Goal: Task Accomplishment & Management: Complete application form

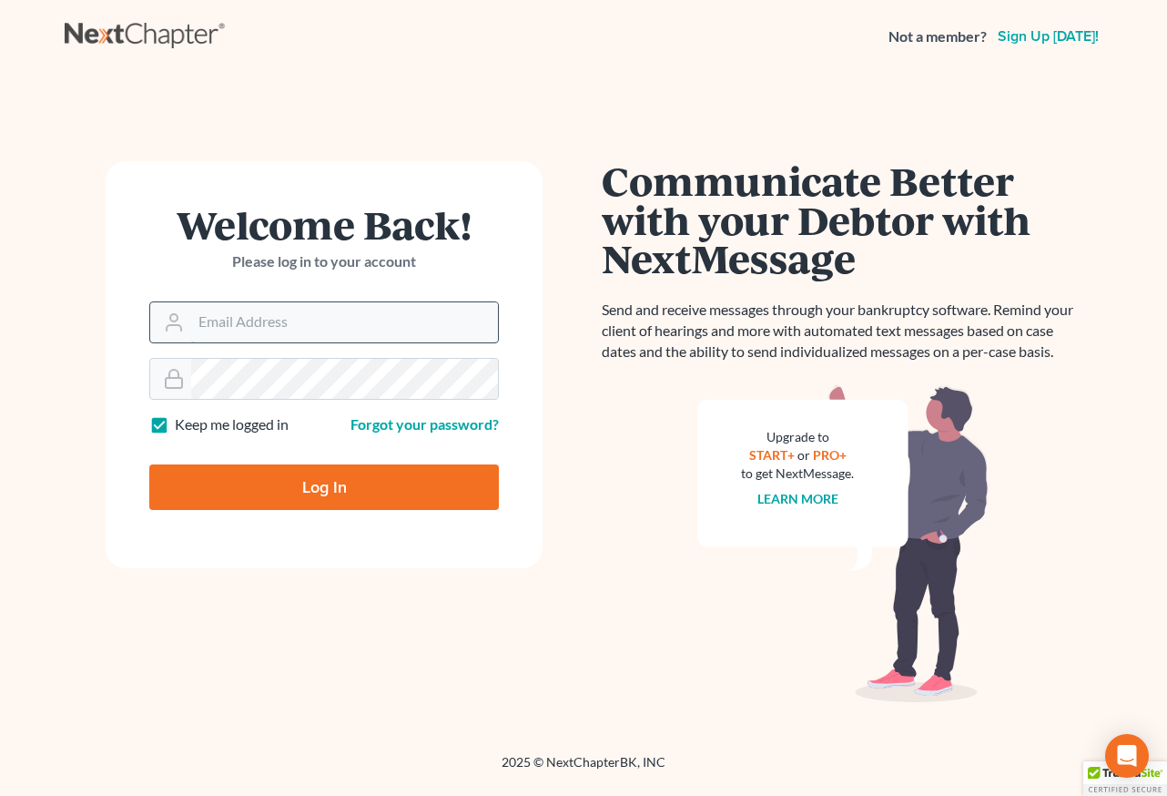
click at [384, 327] on input "Email Address" at bounding box center [344, 322] width 307 height 40
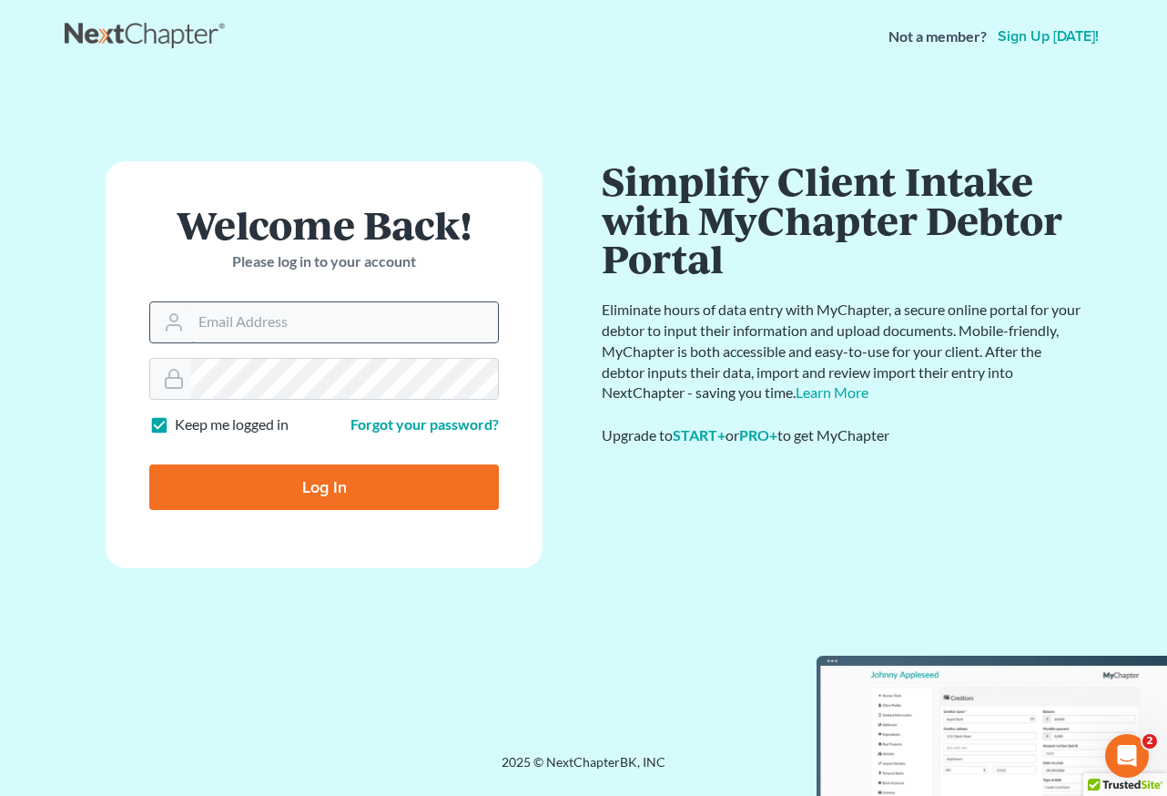
type input "[EMAIL_ADDRESS][DOMAIN_NAME]"
click at [387, 494] on input "Log In" at bounding box center [324, 487] width 350 height 46
type input "Thinking..."
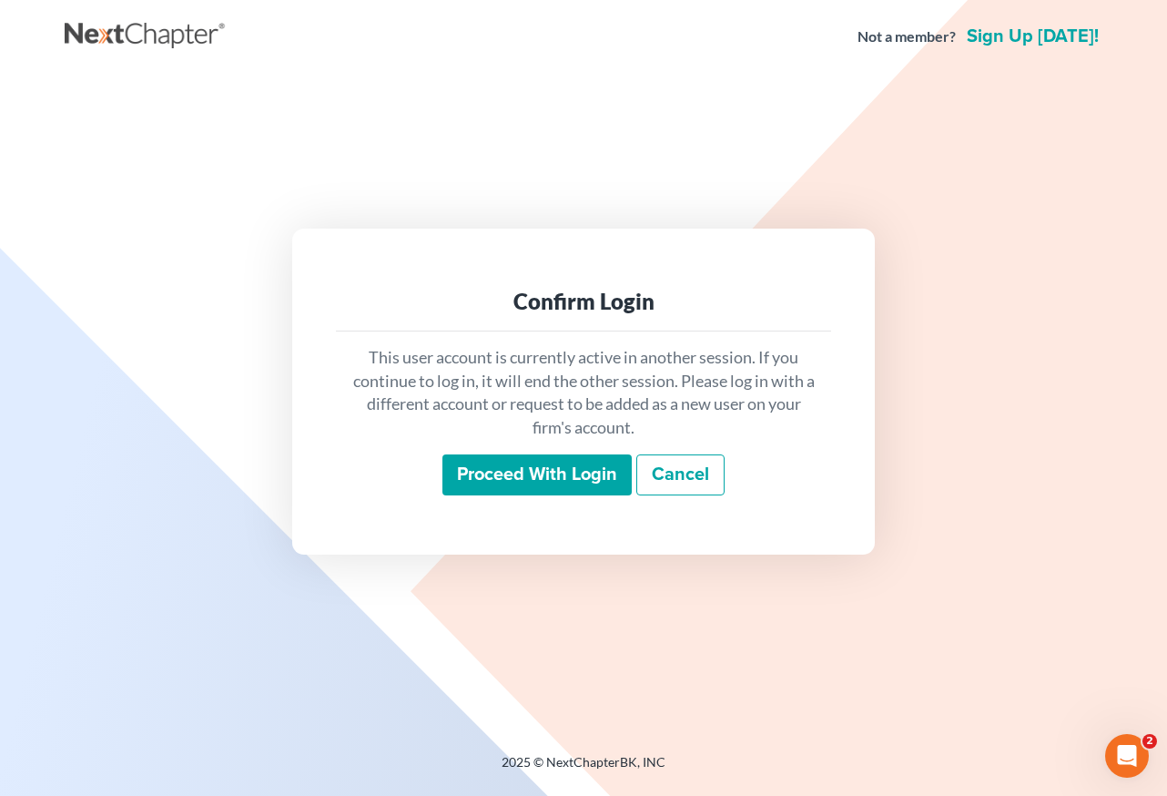
click at [602, 476] on input "Proceed with login" at bounding box center [536, 475] width 189 height 42
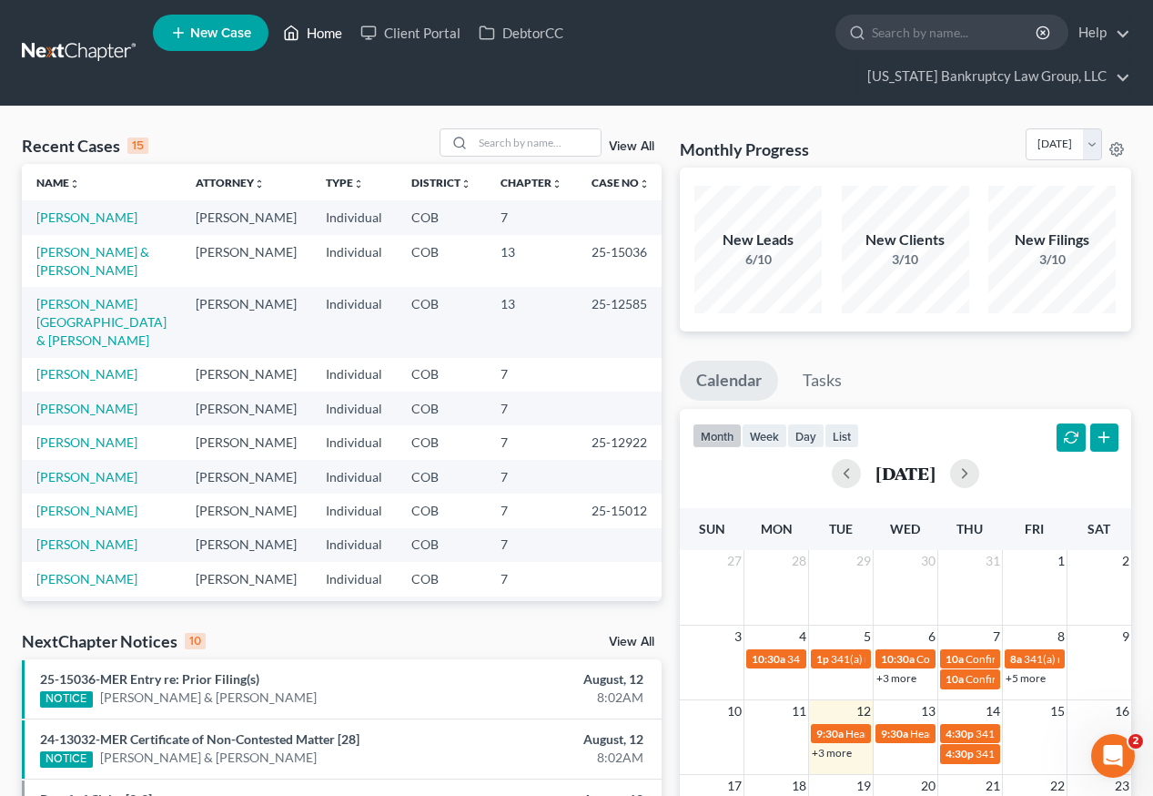
click at [332, 42] on link "Home" at bounding box center [312, 32] width 77 height 33
click at [527, 129] on input "search" at bounding box center [536, 142] width 127 height 26
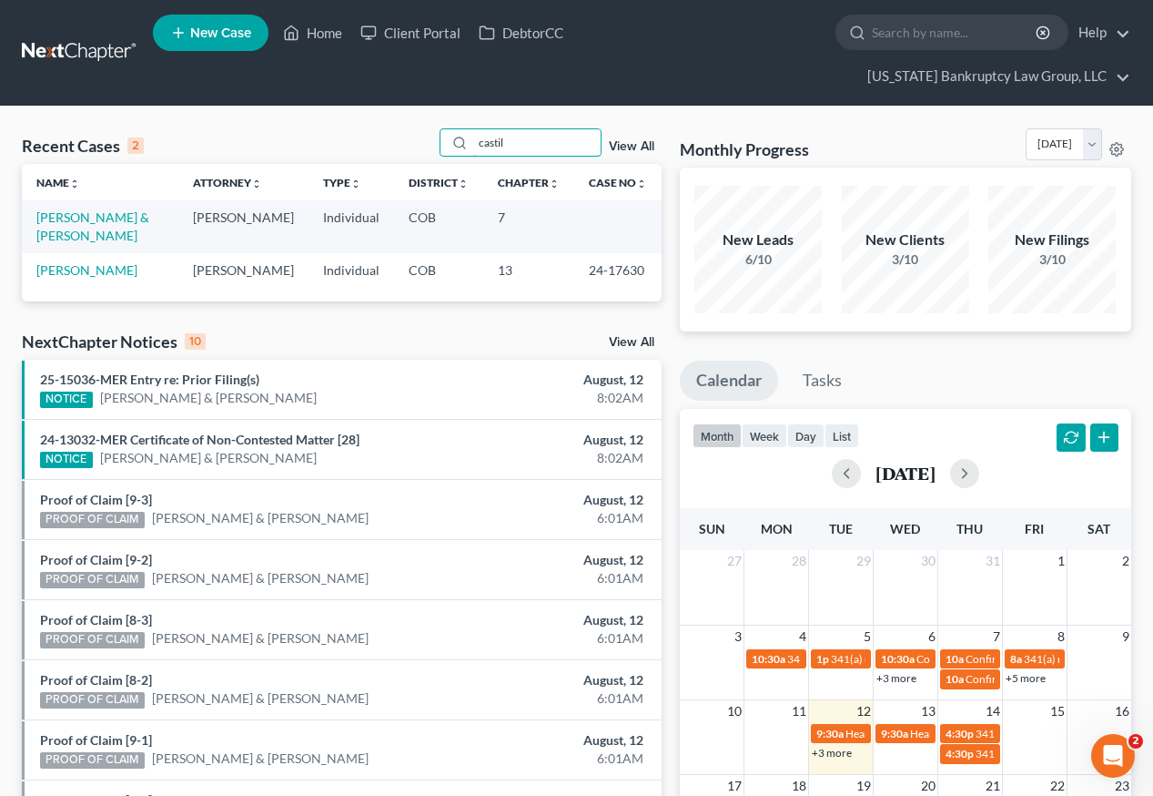
type input "castil"
click at [91, 200] on td "Castillo, Denise & Galouzes, John" at bounding box center [100, 226] width 157 height 52
click at [88, 209] on link "Castillo, Denise & Galouzes, John" at bounding box center [92, 226] width 113 height 34
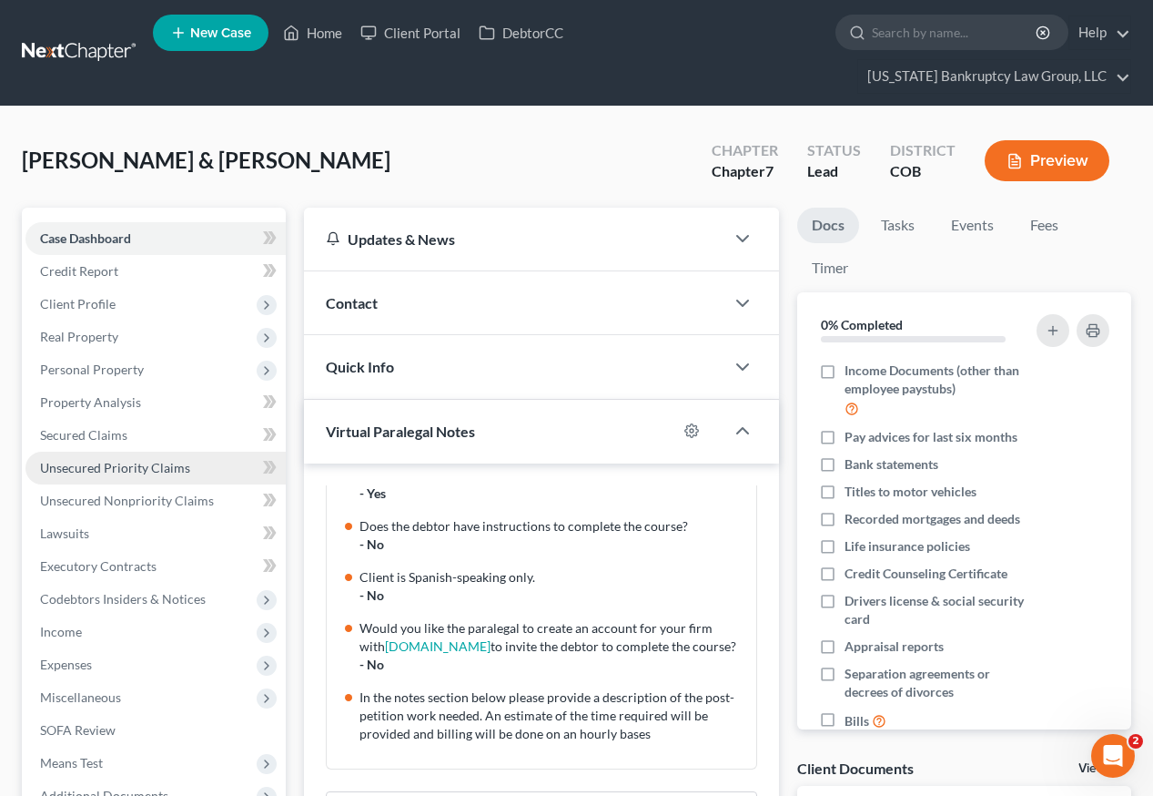
scroll to position [182, 0]
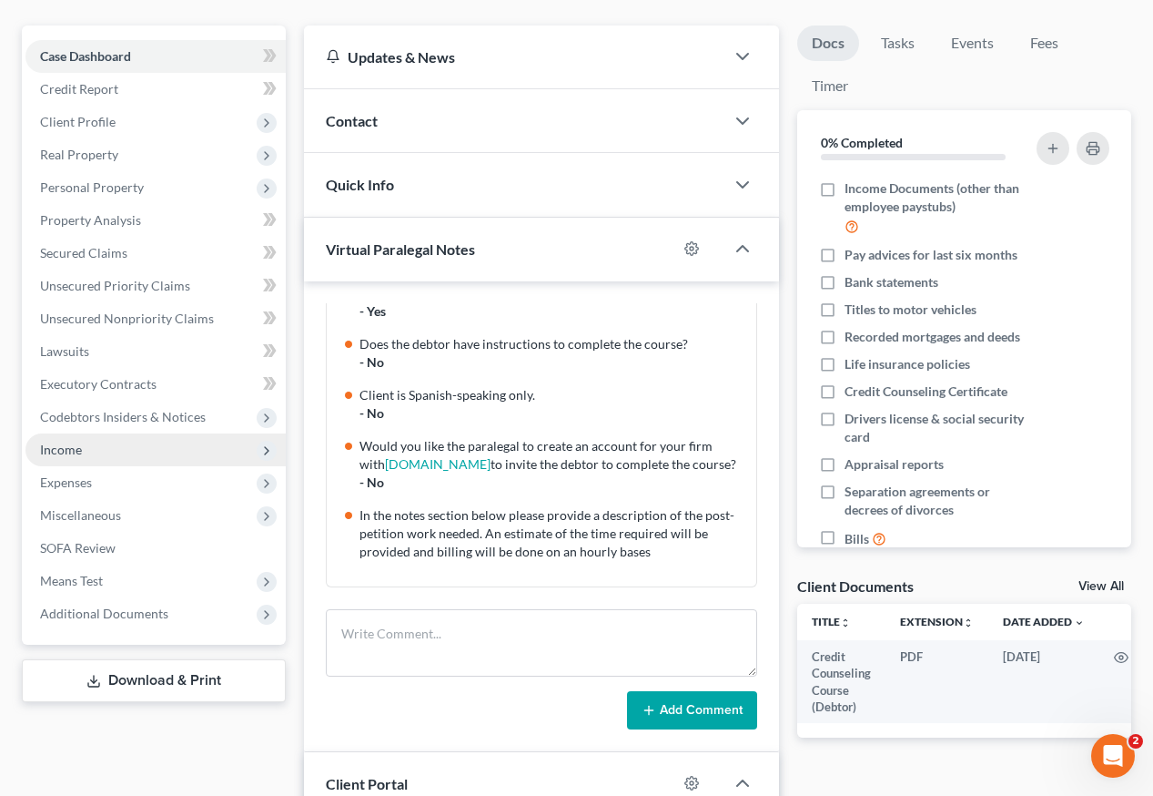
click at [69, 442] on span "Income" at bounding box center [61, 449] width 42 height 15
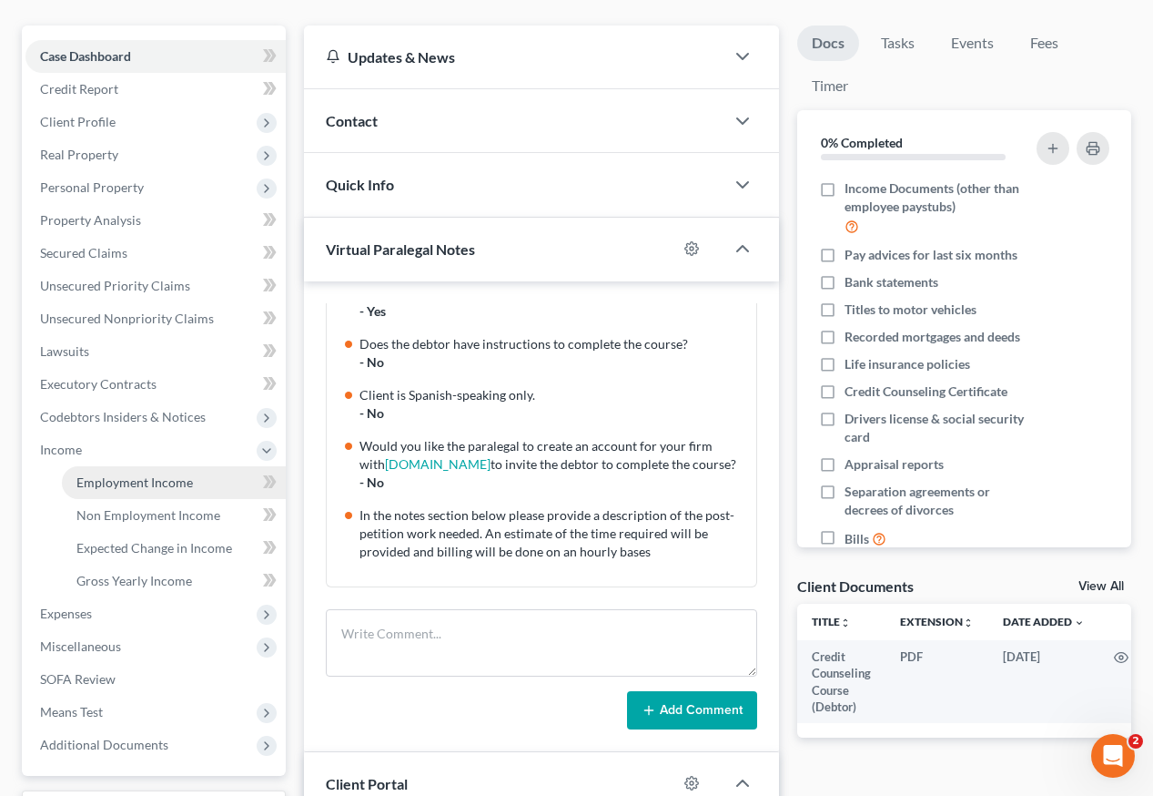
click at [94, 474] on span "Employment Income" at bounding box center [134, 481] width 117 height 15
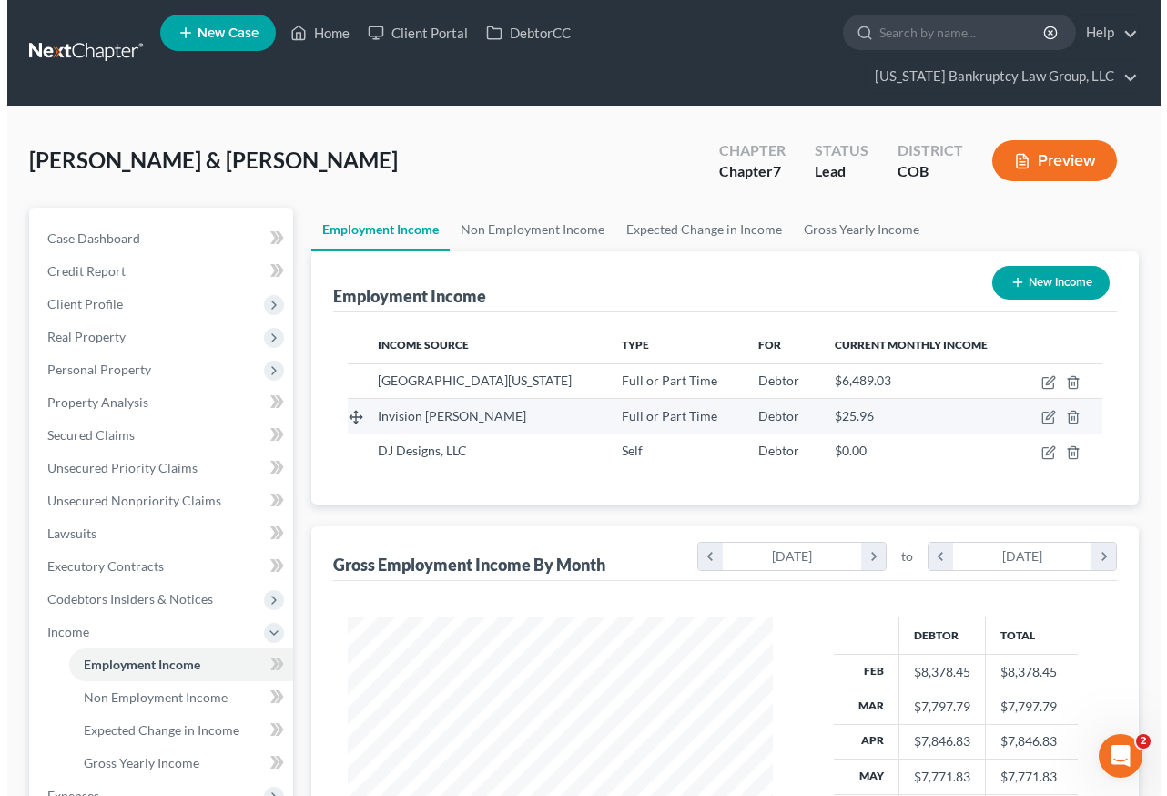
scroll to position [327, 462]
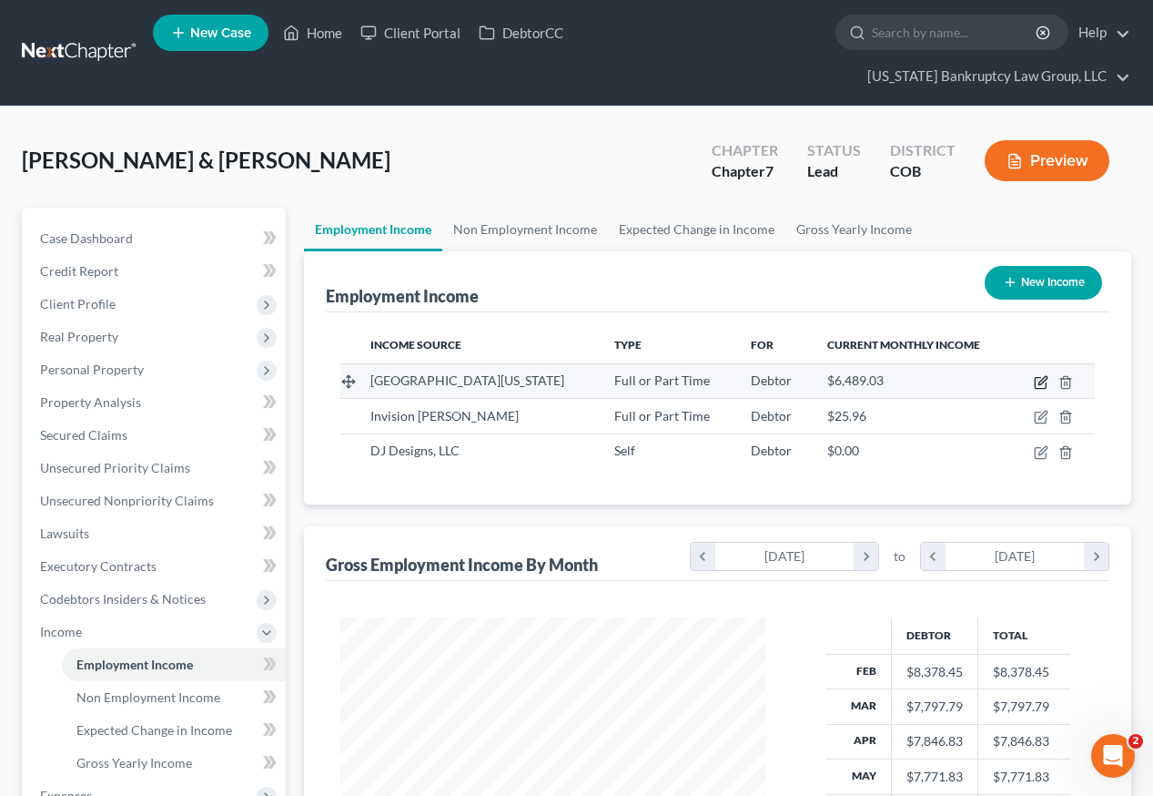
click at [1040, 375] on icon "button" at bounding box center [1041, 382] width 15 height 15
select select "0"
select select "5"
select select "0"
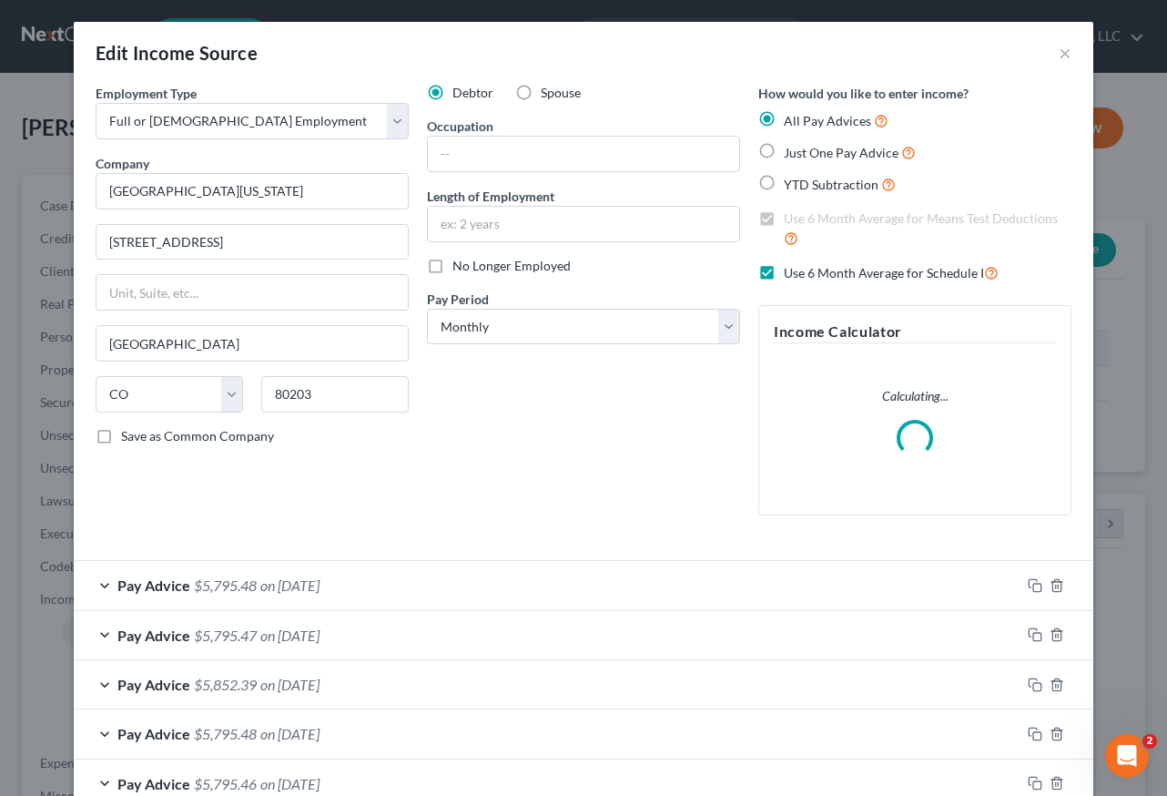
scroll to position [327, 467]
click at [572, 156] on input "text" at bounding box center [583, 154] width 311 height 35
type input "Finance Manager"
type input "8 years"
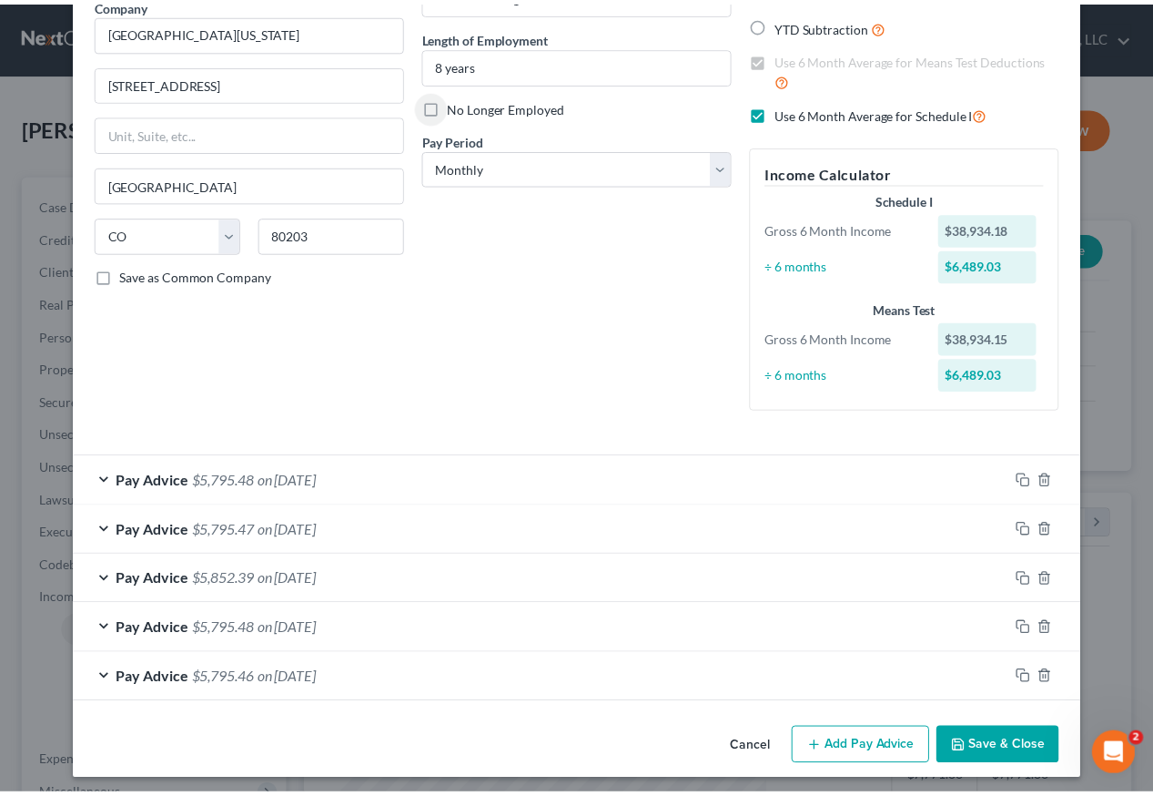
scroll to position [167, 0]
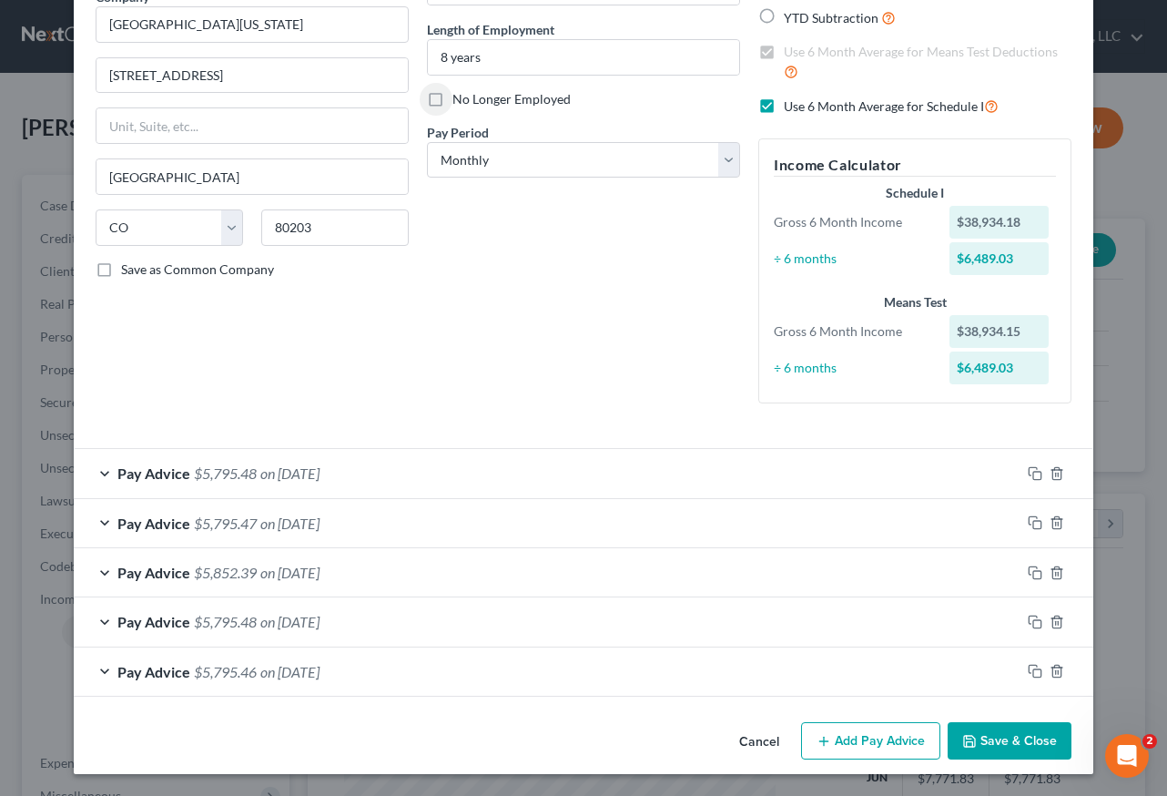
click at [1002, 739] on button "Save & Close" at bounding box center [1010, 741] width 124 height 38
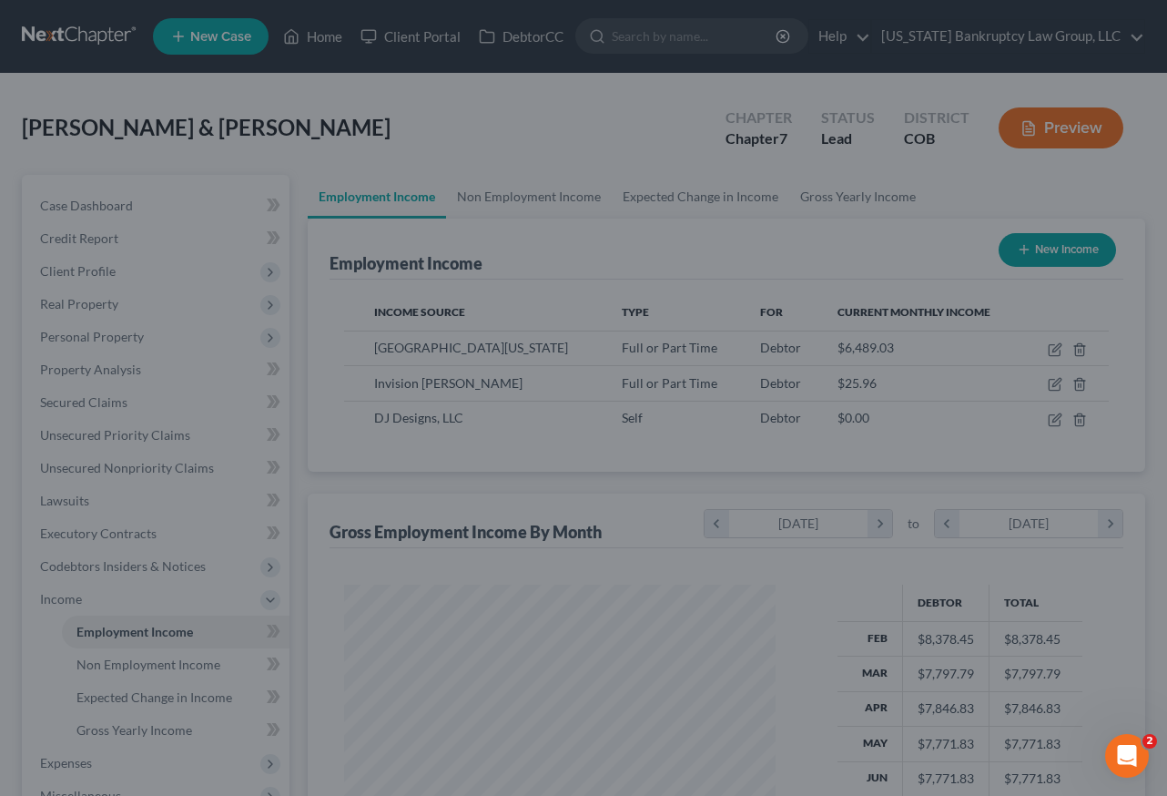
scroll to position [910023, 909888]
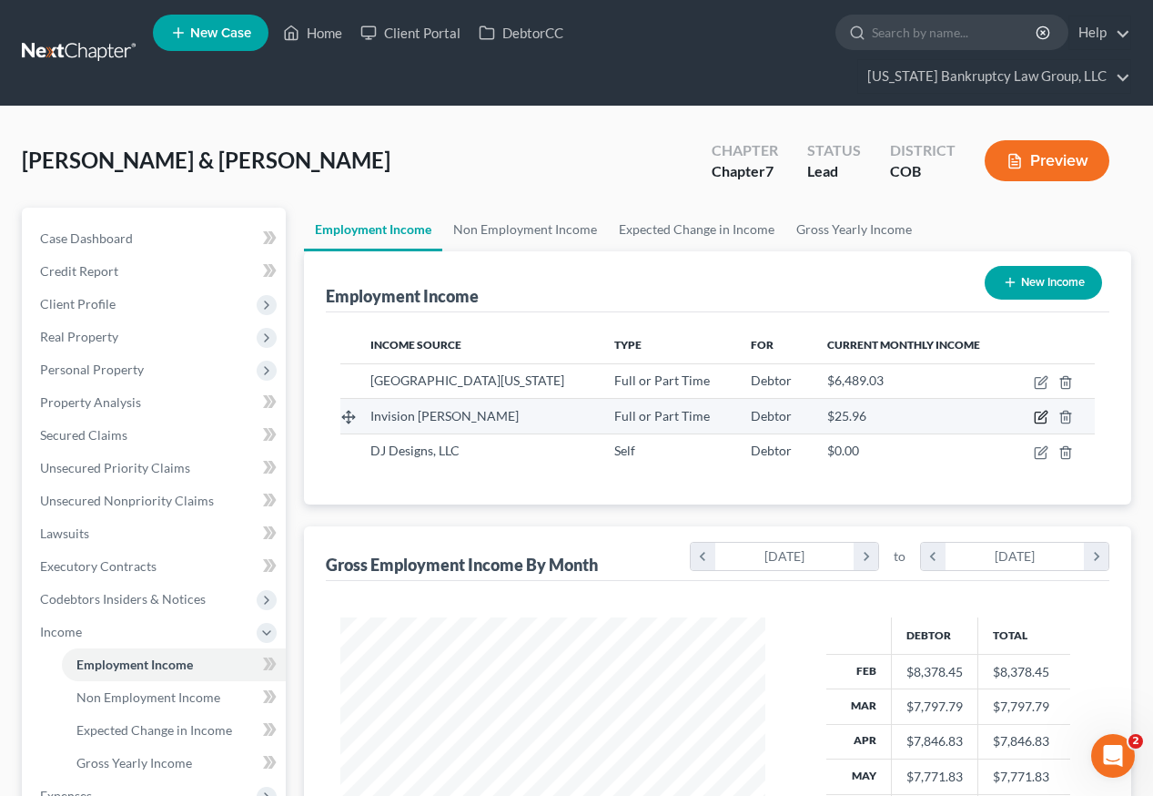
click at [1036, 412] on icon "button" at bounding box center [1040, 417] width 11 height 11
select select "0"
select select "5"
select select "0"
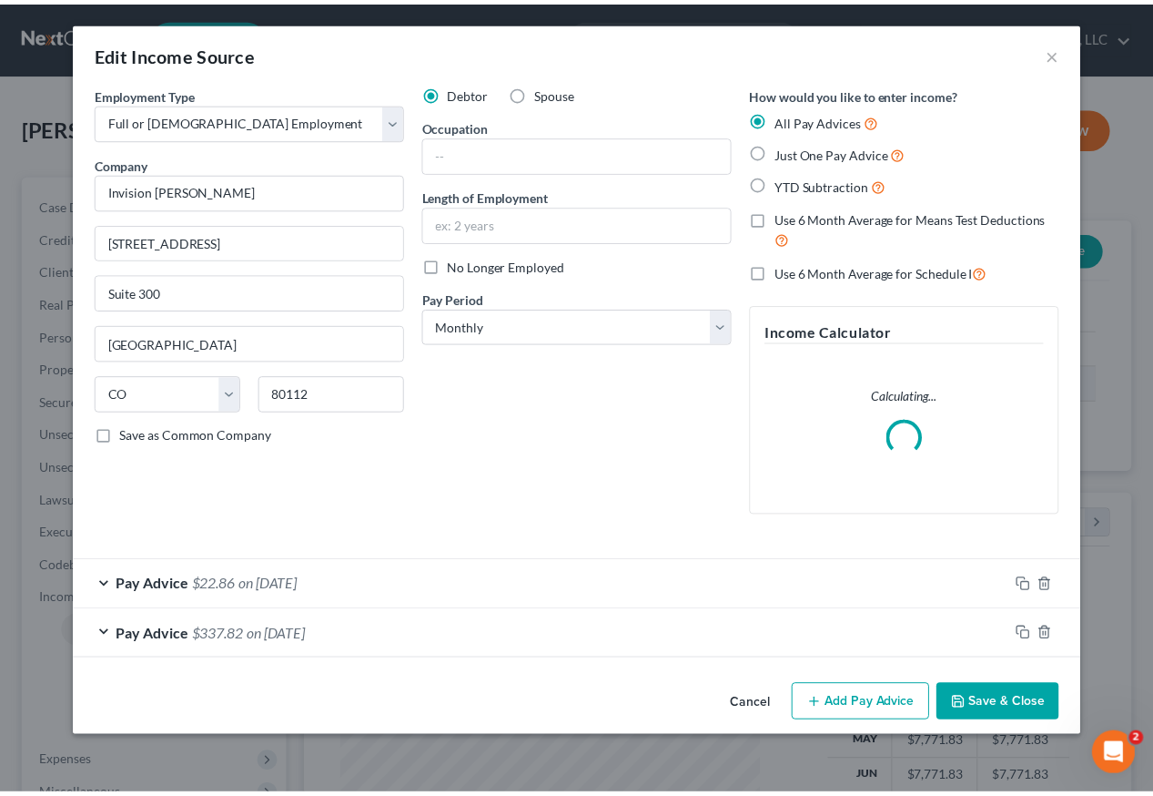
scroll to position [327, 467]
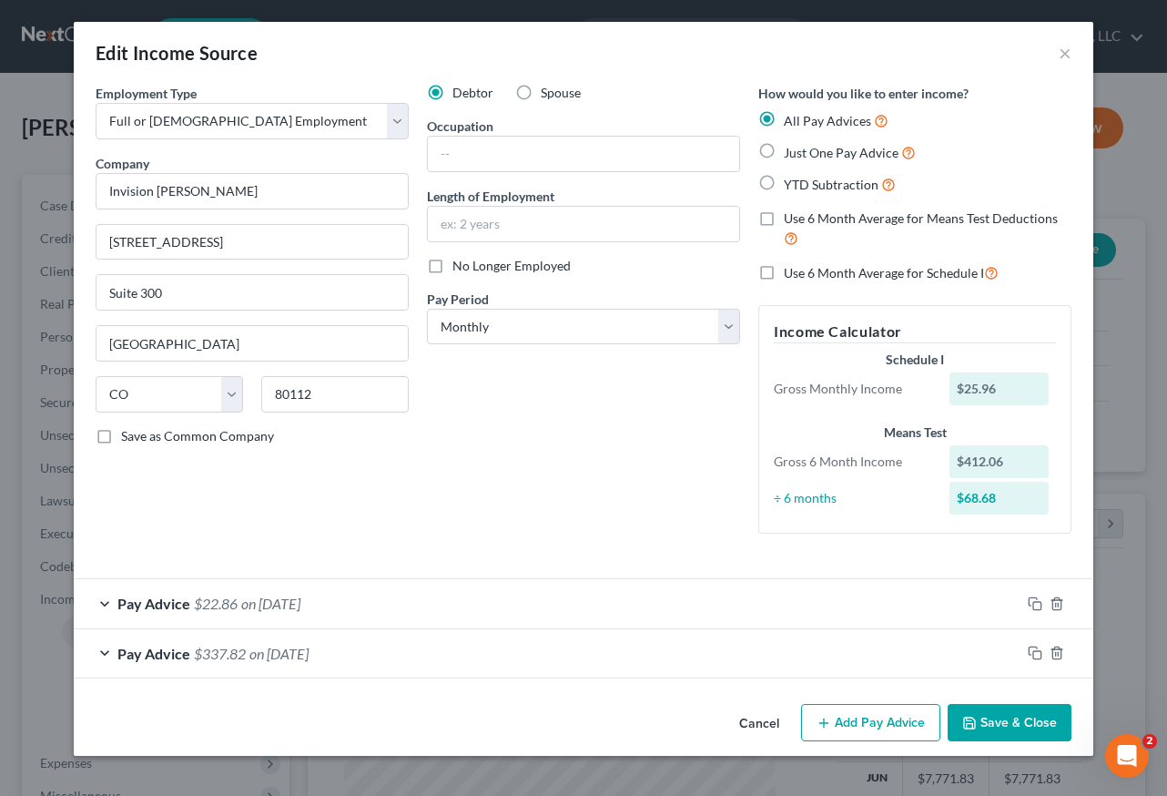
click at [452, 269] on label "No Longer Employed" at bounding box center [511, 266] width 118 height 18
click at [460, 269] on input "No Longer Employed" at bounding box center [466, 263] width 12 height 12
checkbox input "true"
click at [980, 733] on button "Save & Close" at bounding box center [1010, 723] width 124 height 38
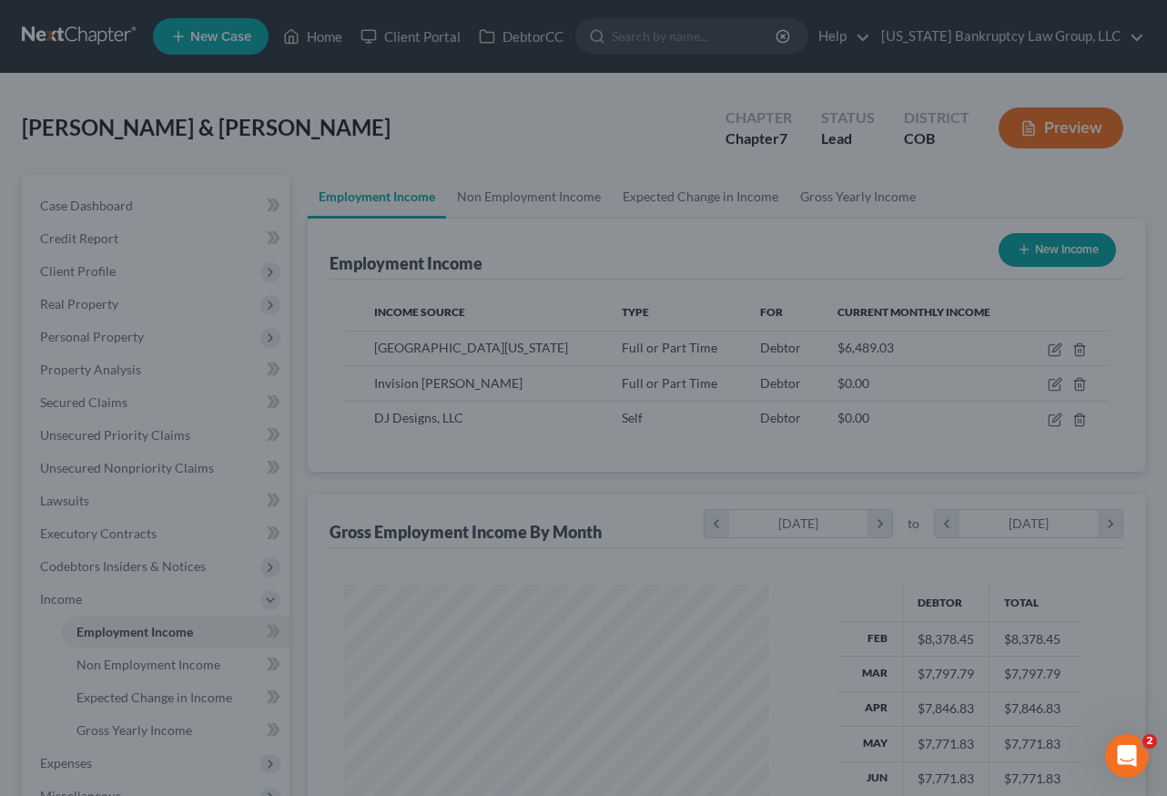
scroll to position [910023, 909888]
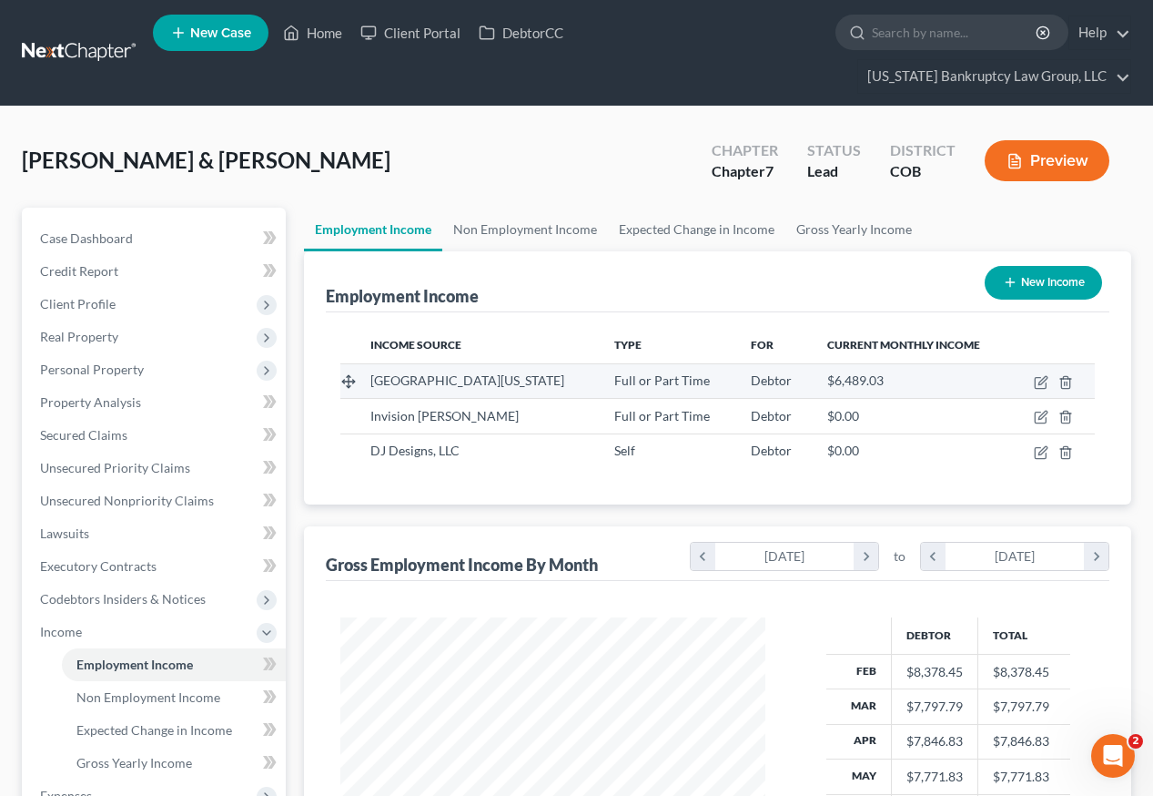
click at [440, 372] on span "University of Colorado" at bounding box center [468, 379] width 194 height 15
click at [1041, 375] on icon "button" at bounding box center [1041, 382] width 15 height 15
select select "0"
select select "5"
select select "0"
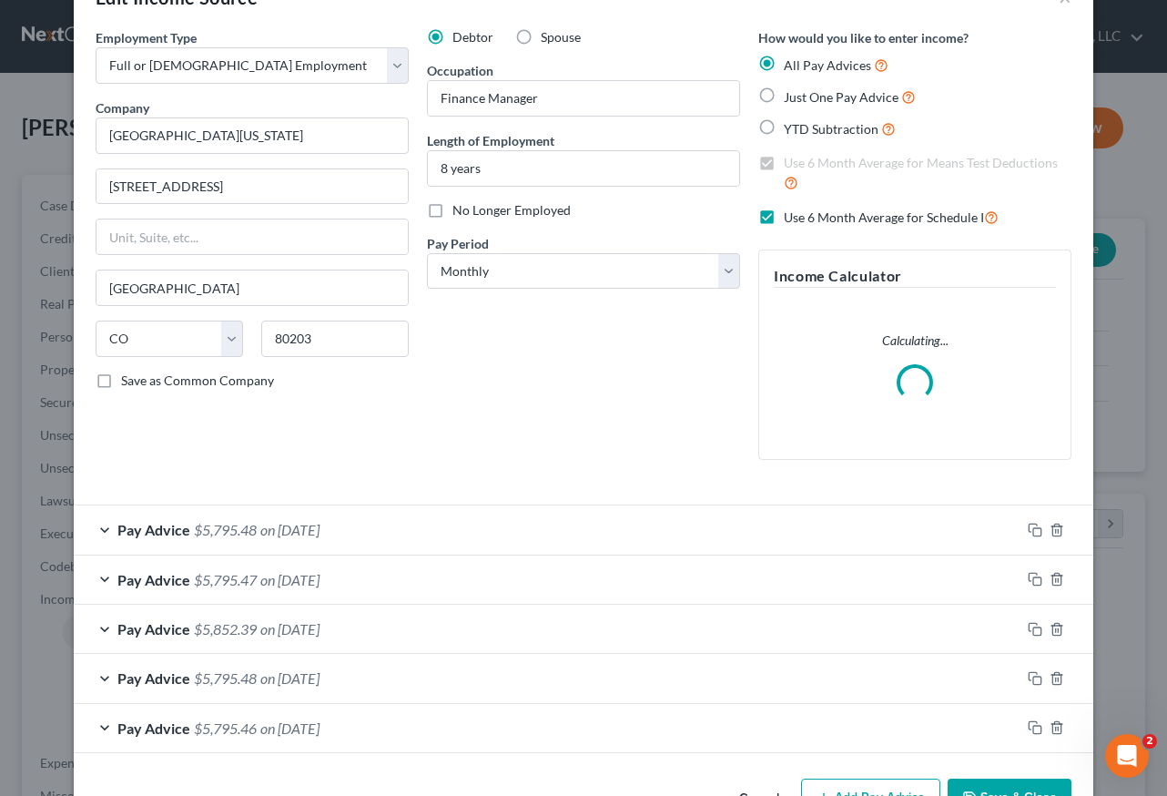
scroll to position [112, 0]
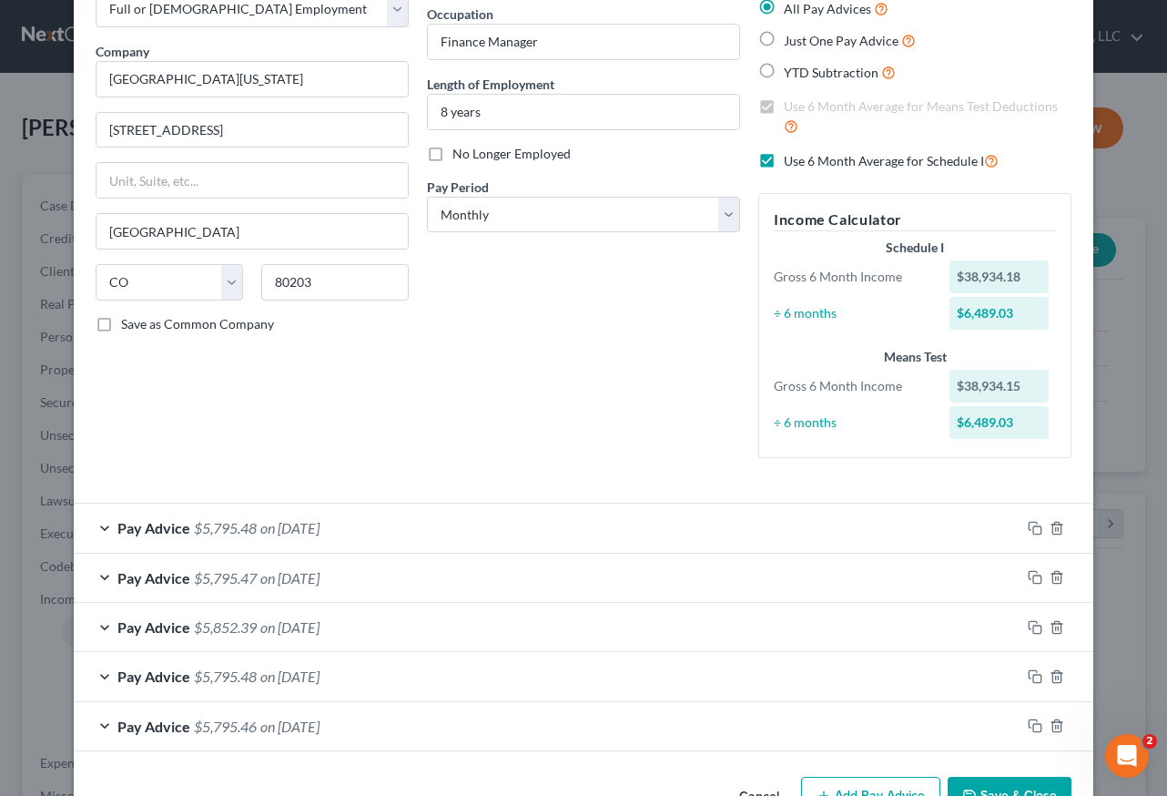
click at [1024, 737] on div at bounding box center [1057, 725] width 73 height 29
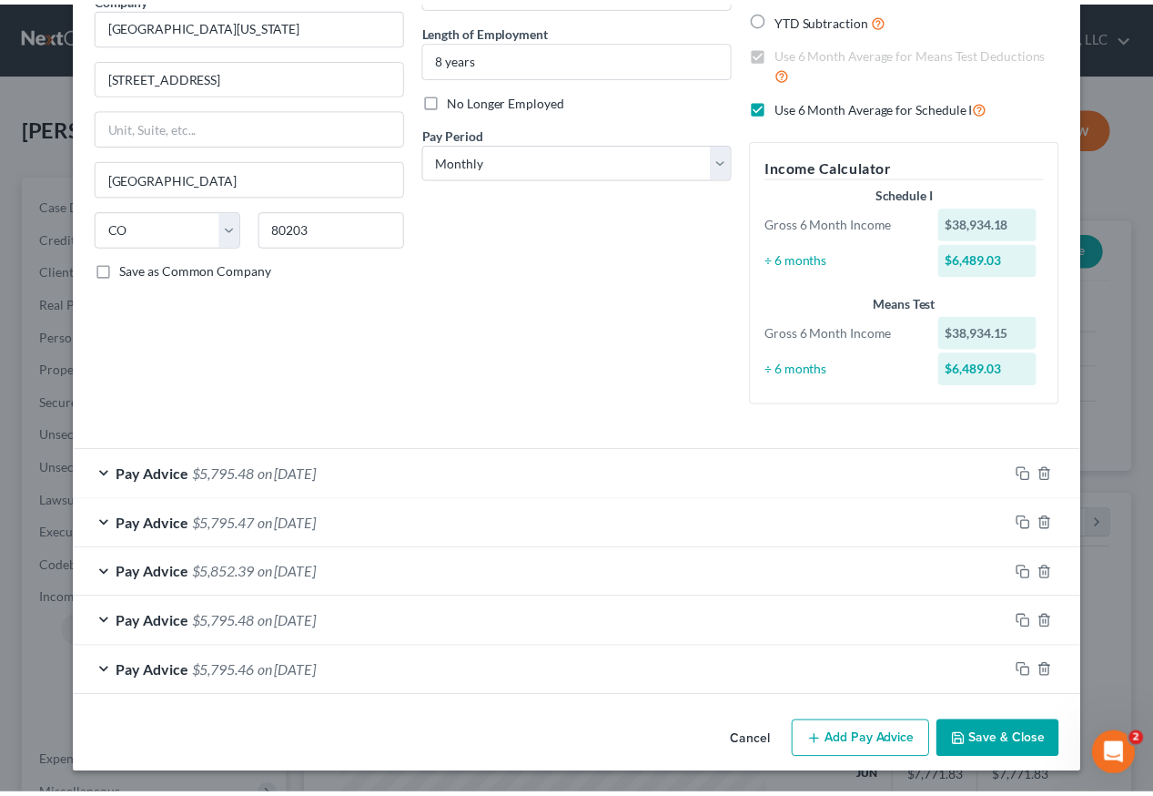
scroll to position [167, 0]
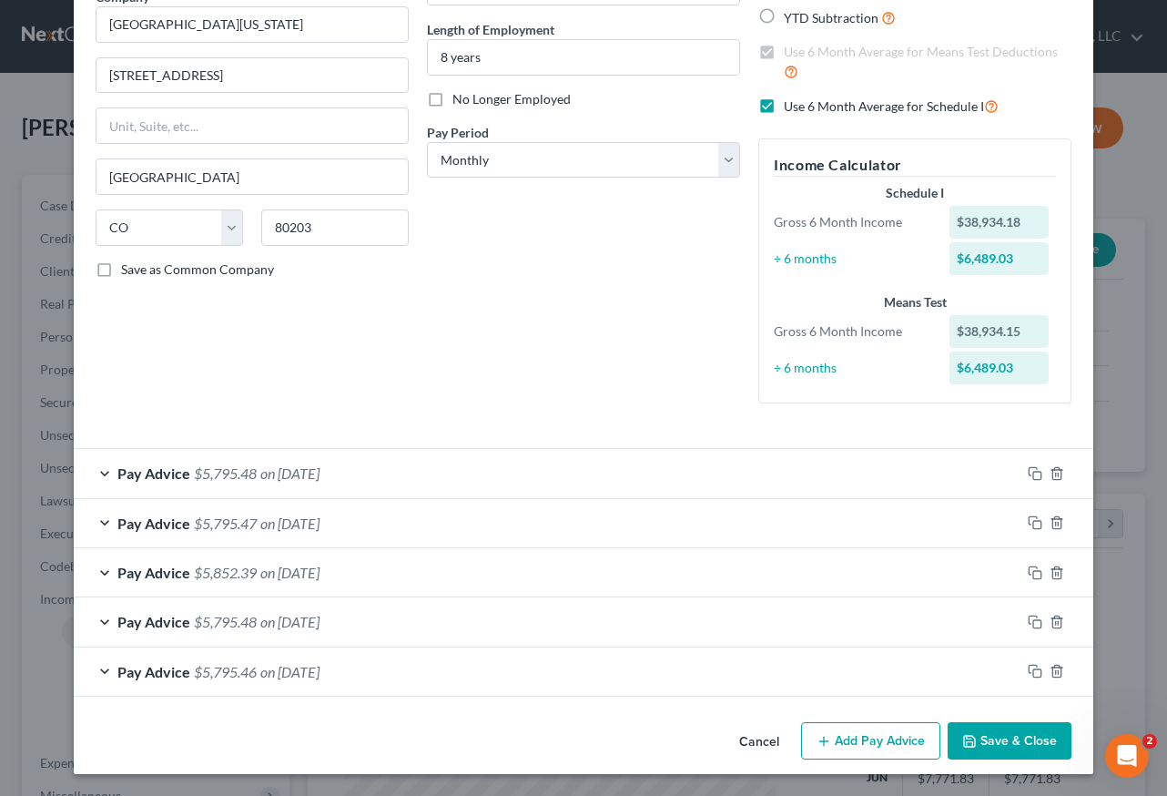
click at [996, 737] on button "Save & Close" at bounding box center [1010, 741] width 124 height 38
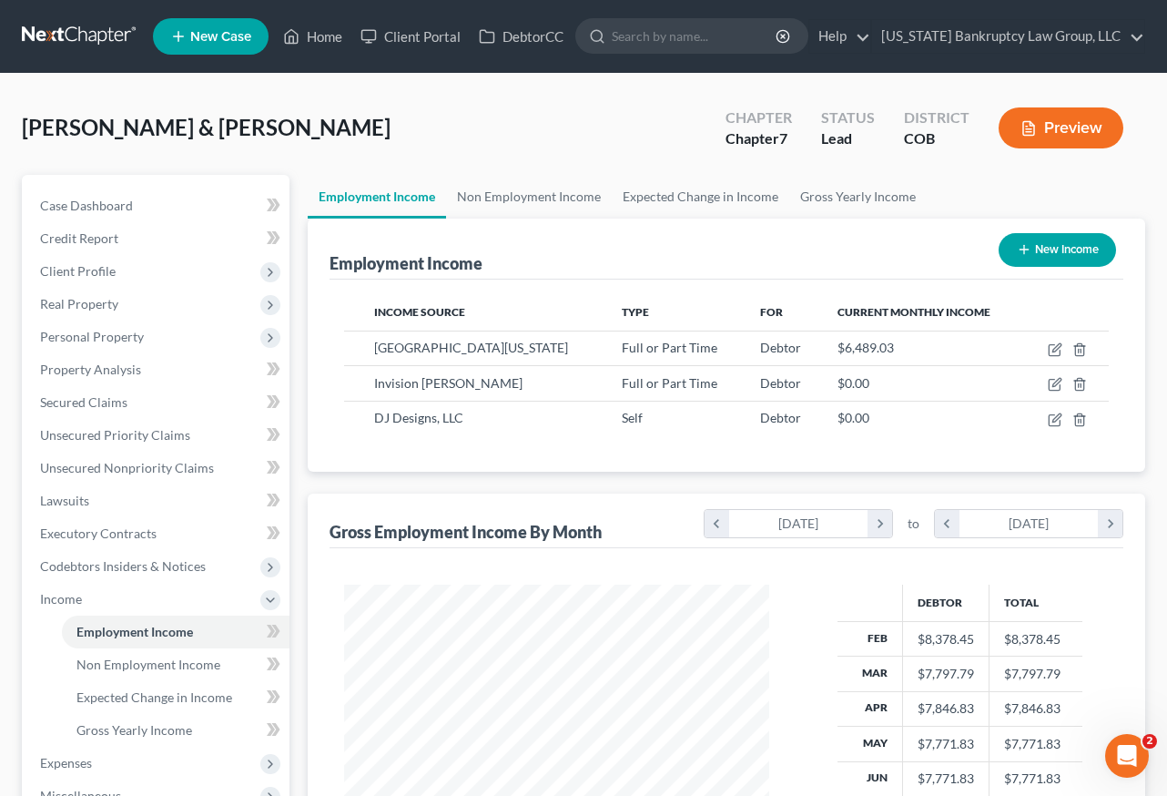
scroll to position [910023, 909888]
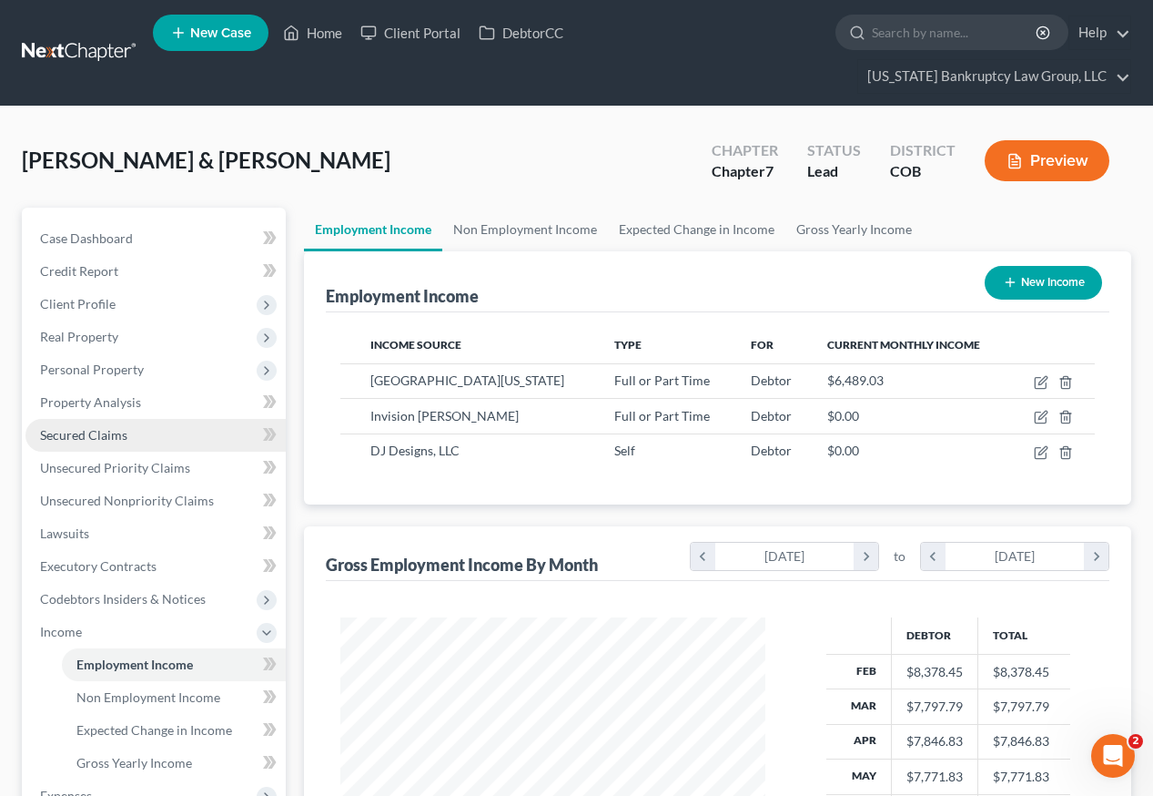
click at [107, 427] on span "Secured Claims" at bounding box center [83, 434] width 87 height 15
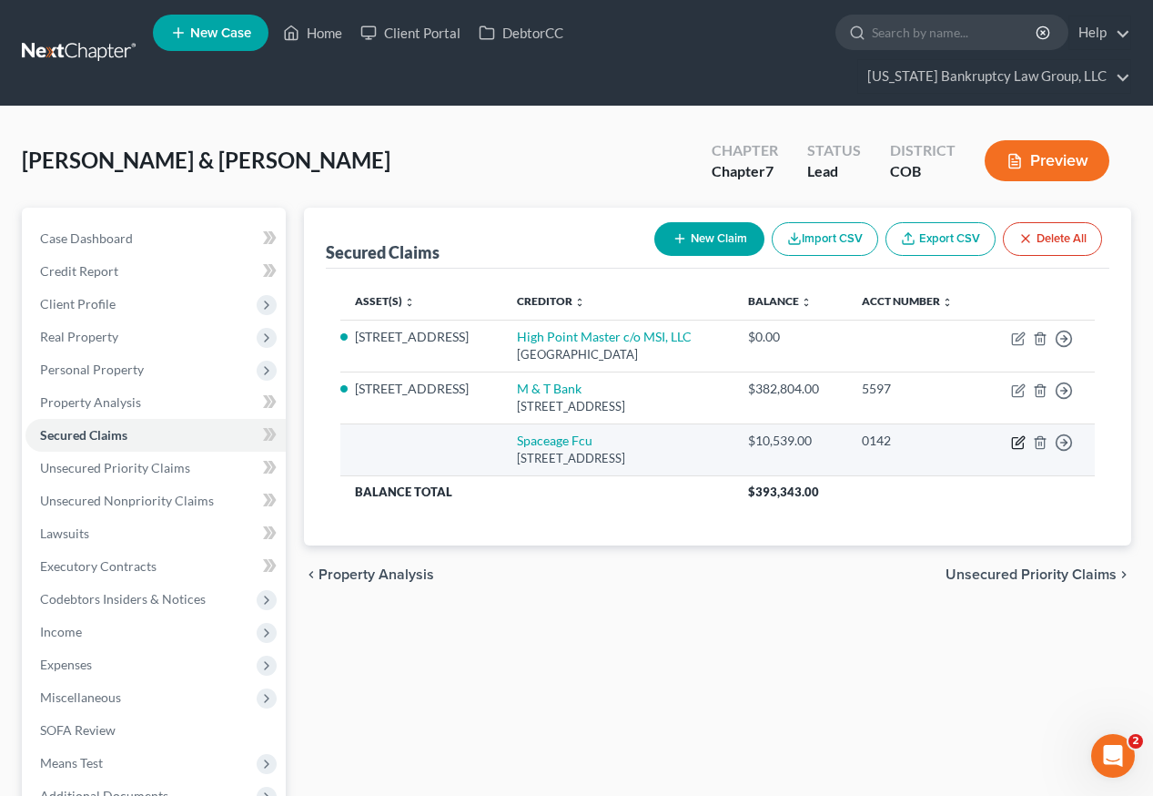
click at [1015, 435] on icon "button" at bounding box center [1018, 442] width 15 height 15
select select "5"
select select "0"
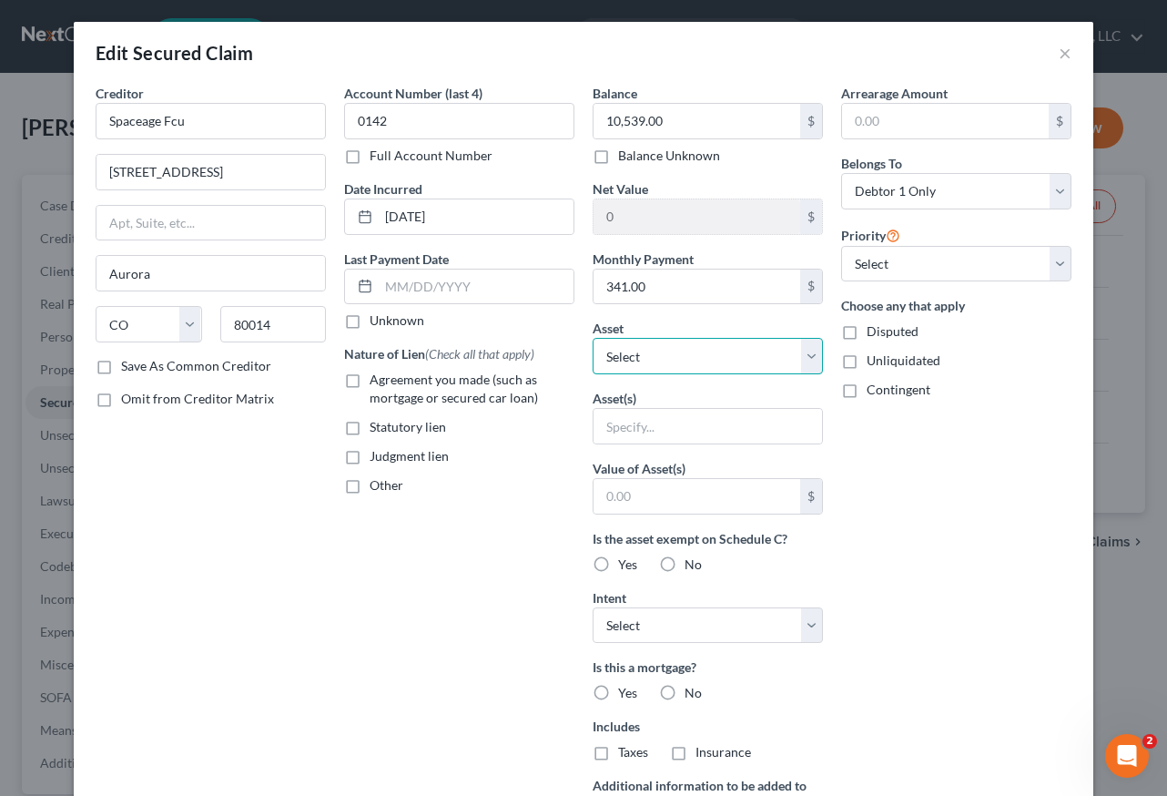
click at [653, 348] on select "Select Other Multiple Assets Optum Bank Account #8079 (Other (Credit Union, Hea…" at bounding box center [708, 356] width 230 height 36
select select "7"
click at [593, 338] on select "Select Other Multiple Assets Optum Bank Account #8079 (Other (Credit Union, Hea…" at bounding box center [708, 356] width 230 height 36
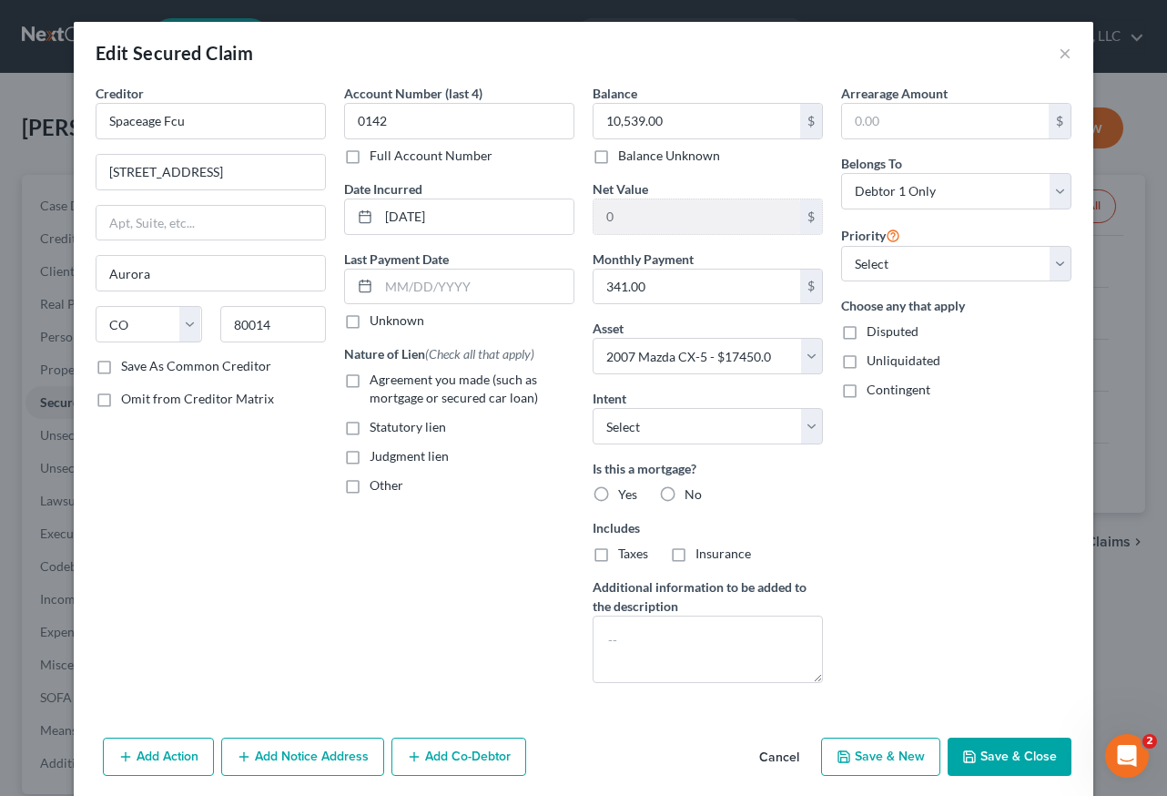
click at [685, 496] on label "No" at bounding box center [693, 494] width 17 height 18
click at [692, 496] on input "No" at bounding box center [698, 491] width 12 height 12
radio input "true"
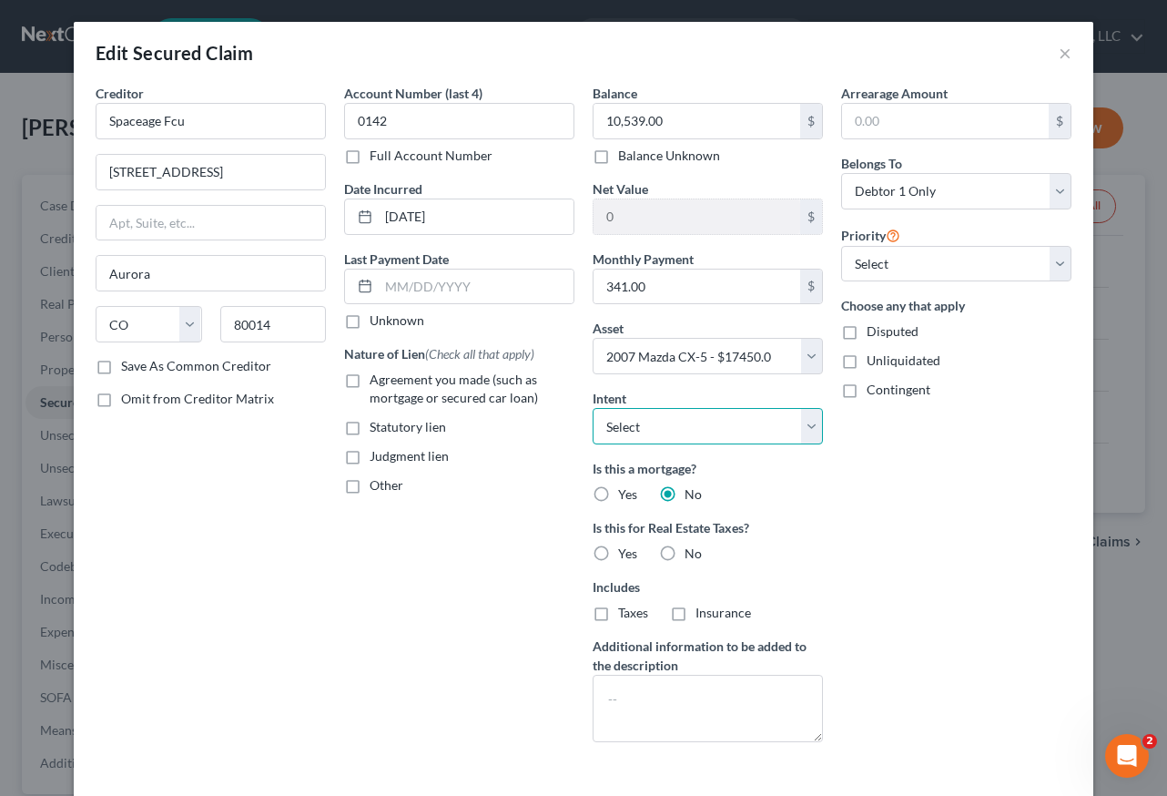
click at [671, 426] on select "Select Surrender Redeem Reaffirm Avoid Other" at bounding box center [708, 426] width 230 height 36
select select "4"
click at [593, 408] on select "Select Surrender Redeem Reaffirm Avoid Other" at bounding box center [708, 426] width 230 height 36
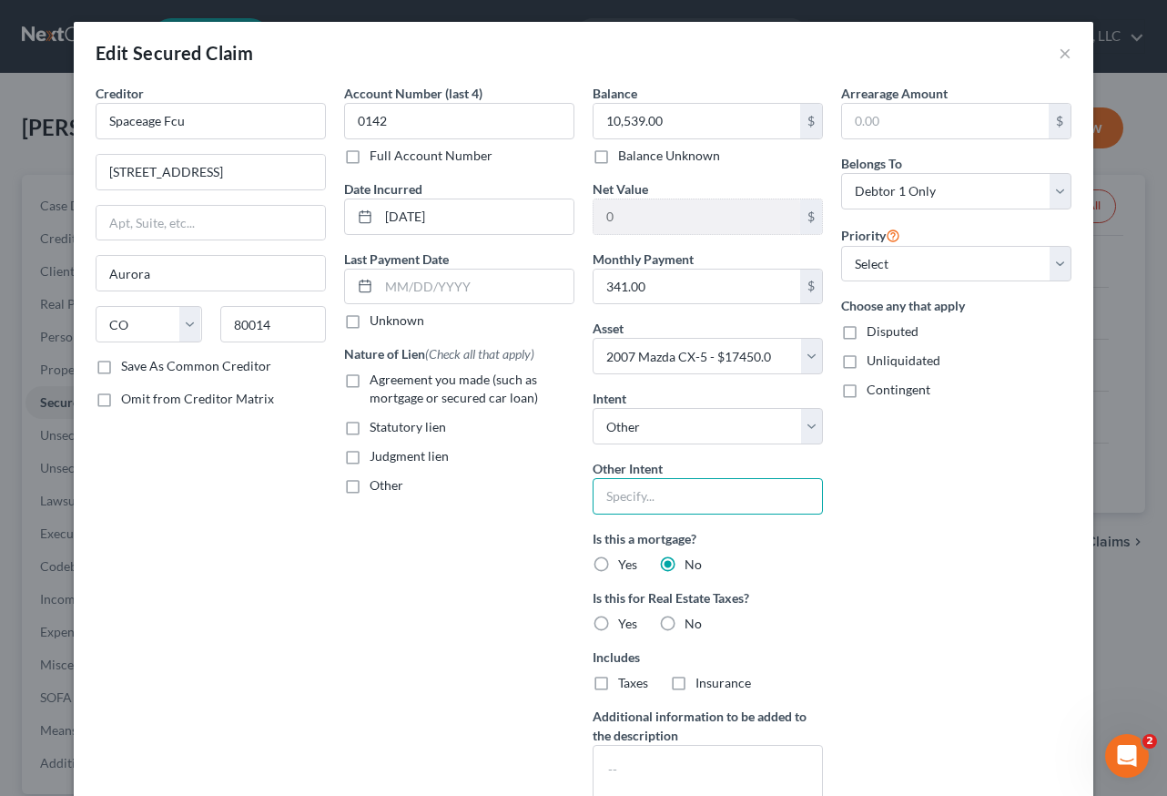
click at [673, 491] on input "text" at bounding box center [708, 496] width 230 height 36
type input "Retain and Pay as Agreed"
click at [370, 379] on label "Agreement you made (such as mortgage or secured car loan)" at bounding box center [472, 389] width 205 height 36
click at [377, 379] on input "Agreement you made (such as mortgage or secured car loan)" at bounding box center [383, 377] width 12 height 12
checkbox input "true"
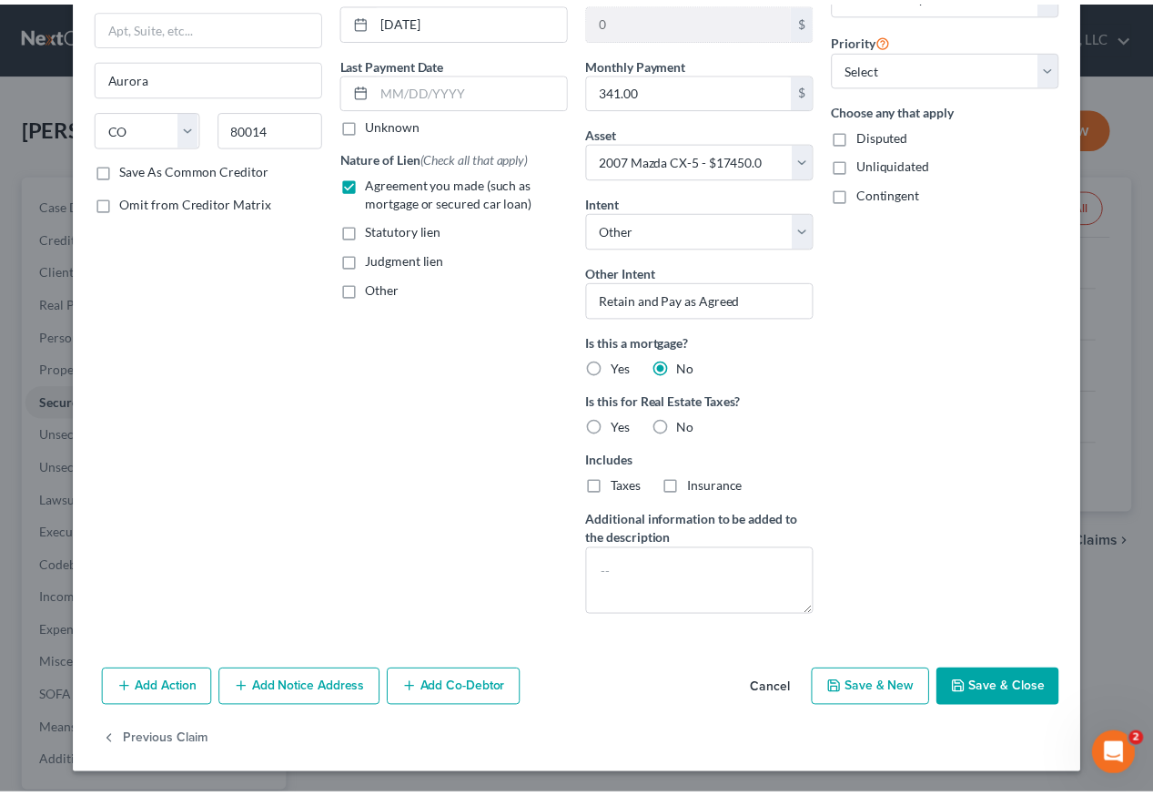
scroll to position [198, 0]
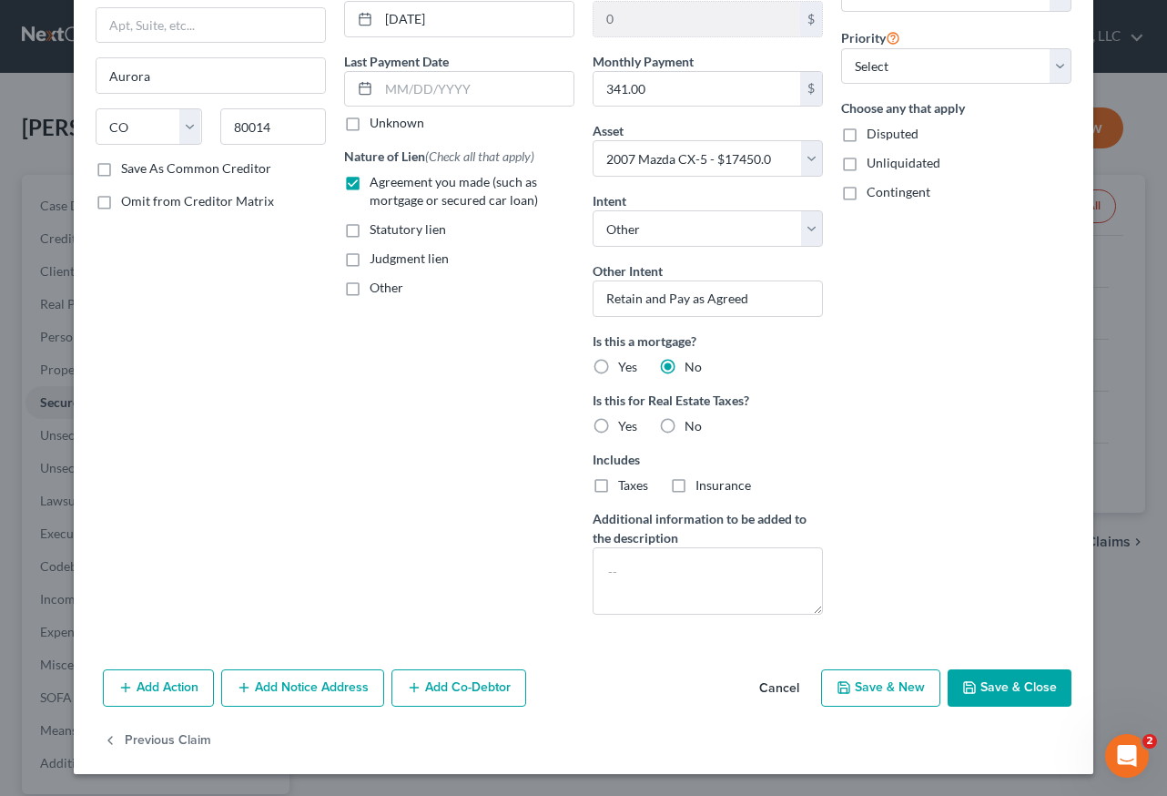
click at [685, 419] on label "No" at bounding box center [693, 426] width 17 height 18
click at [692, 419] on input "No" at bounding box center [698, 423] width 12 height 12
radio input "true"
click at [1037, 684] on button "Save & Close" at bounding box center [1010, 688] width 124 height 38
select select
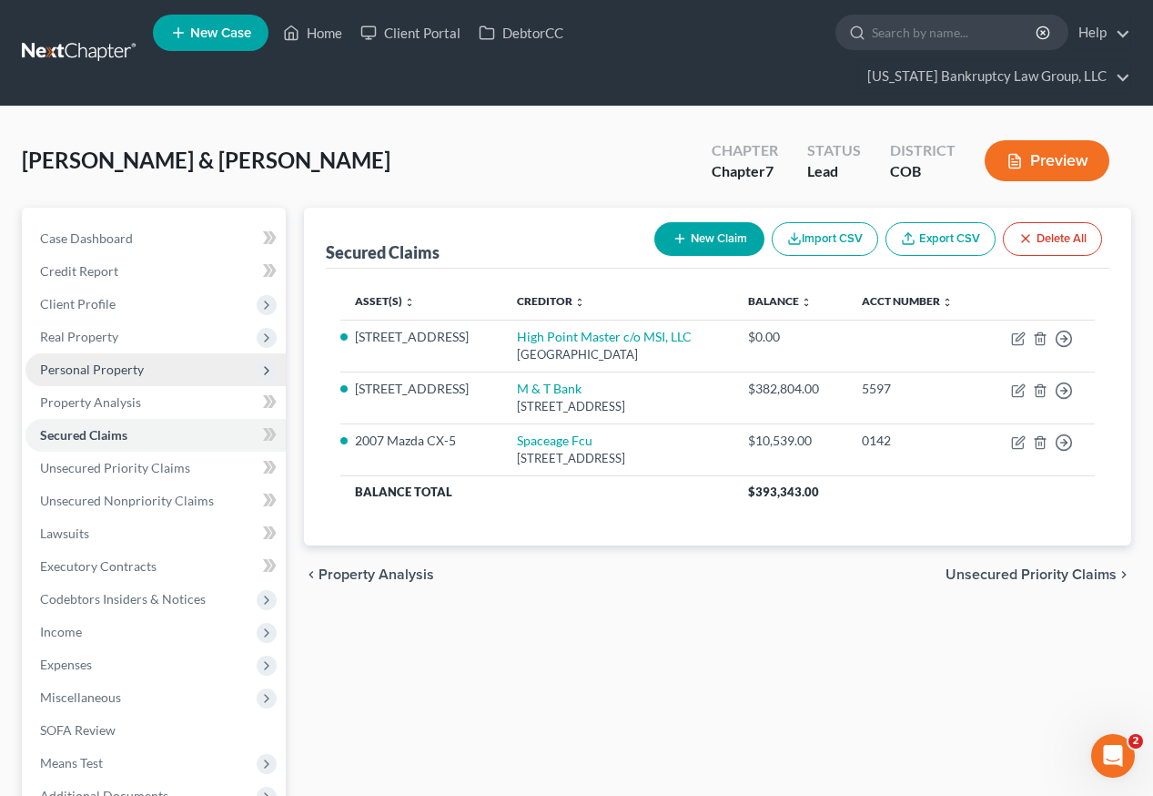
click at [97, 361] on span "Personal Property" at bounding box center [92, 368] width 104 height 15
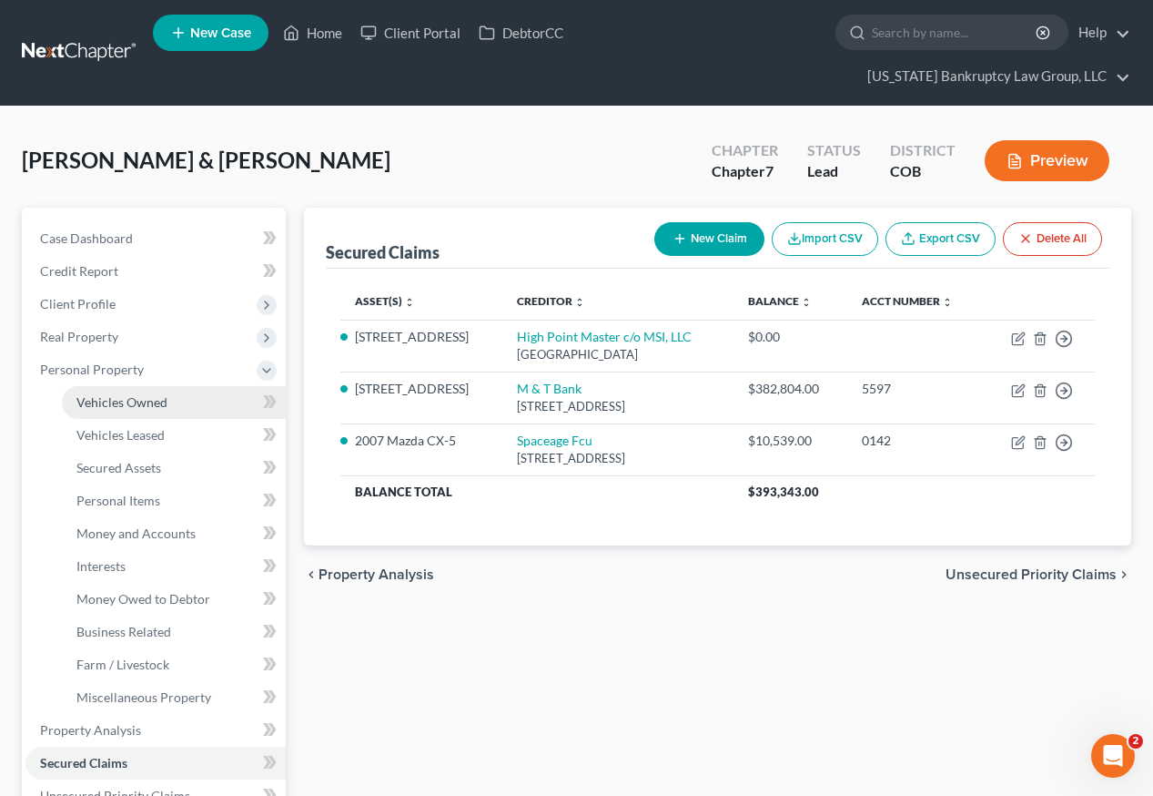
click at [124, 394] on span "Vehicles Owned" at bounding box center [121, 401] width 91 height 15
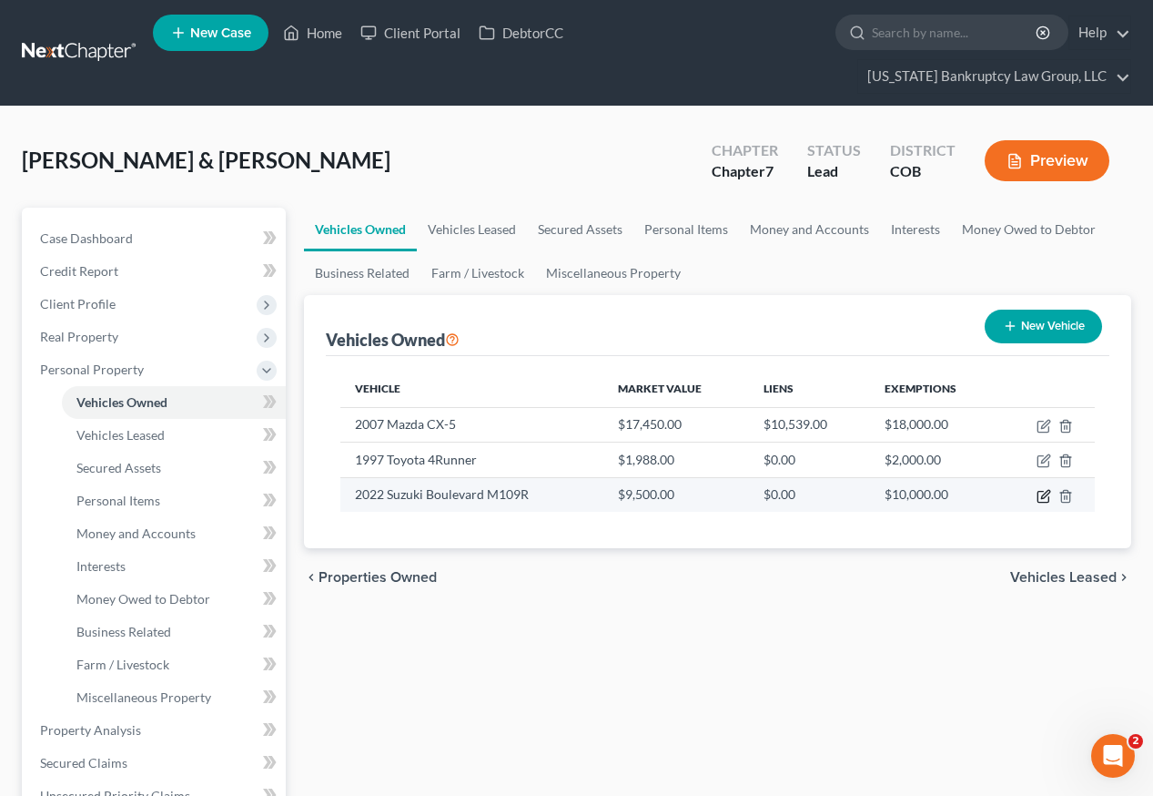
click at [1044, 490] on icon "button" at bounding box center [1045, 494] width 8 height 8
select select "0"
select select "4"
select select "3"
select select "2"
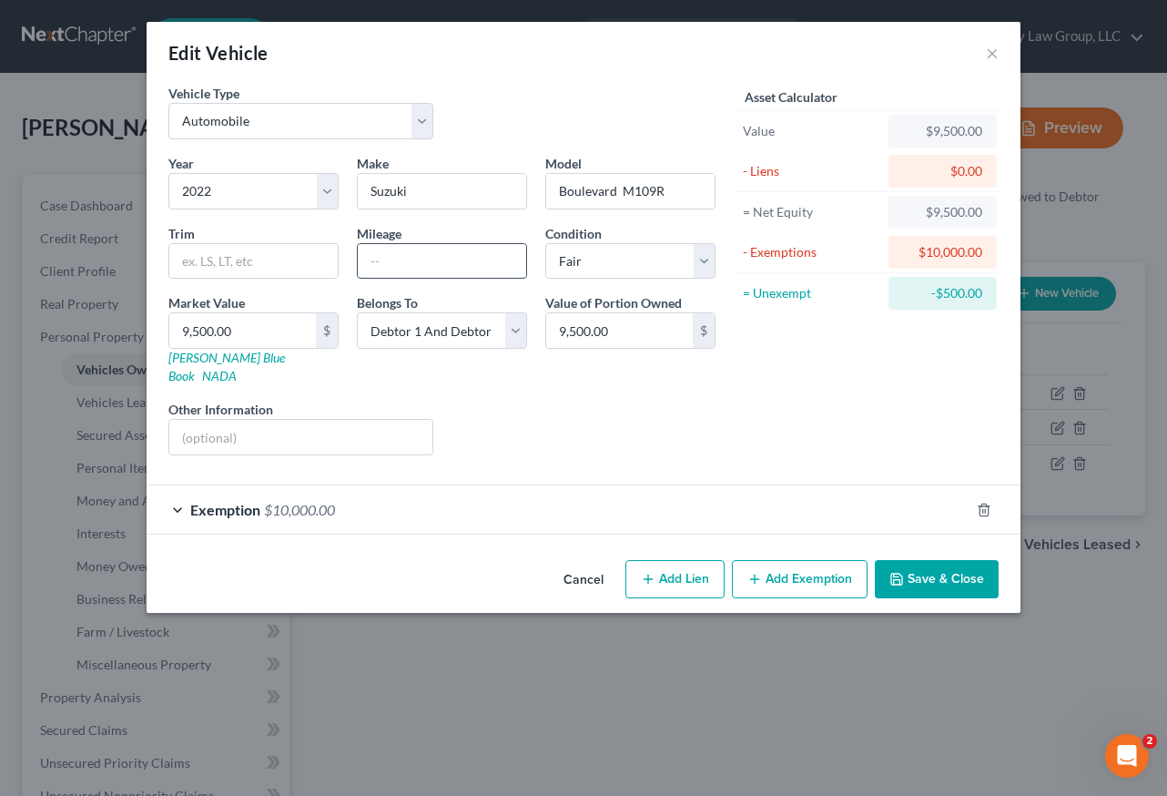
click at [441, 257] on input "text" at bounding box center [442, 261] width 168 height 35
type input "4659"
click at [951, 564] on button "Save & Close" at bounding box center [937, 579] width 124 height 38
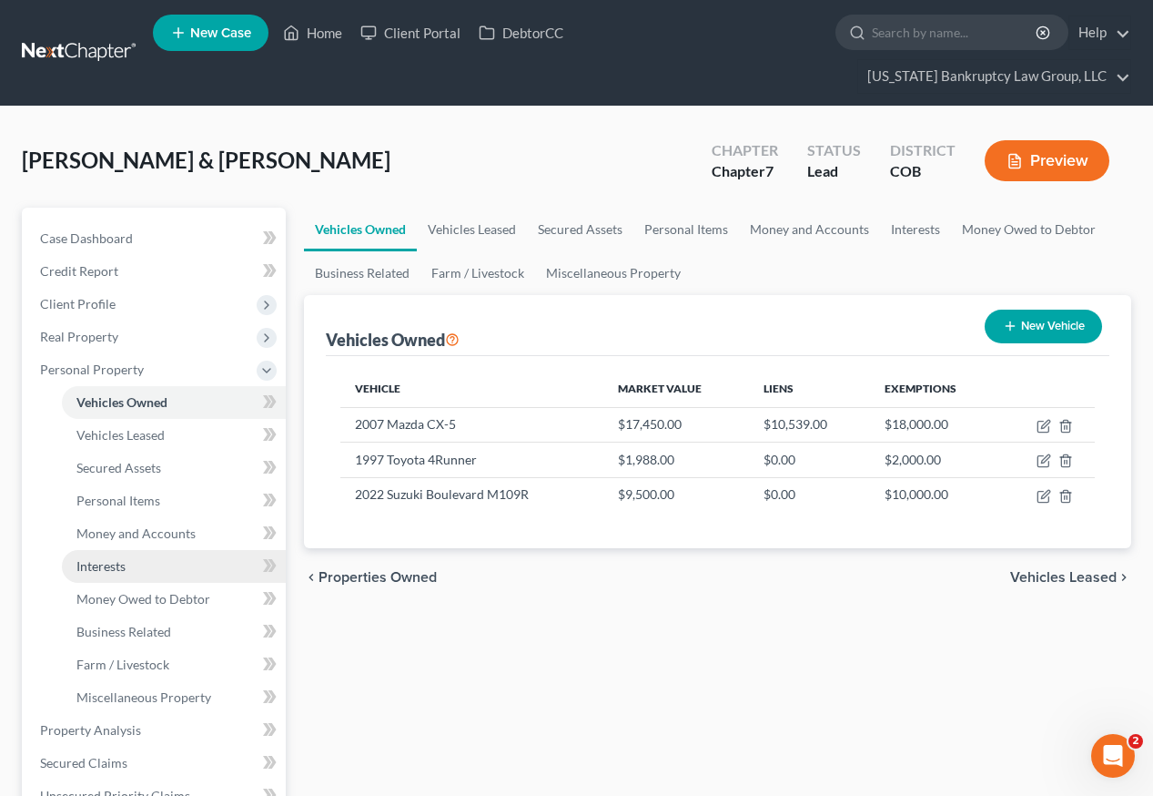
click at [118, 558] on span "Interests" at bounding box center [100, 565] width 49 height 15
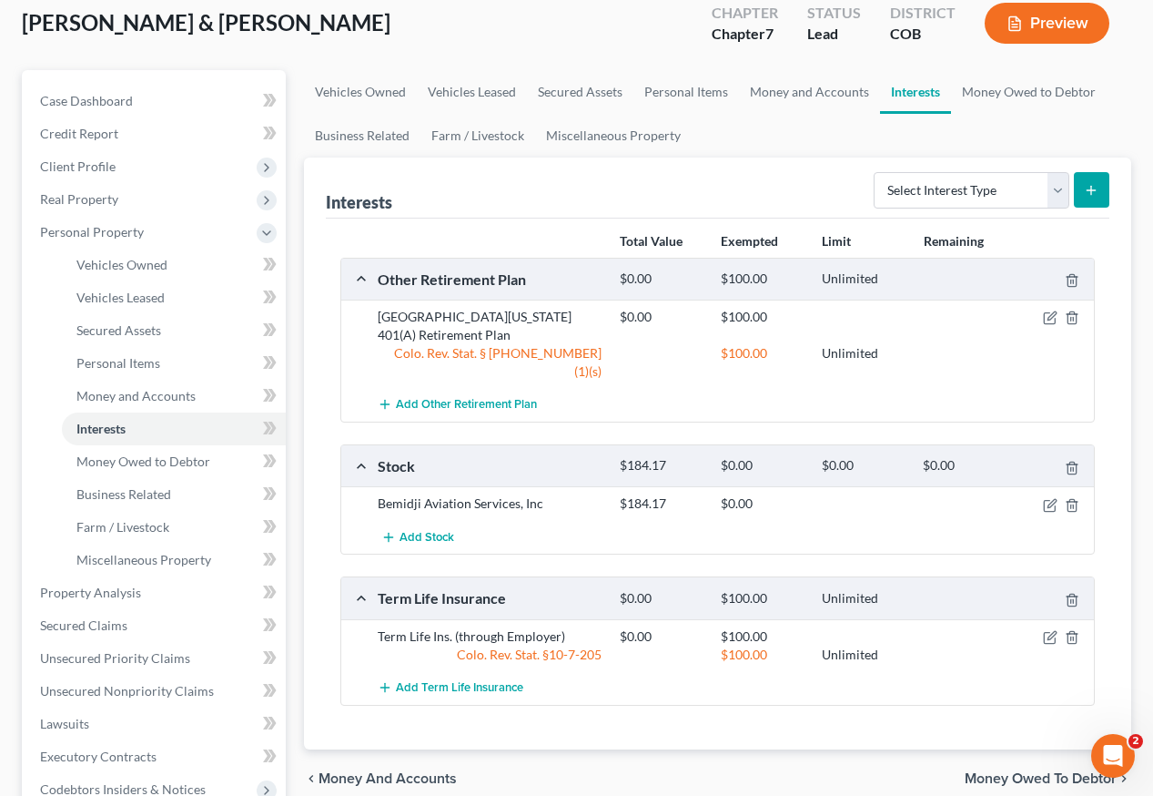
scroll to position [182, 0]
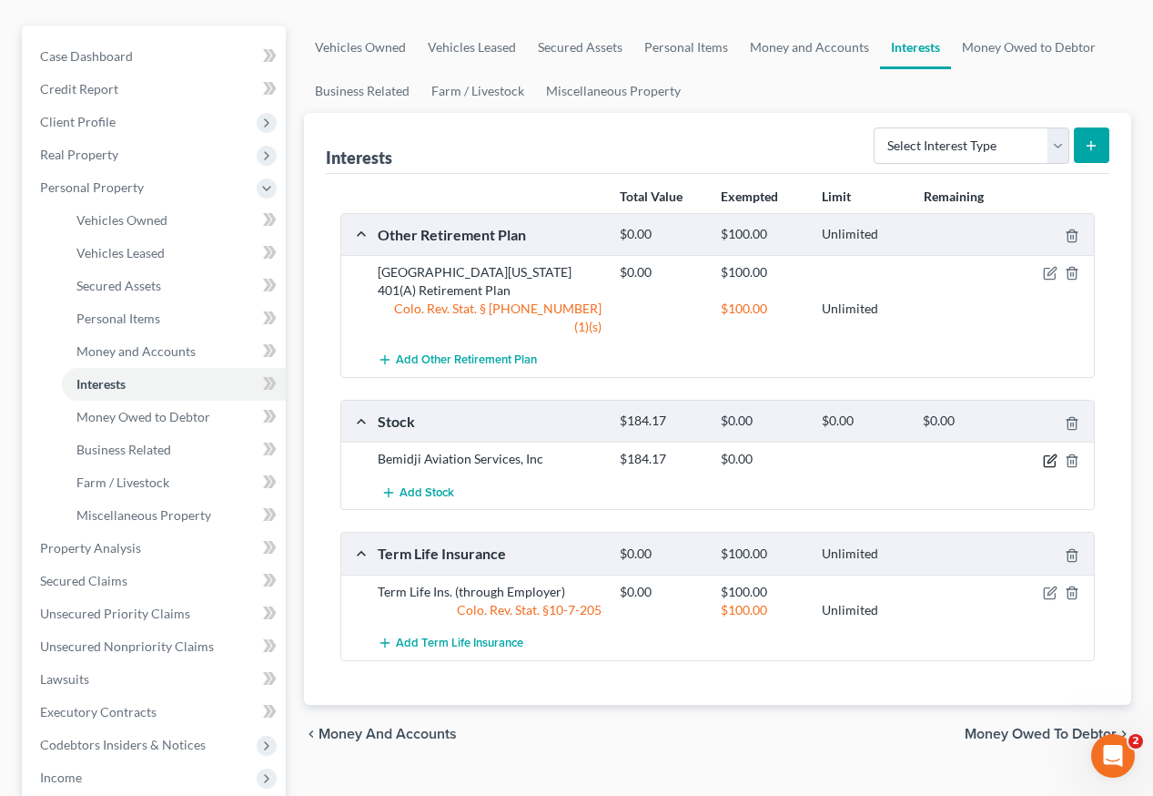
click at [1056, 453] on icon "button" at bounding box center [1050, 460] width 15 height 15
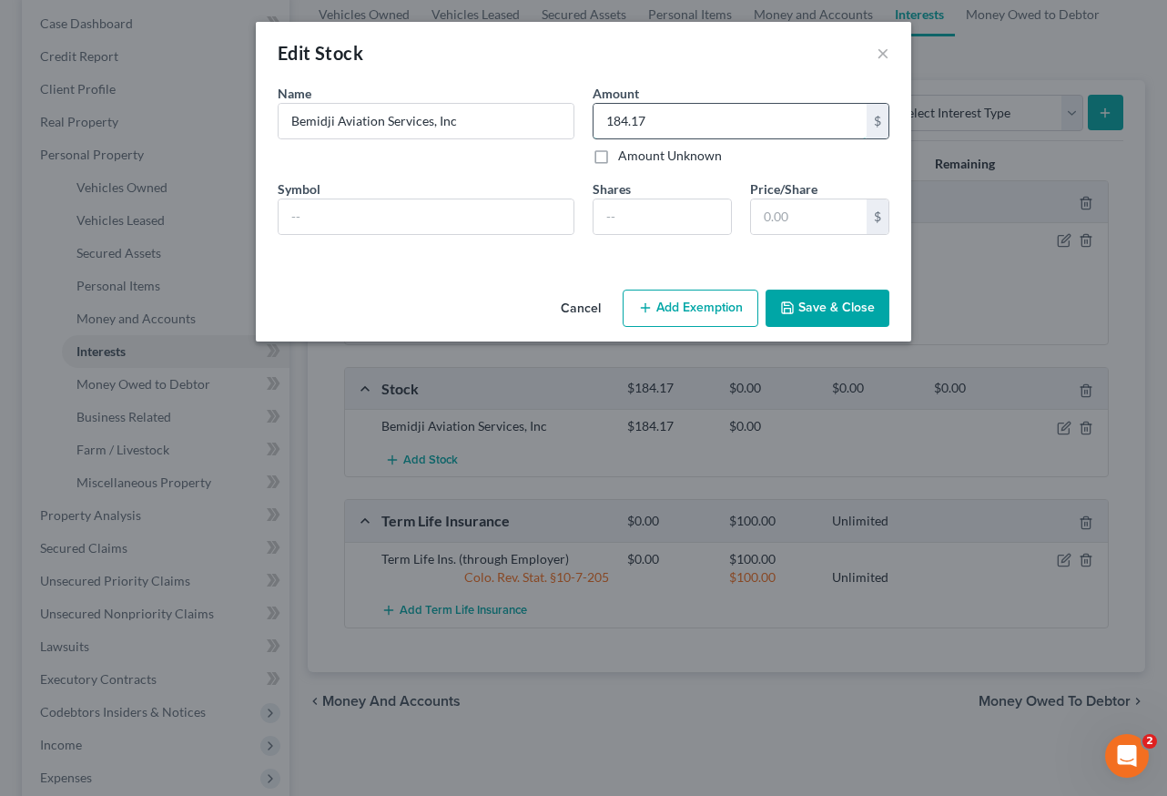
click at [658, 126] on input "184.17" at bounding box center [730, 121] width 273 height 35
type input "165.83"
click at [642, 217] on input "number" at bounding box center [662, 216] width 137 height 35
type input "7"
type input "722.2427"
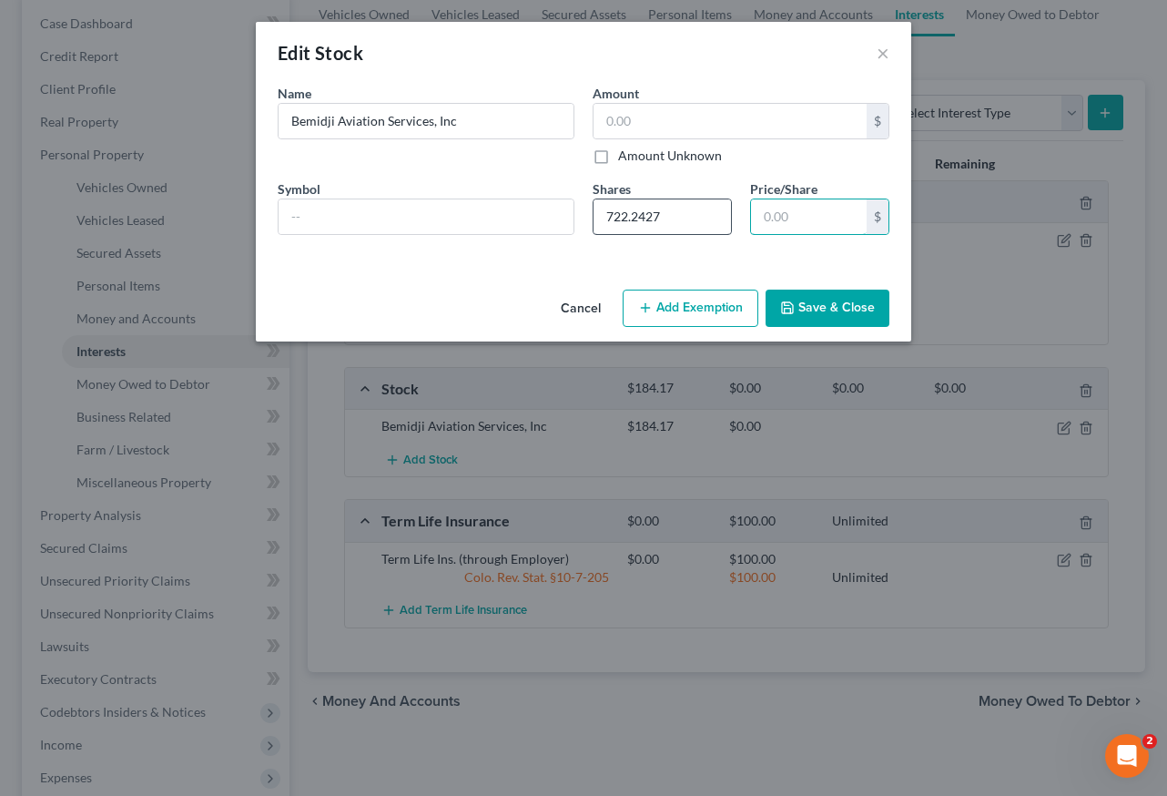
type input "722.24"
type input "1"
type input "11,555.88"
type input "16"
type input "119,170.04"
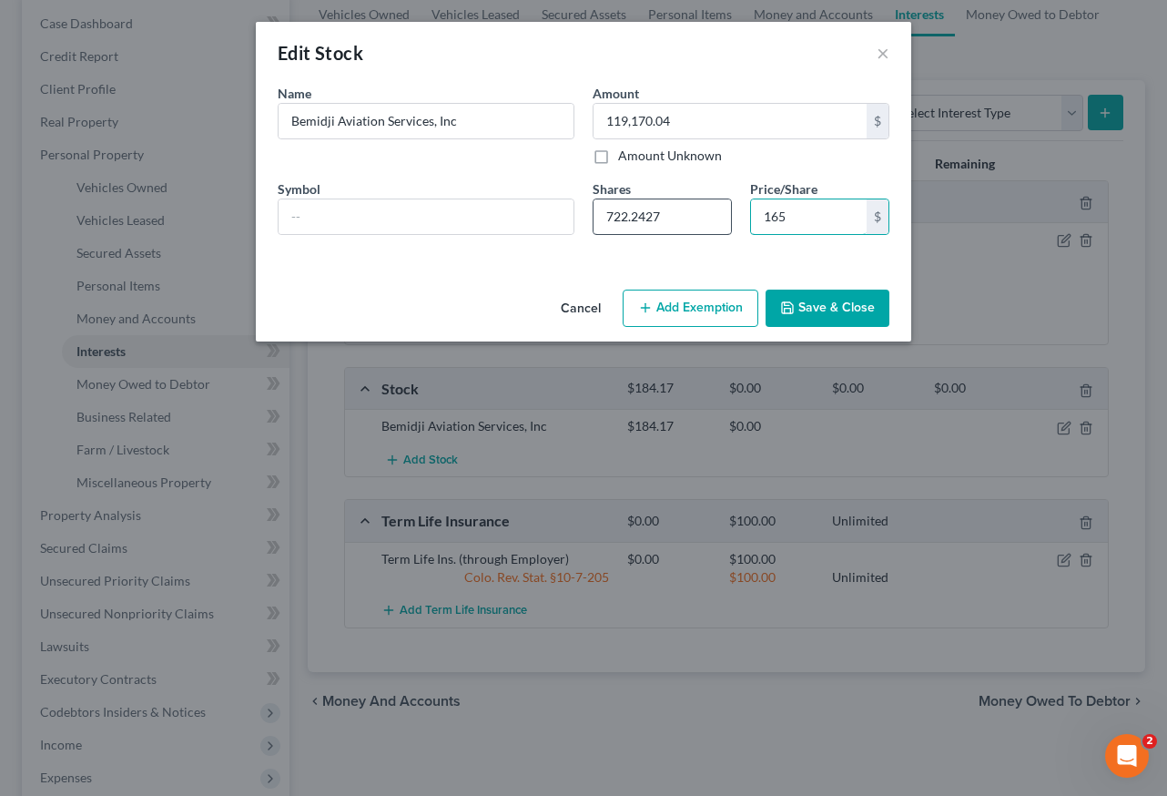
type input "165."
type input "119,747.83"
type input "165.8"
type input "119,769.50"
type input "165.83"
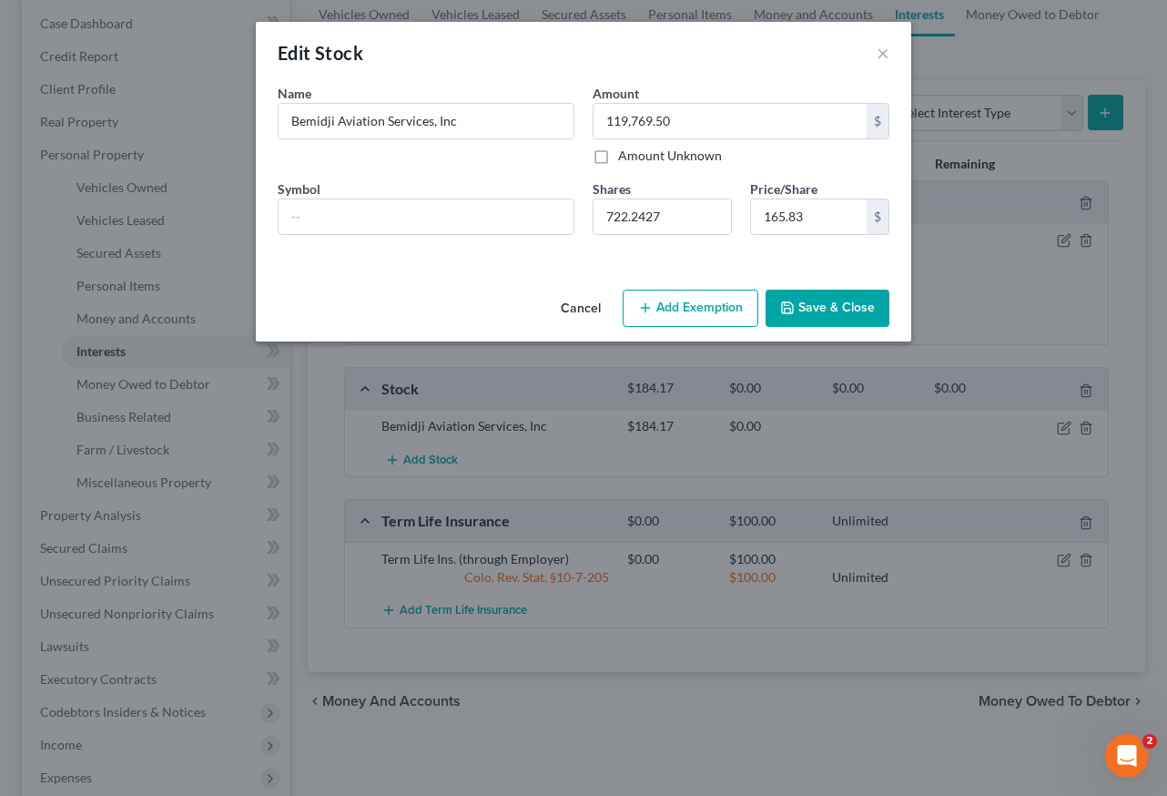
click at [832, 310] on button "Save & Close" at bounding box center [828, 308] width 124 height 38
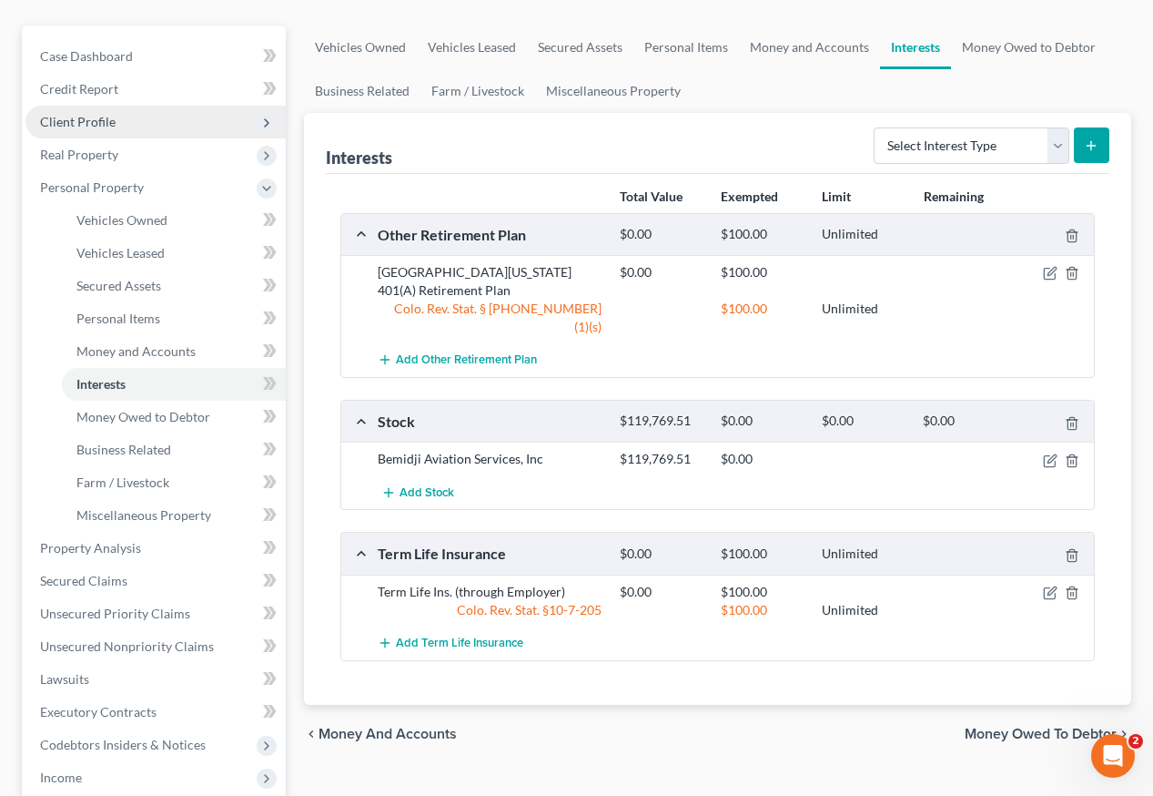
click at [77, 114] on span "Client Profile" at bounding box center [78, 121] width 76 height 15
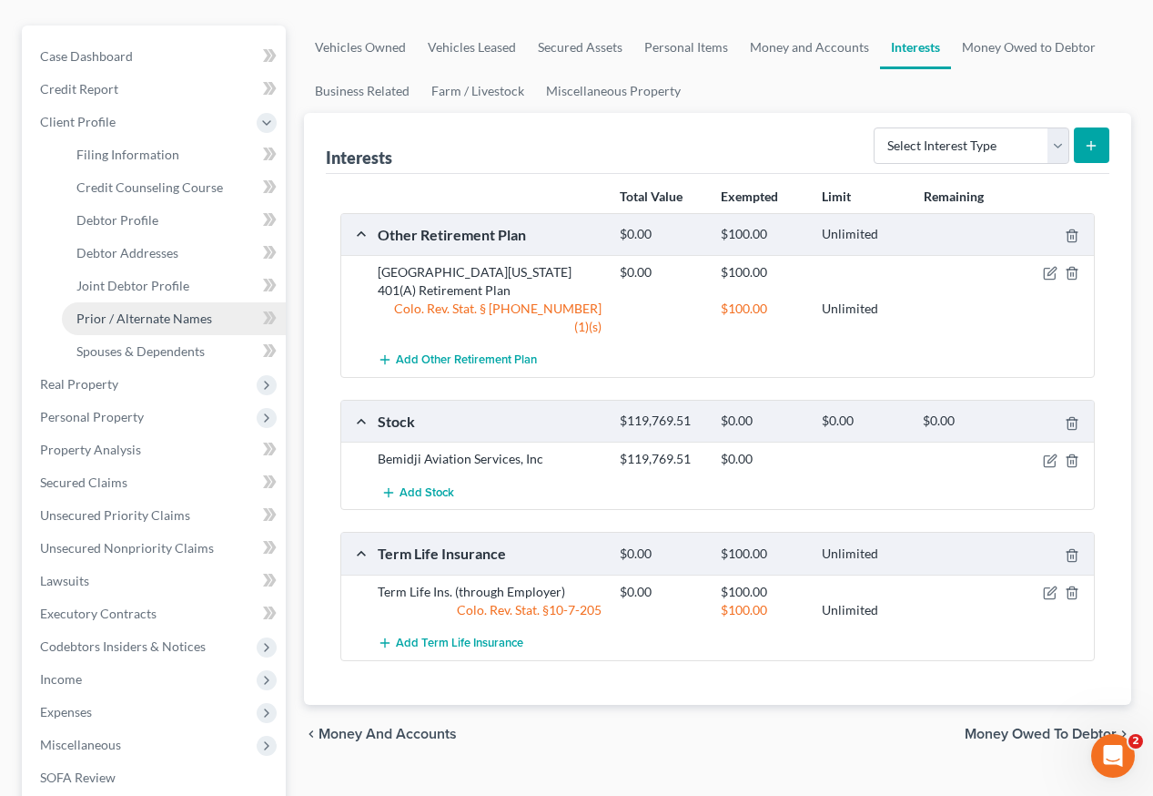
click at [125, 310] on span "Prior / Alternate Names" at bounding box center [144, 317] width 136 height 15
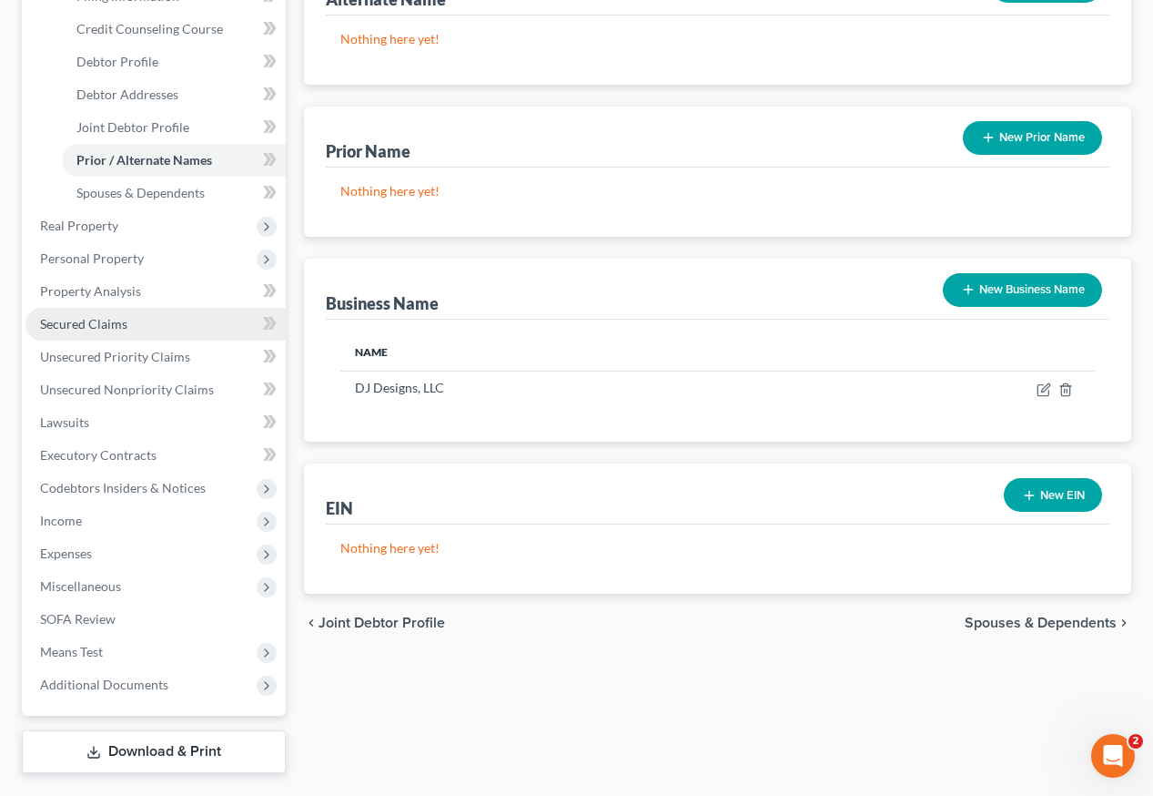
scroll to position [354, 0]
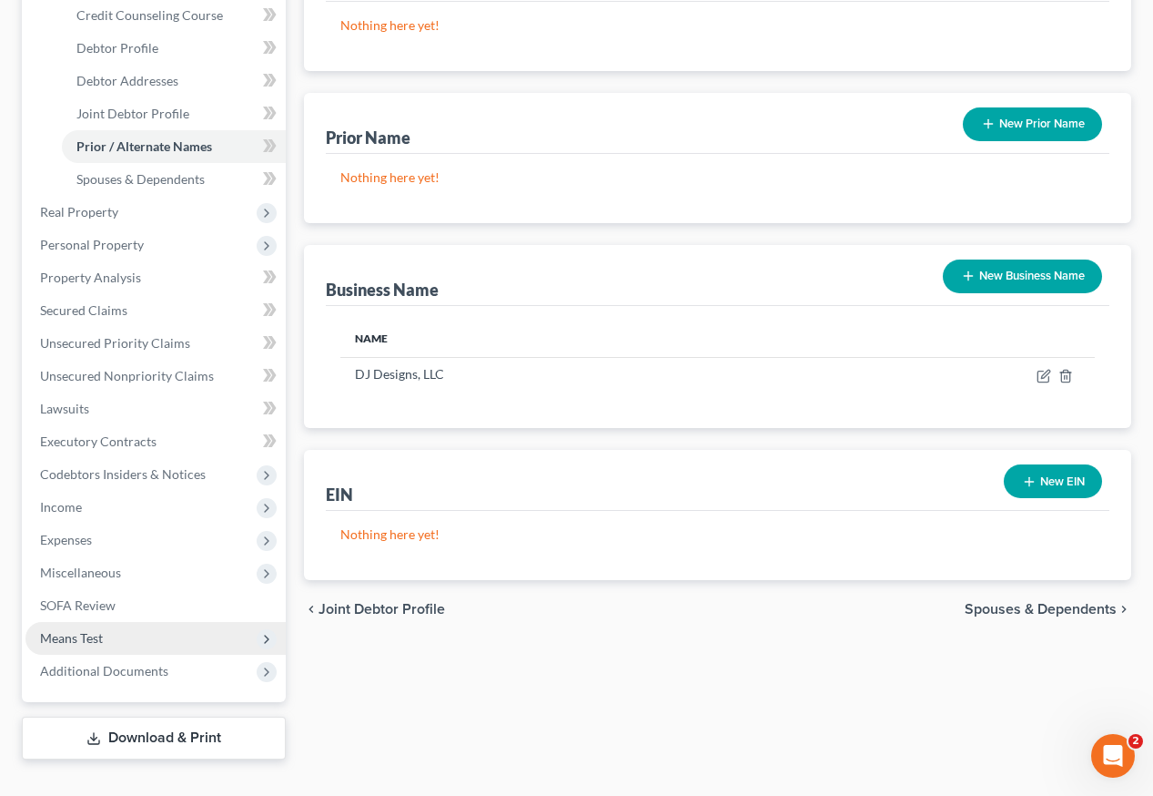
click at [88, 630] on span "Means Test" at bounding box center [71, 637] width 63 height 15
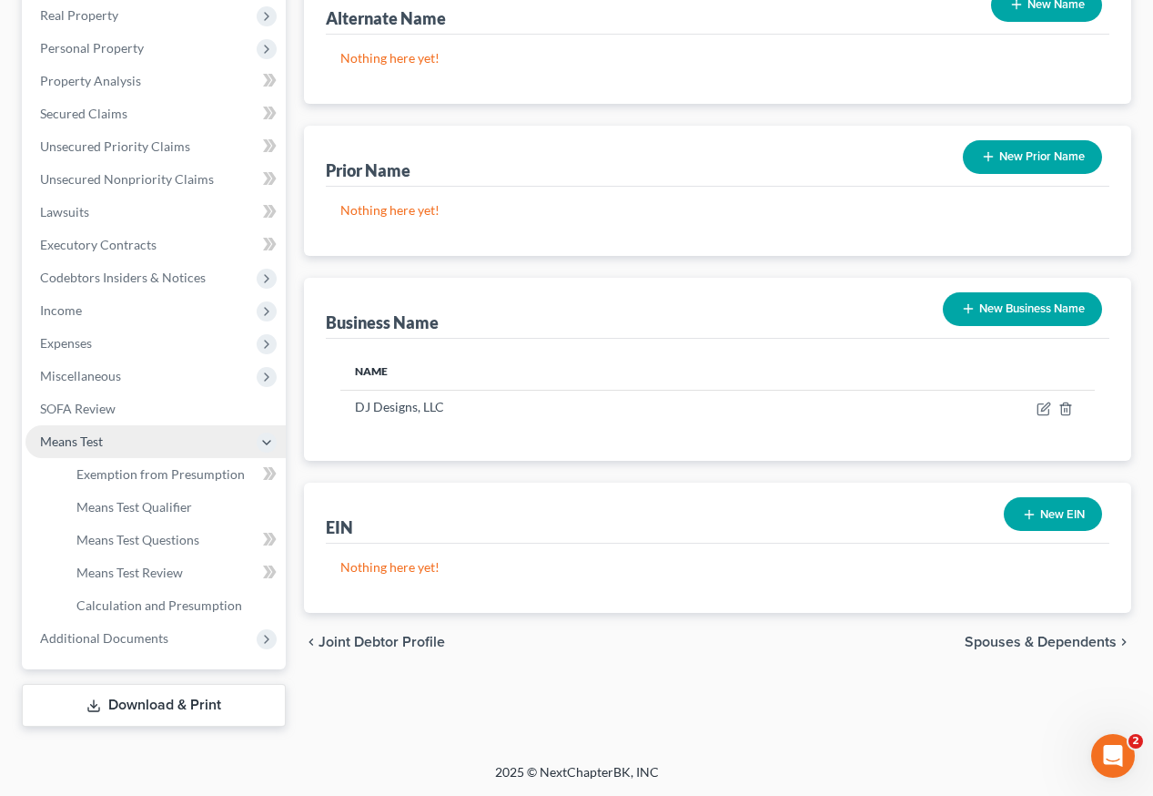
scroll to position [289, 0]
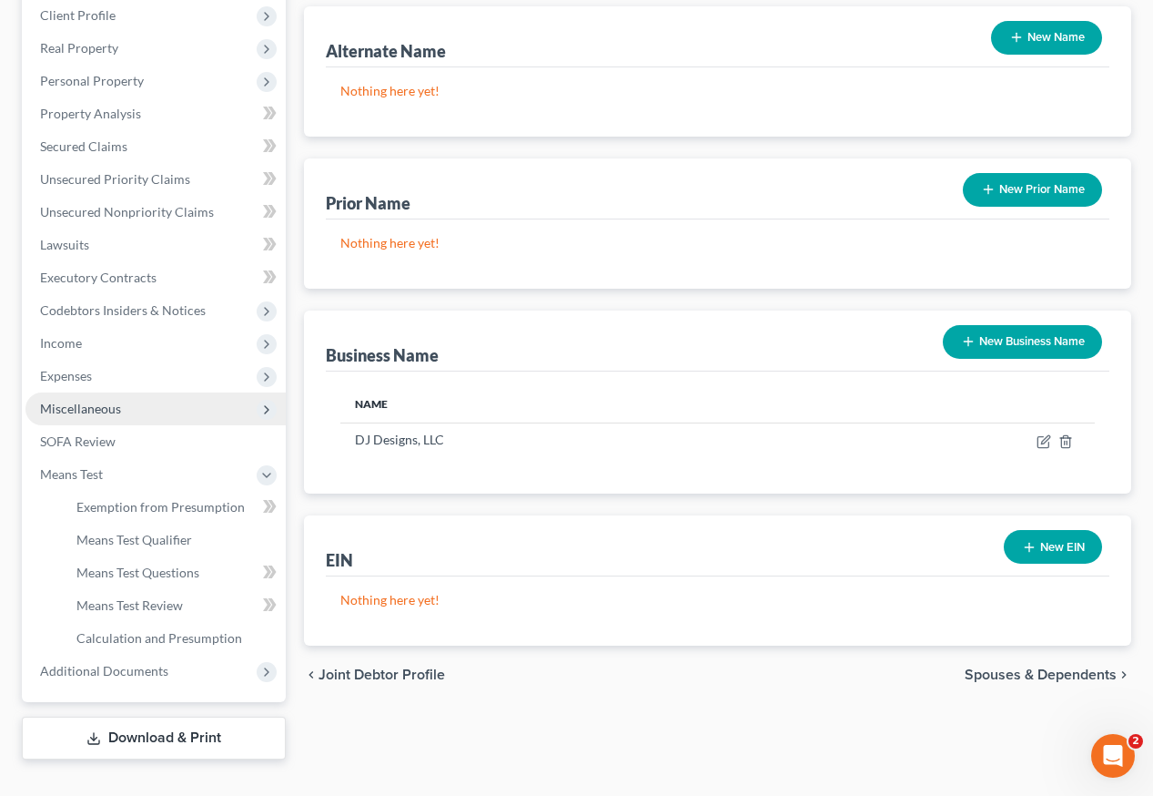
click at [101, 401] on span "Miscellaneous" at bounding box center [80, 408] width 81 height 15
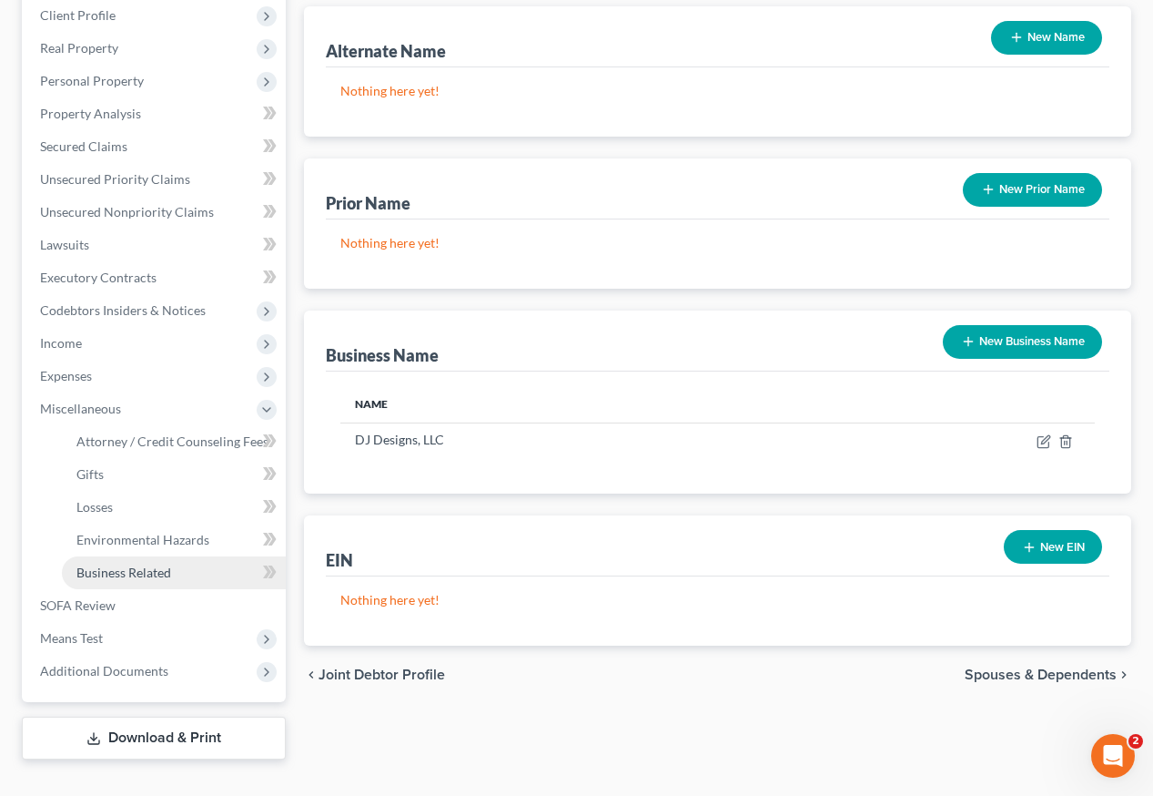
click at [135, 564] on span "Business Related" at bounding box center [123, 571] width 95 height 15
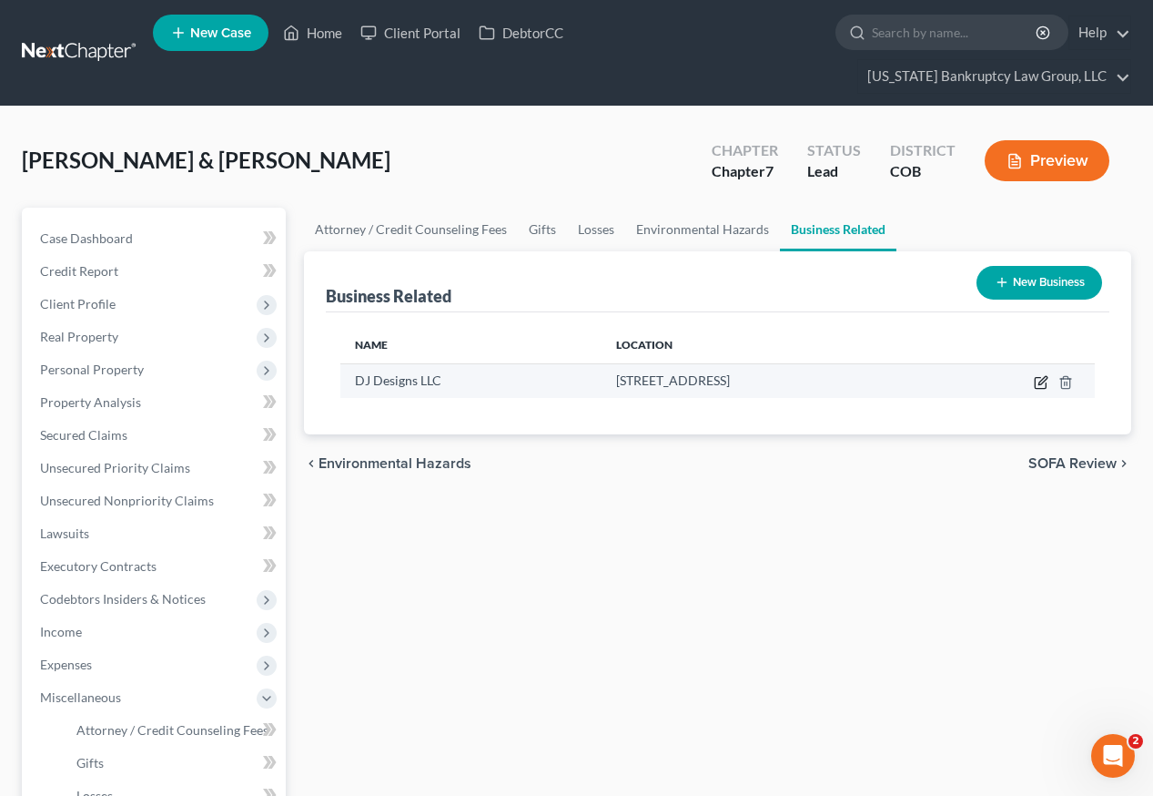
click at [1042, 376] on icon "button" at bounding box center [1043, 380] width 8 height 8
select select "member"
select select "5"
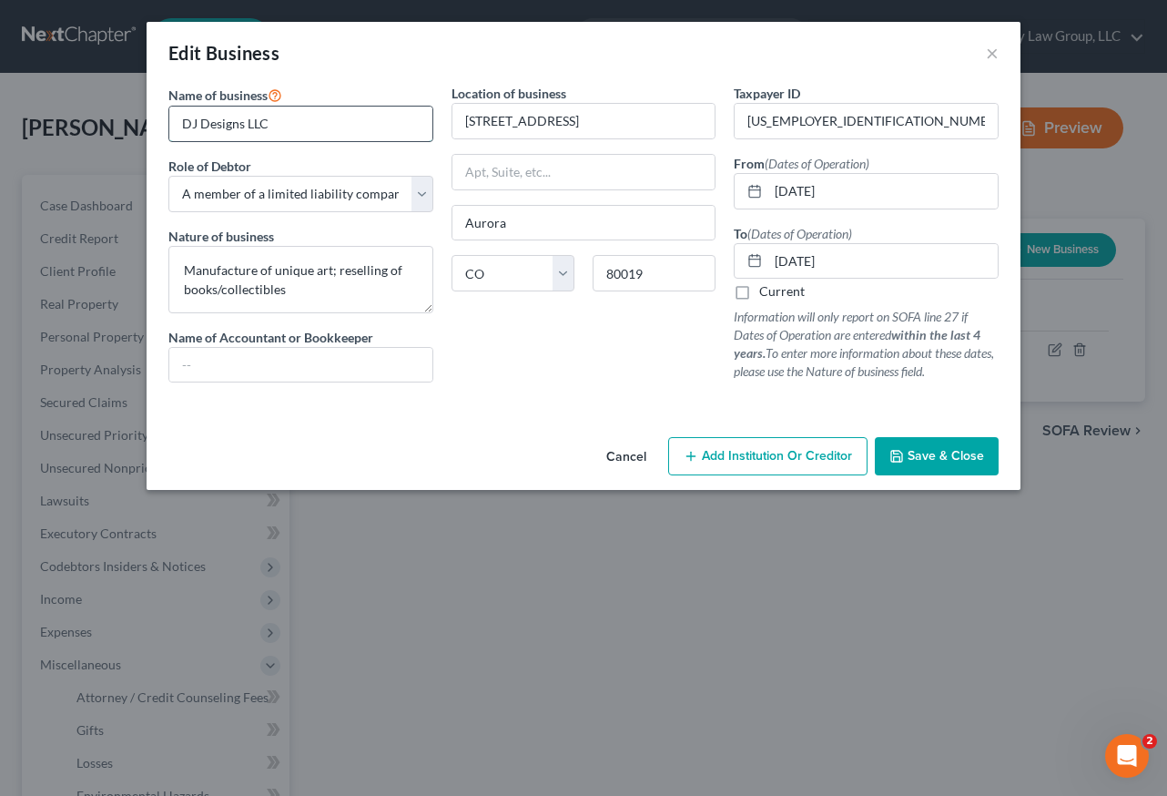
click at [320, 121] on input "DJ Designs LLC" at bounding box center [300, 124] width 263 height 35
type input "DJ Designs LLC (DBA Dark Matter Books)"
click at [555, 381] on div "Location of business 6094 N. Ensenada Ct. Aurora State AL AK AR AZ CA CO CT DE …" at bounding box center [583, 240] width 283 height 313
click at [950, 456] on span "Save & Close" at bounding box center [946, 455] width 76 height 15
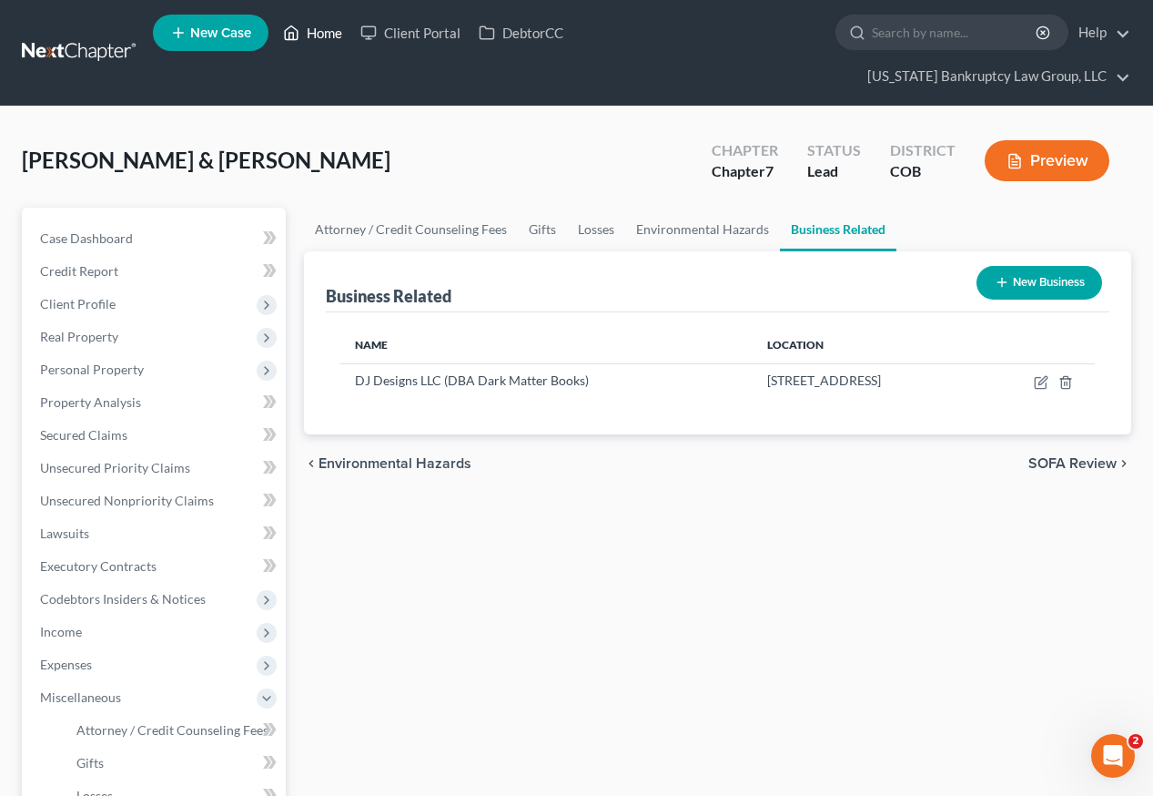
click at [324, 38] on link "Home" at bounding box center [312, 32] width 77 height 33
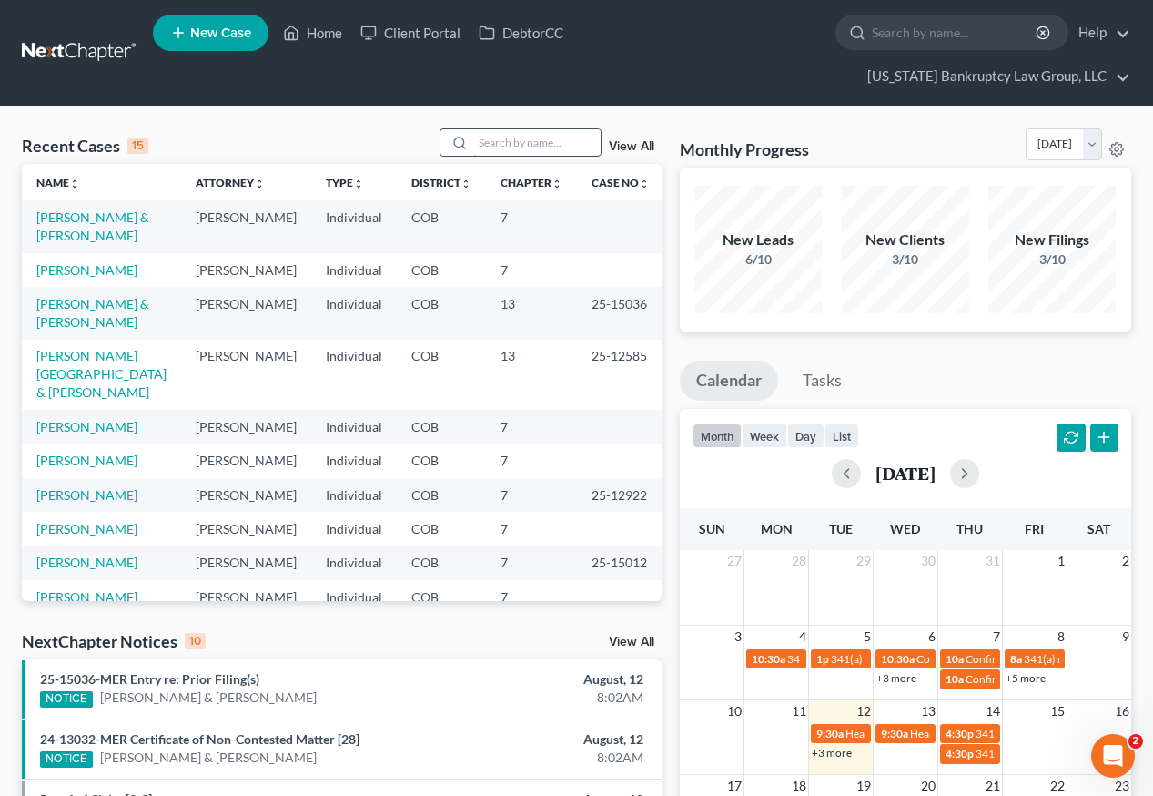
click at [505, 129] on input "search" at bounding box center [536, 142] width 127 height 26
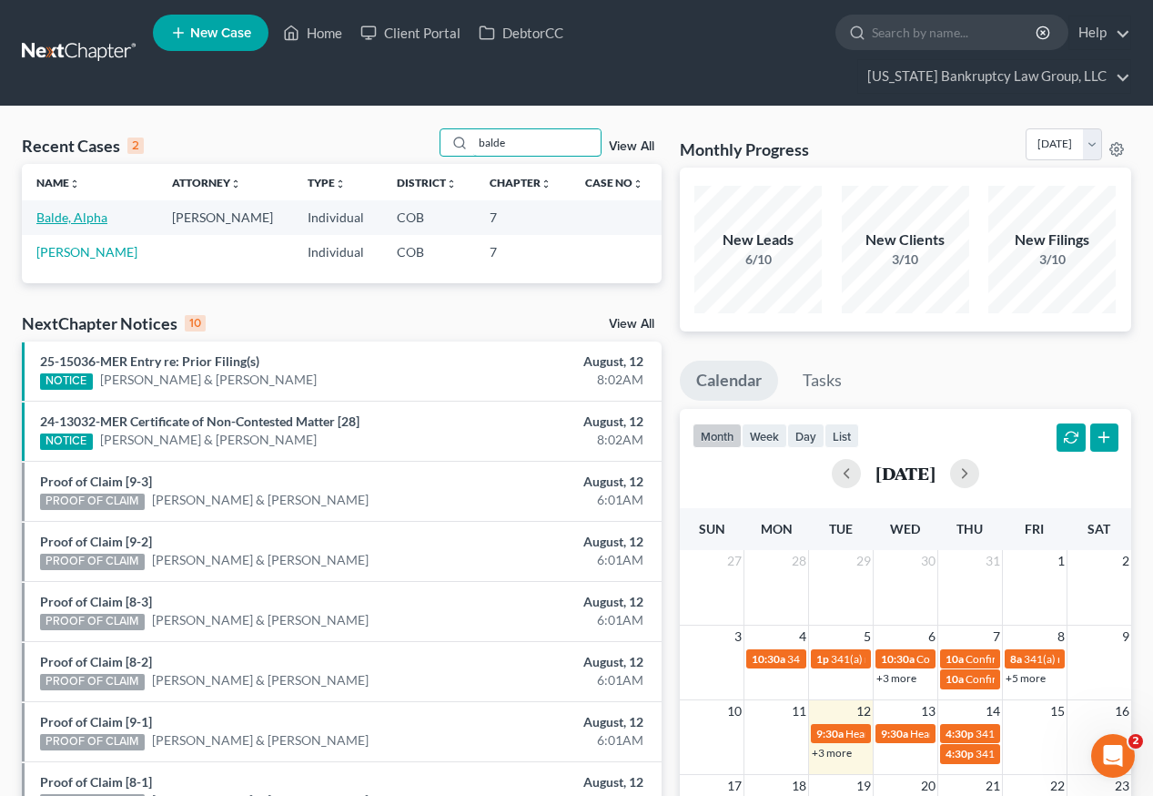
type input "balde"
click at [78, 209] on link "Balde, Alpha" at bounding box center [71, 216] width 71 height 15
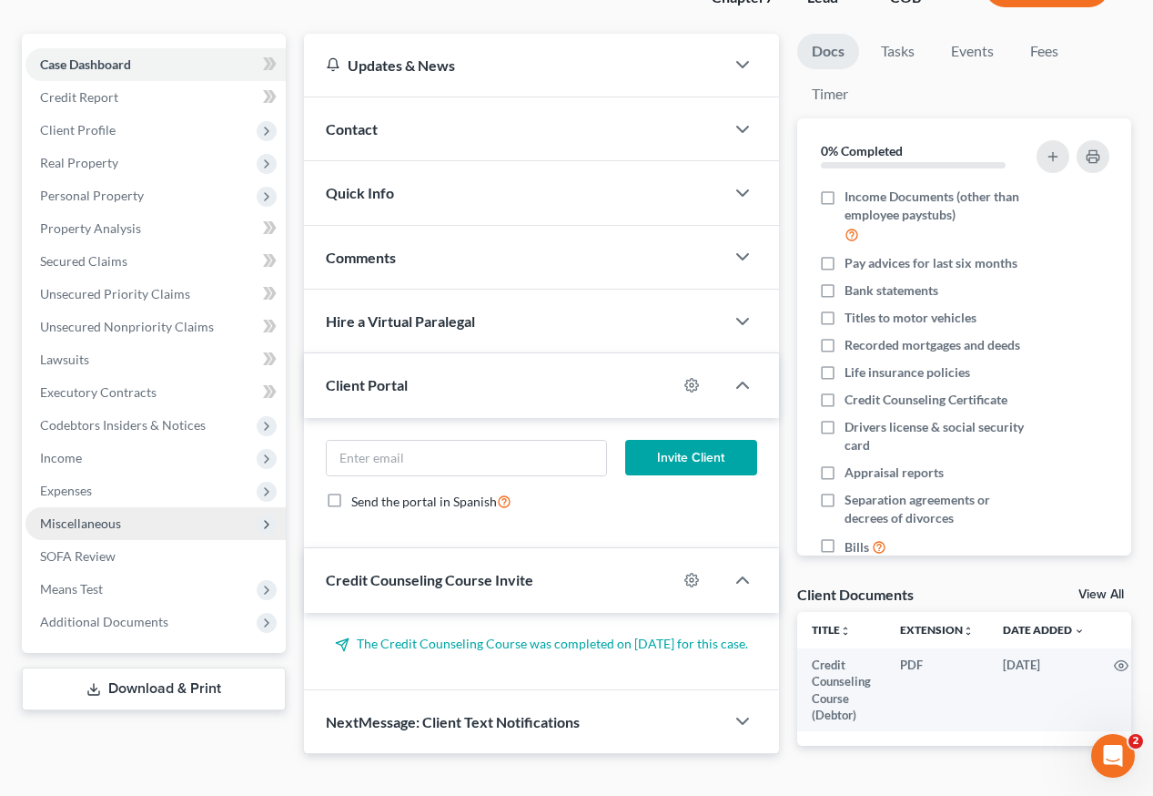
scroll to position [182, 0]
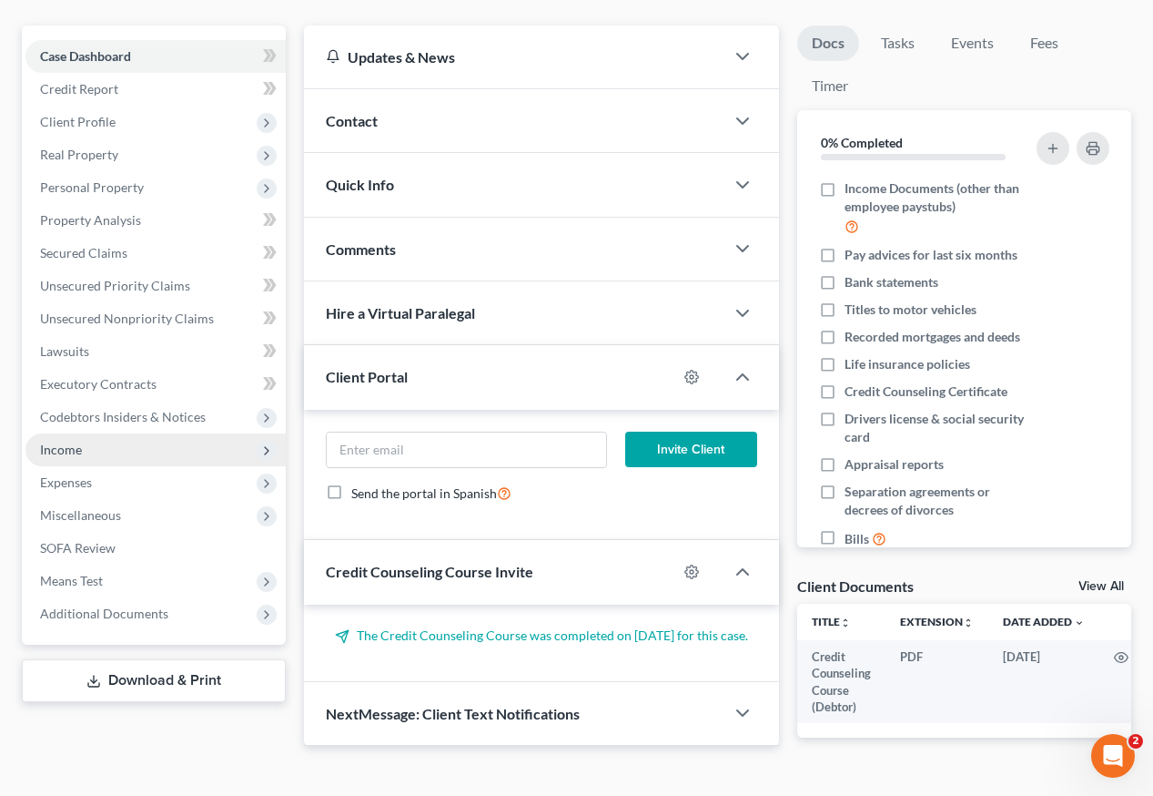
click at [69, 442] on span "Income" at bounding box center [61, 449] width 42 height 15
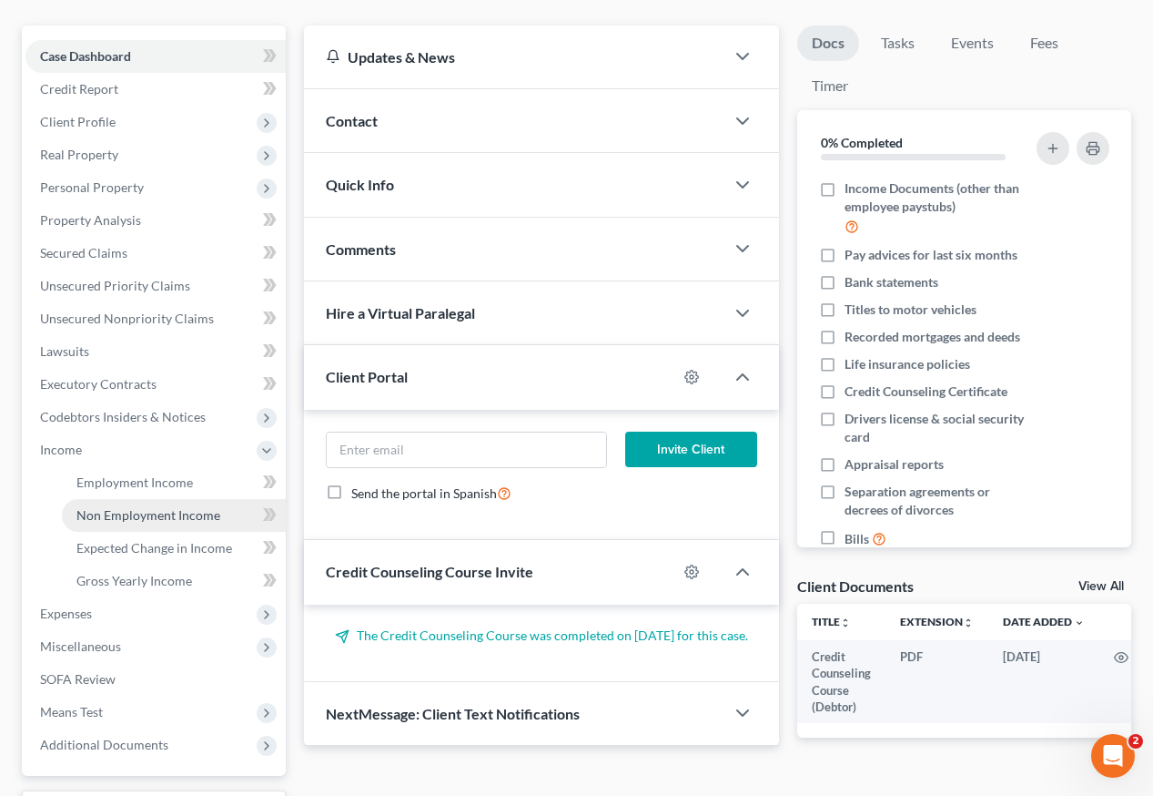
click at [106, 499] on link "Non Employment Income" at bounding box center [174, 515] width 224 height 33
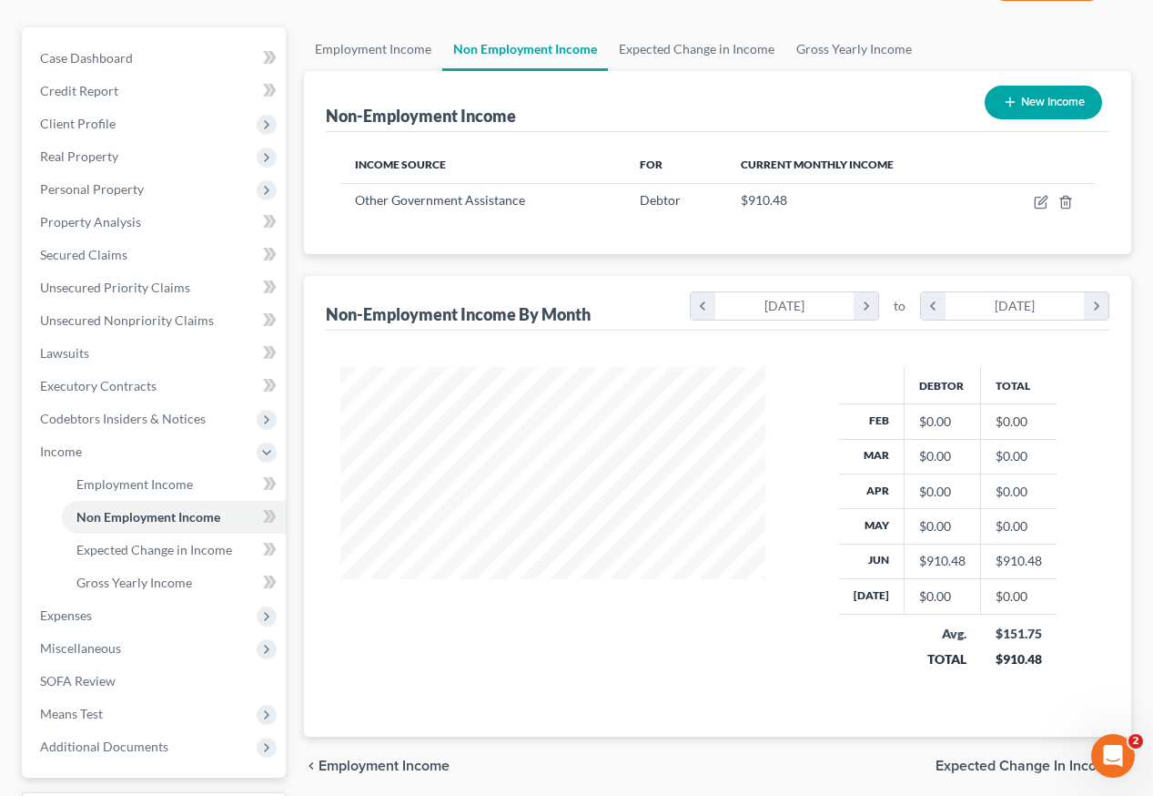
scroll to position [182, 0]
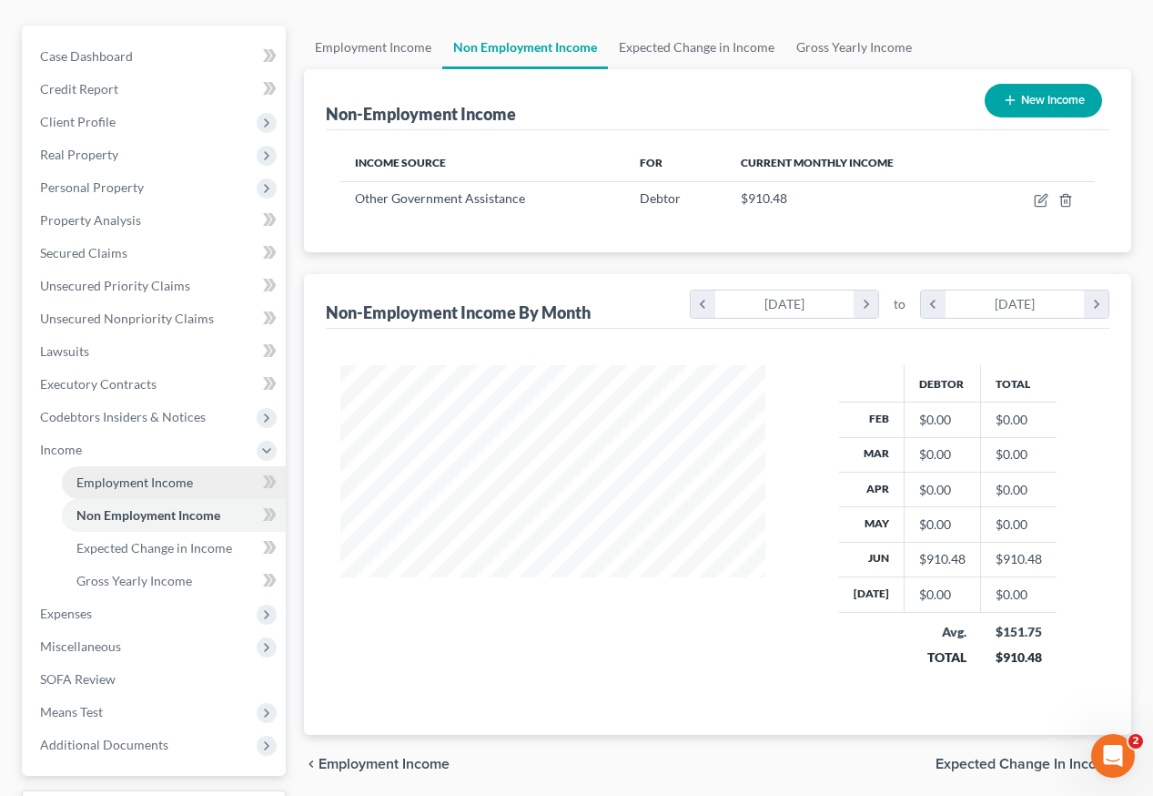
click at [131, 474] on span "Employment Income" at bounding box center [134, 481] width 117 height 15
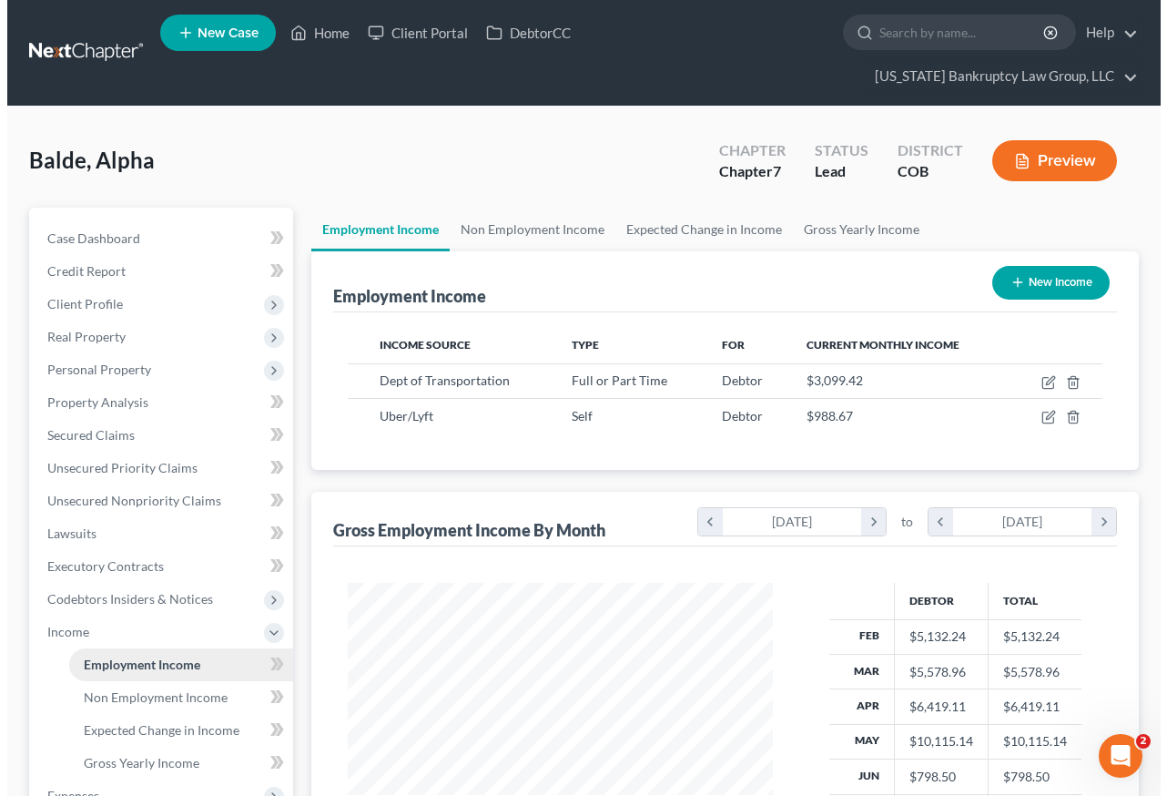
scroll to position [327, 462]
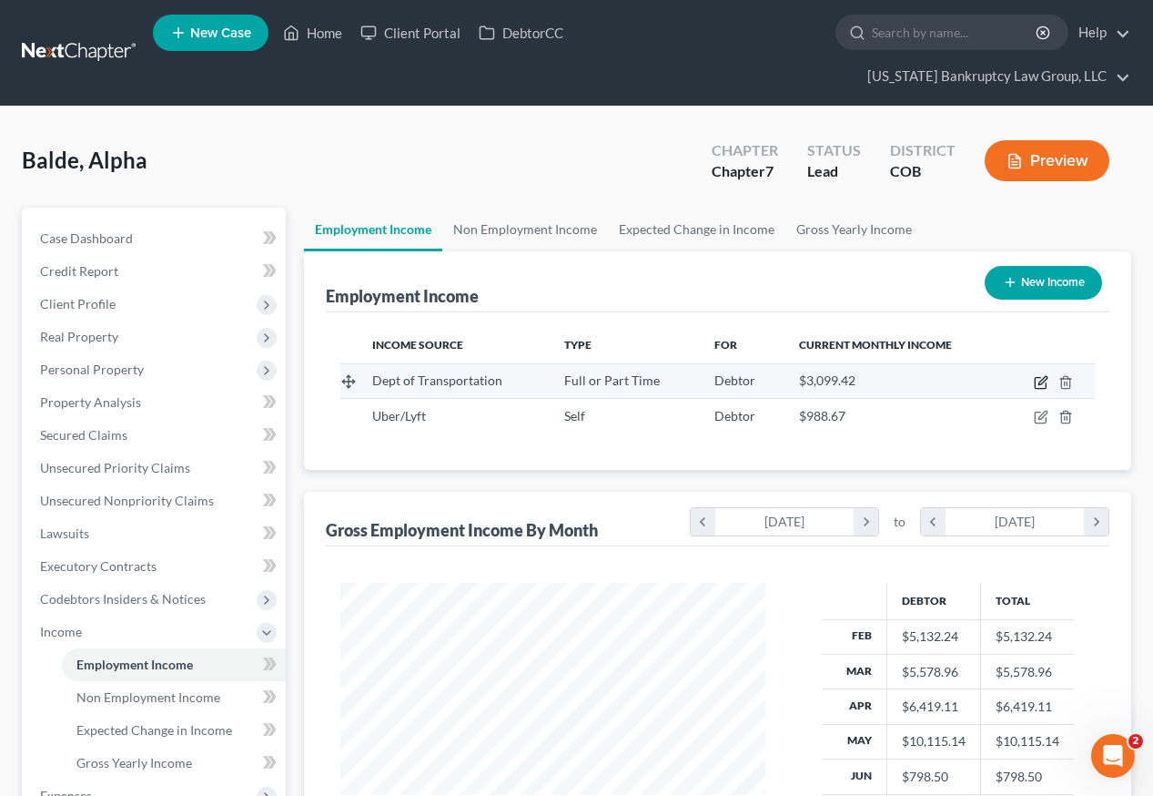
click at [1042, 376] on icon "button" at bounding box center [1043, 380] width 8 height 8
select select "0"
select select "5"
select select "2"
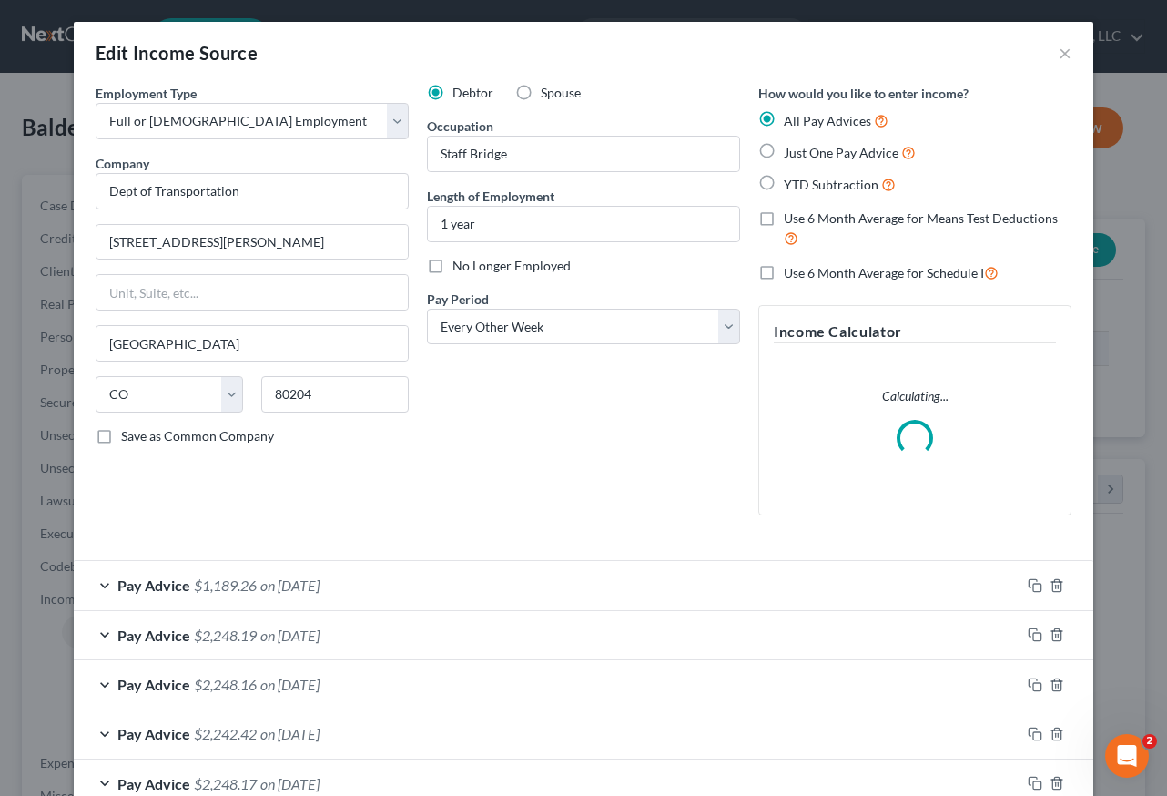
scroll to position [327, 467]
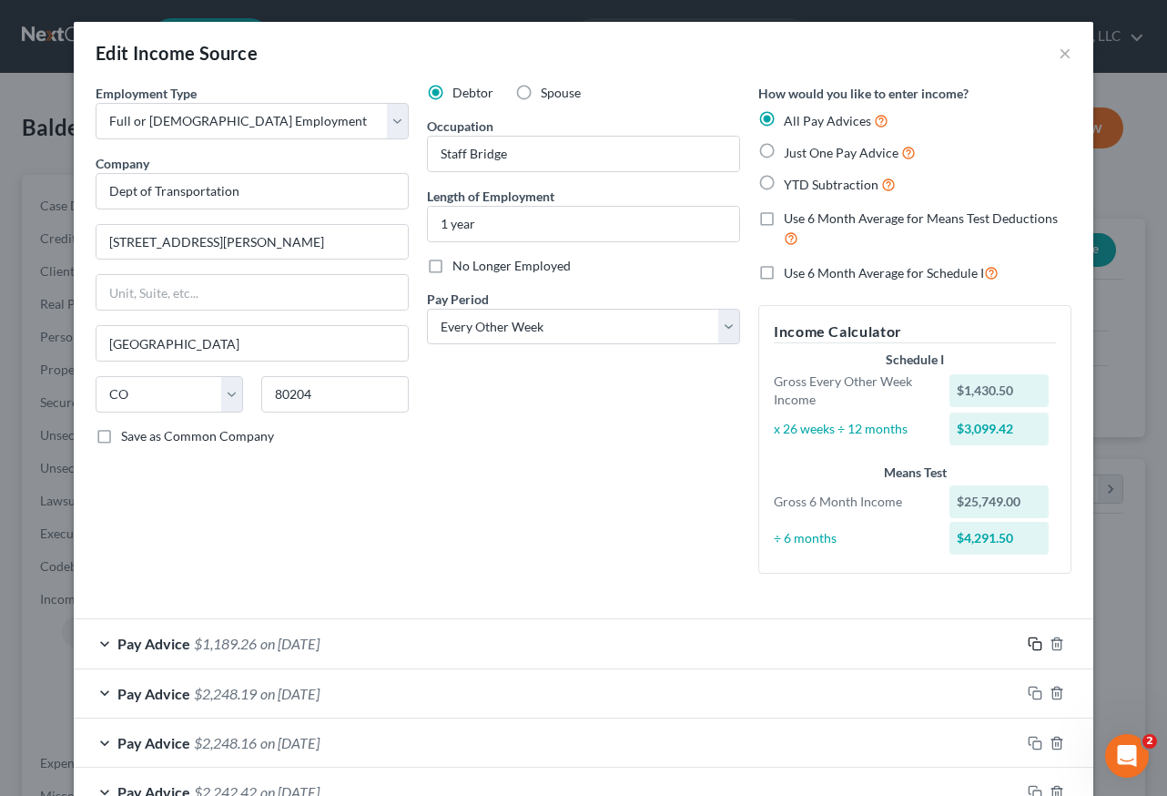
click at [1033, 644] on rect "button" at bounding box center [1037, 646] width 8 height 8
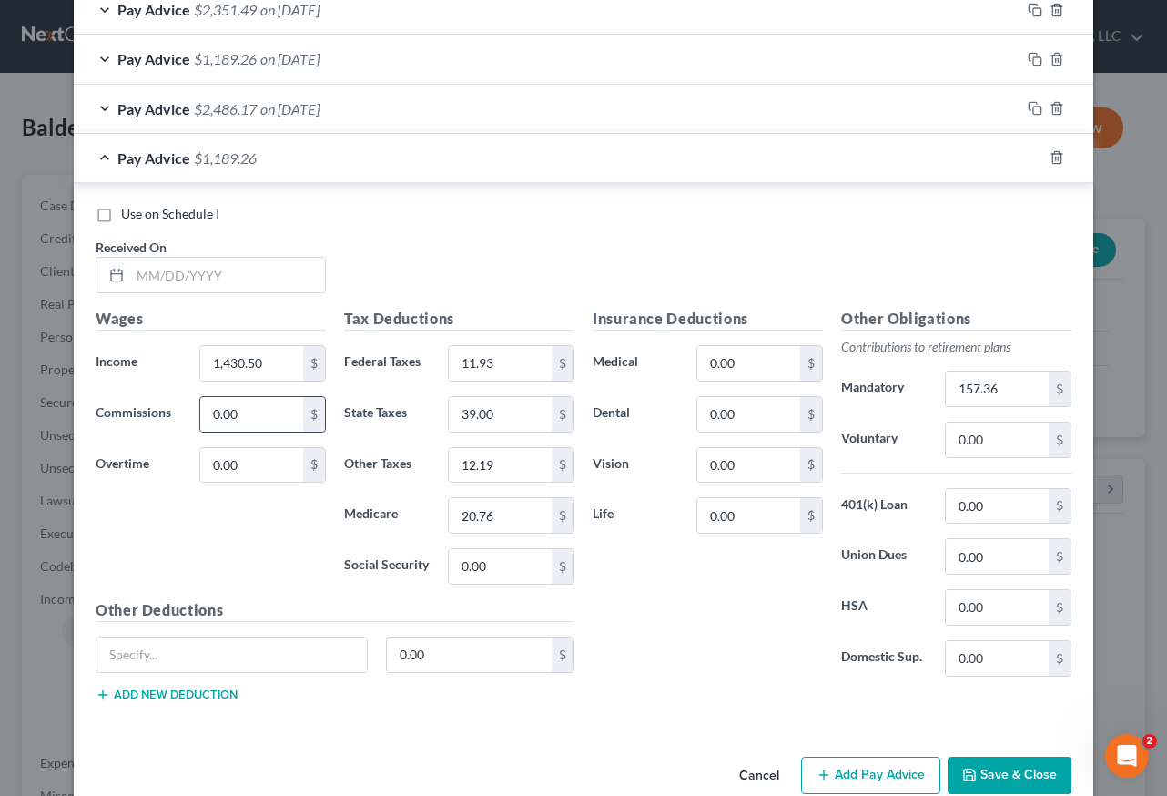
scroll to position [1064, 0]
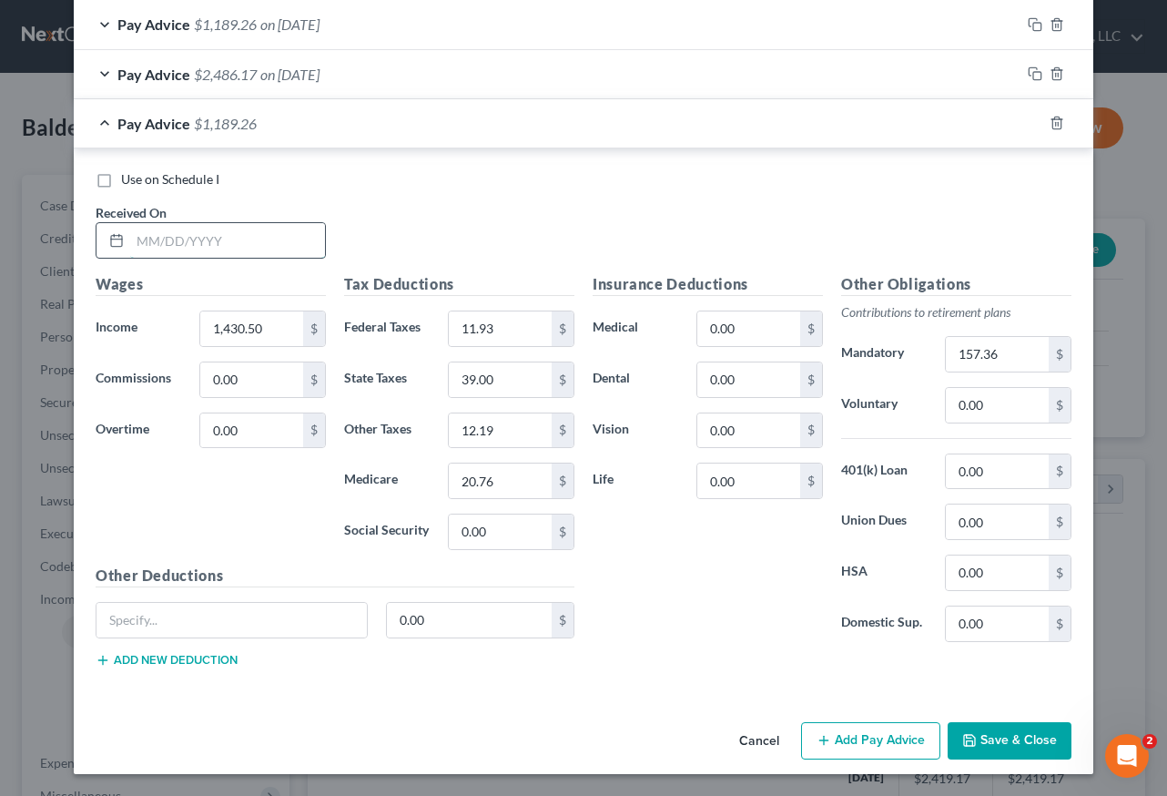
click at [260, 239] on input "text" at bounding box center [227, 240] width 195 height 35
type input "06/13/2025"
click at [253, 329] on input "1,430.50" at bounding box center [251, 328] width 103 height 35
type input "2,861"
type input "148.75"
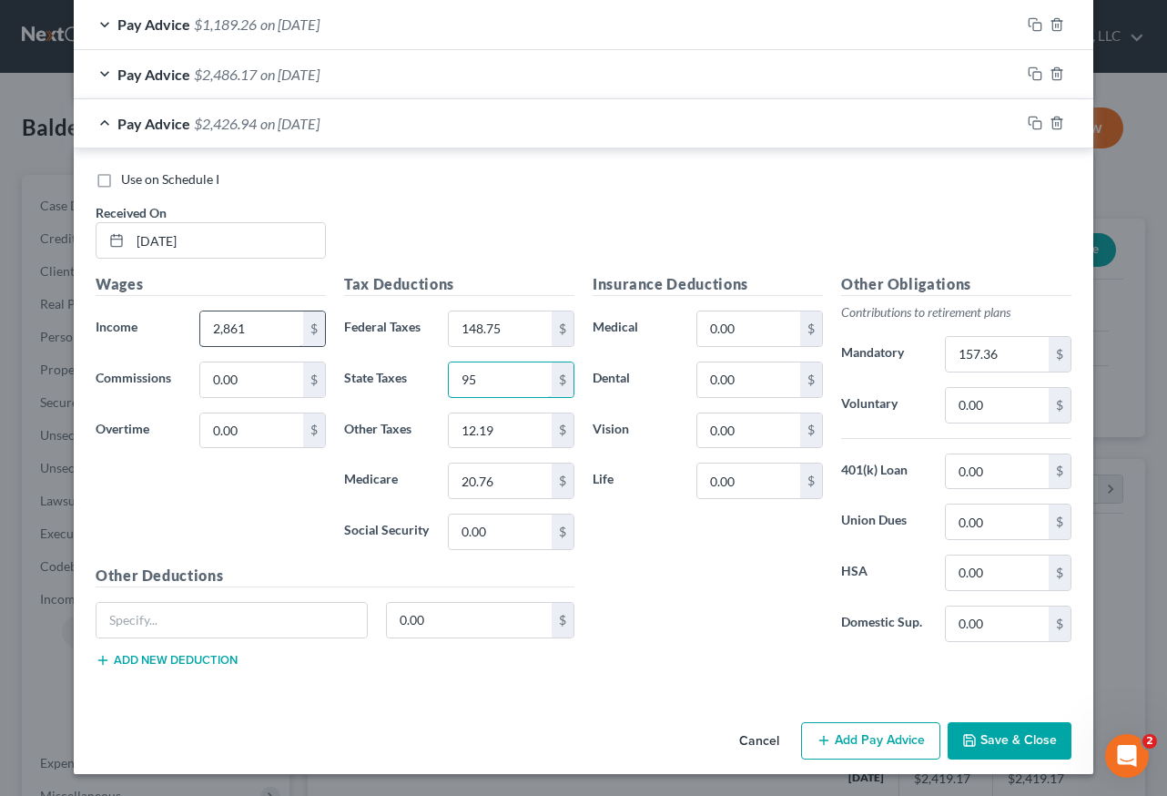
type input "95"
type input "18.62"
type input "41.50"
type input "314.71"
drag, startPoint x: 1028, startPoint y: 122, endPoint x: 274, endPoint y: 330, distance: 782.1
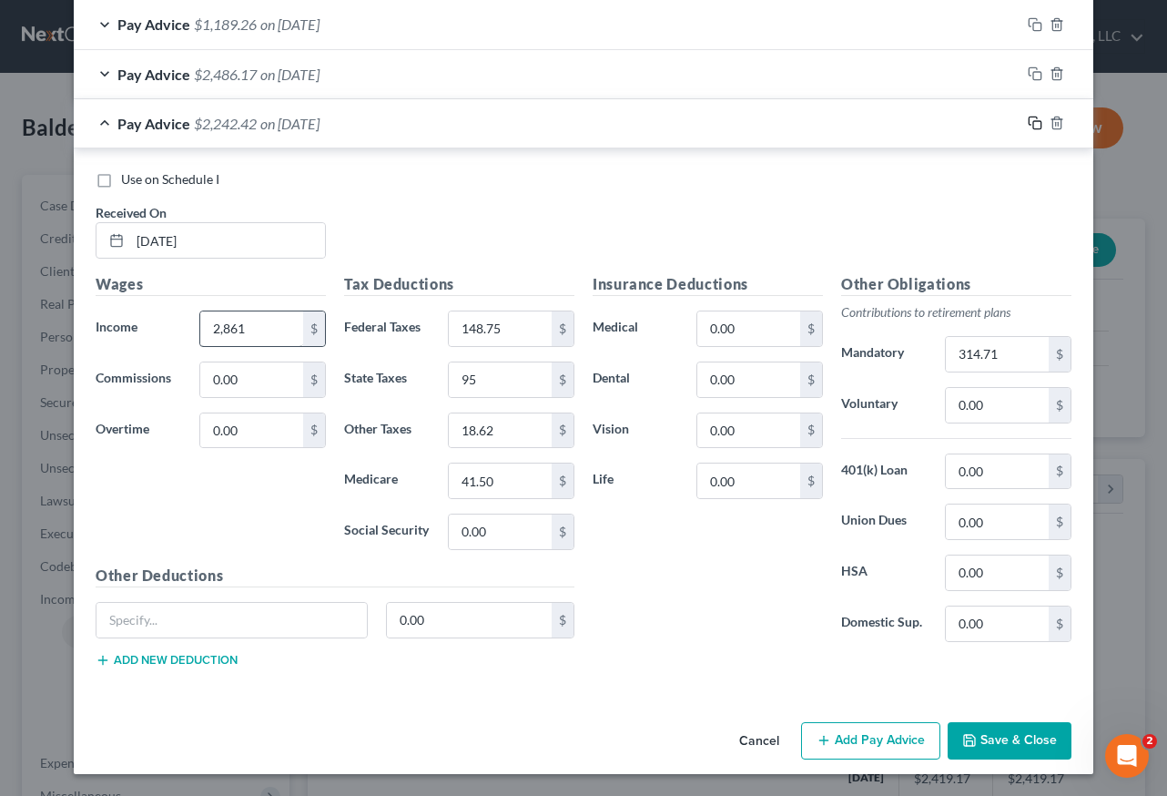
click at [1033, 122] on rect "button" at bounding box center [1037, 125] width 8 height 8
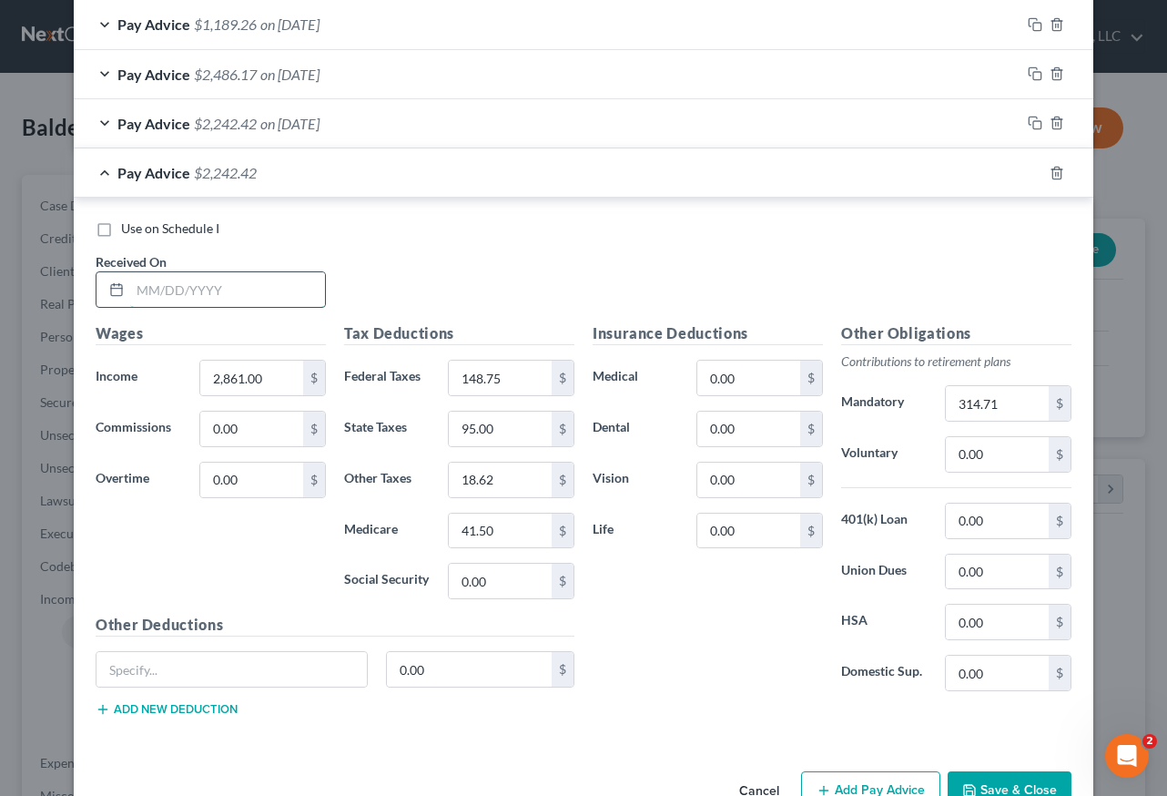
click at [249, 281] on input "text" at bounding box center [227, 289] width 195 height 35
type input "08/08/2025"
click at [278, 386] on input "2,861.00" at bounding box center [251, 377] width 103 height 35
type input "2,932.52"
click at [1011, 398] on input "314.71" at bounding box center [997, 403] width 103 height 35
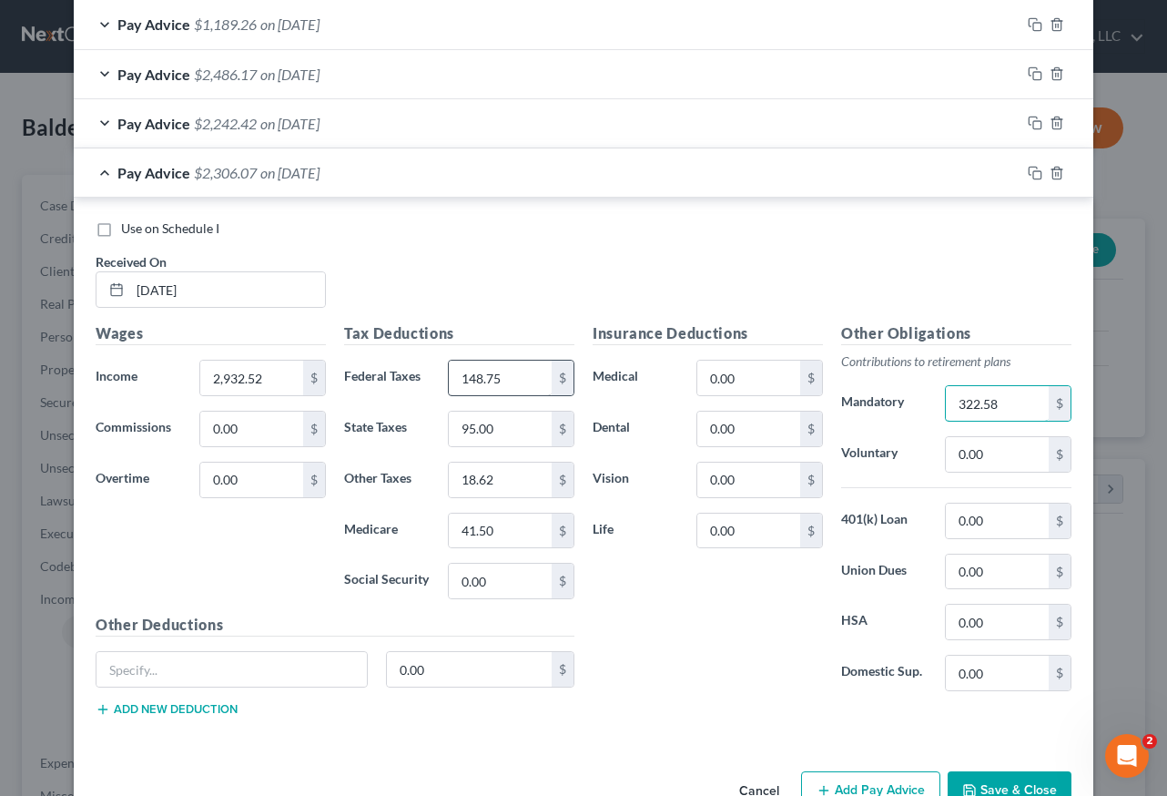
type input "322.58"
click at [525, 381] on input "148.75" at bounding box center [500, 377] width 103 height 35
type input "156.39"
click at [505, 433] on input "95.00" at bounding box center [500, 428] width 103 height 35
type input "98"
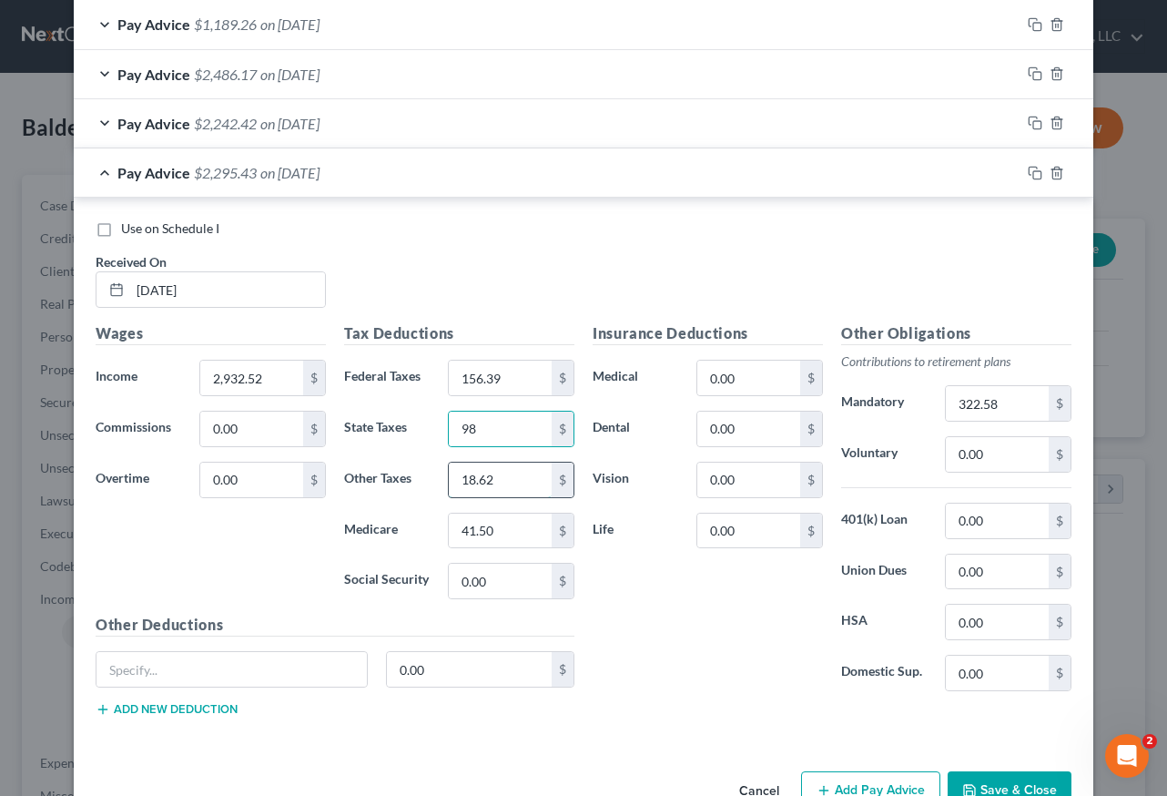
click at [493, 480] on input "18.62" at bounding box center [500, 479] width 103 height 35
type input "5"
type input "18.95"
click at [503, 526] on input "41.50" at bounding box center [500, 530] width 103 height 35
type input "42.54"
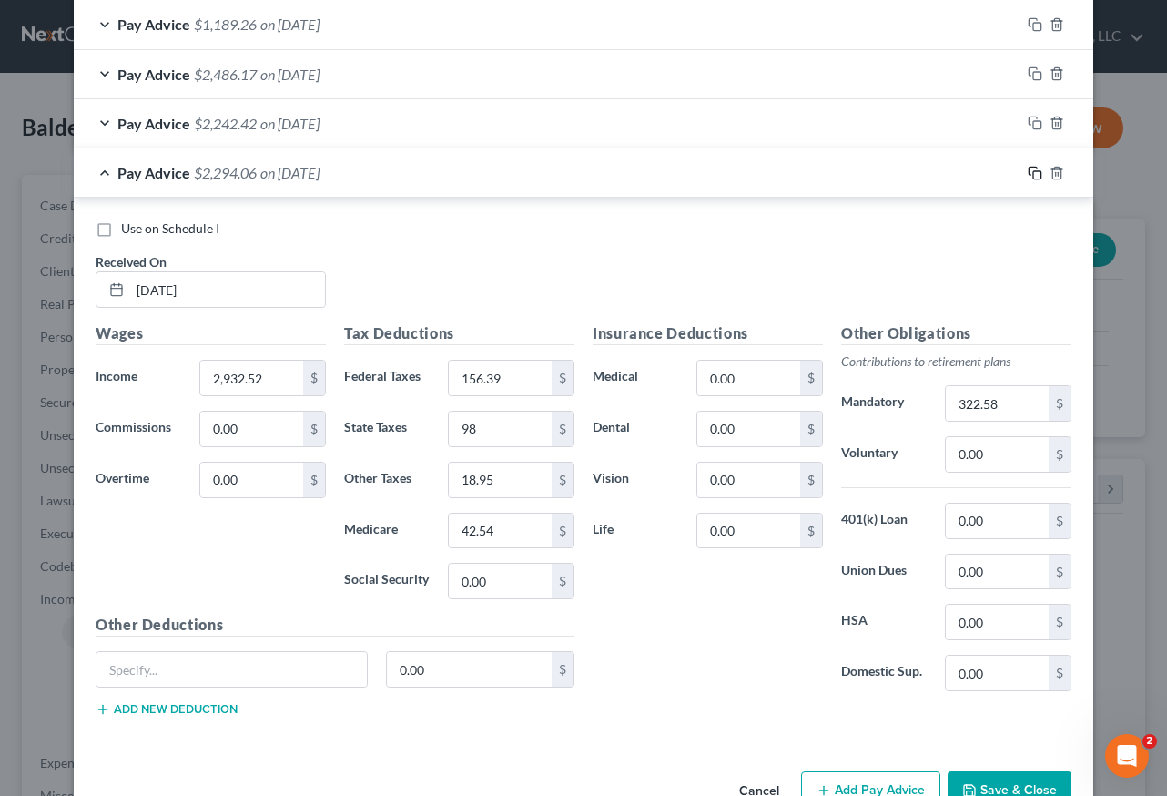
click at [1031, 175] on icon "button" at bounding box center [1035, 173] width 15 height 15
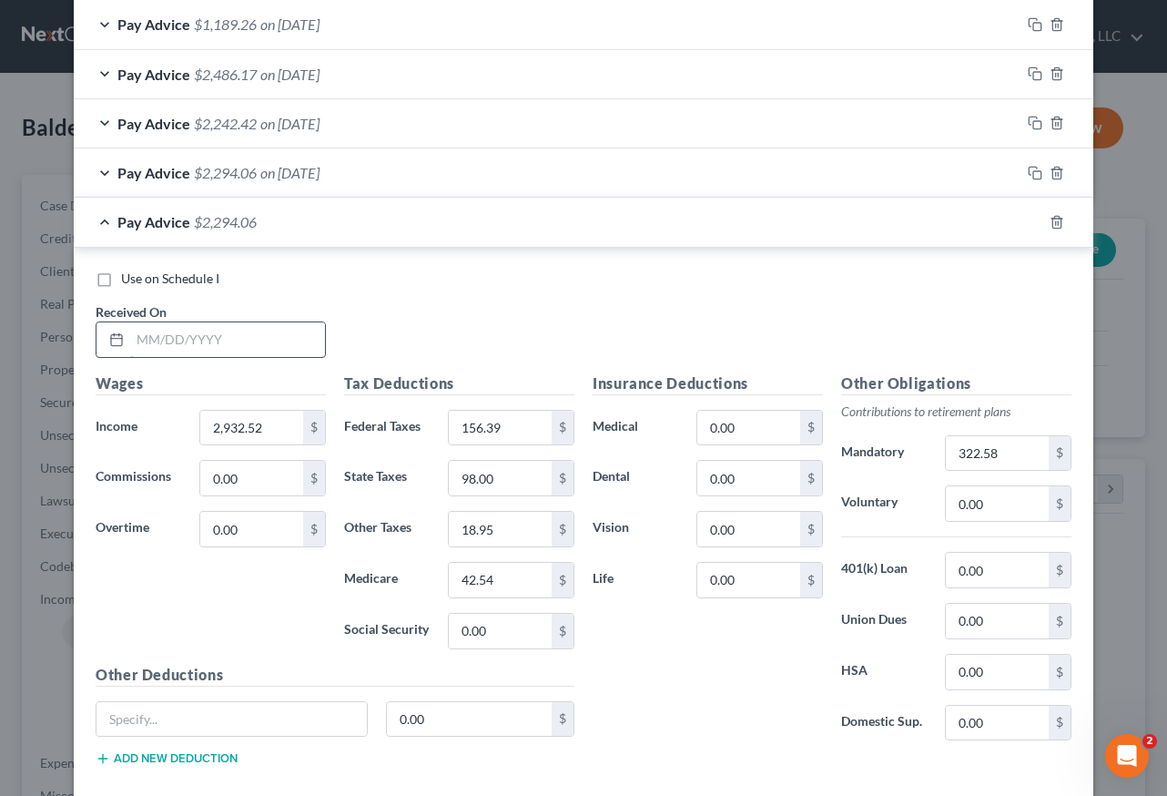
click at [299, 335] on input "text" at bounding box center [227, 339] width 195 height 35
type input "0725/2025"
type input "2,925.37"
type input "155.62"
type input "13.16"
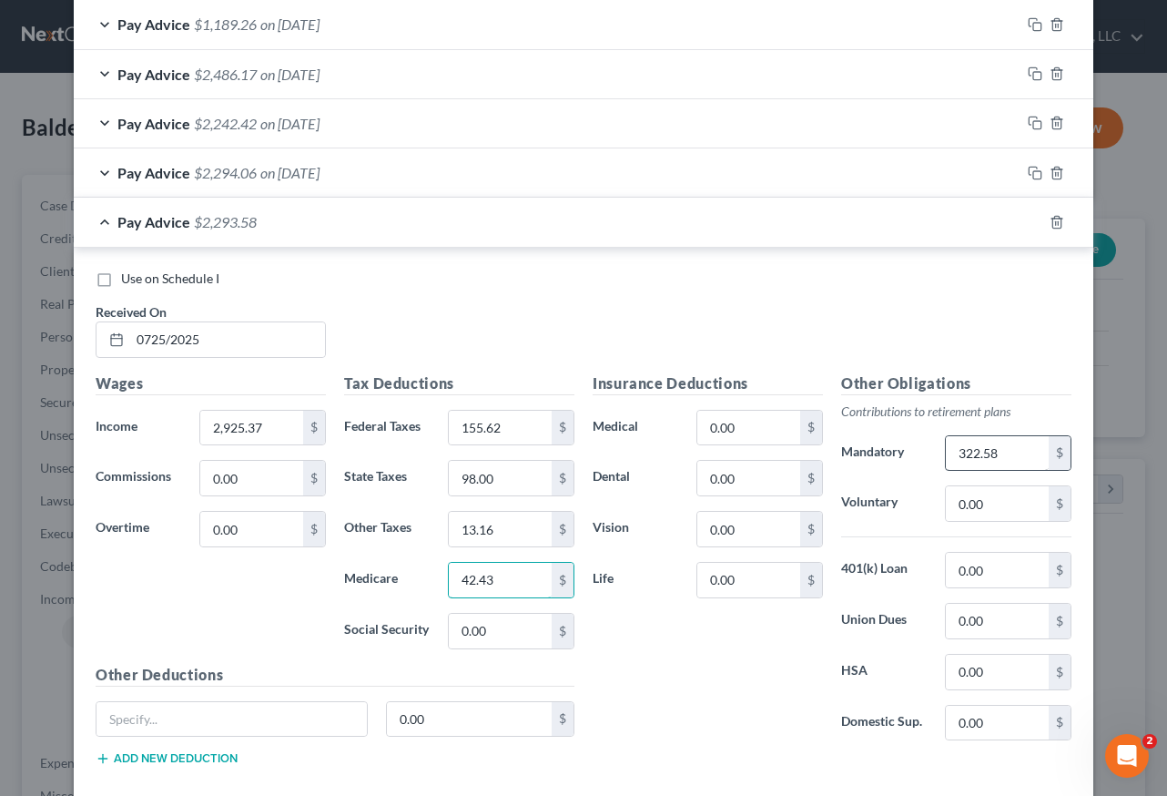
type input "42.43"
click at [1009, 450] on input "322.58" at bounding box center [997, 453] width 103 height 35
type input "321.79"
click at [578, 316] on div "Use on Schedule I Received On * 0725/2025" at bounding box center [583, 320] width 994 height 103
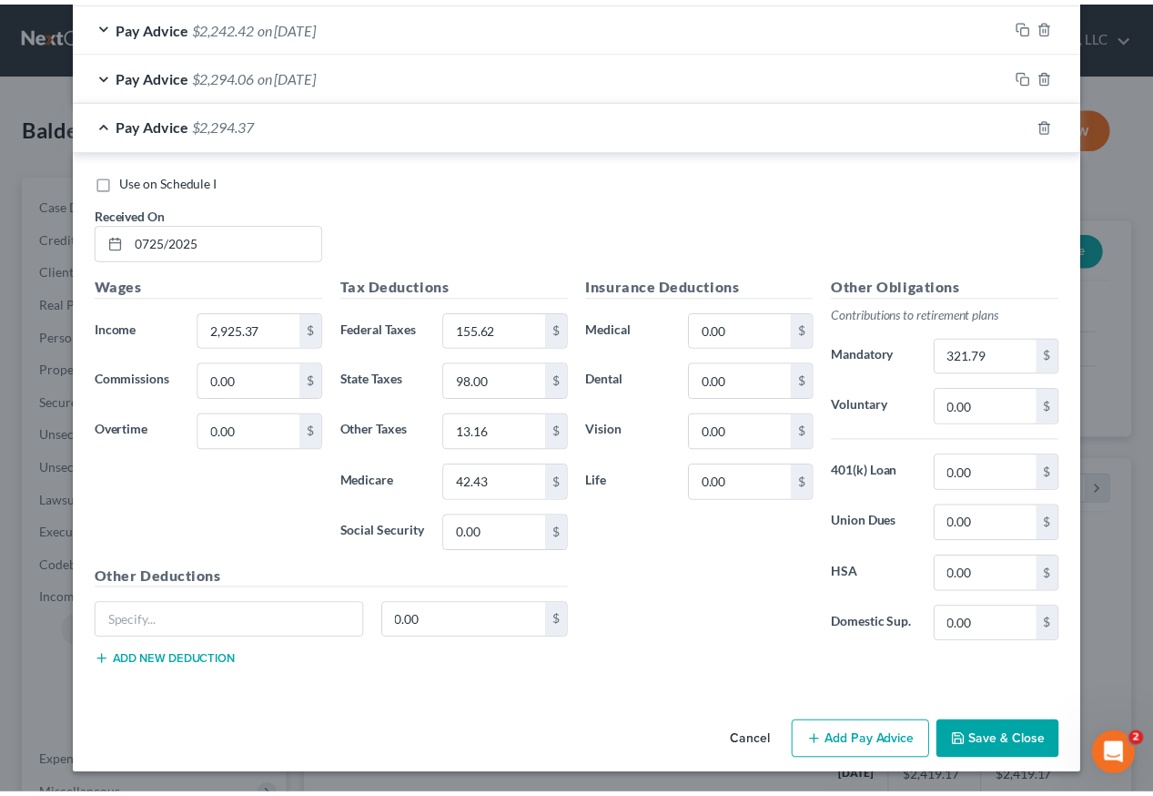
scroll to position [1163, 0]
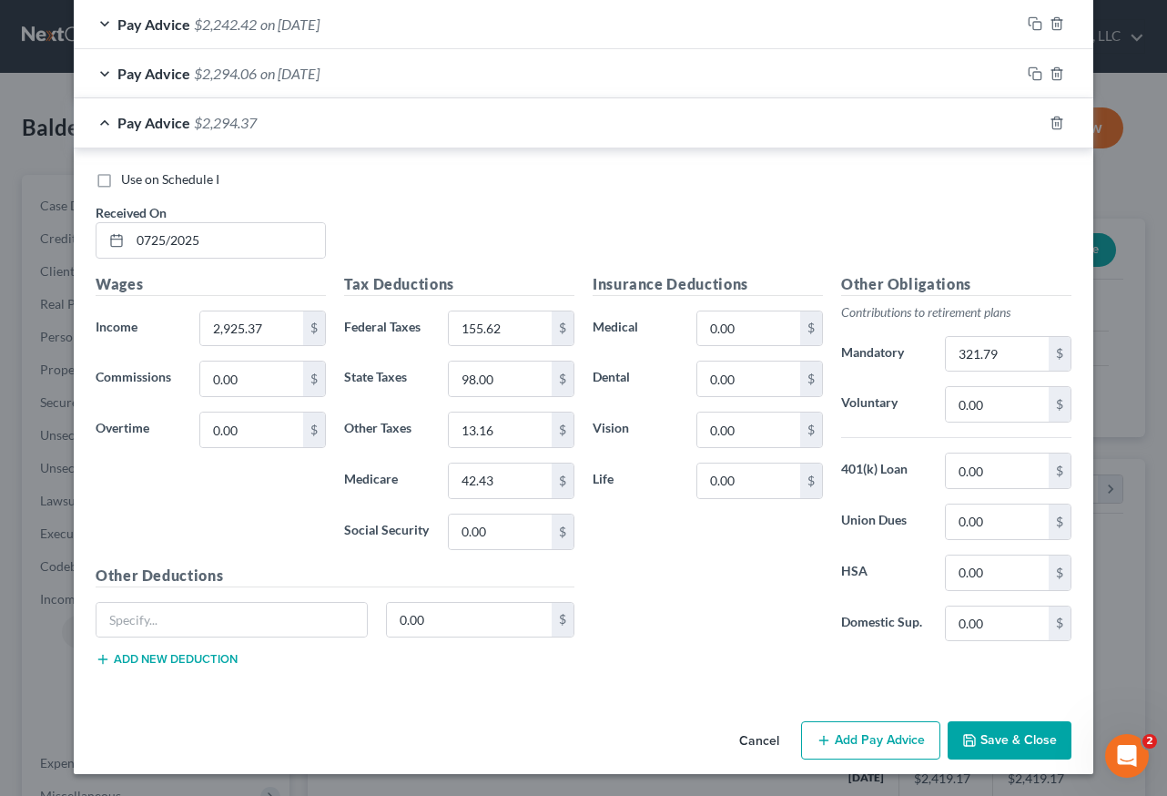
click at [1010, 744] on button "Save & Close" at bounding box center [1010, 740] width 124 height 38
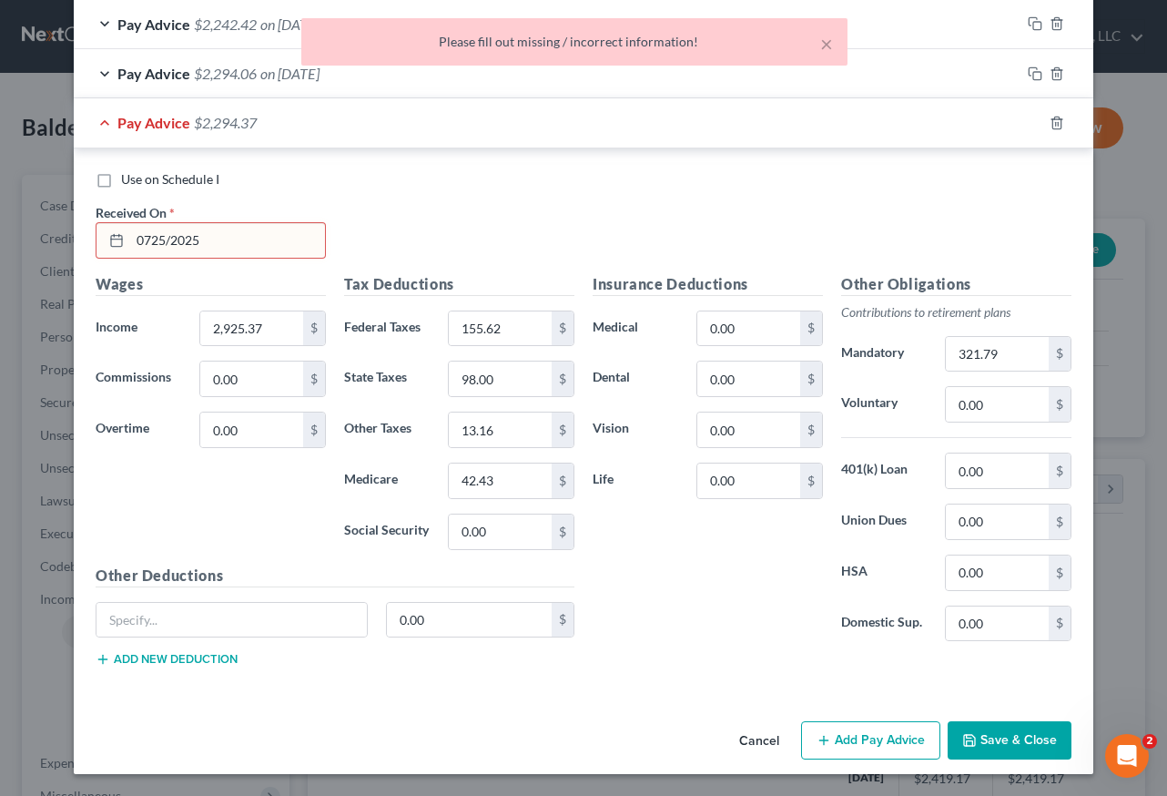
click at [142, 234] on input "0725/2025" at bounding box center [227, 240] width 195 height 35
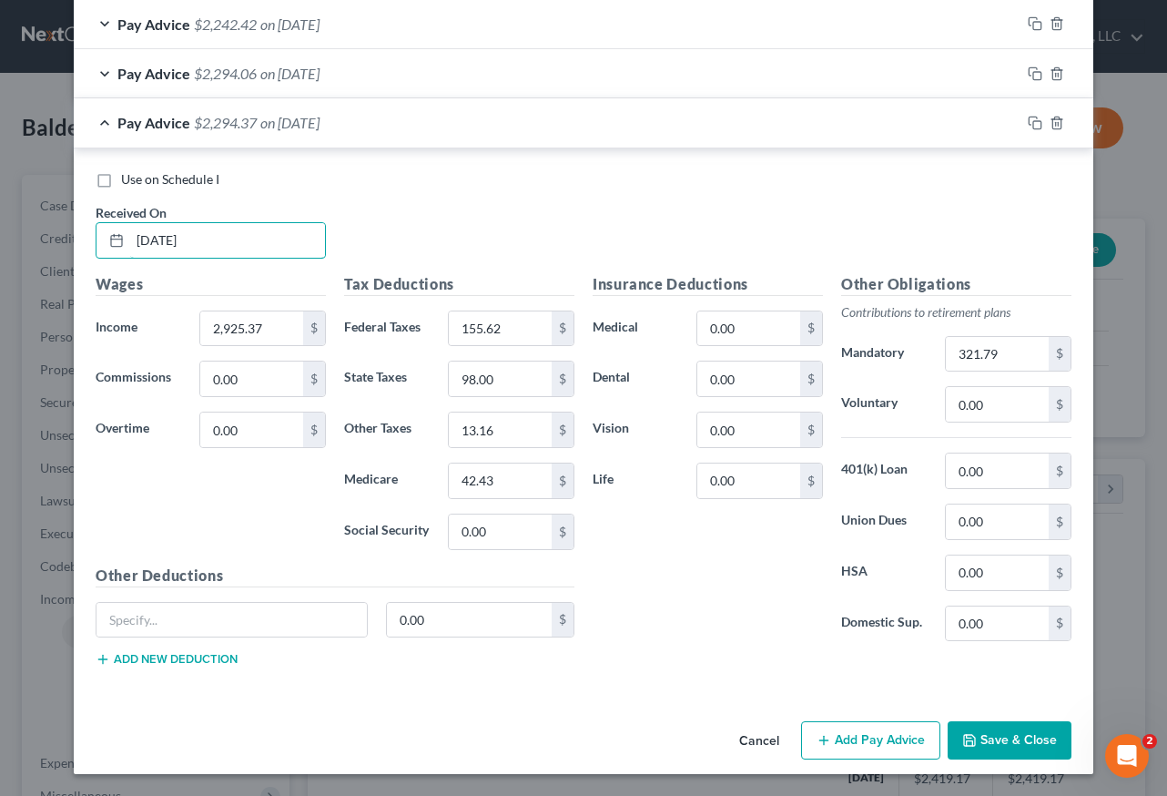
type input "07/25/2025"
click at [1017, 747] on button "Save & Close" at bounding box center [1010, 740] width 124 height 38
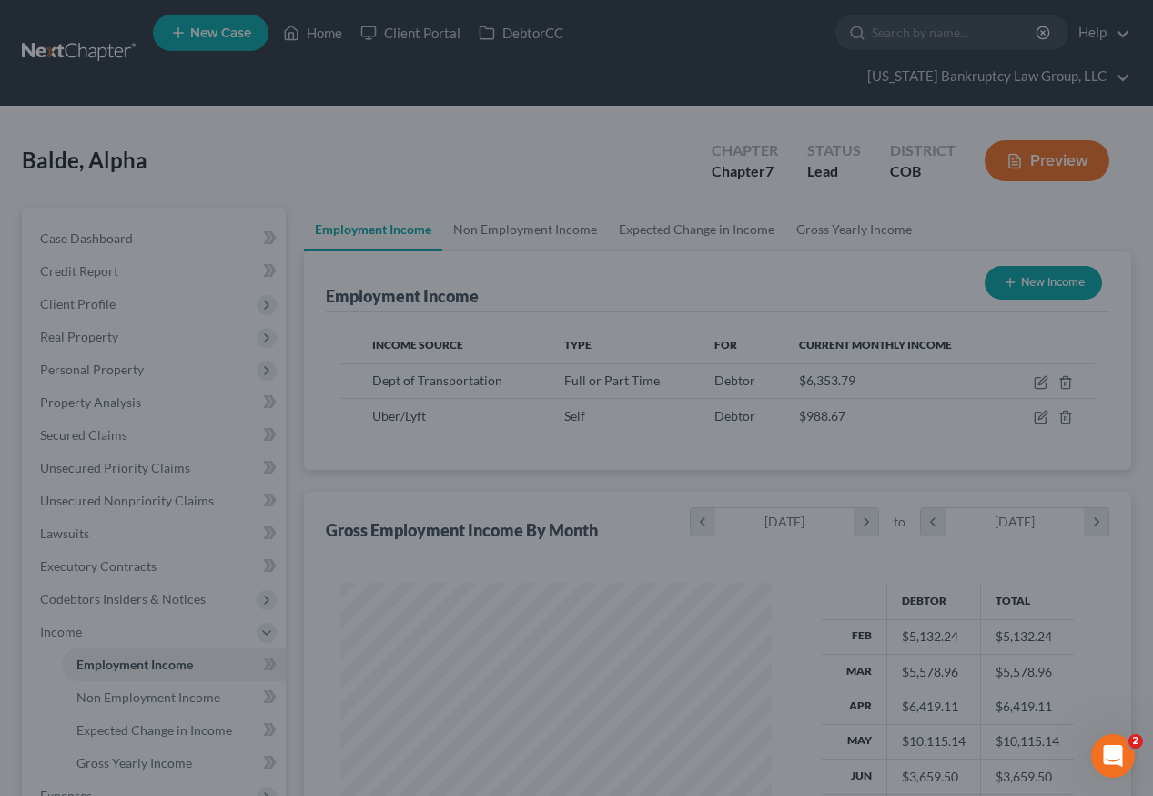
scroll to position [910023, 909888]
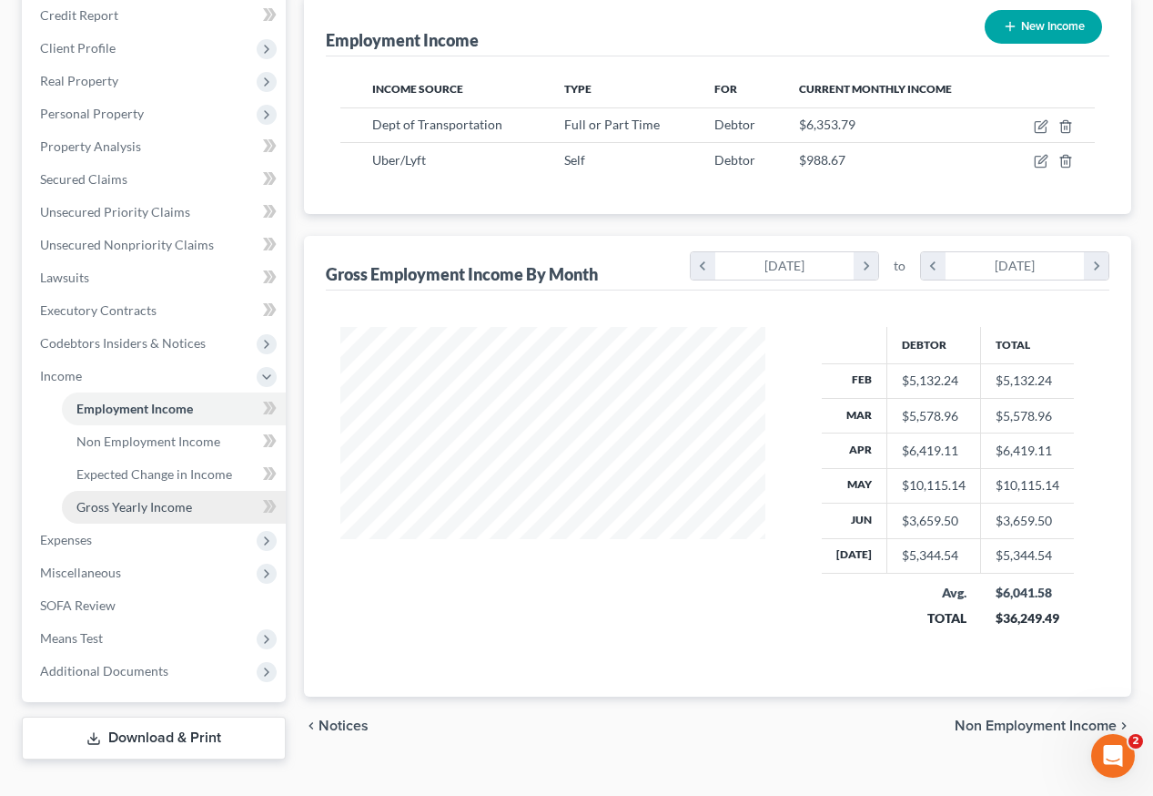
click at [139, 499] on span "Gross Yearly Income" at bounding box center [134, 506] width 116 height 15
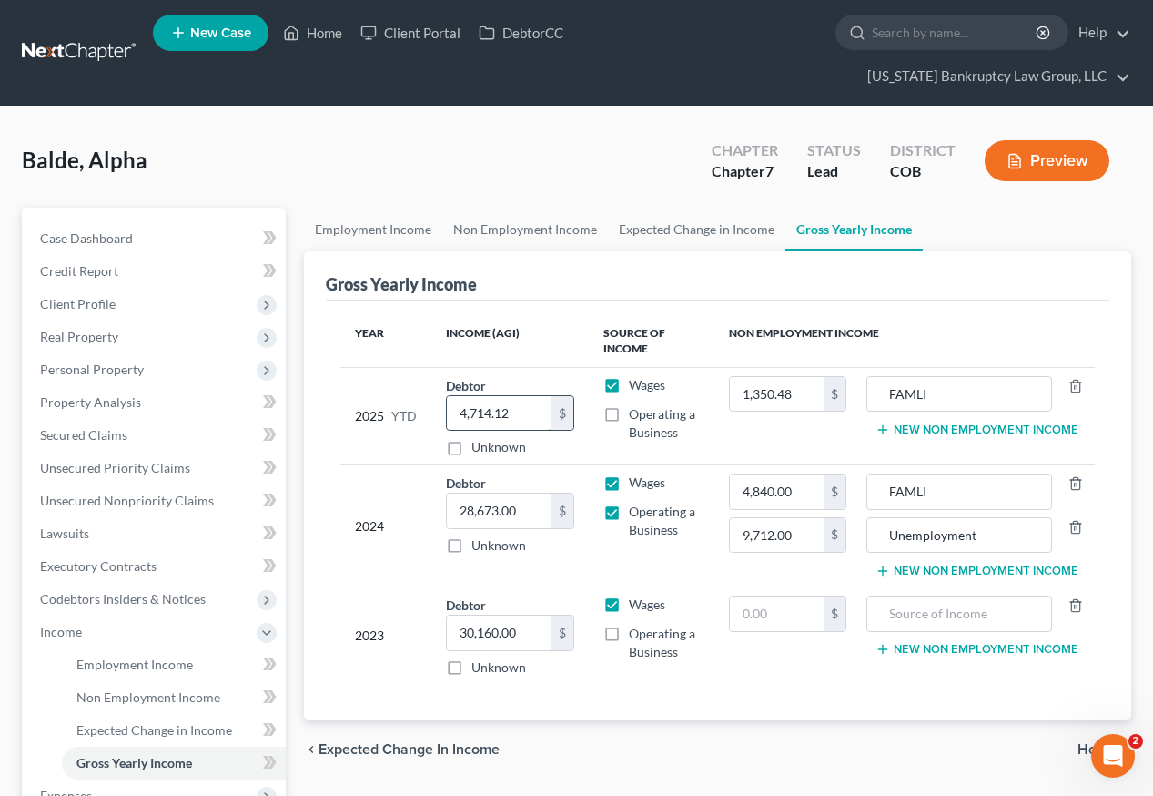
click at [520, 396] on input "4,714.12" at bounding box center [499, 413] width 105 height 35
type input "42,042.99"
click at [1015, 251] on div "Gross Yearly Income" at bounding box center [718, 275] width 784 height 49
click at [121, 361] on span "Personal Property" at bounding box center [92, 368] width 104 height 15
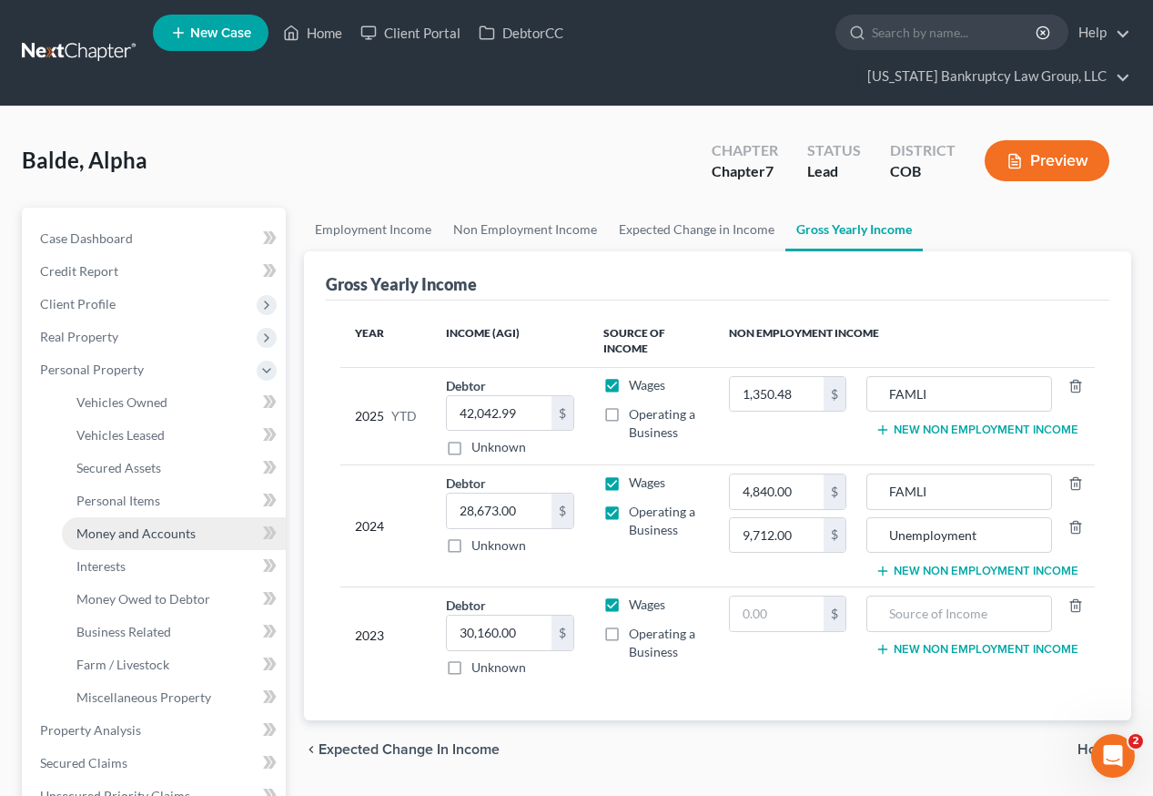
click at [132, 525] on span "Money and Accounts" at bounding box center [135, 532] width 119 height 15
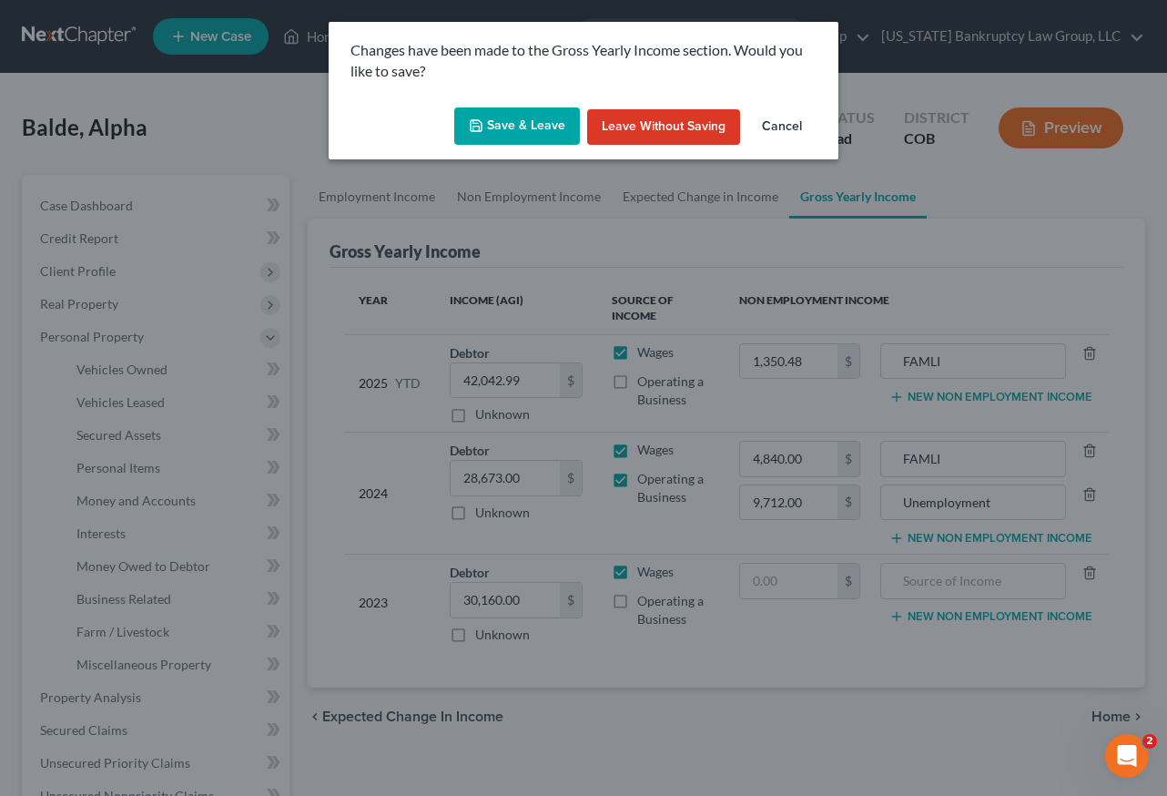
click at [483, 124] on icon "button" at bounding box center [476, 125] width 15 height 15
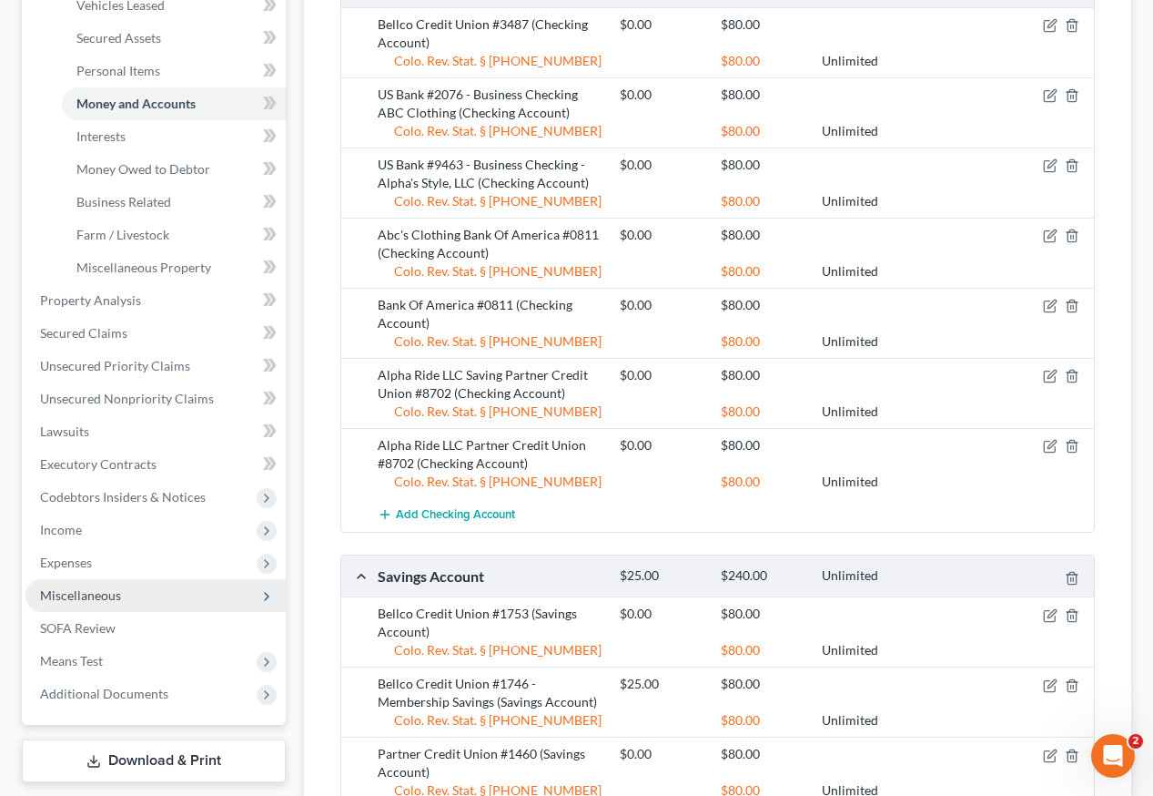
scroll to position [455, 0]
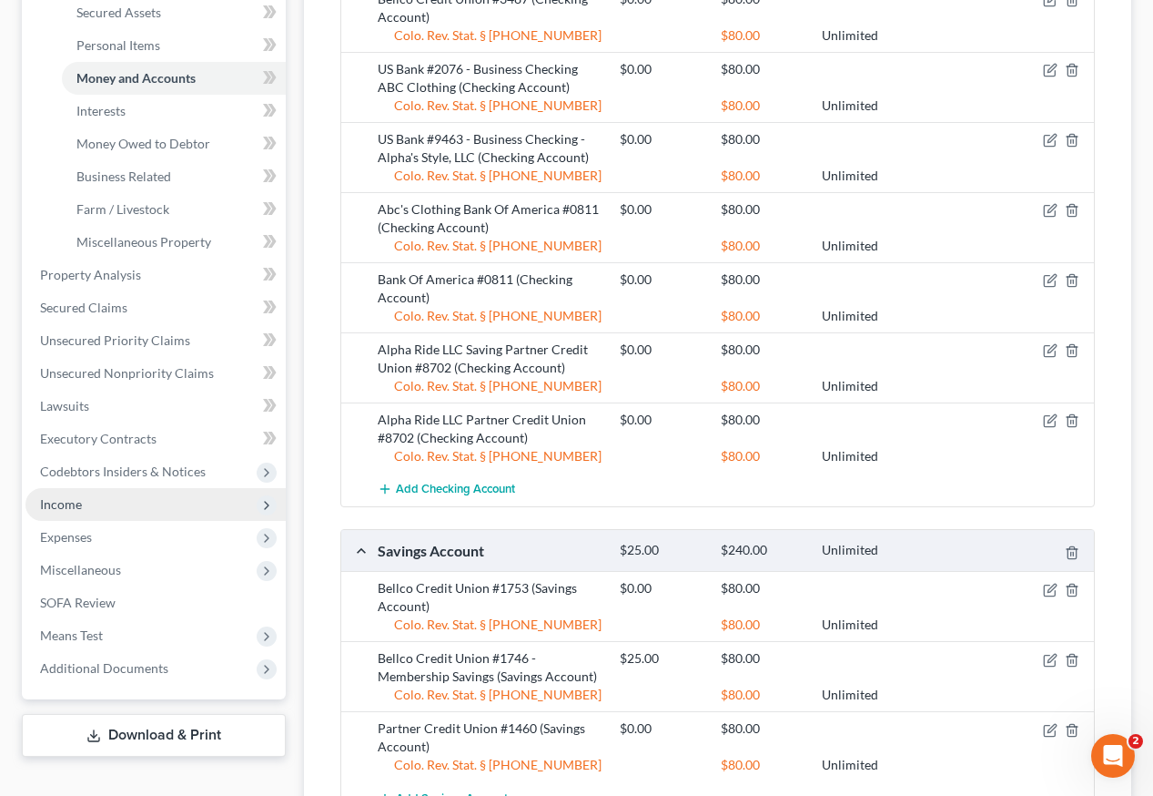
click at [66, 496] on span "Income" at bounding box center [61, 503] width 42 height 15
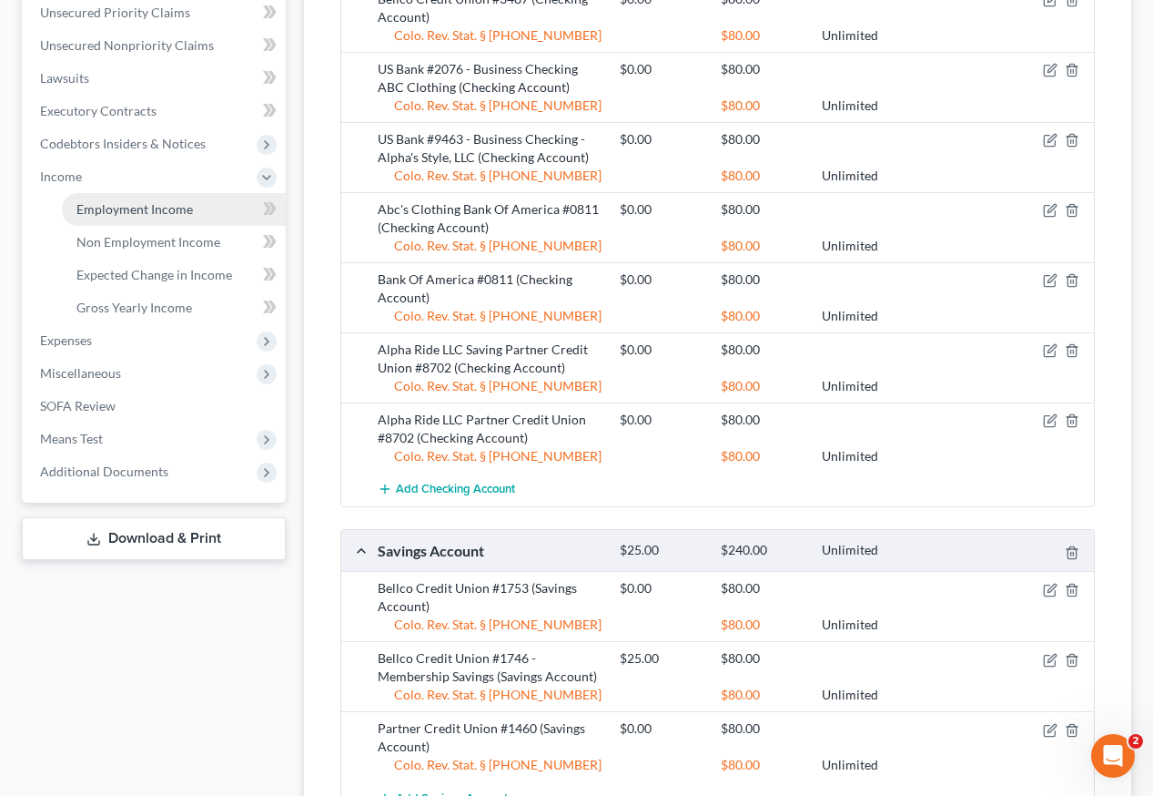
click at [158, 201] on span "Employment Income" at bounding box center [134, 208] width 117 height 15
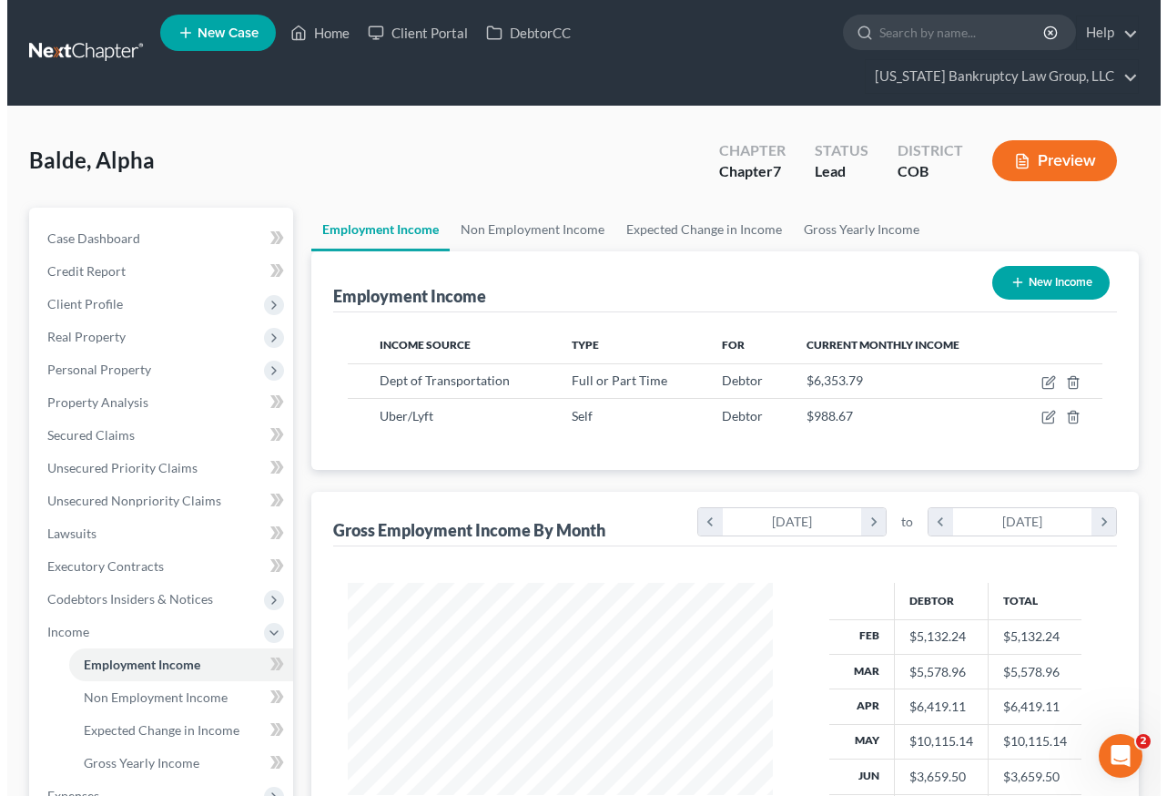
scroll to position [327, 462]
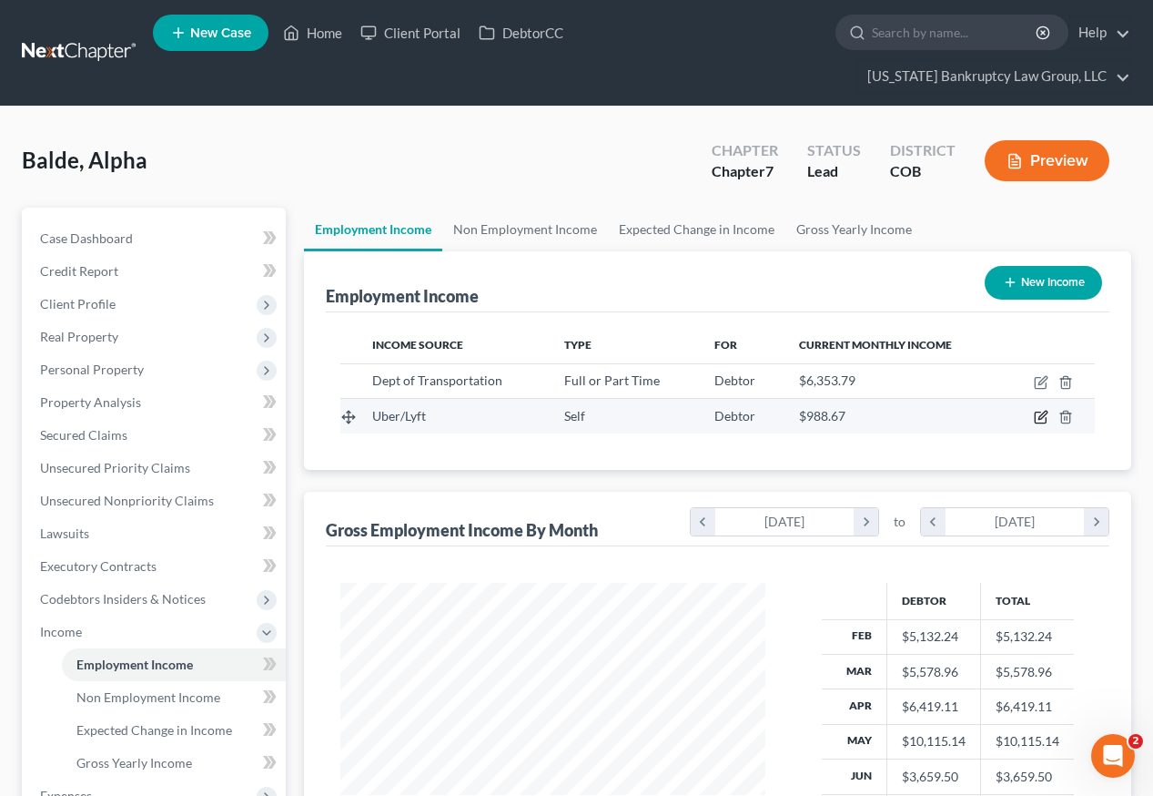
click at [1041, 410] on icon "button" at bounding box center [1041, 417] width 15 height 15
select select "1"
select select "0"
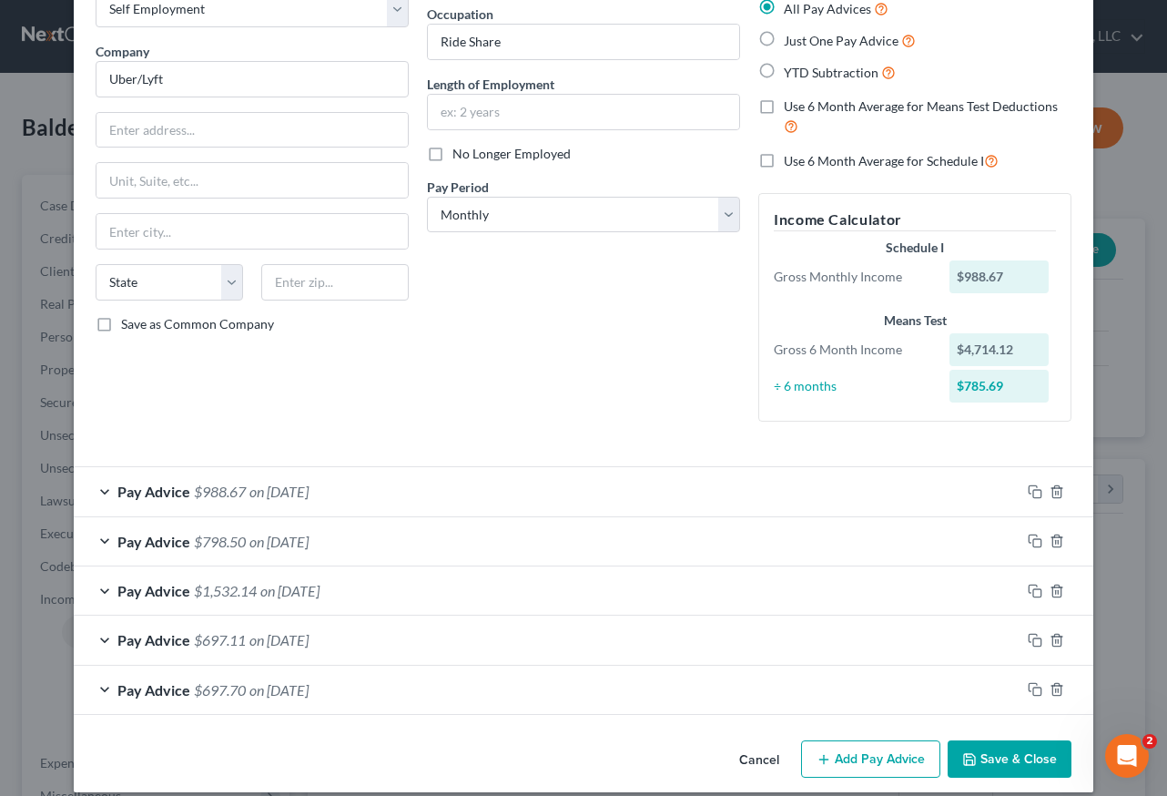
scroll to position [130, 0]
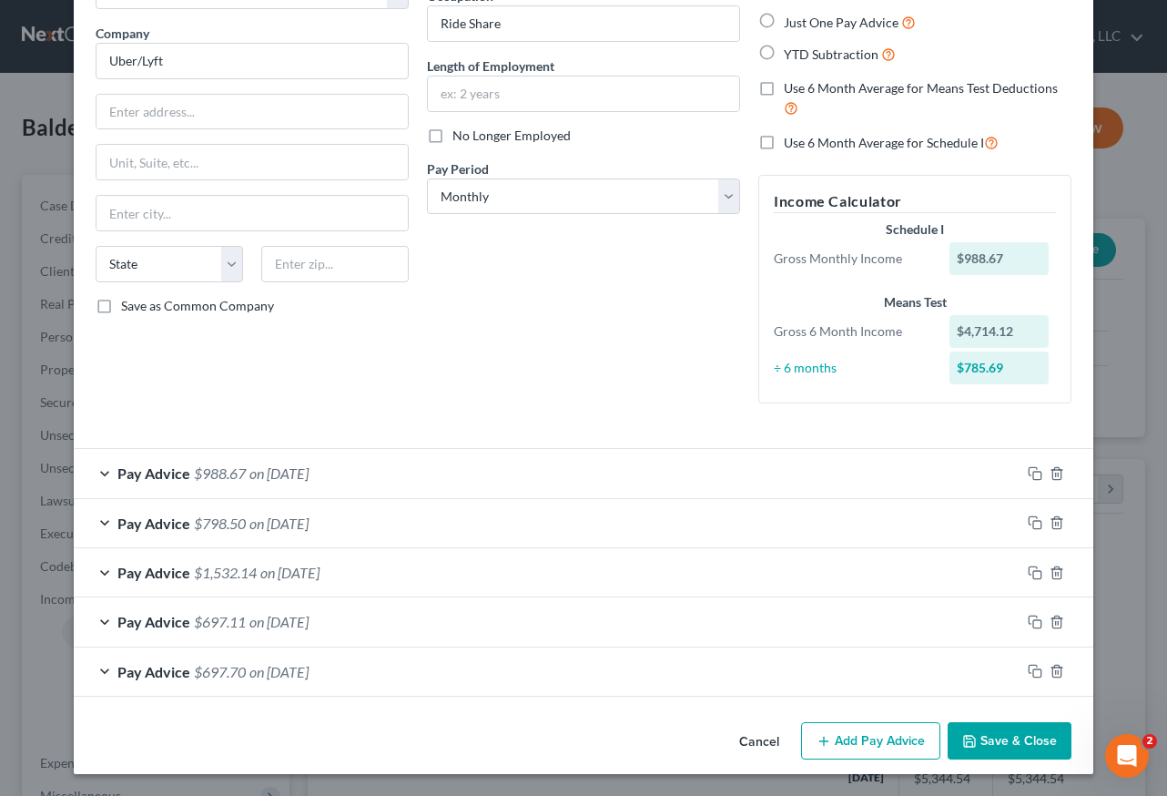
click at [842, 738] on button "Add Pay Advice" at bounding box center [870, 741] width 139 height 38
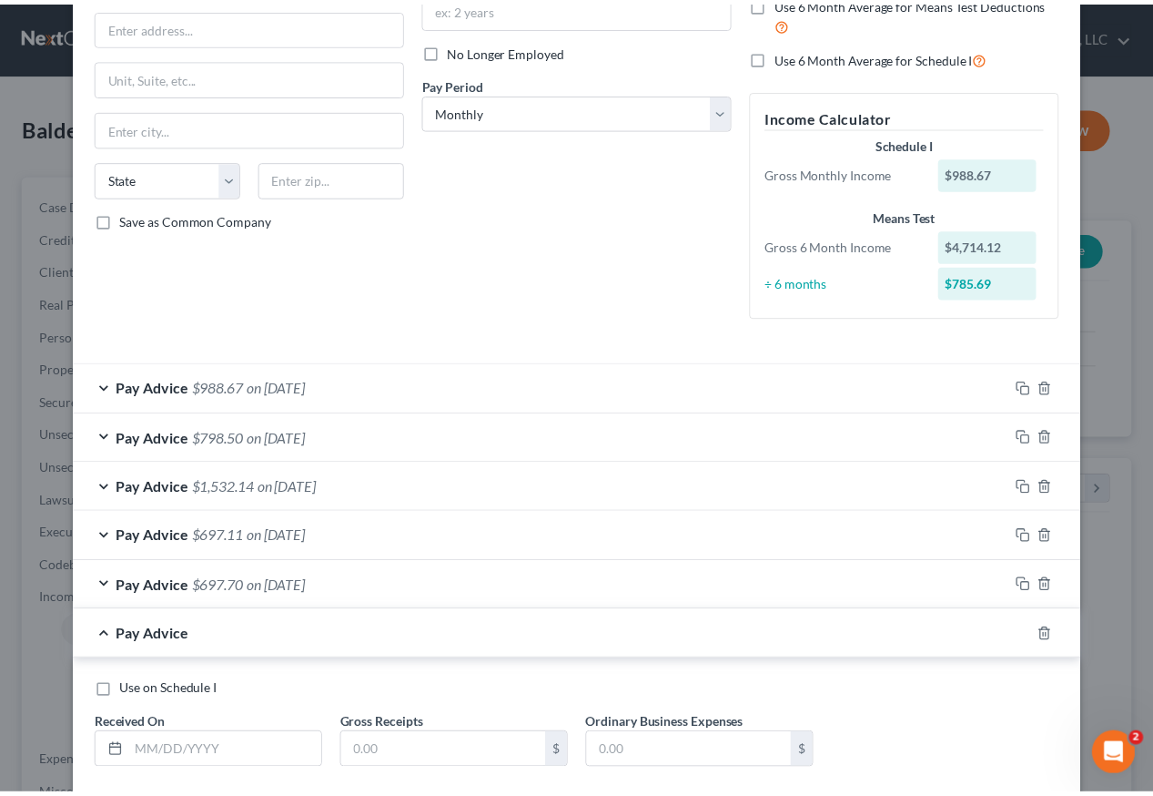
scroll to position [320, 0]
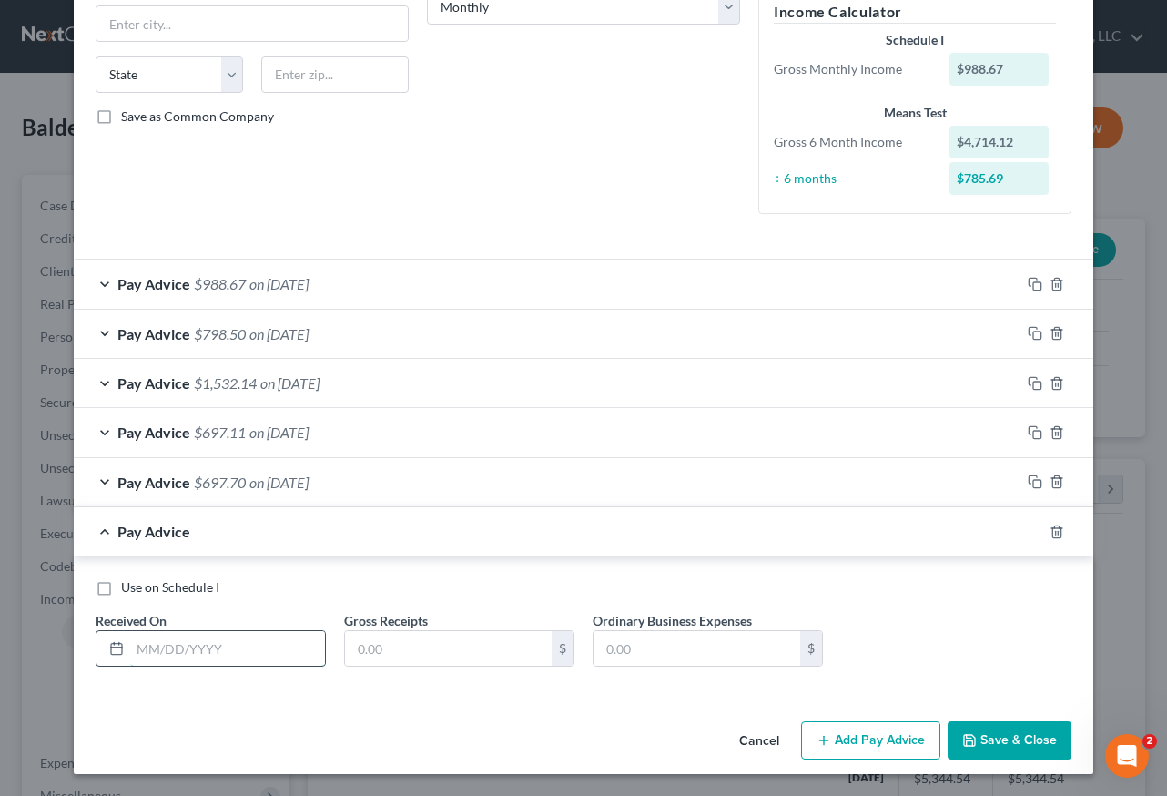
click at [256, 651] on input "text" at bounding box center [227, 648] width 195 height 35
type input "03/31/2025"
click at [483, 654] on input "text" at bounding box center [448, 648] width 207 height 35
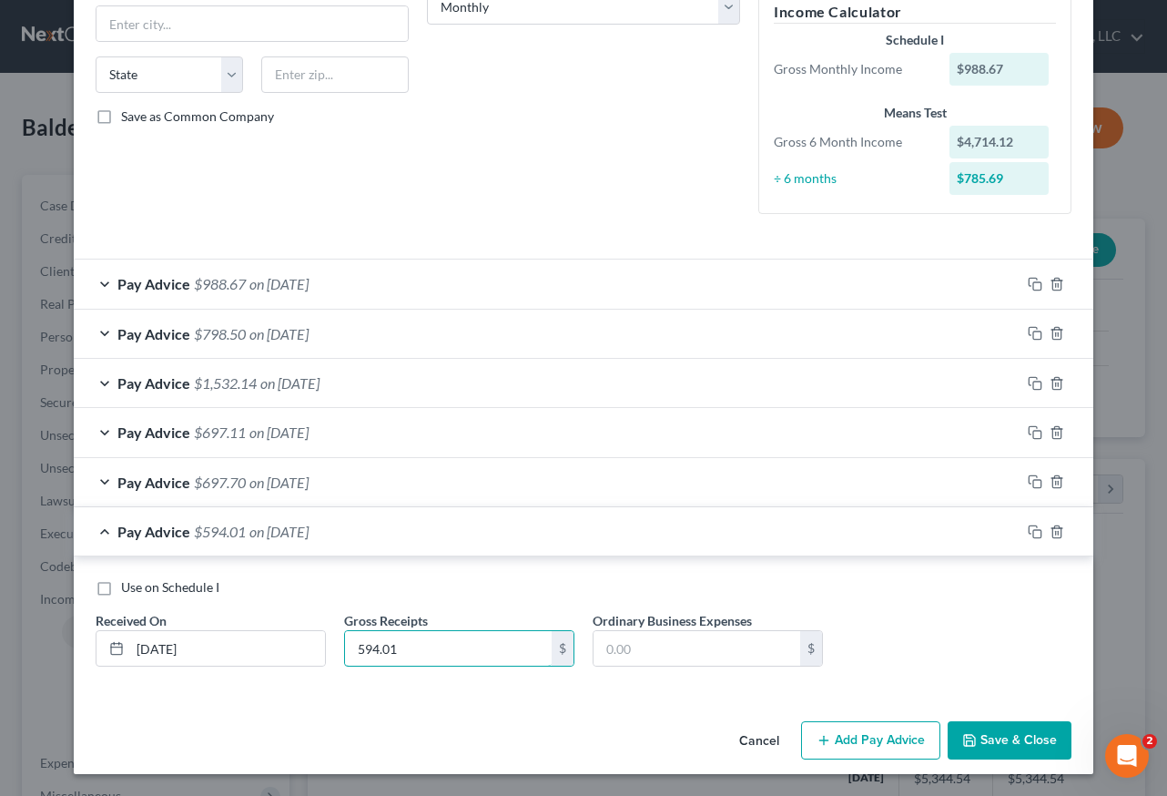
type input "594.01"
click at [1017, 732] on button "Save & Close" at bounding box center [1010, 740] width 124 height 38
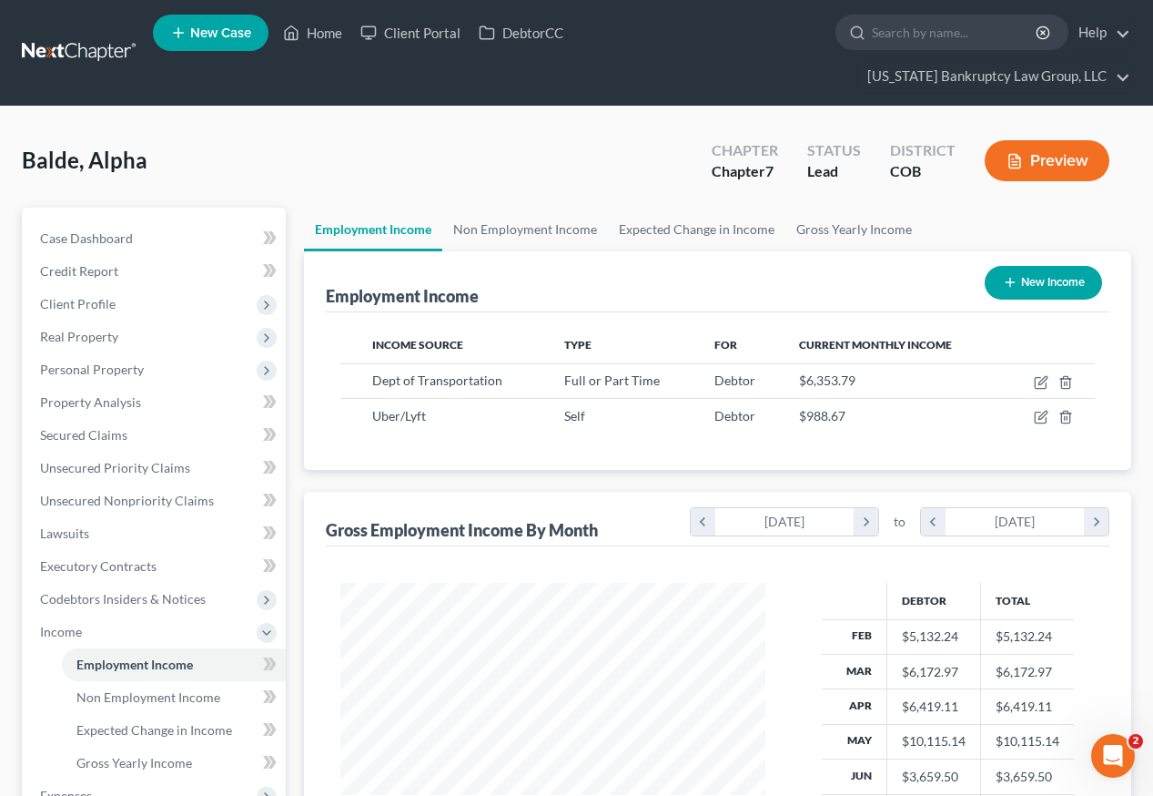
scroll to position [182, 0]
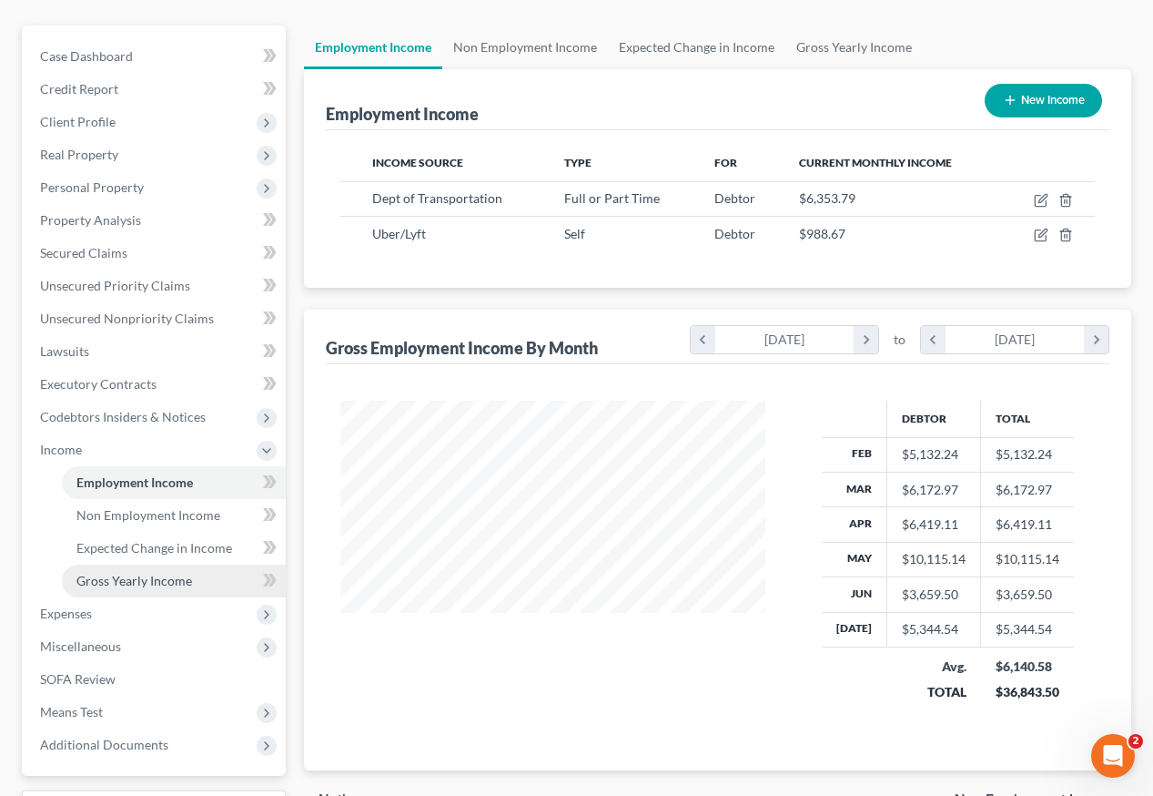
click at [180, 573] on span "Gross Yearly Income" at bounding box center [134, 580] width 116 height 15
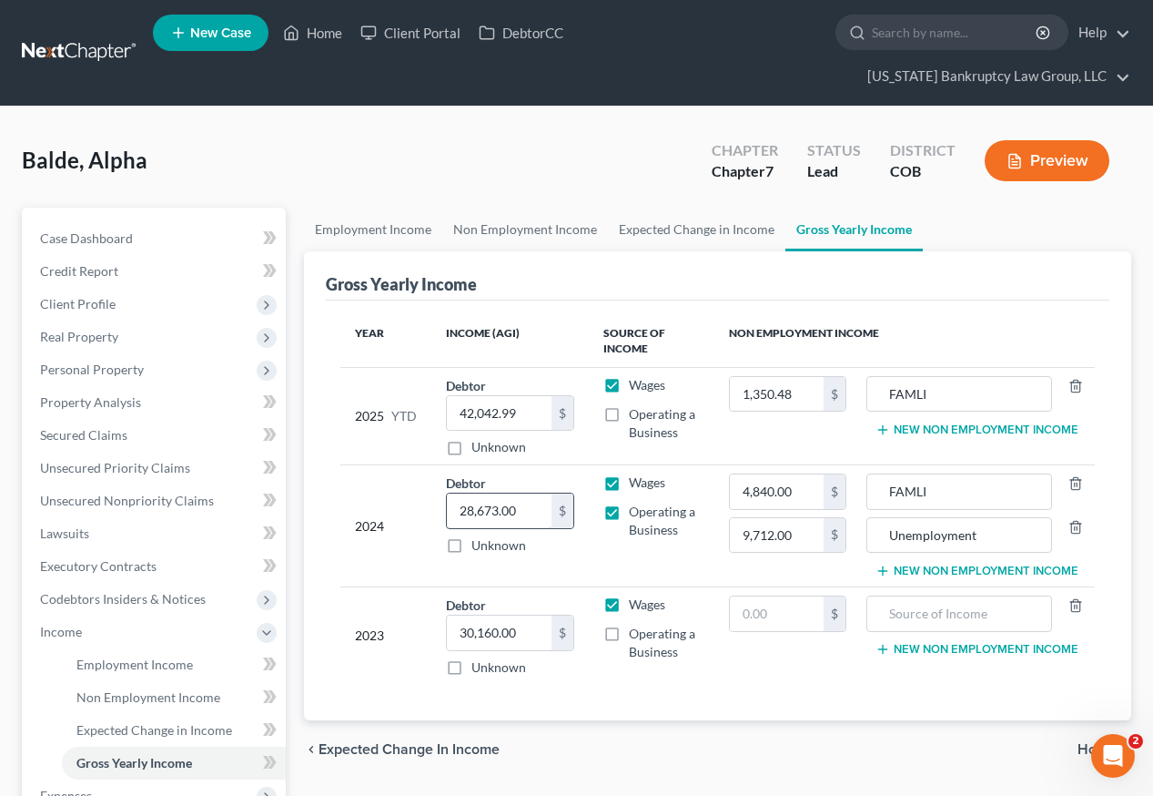
click at [523, 493] on input "28,673.00" at bounding box center [499, 510] width 105 height 35
type input "93,398"
click at [604, 525] on td "Wages Operating a Business" at bounding box center [652, 526] width 126 height 122
click at [537, 615] on input "30,160.00" at bounding box center [499, 632] width 105 height 35
type input "72,482"
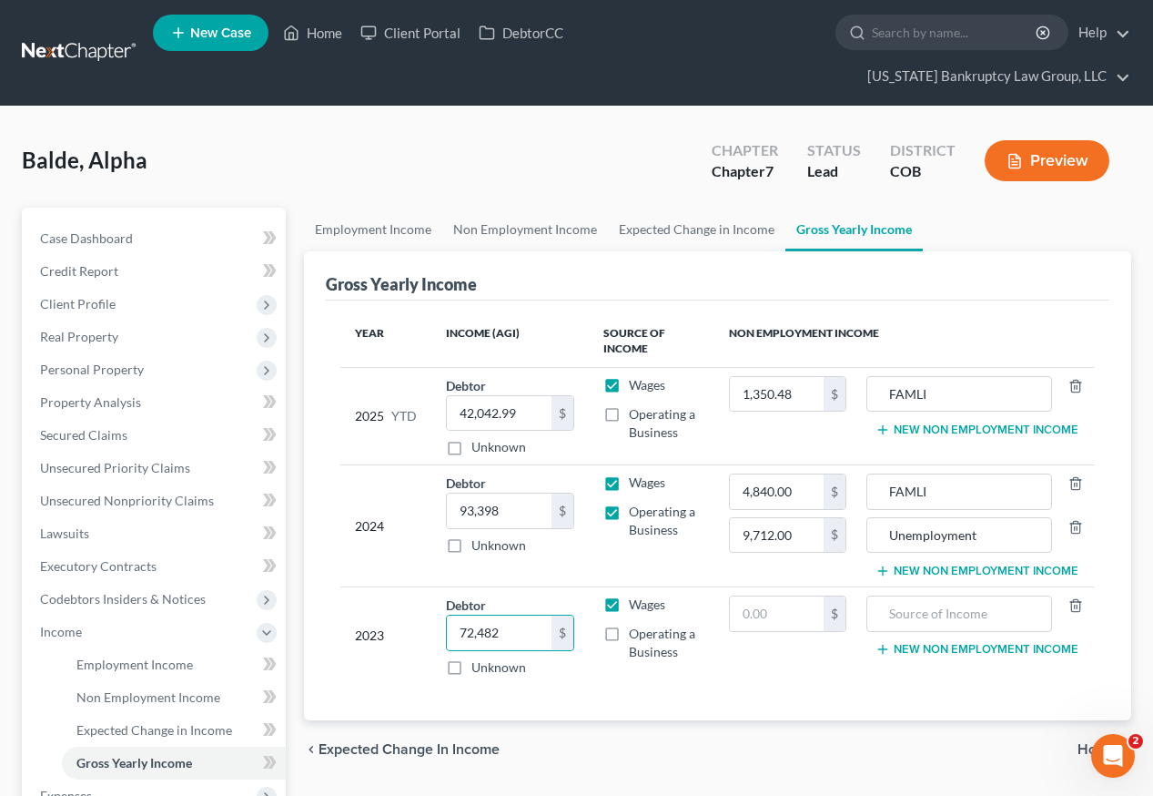
click at [350, 465] on td "2024" at bounding box center [385, 526] width 91 height 122
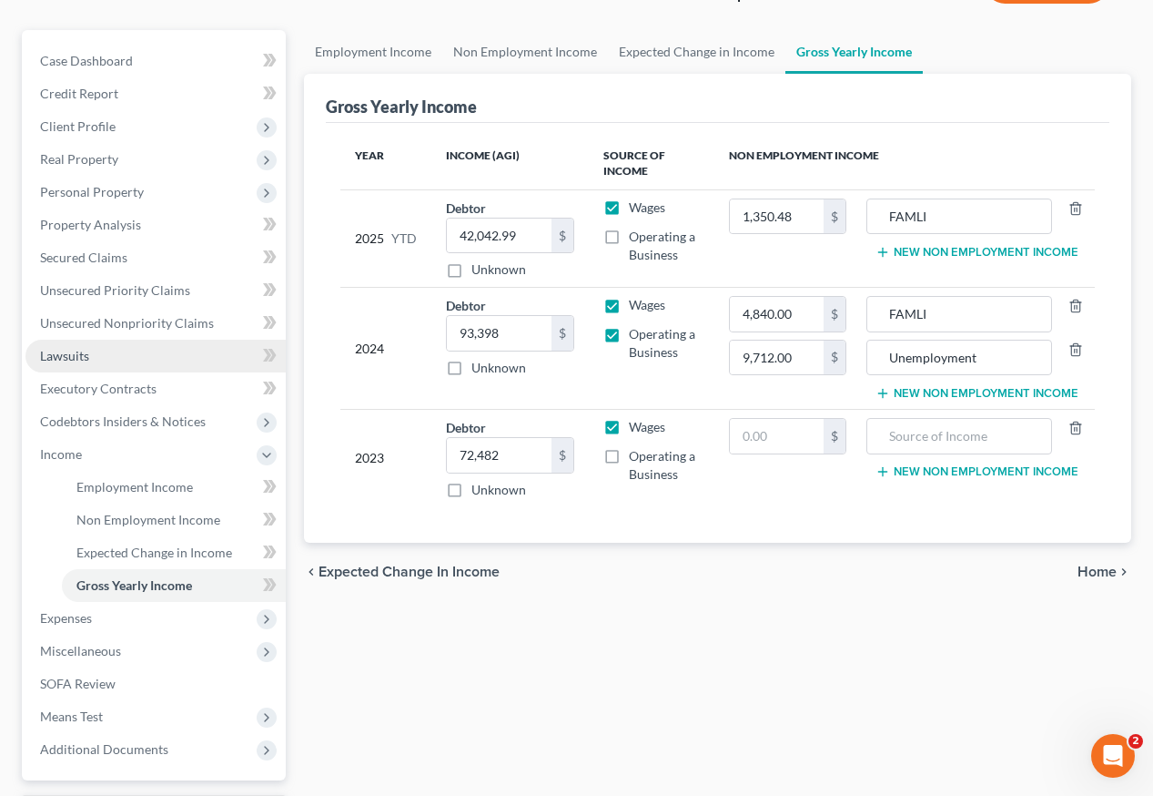
scroll to position [256, 0]
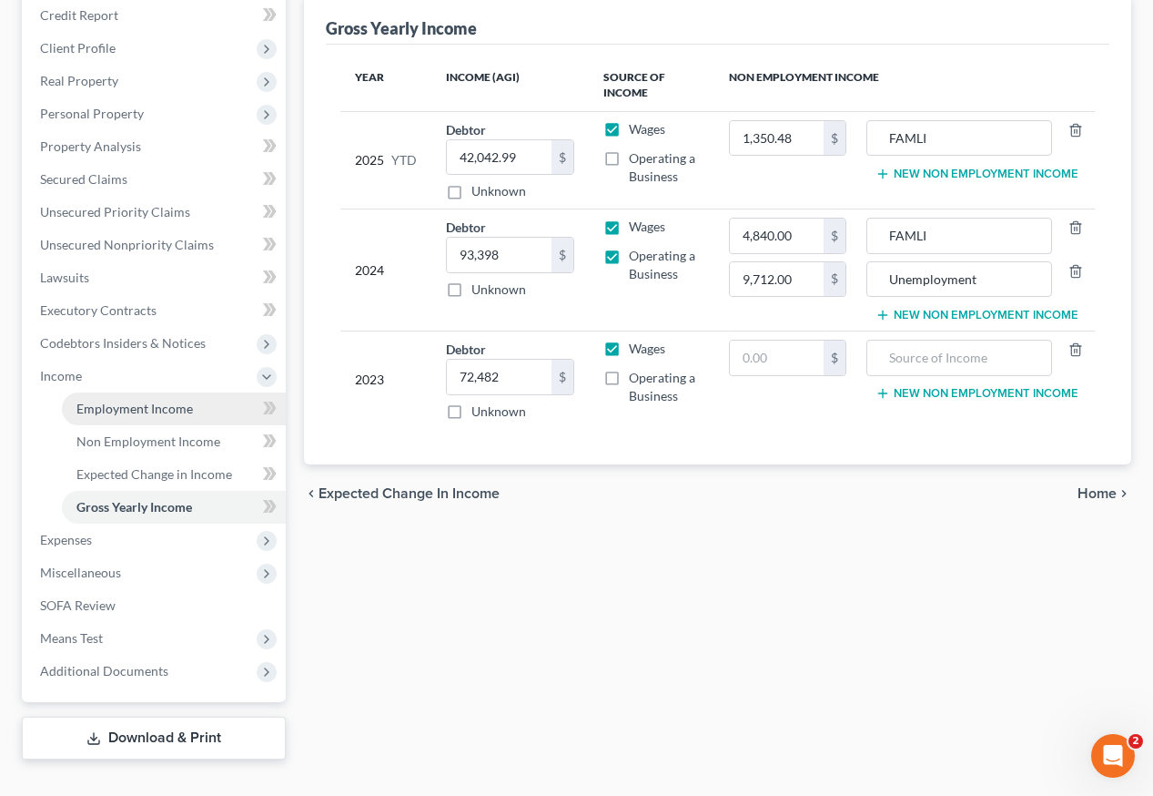
click at [125, 401] on span "Employment Income" at bounding box center [134, 408] width 117 height 15
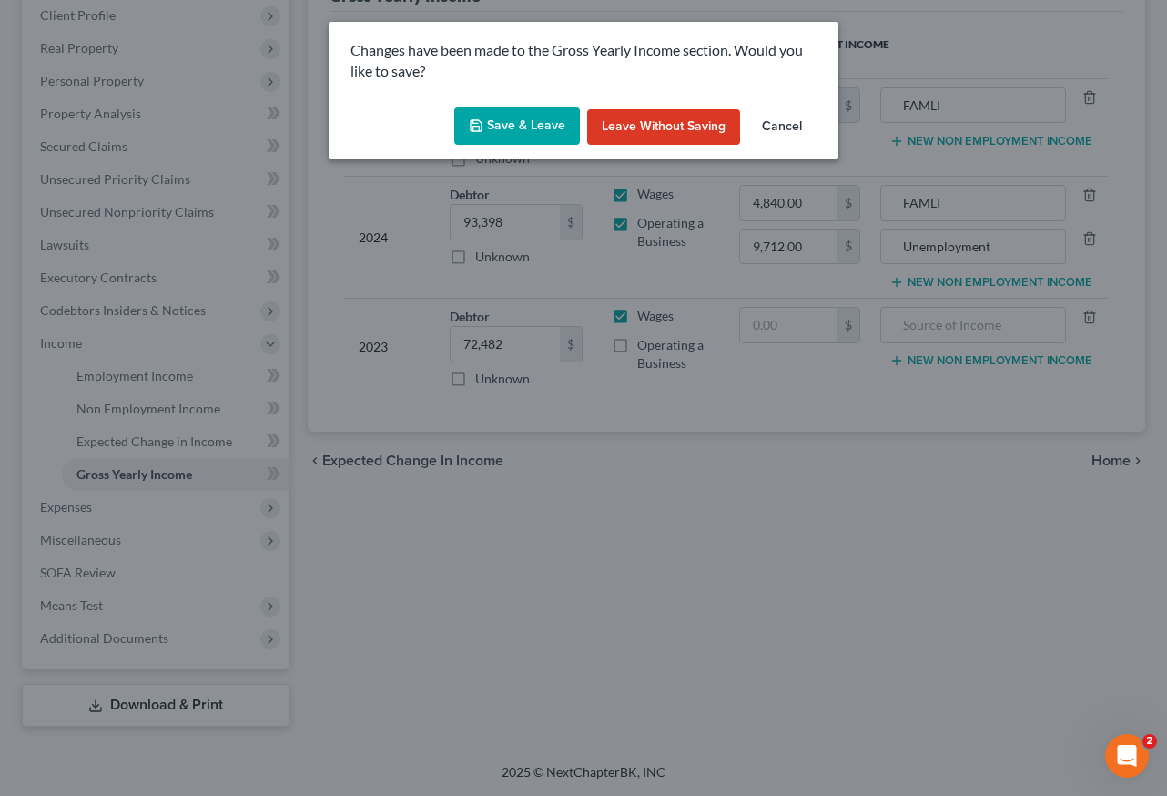
click at [544, 118] on button "Save & Leave" at bounding box center [517, 126] width 126 height 38
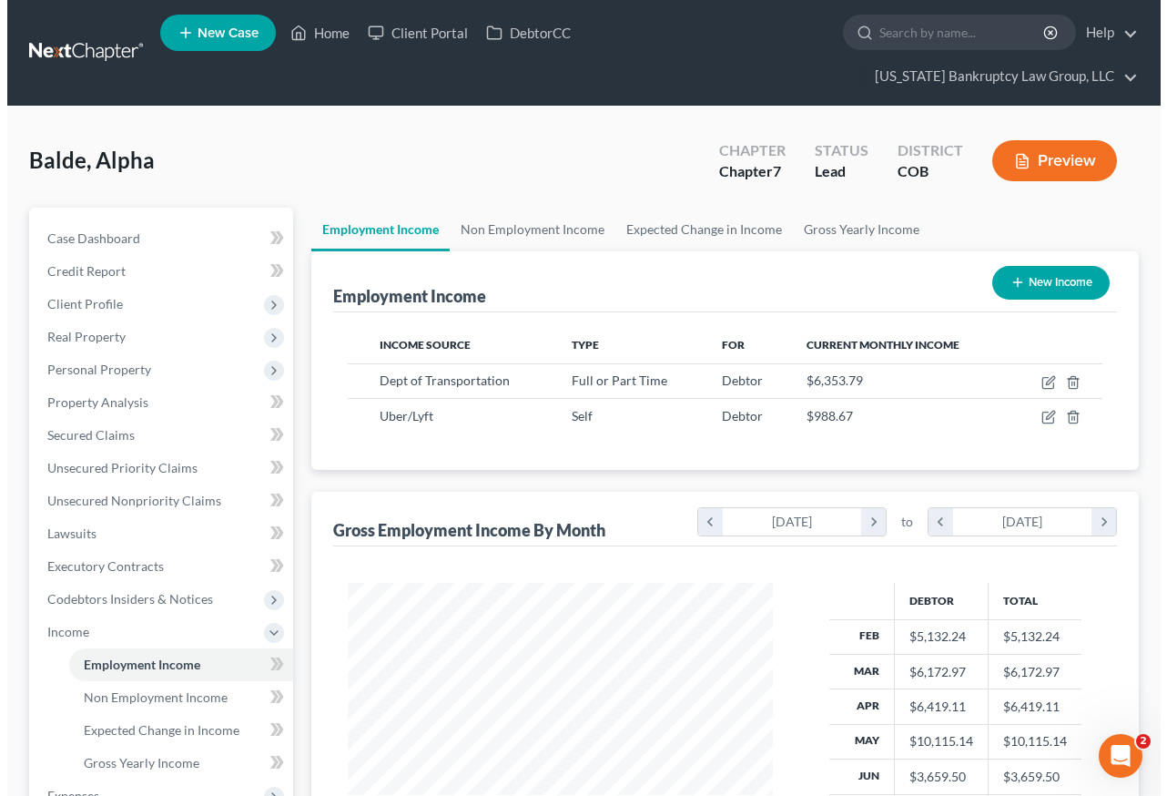
scroll to position [327, 462]
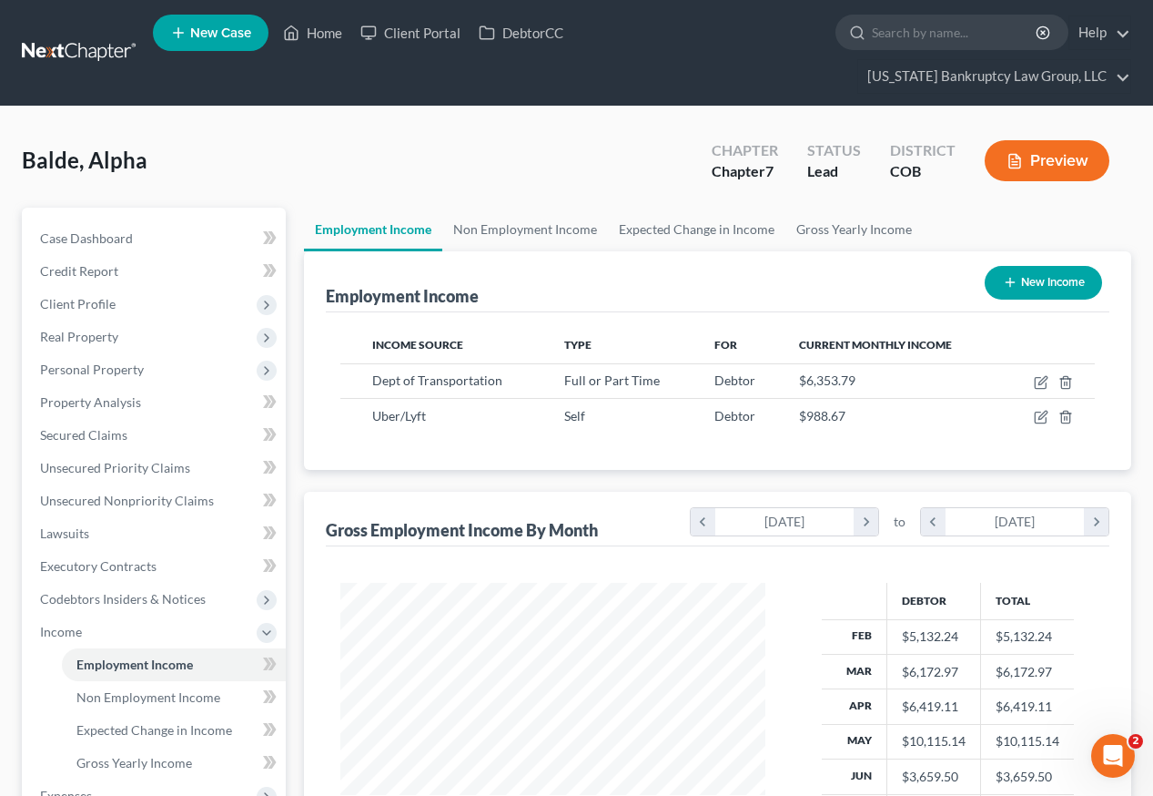
click at [1044, 266] on button "New Income" at bounding box center [1043, 283] width 117 height 34
select select "0"
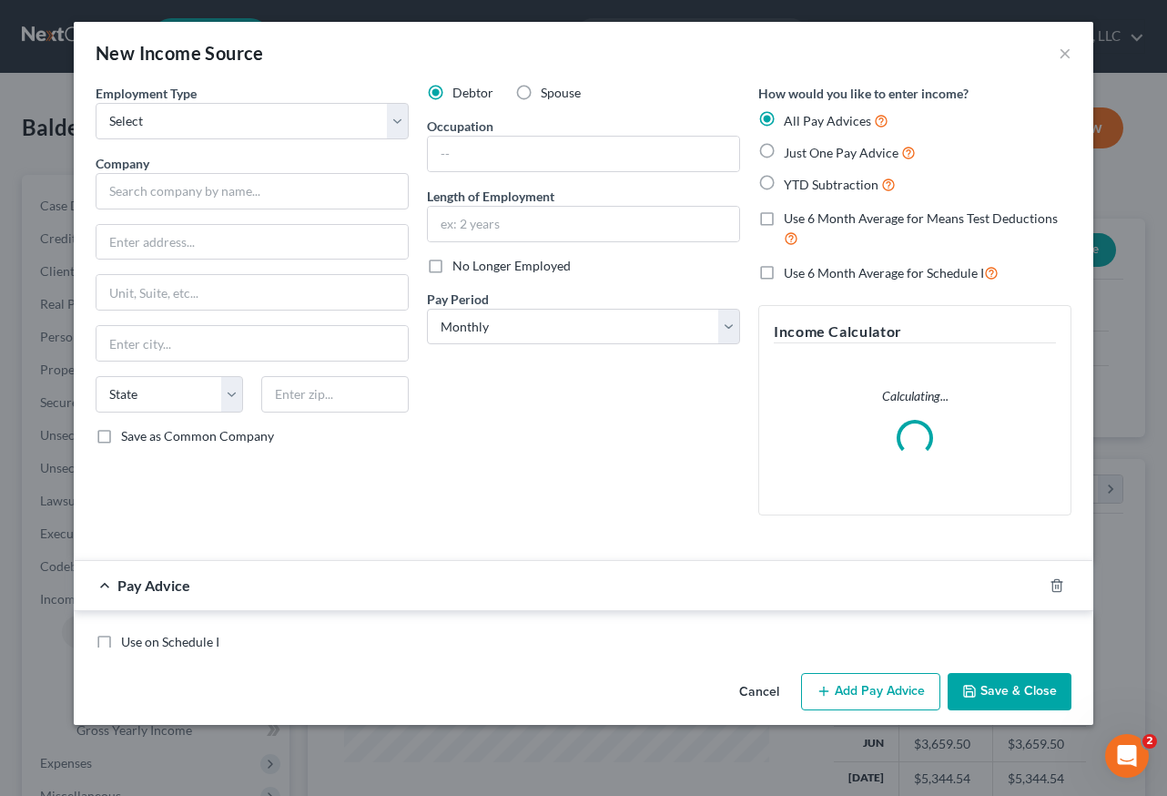
scroll to position [327, 467]
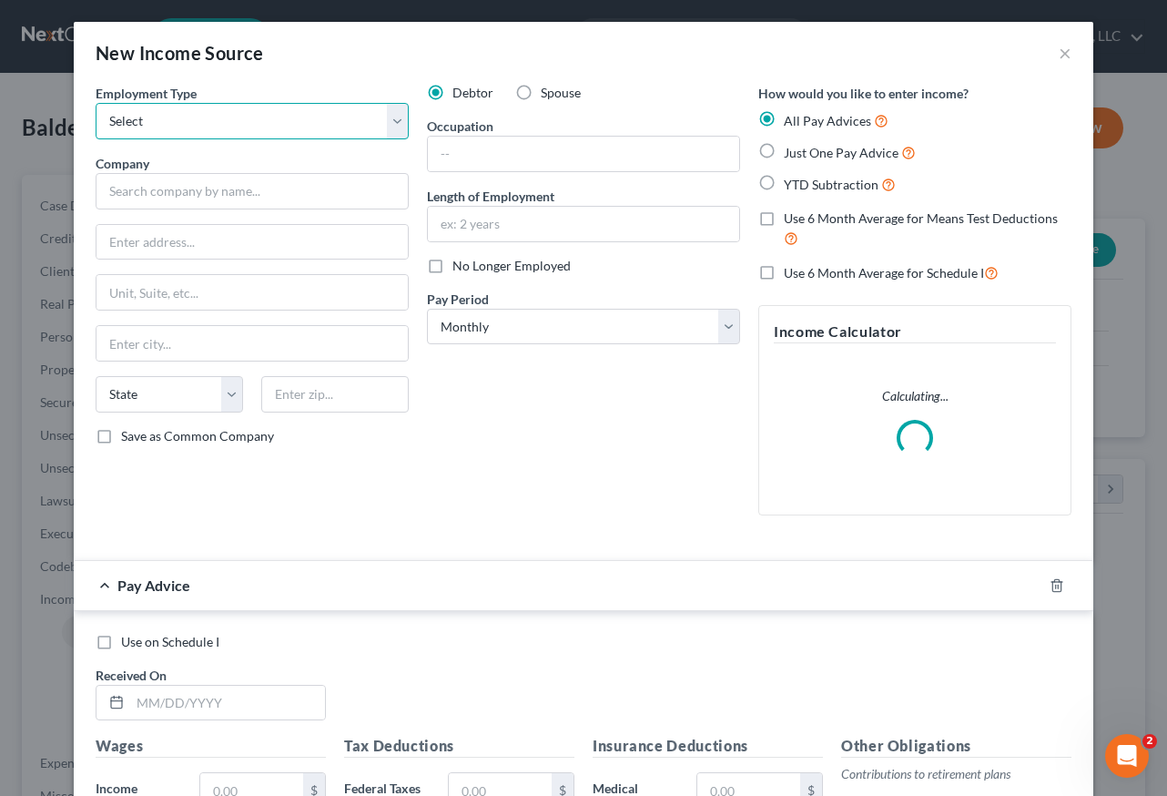
click at [169, 122] on select "Select Full or Part Time Employment Self Employment" at bounding box center [252, 121] width 313 height 36
select select "1"
click at [96, 103] on select "Select Full or Part Time Employment Self Employment" at bounding box center [252, 121] width 313 height 36
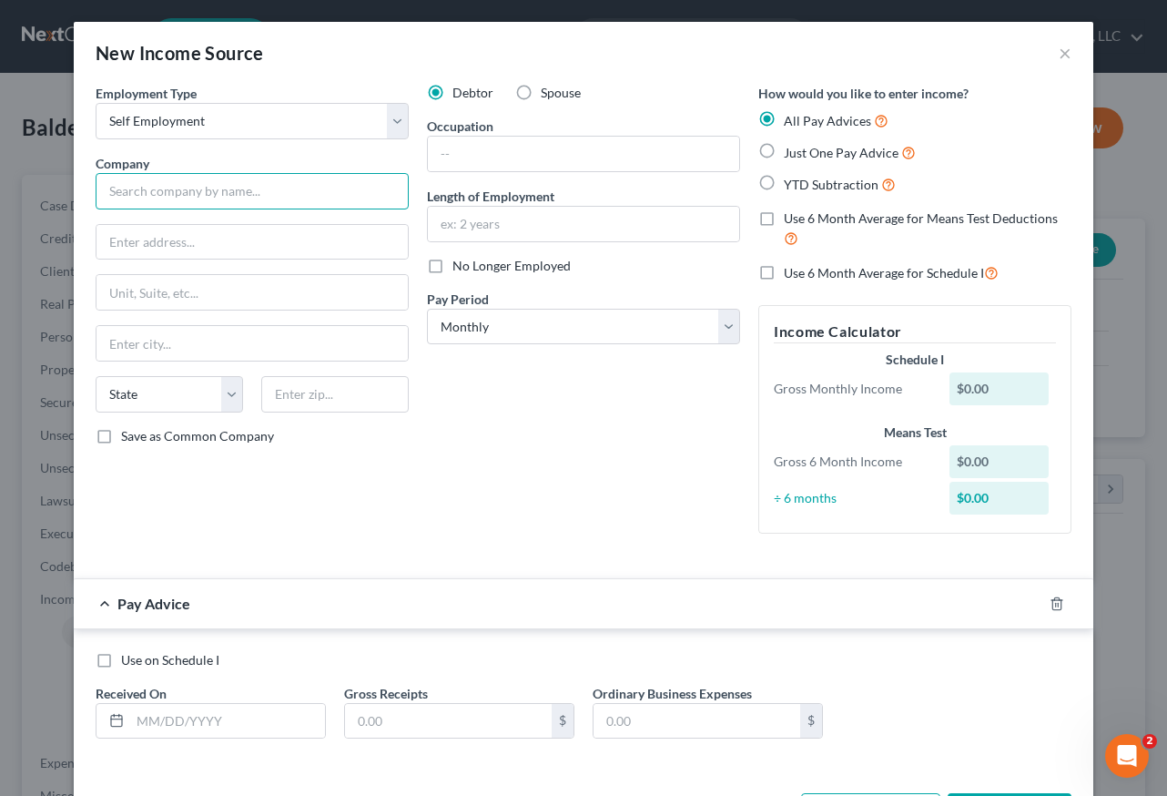
click at [199, 192] on input "text" at bounding box center [252, 191] width 313 height 36
type input "ABCs Clothing LLC"
click at [180, 249] on input "3" at bounding box center [251, 242] width 311 height 35
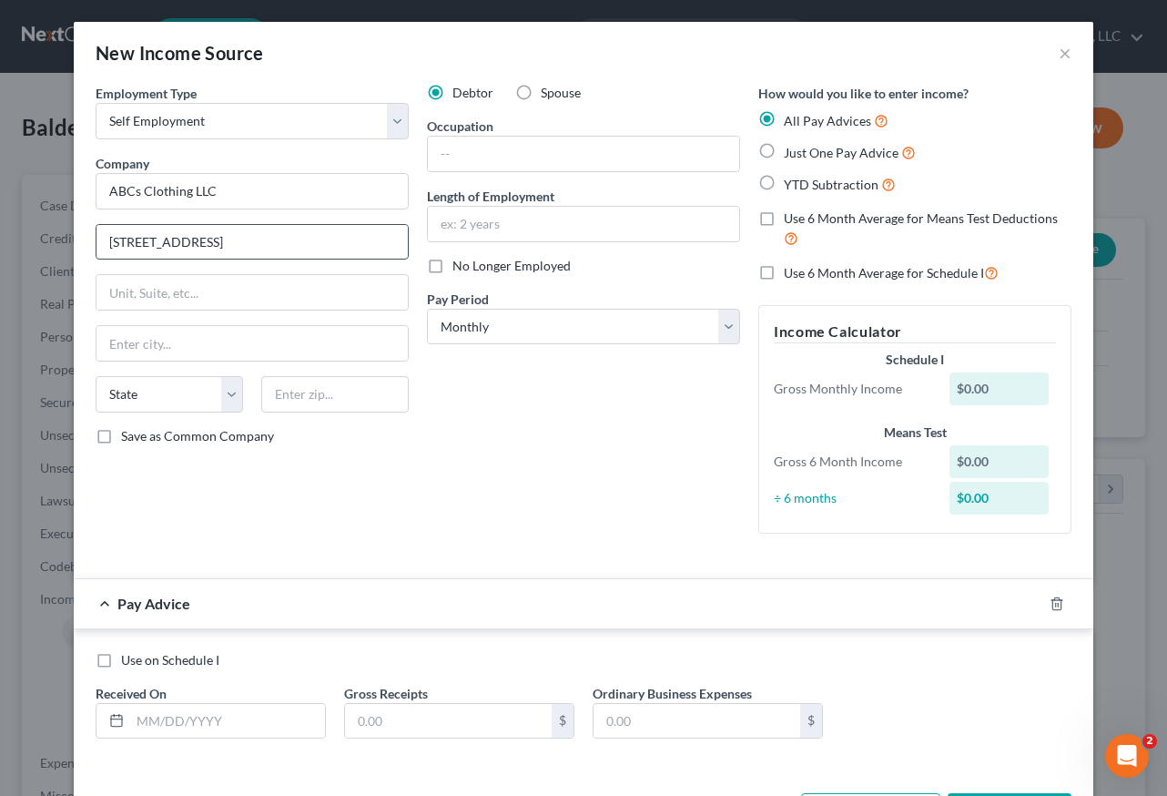
type input "3933 W Colfax Ave."
type input "80204"
type input "Denver"
select select "5"
click at [128, 427] on input "Save as Common Company" at bounding box center [134, 433] width 12 height 12
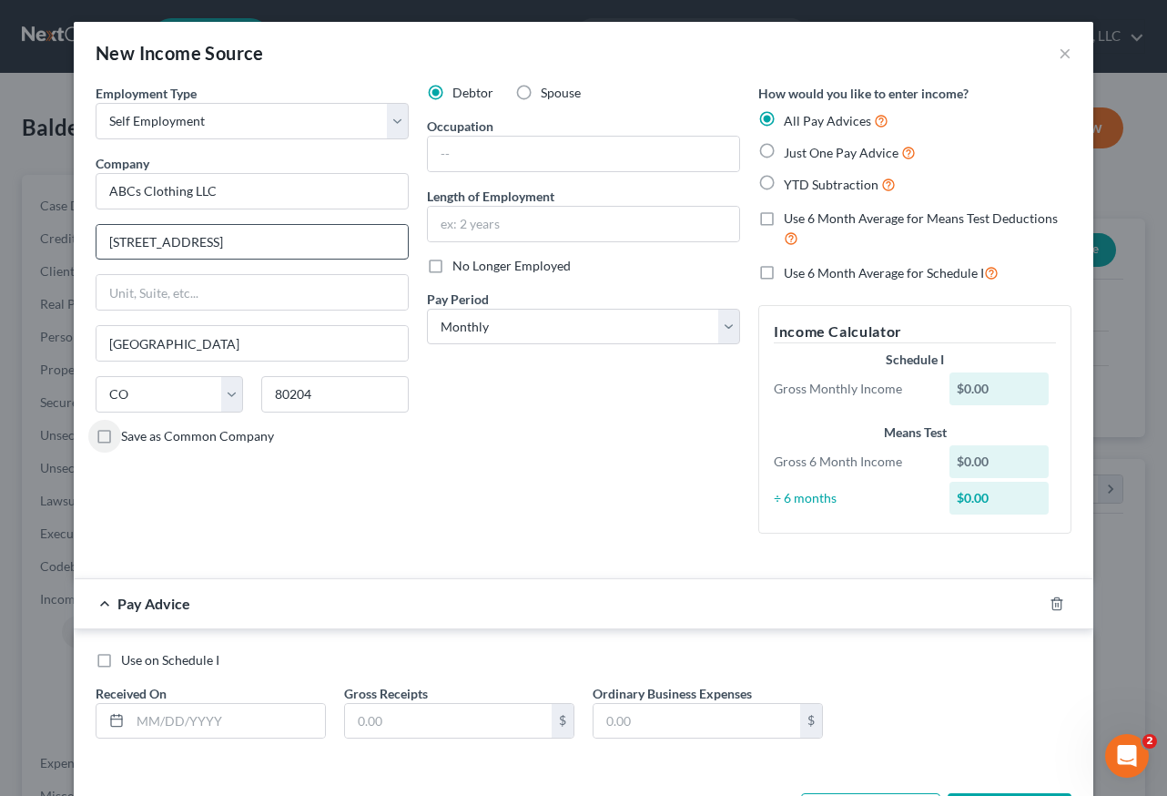
checkbox input "true"
click at [484, 154] on input "text" at bounding box center [583, 154] width 311 height 35
type input "Clothing Reseller"
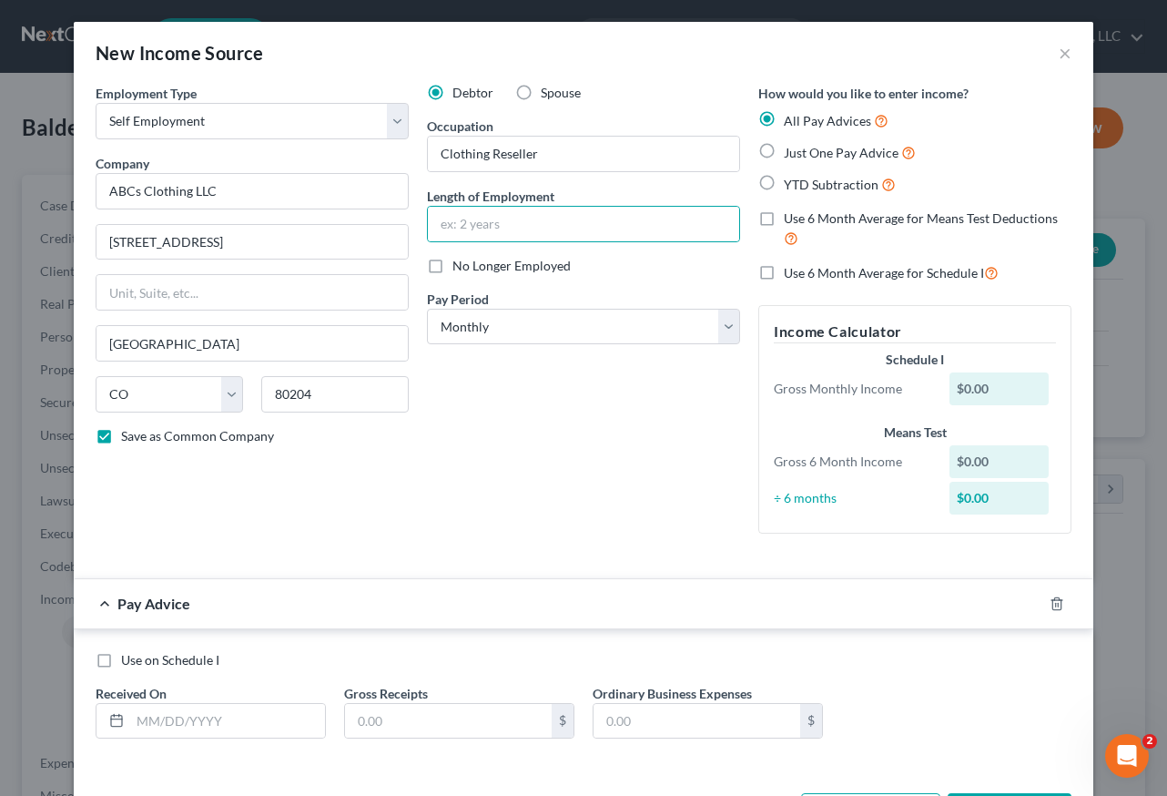
click at [551, 412] on div "Debtor Spouse Occupation Clothing Reseller Length of Employment No Longer Emplo…" at bounding box center [583, 316] width 331 height 464
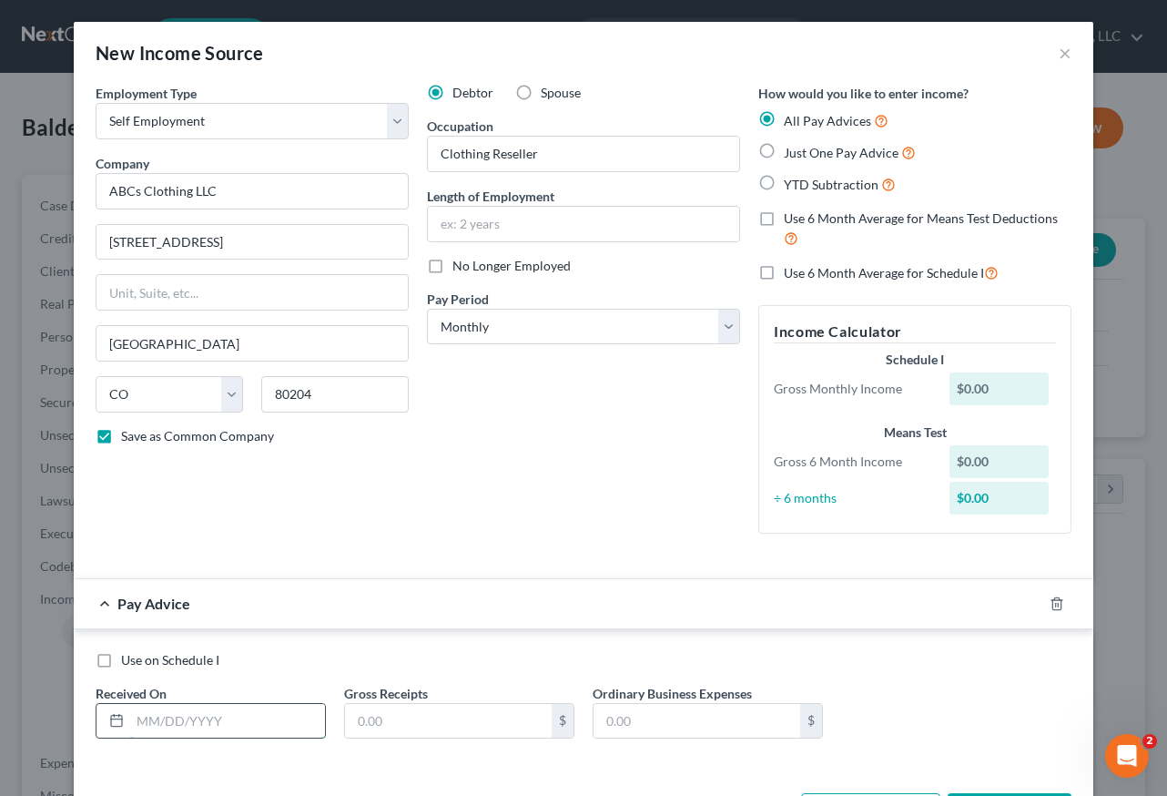
click at [213, 724] on input "text" at bounding box center [227, 721] width 195 height 35
click at [218, 717] on input "text" at bounding box center [227, 721] width 195 height 35
type input "05/31/2025"
type input "1,531.88"
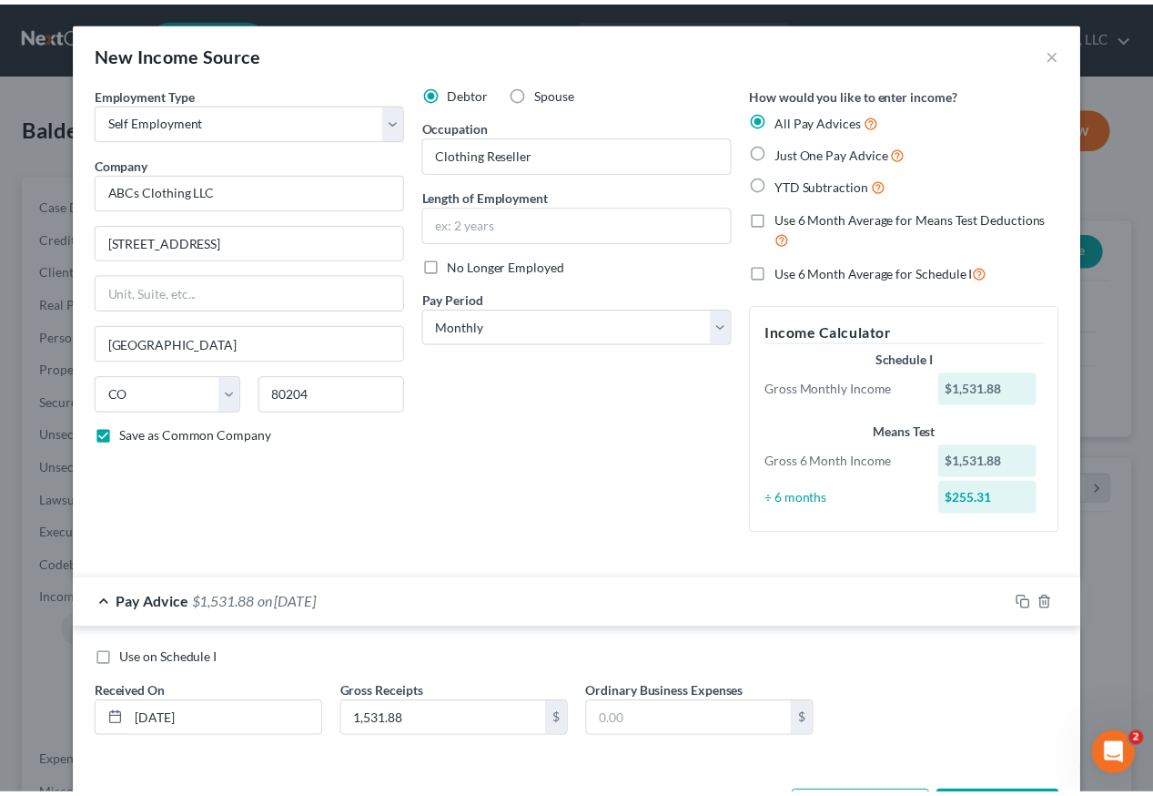
scroll to position [72, 0]
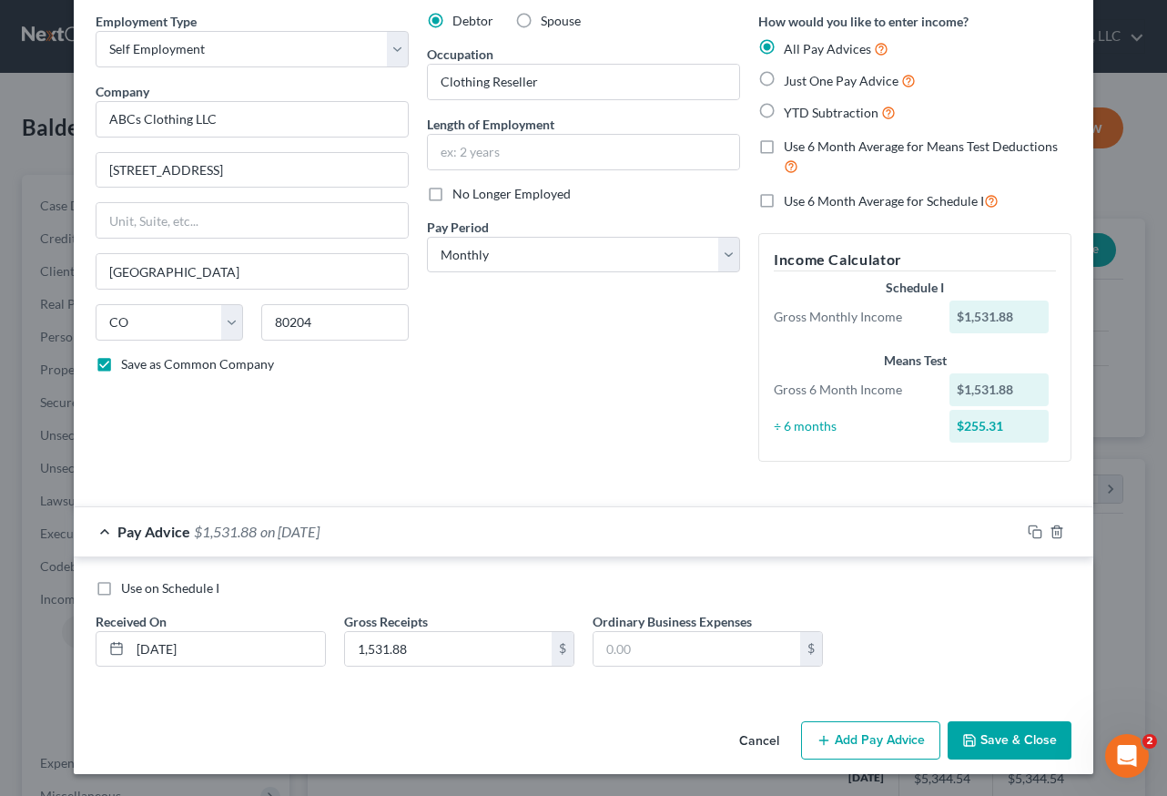
click at [981, 729] on button "Save & Close" at bounding box center [1010, 740] width 124 height 38
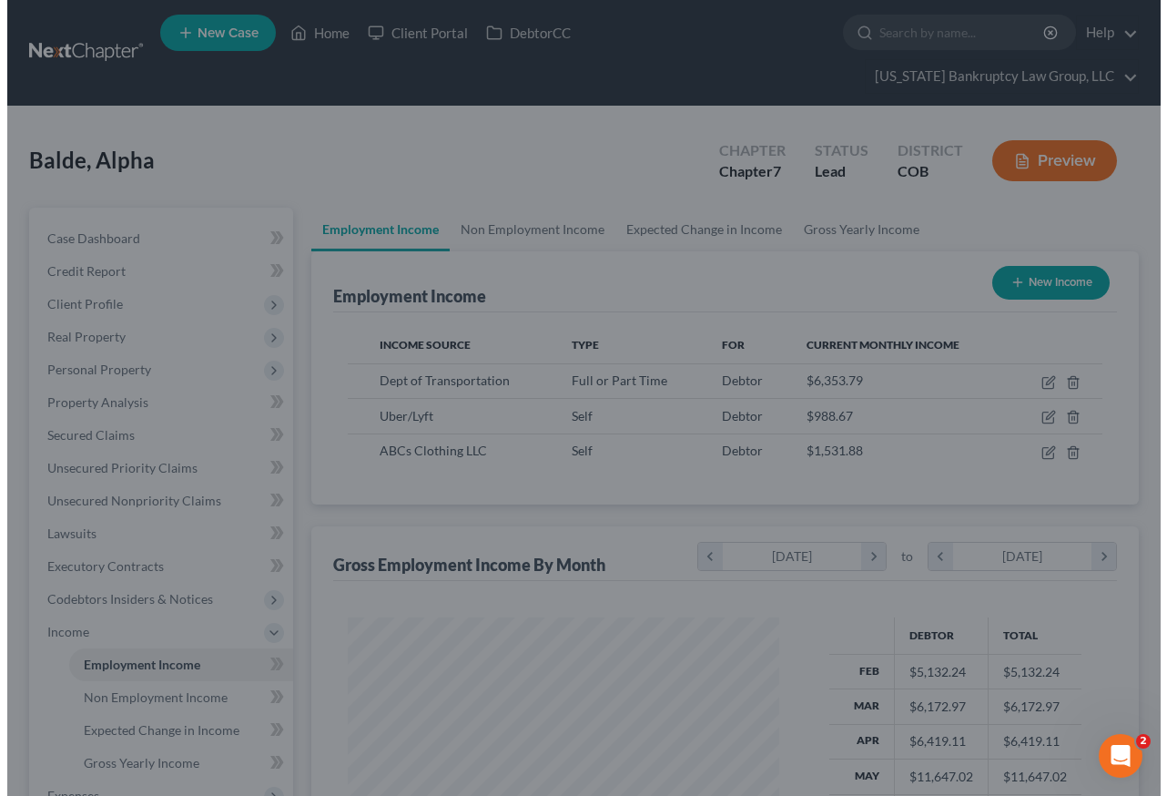
scroll to position [910023, 909888]
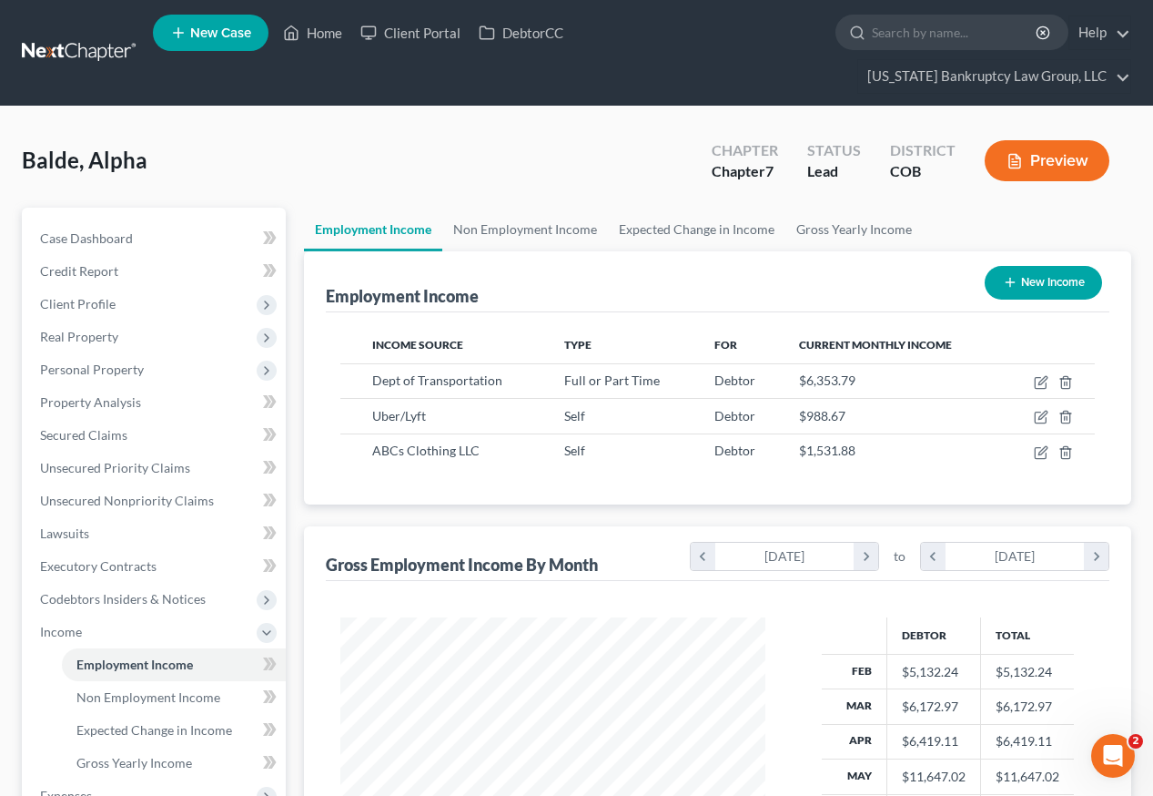
click at [1021, 266] on button "New Income" at bounding box center [1043, 283] width 117 height 34
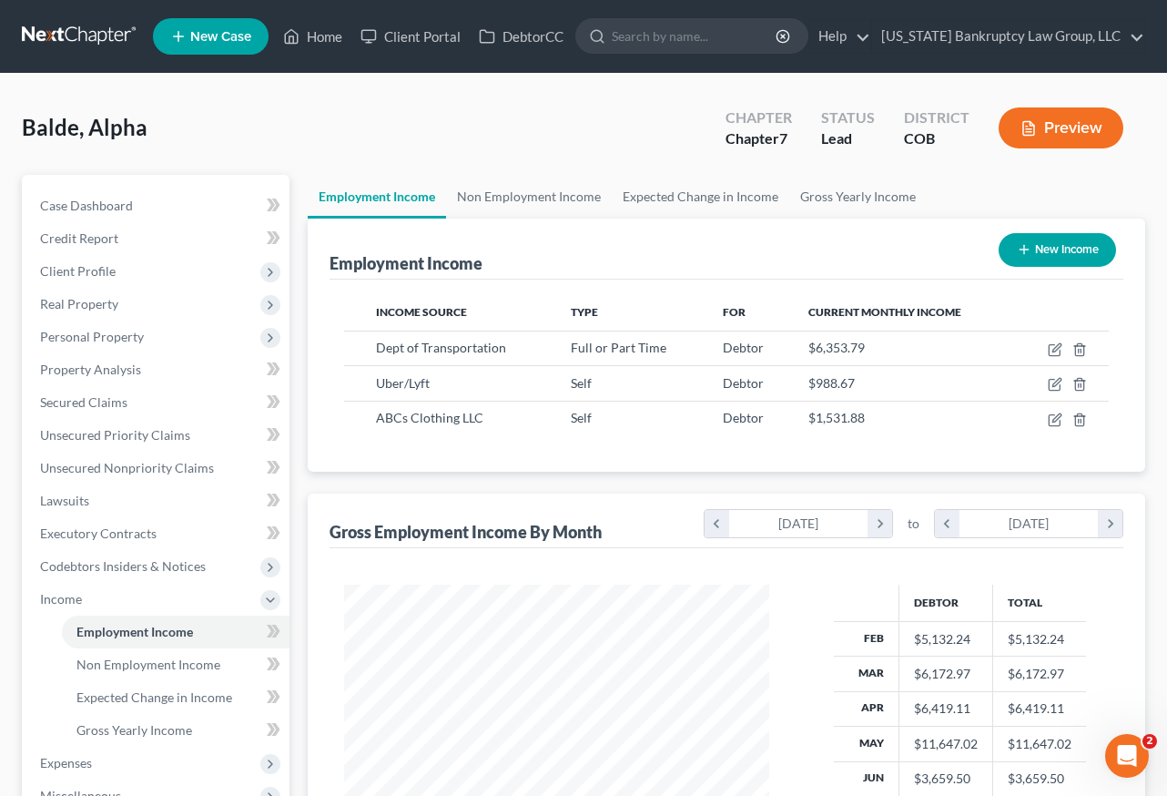
select select "0"
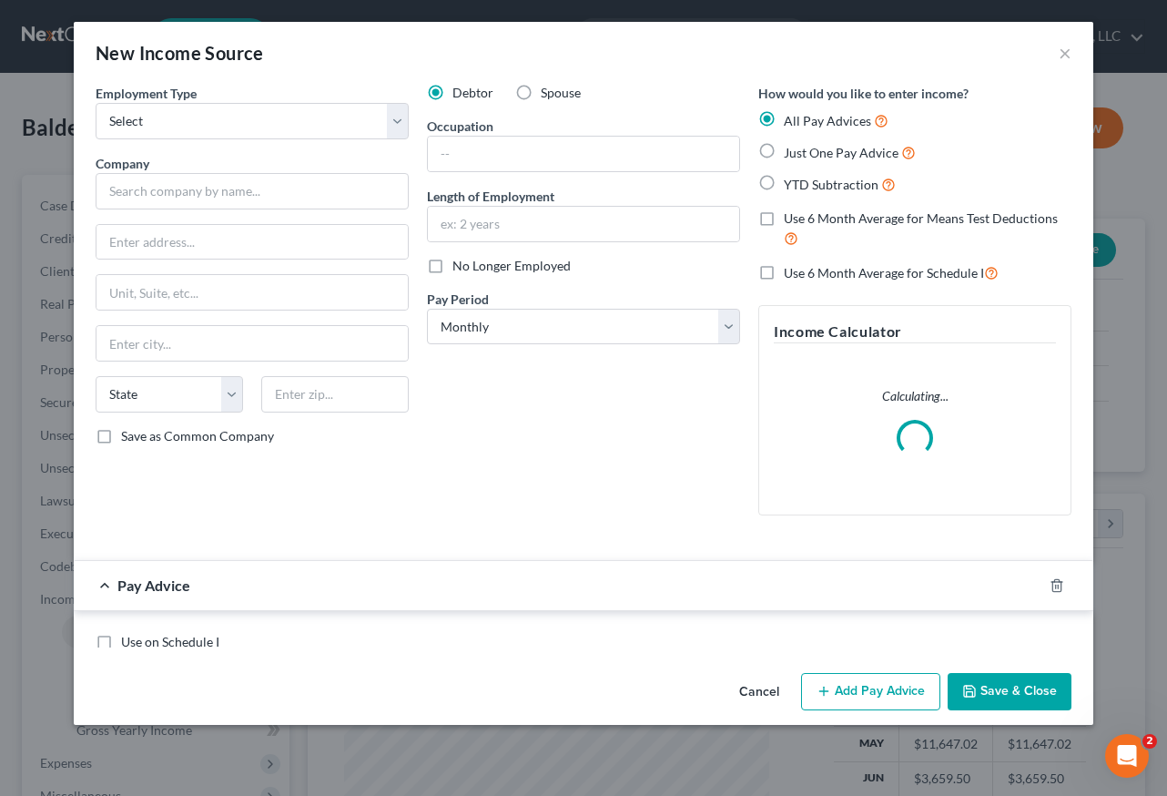
scroll to position [327, 467]
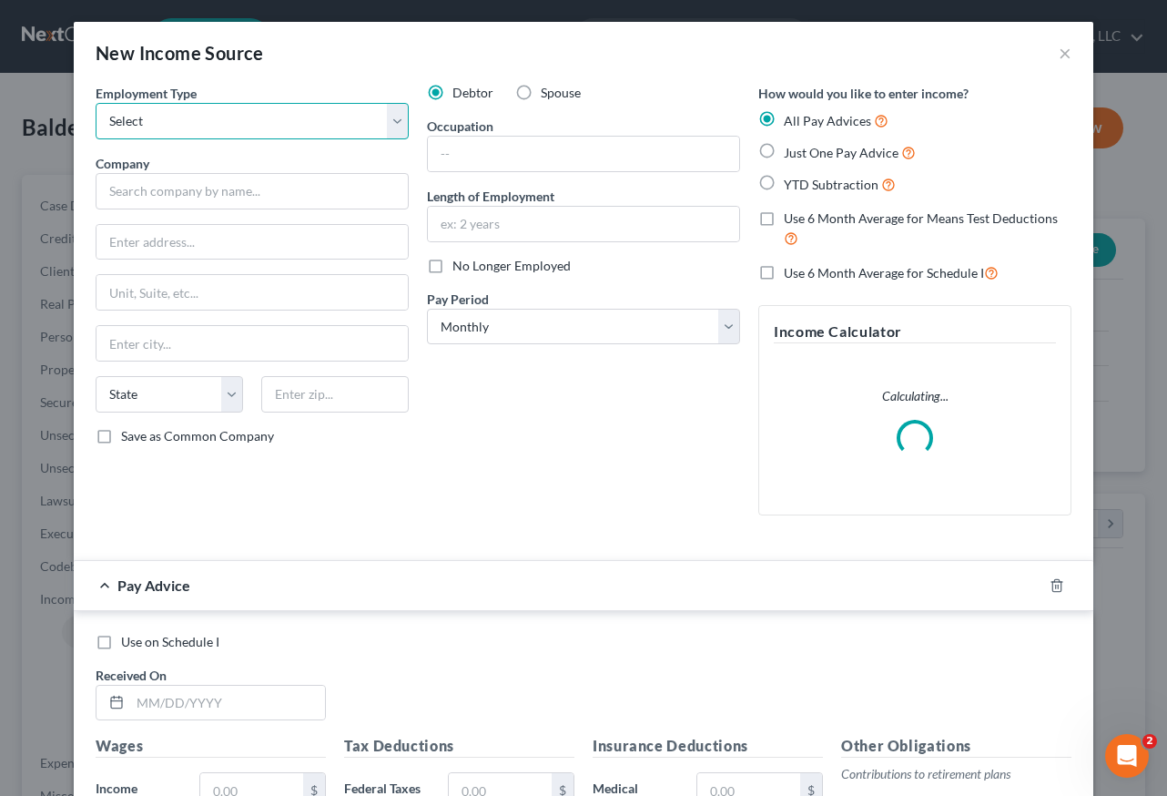
click at [192, 113] on select "Select Full or Part Time Employment Self Employment" at bounding box center [252, 121] width 313 height 36
select select "1"
click at [96, 103] on select "Select Full or Part Time Employment Self Employment" at bounding box center [252, 121] width 313 height 36
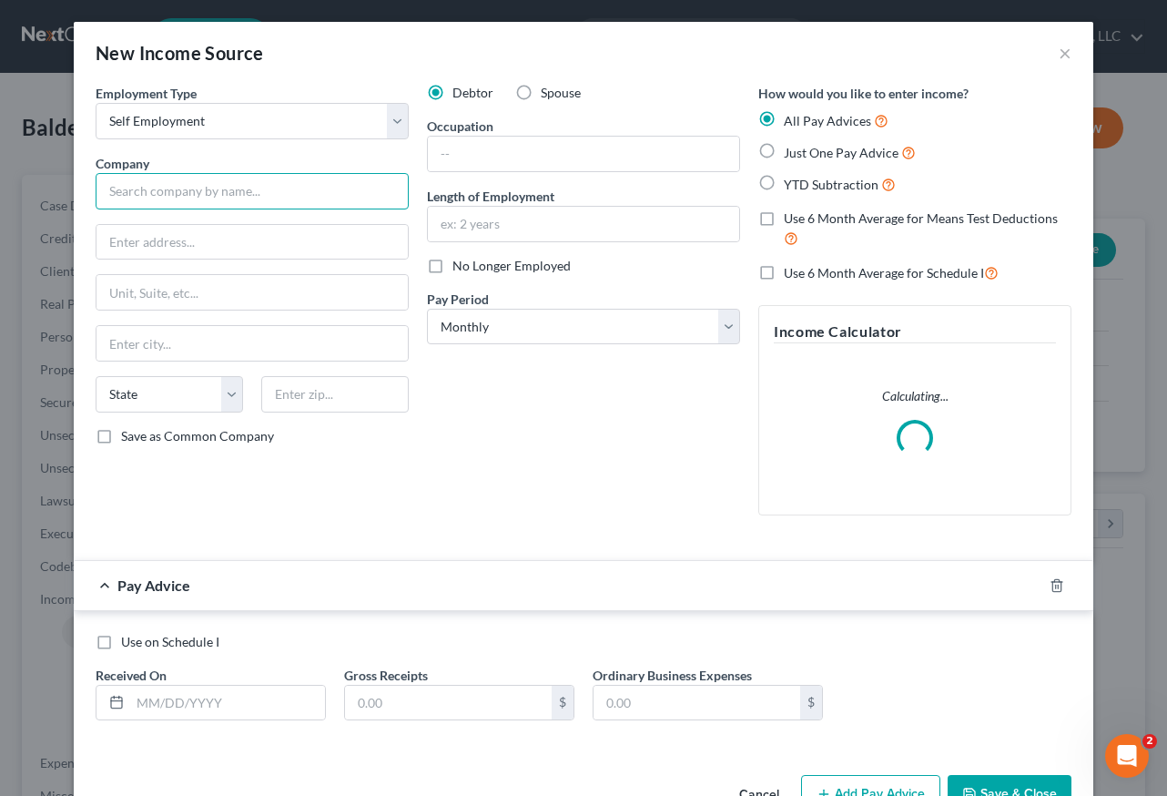
click at [192, 193] on input "text" at bounding box center [252, 191] width 313 height 36
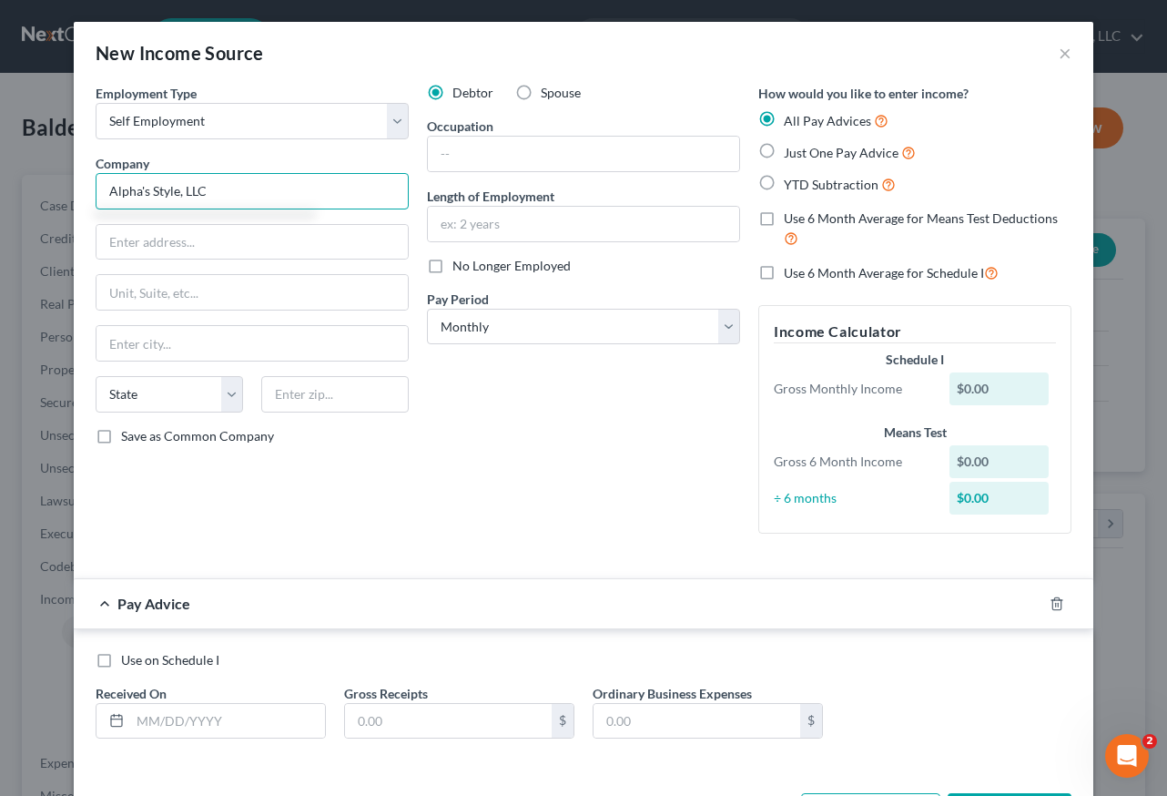
type input "Alpha's Style, LLC"
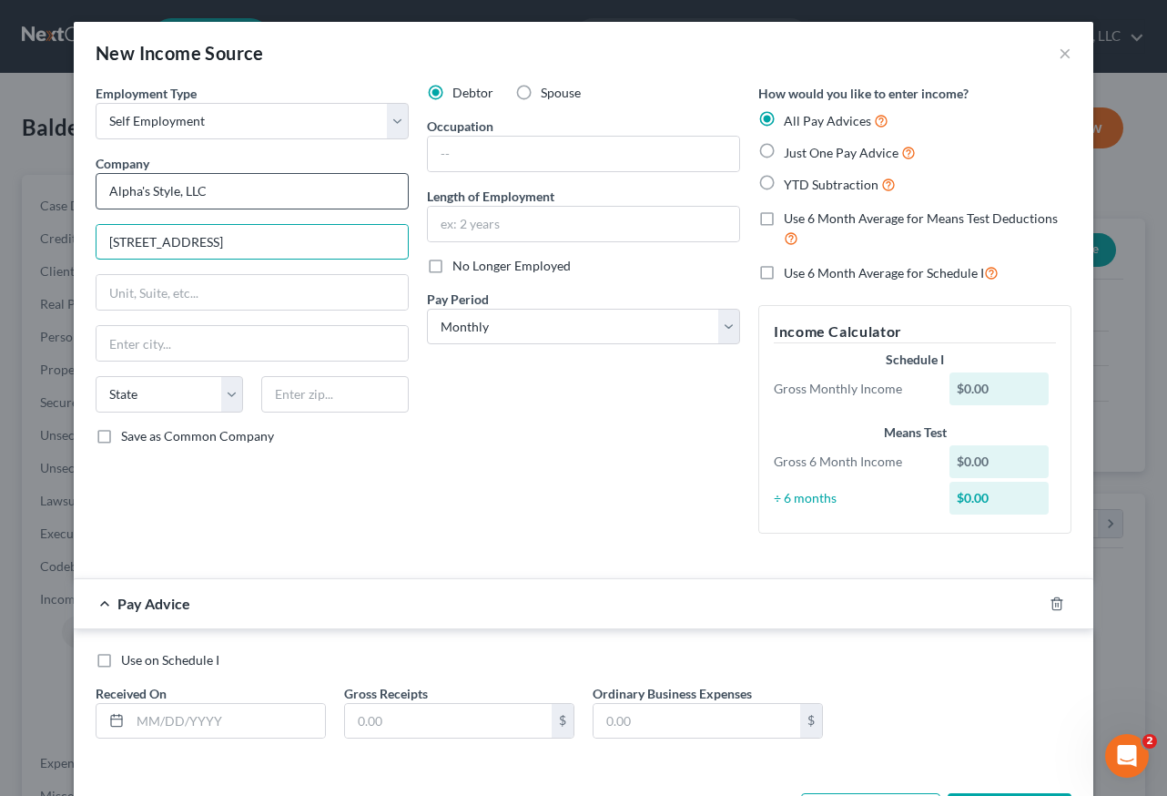
type input "8527 W Colfax Ave. #240"
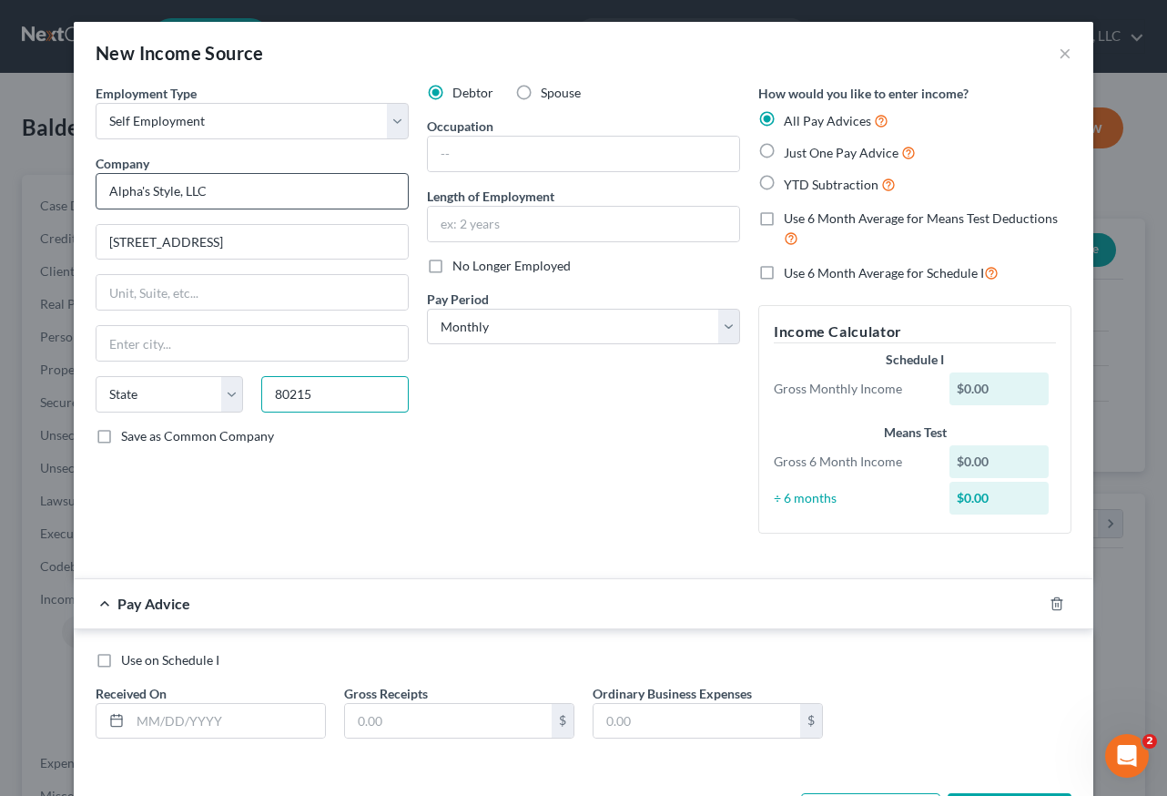
type input "80215"
type input "Denver"
select select "5"
click at [128, 427] on input "Save as Common Company" at bounding box center [134, 433] width 12 height 12
checkbox input "true"
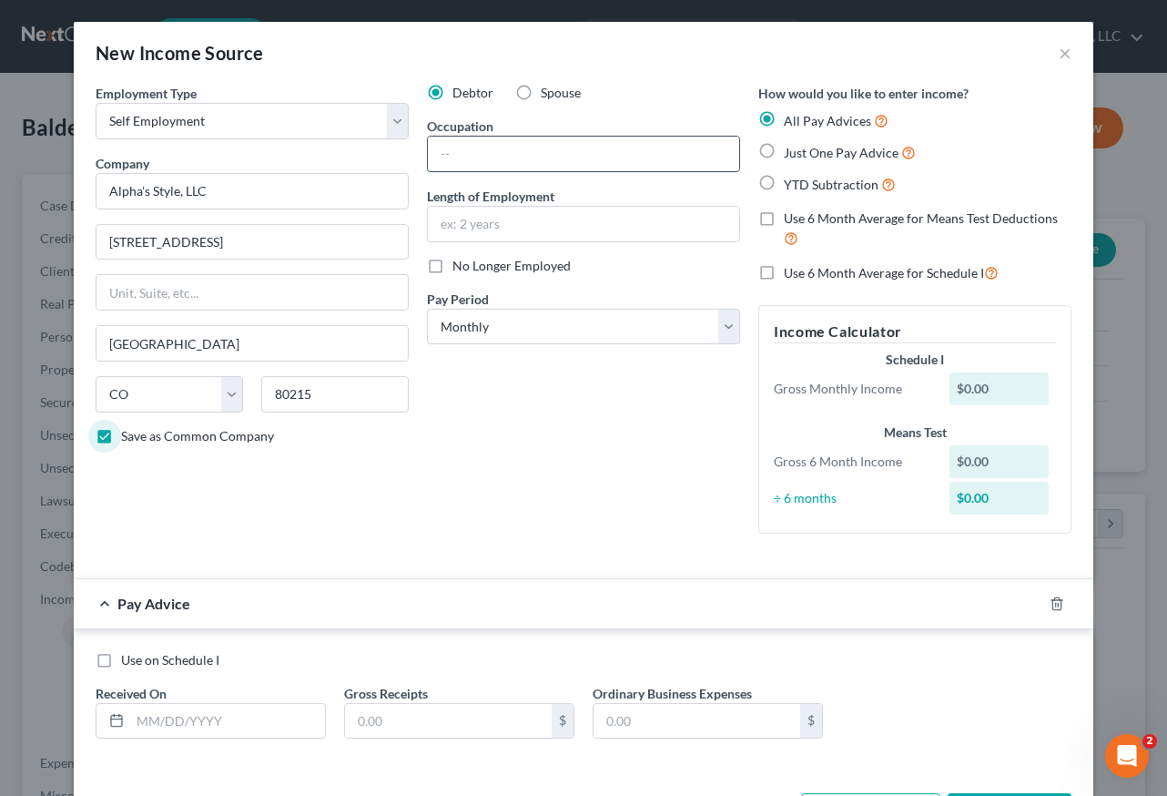
click at [553, 145] on input "text" at bounding box center [583, 154] width 311 height 35
type input "Clothing Reseller"
click at [583, 432] on div "Debtor Spouse Occupation Clothing Reseller Length of Employment No Longer Emplo…" at bounding box center [583, 316] width 331 height 464
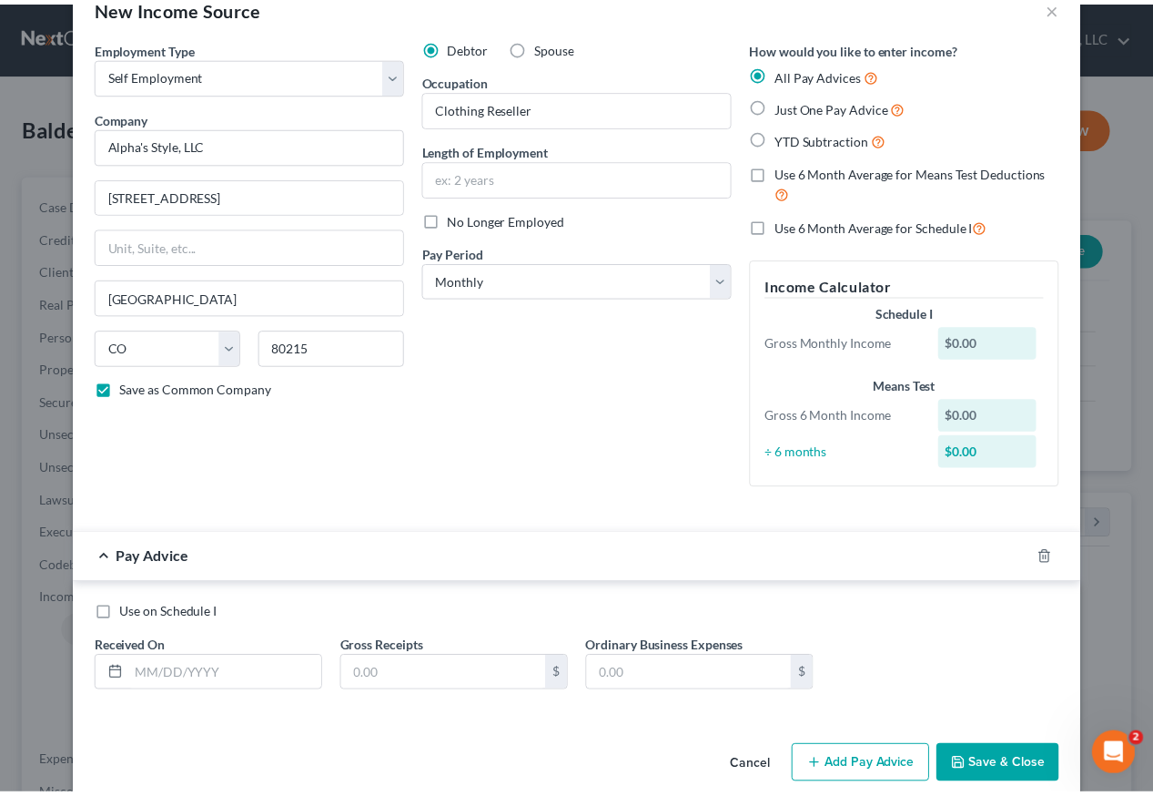
scroll to position [72, 0]
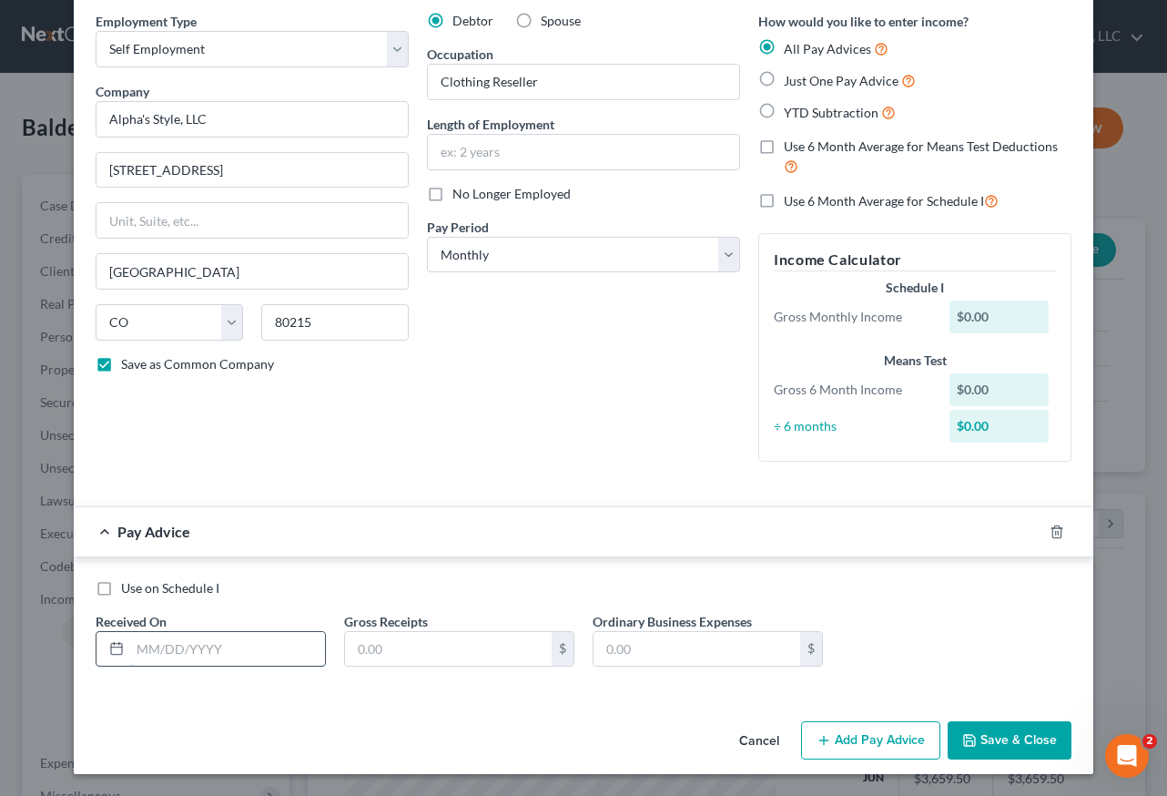
click at [203, 657] on input "text" at bounding box center [227, 649] width 195 height 35
type input "04/30/2025"
click at [471, 651] on input "text" at bounding box center [448, 649] width 207 height 35
type input "1,500"
click at [981, 743] on button "Save & Close" at bounding box center [1010, 740] width 124 height 38
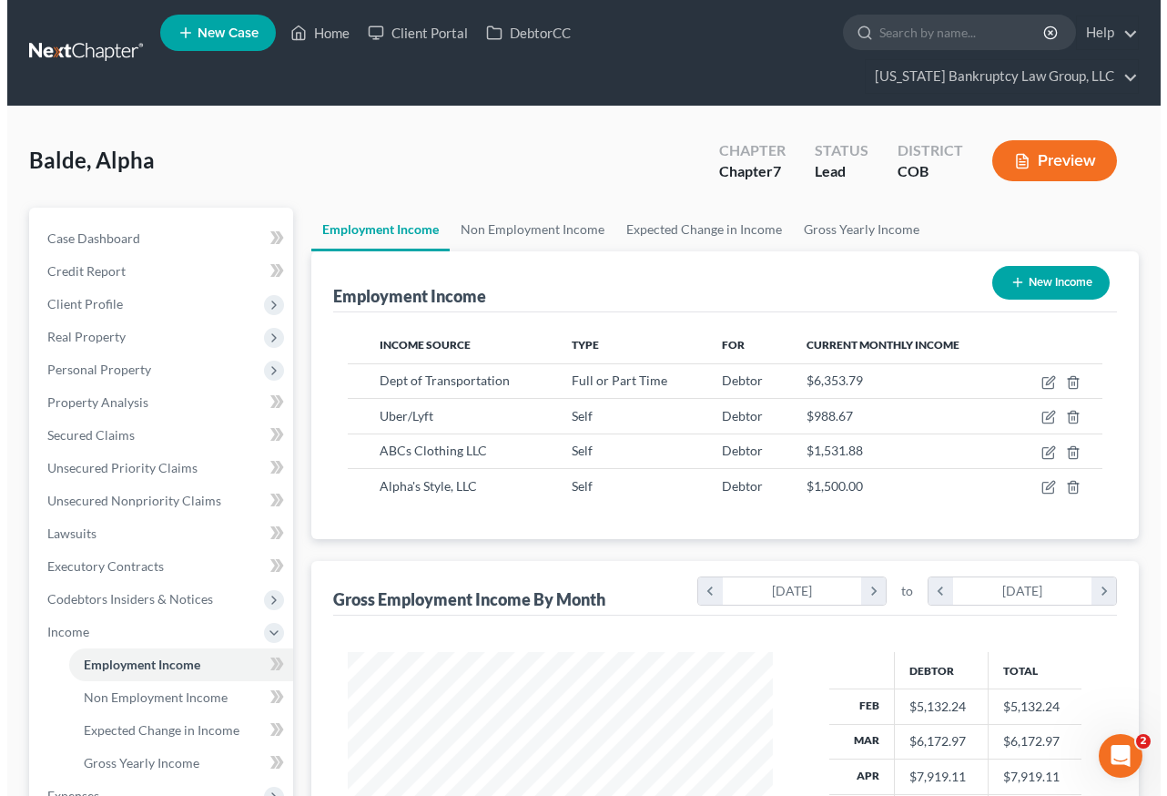
scroll to position [91, 0]
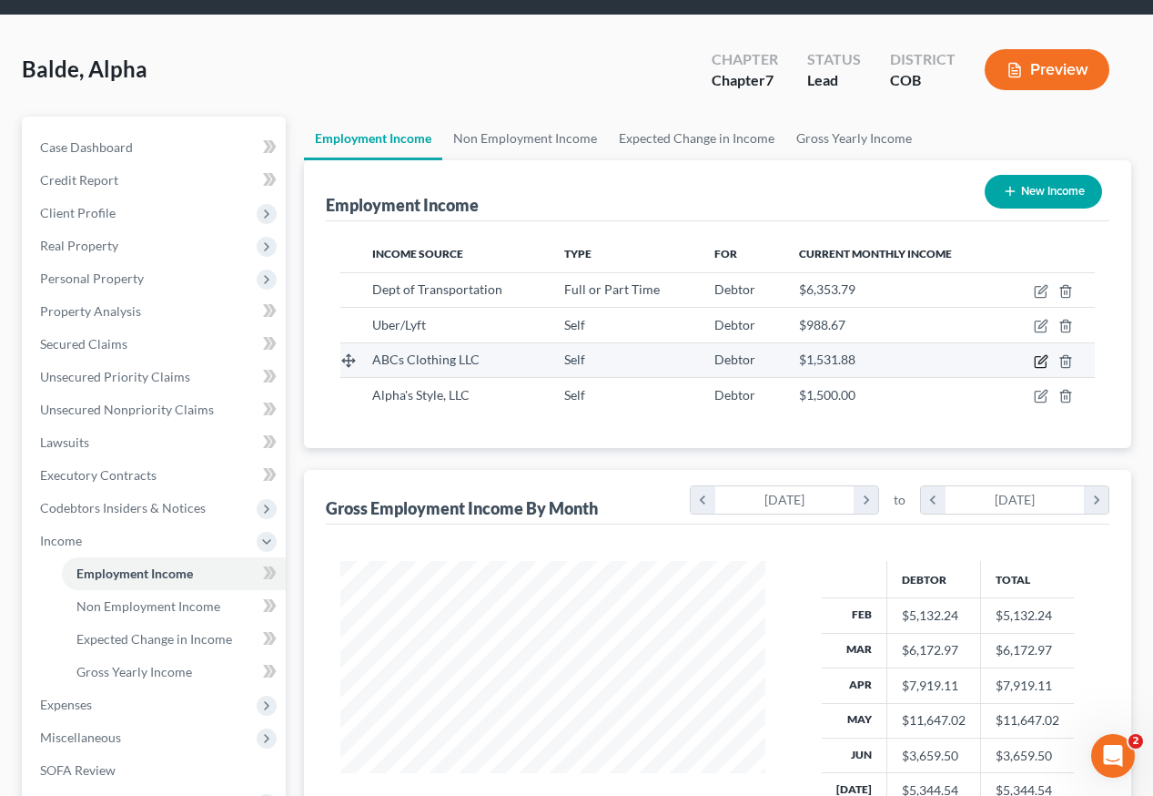
click at [1043, 354] on icon "button" at bounding box center [1041, 361] width 15 height 15
select select "1"
select select "5"
select select "0"
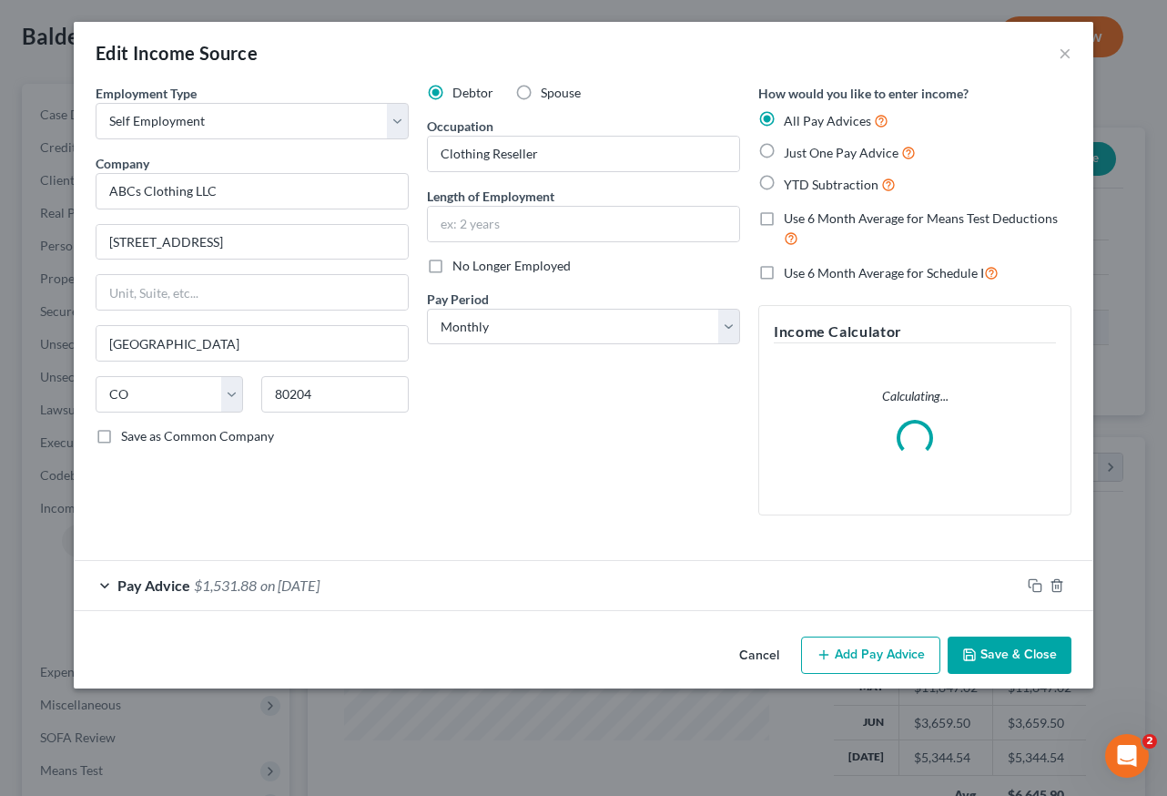
scroll to position [327, 467]
click at [1033, 584] on rect "button" at bounding box center [1037, 588] width 8 height 8
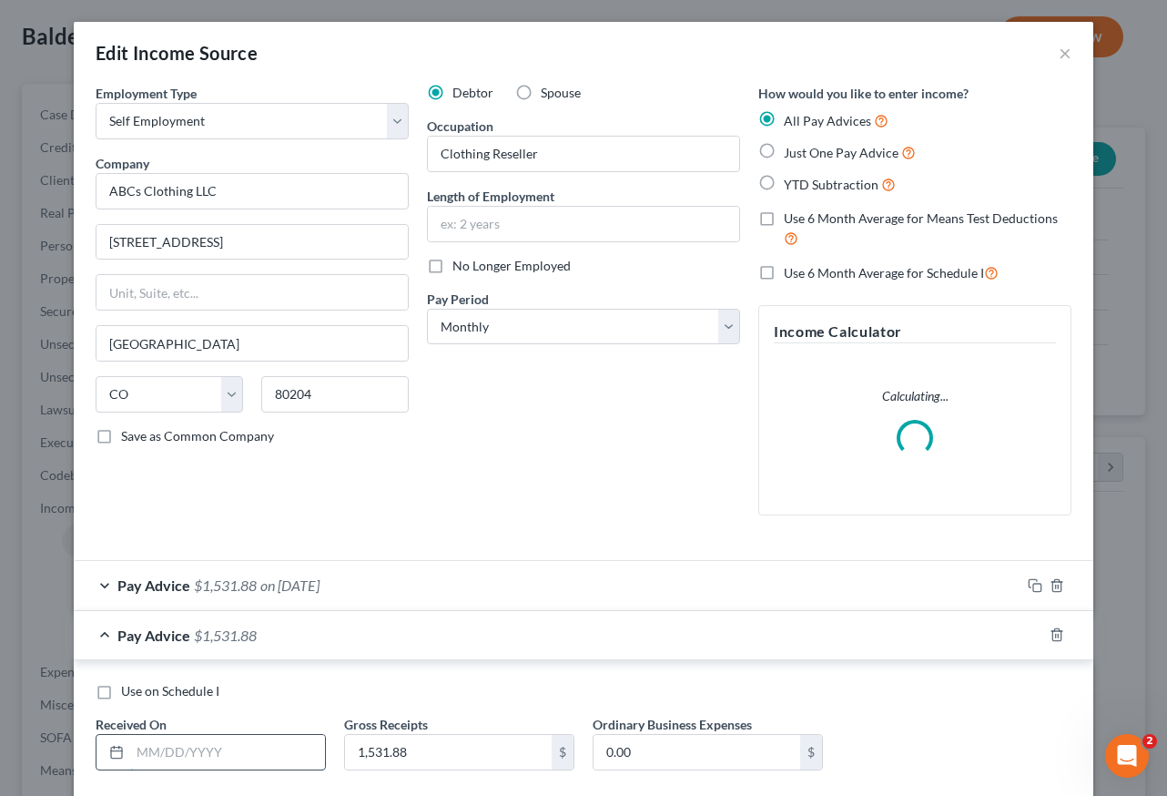
click at [166, 763] on input "text" at bounding box center [227, 752] width 195 height 35
type input "02/28/2025"
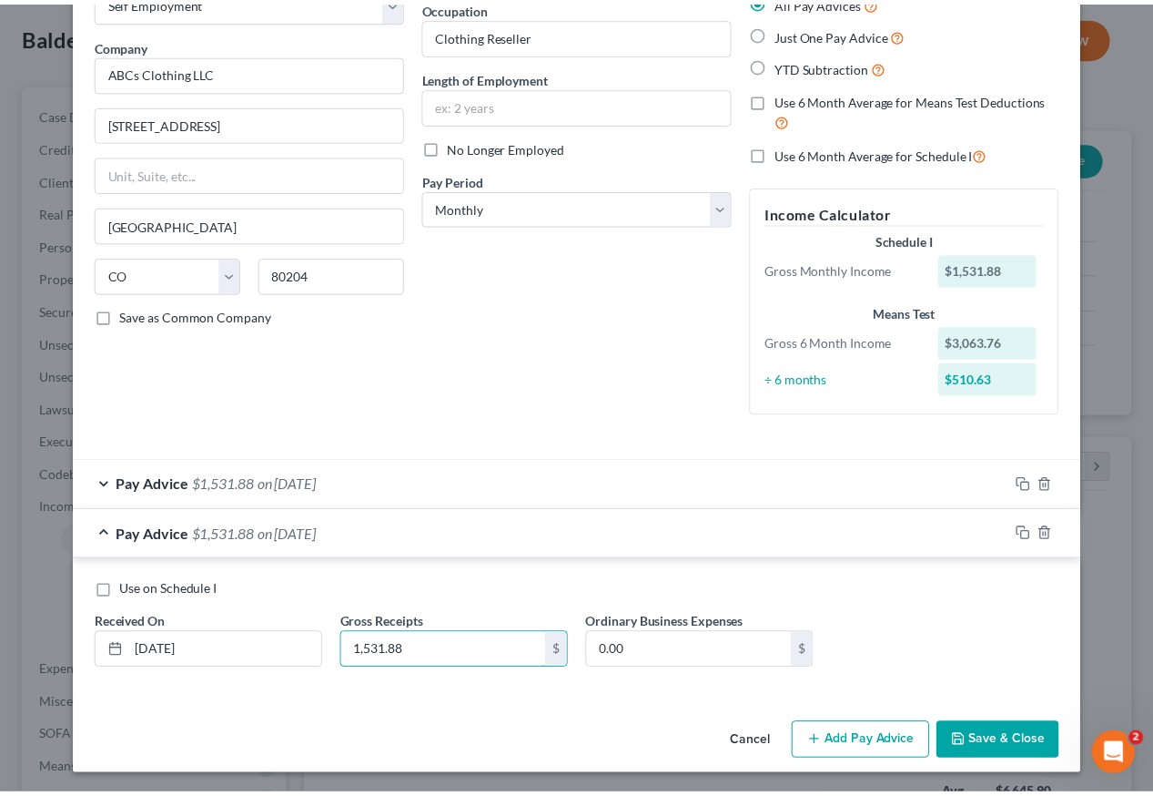
scroll to position [121, 0]
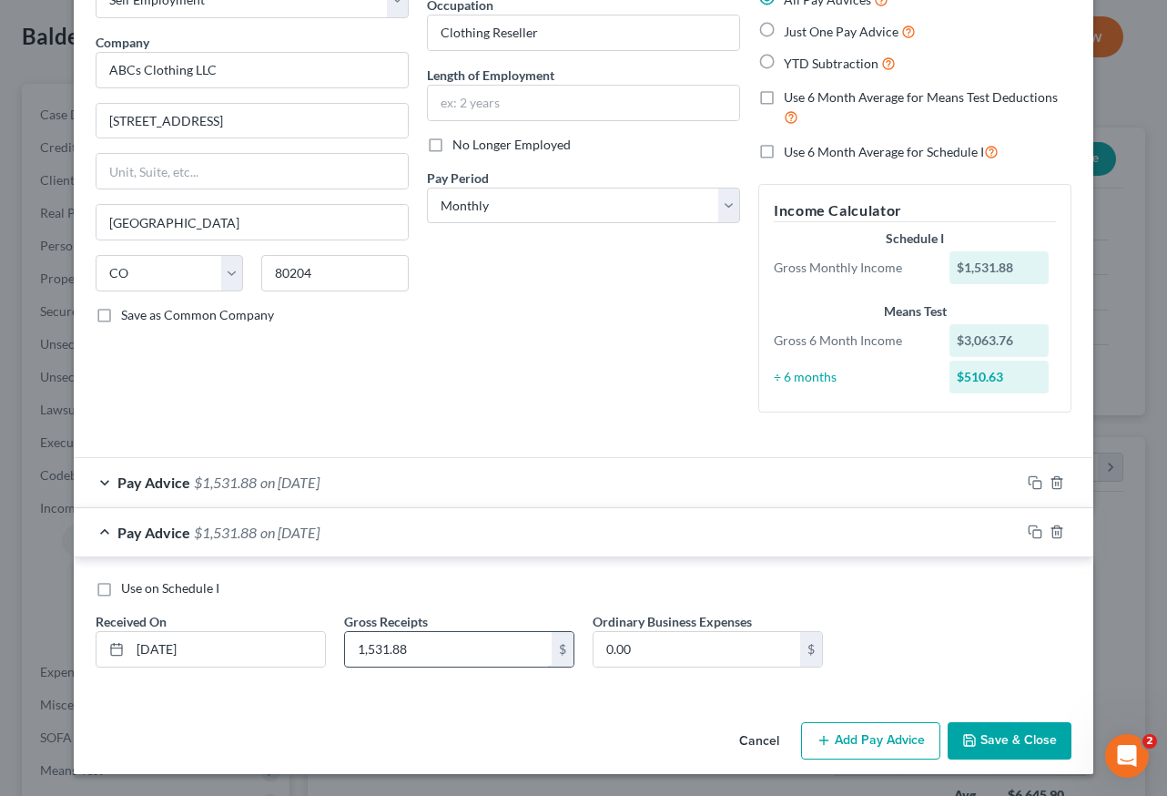
click at [432, 632] on input "1,531.88" at bounding box center [448, 649] width 207 height 35
drag, startPoint x: 440, startPoint y: 650, endPoint x: 345, endPoint y: 654, distance: 94.7
click at [346, 654] on input "1,531.88" at bounding box center [448, 649] width 207 height 35
type input "1,281.89"
click at [1054, 737] on button "Save & Close" at bounding box center [1010, 741] width 124 height 38
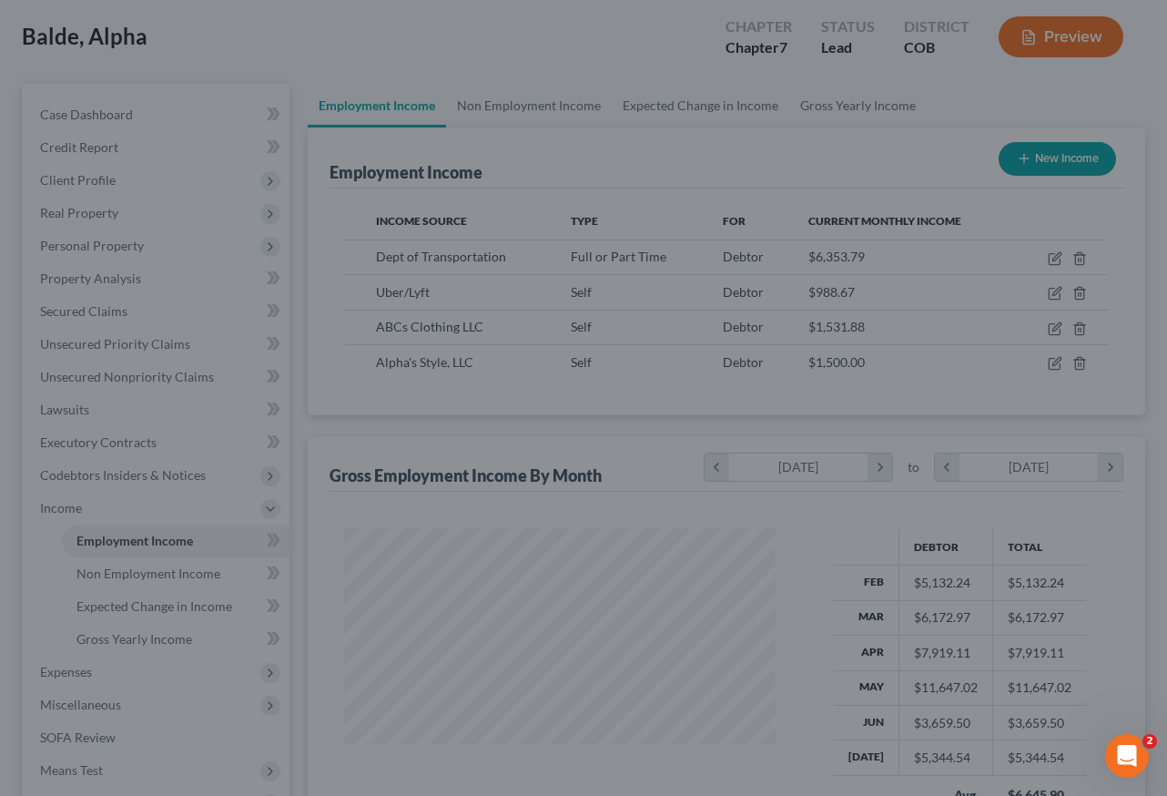
scroll to position [910023, 909888]
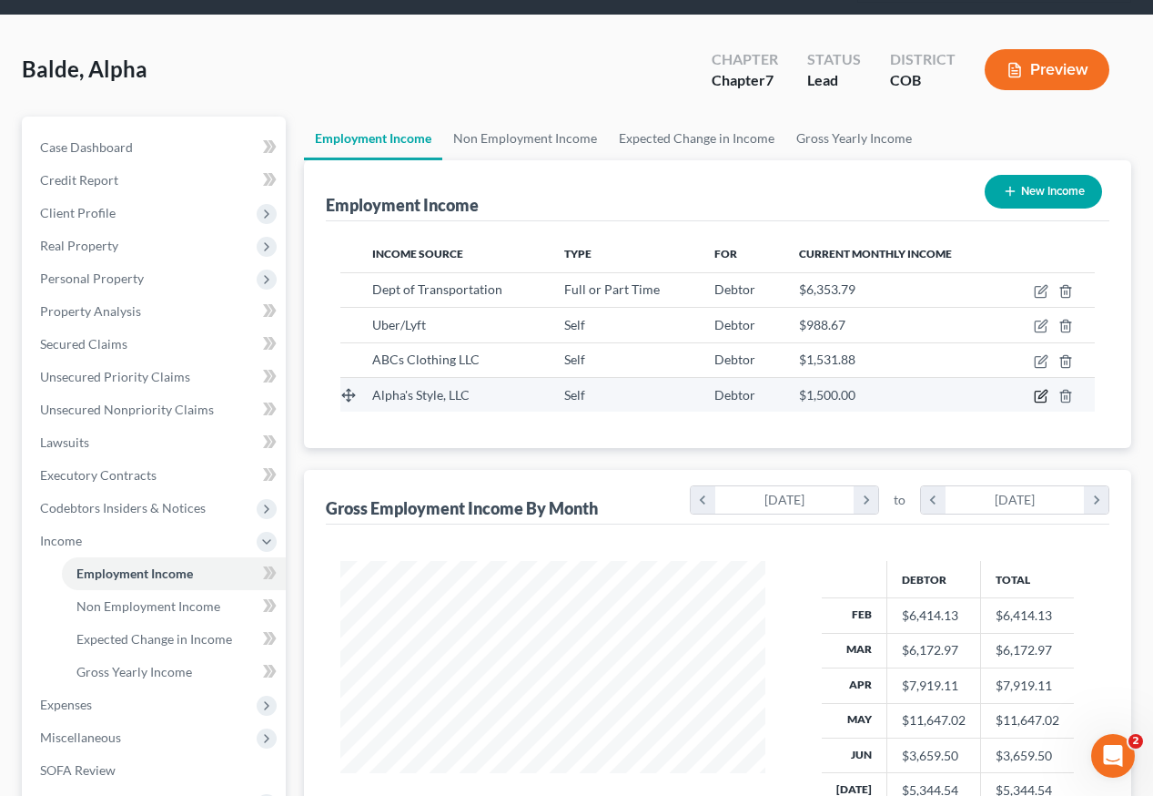
click at [1044, 390] on icon "button" at bounding box center [1043, 394] width 8 height 8
select select "1"
select select "5"
select select "0"
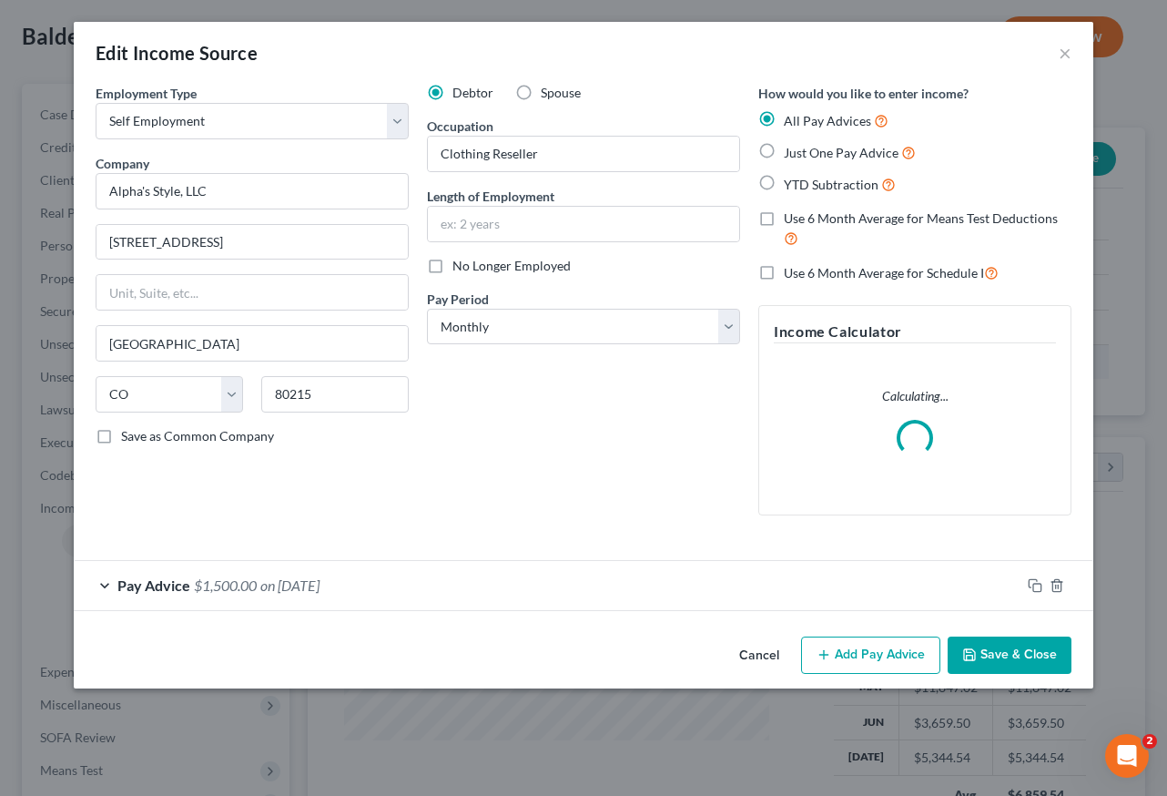
scroll to position [327, 467]
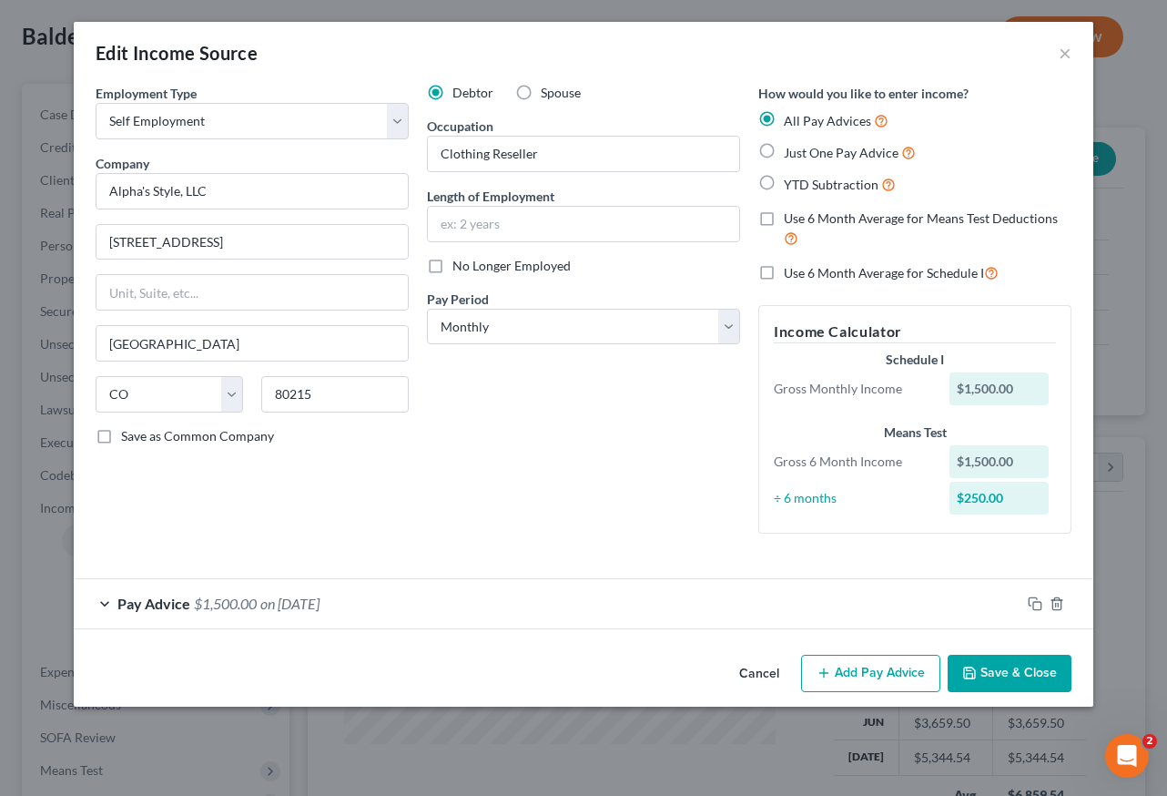
click at [891, 666] on button "Add Pay Advice" at bounding box center [870, 674] width 139 height 38
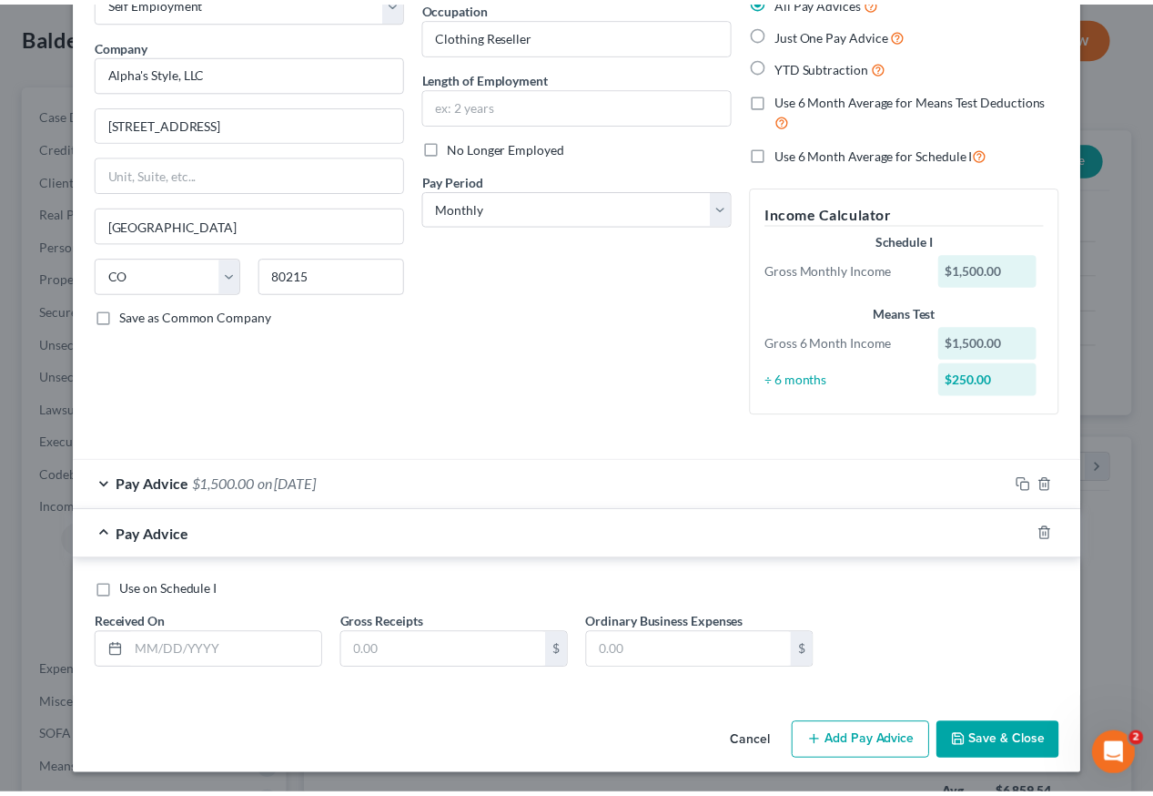
scroll to position [121, 0]
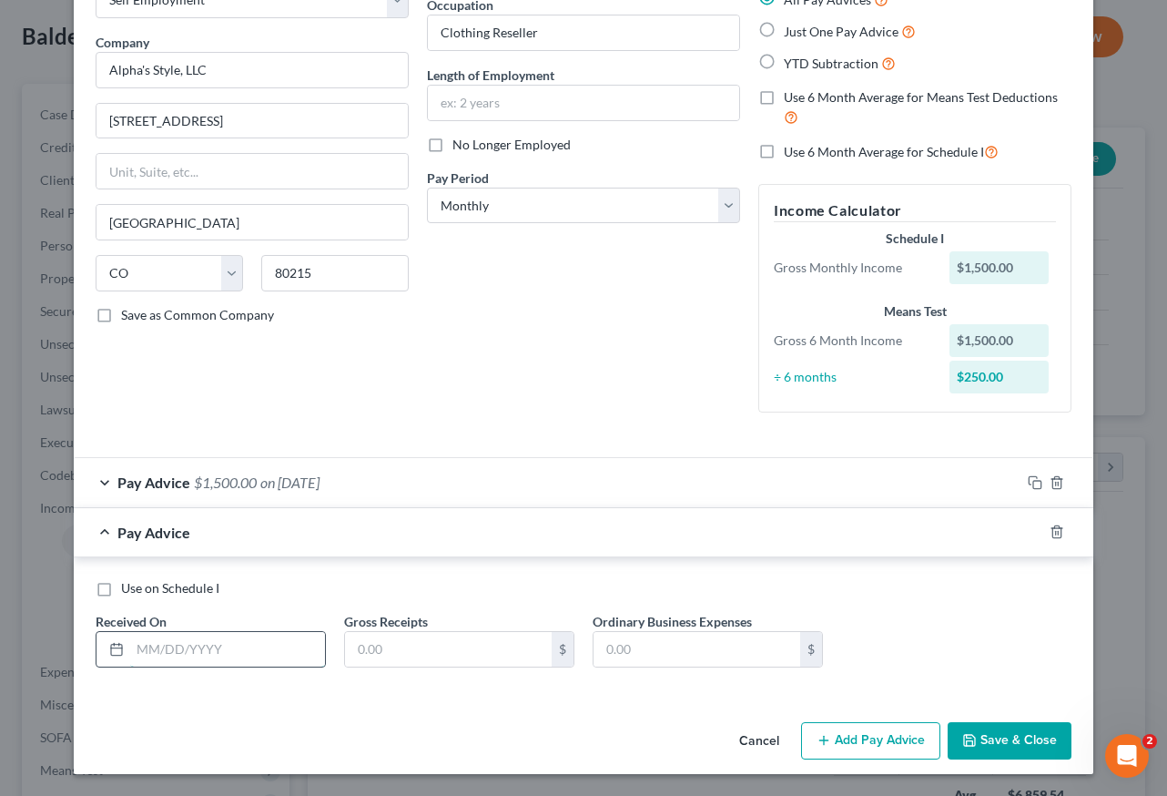
click at [238, 645] on input "text" at bounding box center [227, 649] width 195 height 35
type input "02/28/2025"
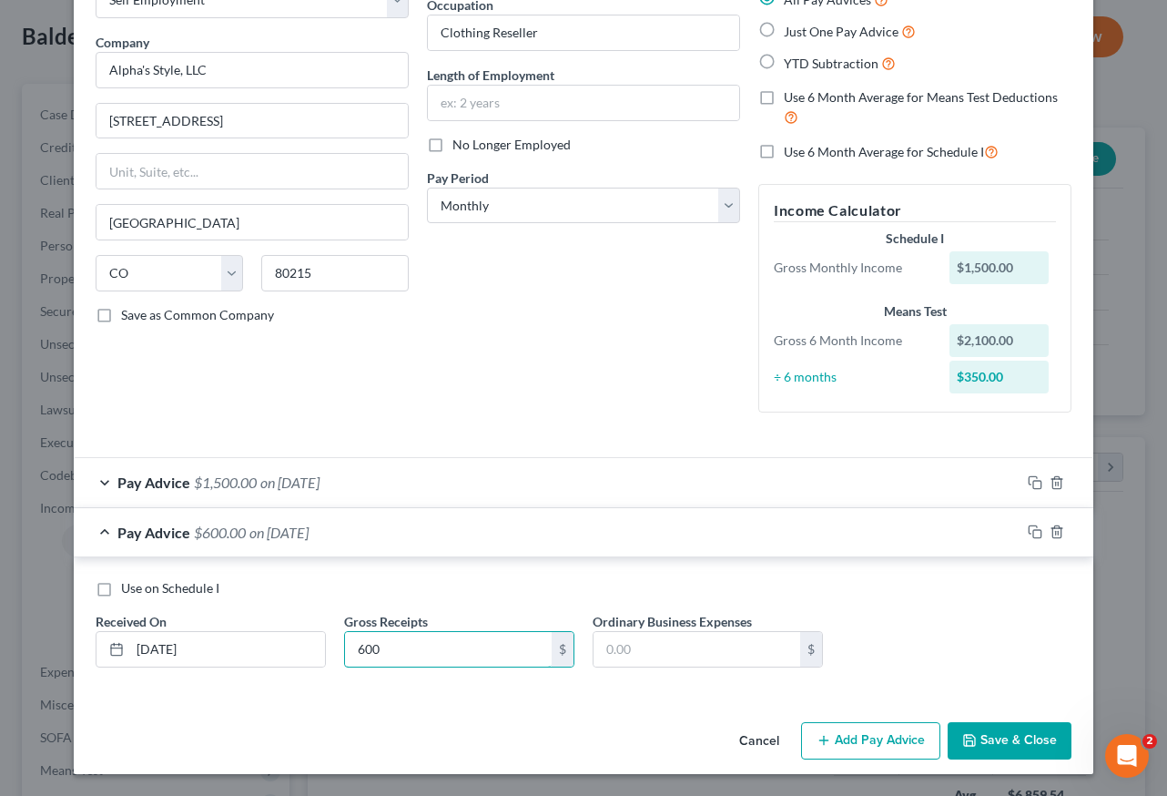
type input "600"
click at [999, 741] on button "Save & Close" at bounding box center [1010, 741] width 124 height 38
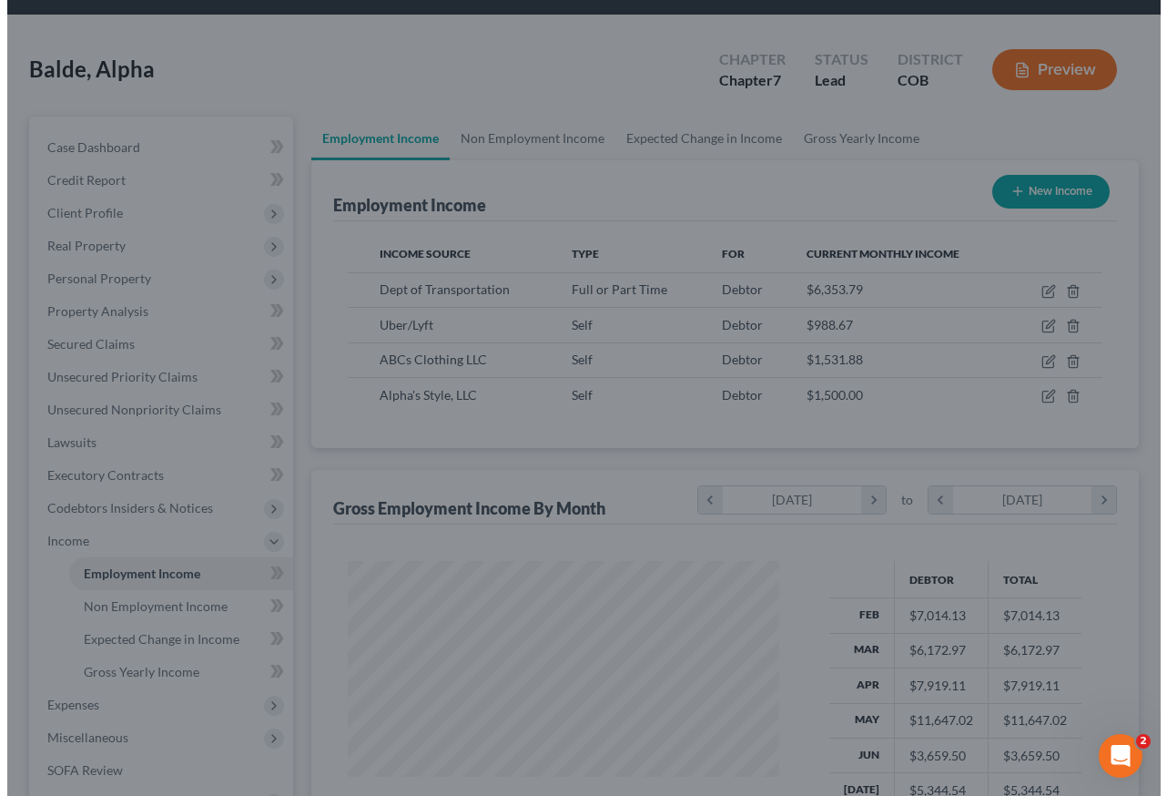
scroll to position [910023, 909888]
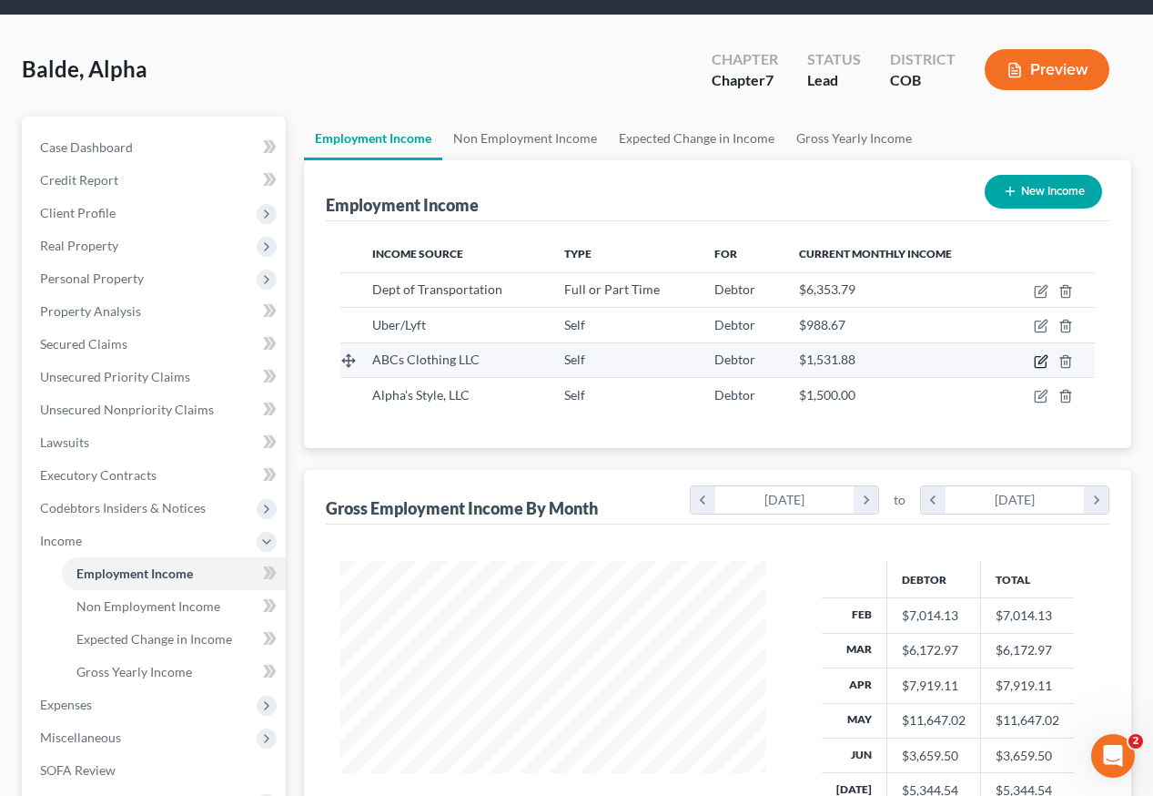
click at [1044, 354] on icon "button" at bounding box center [1041, 361] width 15 height 15
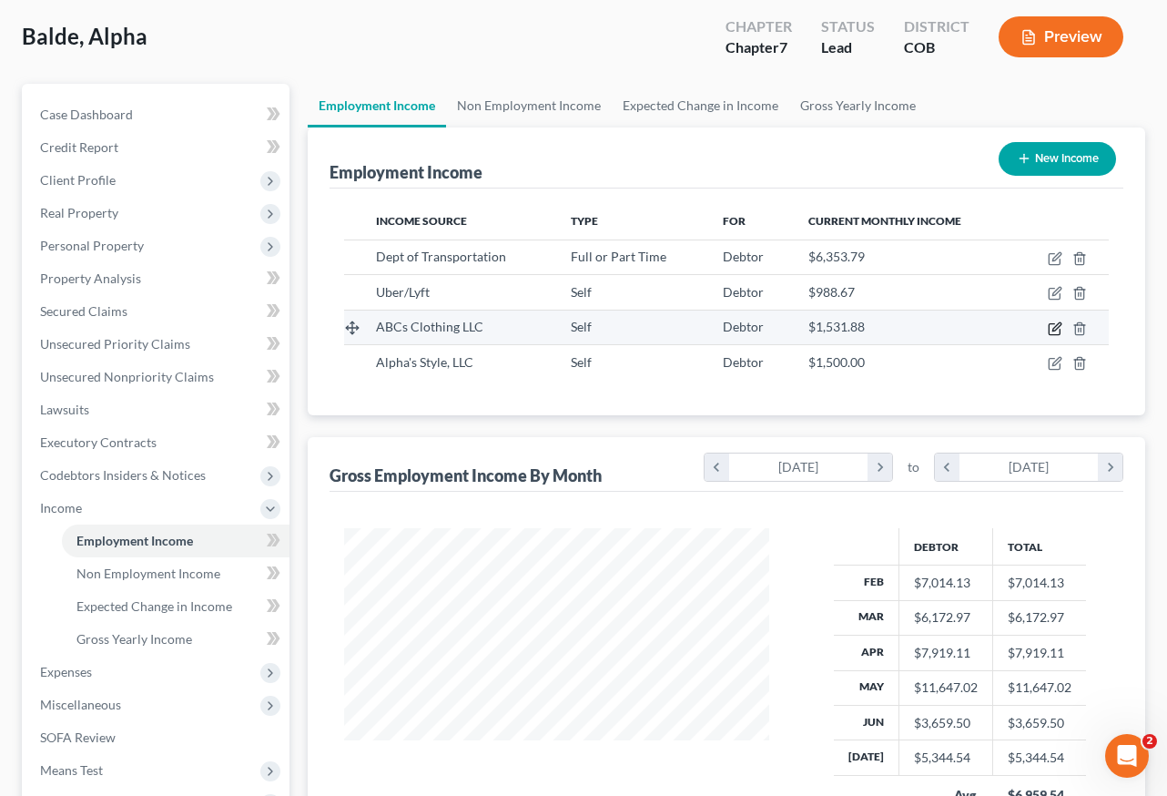
select select "1"
select select "5"
select select "0"
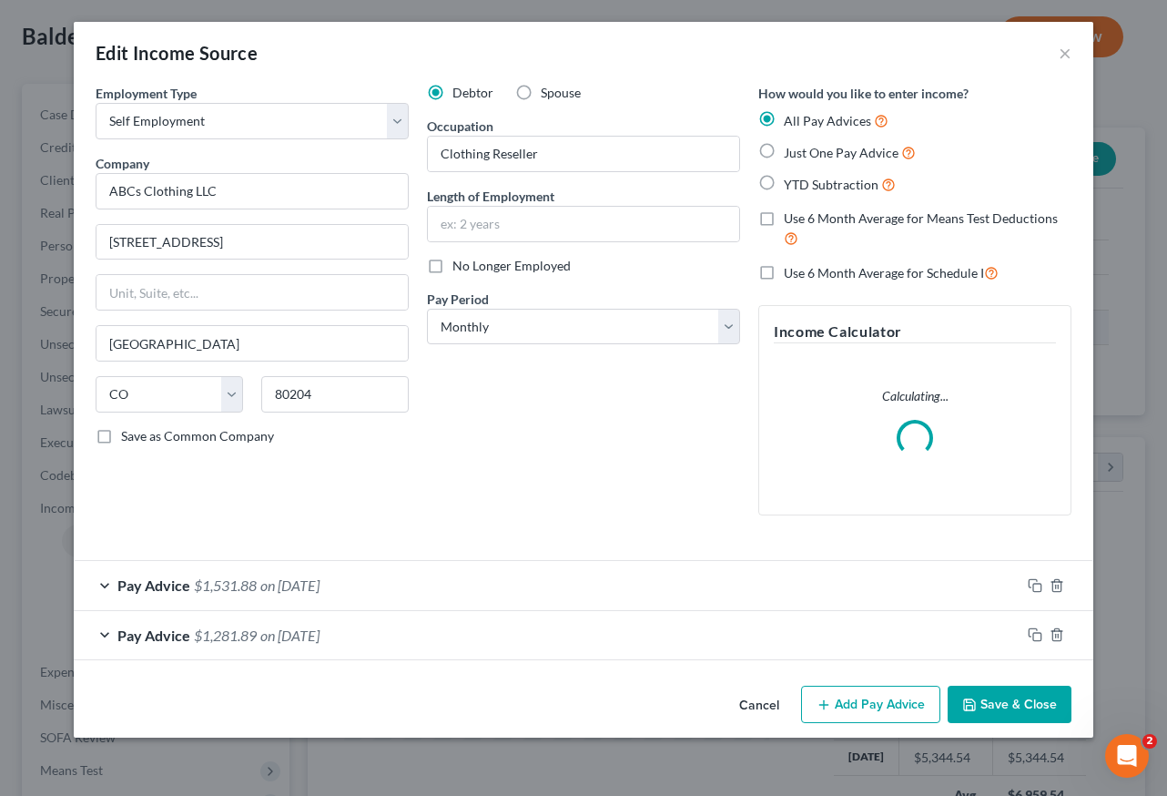
scroll to position [327, 467]
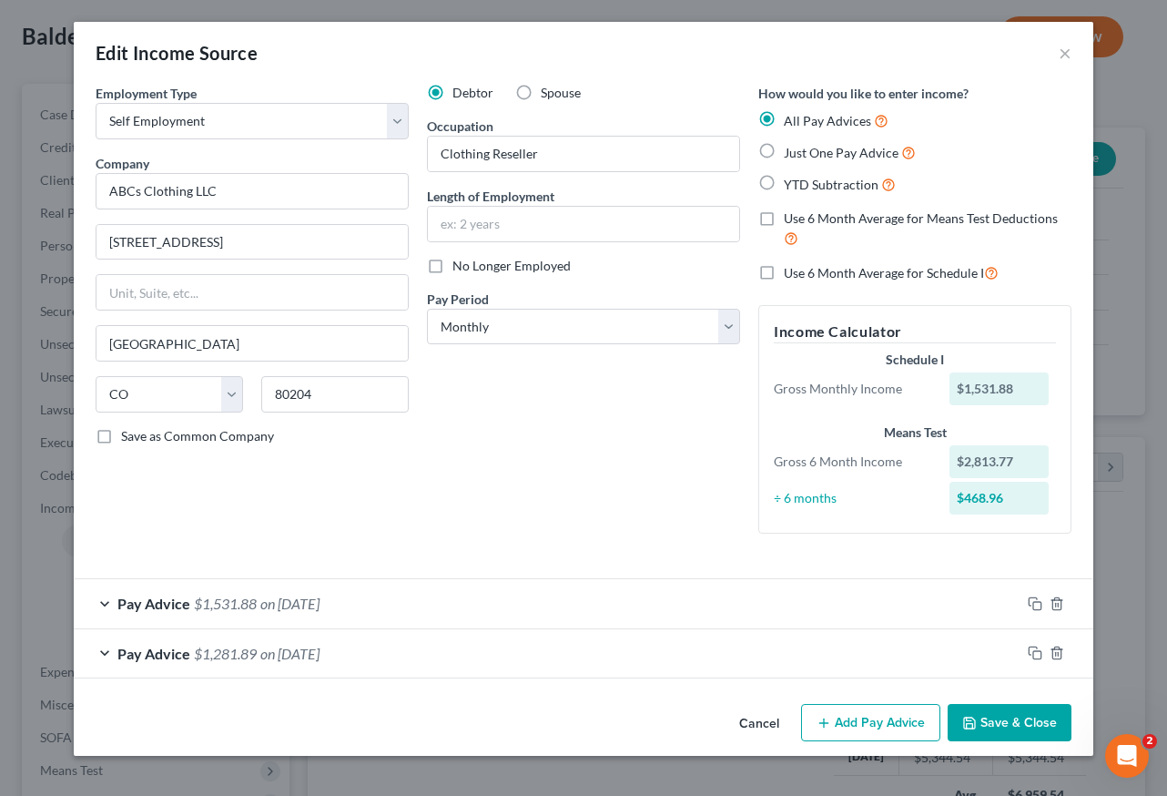
click at [890, 717] on button "Add Pay Advice" at bounding box center [870, 723] width 139 height 38
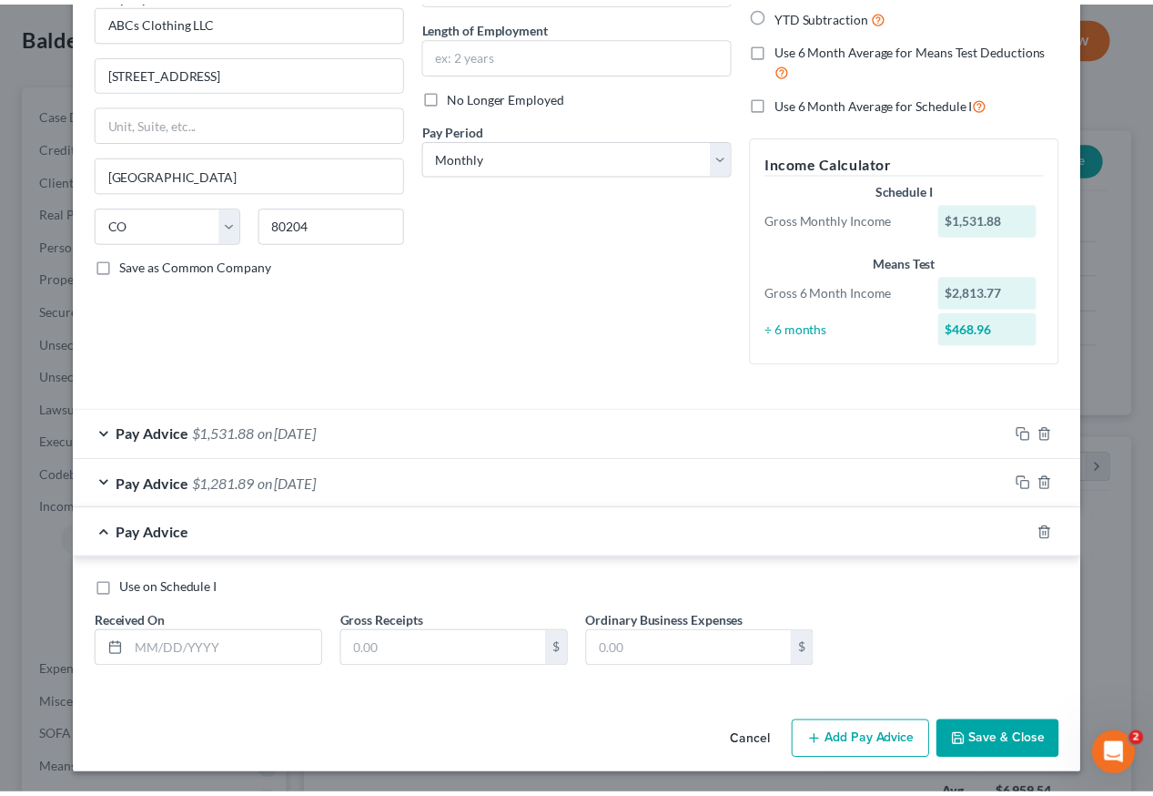
scroll to position [171, 0]
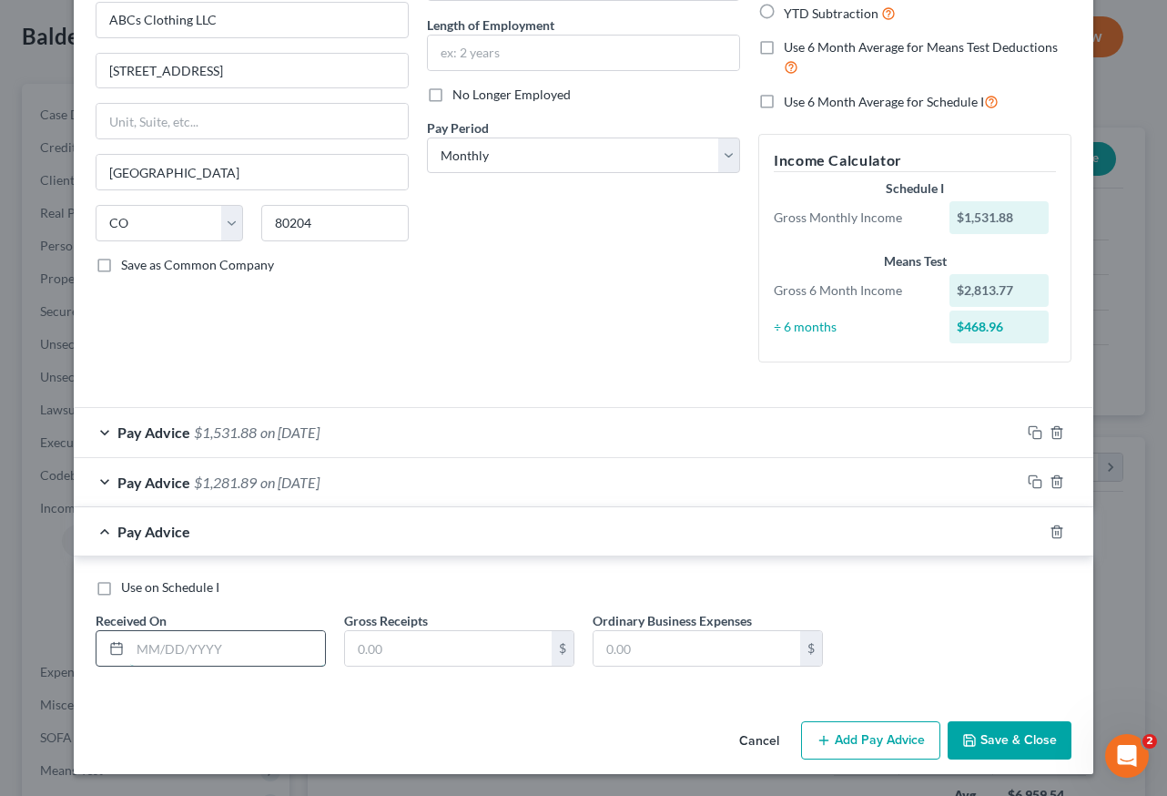
click at [238, 647] on input "text" at bounding box center [227, 648] width 195 height 35
type input "03/31/2025"
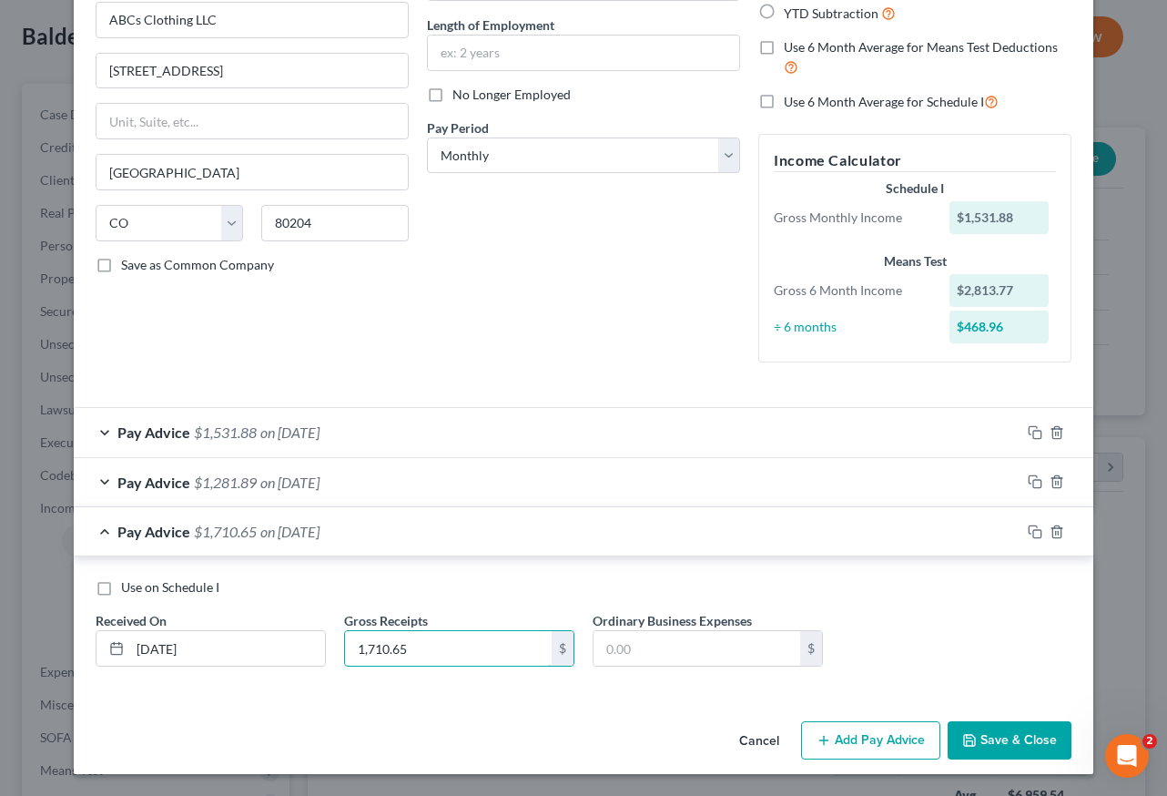
type input "1,710.65"
click at [1044, 749] on button "Save & Close" at bounding box center [1010, 740] width 124 height 38
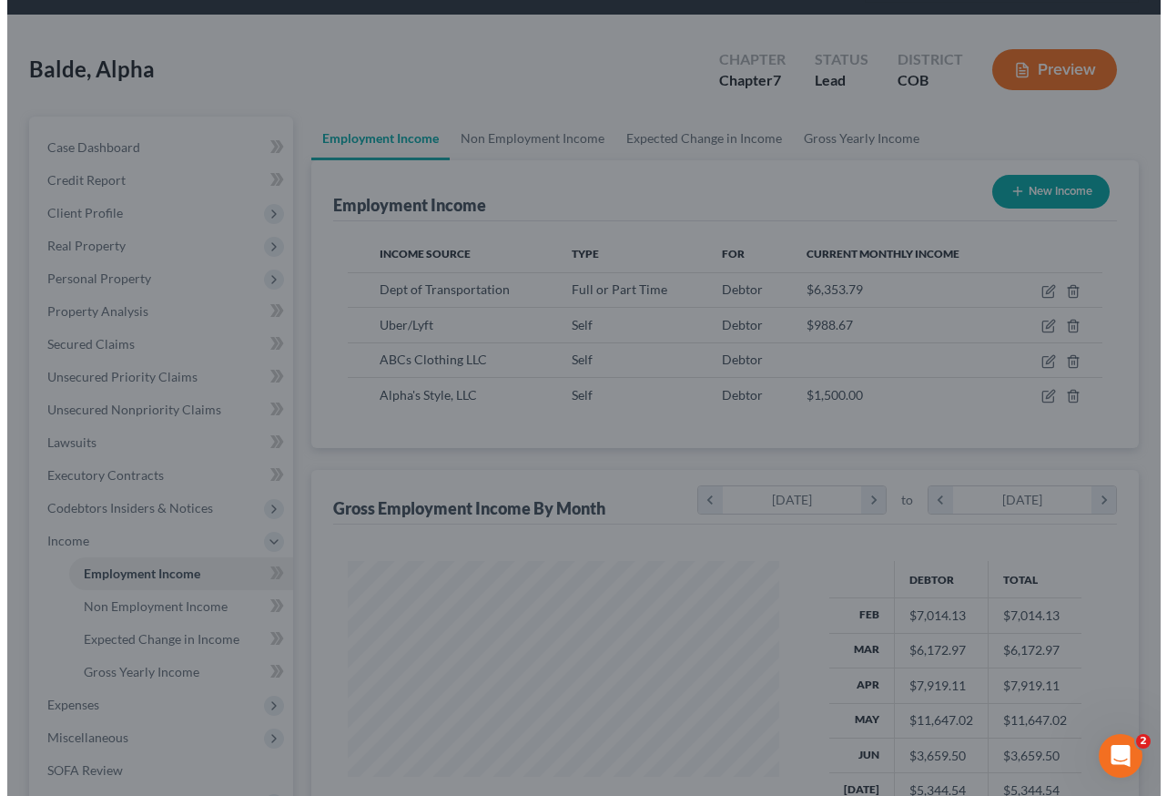
scroll to position [910023, 909888]
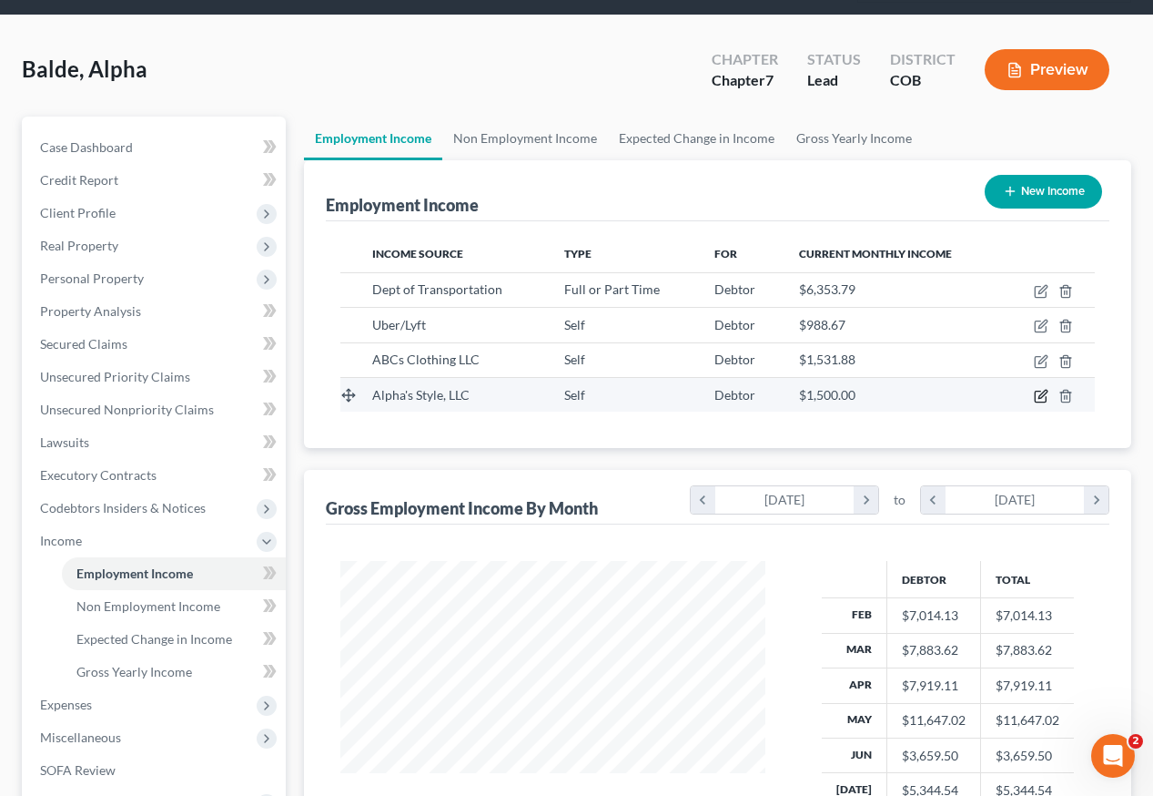
click at [1041, 389] on icon "button" at bounding box center [1041, 396] width 15 height 15
select select "1"
select select "5"
select select "0"
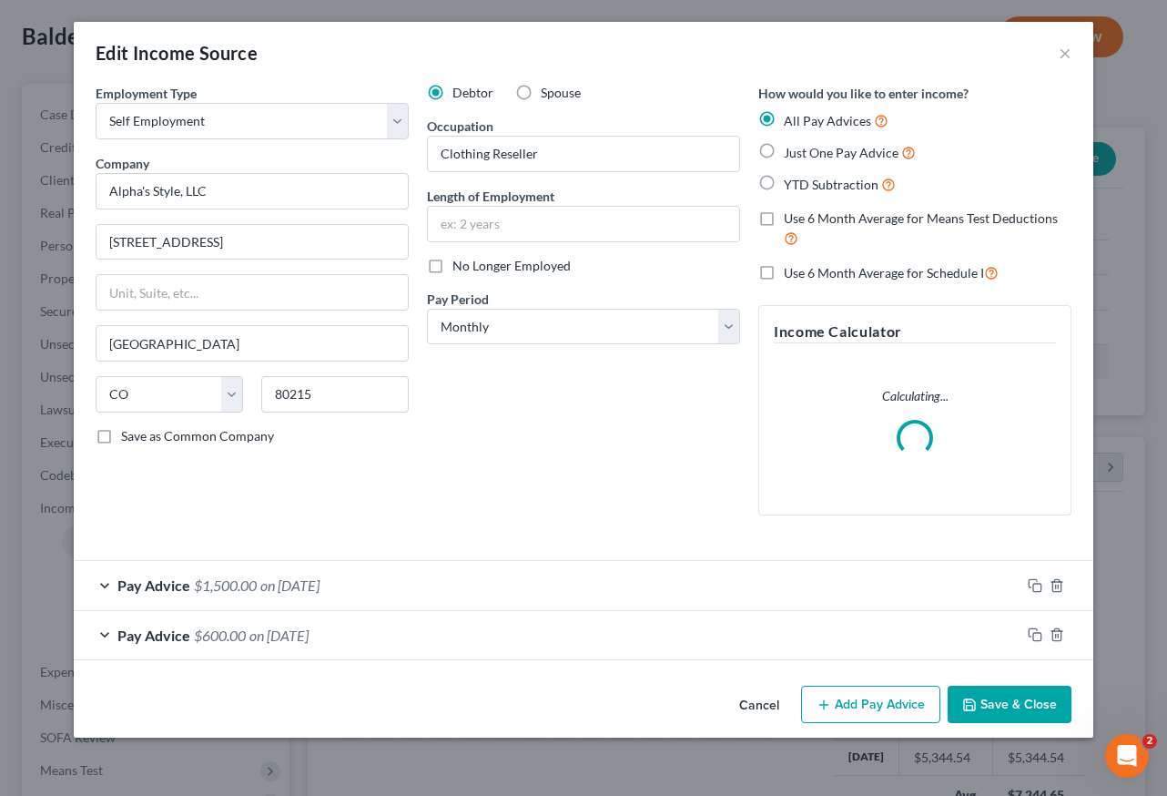
scroll to position [327, 467]
click at [895, 698] on button "Add Pay Advice" at bounding box center [870, 704] width 139 height 38
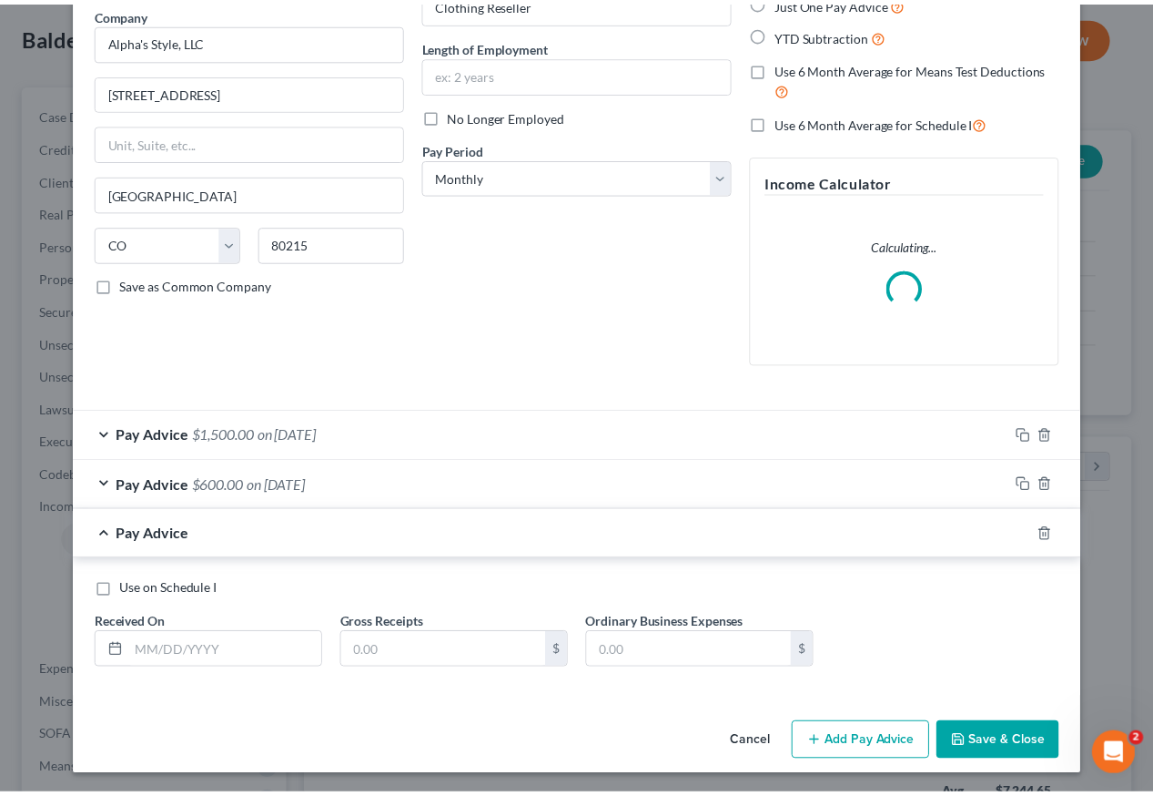
scroll to position [153, 0]
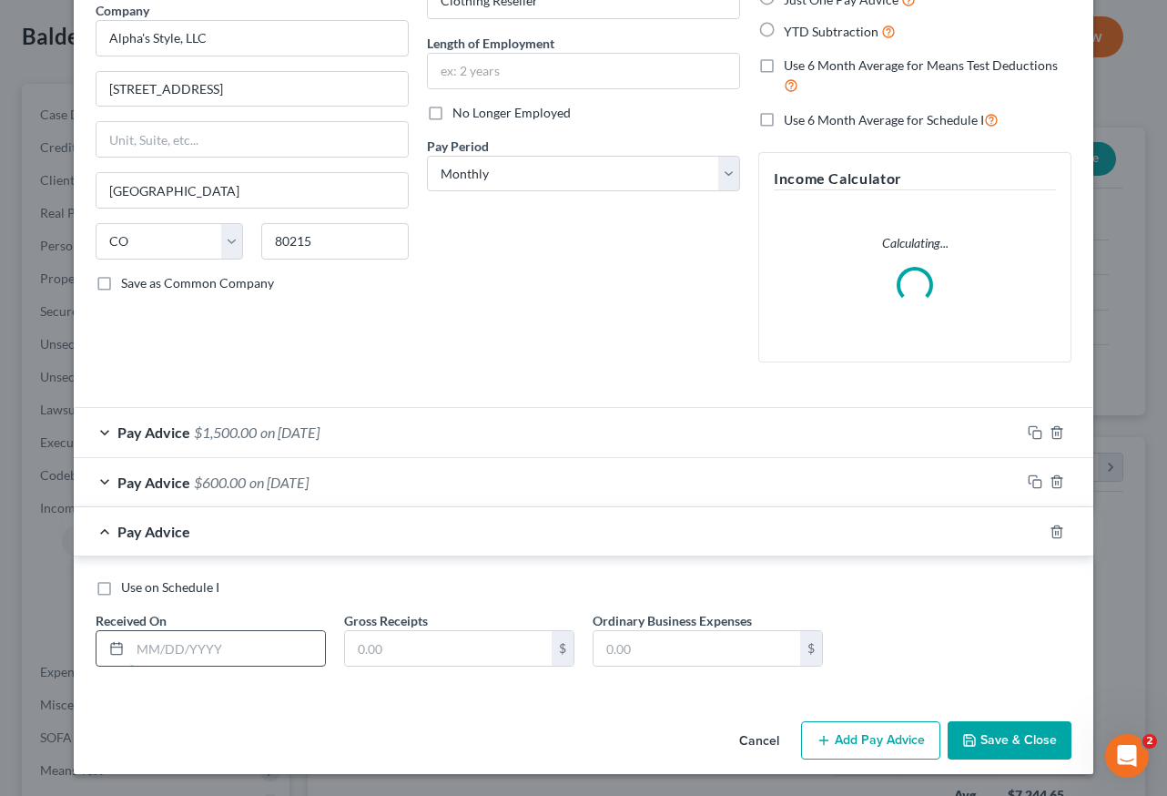
click at [155, 652] on input "text" at bounding box center [227, 648] width 195 height 35
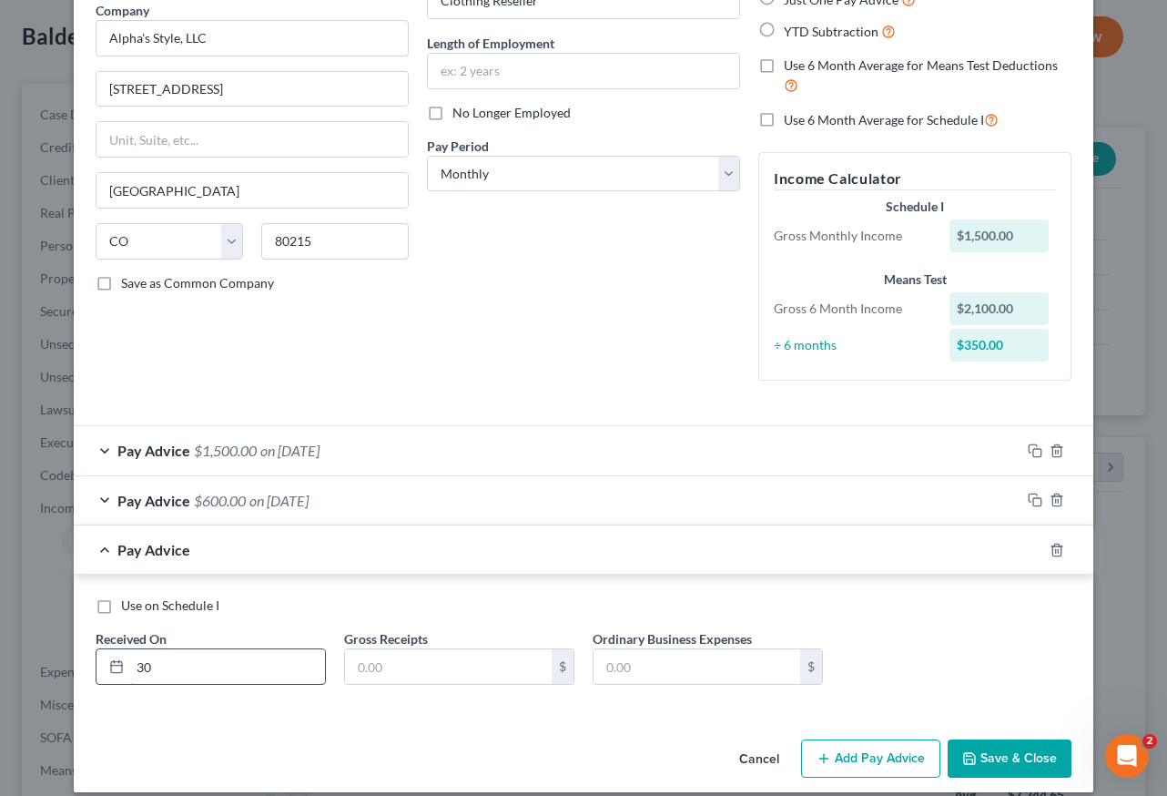
type input "3"
type input "03/31/2025"
type input "1,100"
click at [1000, 759] on button "Save & Close" at bounding box center [1010, 758] width 124 height 38
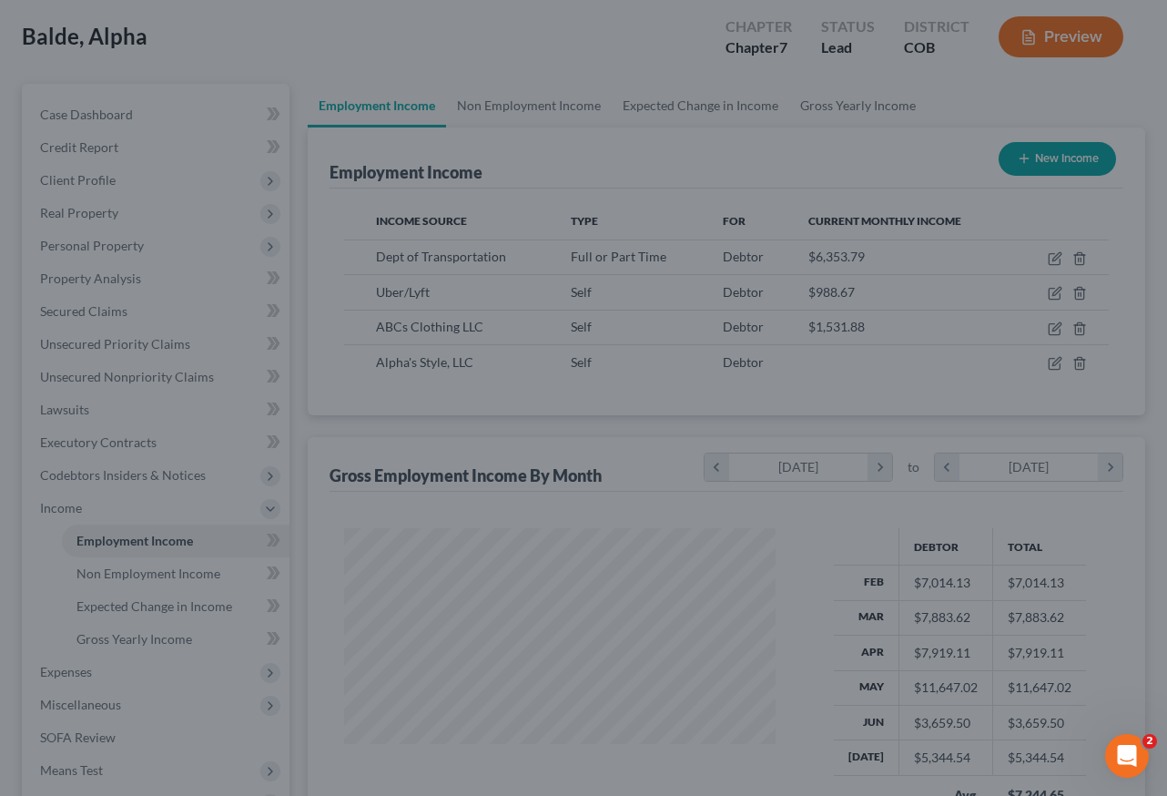
scroll to position [910023, 909888]
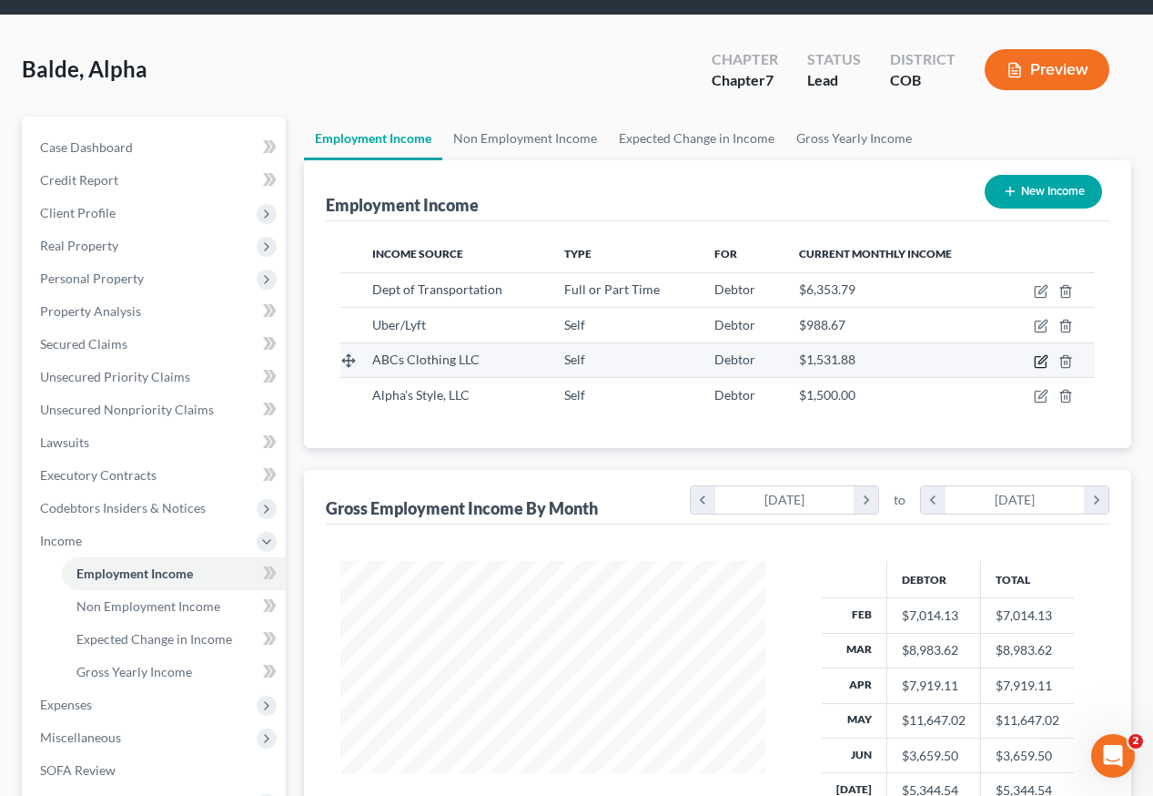
click at [1036, 356] on icon "button" at bounding box center [1040, 361] width 11 height 11
select select "1"
select select "5"
select select "0"
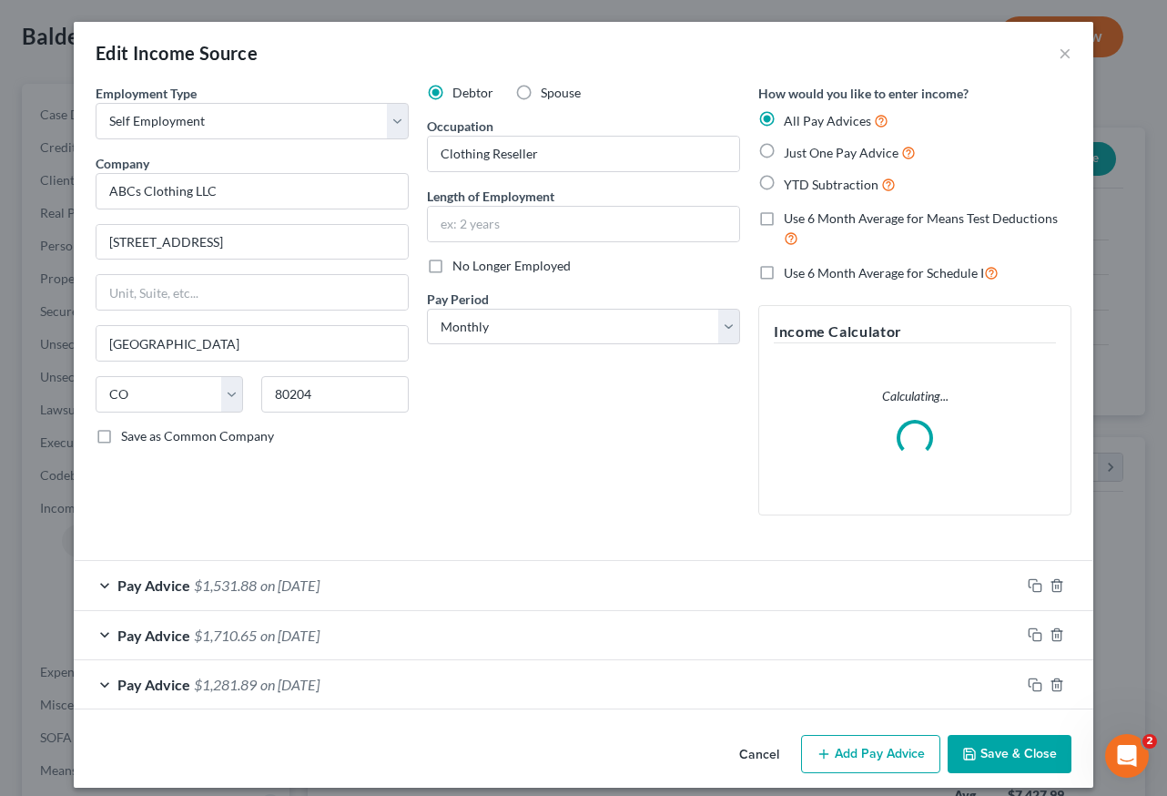
scroll to position [14, 0]
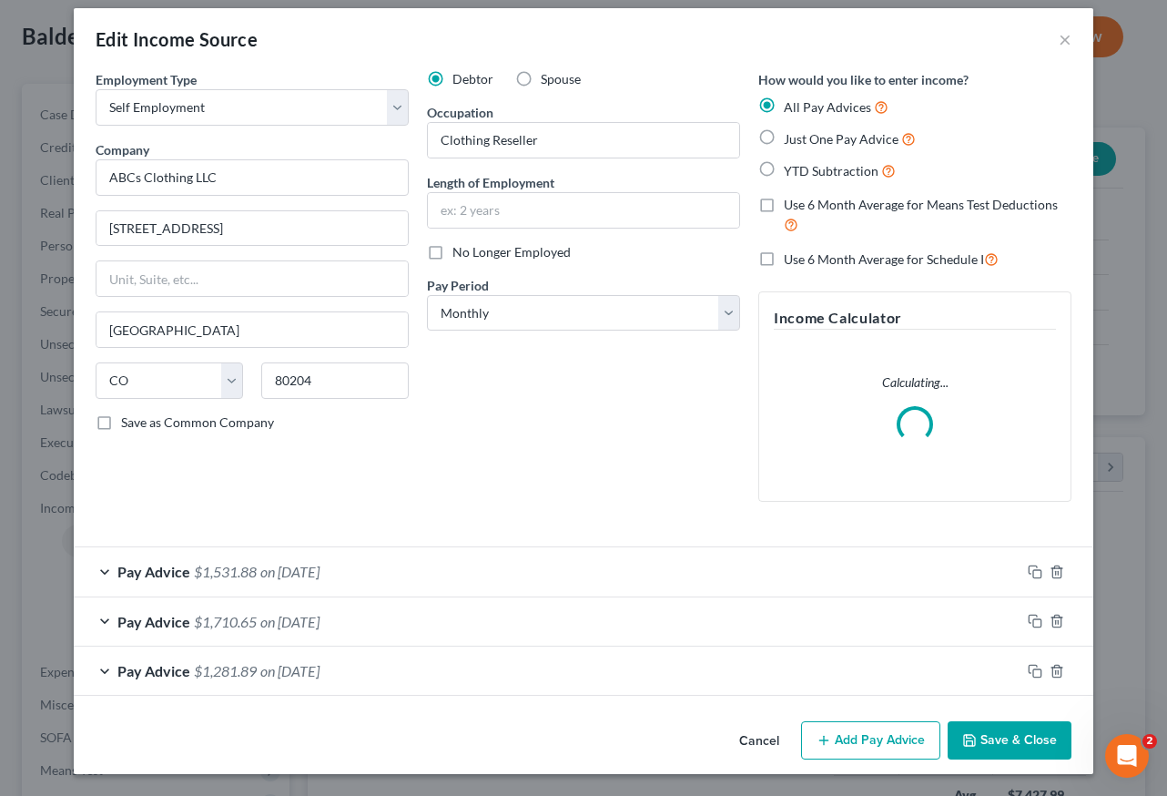
click at [905, 730] on button "Add Pay Advice" at bounding box center [870, 740] width 139 height 38
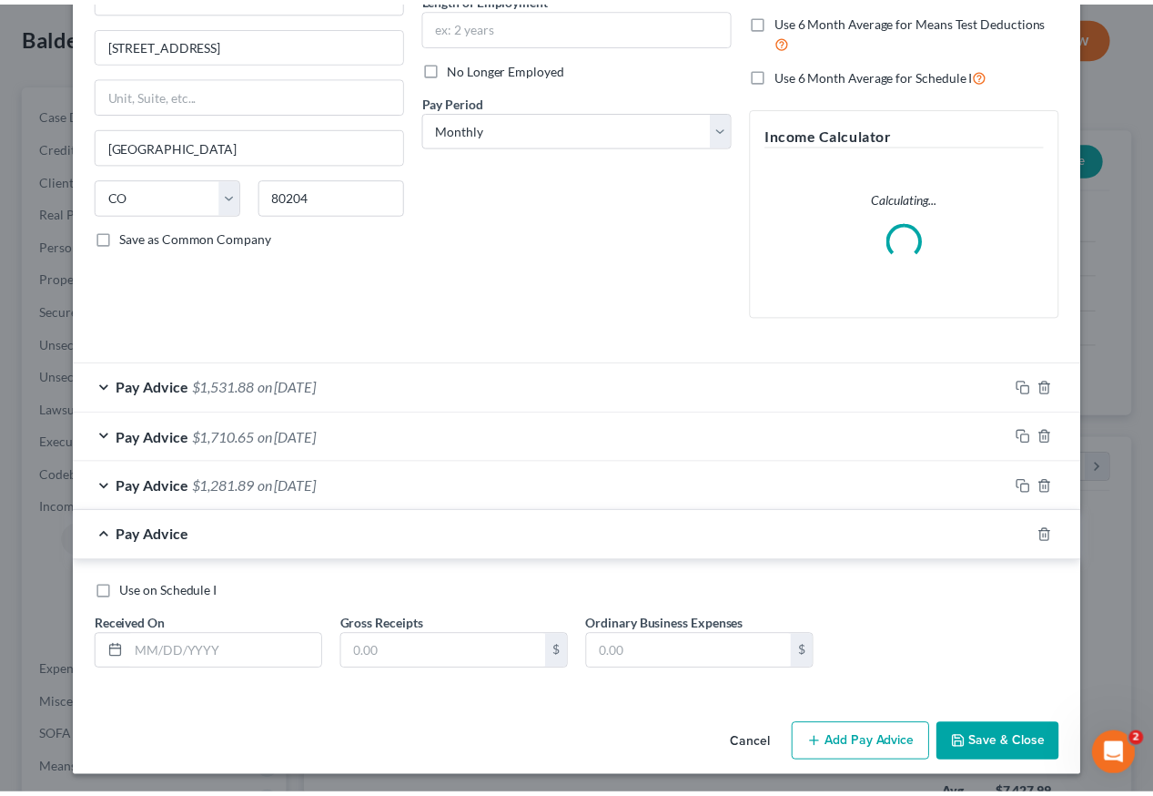
scroll to position [202, 0]
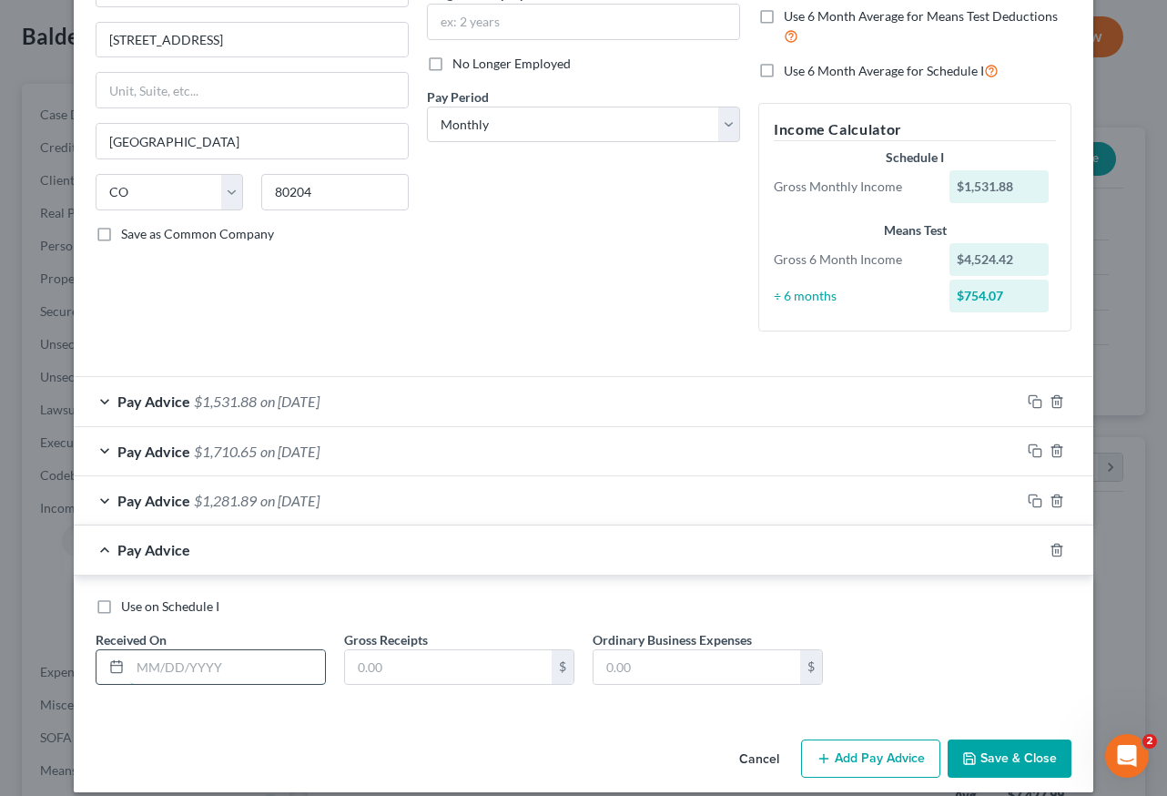
click at [243, 663] on input "text" at bounding box center [227, 667] width 195 height 35
type input "04/30/2025"
type input "2,810"
click at [1026, 761] on button "Save & Close" at bounding box center [1010, 758] width 124 height 38
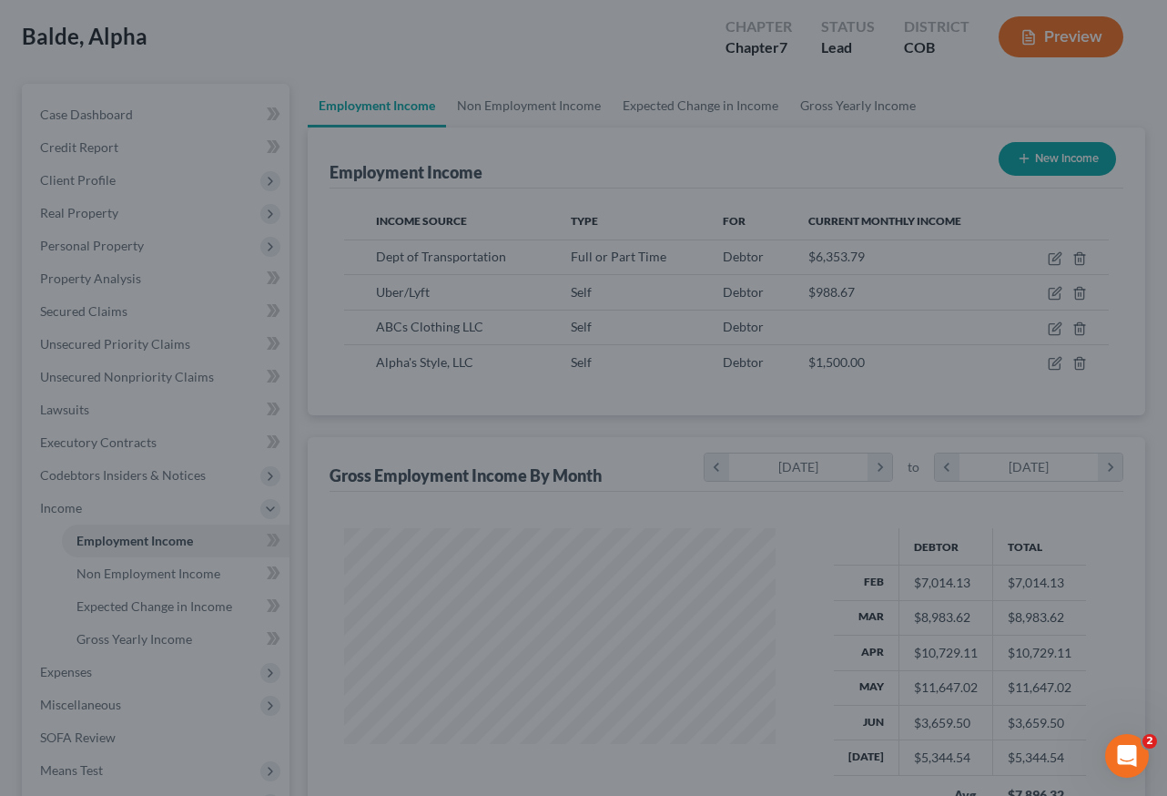
scroll to position [910023, 909888]
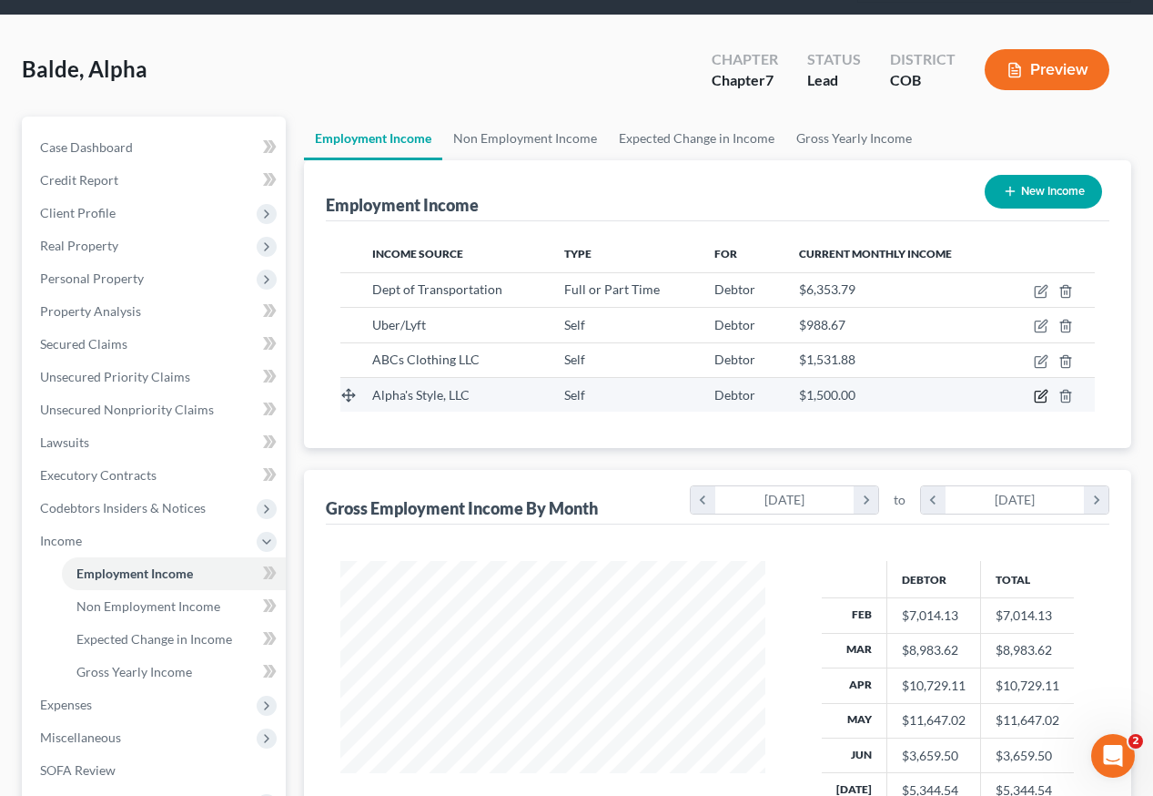
click at [1040, 389] on icon "button" at bounding box center [1041, 396] width 15 height 15
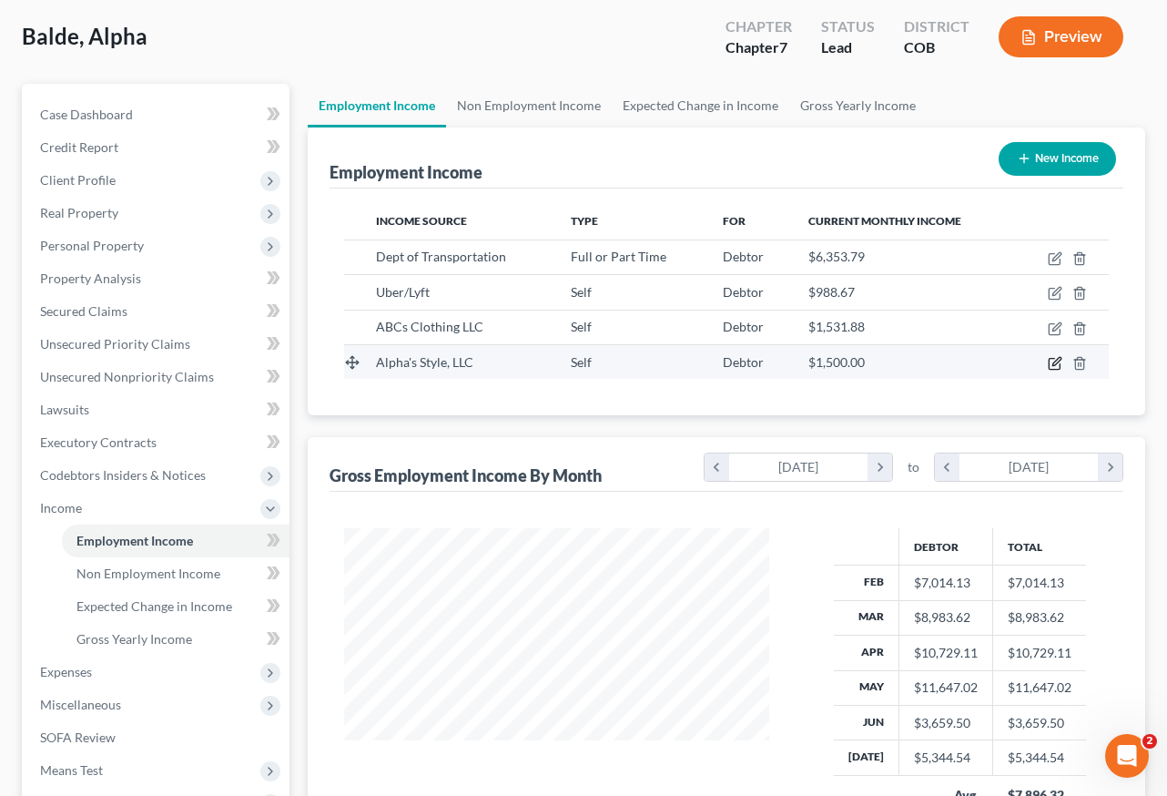
select select "1"
select select "5"
select select "0"
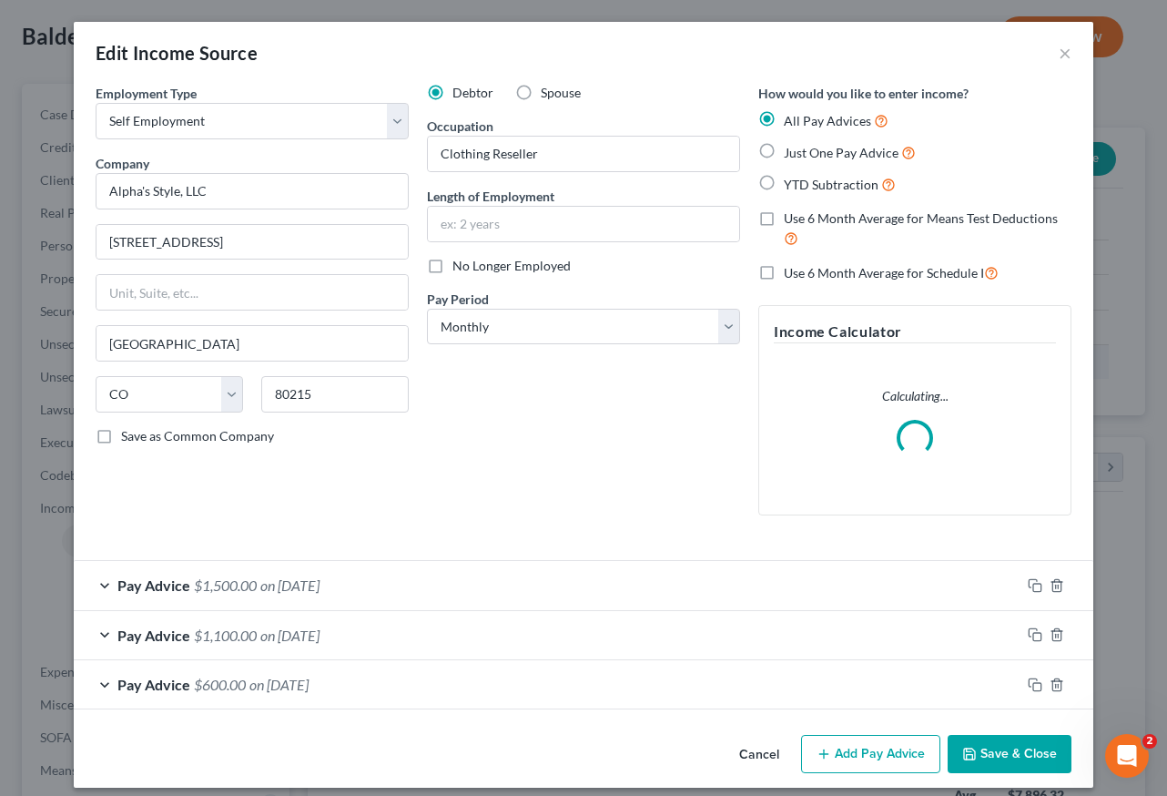
scroll to position [327, 467]
click at [870, 747] on button "Add Pay Advice" at bounding box center [870, 754] width 139 height 38
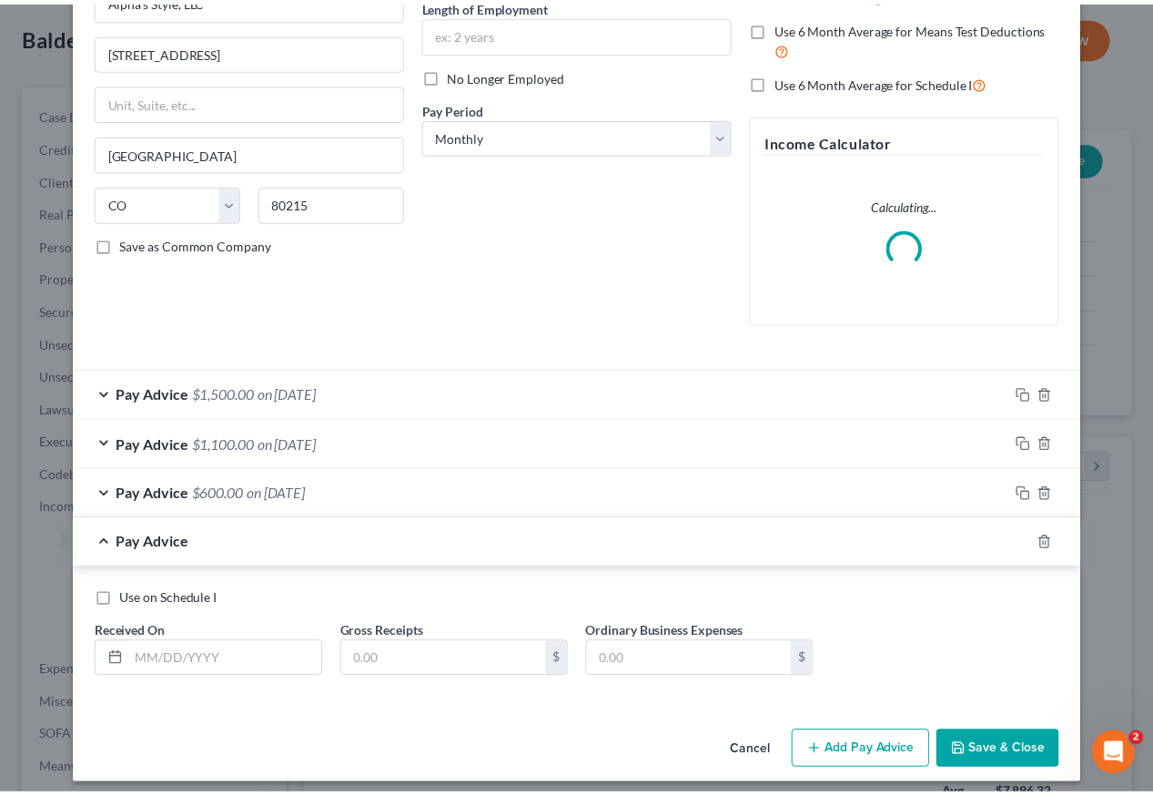
scroll to position [202, 0]
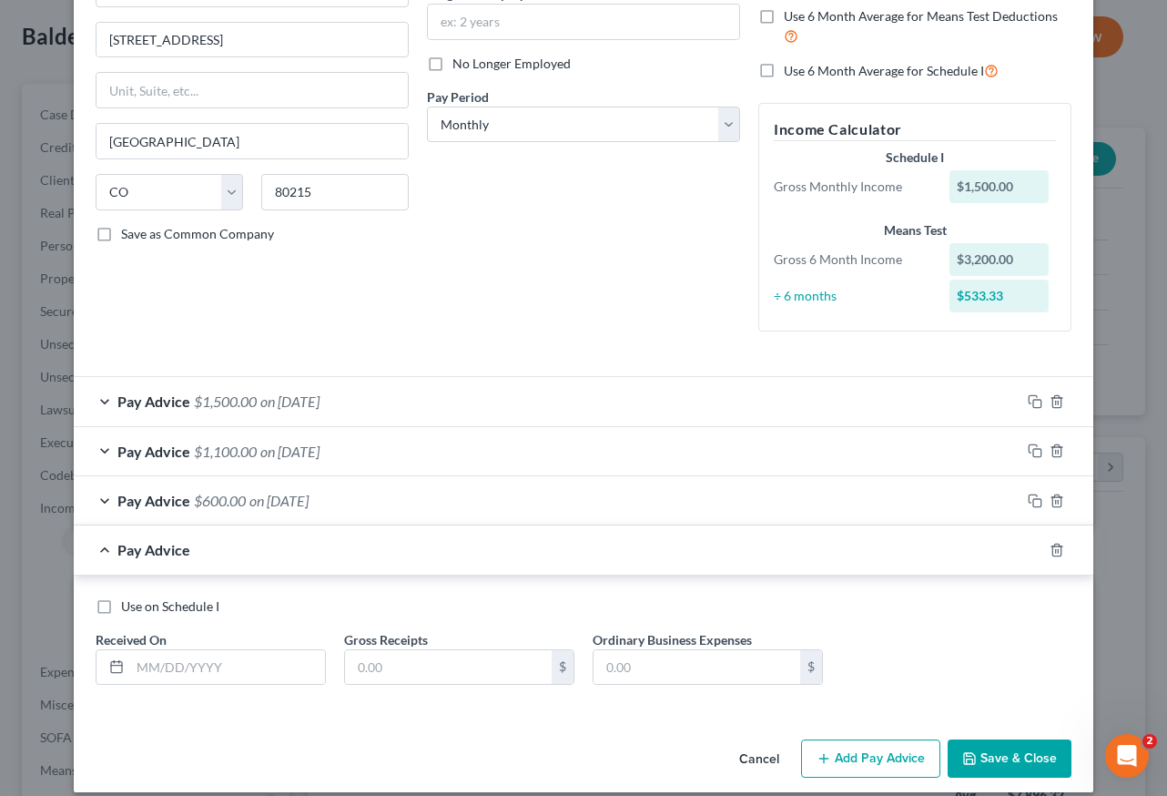
click at [757, 757] on button "Cancel" at bounding box center [759, 759] width 69 height 36
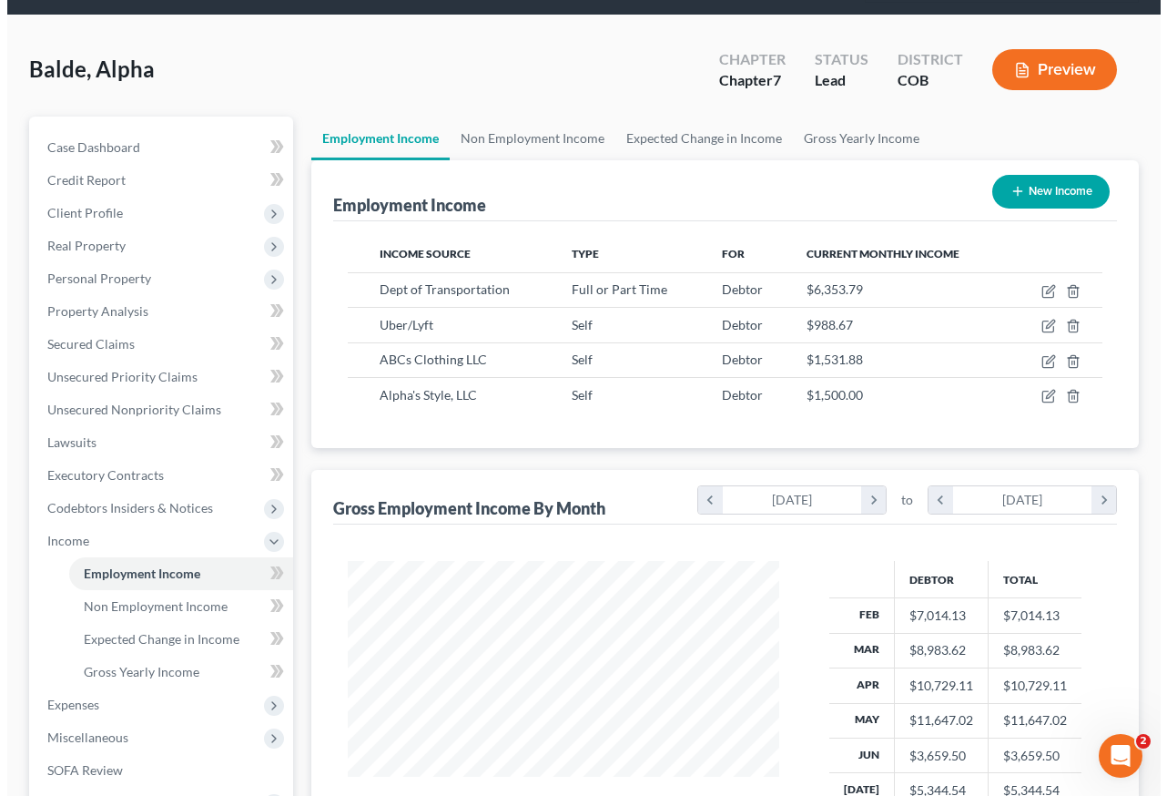
scroll to position [910023, 909888]
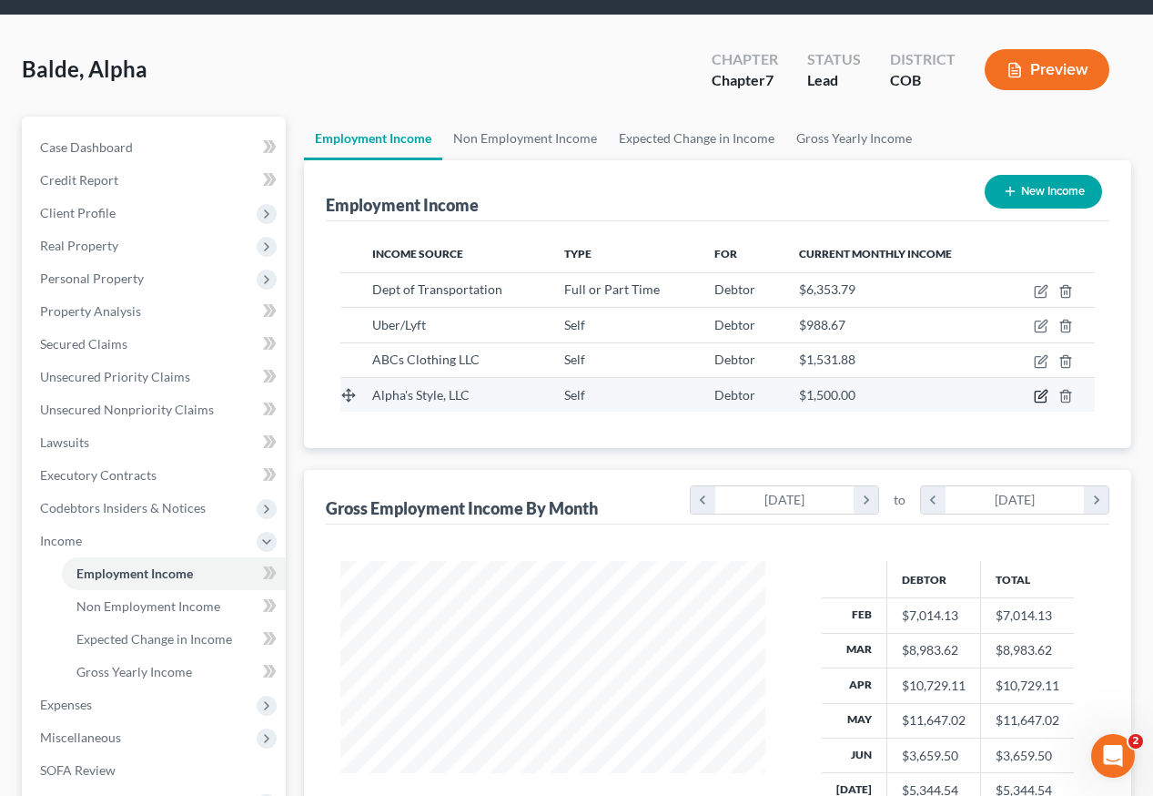
click at [1041, 389] on icon "button" at bounding box center [1041, 396] width 15 height 15
select select "1"
select select "5"
select select "0"
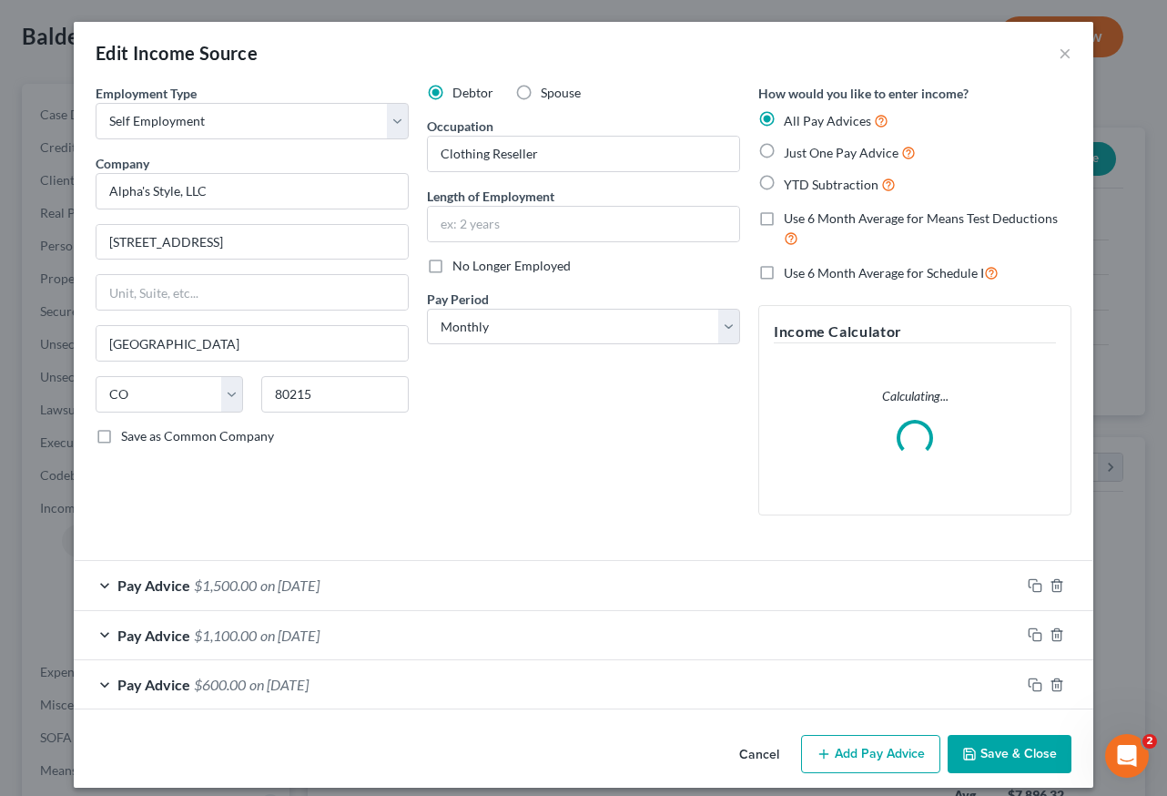
scroll to position [327, 467]
click at [1031, 585] on icon "button" at bounding box center [1035, 585] width 15 height 15
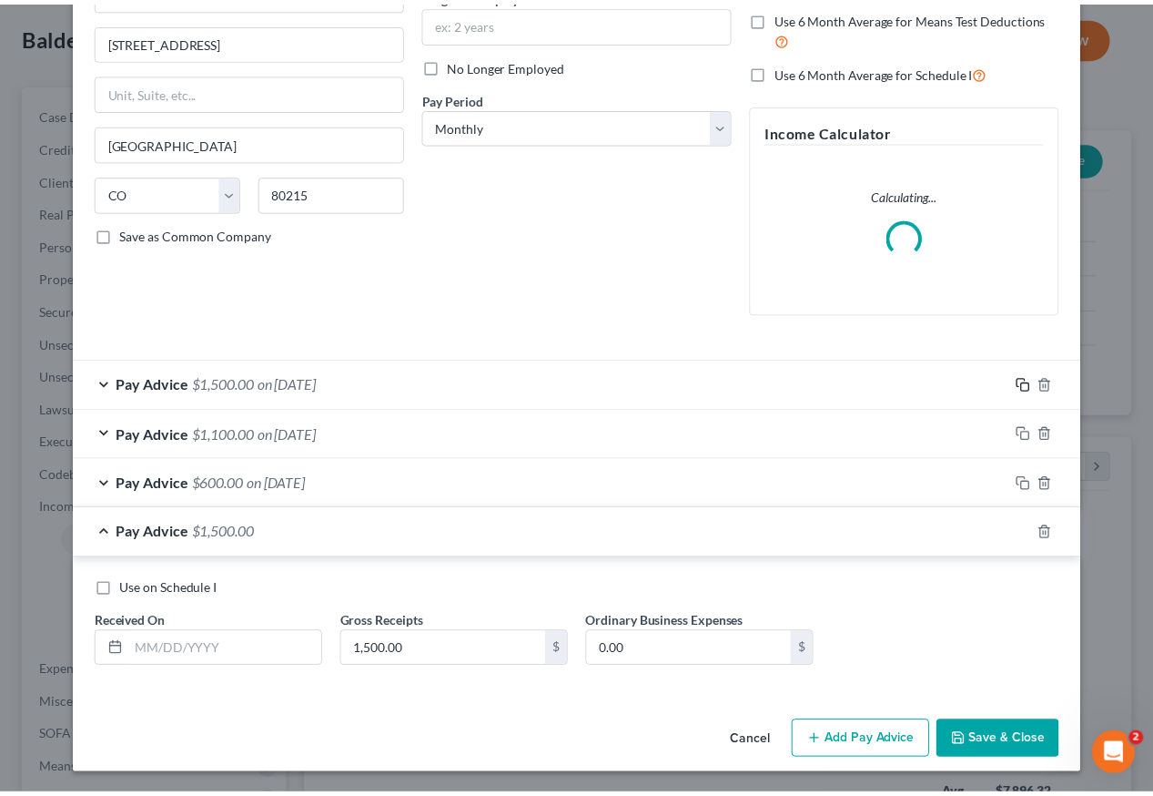
scroll to position [202, 0]
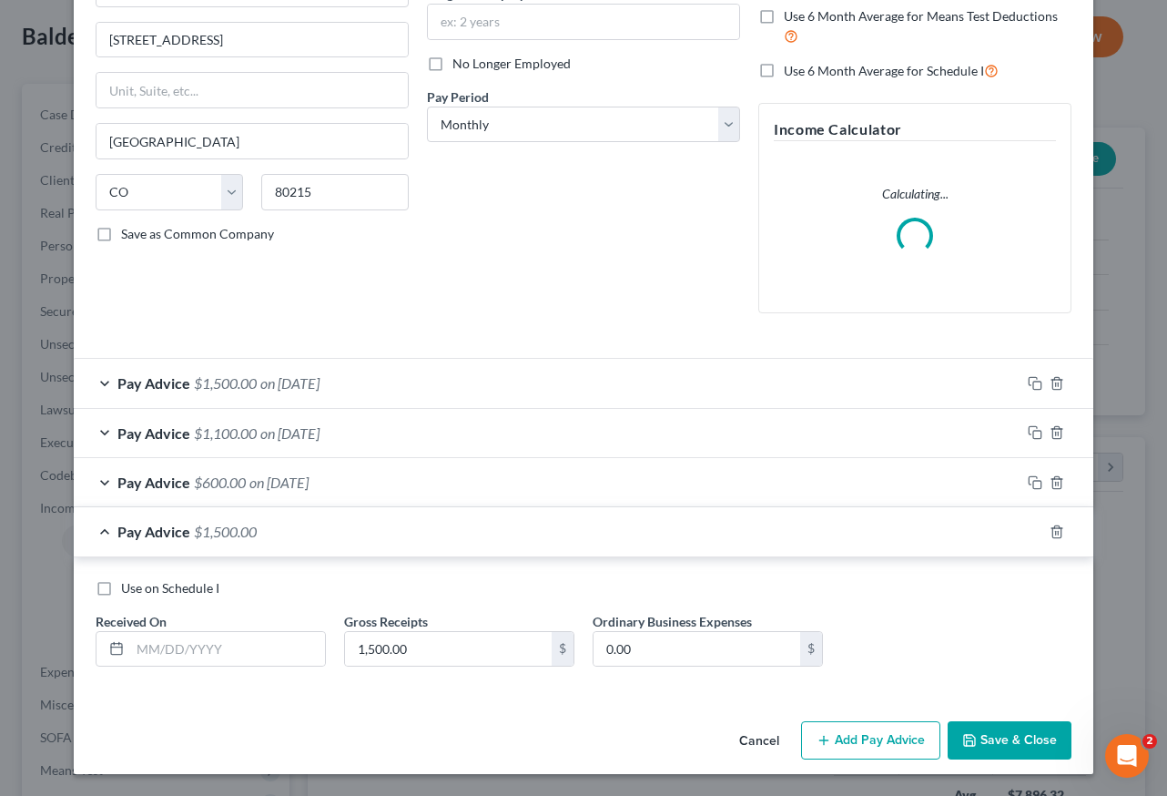
click at [765, 737] on button "Cancel" at bounding box center [759, 741] width 69 height 36
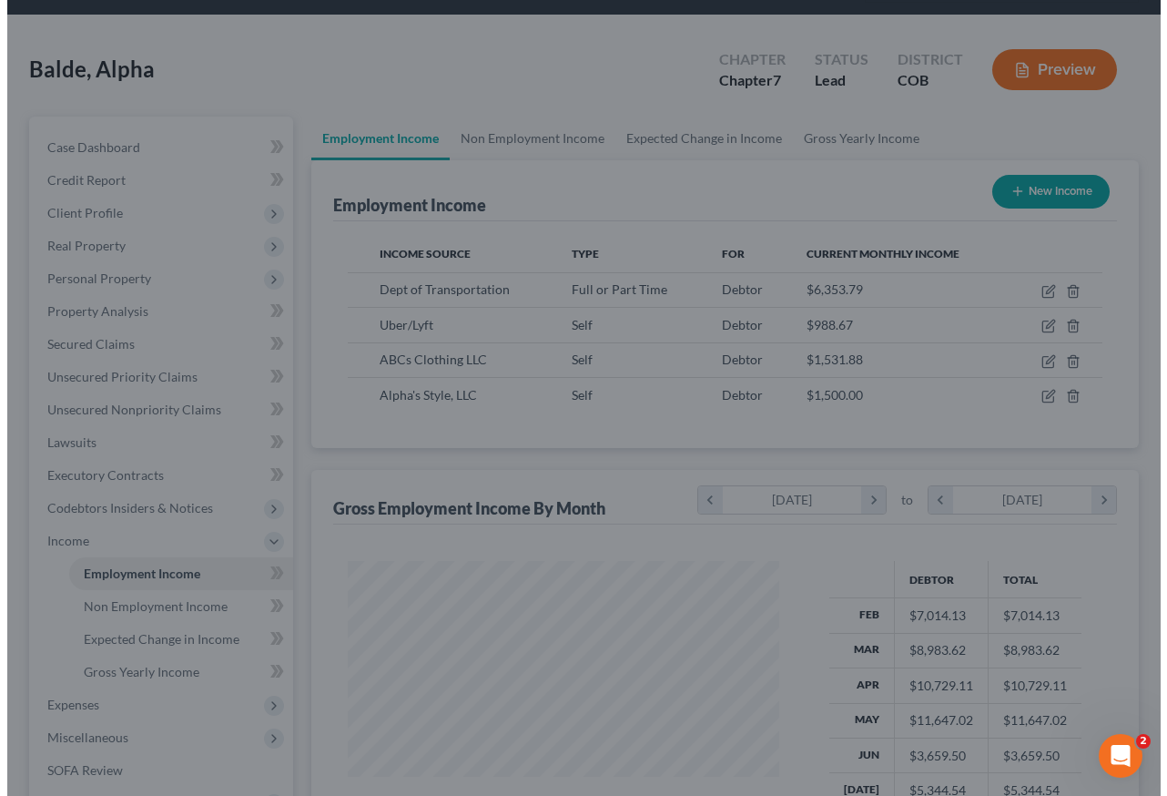
scroll to position [910023, 909888]
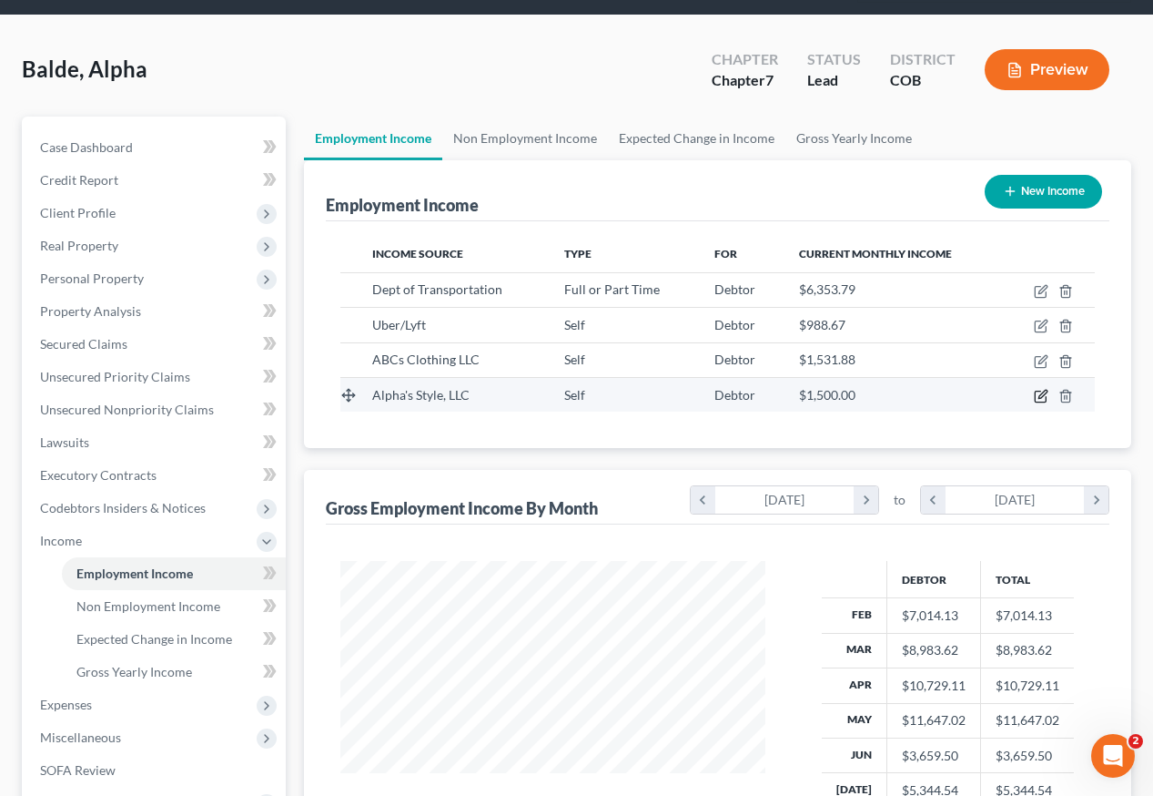
click at [1041, 389] on icon "button" at bounding box center [1041, 396] width 15 height 15
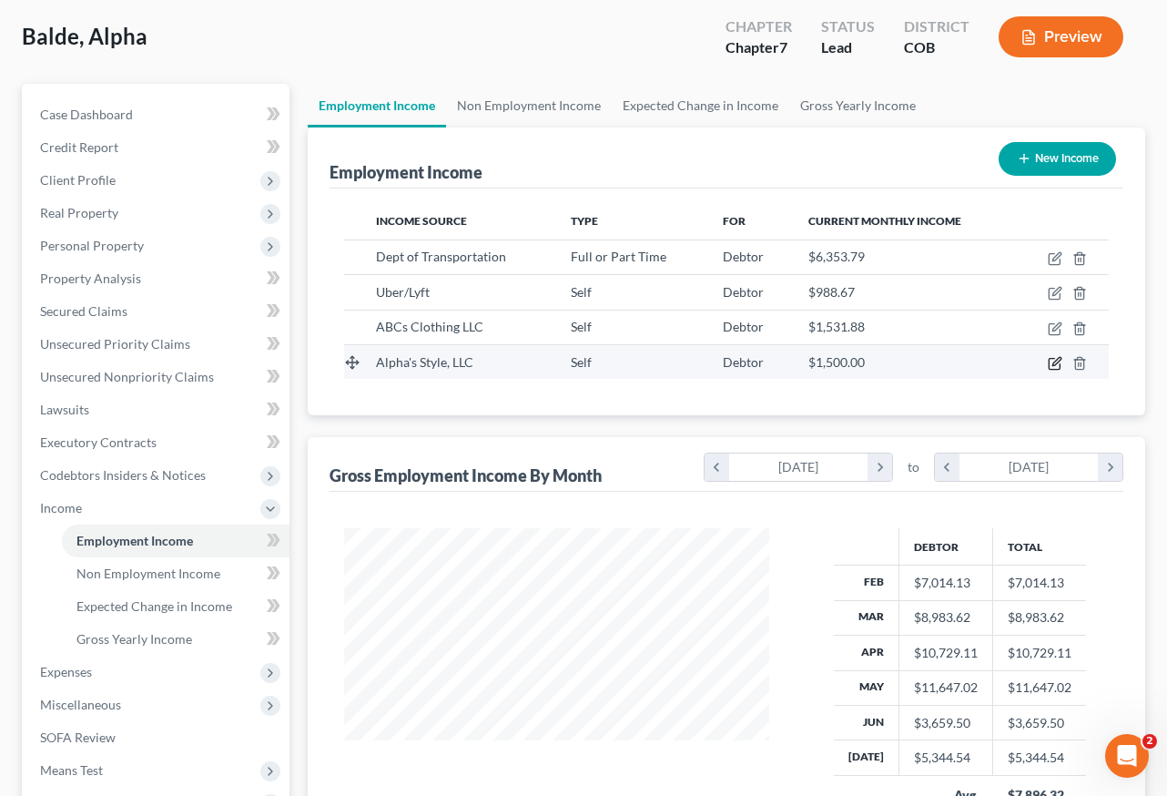
select select "1"
select select "5"
select select "0"
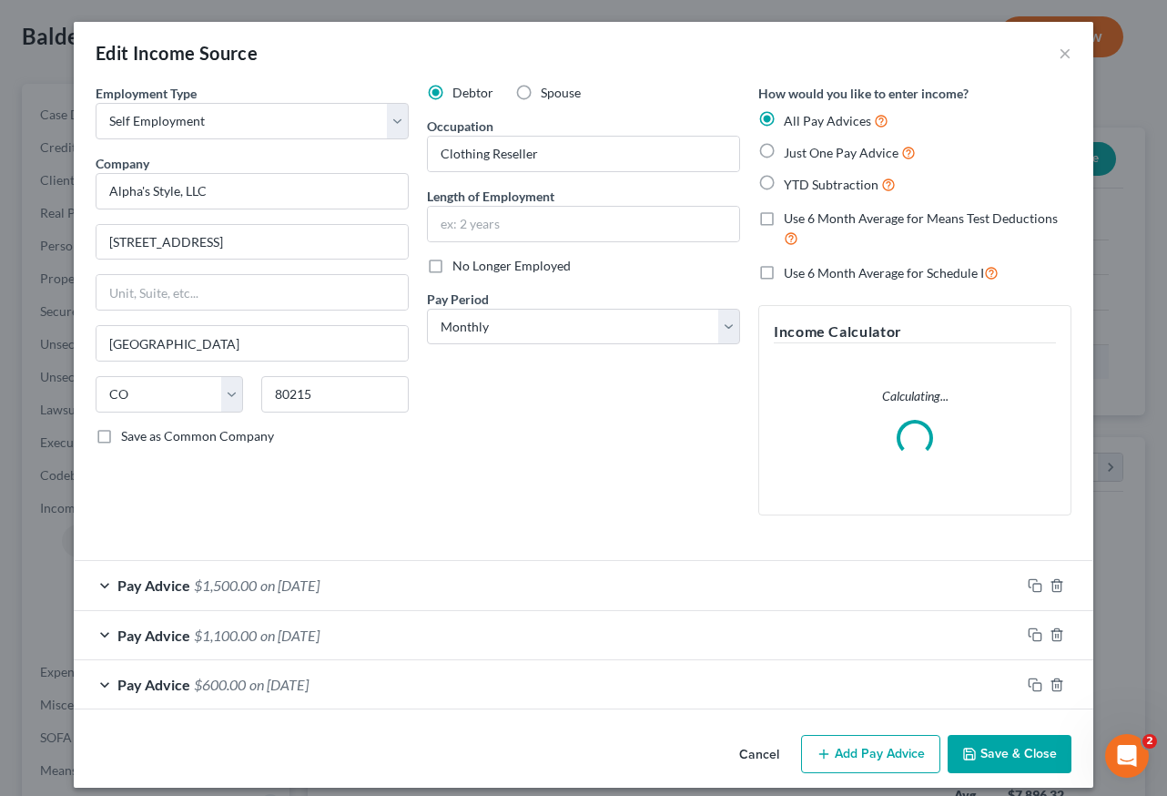
scroll to position [327, 467]
click at [320, 584] on span "on 04/30/2025" at bounding box center [289, 584] width 59 height 17
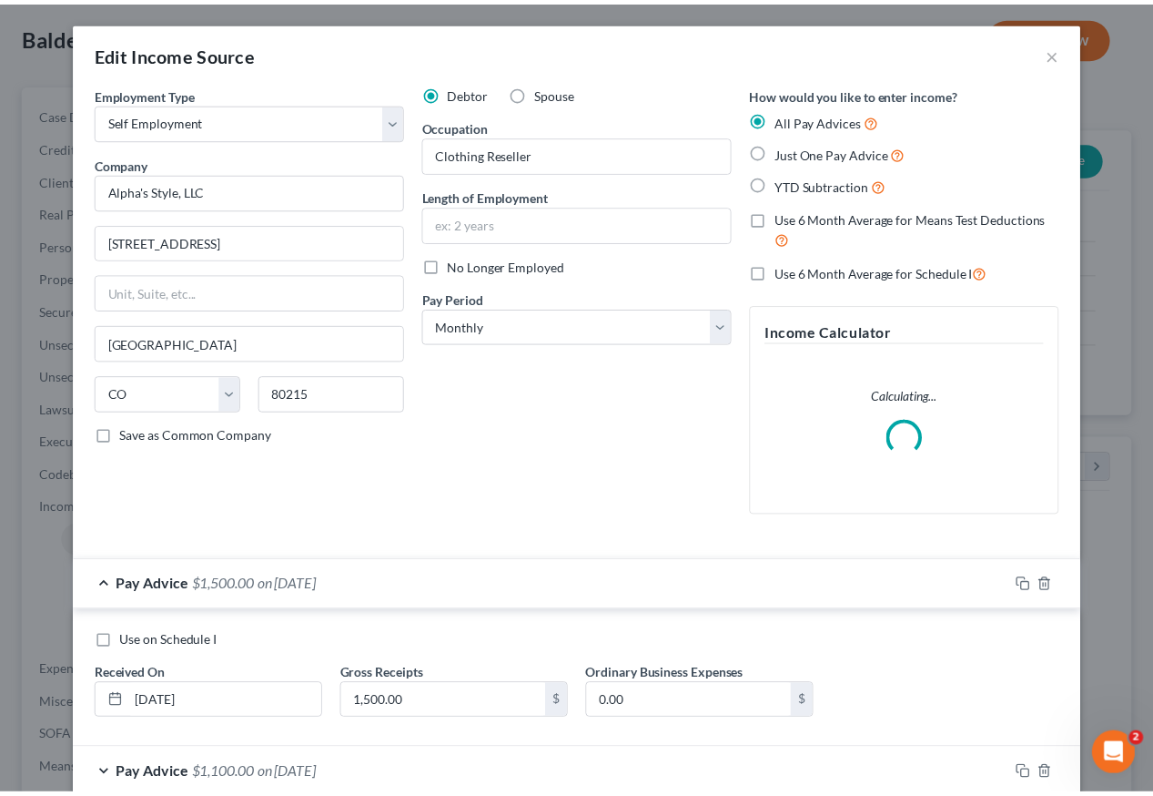
scroll to position [154, 0]
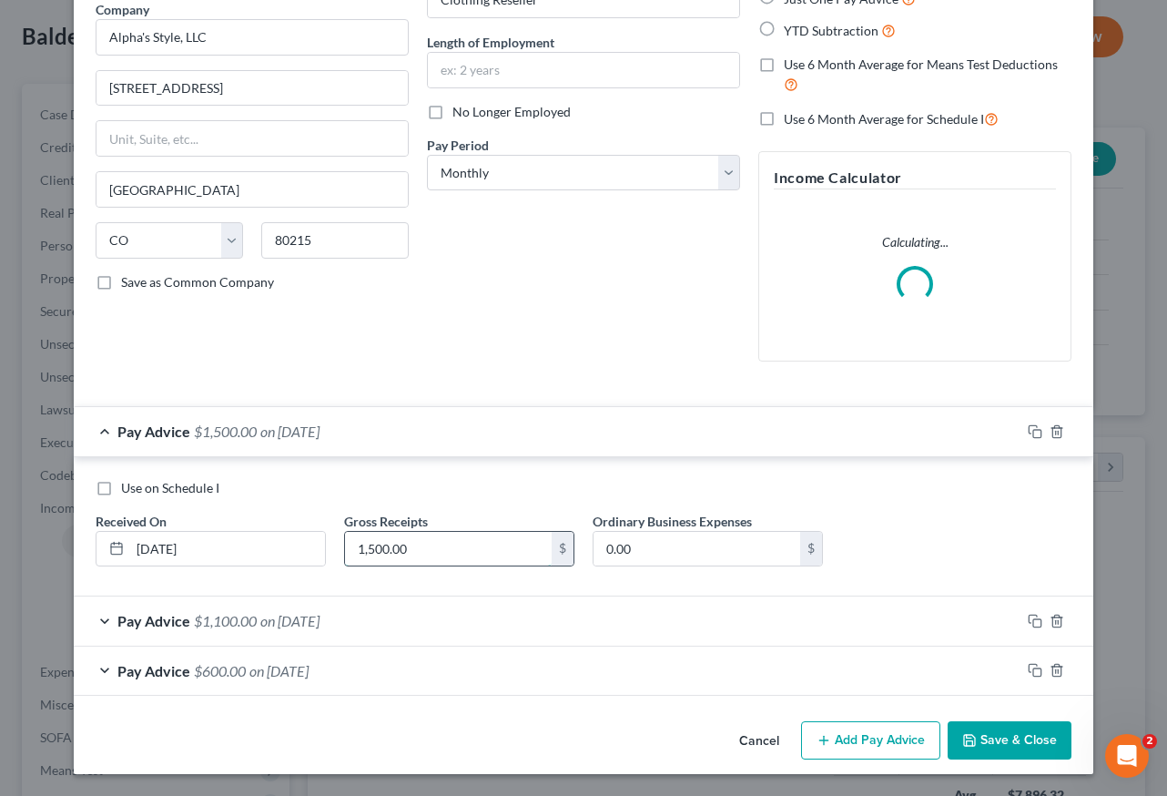
click at [354, 534] on input "1,500.00" at bounding box center [448, 549] width 207 height 35
type input "1,100"
click at [998, 748] on button "Save & Close" at bounding box center [1010, 740] width 124 height 38
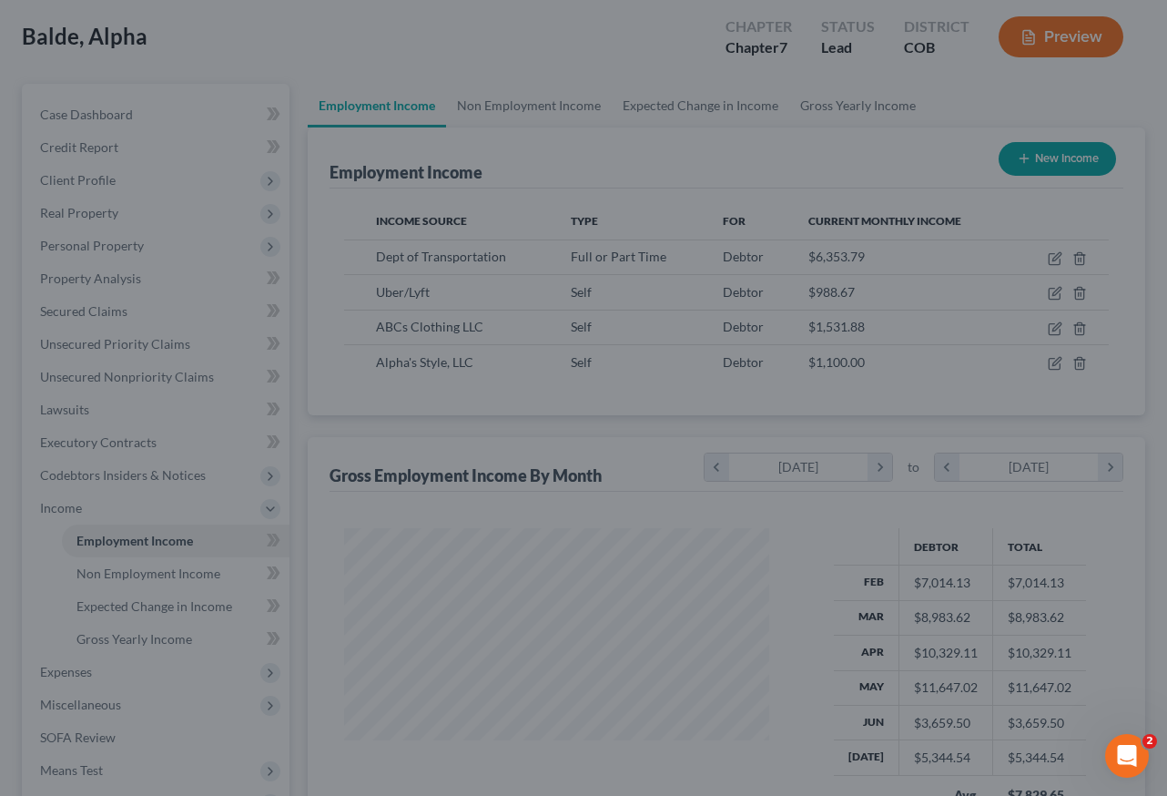
scroll to position [910023, 909888]
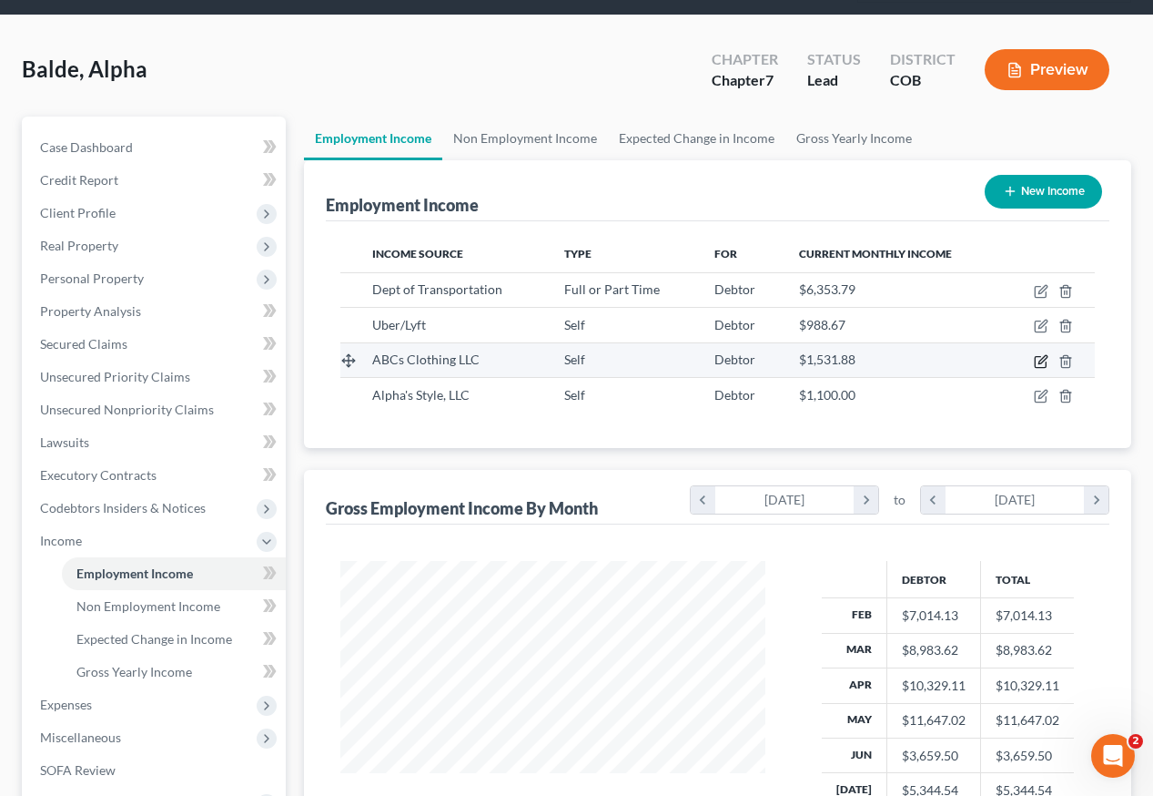
click at [1041, 354] on icon "button" at bounding box center [1041, 361] width 15 height 15
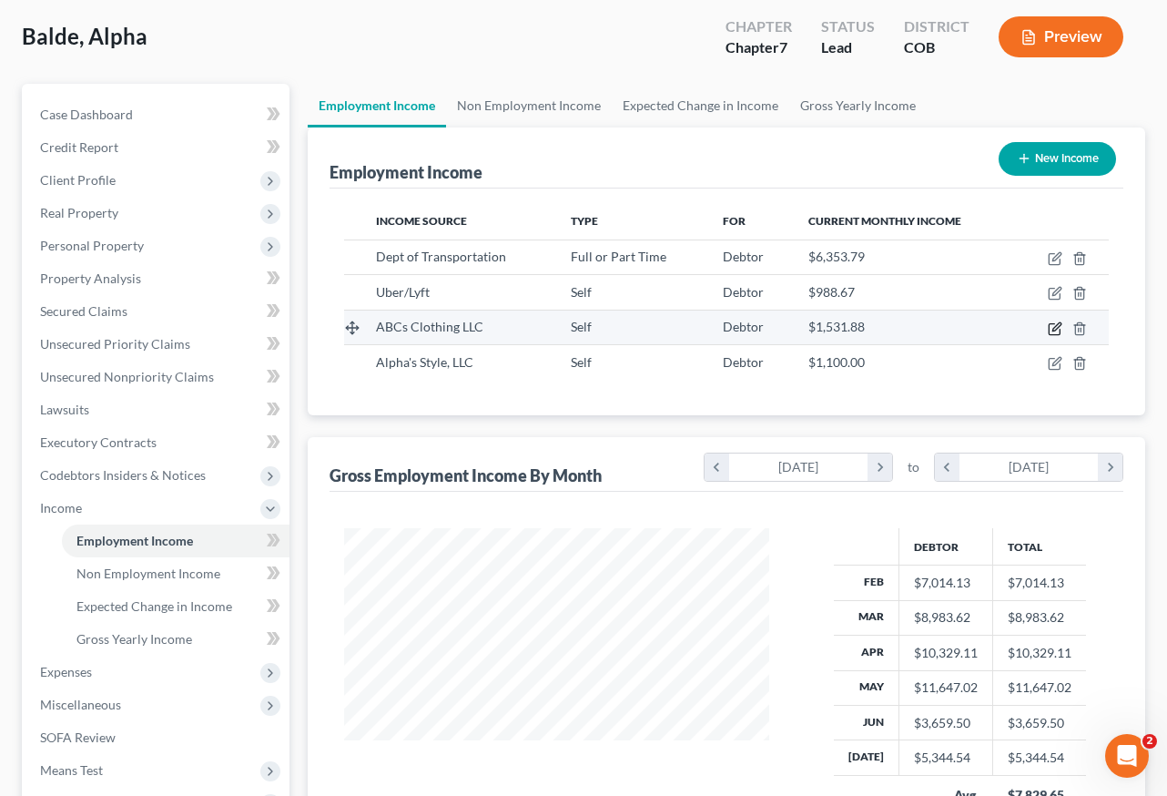
select select "1"
select select "5"
select select "0"
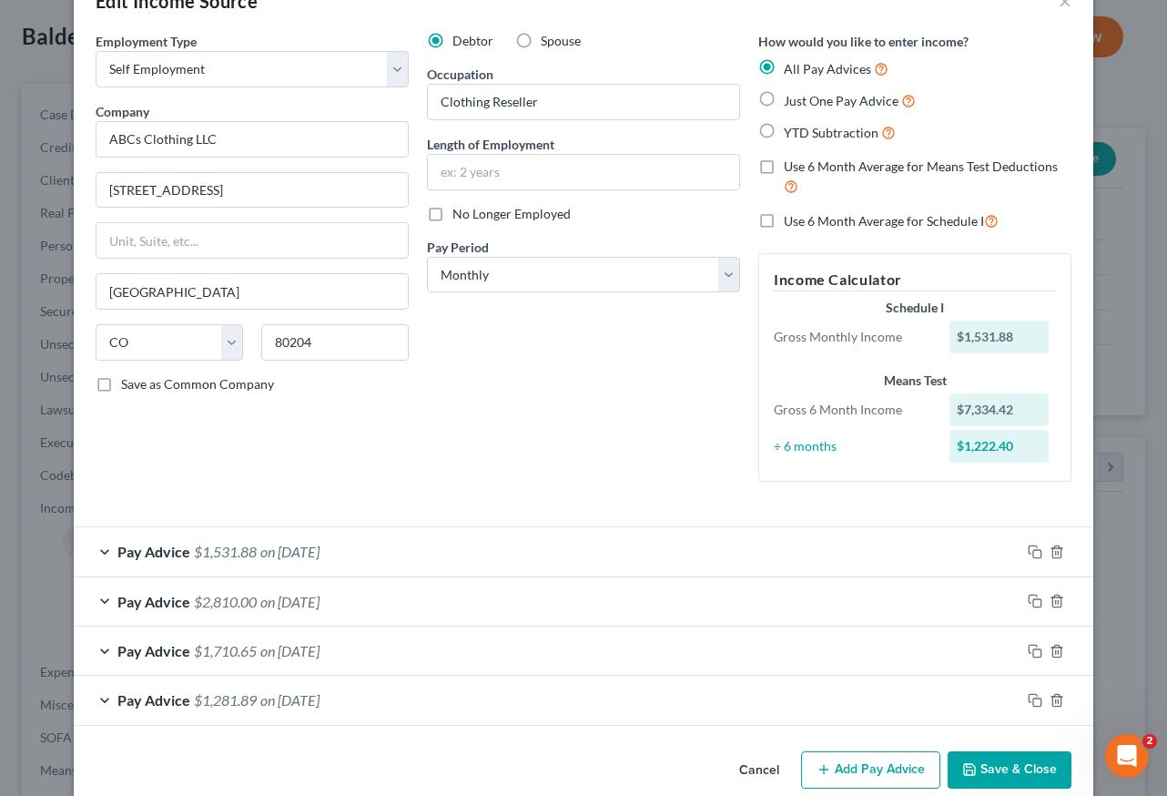
scroll to position [81, 0]
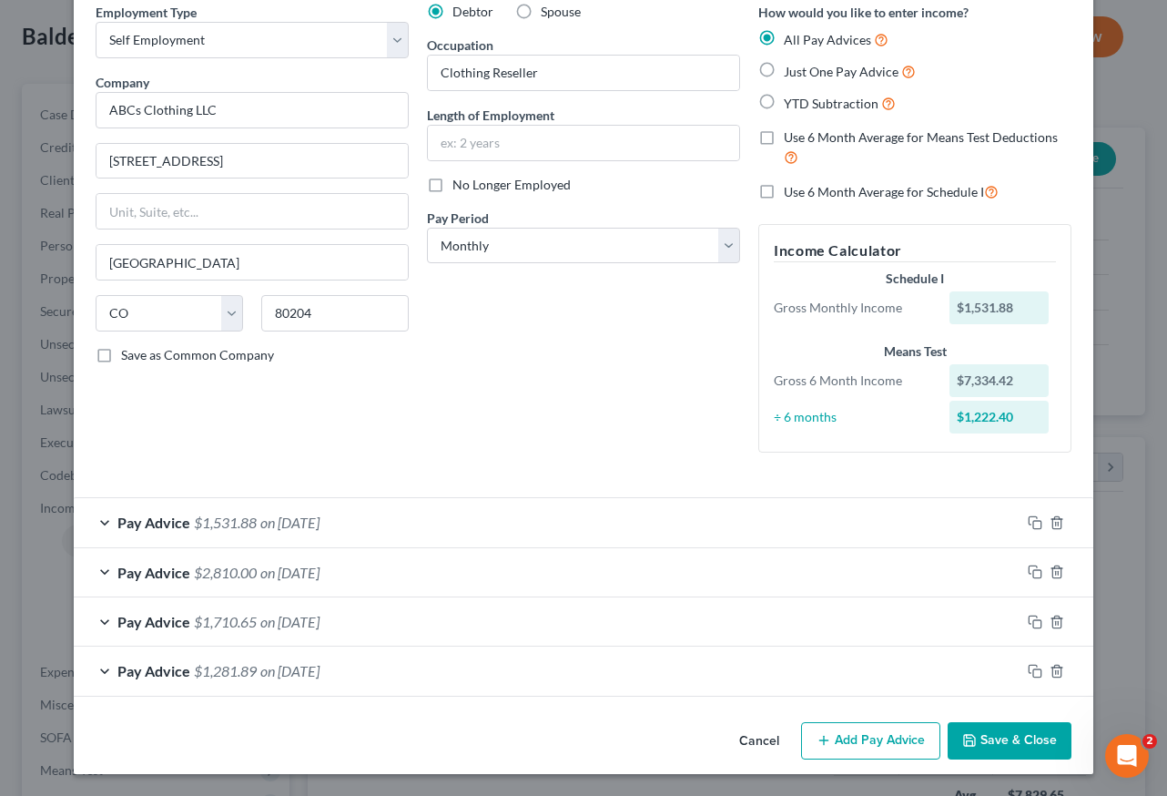
click at [269, 614] on span "on 03/31/2025" at bounding box center [289, 621] width 59 height 17
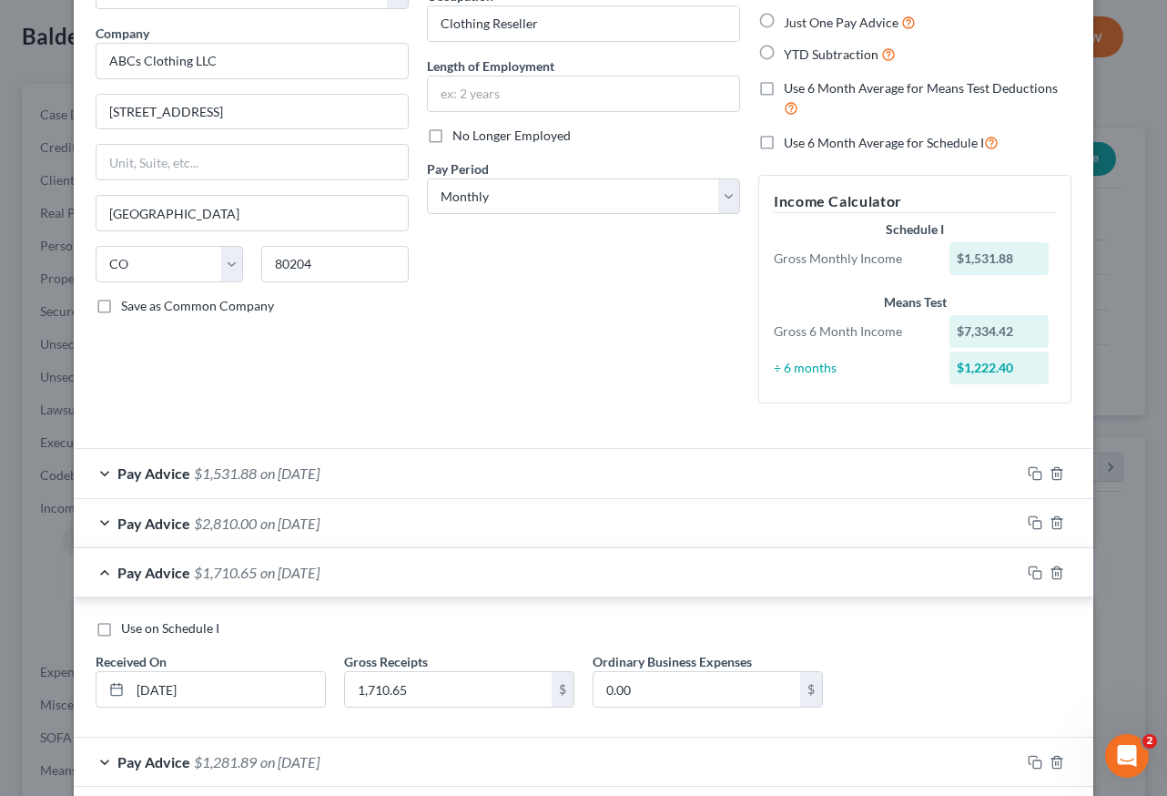
scroll to position [221, 0]
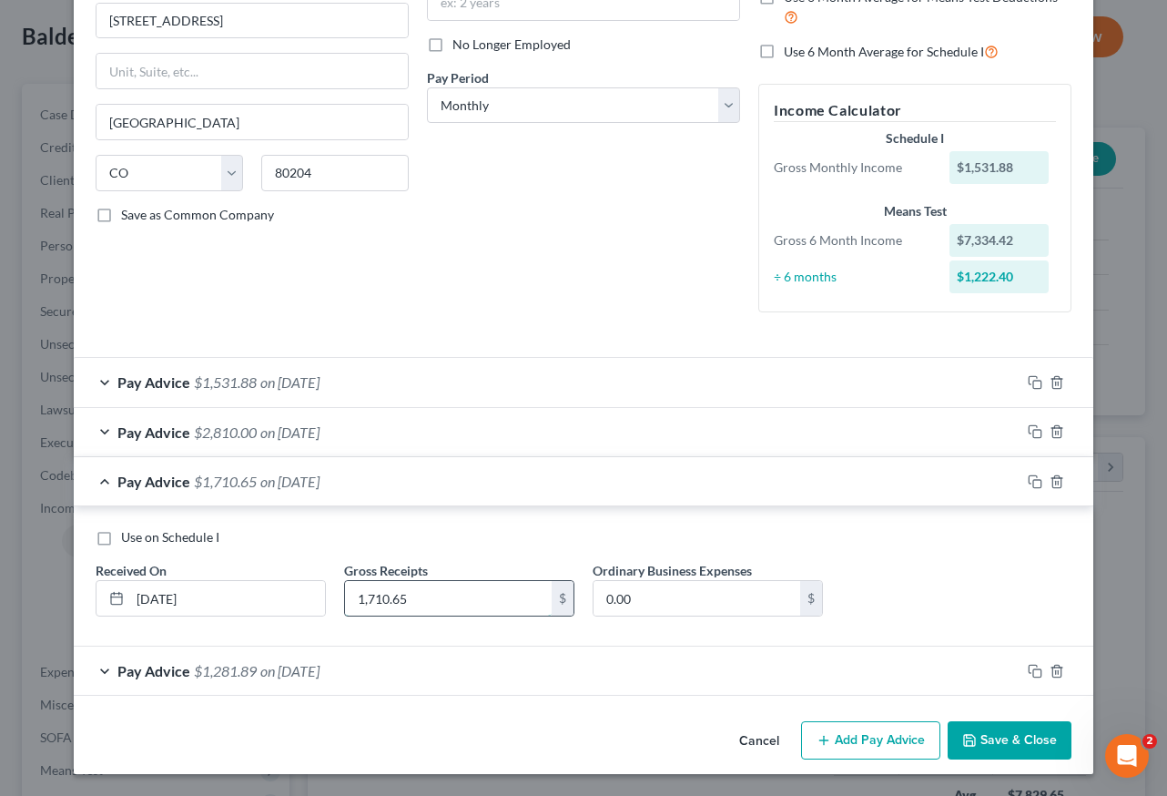
click at [469, 596] on input "1,710.65" at bounding box center [448, 598] width 207 height 35
type input "2,360.65"
click at [291, 426] on span "on 04/30/2025" at bounding box center [289, 431] width 59 height 17
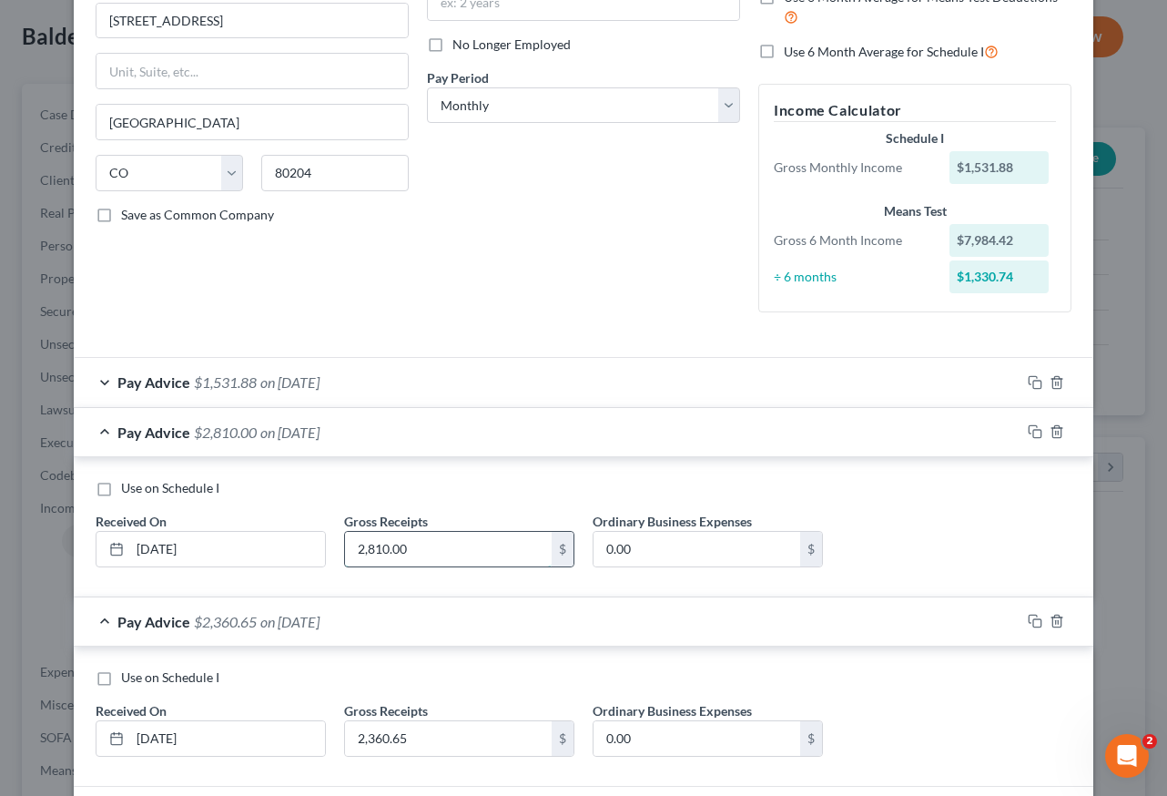
click at [439, 543] on input "2,810.00" at bounding box center [448, 549] width 207 height 35
type input "3,215"
click at [311, 380] on span "on 05/31/2025" at bounding box center [289, 381] width 59 height 17
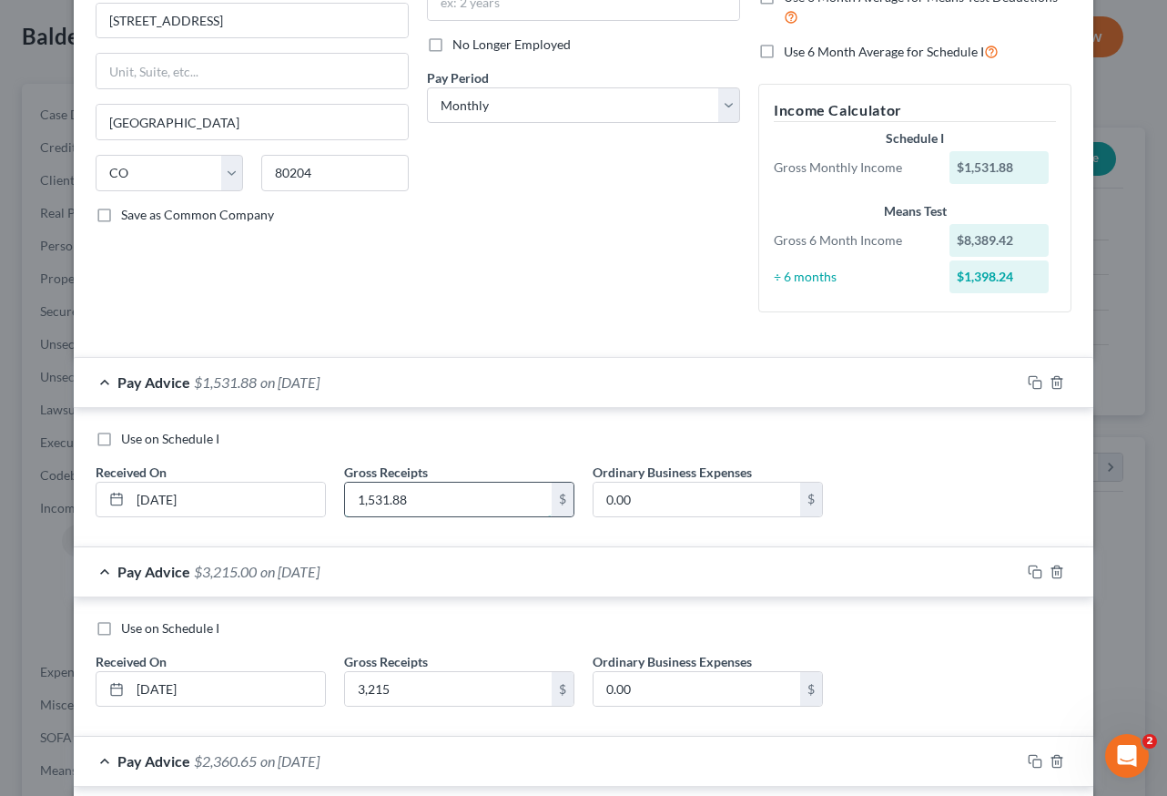
click at [431, 503] on input "1,531.88" at bounding box center [448, 499] width 207 height 35
type input "2,481.88"
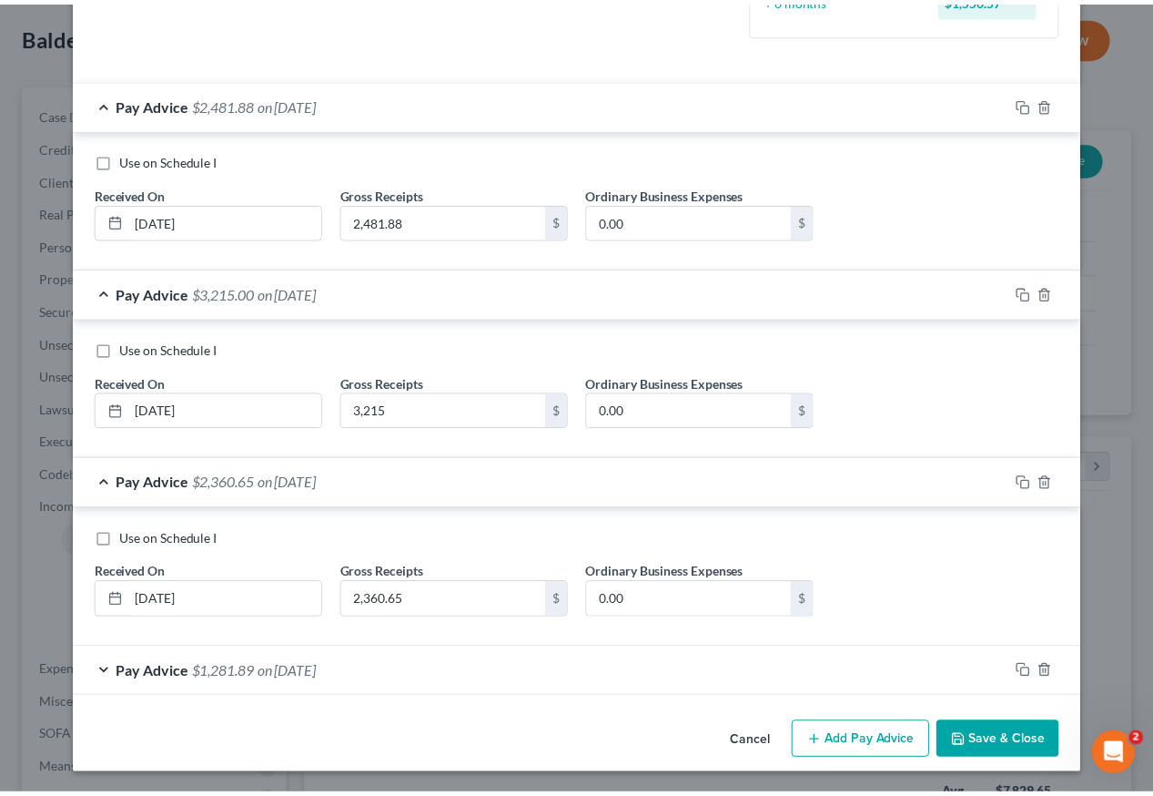
scroll to position [501, 0]
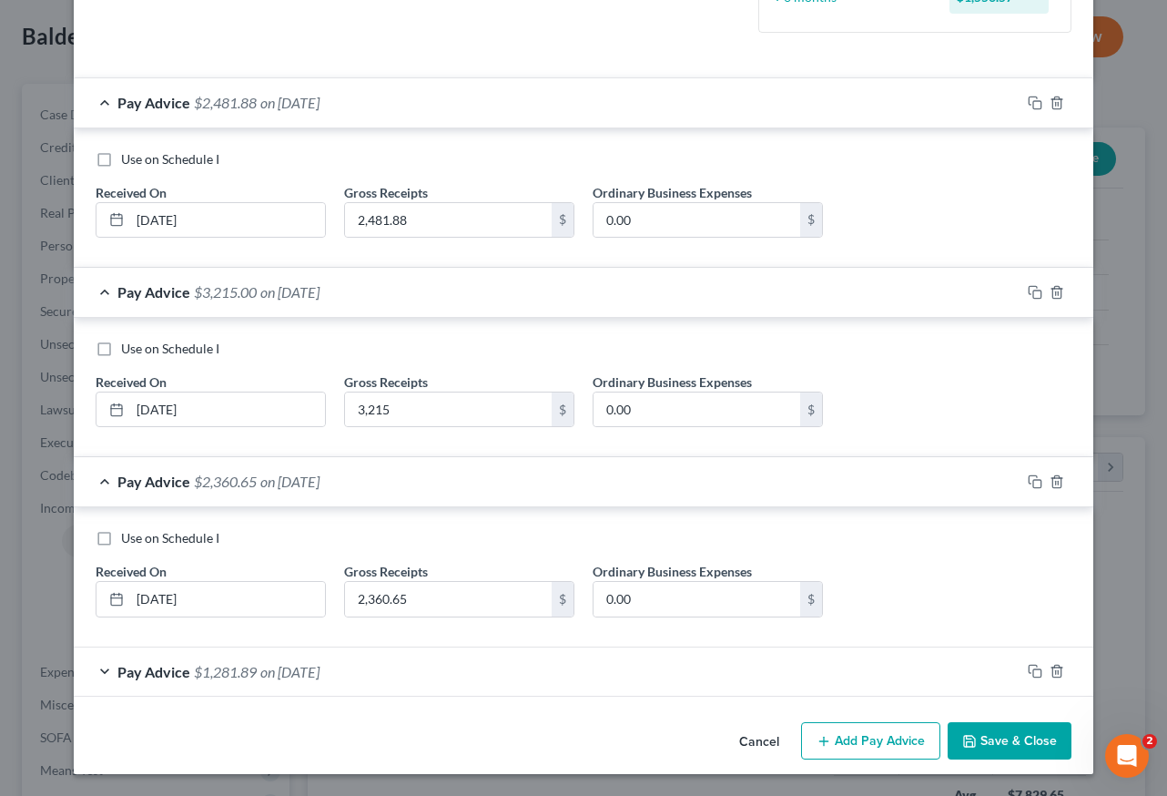
click at [1000, 740] on button "Save & Close" at bounding box center [1010, 741] width 124 height 38
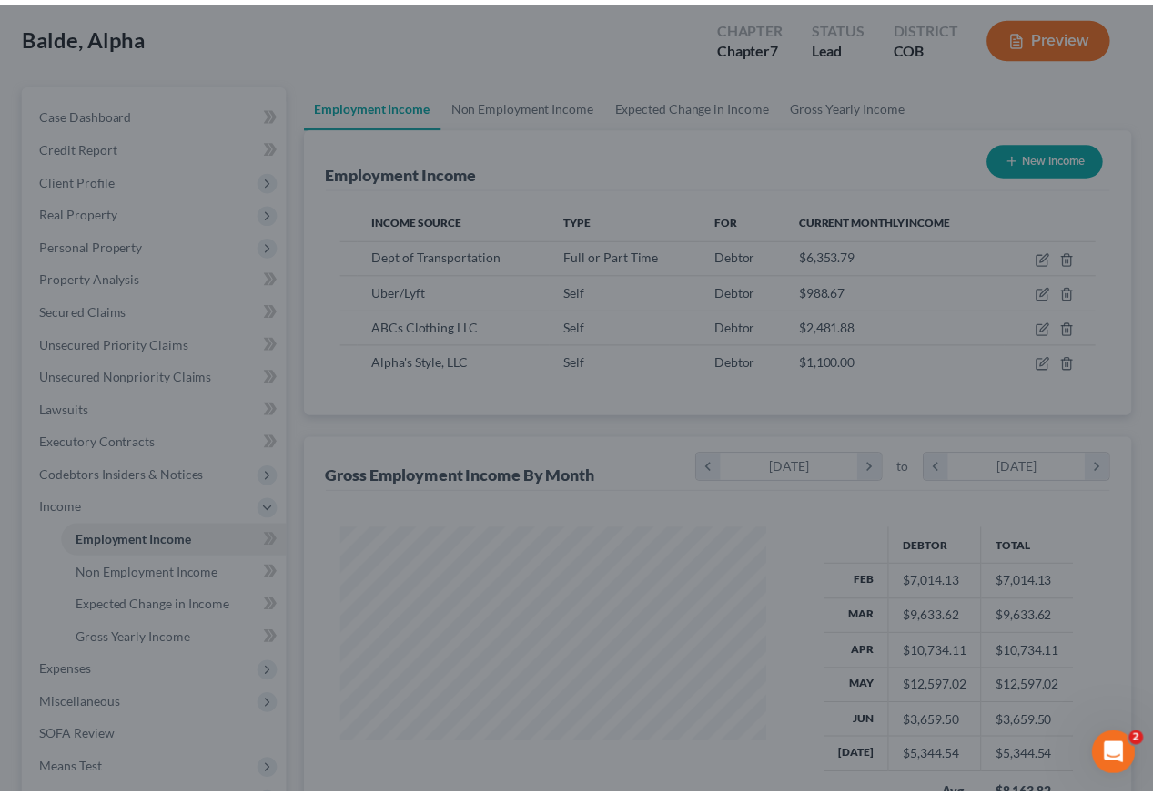
scroll to position [910023, 909888]
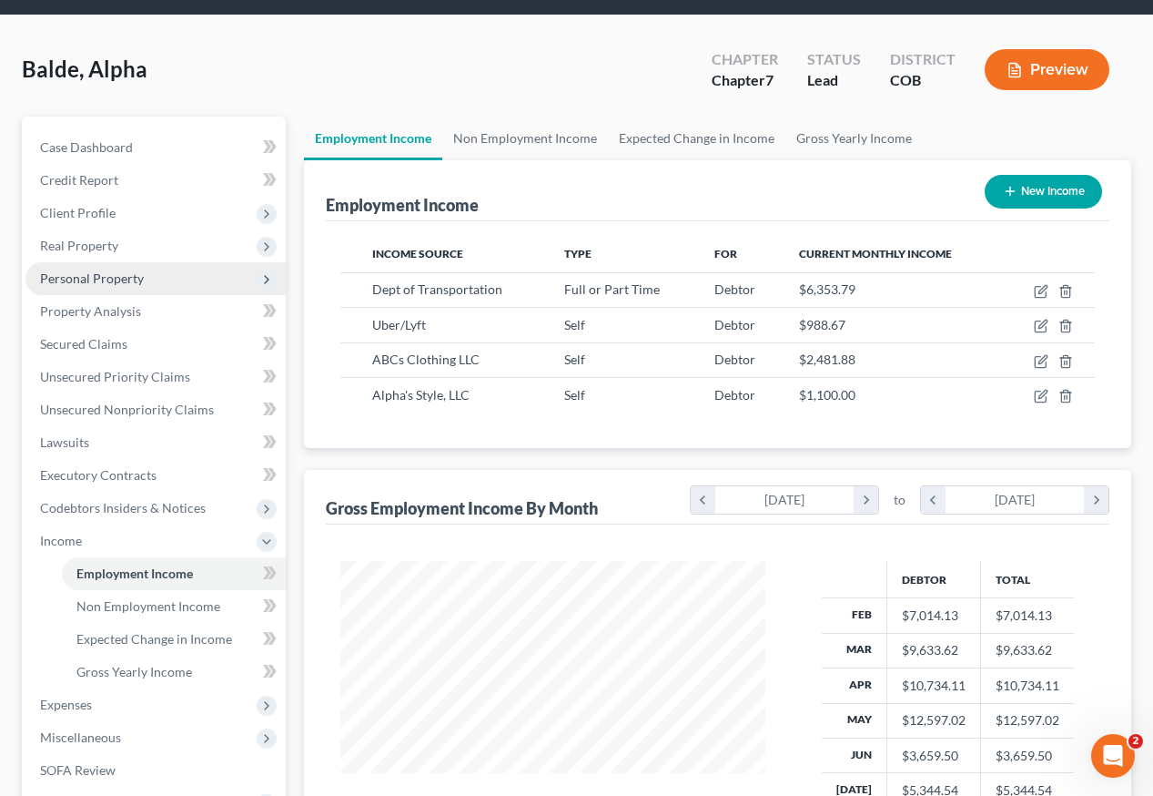
click at [102, 270] on span "Personal Property" at bounding box center [92, 277] width 104 height 15
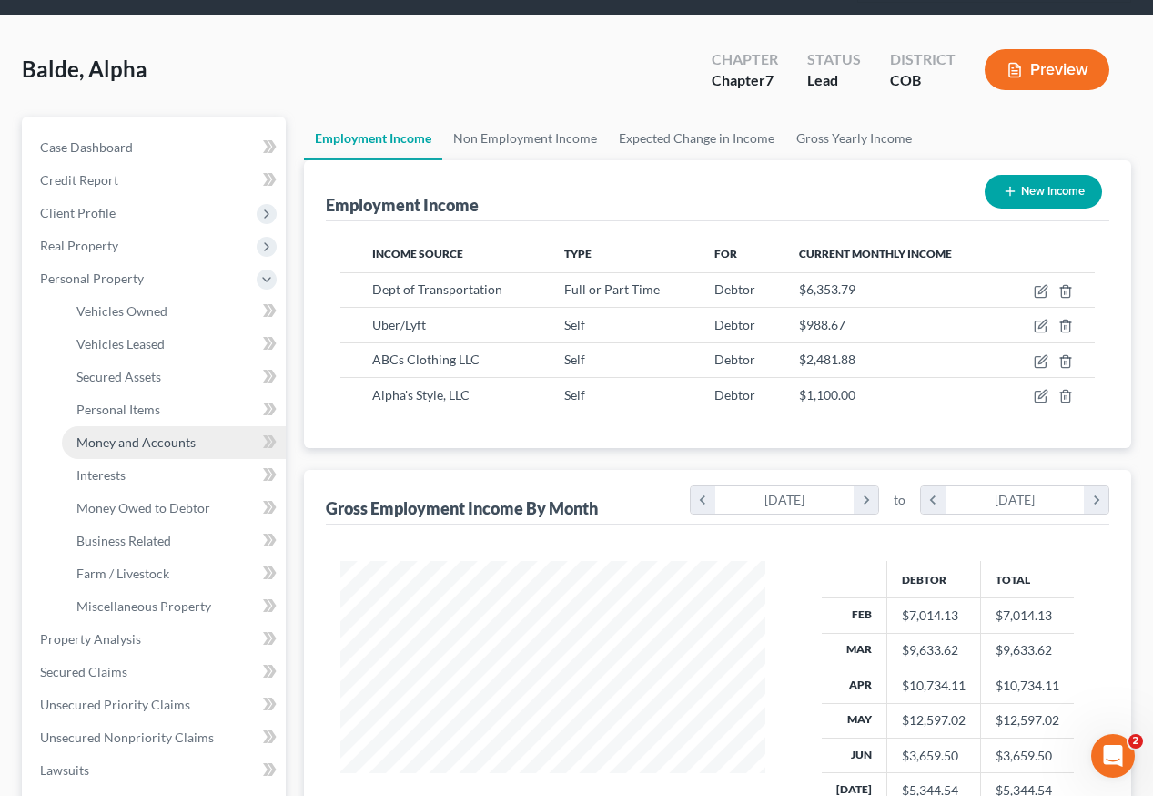
click at [135, 434] on span "Money and Accounts" at bounding box center [135, 441] width 119 height 15
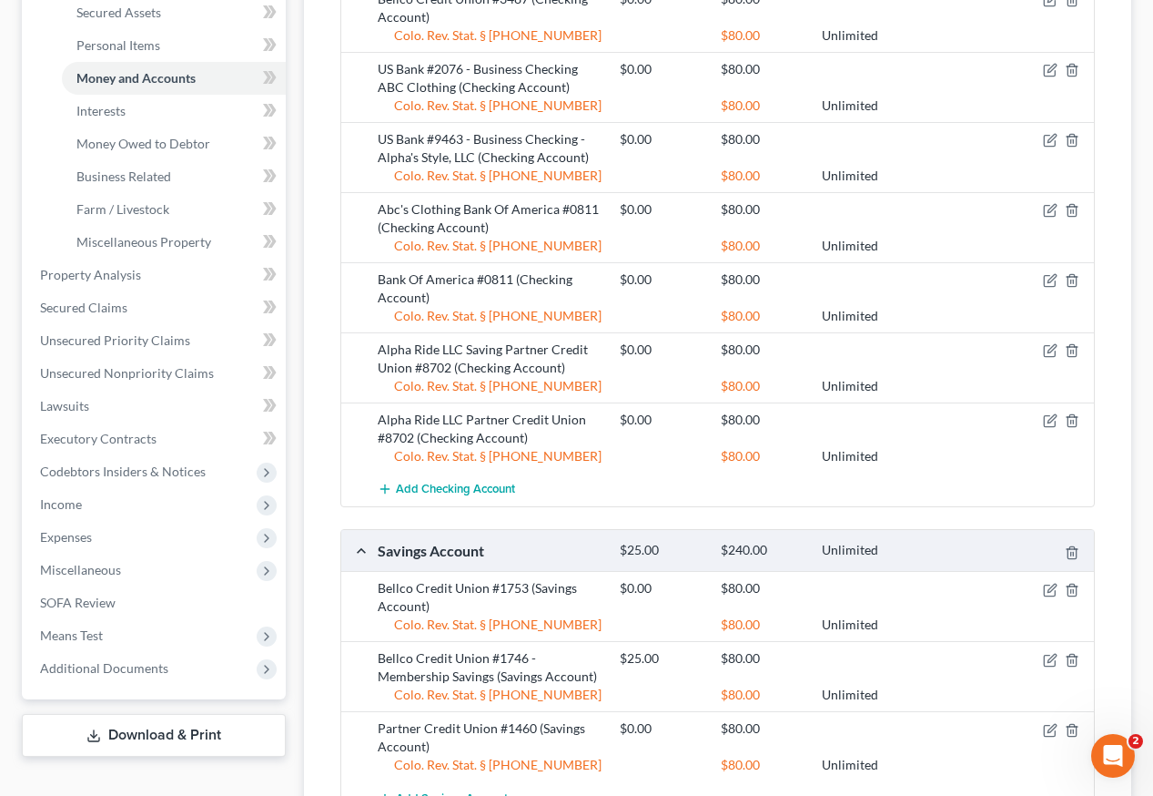
scroll to position [546, 0]
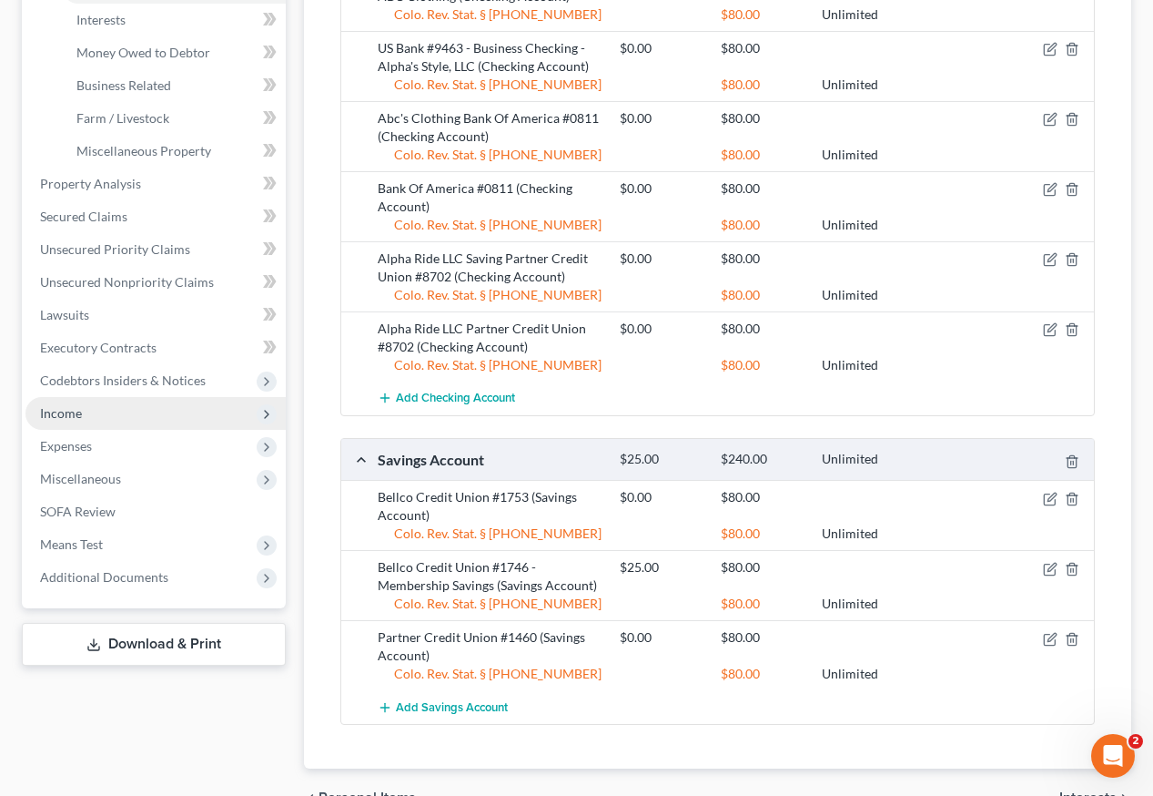
click at [48, 397] on span "Income" at bounding box center [155, 413] width 260 height 33
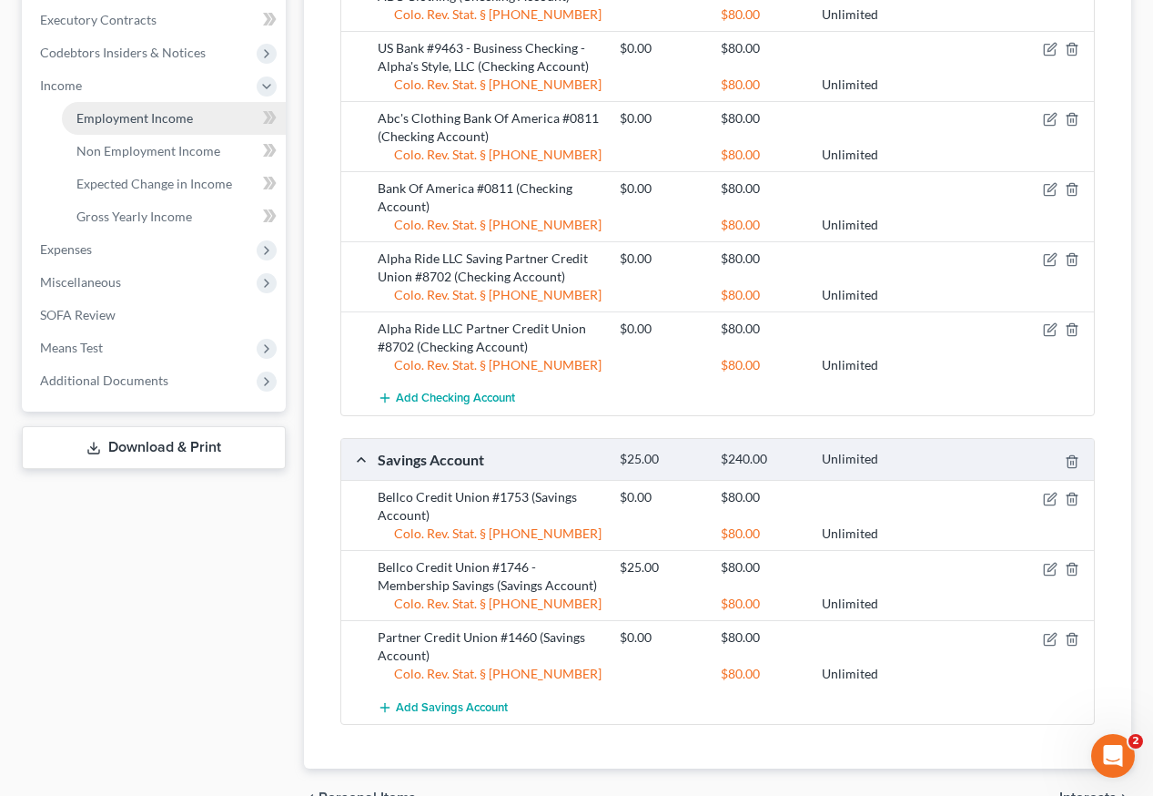
click at [110, 110] on span "Employment Income" at bounding box center [134, 117] width 117 height 15
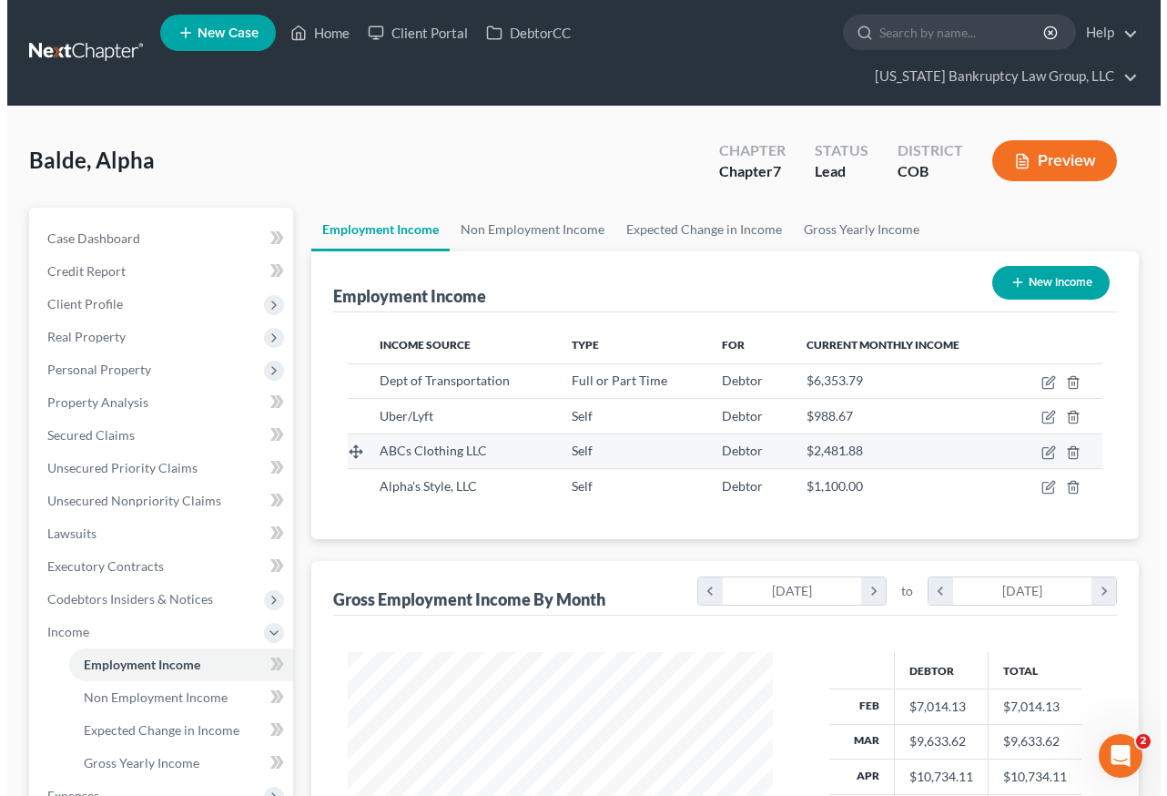
scroll to position [327, 462]
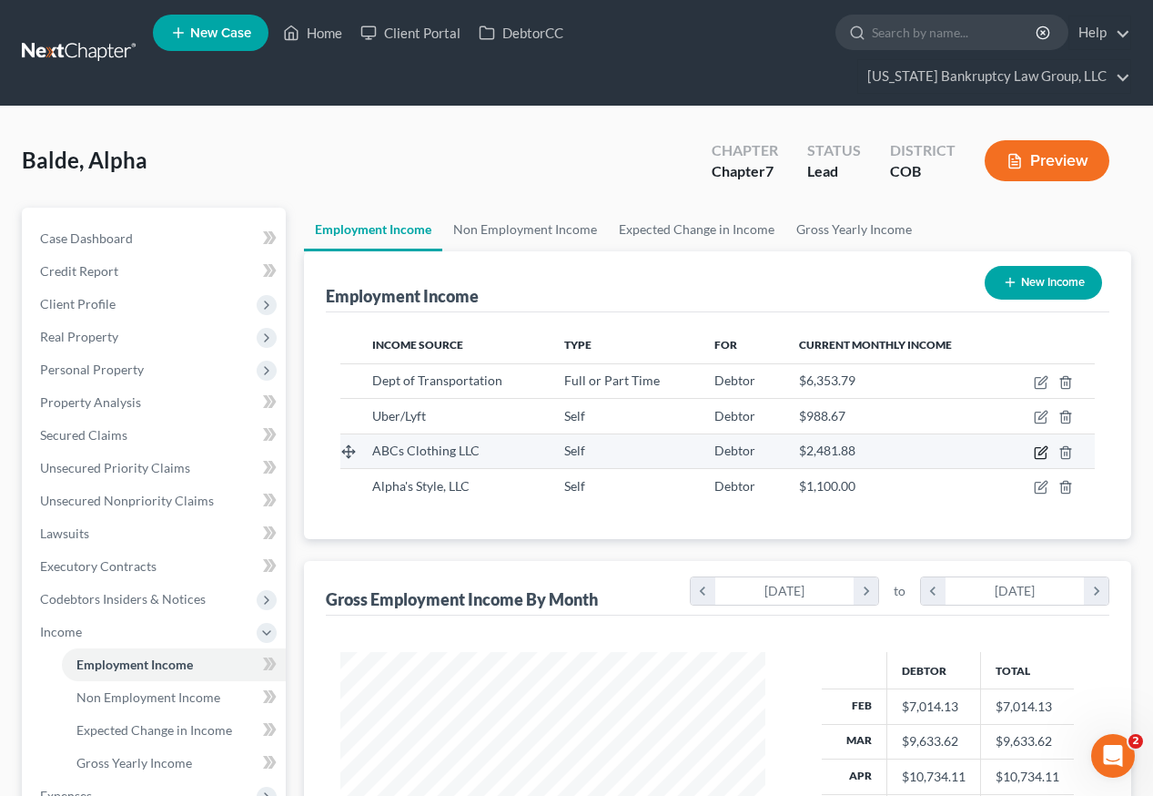
click at [1036, 447] on icon "button" at bounding box center [1040, 452] width 11 height 11
select select "1"
select select "5"
select select "0"
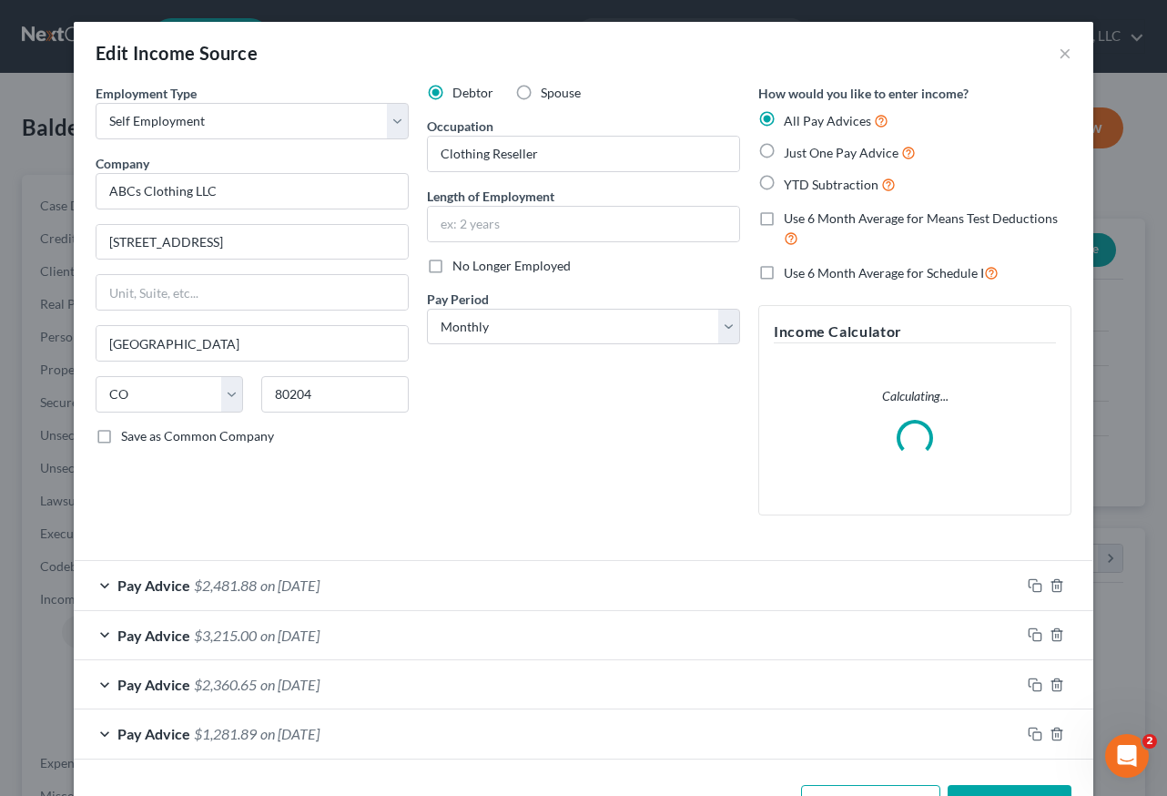
scroll to position [63, 0]
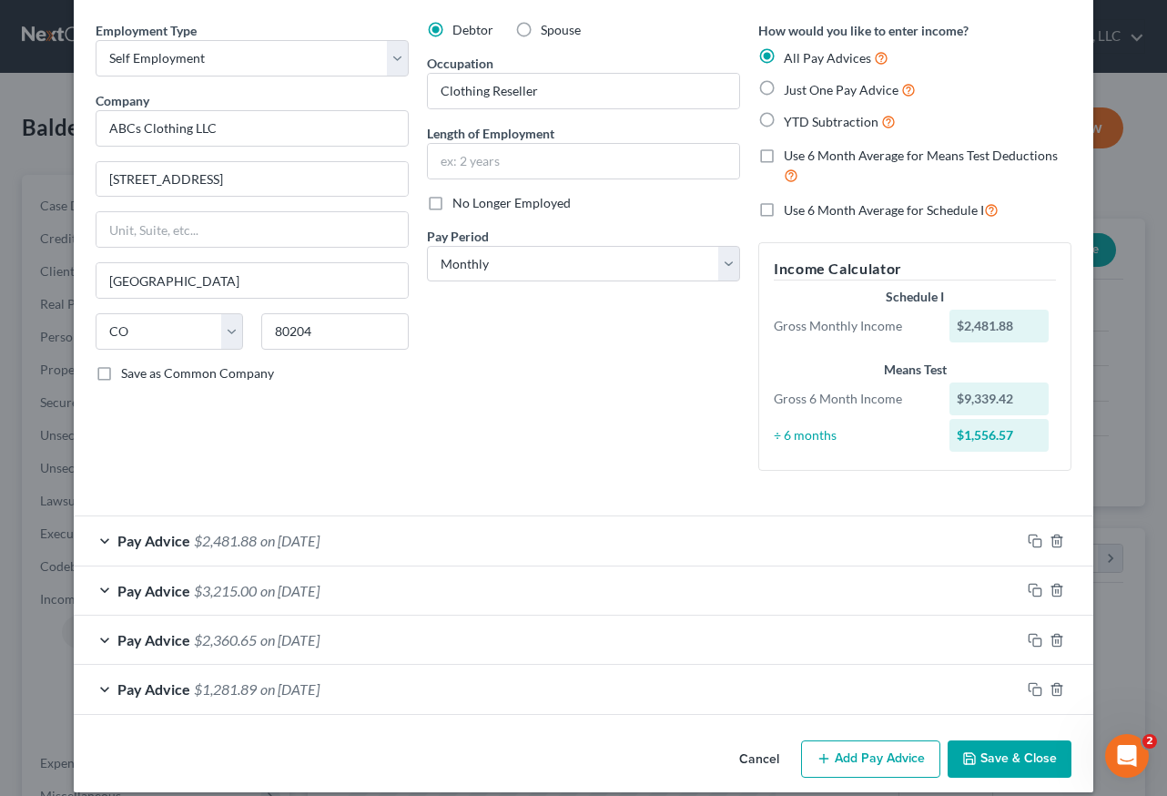
click at [320, 592] on span "on 04/30/2025" at bounding box center [289, 590] width 59 height 17
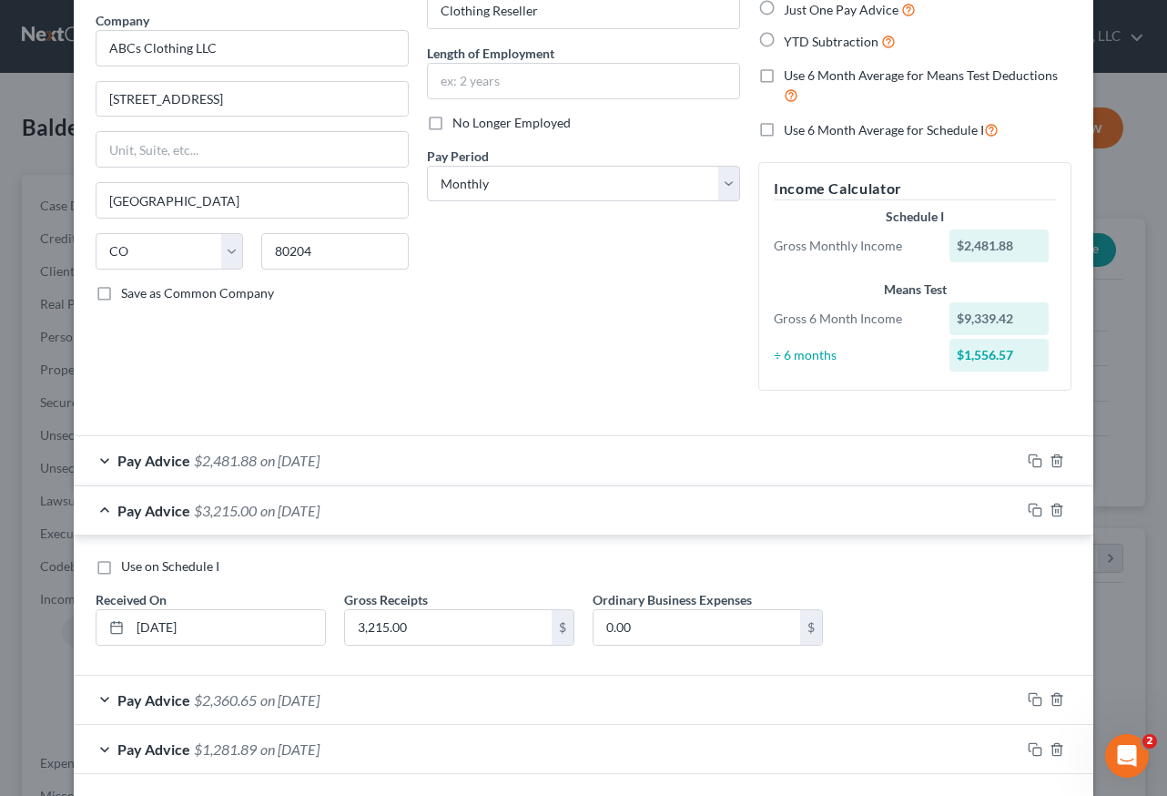
scroll to position [221, 0]
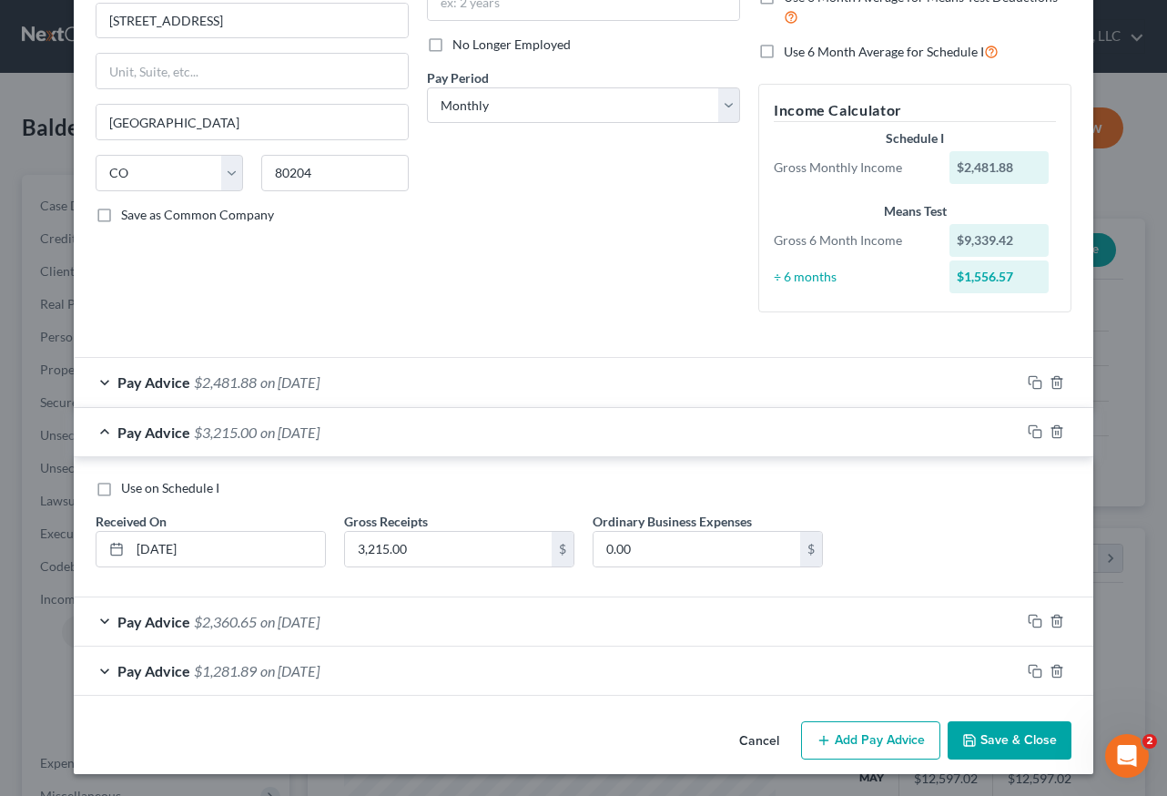
click at [248, 673] on span "$1,281.89" at bounding box center [225, 670] width 63 height 17
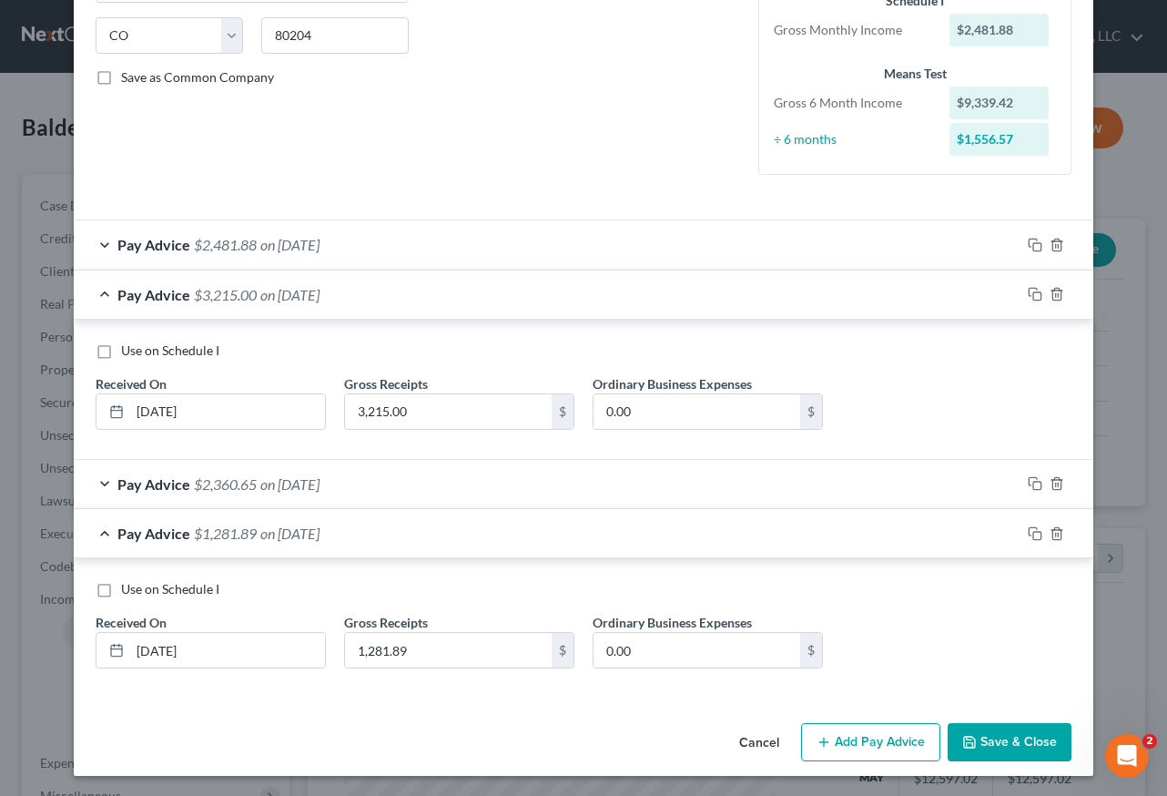
scroll to position [360, 0]
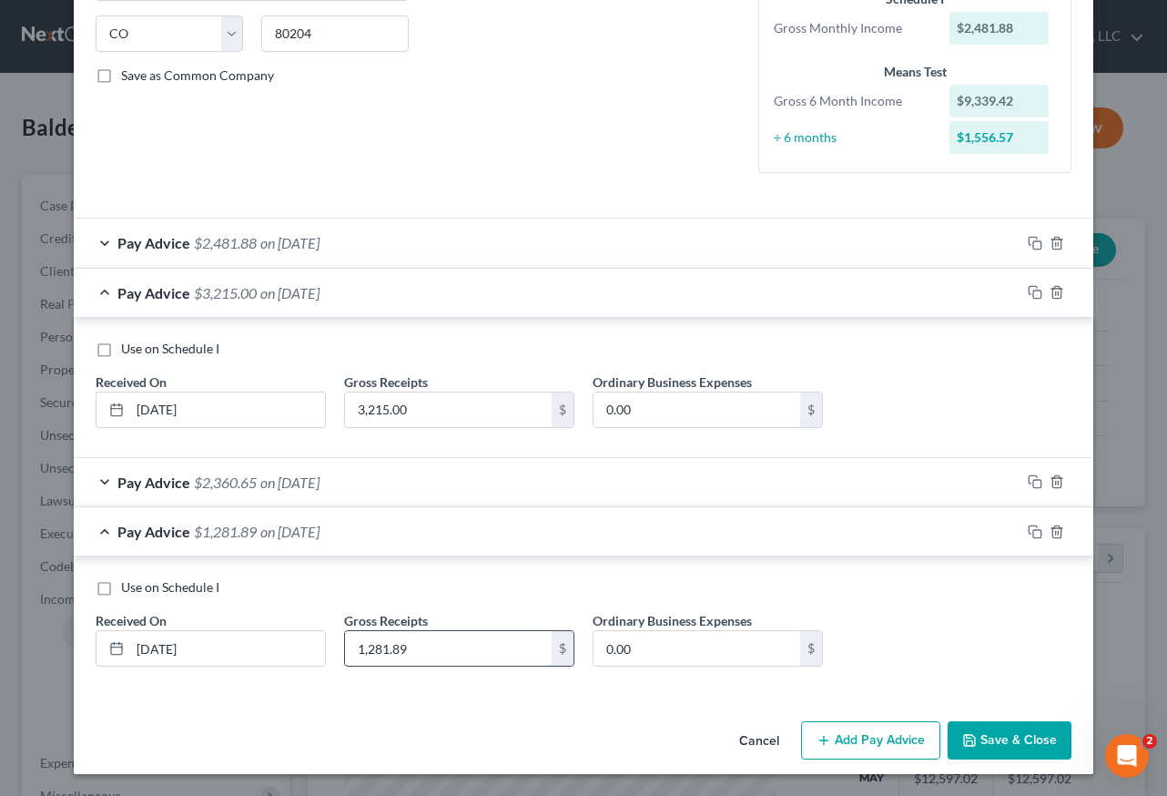
click at [410, 653] on input "1,281.89" at bounding box center [448, 648] width 207 height 35
type input "1,431.89"
click at [897, 737] on button "Add Pay Advice" at bounding box center [870, 740] width 139 height 38
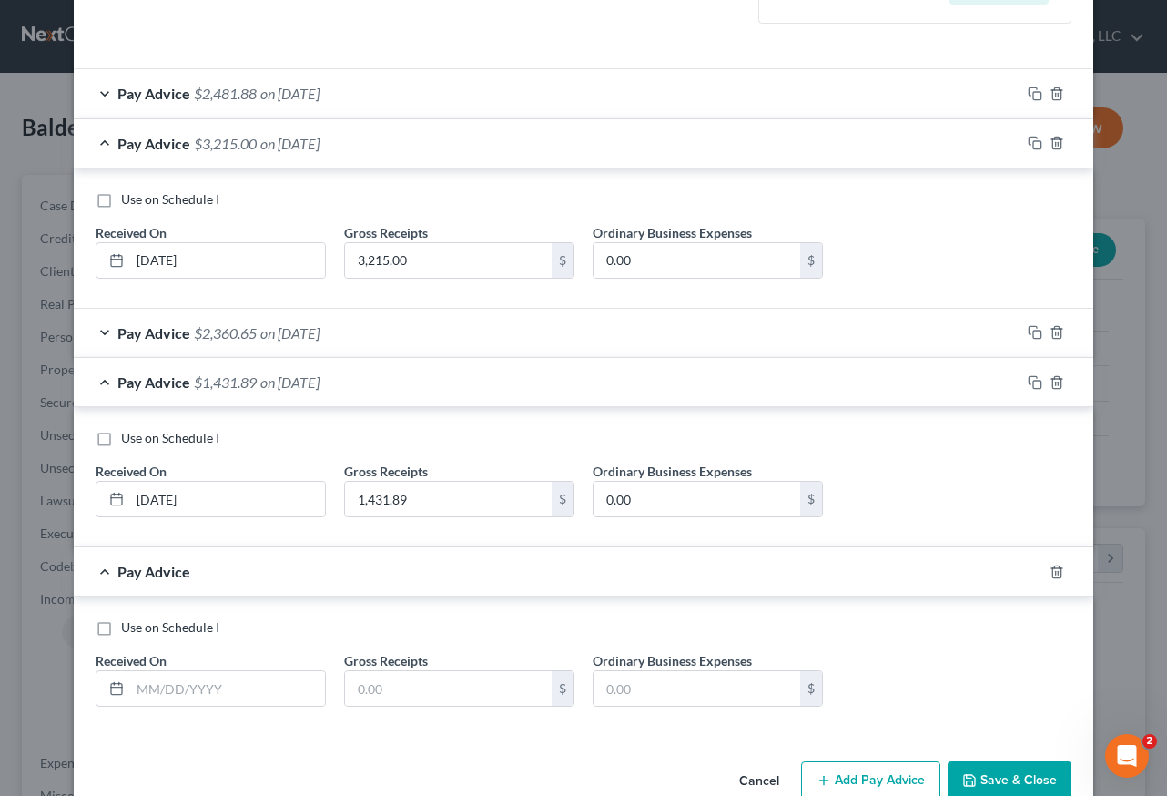
scroll to position [550, 0]
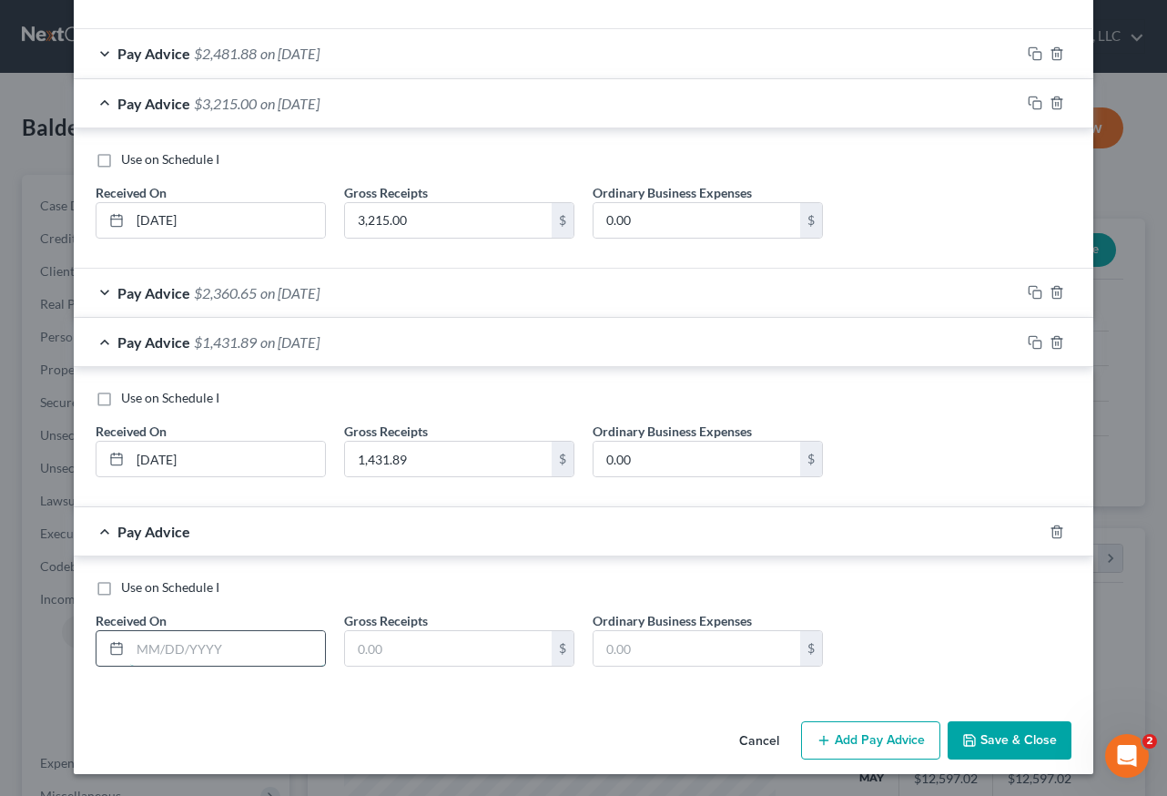
click at [157, 646] on input "text" at bounding box center [227, 648] width 195 height 35
click at [222, 652] on input "07/31/2025" at bounding box center [227, 648] width 195 height 35
drag, startPoint x: 222, startPoint y: 652, endPoint x: 129, endPoint y: 654, distance: 92.9
click at [130, 654] on input "07/31/2025" at bounding box center [227, 648] width 195 height 35
type input "06/30/2025"
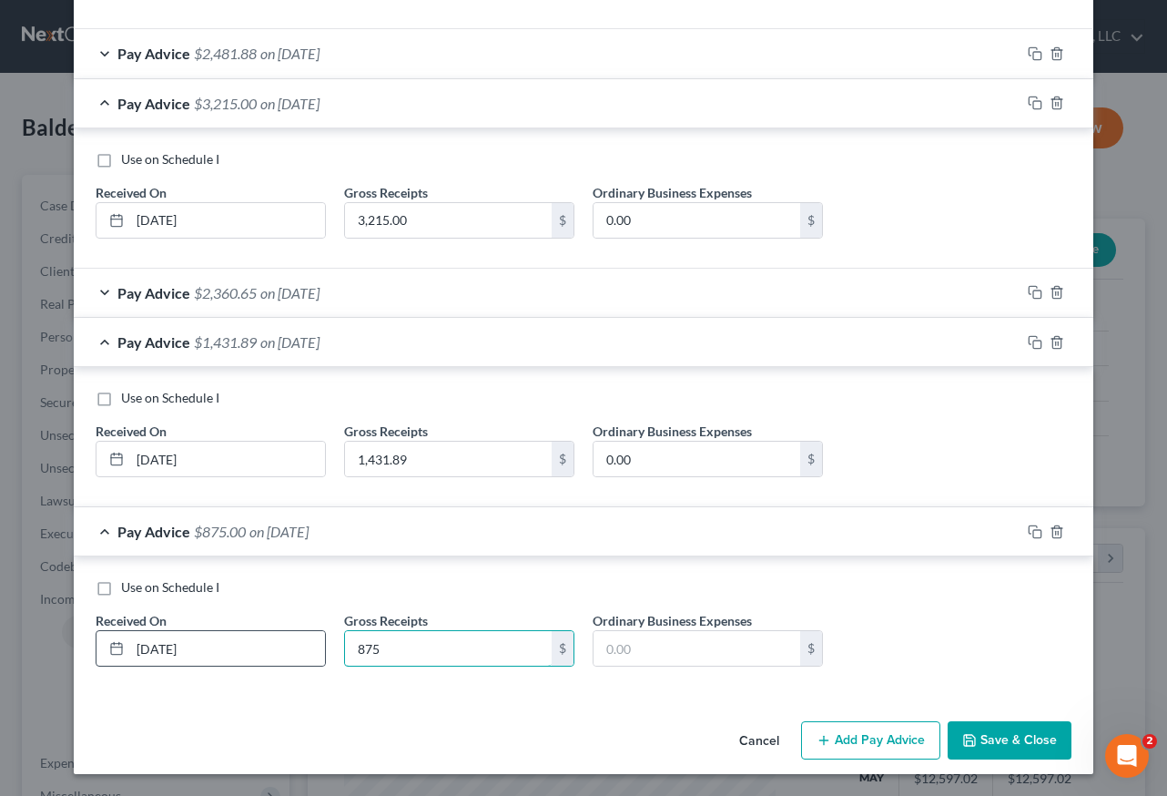
type input "875"
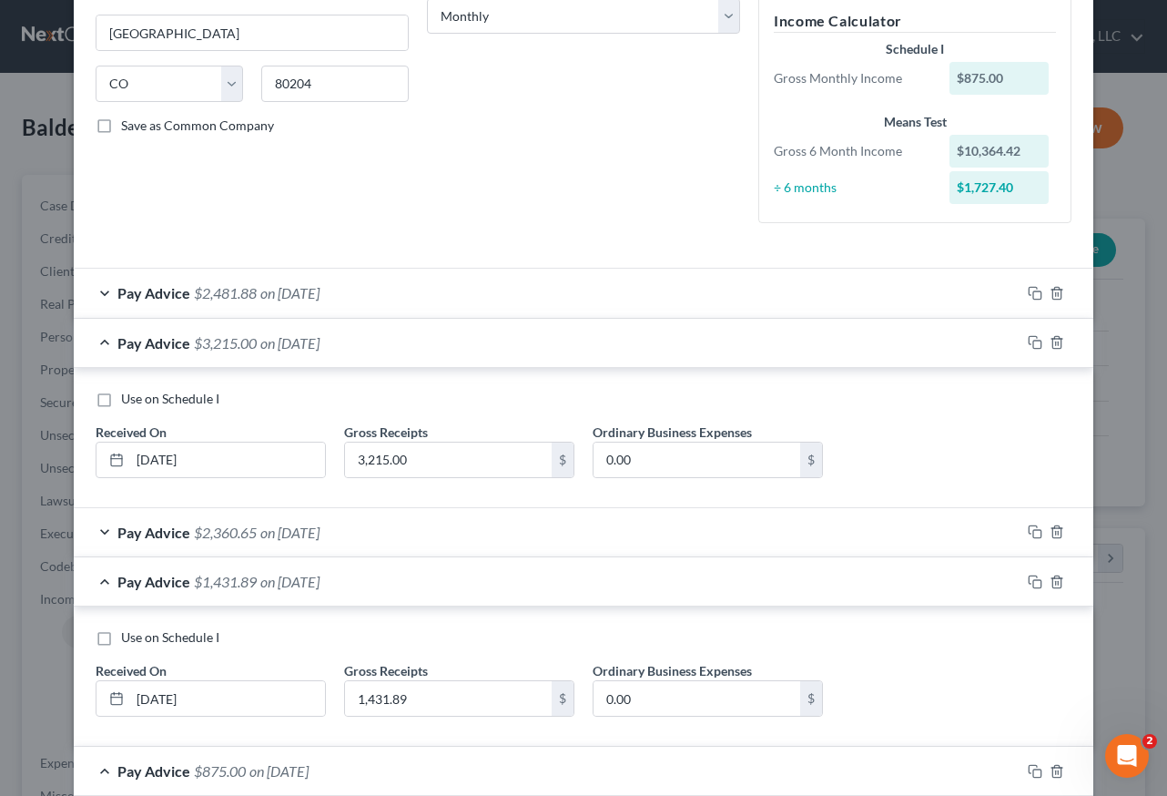
scroll to position [277, 0]
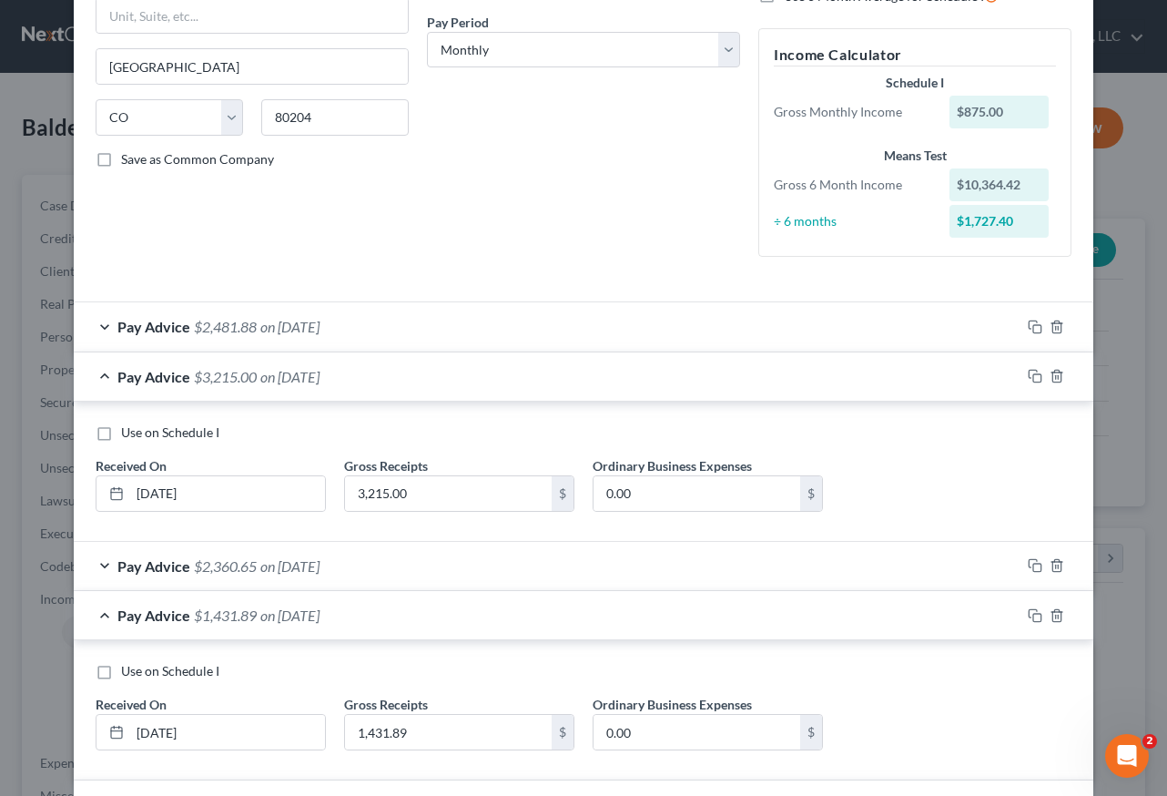
click at [307, 328] on span "on 05/31/2025" at bounding box center [289, 326] width 59 height 17
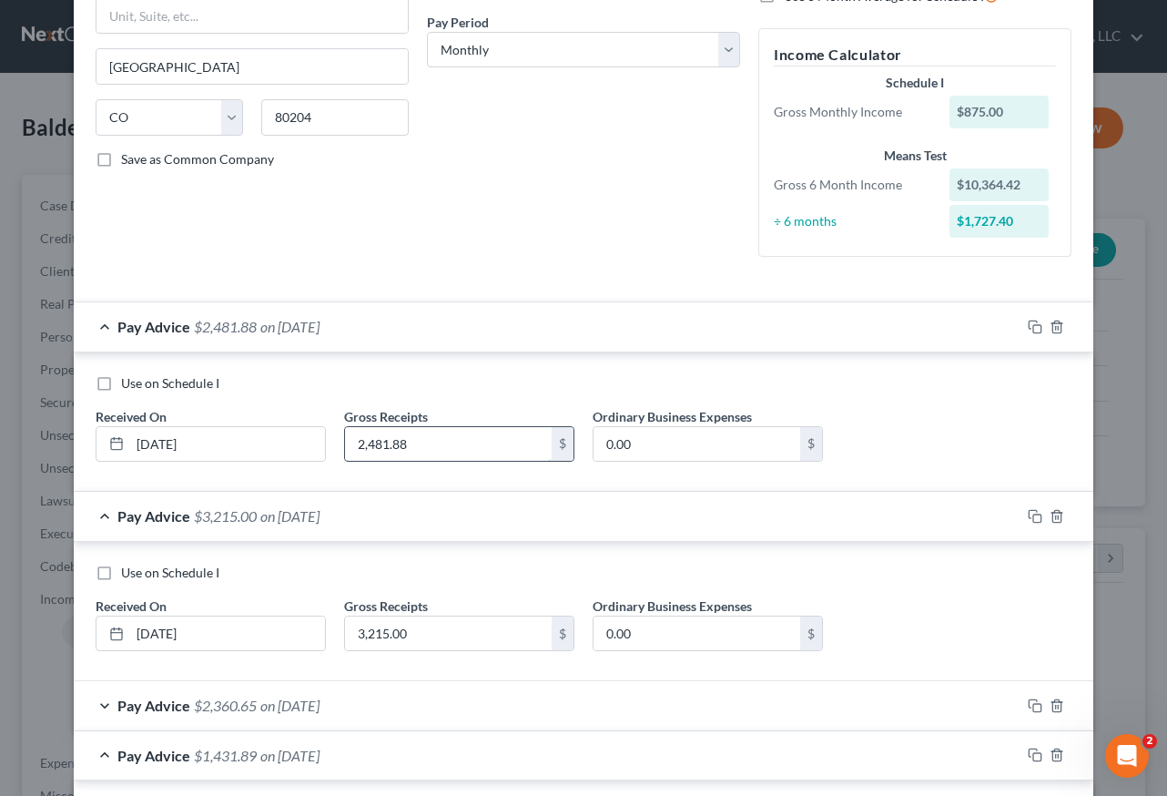
click at [428, 449] on input "2,481.88" at bounding box center [448, 444] width 207 height 35
type input "3,431.88"
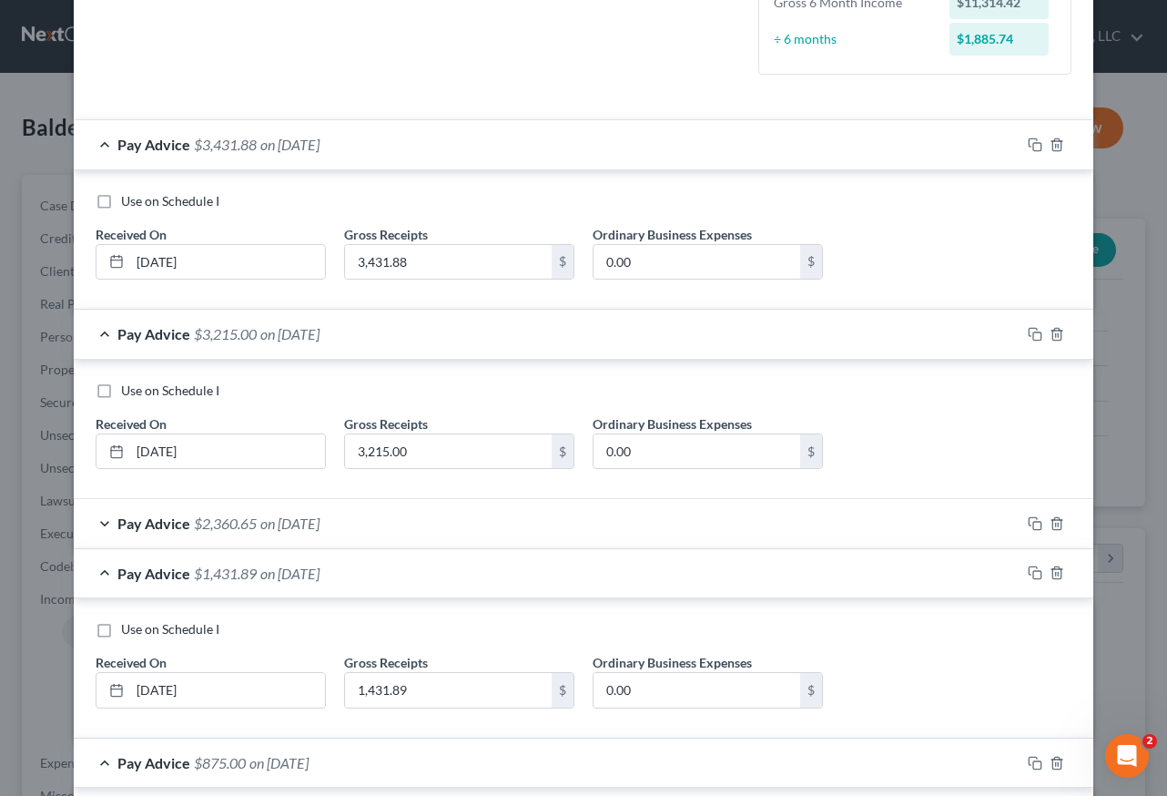
scroll to position [550, 0]
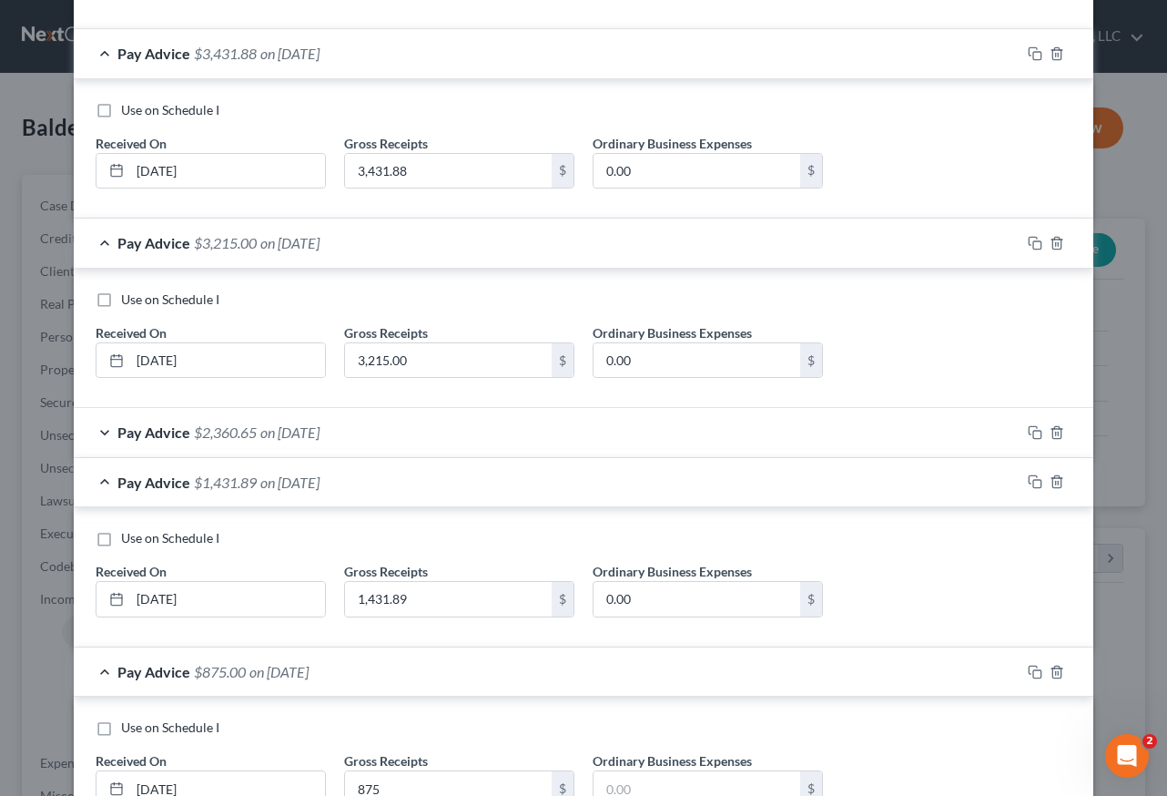
click at [320, 433] on span "on 03/31/2025" at bounding box center [289, 431] width 59 height 17
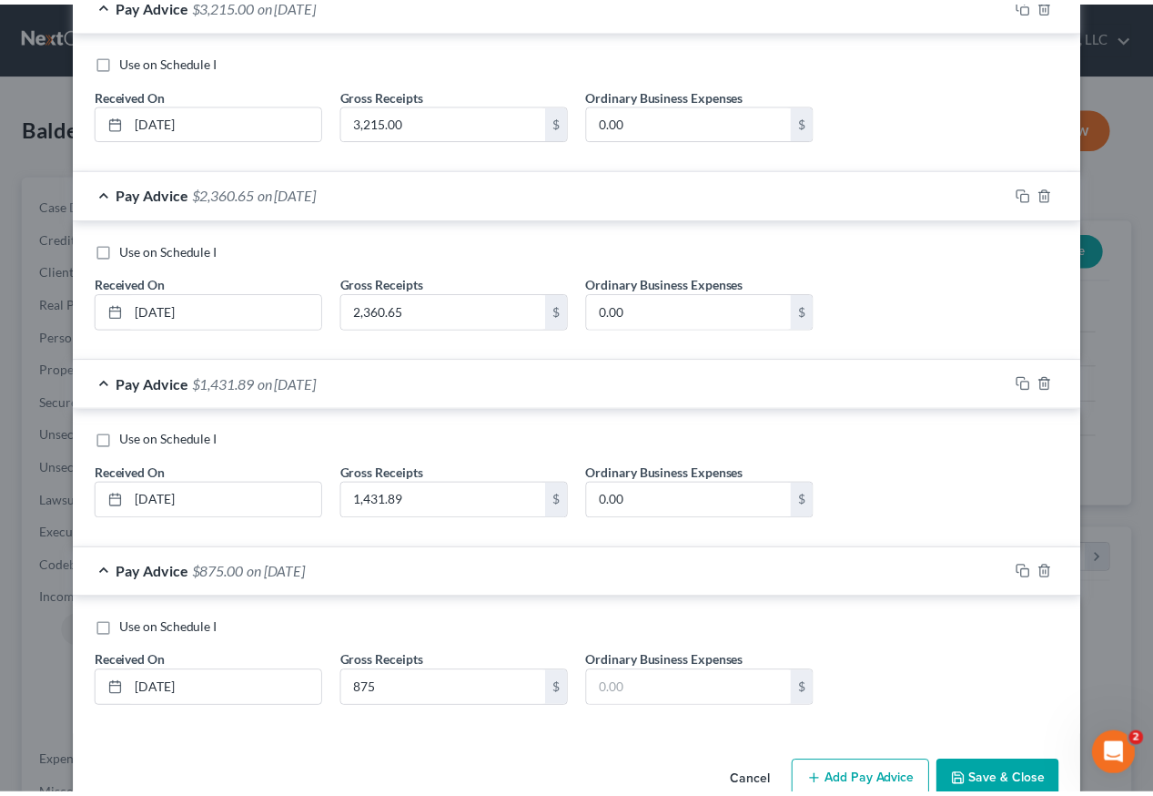
scroll to position [829, 0]
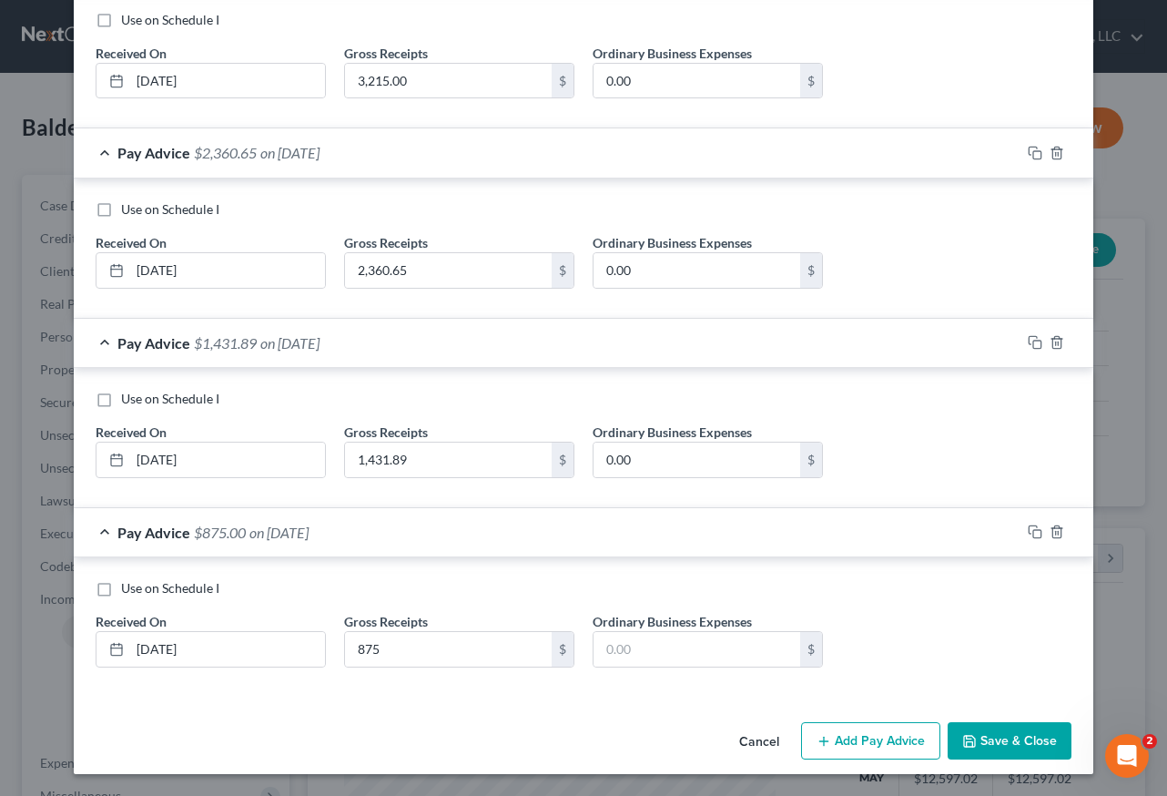
click at [1015, 738] on button "Save & Close" at bounding box center [1010, 741] width 124 height 38
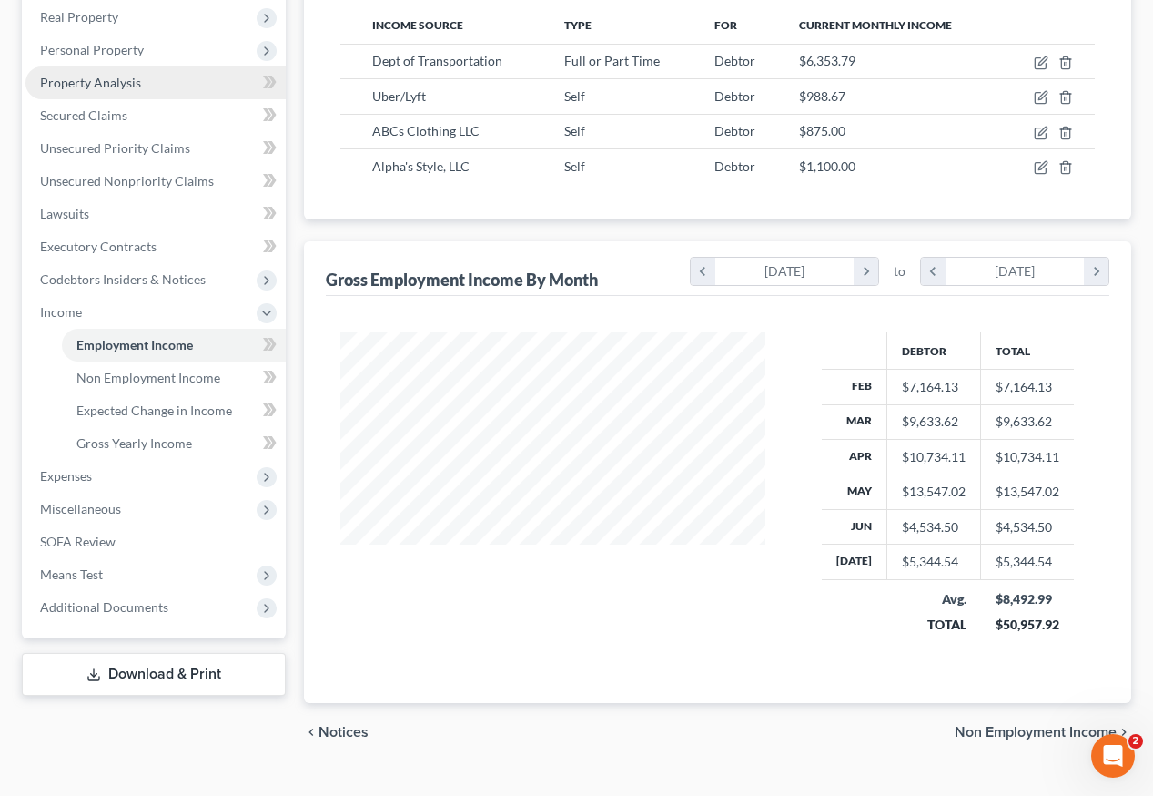
scroll to position [321, 0]
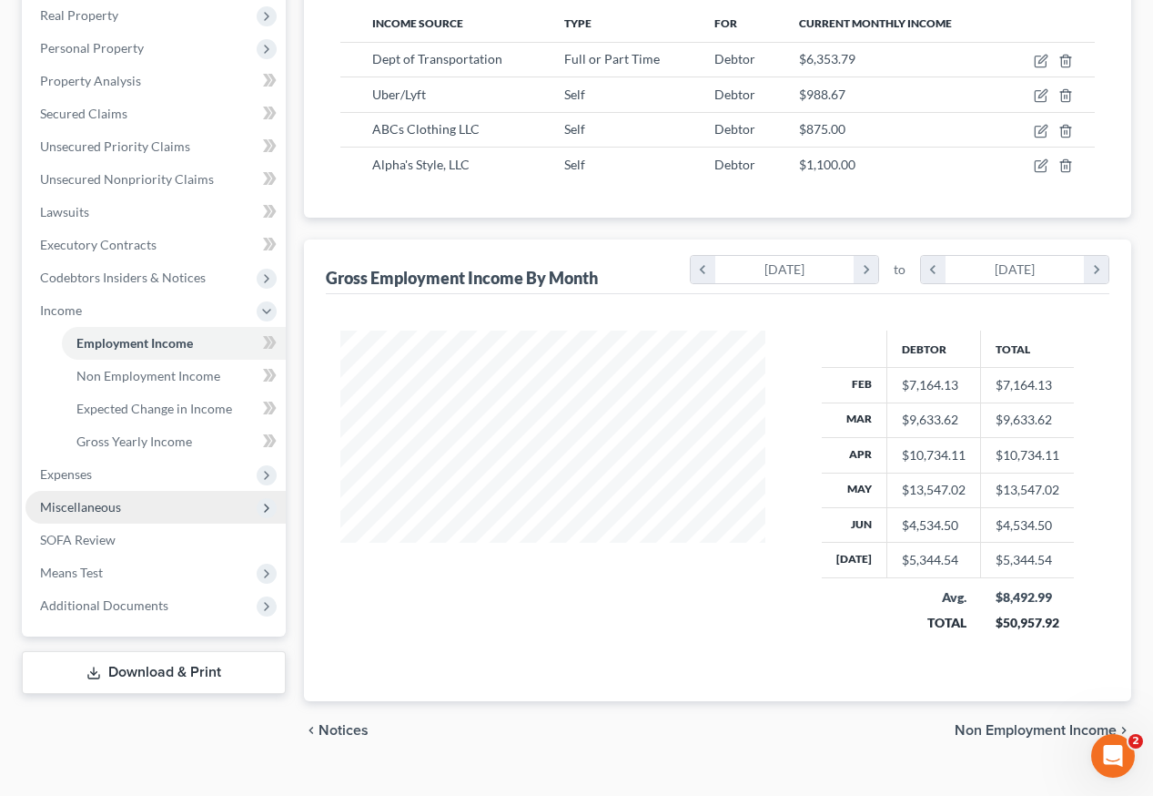
click at [91, 499] on span "Miscellaneous" at bounding box center [80, 506] width 81 height 15
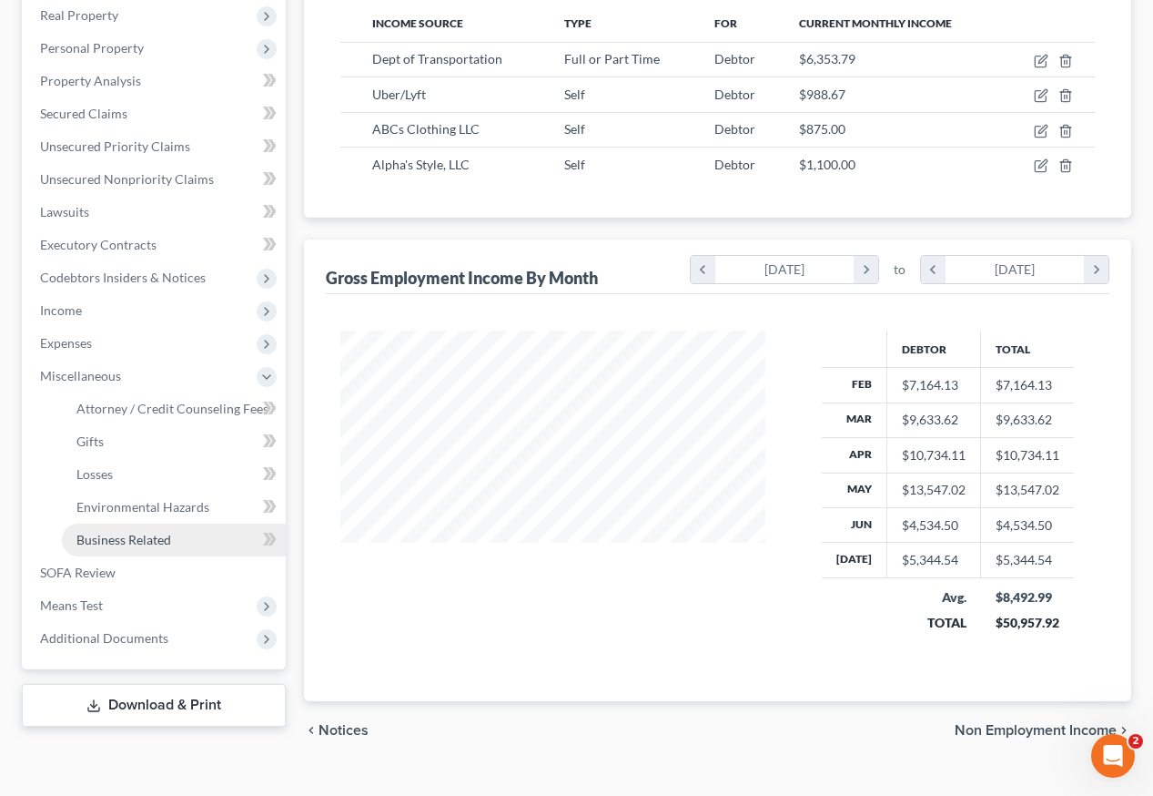
click at [116, 532] on span "Business Related" at bounding box center [123, 539] width 95 height 15
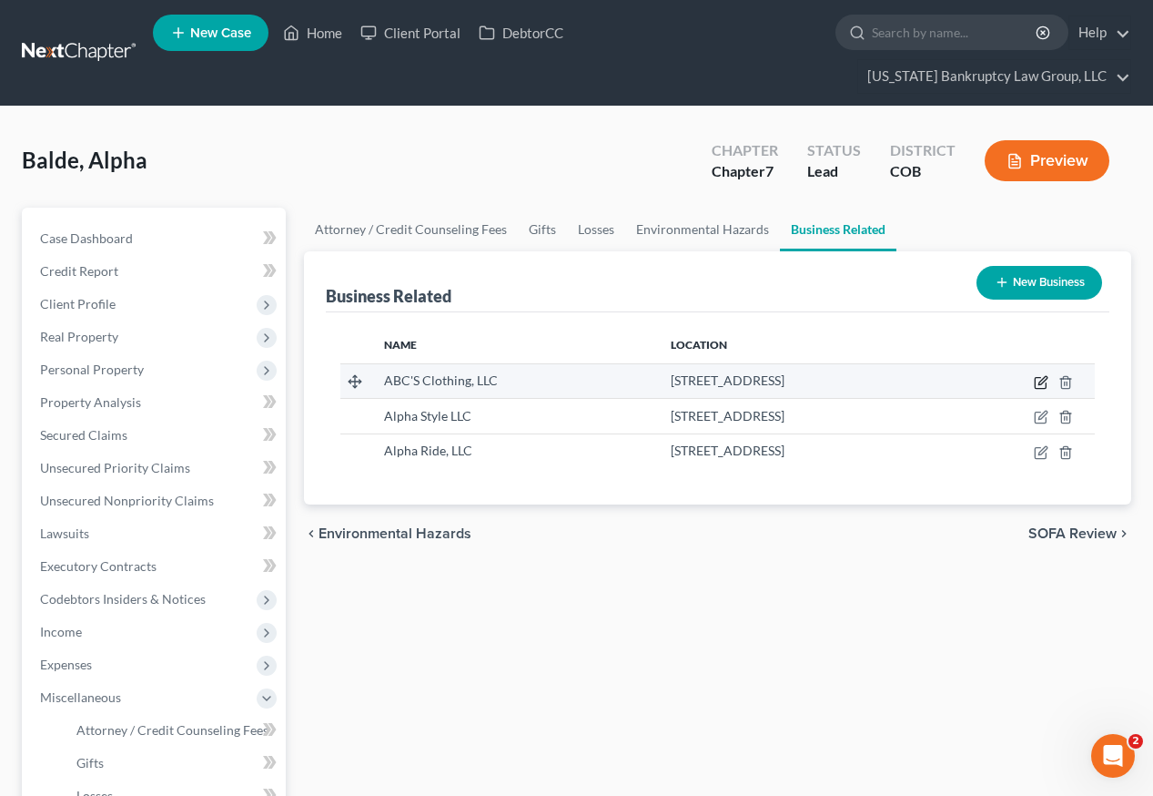
click at [1038, 375] on icon "button" at bounding box center [1041, 382] width 15 height 15
select select "member"
select select "5"
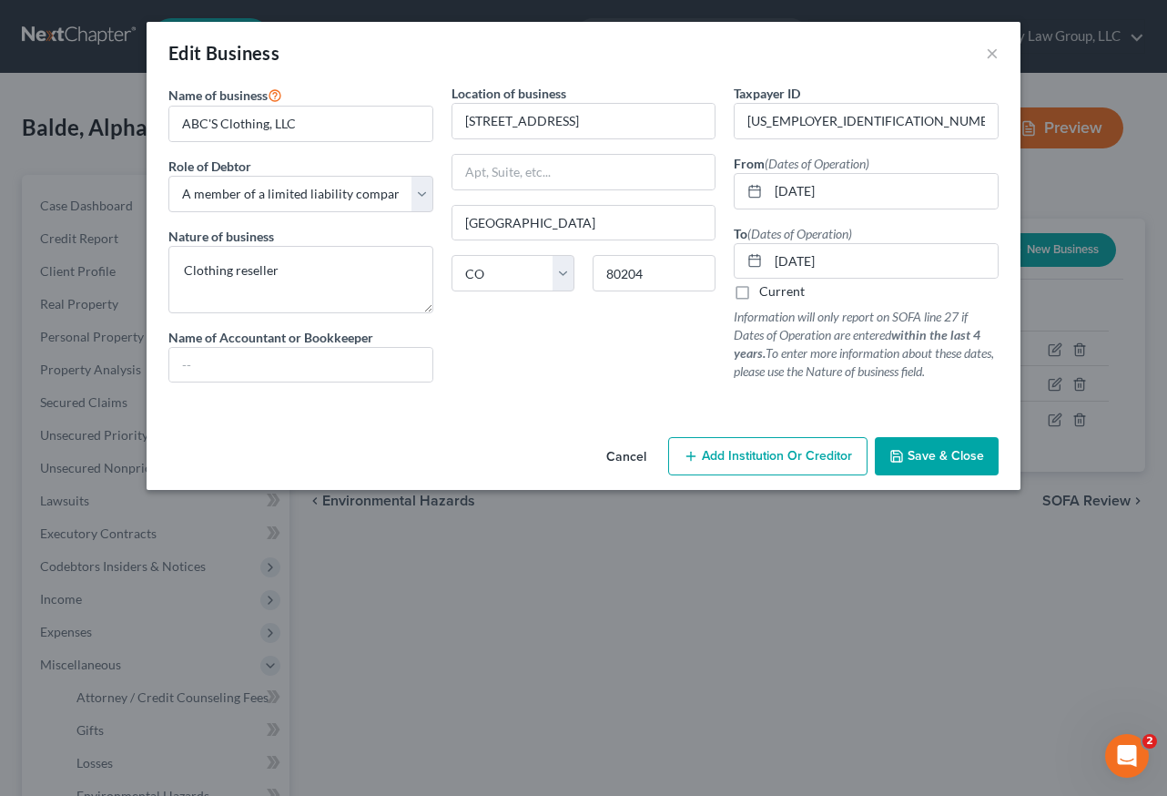
click at [759, 295] on label "Current" at bounding box center [782, 291] width 46 height 18
click at [767, 294] on input "Current" at bounding box center [773, 288] width 12 height 12
checkbox input "true"
click at [956, 452] on span "Save & Close" at bounding box center [946, 455] width 76 height 15
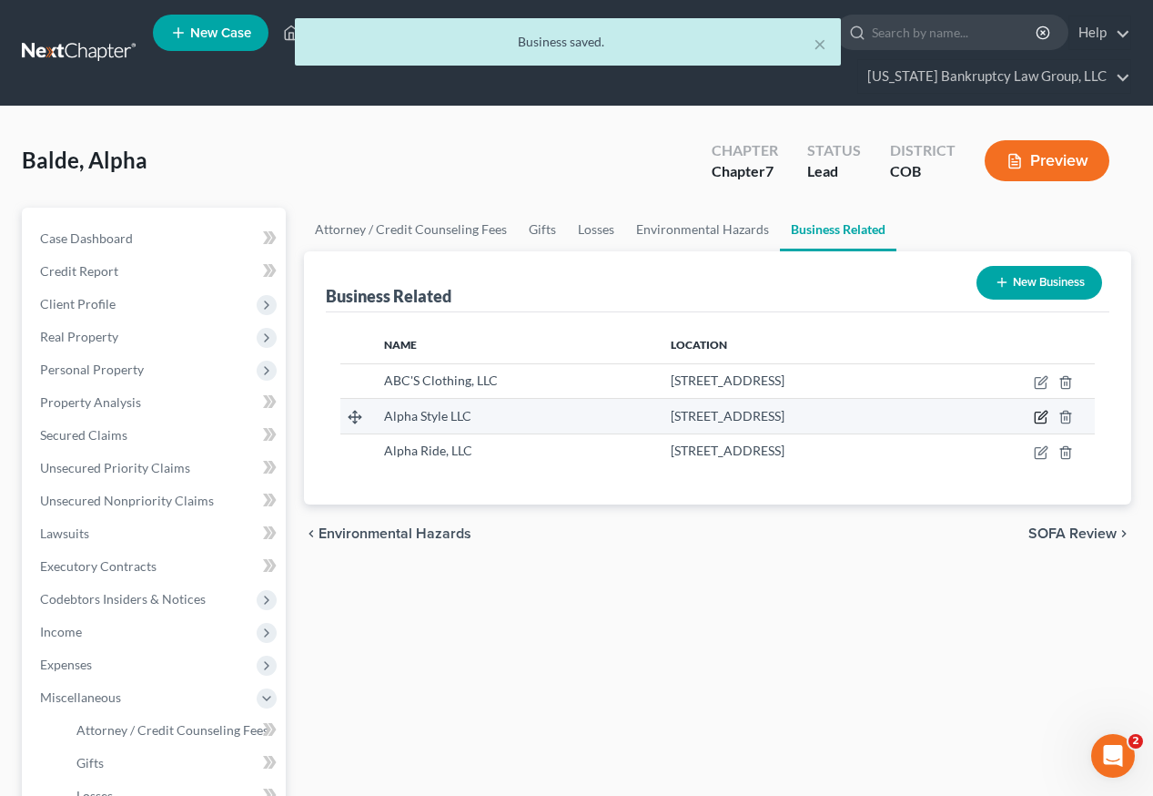
click at [1040, 410] on icon "button" at bounding box center [1041, 417] width 15 height 15
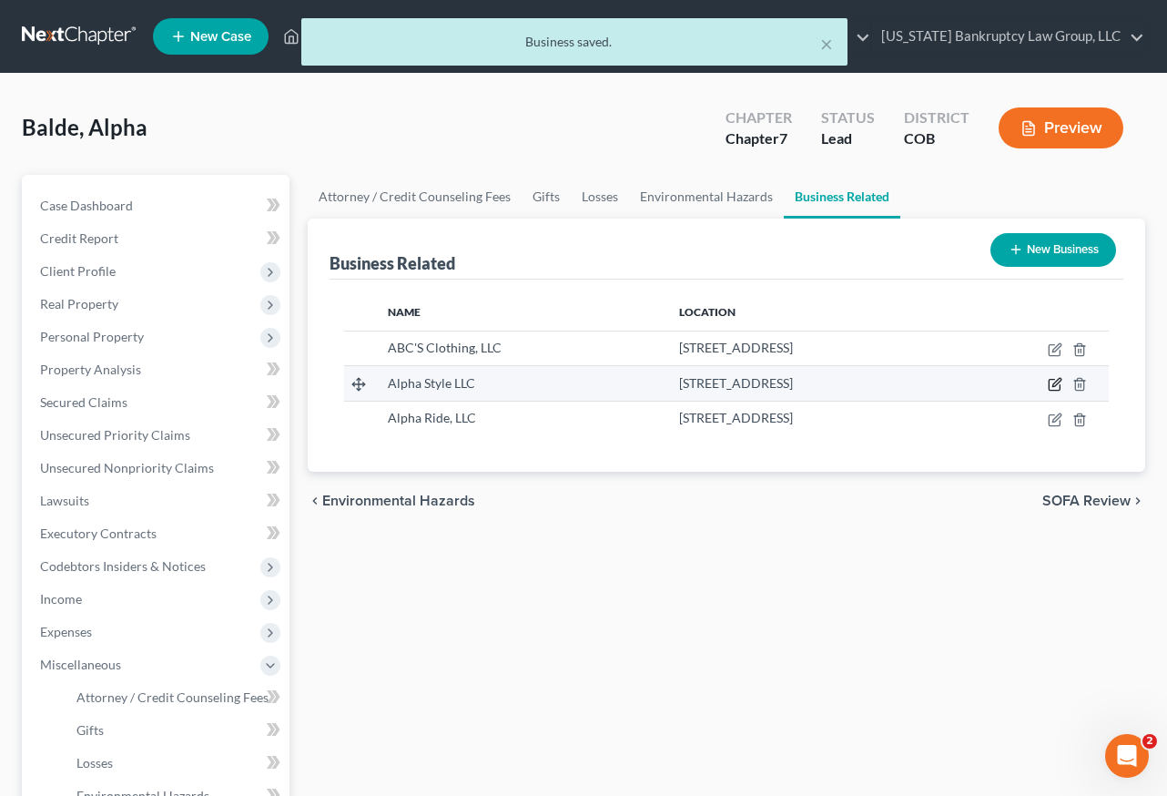
select select "member"
select select "5"
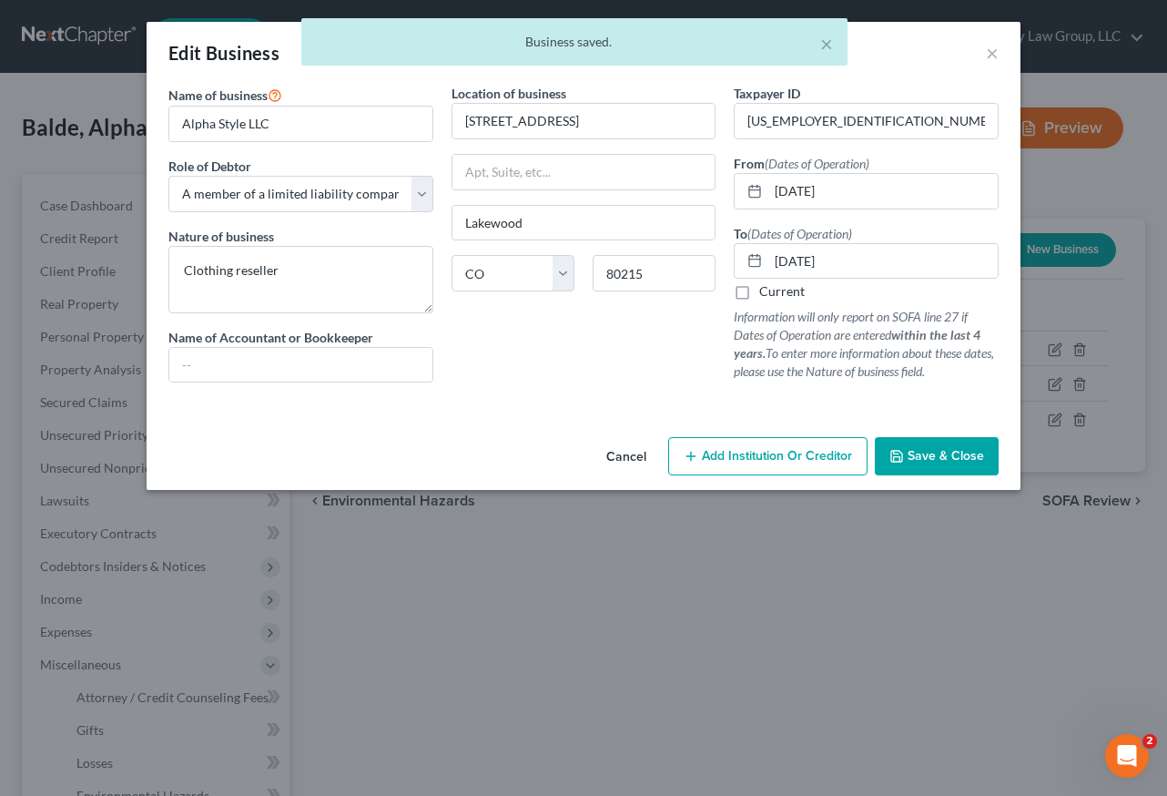
click at [759, 290] on label "Current" at bounding box center [782, 291] width 46 height 18
click at [767, 290] on input "Current" at bounding box center [773, 288] width 12 height 12
checkbox input "true"
click at [941, 462] on span "Save & Close" at bounding box center [946, 455] width 76 height 15
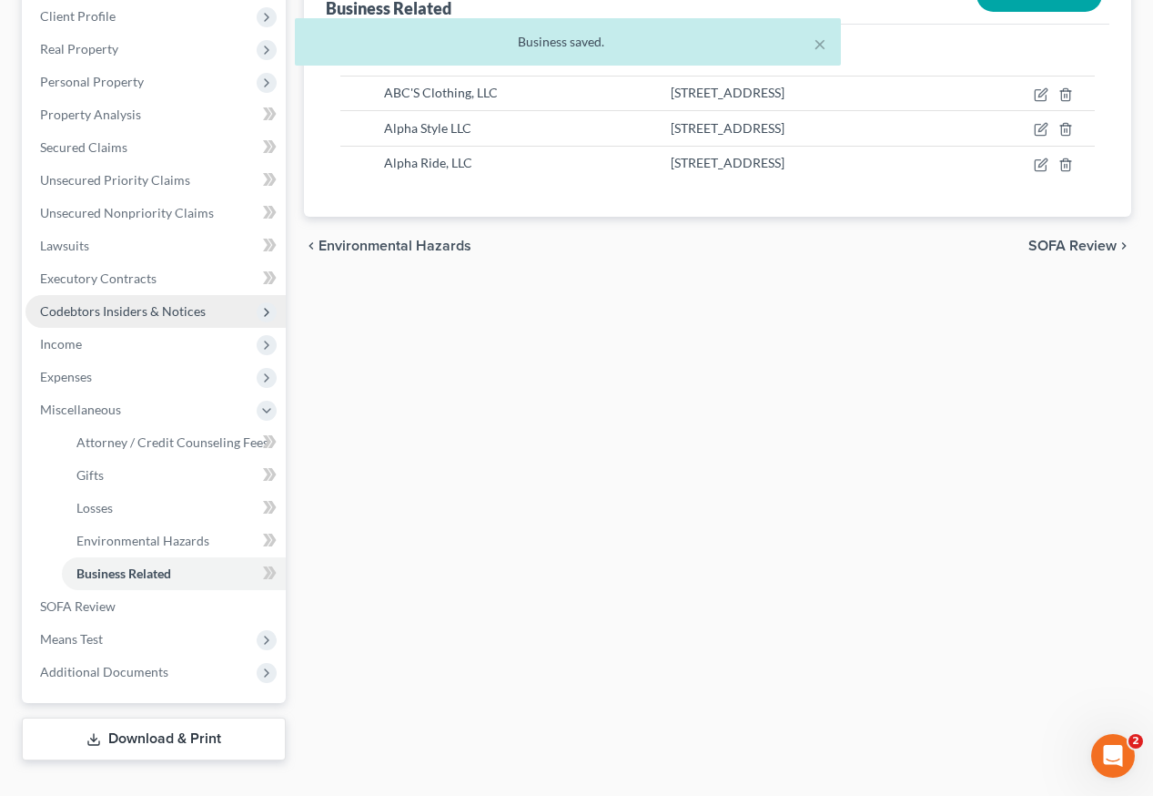
scroll to position [289, 0]
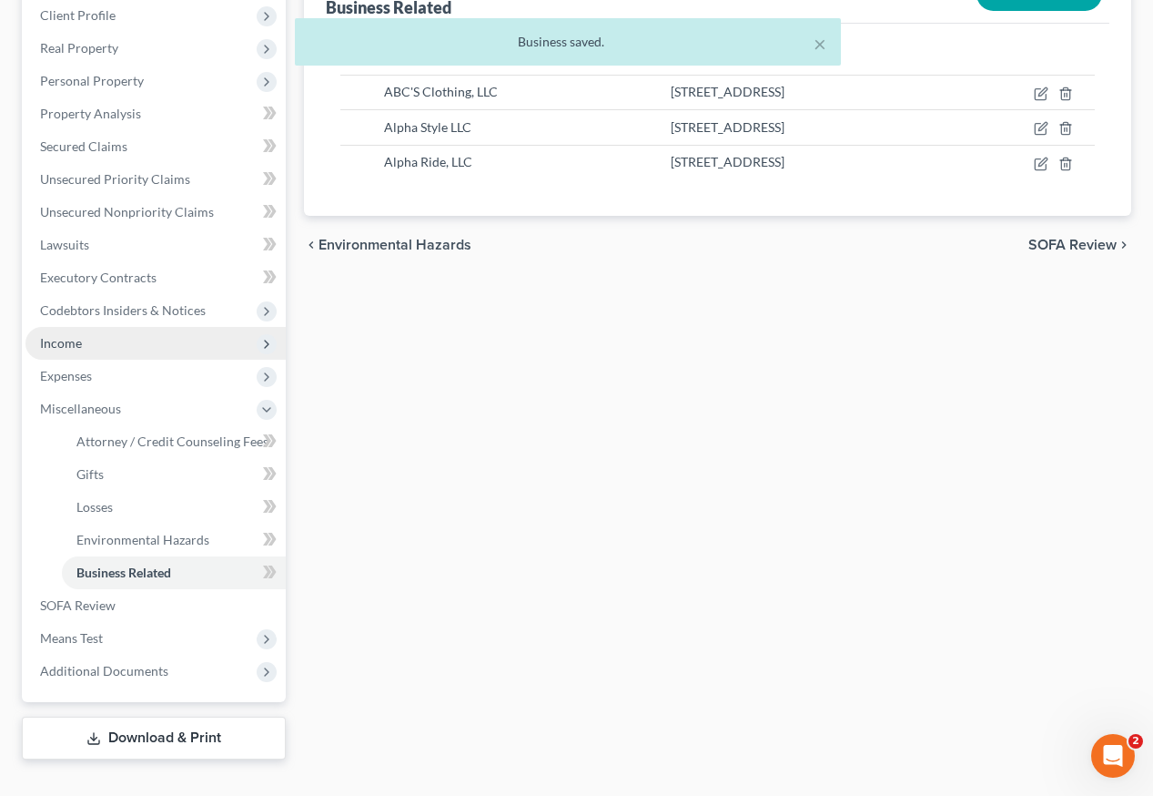
click at [74, 335] on span "Income" at bounding box center [61, 342] width 42 height 15
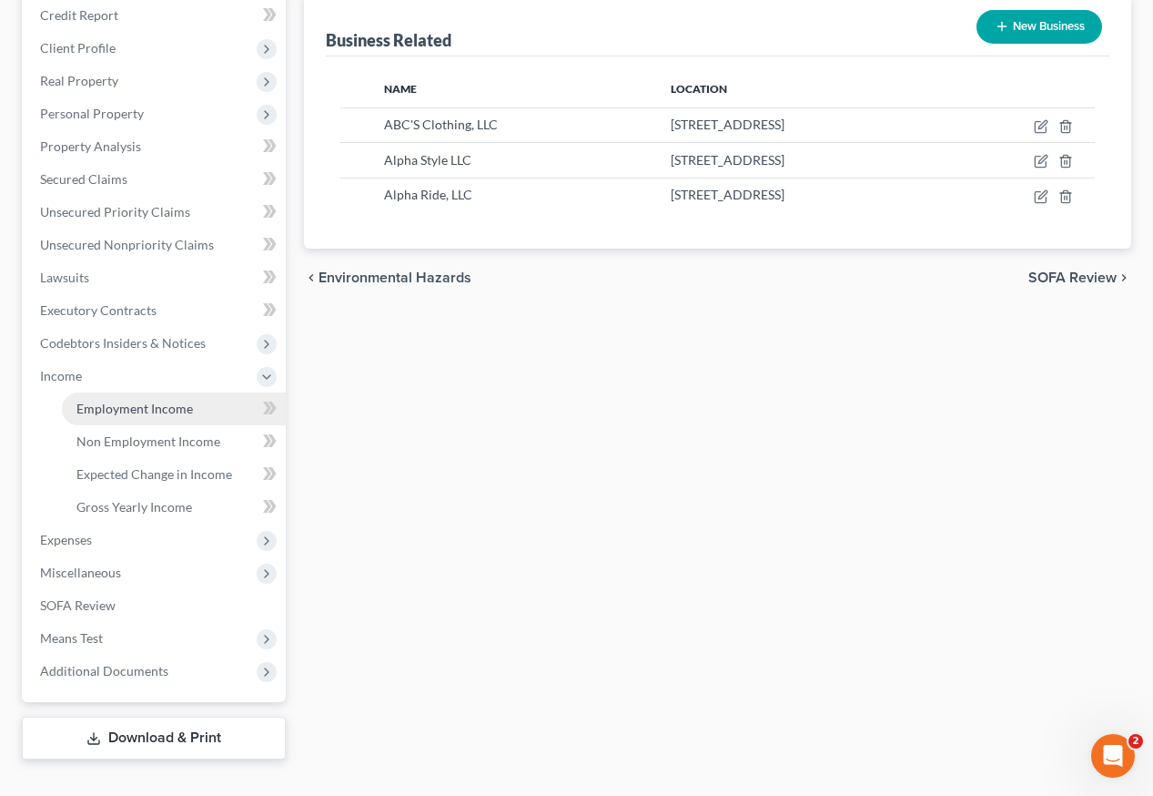
click at [122, 401] on span "Employment Income" at bounding box center [134, 408] width 117 height 15
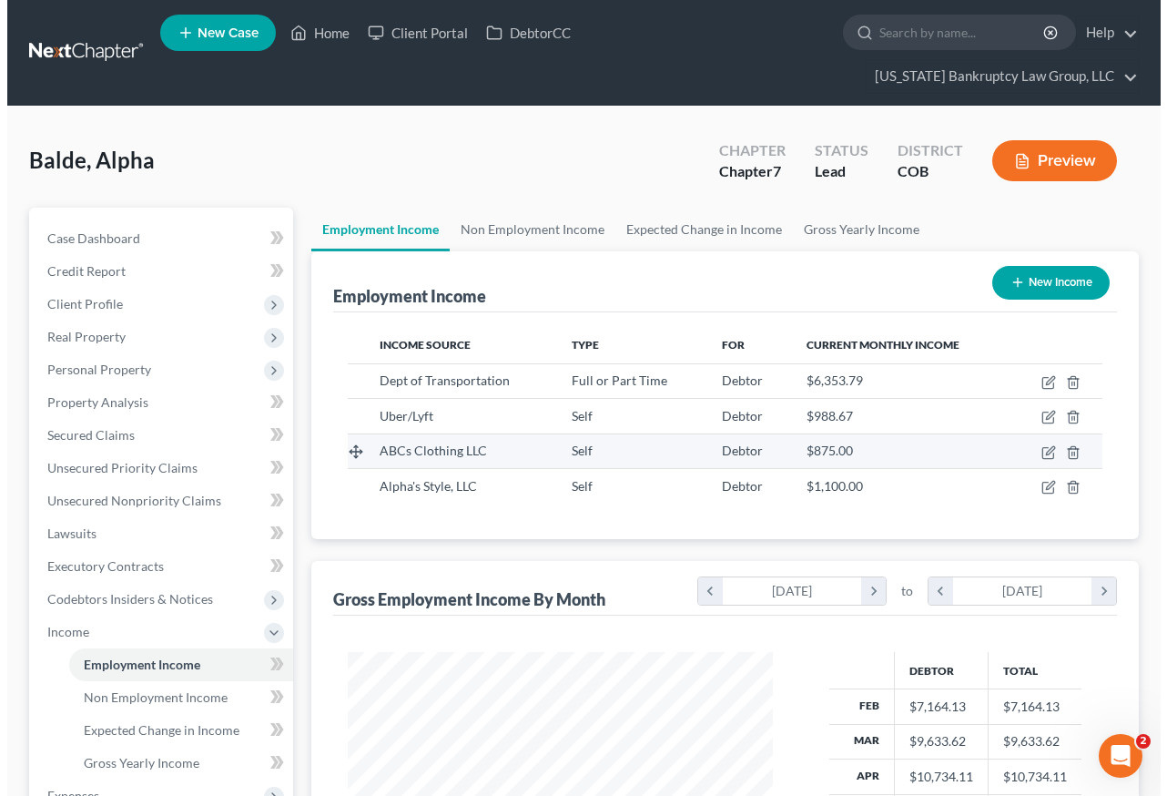
scroll to position [327, 462]
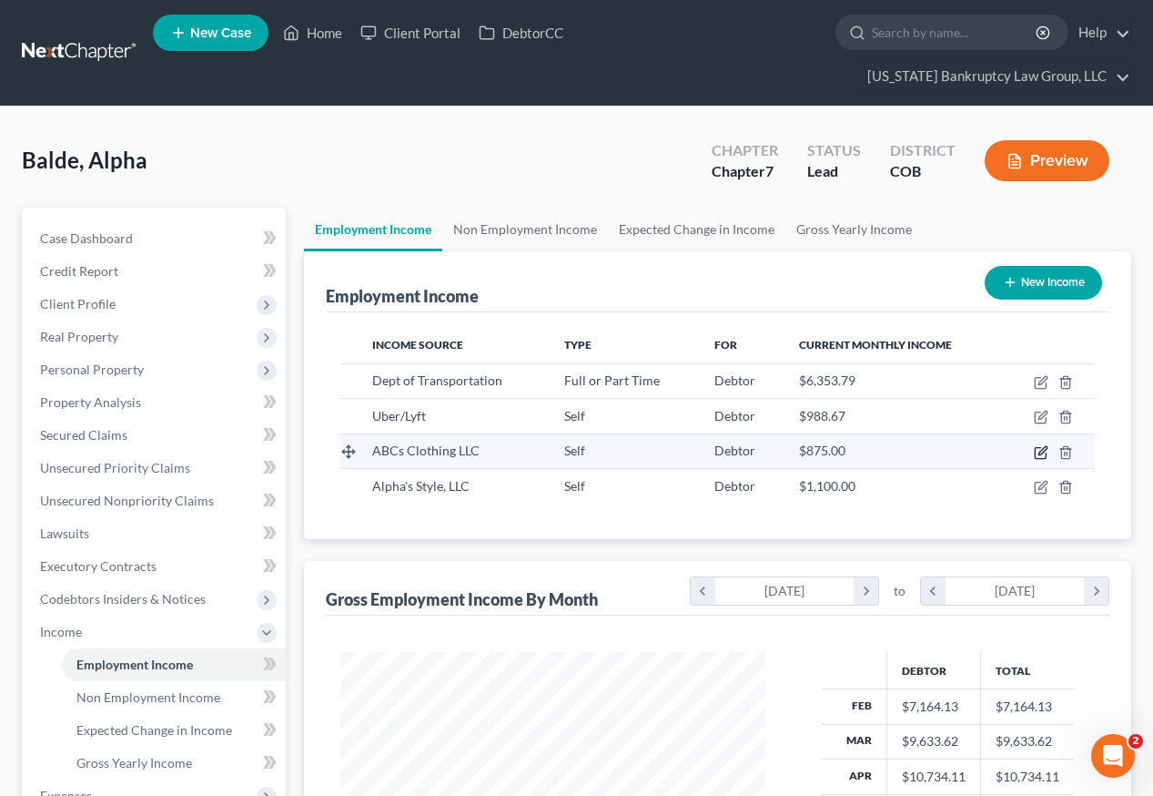
click at [1041, 445] on icon "button" at bounding box center [1041, 452] width 15 height 15
select select "1"
select select "5"
select select "0"
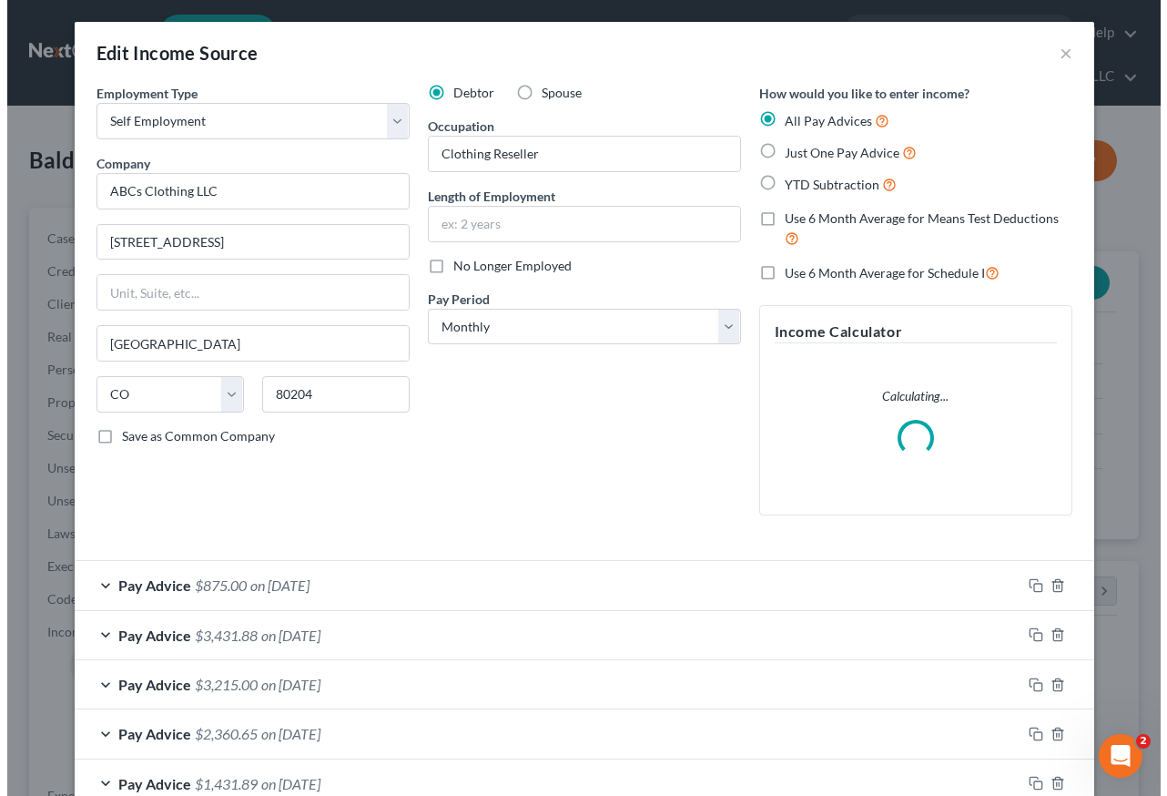
scroll to position [327, 467]
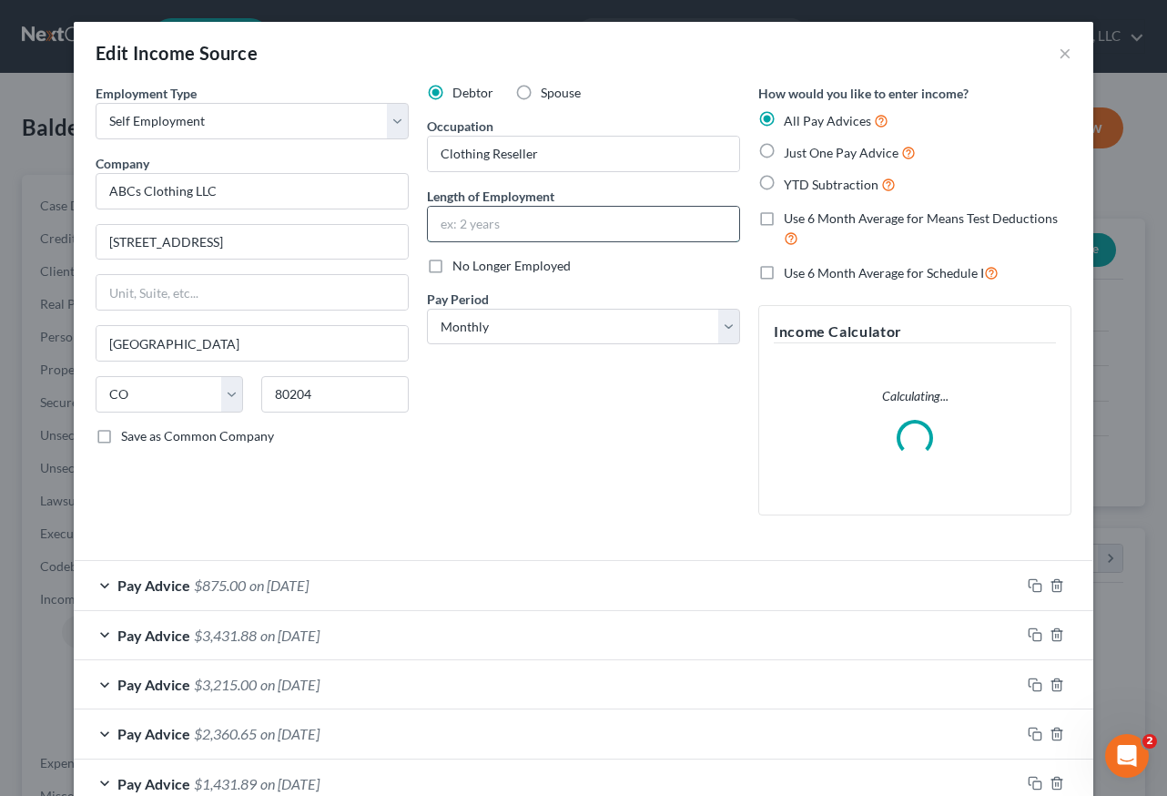
click at [510, 228] on input "text" at bounding box center [583, 224] width 311 height 35
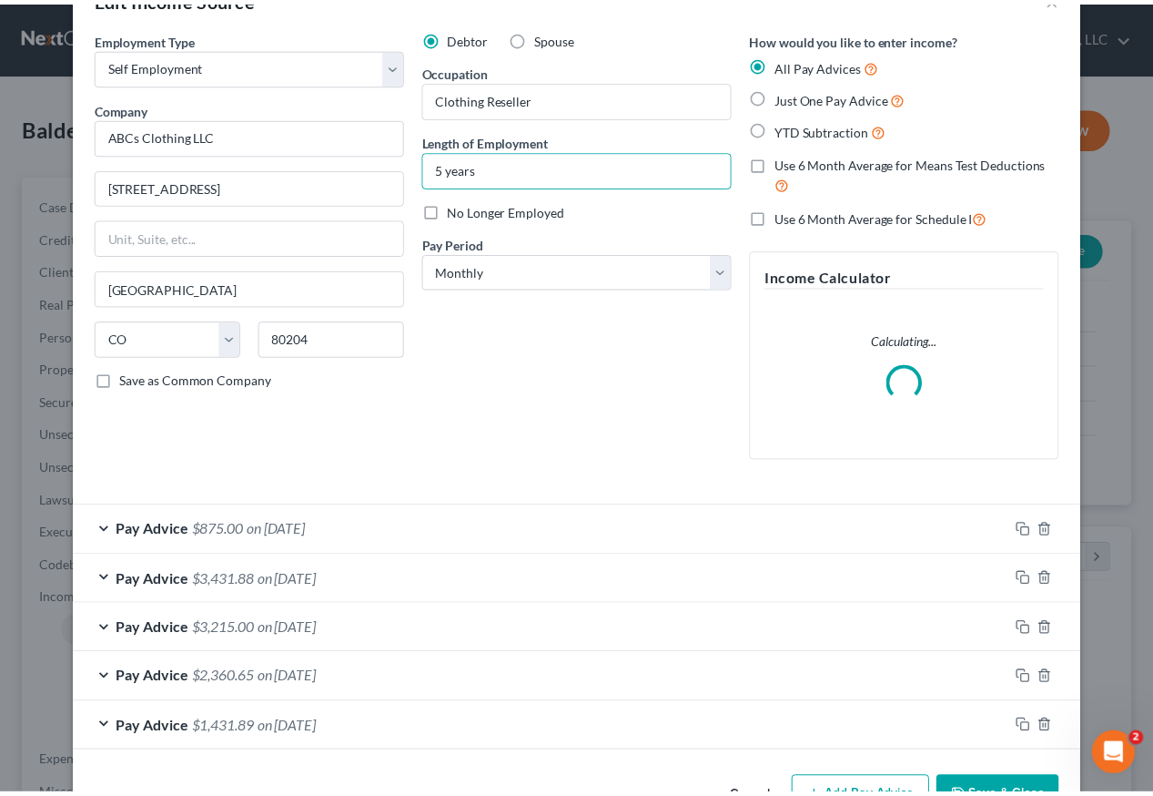
scroll to position [112, 0]
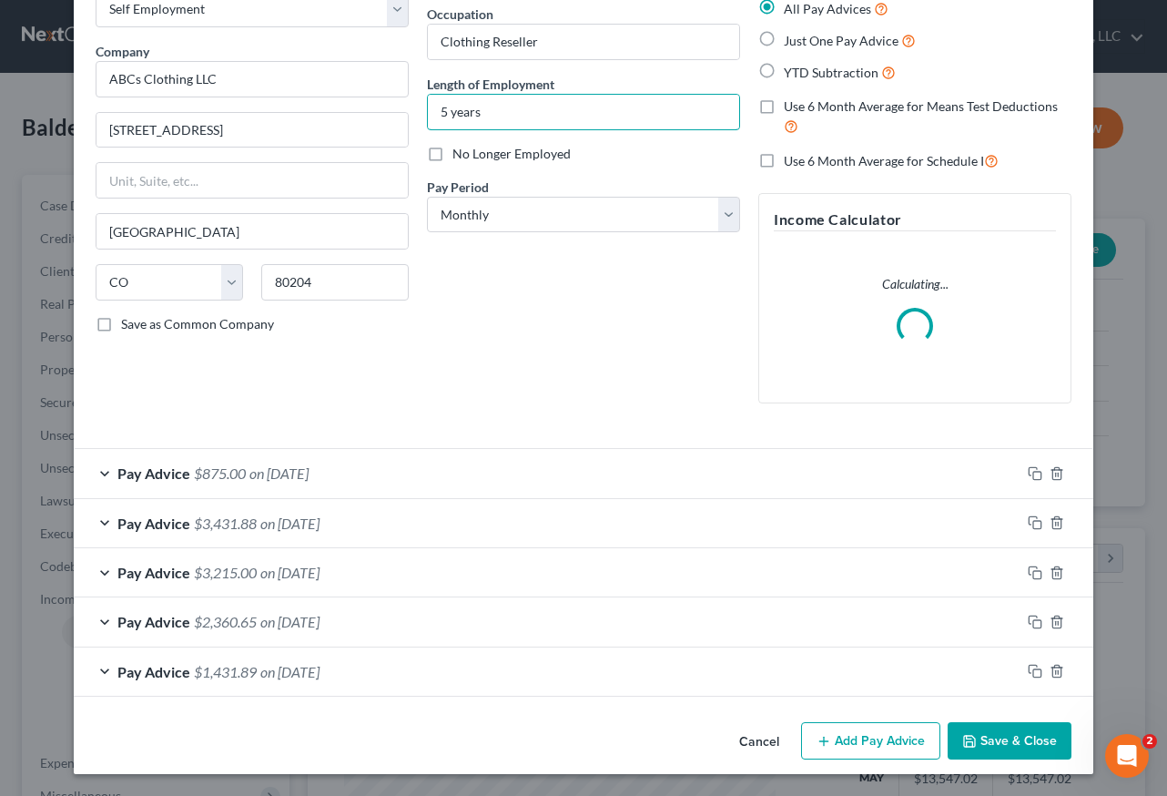
type input "5 years"
click at [1052, 734] on button "Save & Close" at bounding box center [1010, 741] width 124 height 38
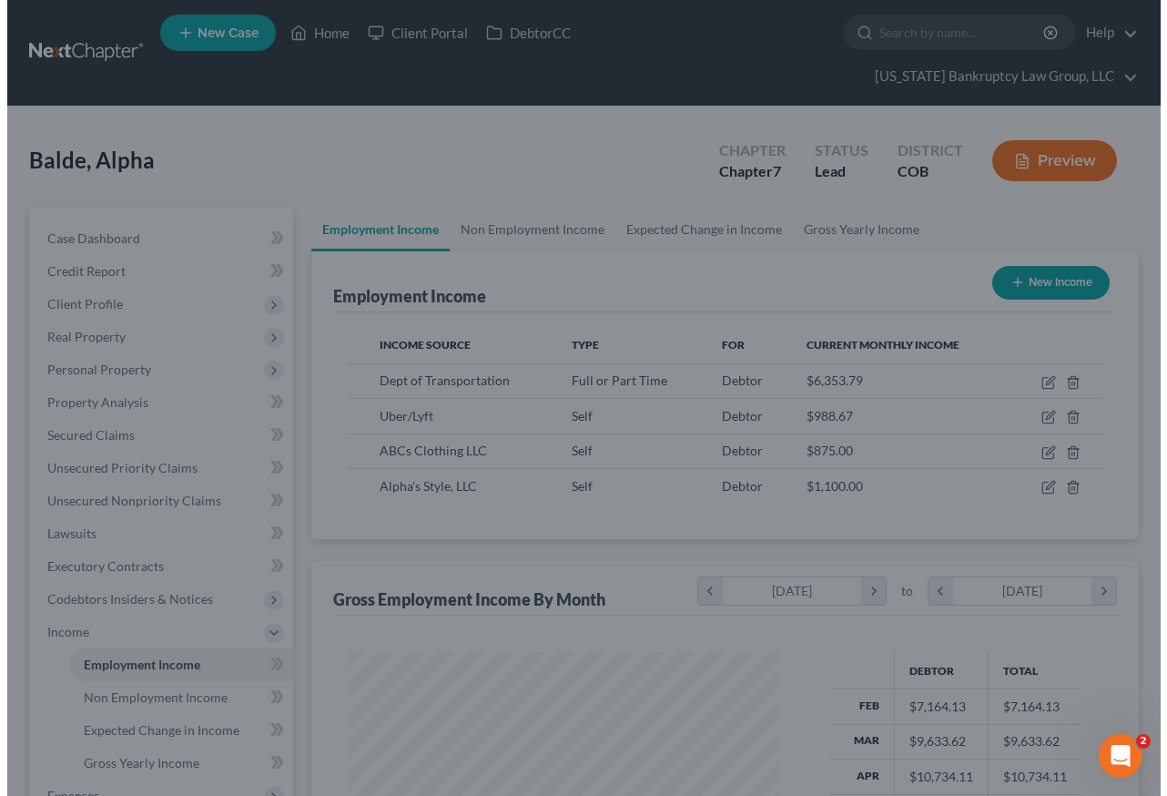
scroll to position [910023, 909888]
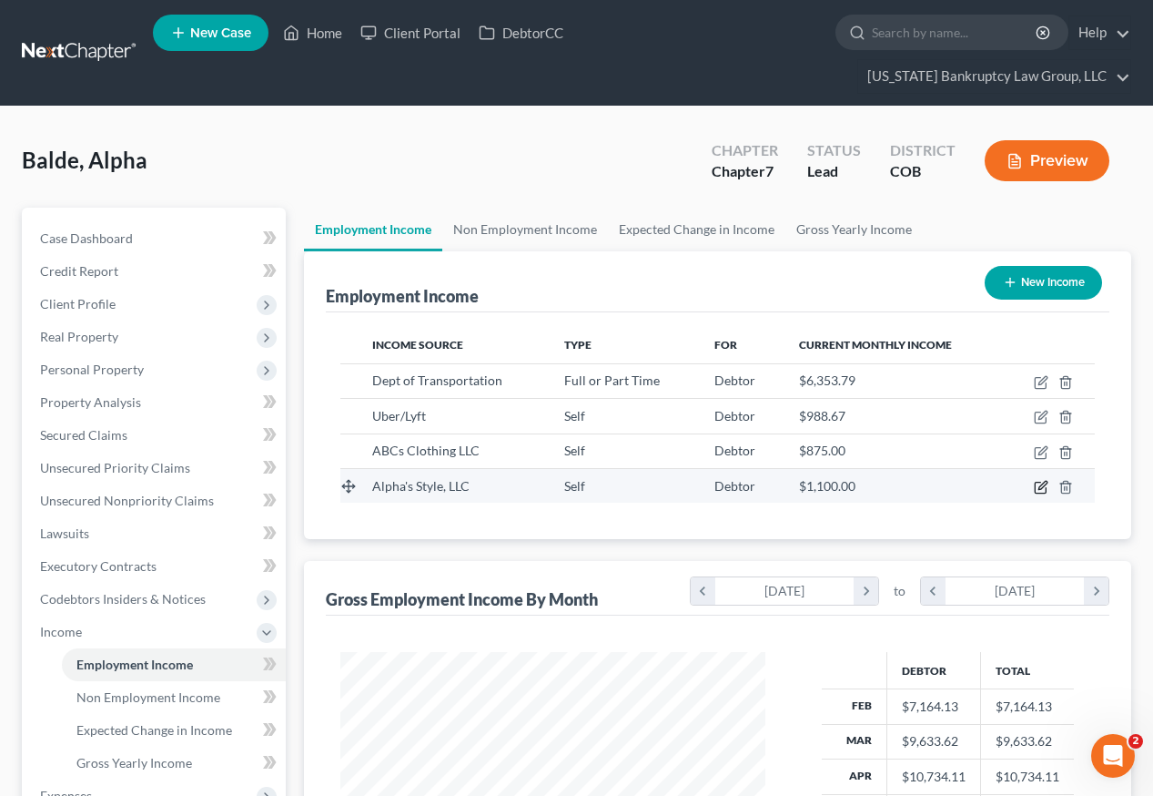
click at [1041, 481] on icon "button" at bounding box center [1043, 485] width 8 height 8
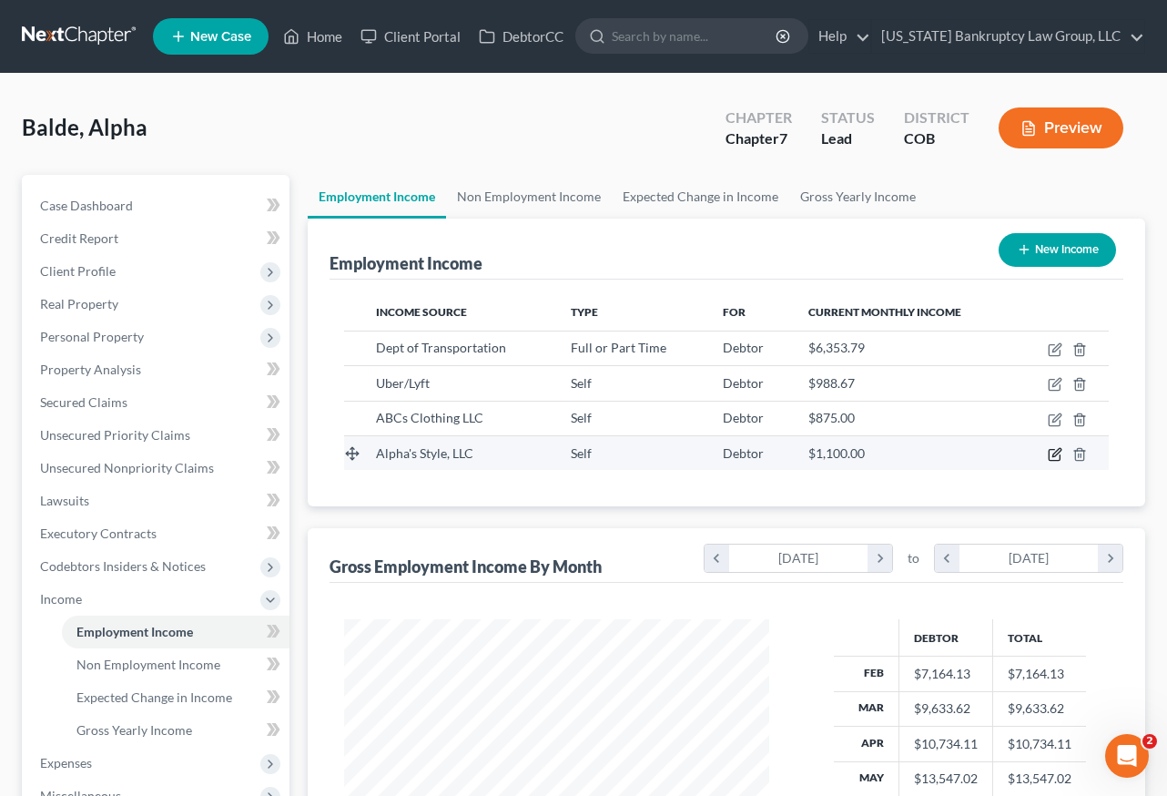
select select "1"
select select "5"
select select "0"
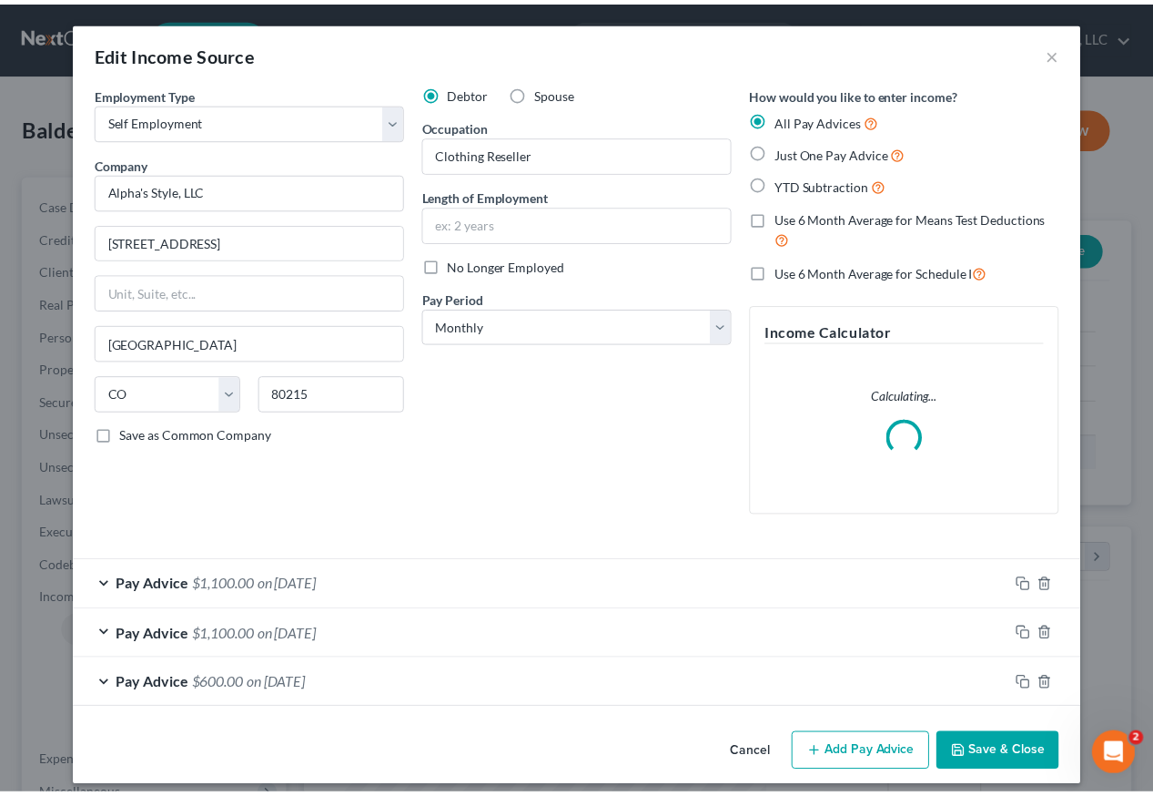
scroll to position [327, 467]
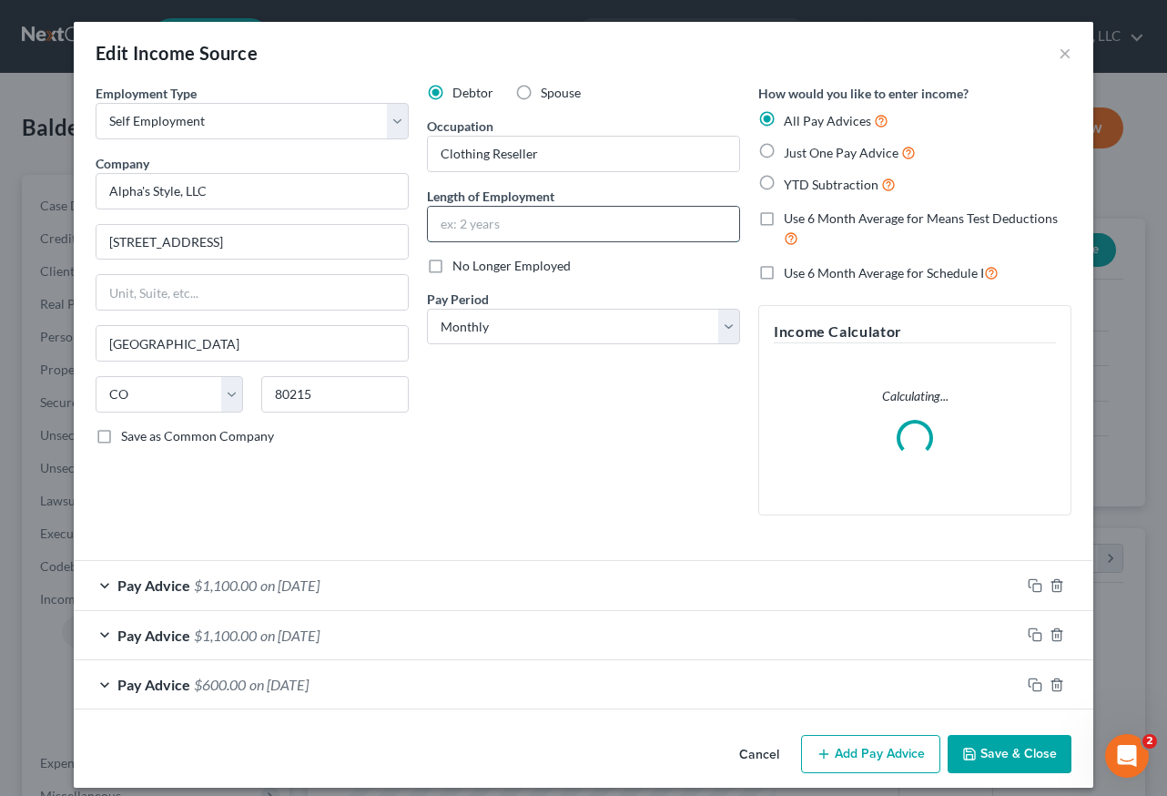
click at [513, 221] on input "text" at bounding box center [583, 224] width 311 height 35
type input "5 years"
click at [1037, 757] on button "Save & Close" at bounding box center [1010, 754] width 124 height 38
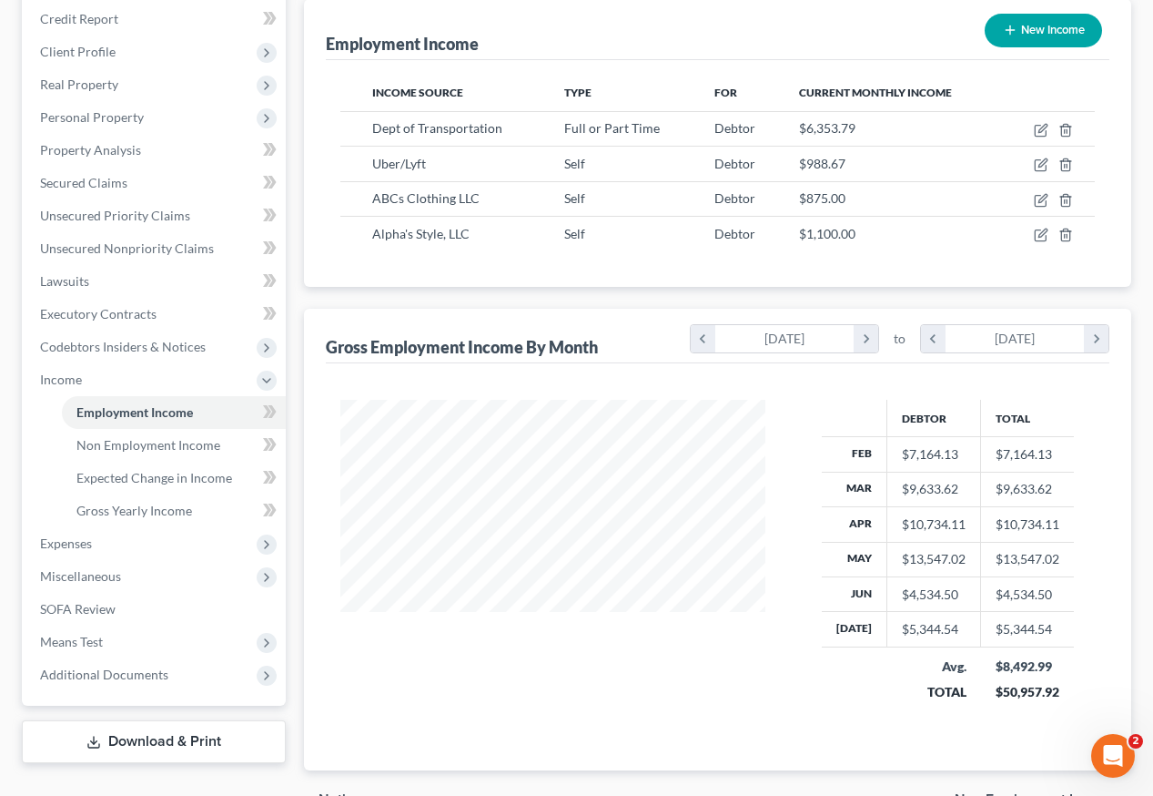
scroll to position [321, 0]
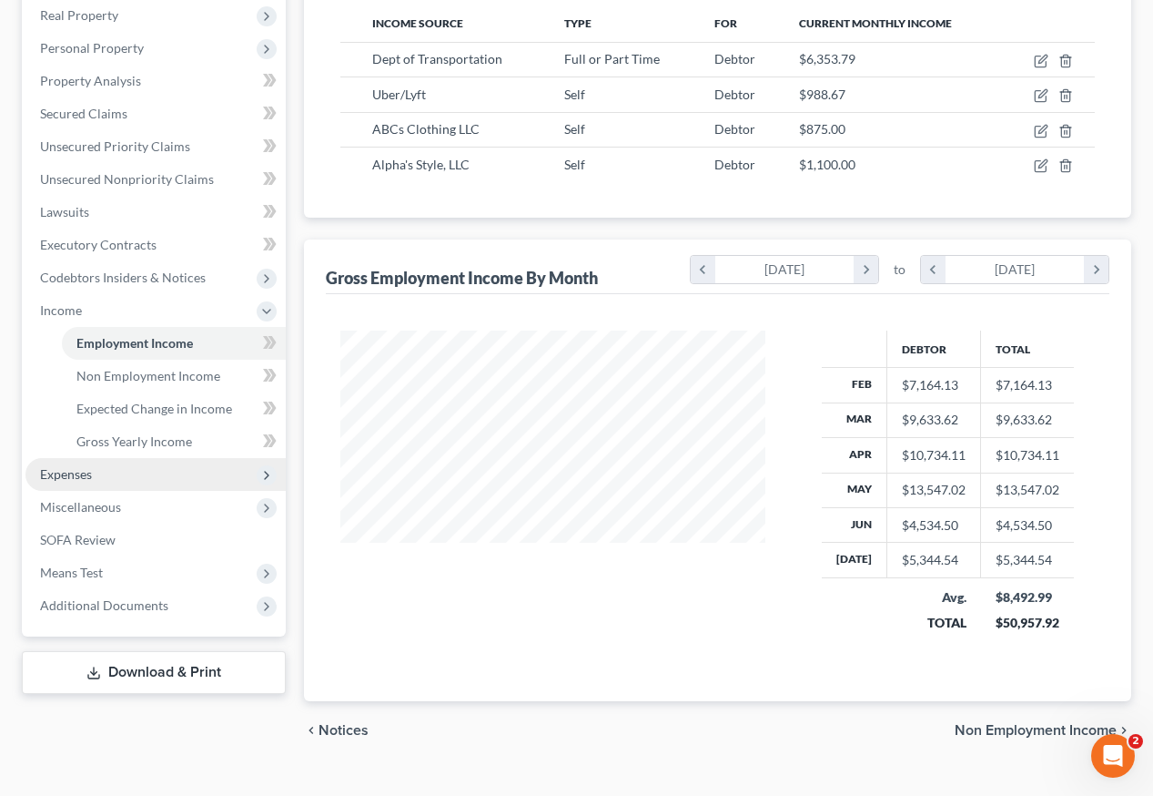
click at [83, 466] on span "Expenses" at bounding box center [66, 473] width 52 height 15
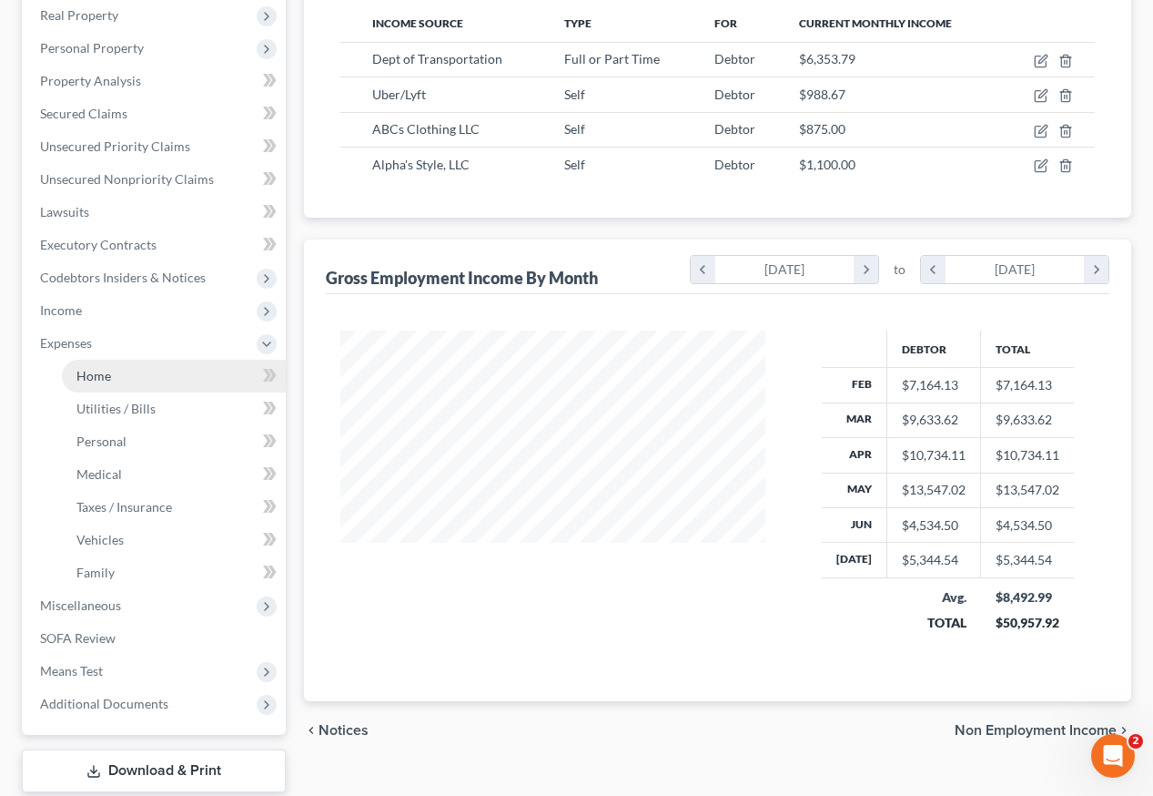
click at [88, 368] on span "Home" at bounding box center [93, 375] width 35 height 15
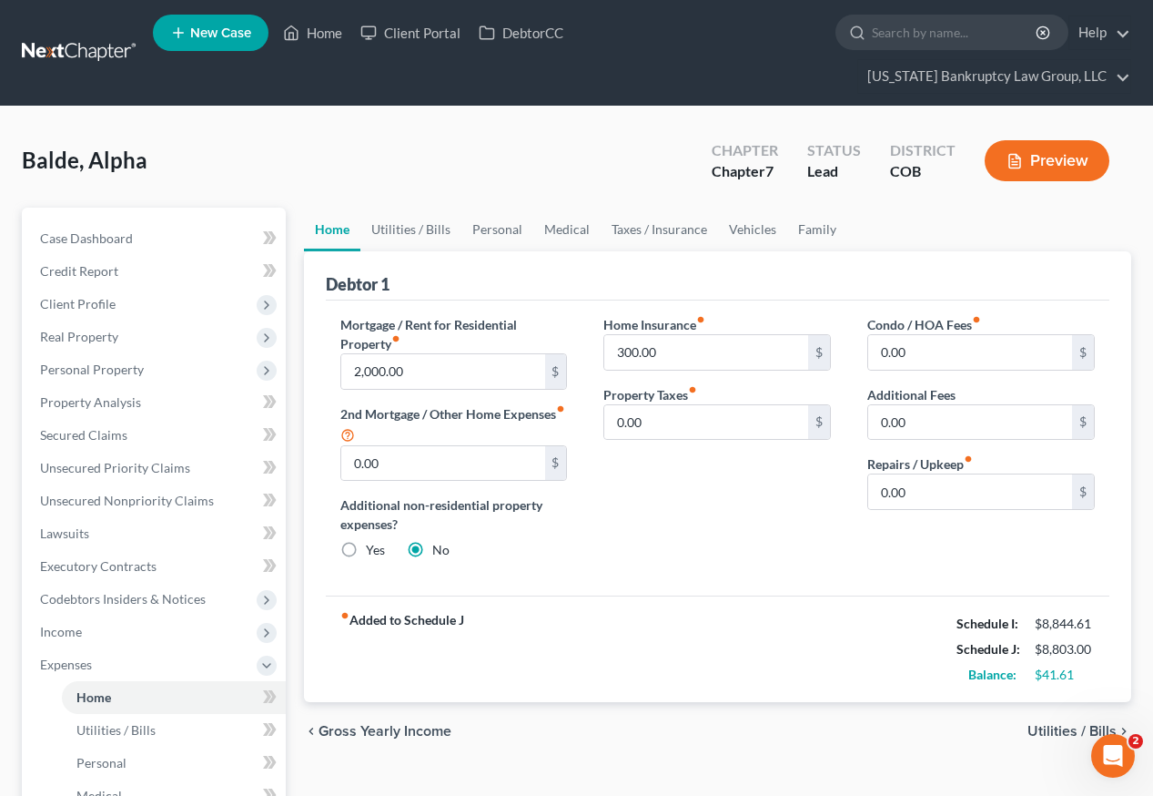
click at [466, 128] on div "Balde, Alpha Upgraded Chapter Chapter 7 Status Lead District COB Preview" at bounding box center [577, 167] width 1110 height 79
click at [333, 33] on link "Home" at bounding box center [312, 32] width 77 height 33
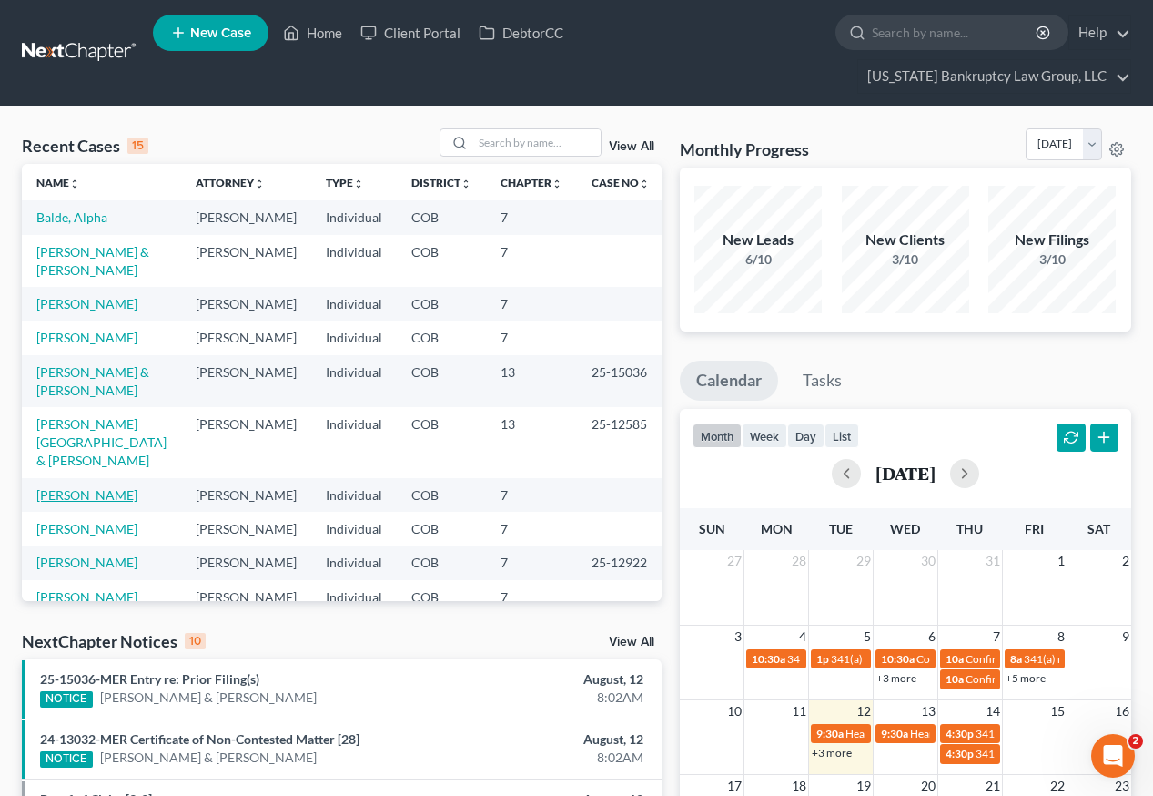
click at [100, 500] on link "Waneka, Michael" at bounding box center [86, 494] width 101 height 15
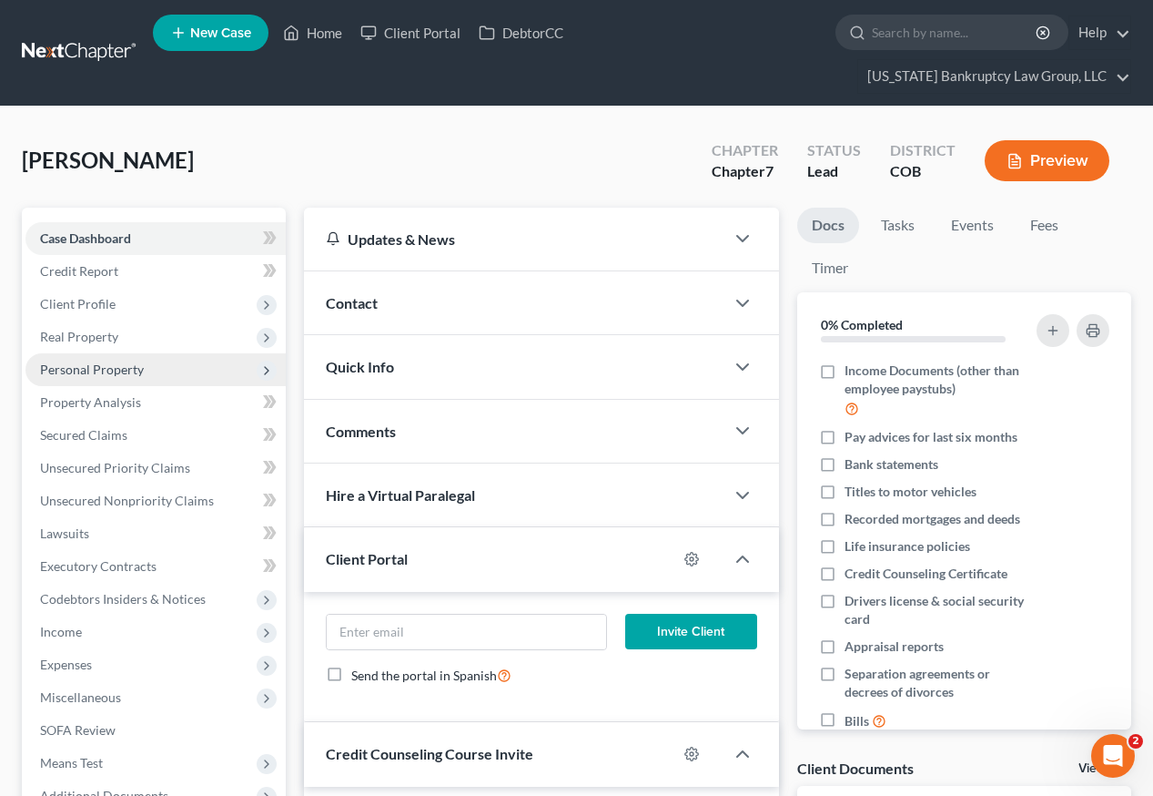
click at [77, 361] on span "Personal Property" at bounding box center [92, 368] width 104 height 15
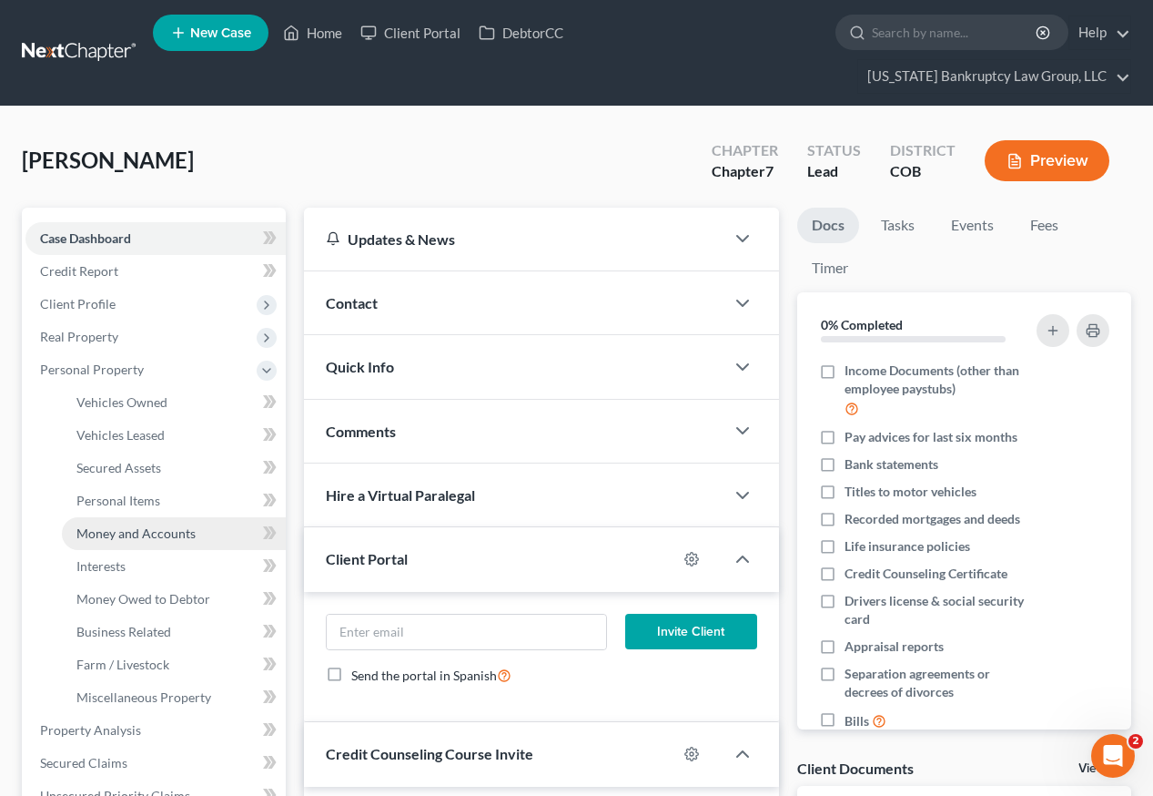
click at [118, 525] on span "Money and Accounts" at bounding box center [135, 532] width 119 height 15
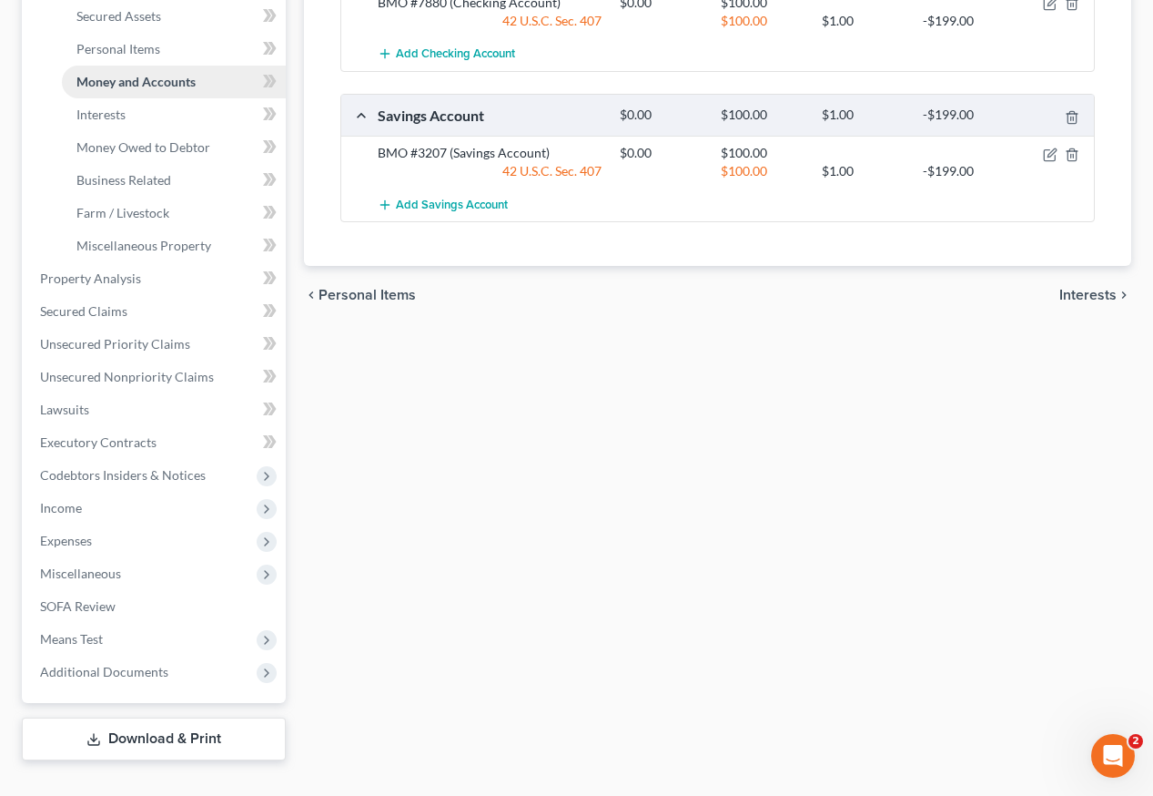
scroll to position [452, 0]
click at [56, 499] on span "Income" at bounding box center [61, 506] width 42 height 15
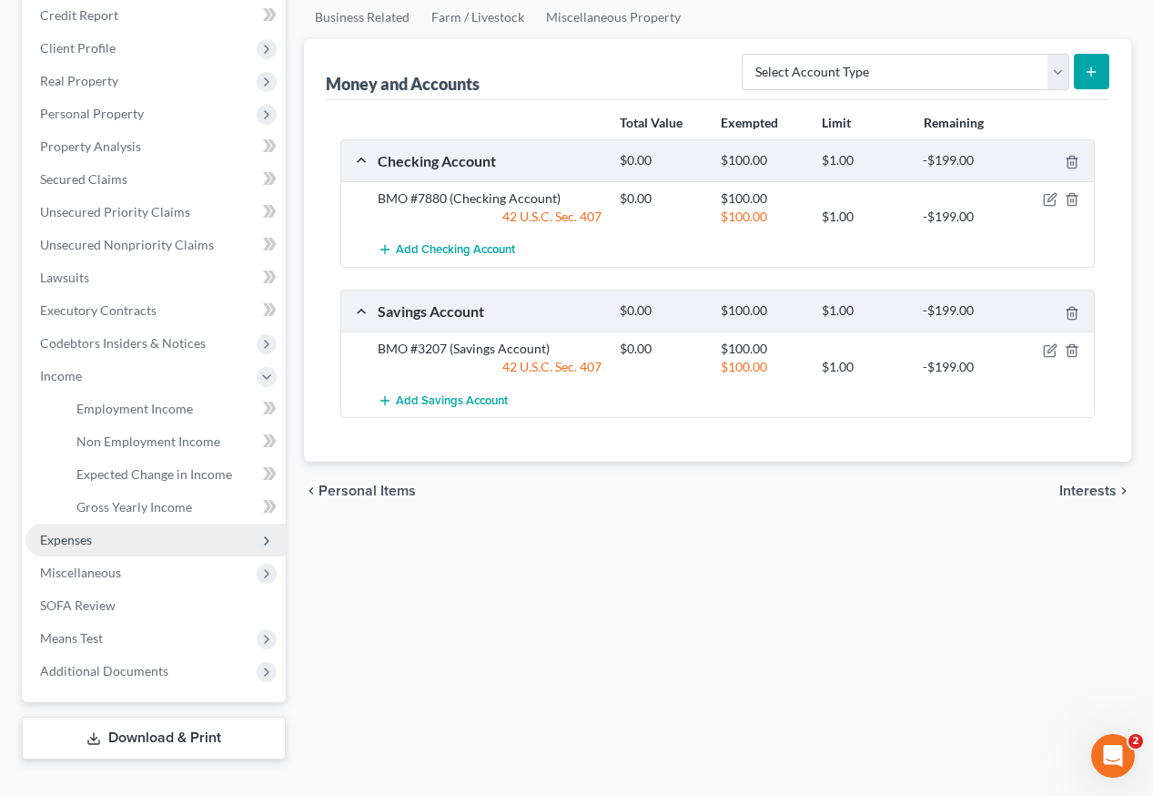
click at [66, 532] on span "Expenses" at bounding box center [66, 539] width 52 height 15
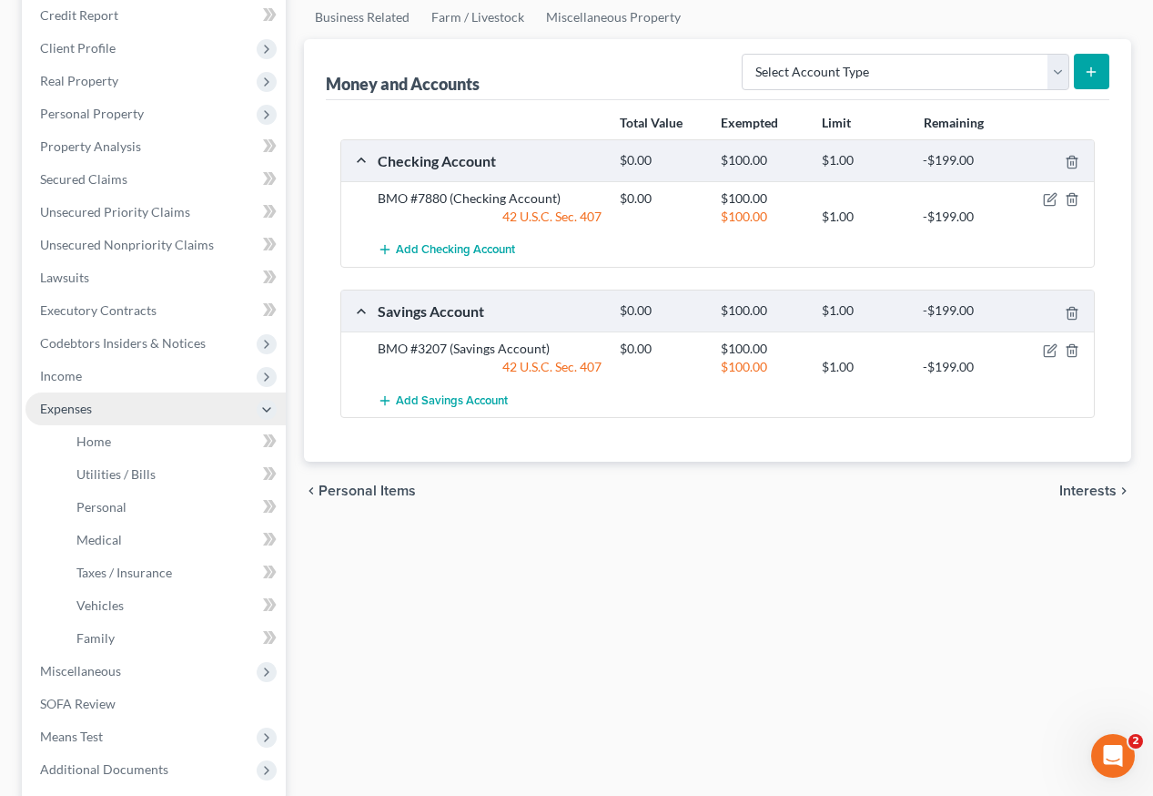
scroll to position [340, 0]
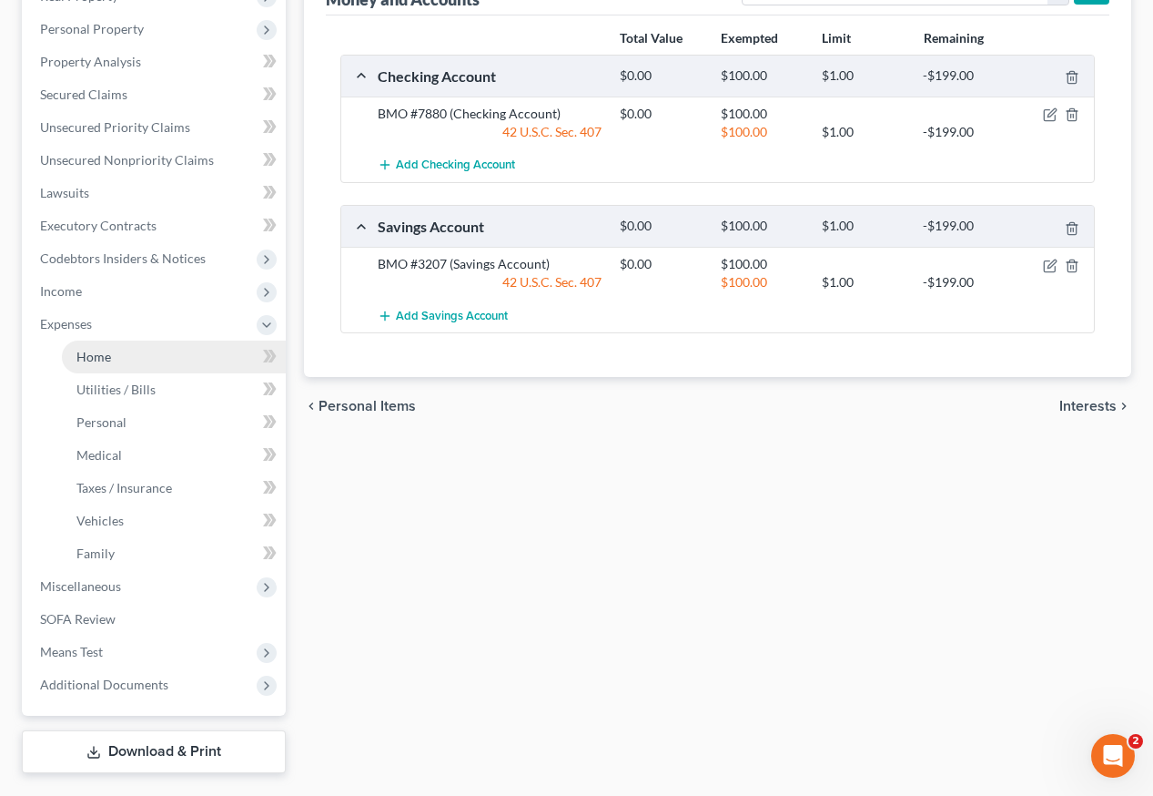
click at [87, 349] on span "Home" at bounding box center [93, 356] width 35 height 15
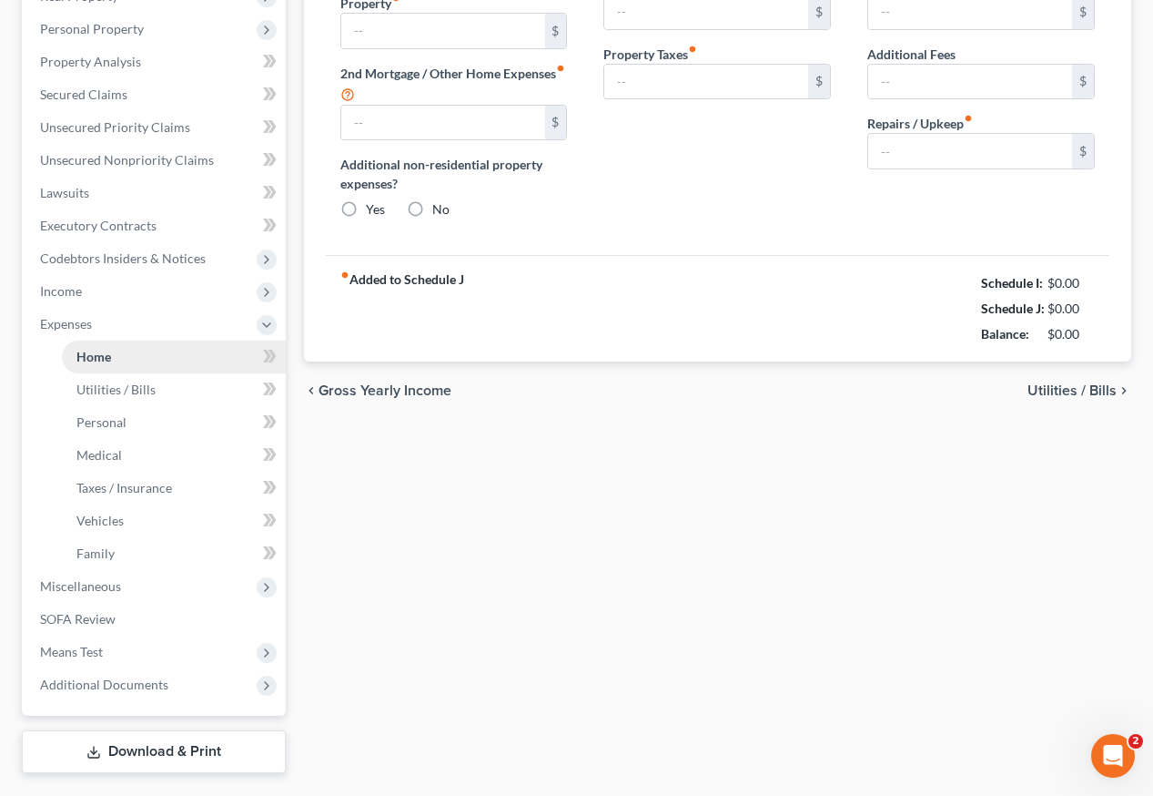
type input "700.00"
type input "0.00"
radio input "true"
type input "0.00"
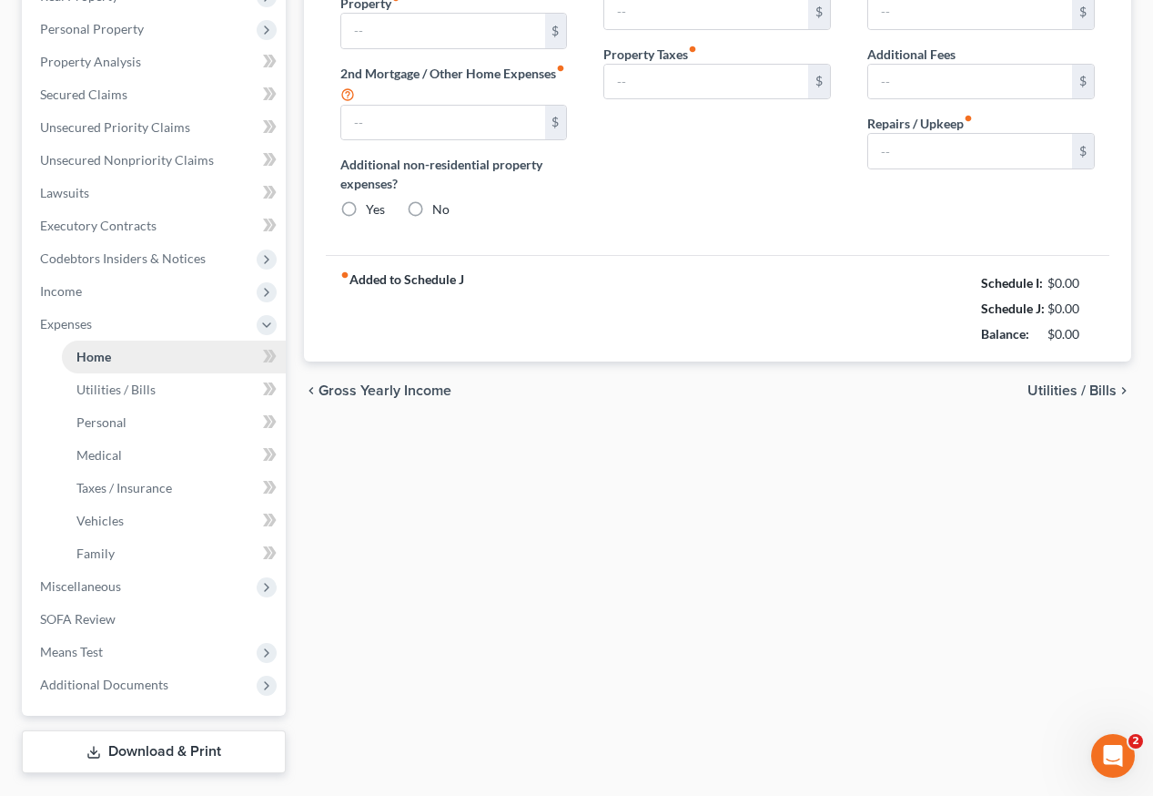
type input "0.00"
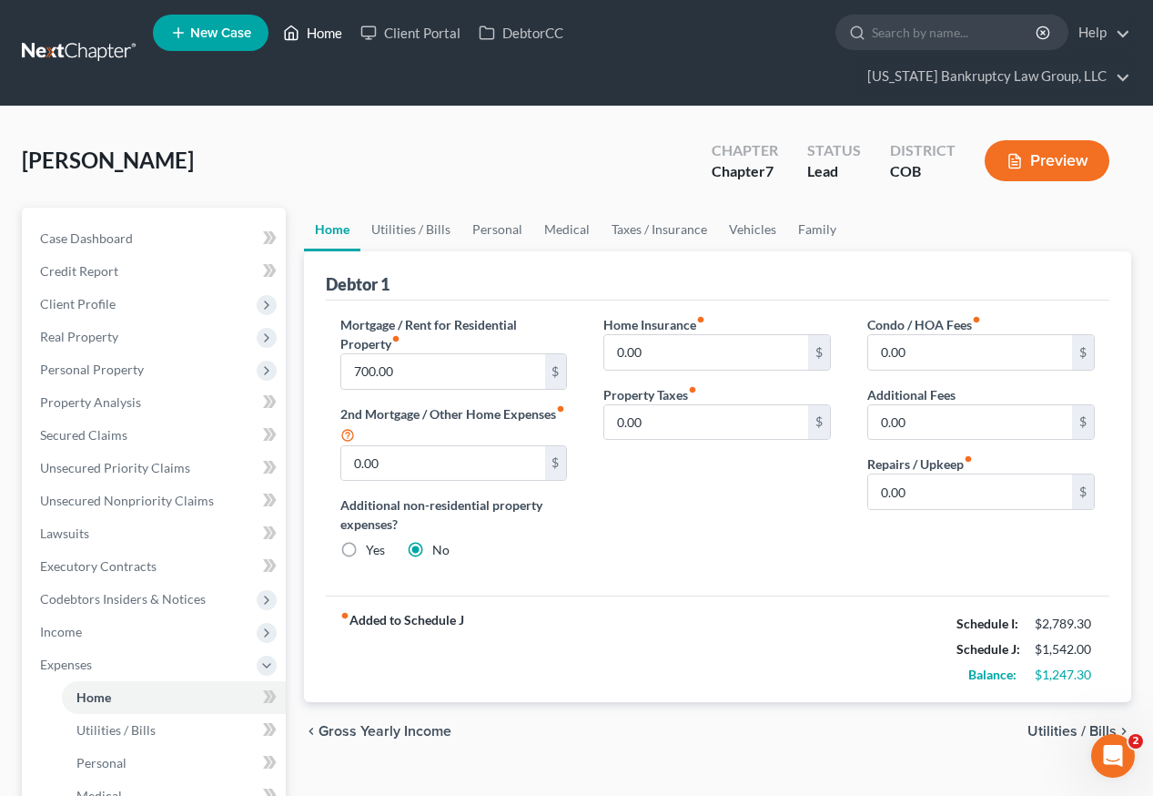
click at [320, 41] on link "Home" at bounding box center [312, 32] width 77 height 33
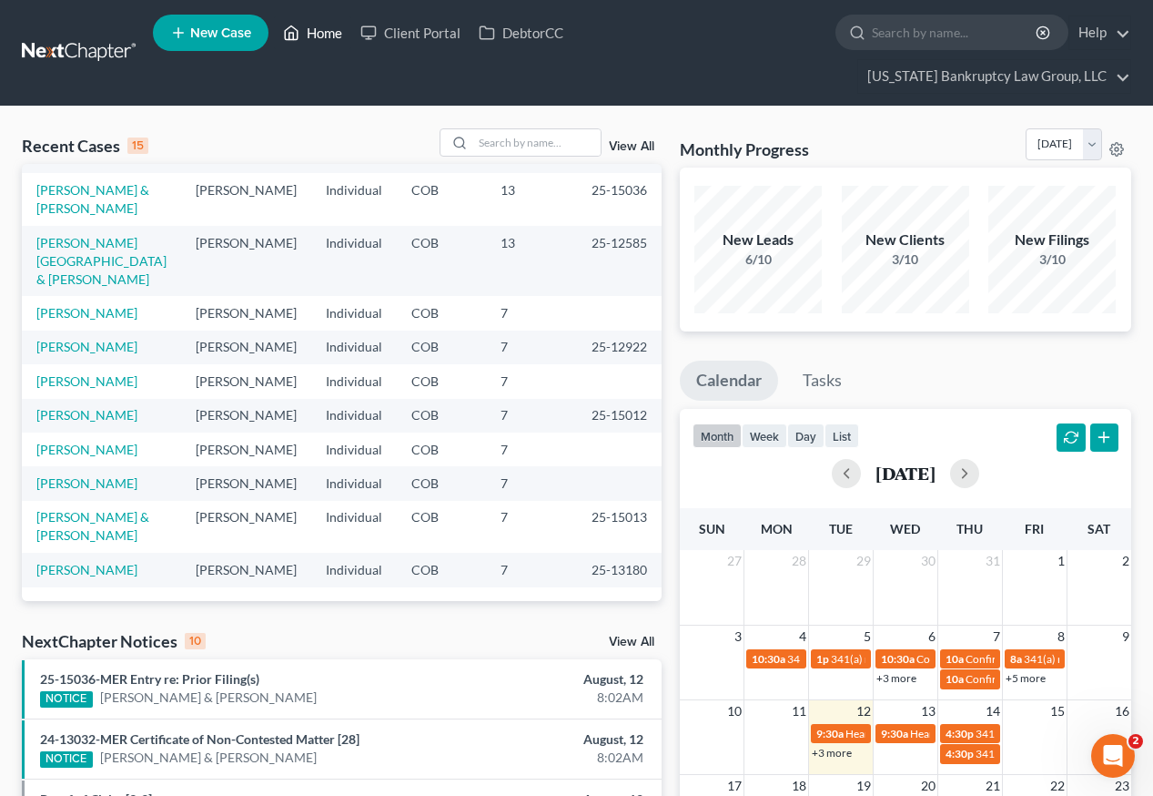
scroll to position [398, 0]
click at [105, 475] on link "Miksche, Aaron" at bounding box center [86, 482] width 101 height 15
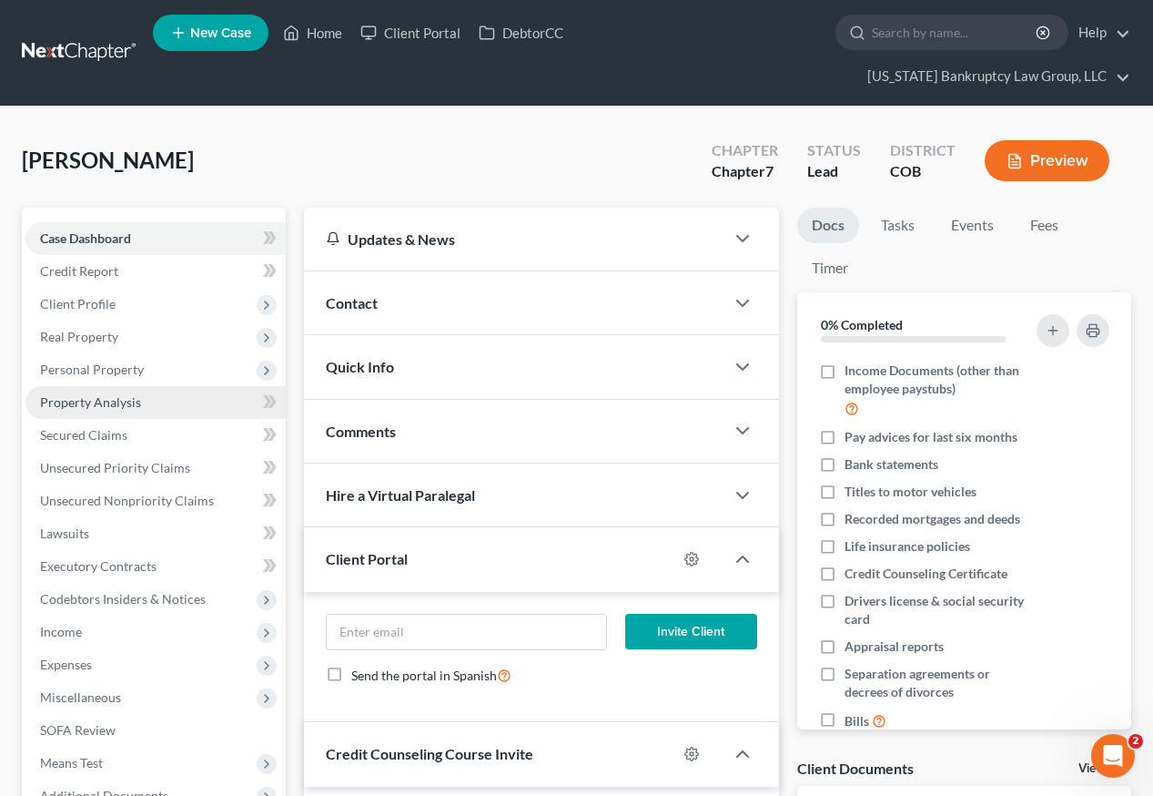
scroll to position [203, 0]
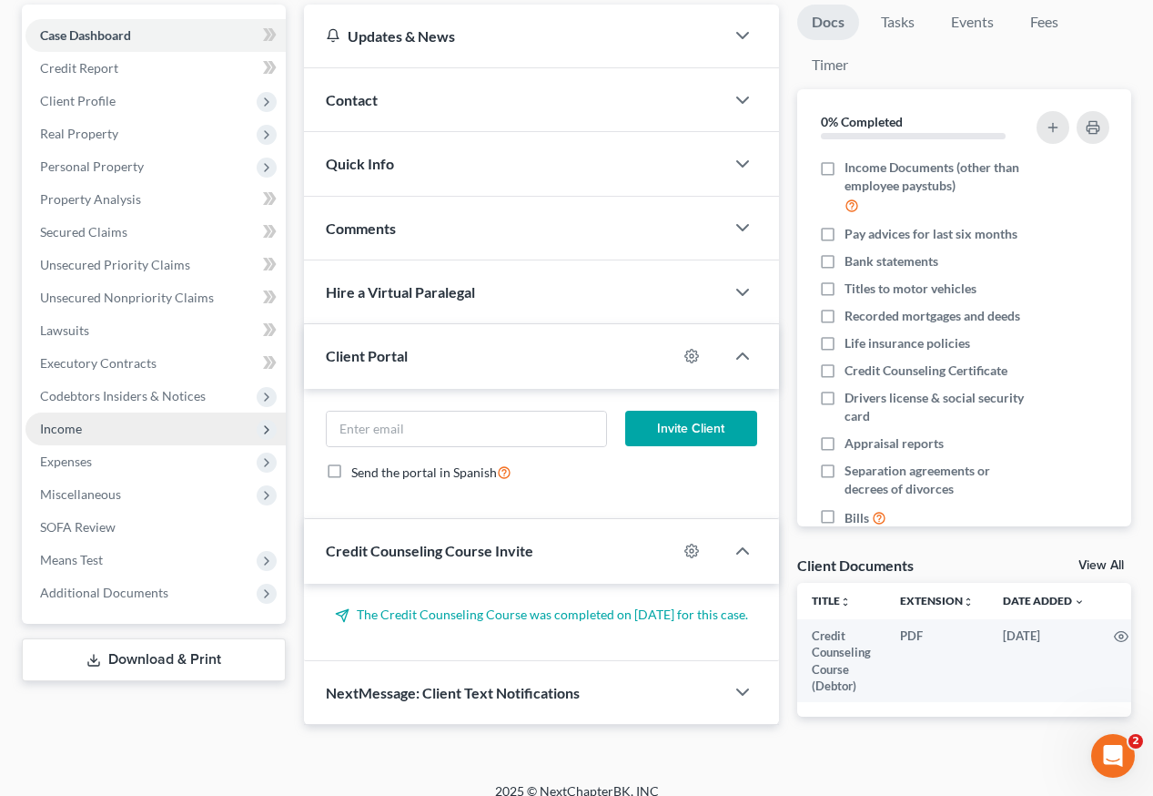
click at [62, 421] on span "Income" at bounding box center [61, 428] width 42 height 15
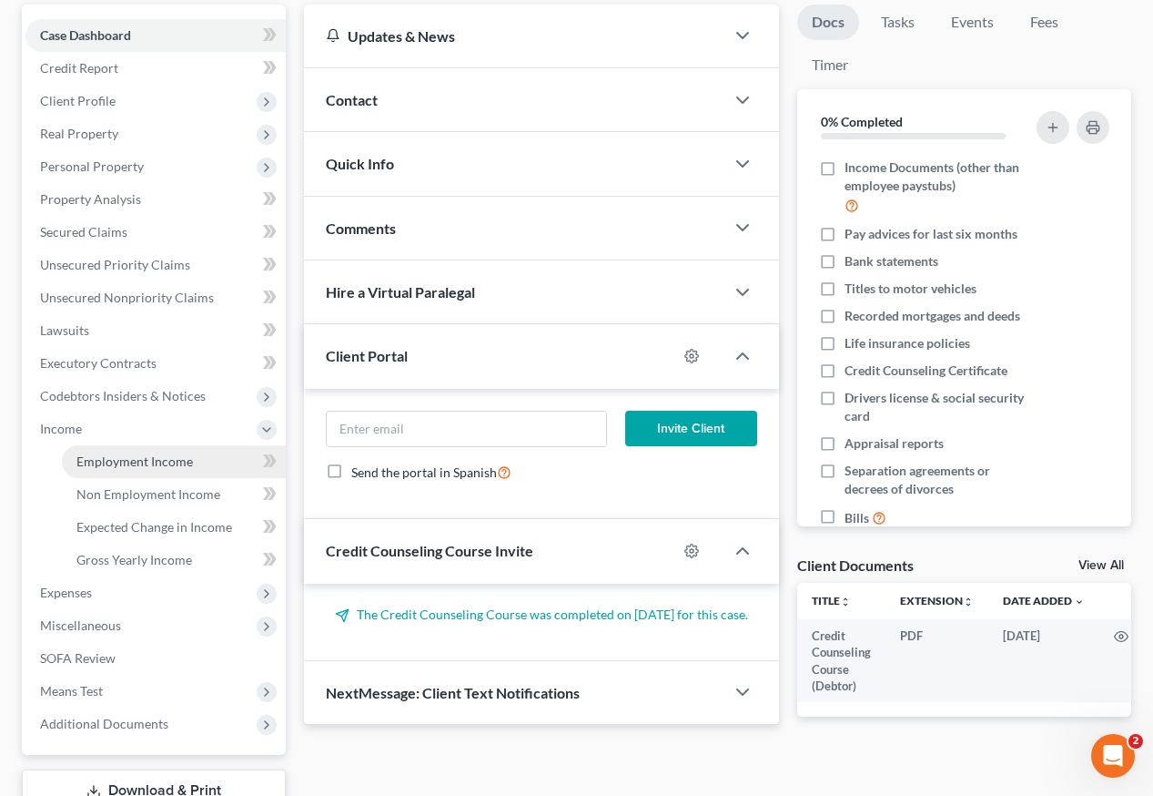
click at [126, 453] on span "Employment Income" at bounding box center [134, 460] width 117 height 15
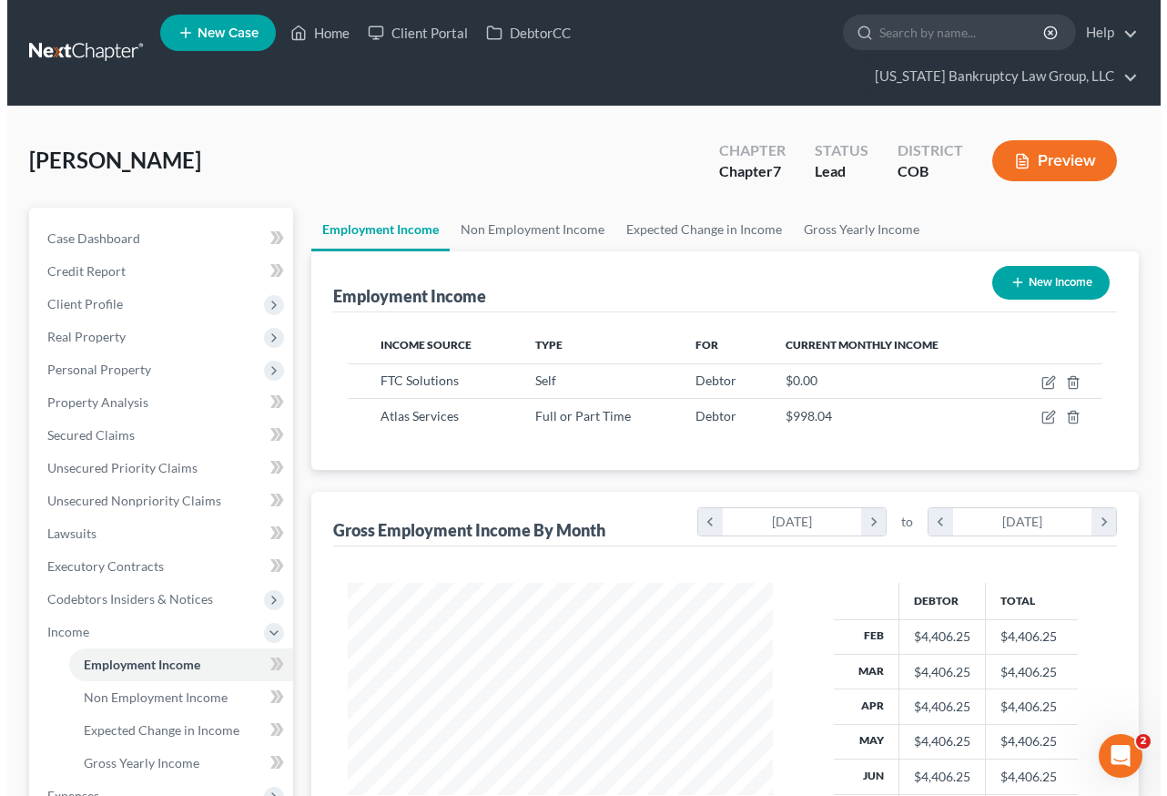
scroll to position [327, 462]
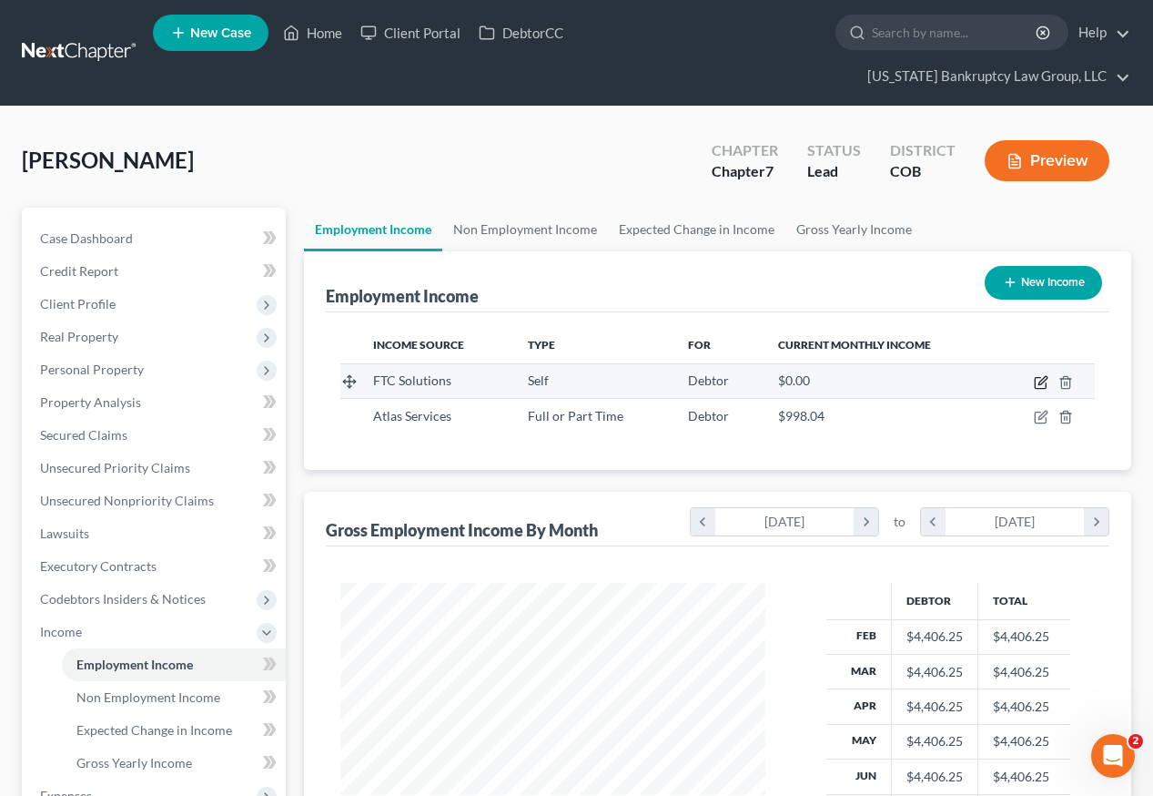
click at [1040, 375] on icon "button" at bounding box center [1041, 382] width 15 height 15
select select "1"
select select "5"
select select "0"
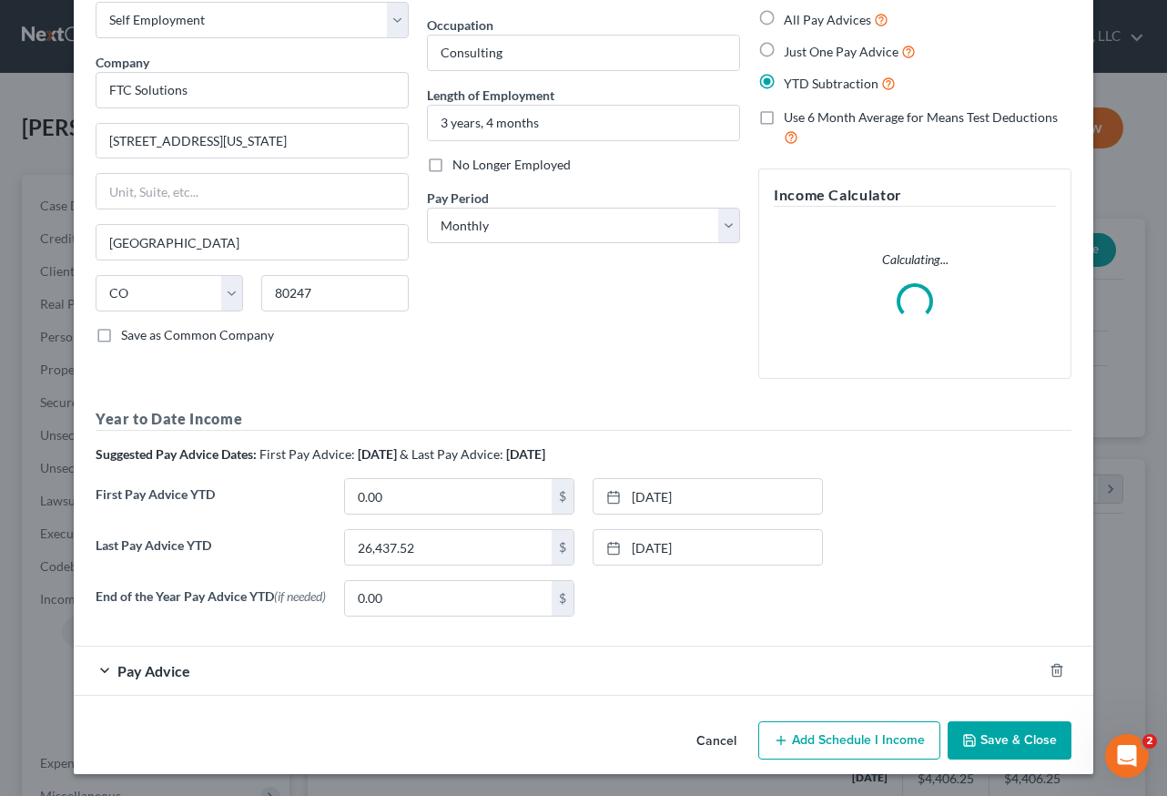
scroll to position [105, 0]
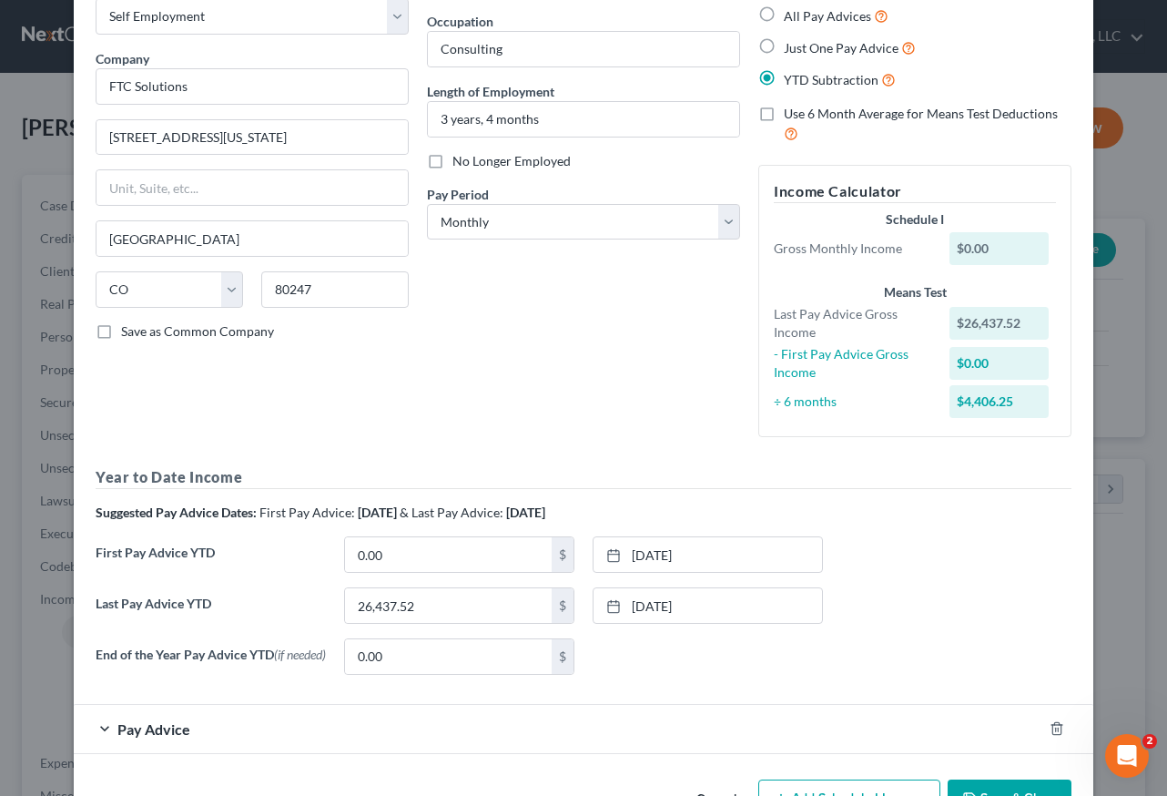
click at [784, 17] on label "All Pay Advices" at bounding box center [836, 15] width 105 height 21
click at [791, 17] on input "All Pay Advices" at bounding box center [797, 11] width 12 height 12
radio input "true"
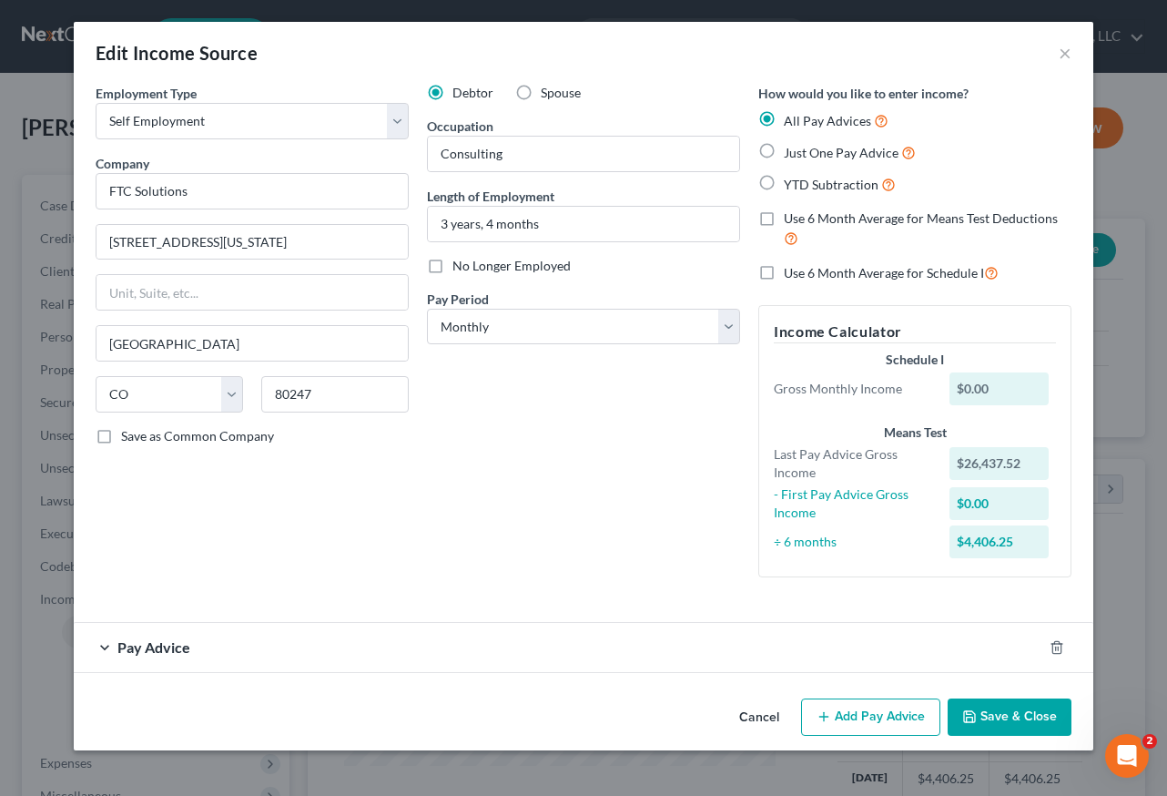
scroll to position [0, 0]
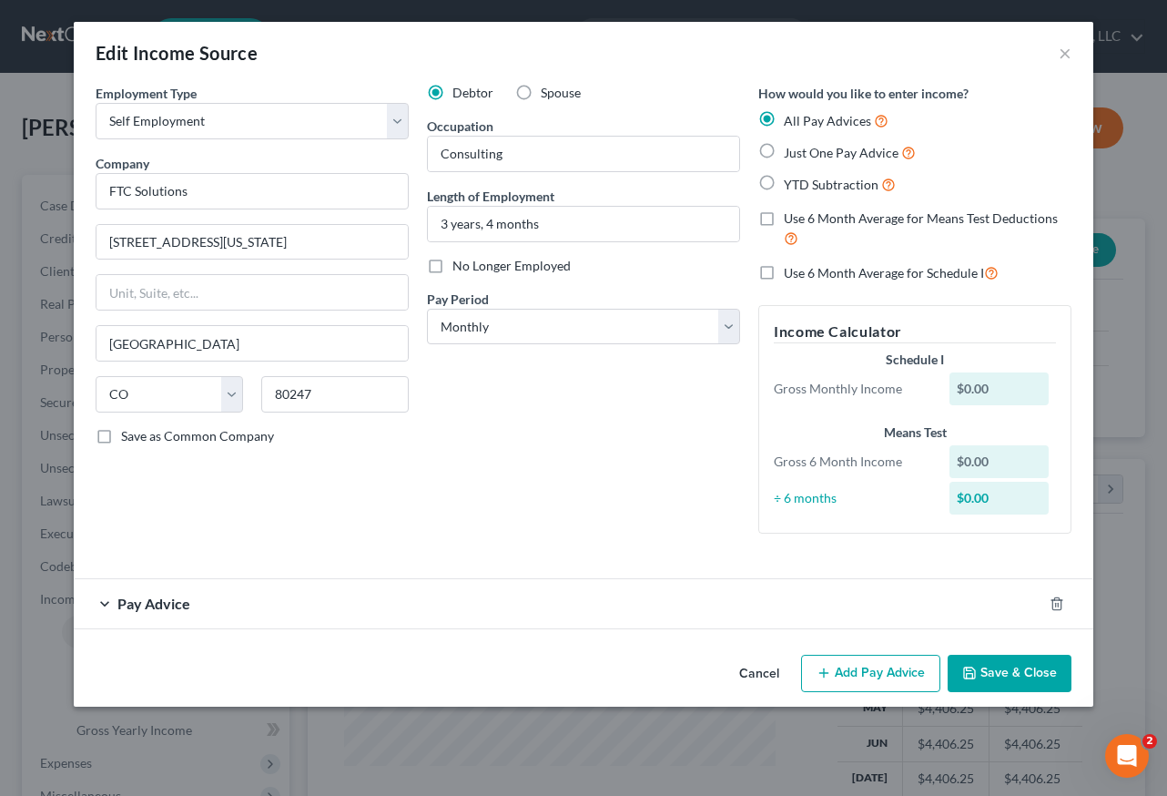
click at [870, 674] on button "Add Pay Advice" at bounding box center [870, 674] width 139 height 38
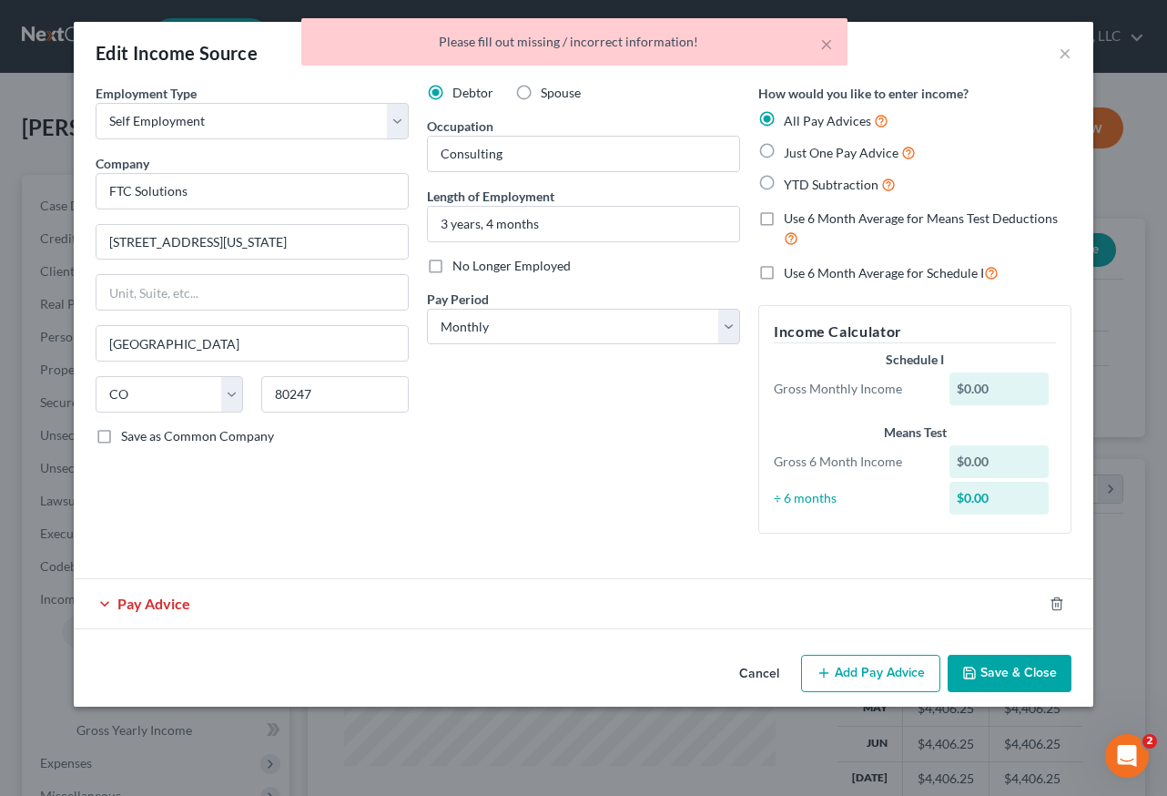
click at [179, 611] on span "Pay Advice" at bounding box center [153, 602] width 73 height 17
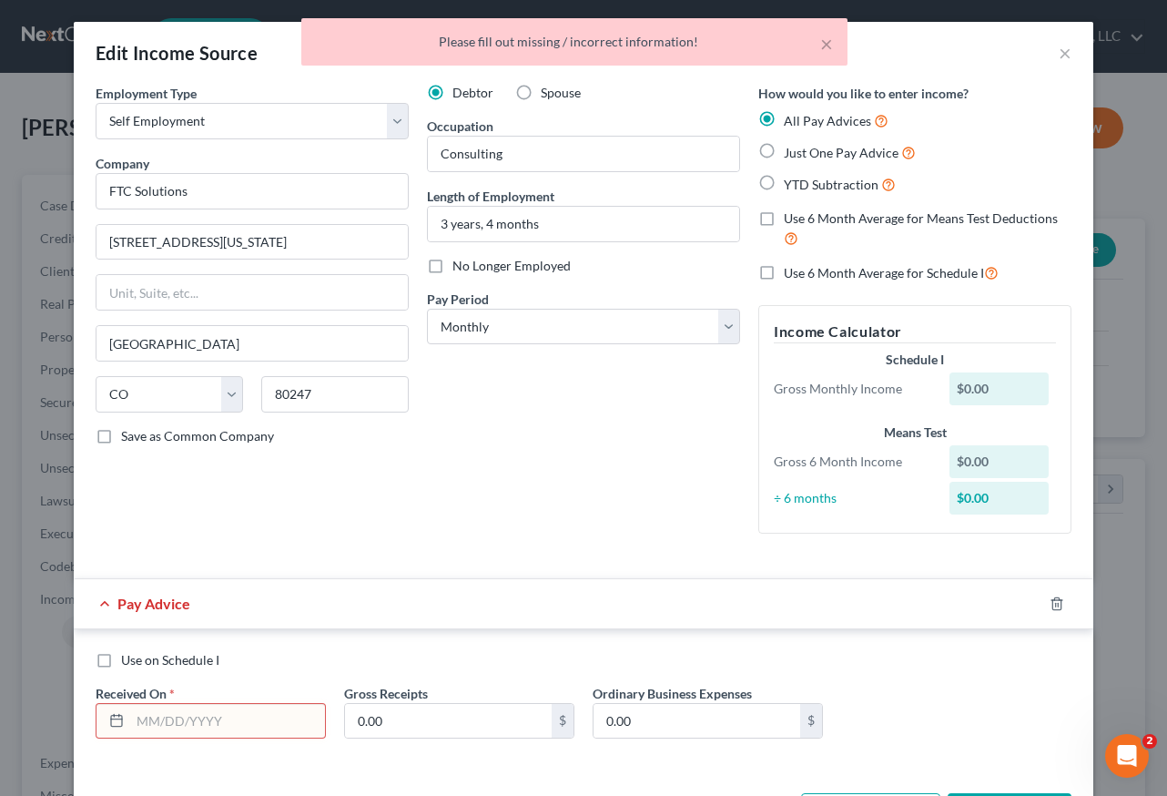
scroll to position [72, 0]
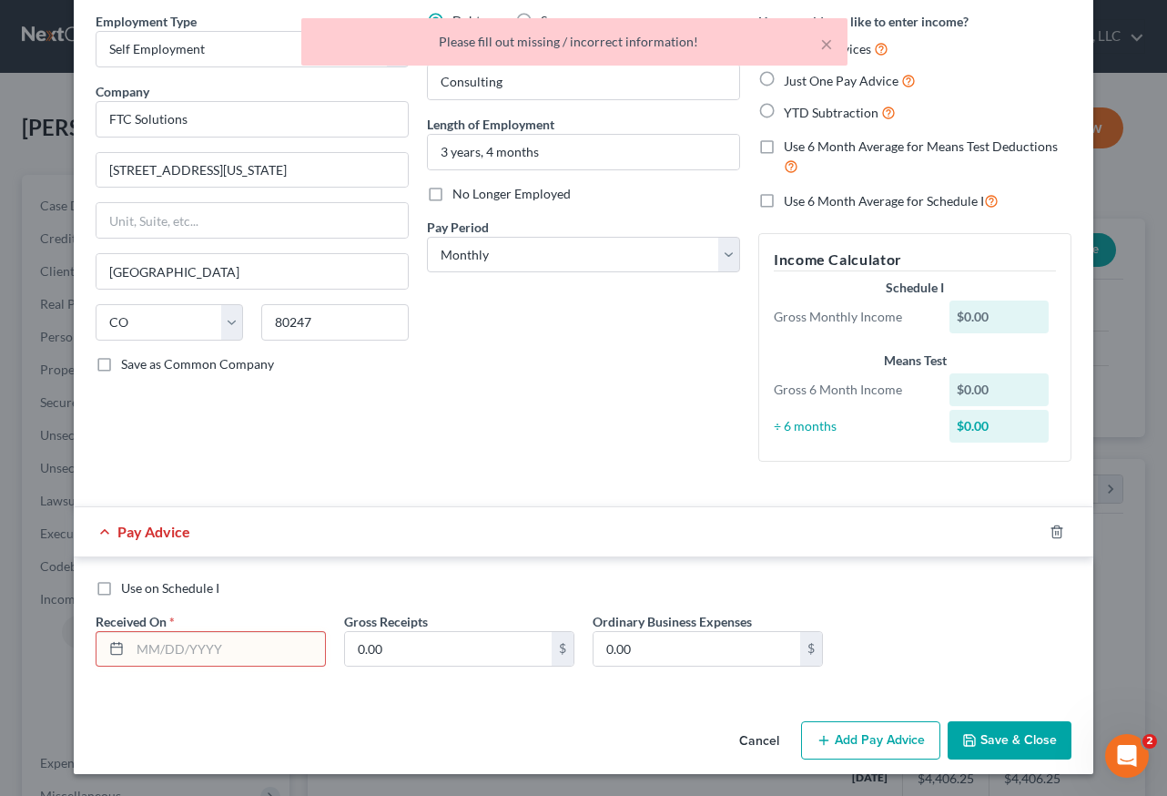
click at [217, 639] on input "text" at bounding box center [227, 649] width 195 height 35
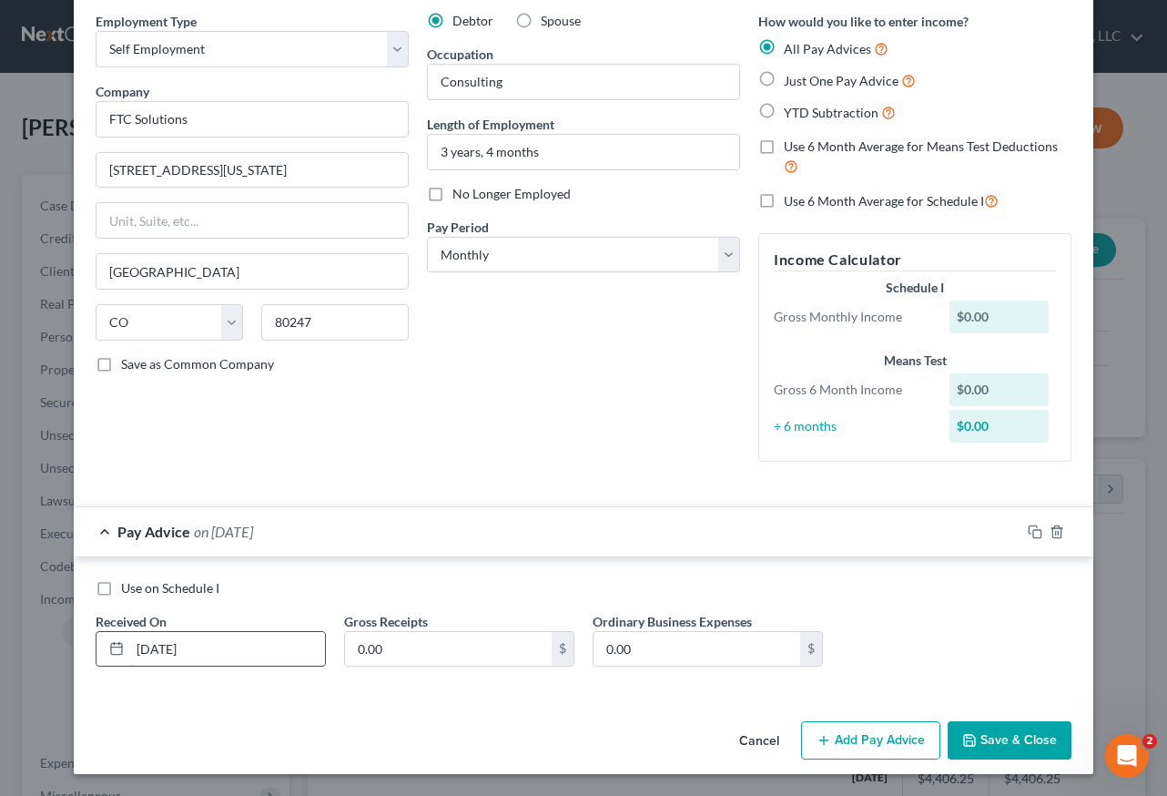
type input "02/28/2025"
type input "3,878.13"
type input "1,378.33"
click at [878, 747] on button "Add Pay Advice" at bounding box center [870, 740] width 139 height 38
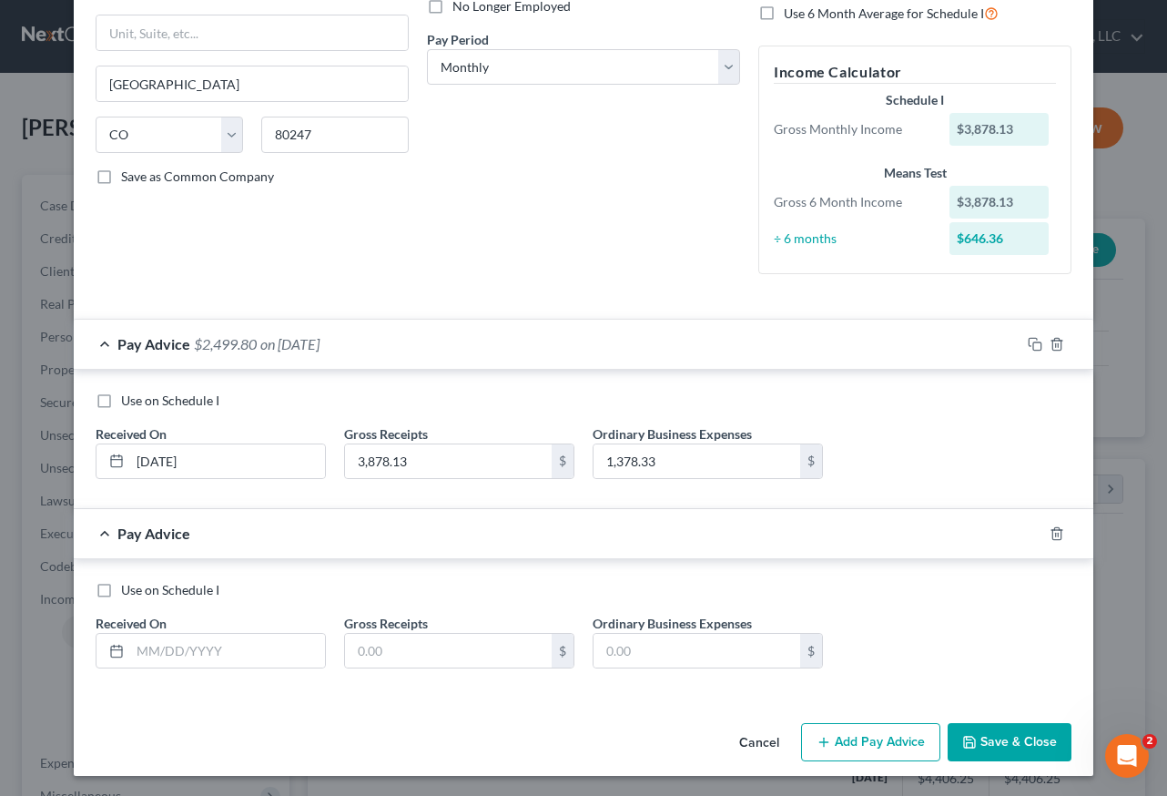
scroll to position [261, 0]
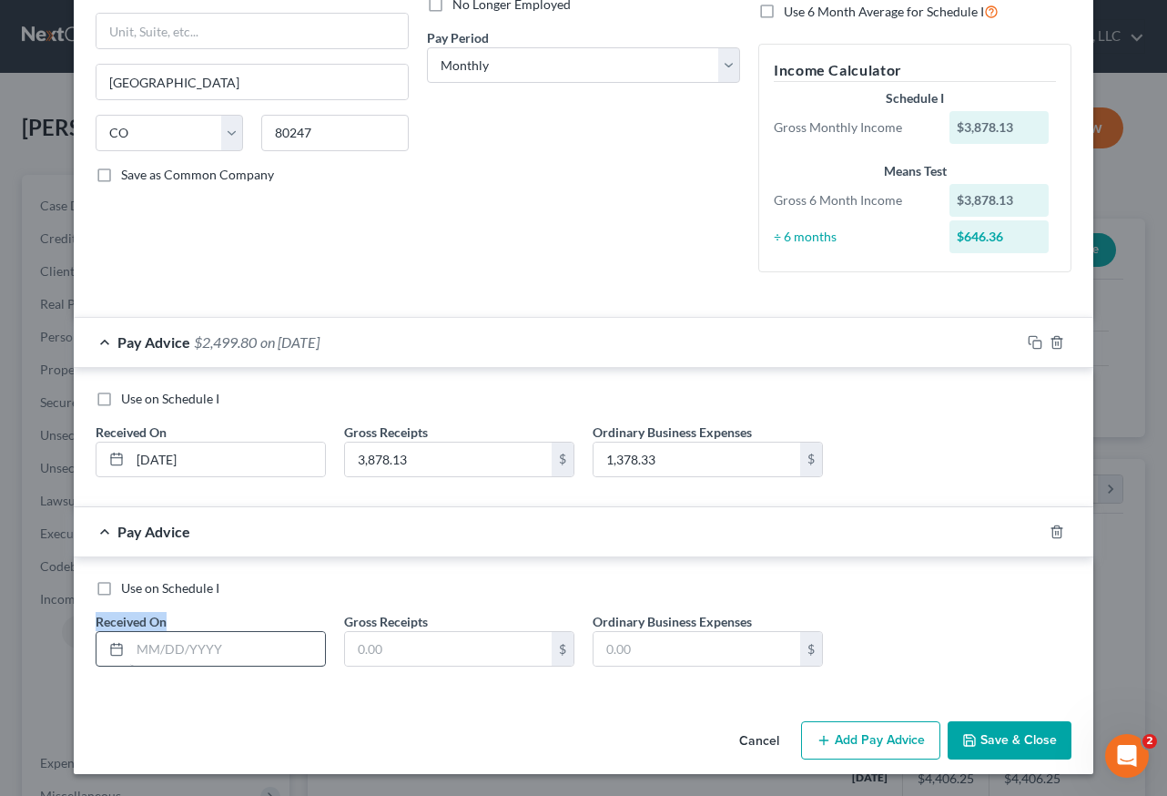
drag, startPoint x: 222, startPoint y: 609, endPoint x: 230, endPoint y: 655, distance: 46.2
click at [223, 612] on div "Use on Schedule I Received On * Gross Receipts $ Ordinary Business Expenses $" at bounding box center [583, 630] width 994 height 103
click at [230, 650] on input "text" at bounding box center [227, 649] width 195 height 35
type input "03/31/2025"
type input "6,037.50"
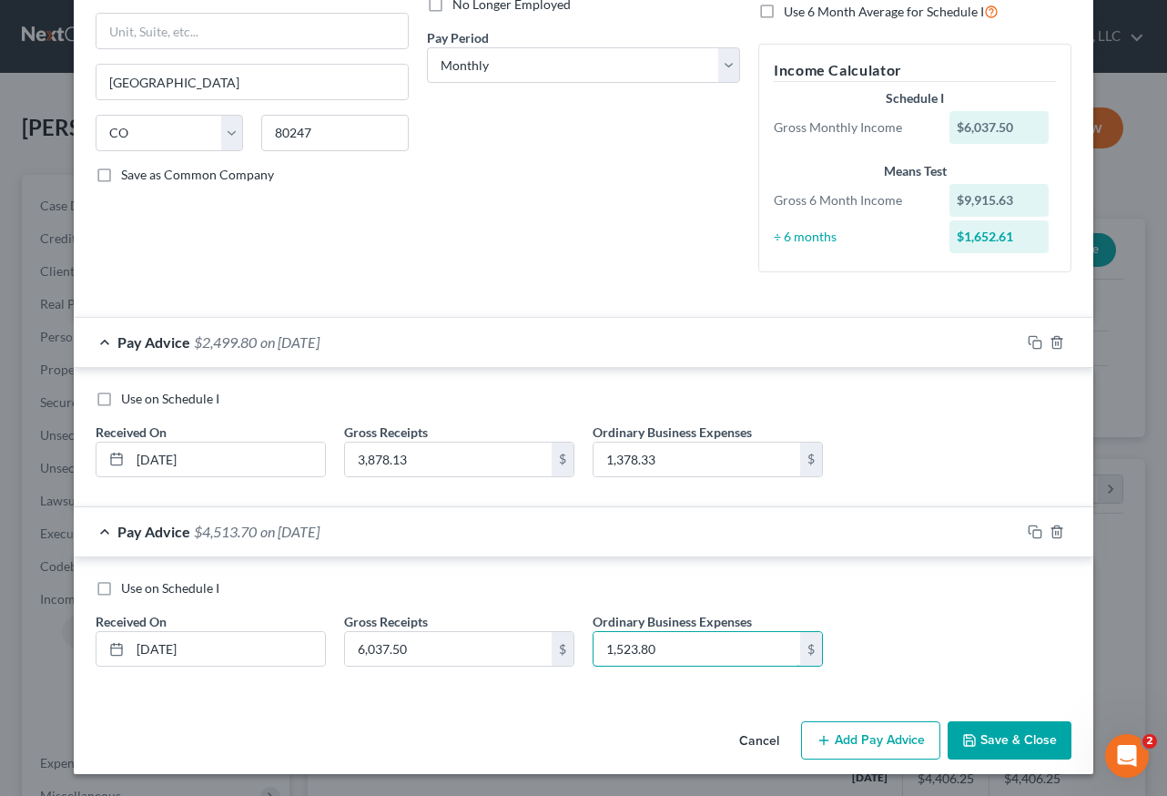
type input "1,523.80"
click at [869, 733] on button "Add Pay Advice" at bounding box center [870, 740] width 139 height 38
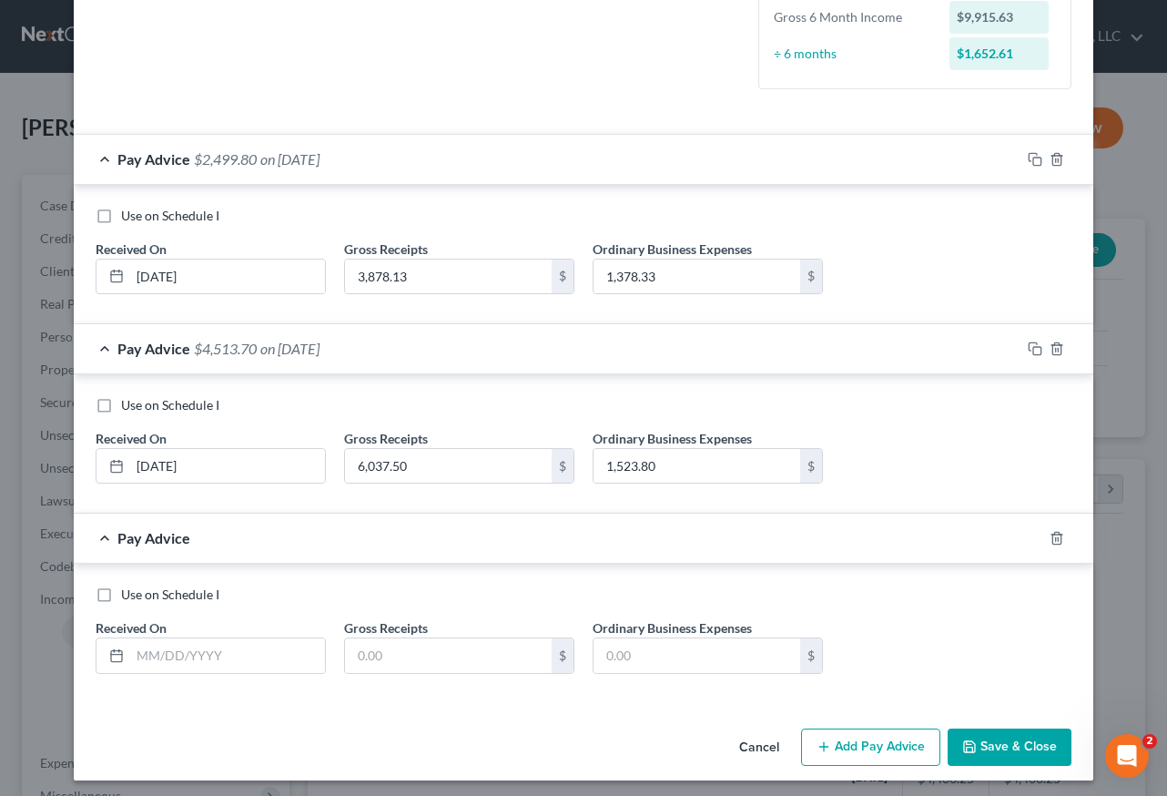
scroll to position [451, 0]
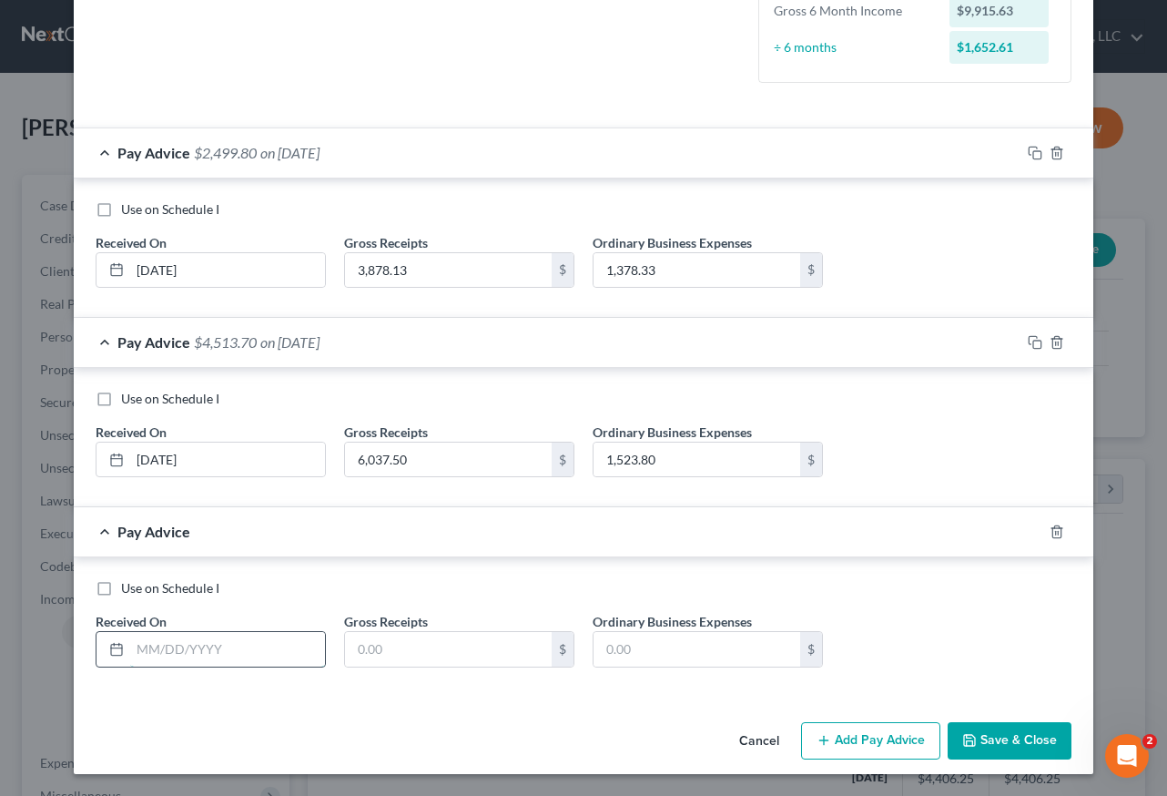
click at [244, 650] on input "text" at bounding box center [227, 649] width 195 height 35
type input "4"
type input "04/30/2025"
type input "3,475"
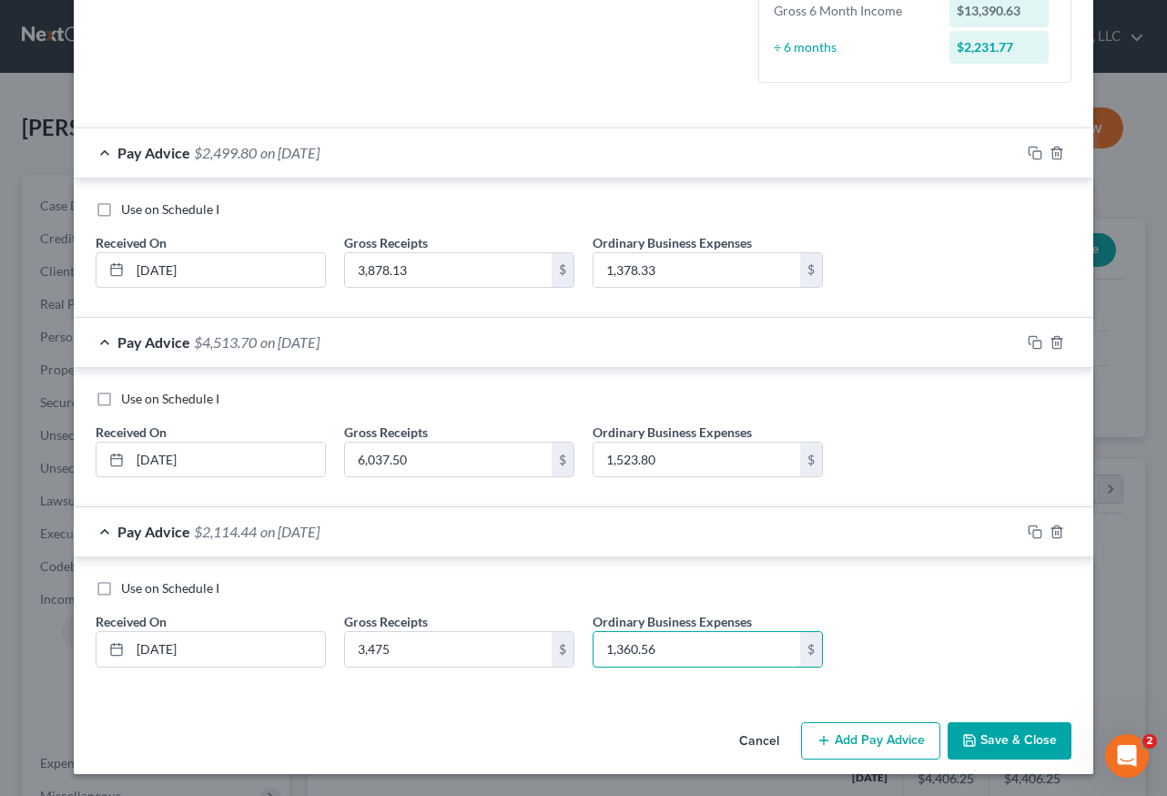
type input "1,360.56"
click at [877, 747] on button "Add Pay Advice" at bounding box center [870, 741] width 139 height 38
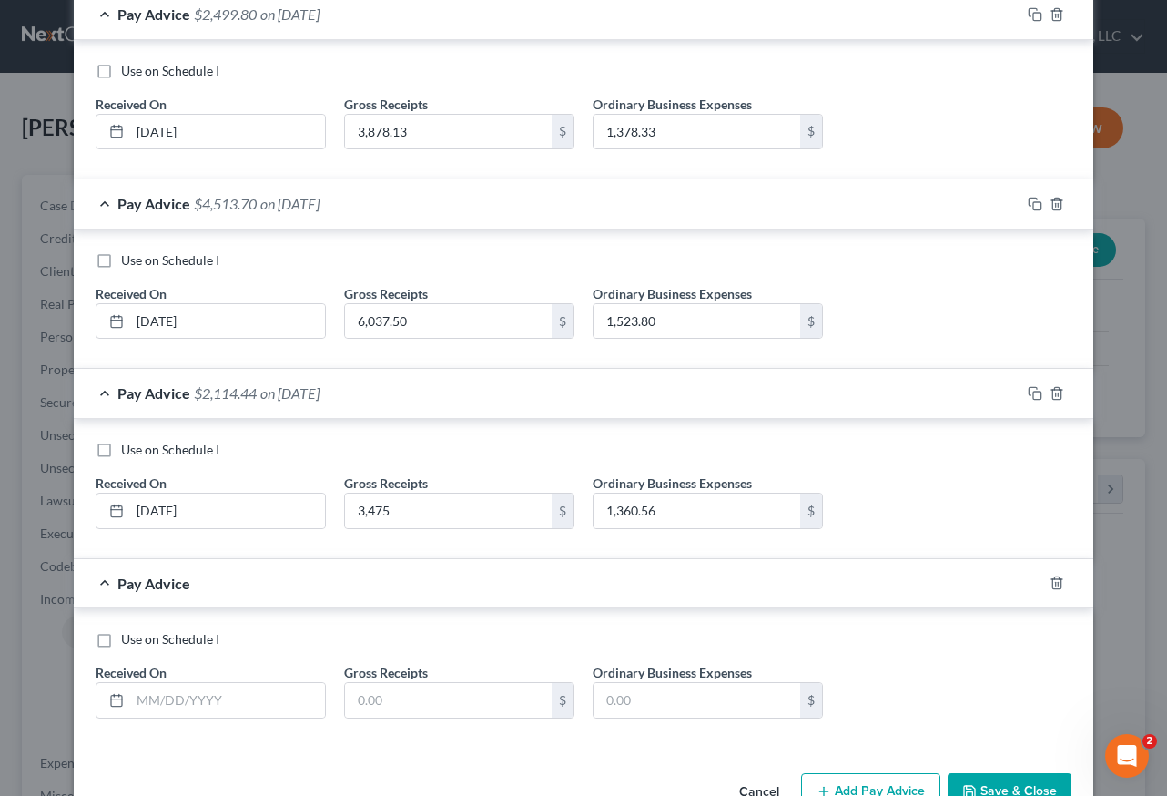
scroll to position [640, 0]
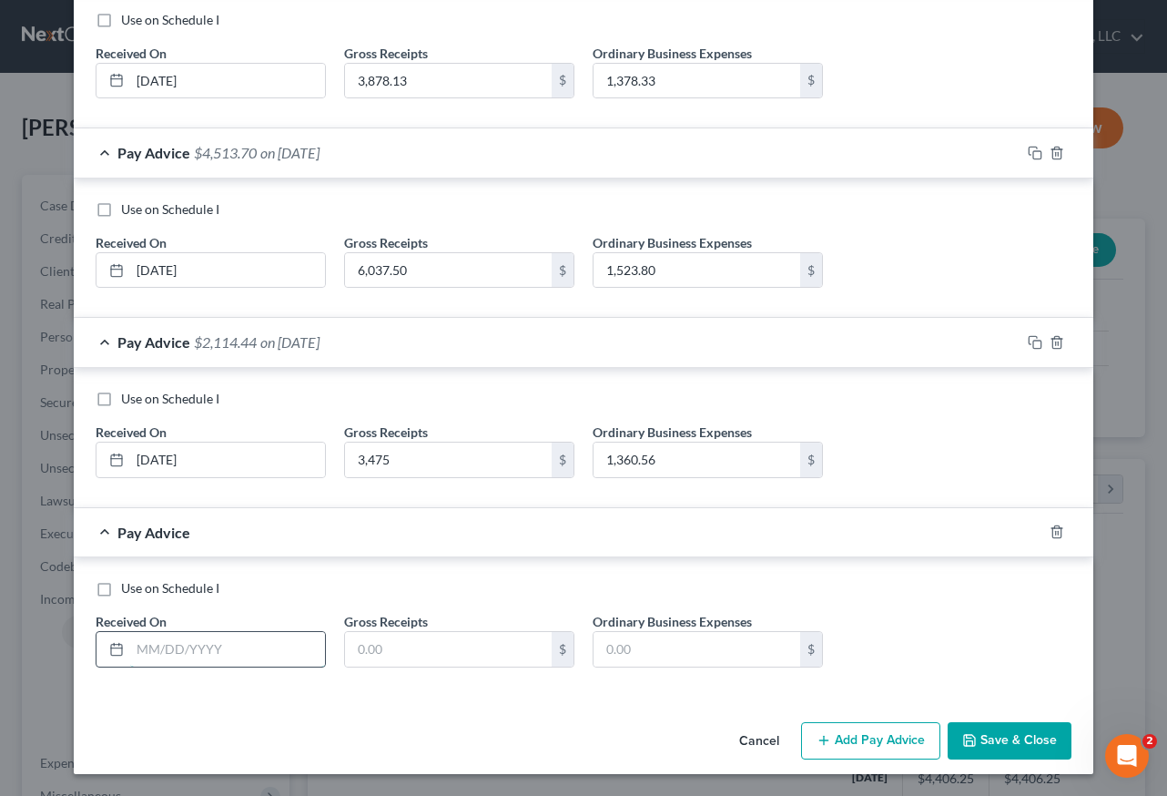
click at [229, 645] on input "text" at bounding box center [227, 649] width 195 height 35
type input "05/30/2025"
type input "3,700"
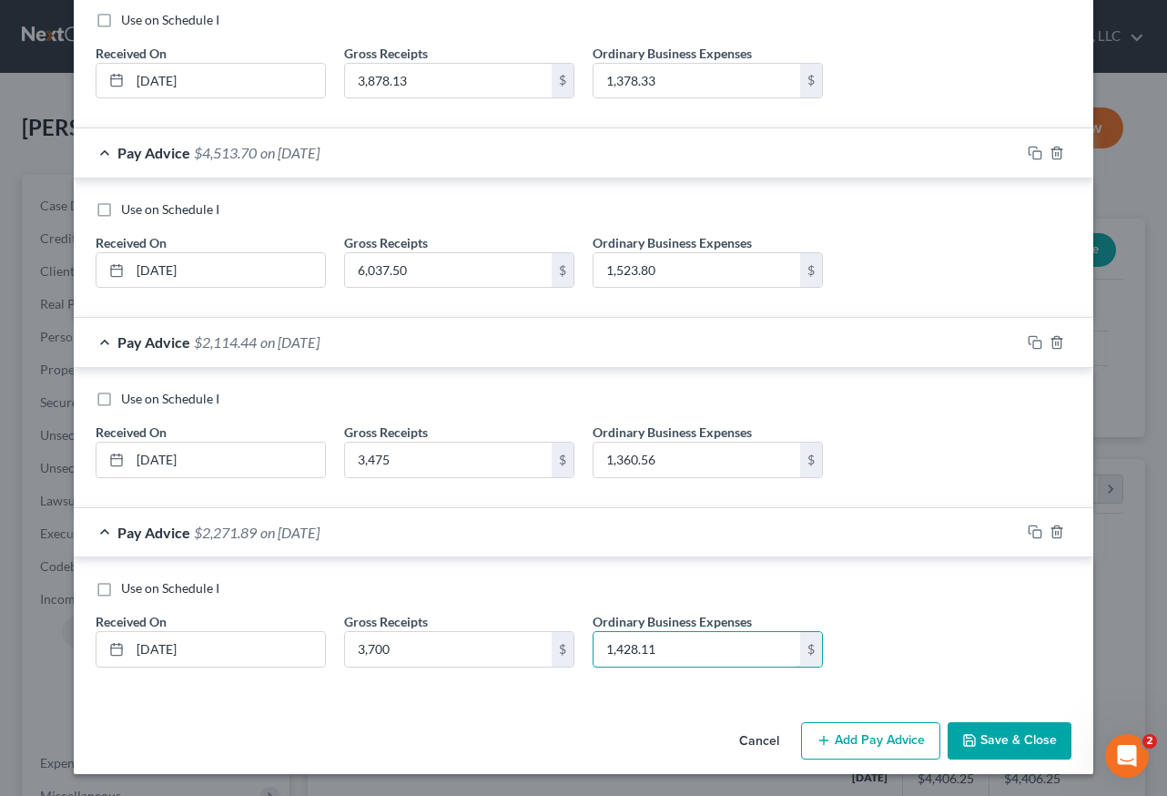
type input "1,428.11"
click at [886, 737] on button "Add Pay Advice" at bounding box center [870, 741] width 139 height 38
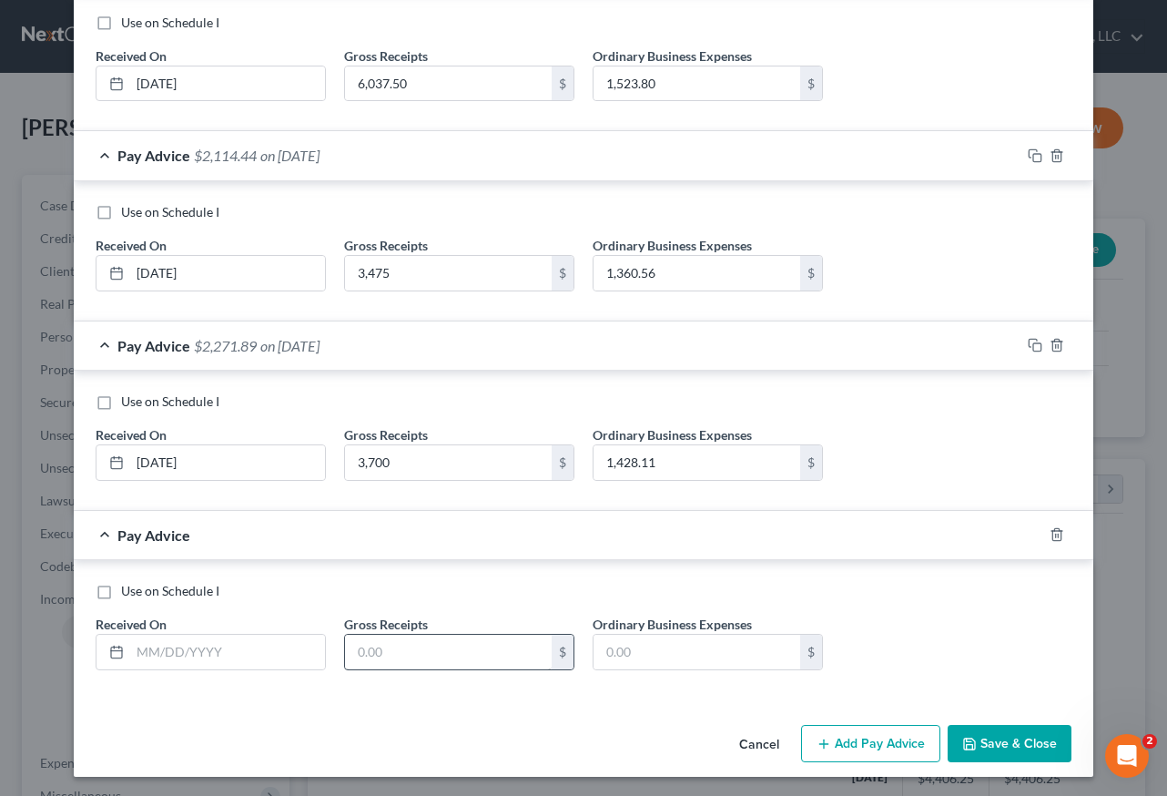
scroll to position [829, 0]
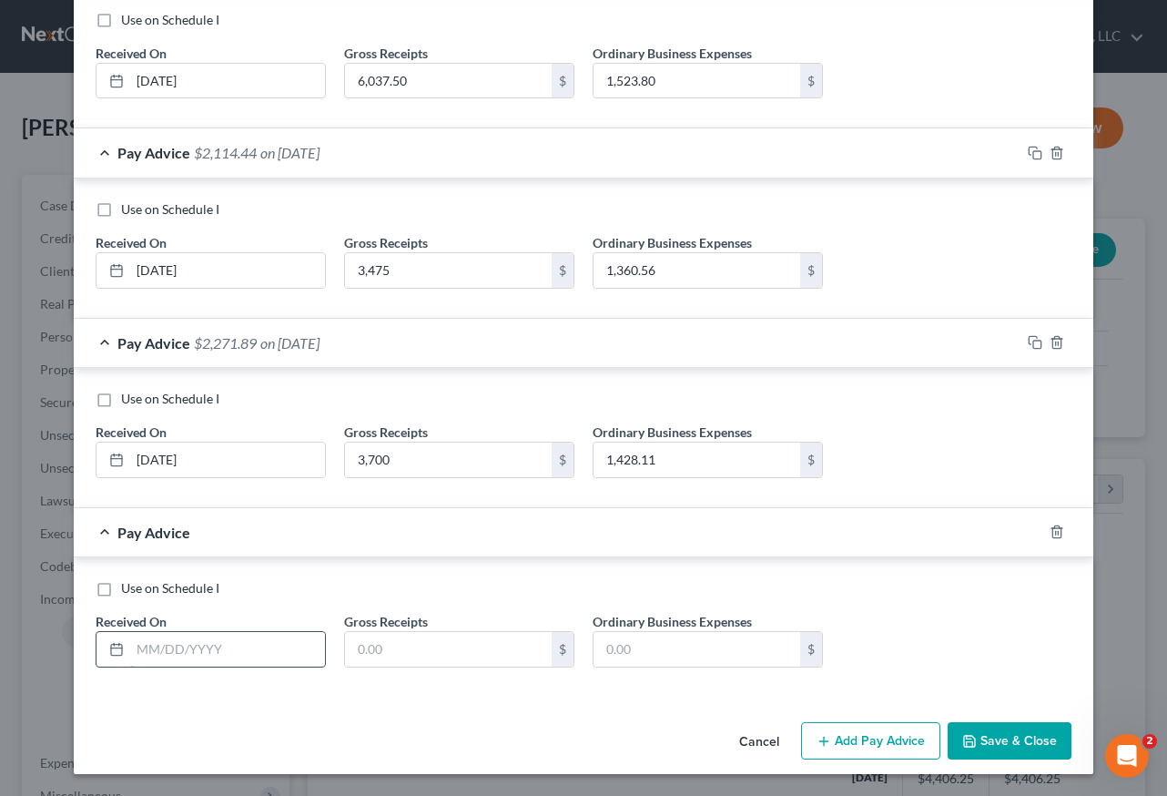
click at [260, 646] on input "text" at bounding box center [227, 649] width 195 height 35
type input "06/30/2025"
type input "3,462.50"
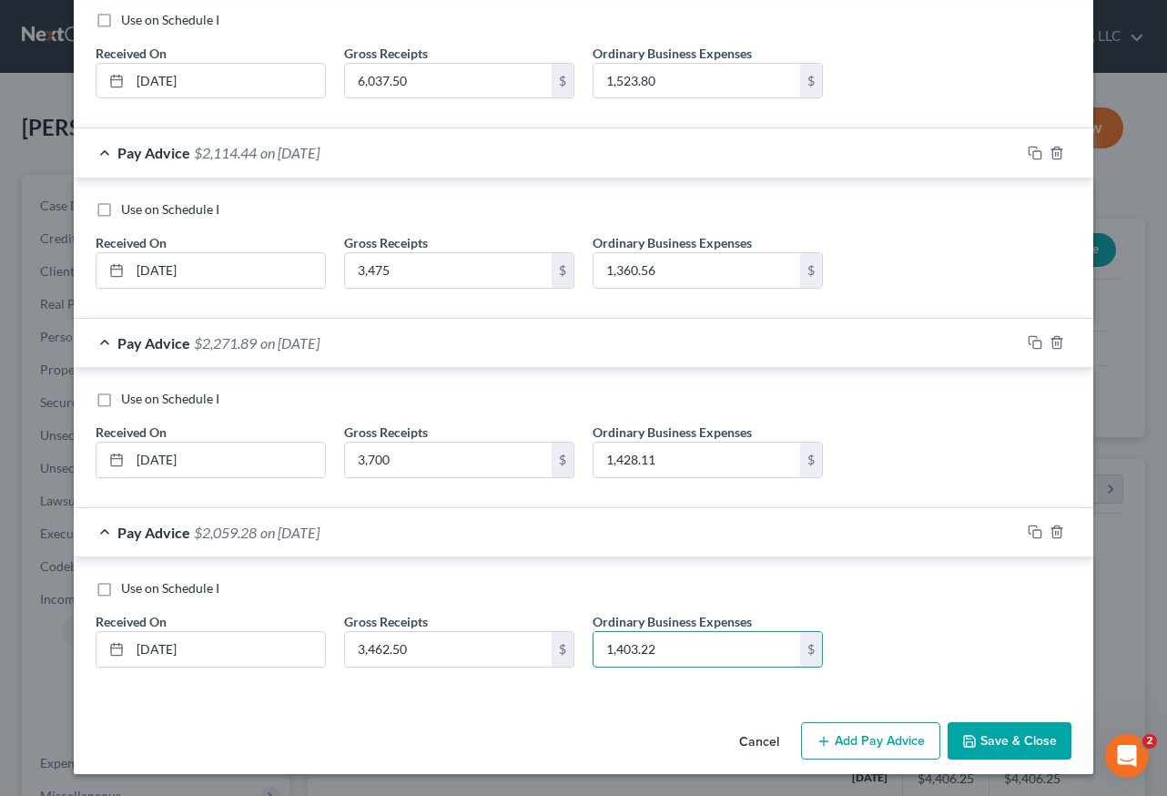
type input "1,403.22"
click at [852, 736] on button "Add Pay Advice" at bounding box center [870, 741] width 139 height 38
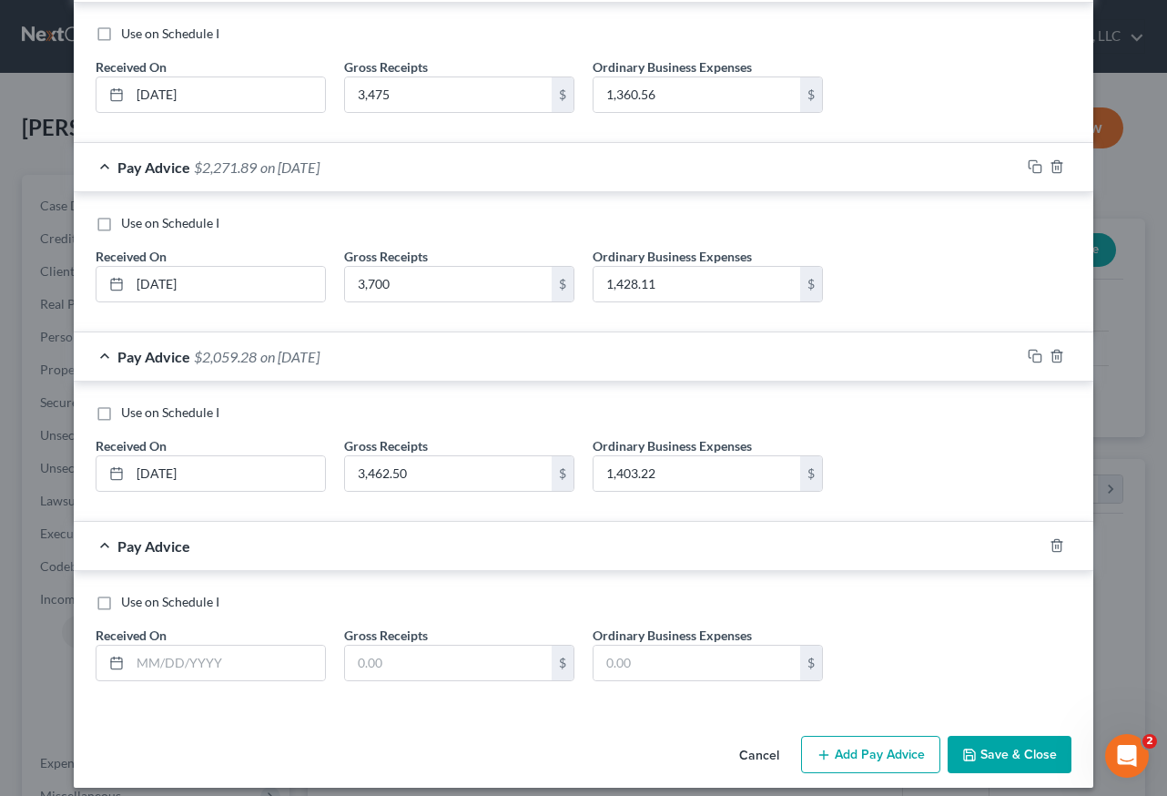
scroll to position [1019, 0]
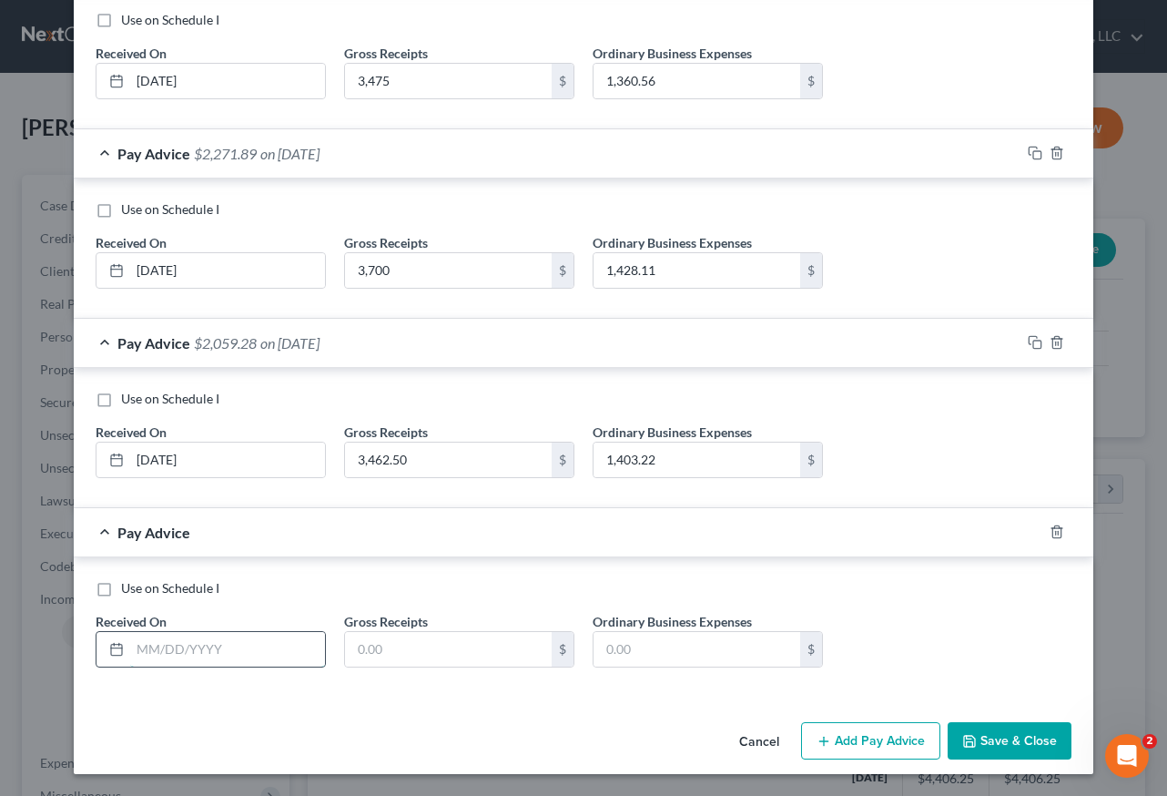
click at [205, 647] on input "text" at bounding box center [227, 649] width 195 height 35
type input "07/31/2025"
type input "9,368.75"
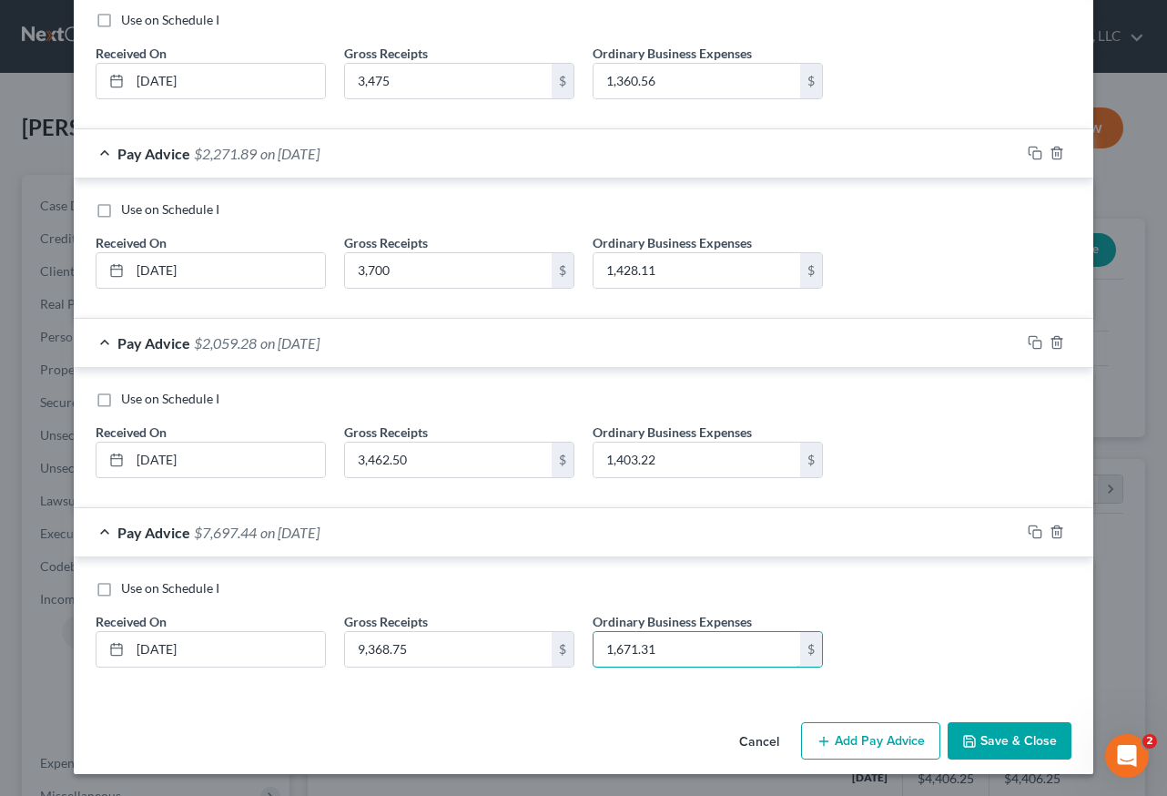
type input "1,671.31"
click at [890, 746] on button "Add Pay Advice" at bounding box center [870, 741] width 139 height 38
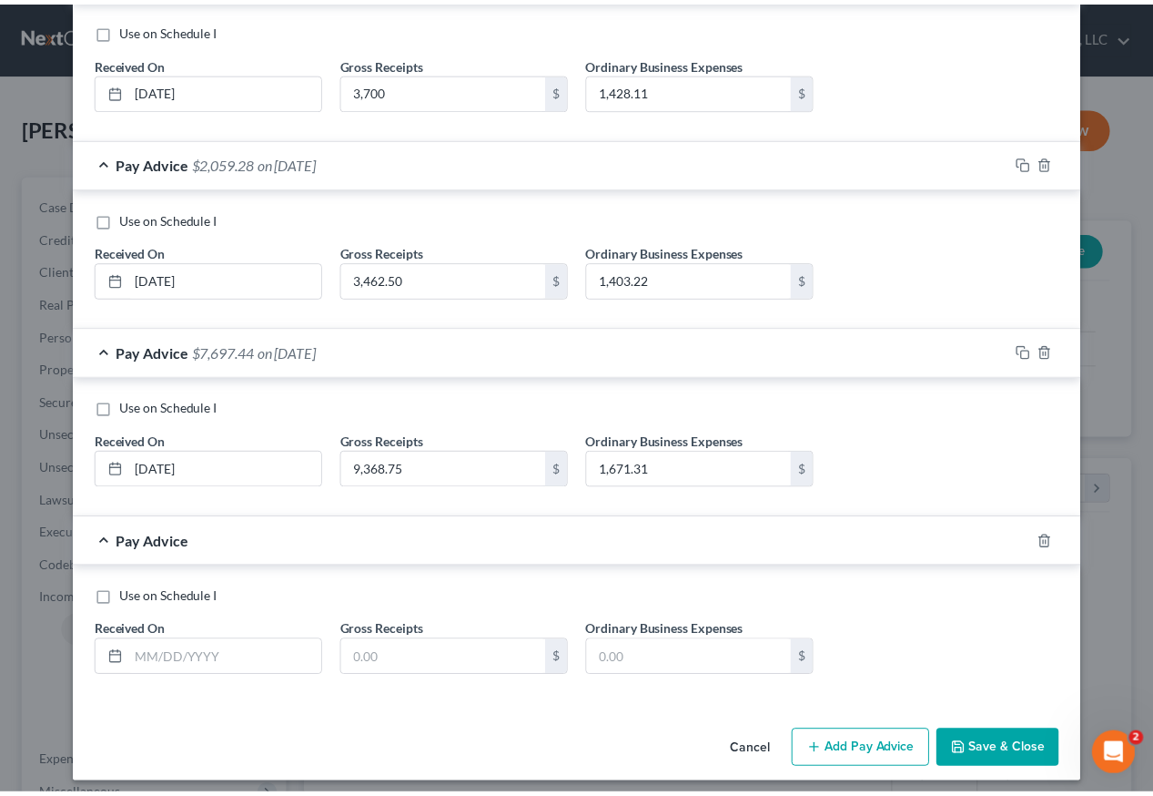
scroll to position [1209, 0]
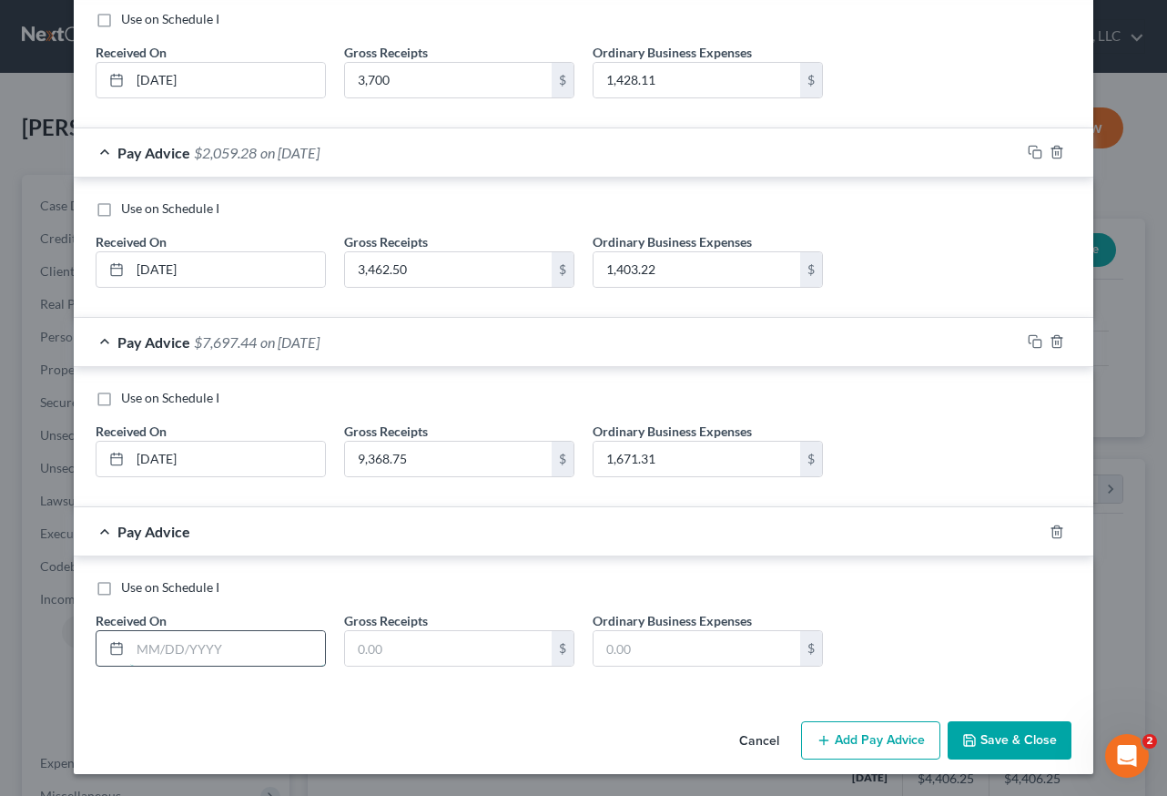
click at [239, 648] on input "text" at bounding box center [227, 648] width 195 height 35
type input "08/12/2025"
type input "5,631.25"
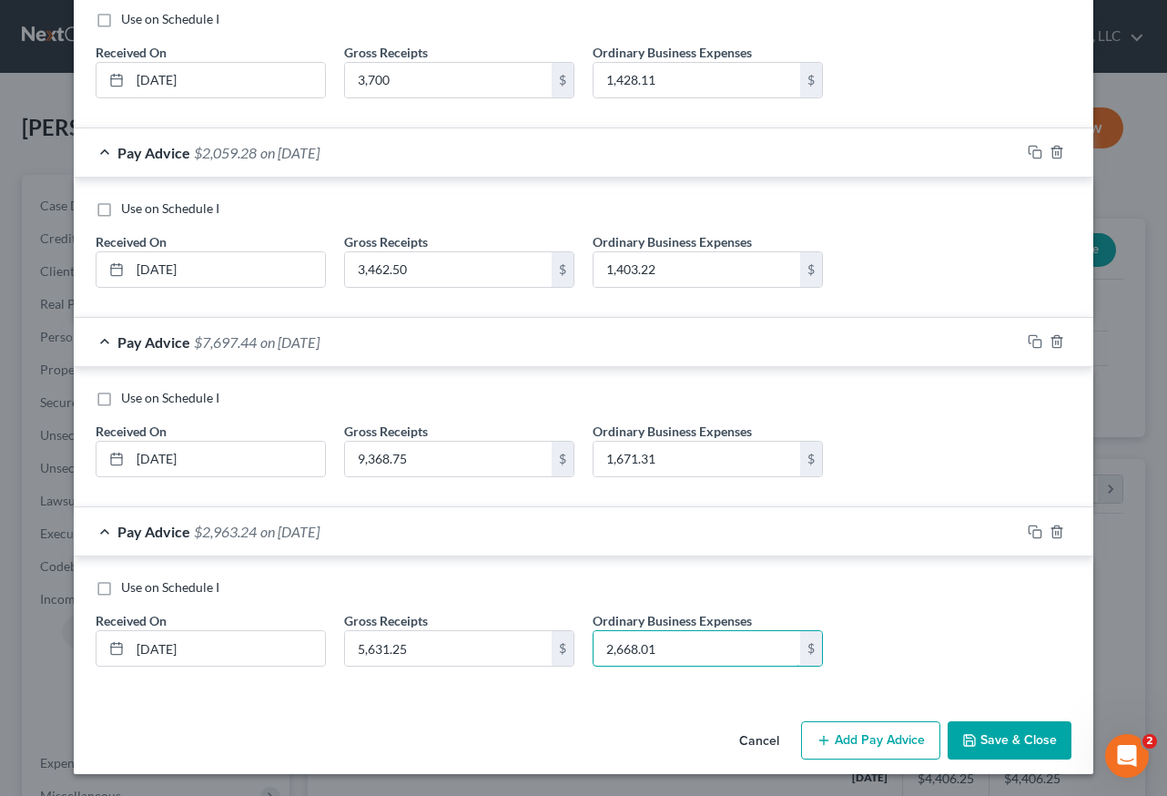
type input "2,668.01"
click at [1006, 745] on button "Save & Close" at bounding box center [1010, 740] width 124 height 38
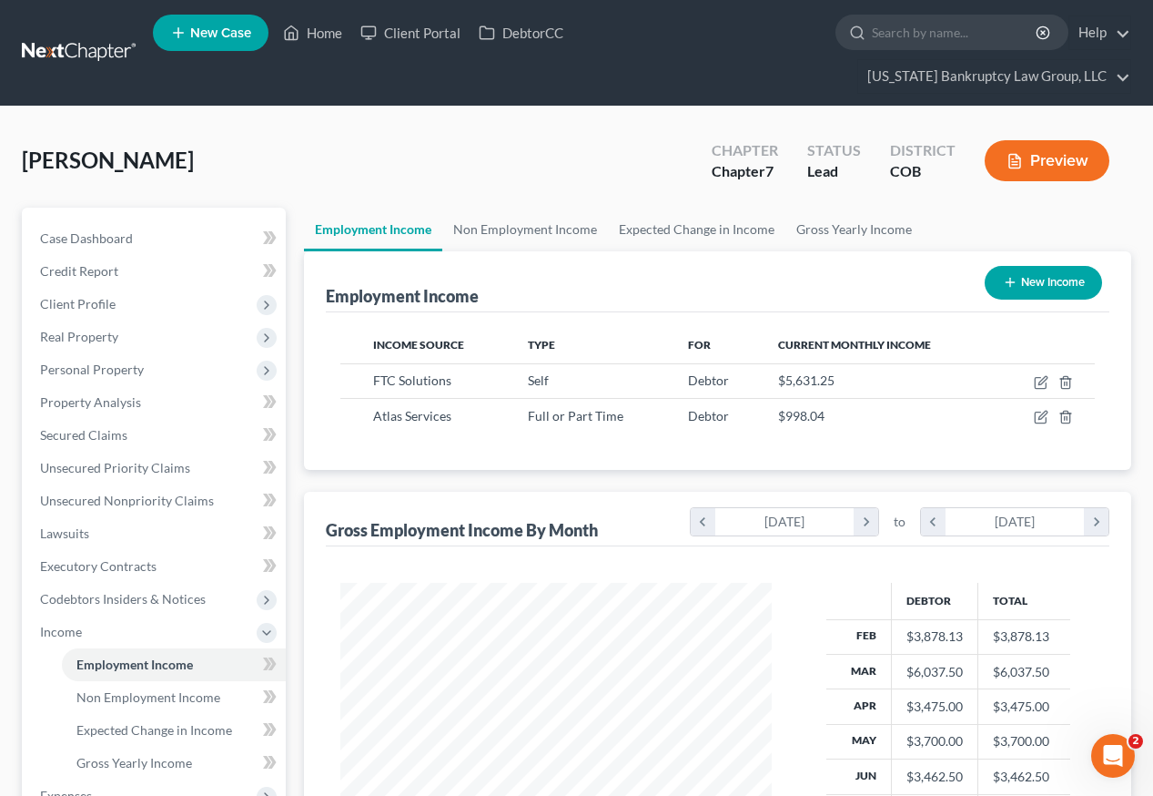
scroll to position [910023, 909888]
click at [168, 755] on span "Gross Yearly Income" at bounding box center [134, 762] width 116 height 15
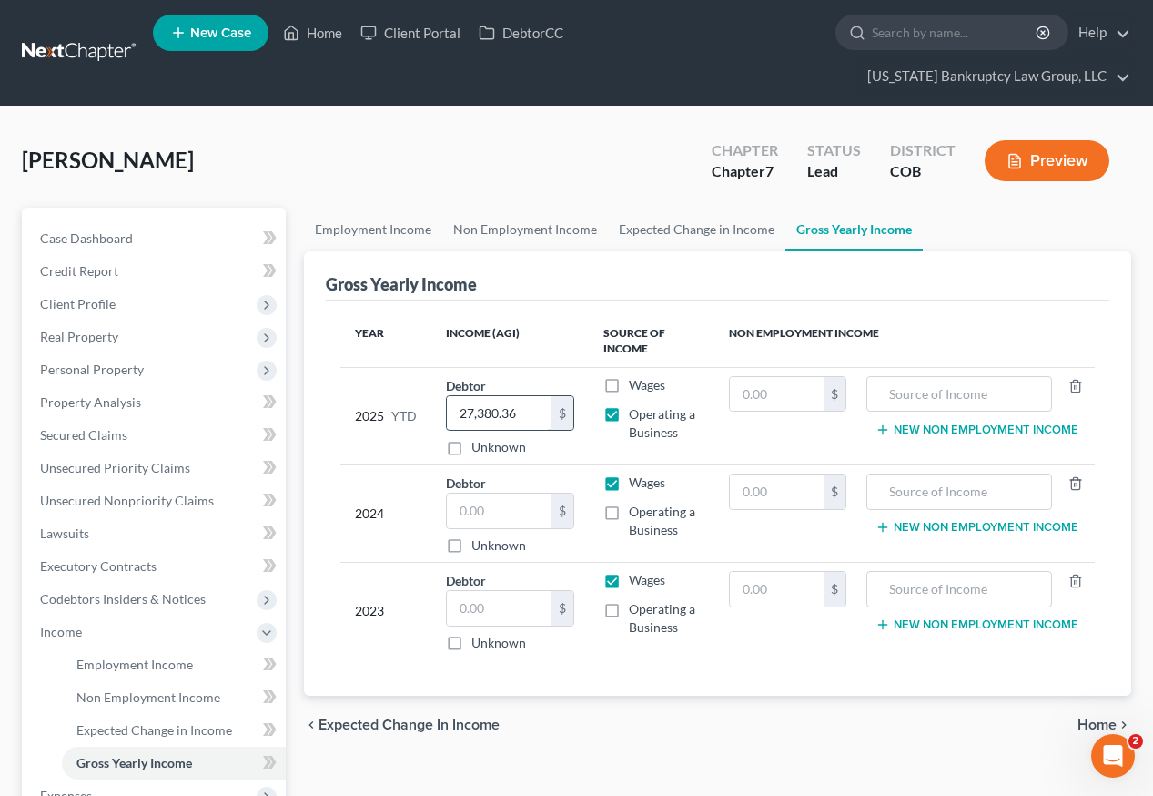
click at [527, 396] on input "27,380.36" at bounding box center [499, 413] width 105 height 35
click at [523, 396] on input "41,437.62" at bounding box center [499, 413] width 105 height 35
type input "41,437.52"
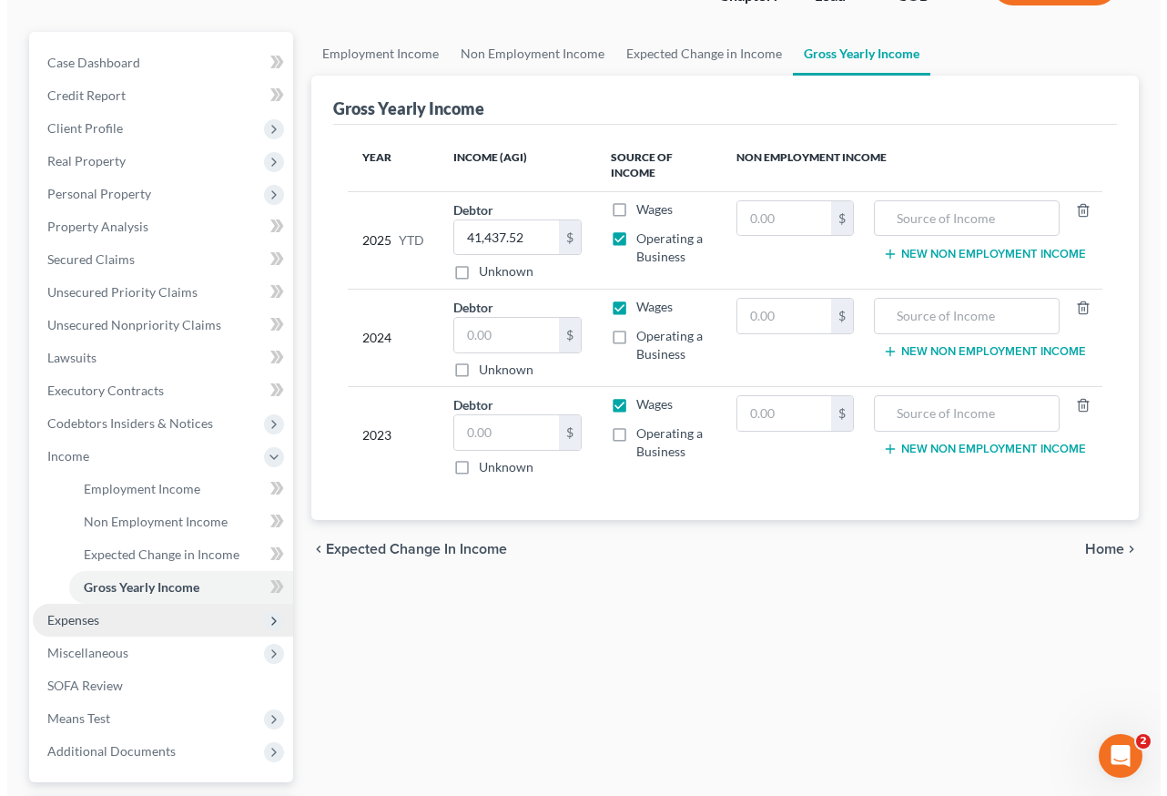
scroll to position [182, 0]
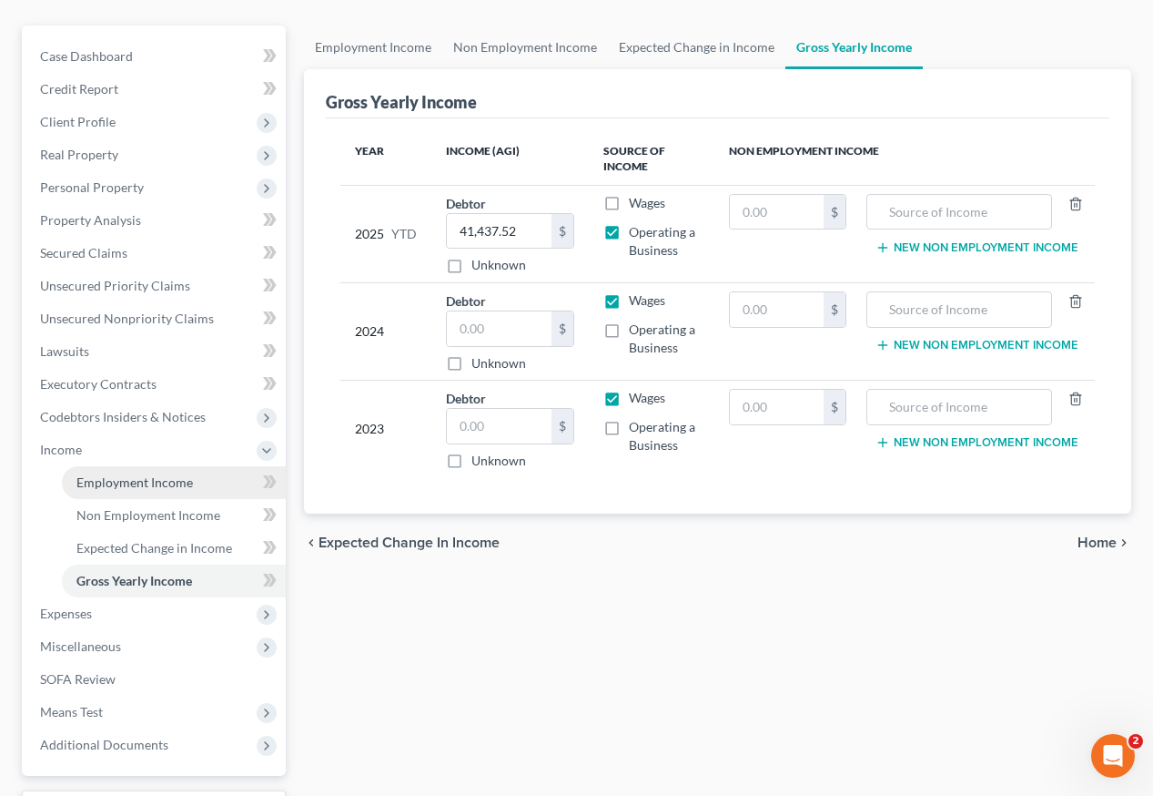
click at [132, 474] on span "Employment Income" at bounding box center [134, 481] width 117 height 15
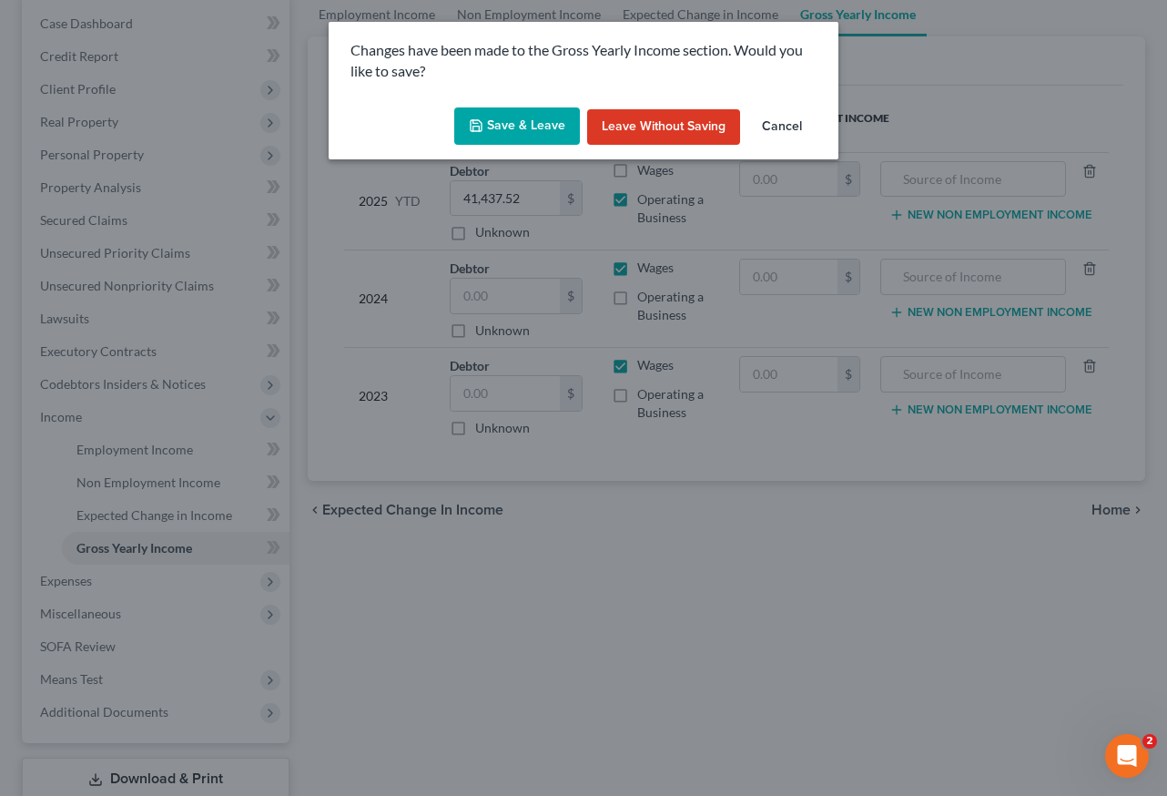
click at [541, 137] on button "Save & Leave" at bounding box center [517, 126] width 126 height 38
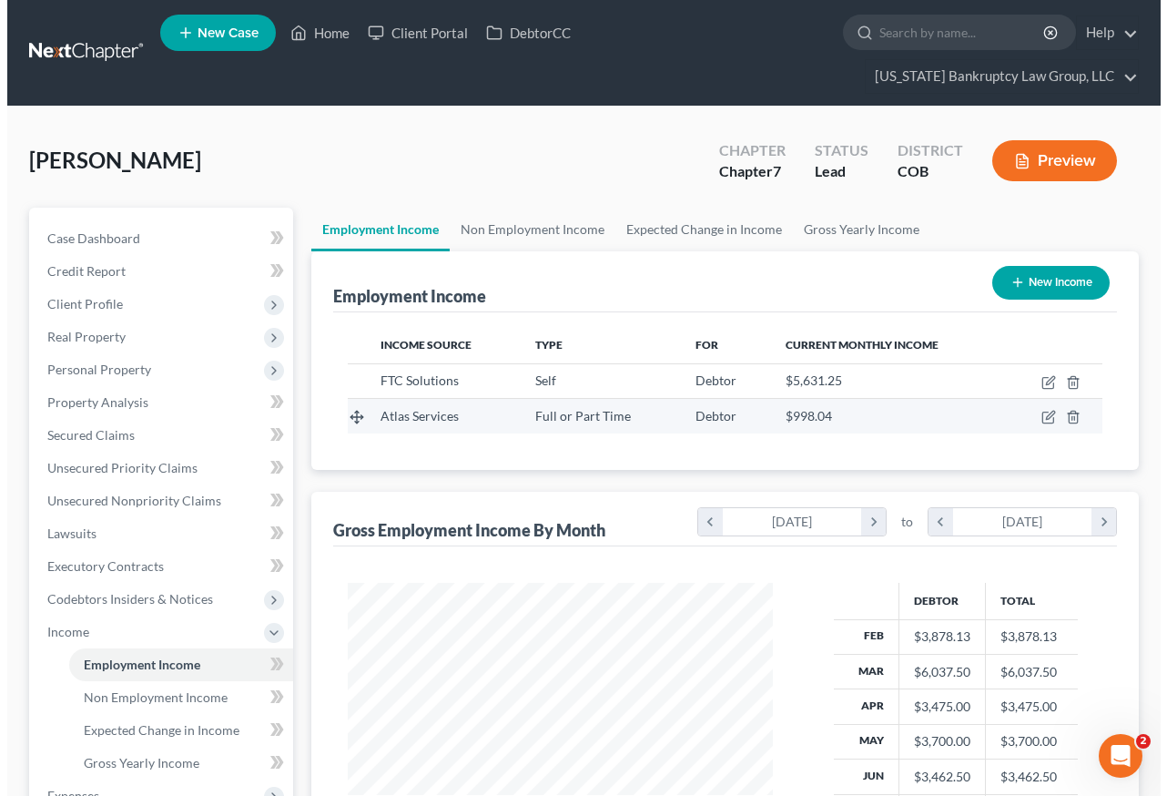
scroll to position [327, 462]
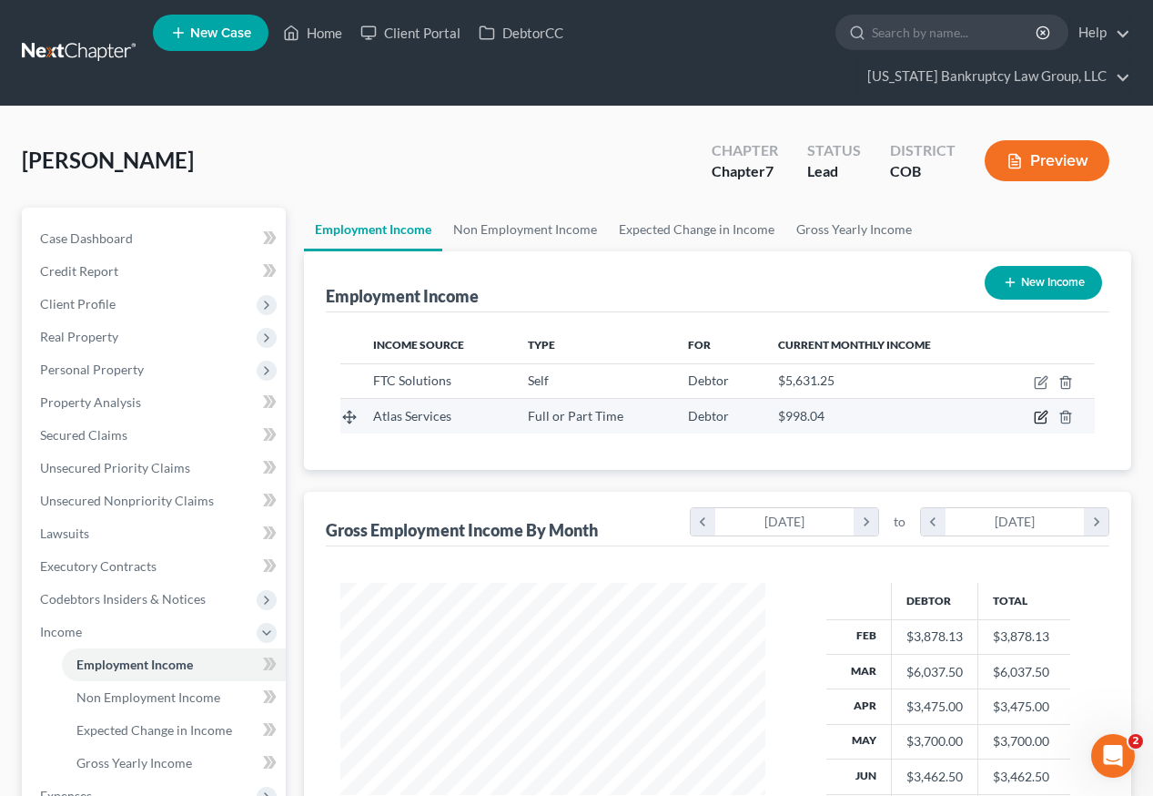
click at [1044, 411] on icon "button" at bounding box center [1043, 415] width 8 height 8
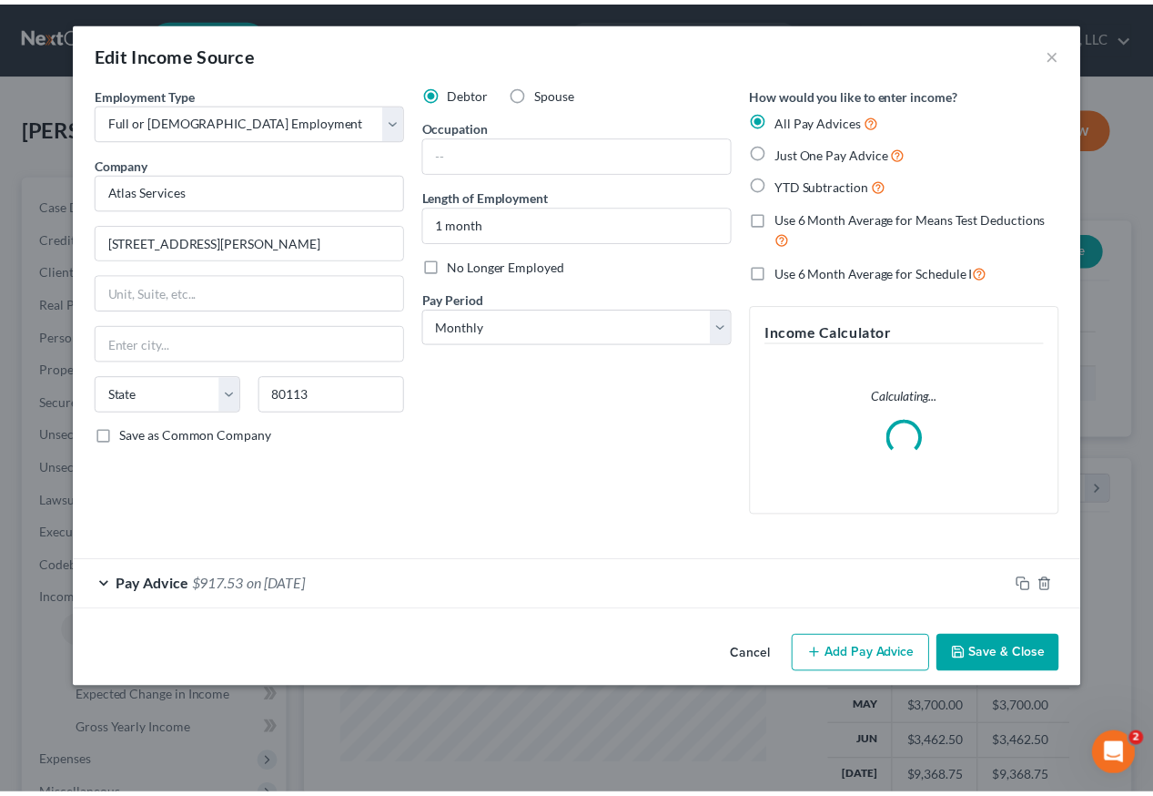
scroll to position [327, 467]
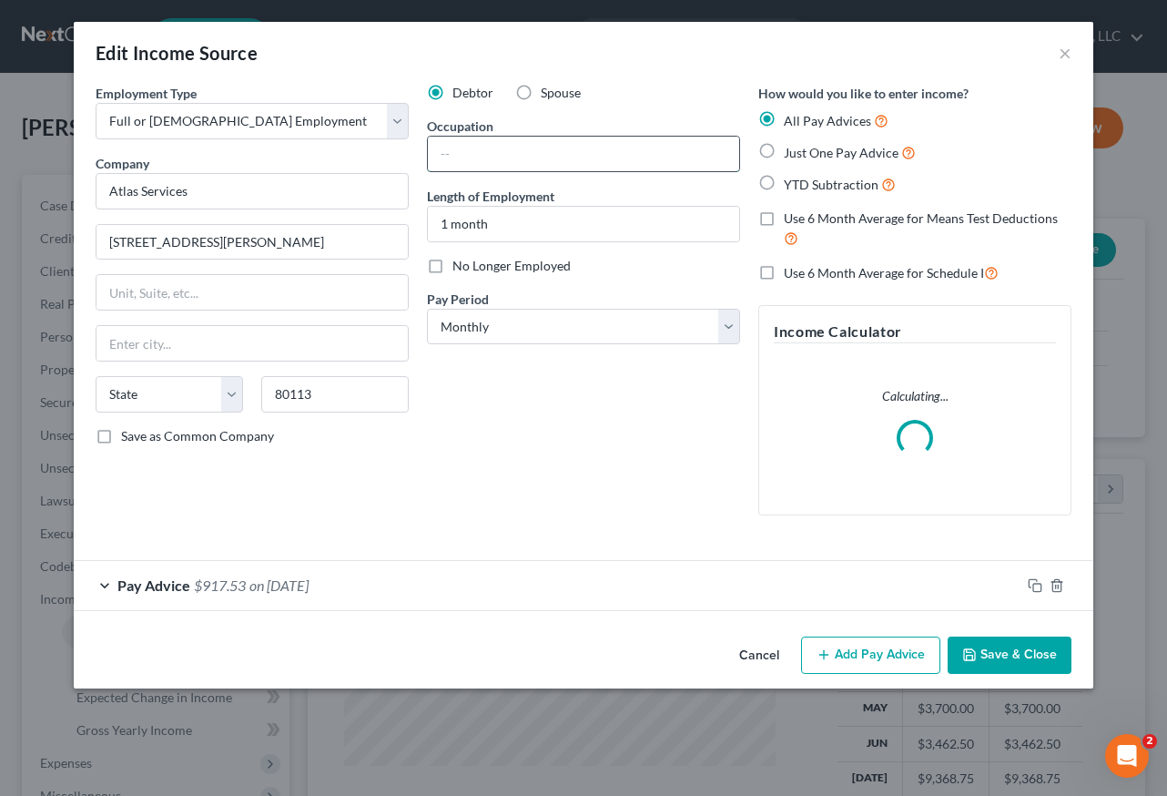
click at [526, 163] on input "text" at bounding box center [583, 154] width 311 height 35
click at [1048, 645] on button "Save & Close" at bounding box center [1010, 655] width 124 height 38
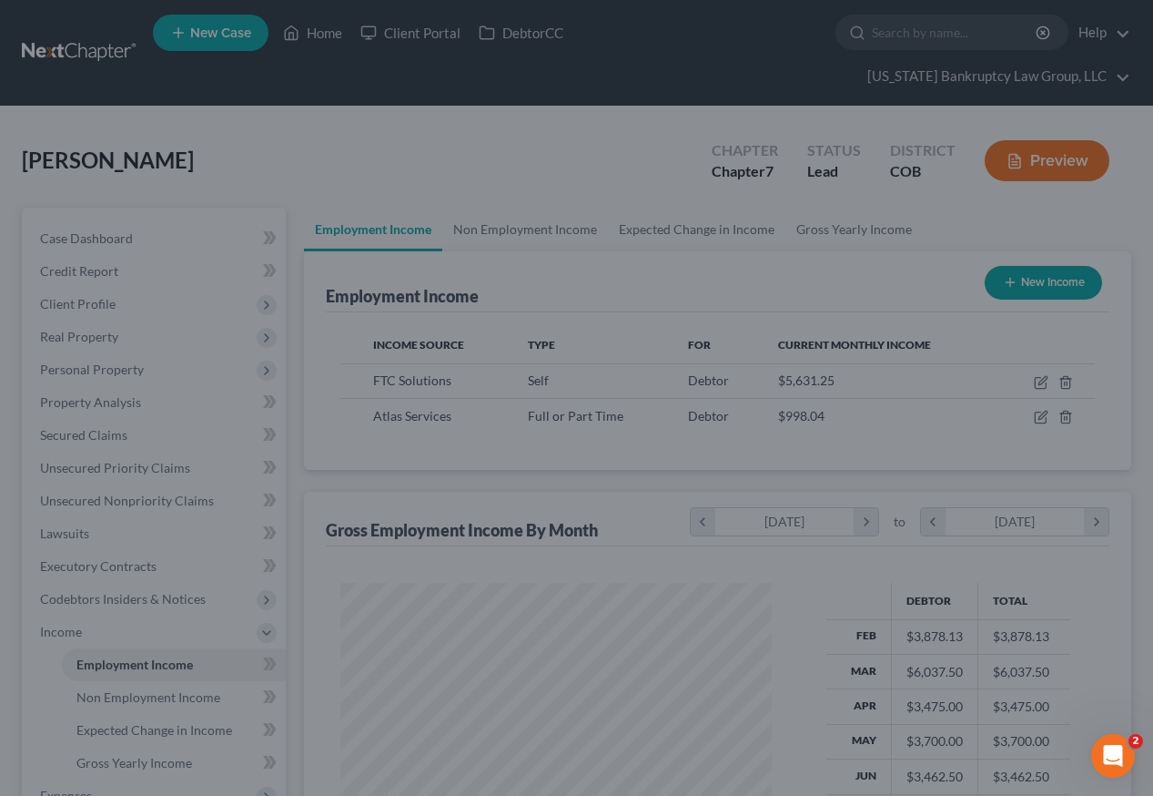
scroll to position [910023, 909888]
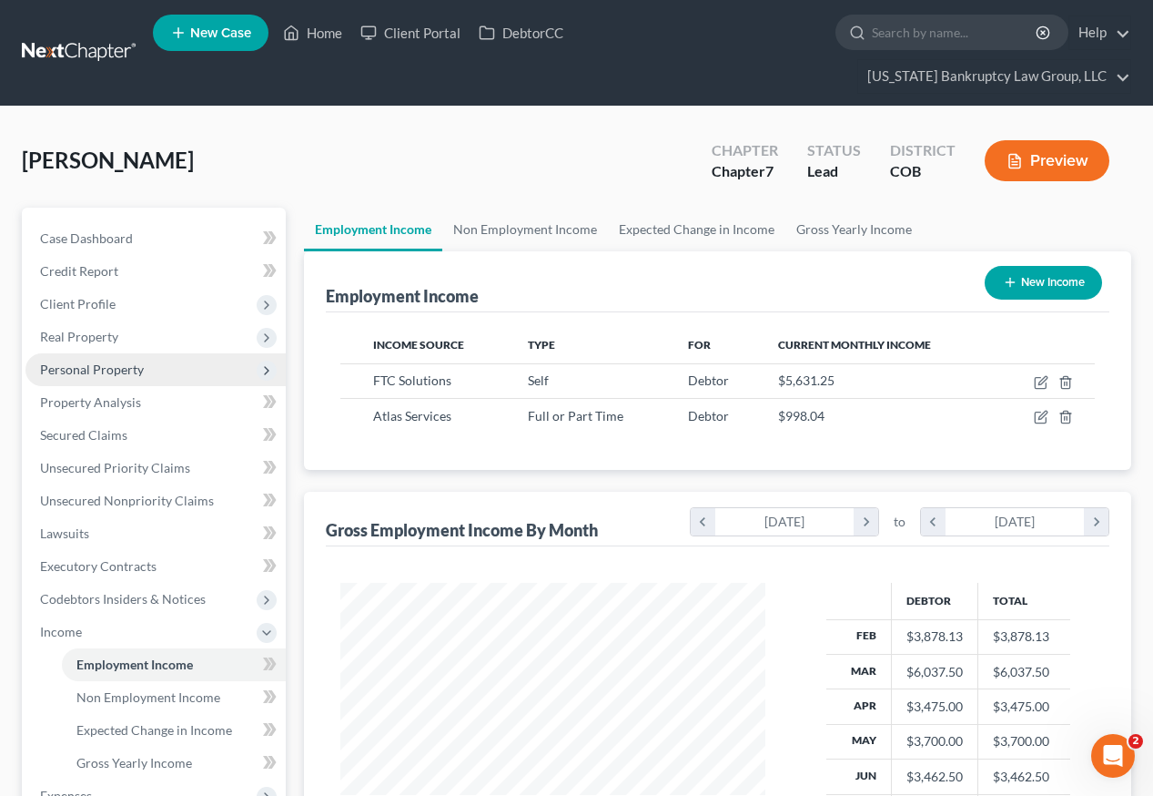
click at [127, 361] on span "Personal Property" at bounding box center [92, 368] width 104 height 15
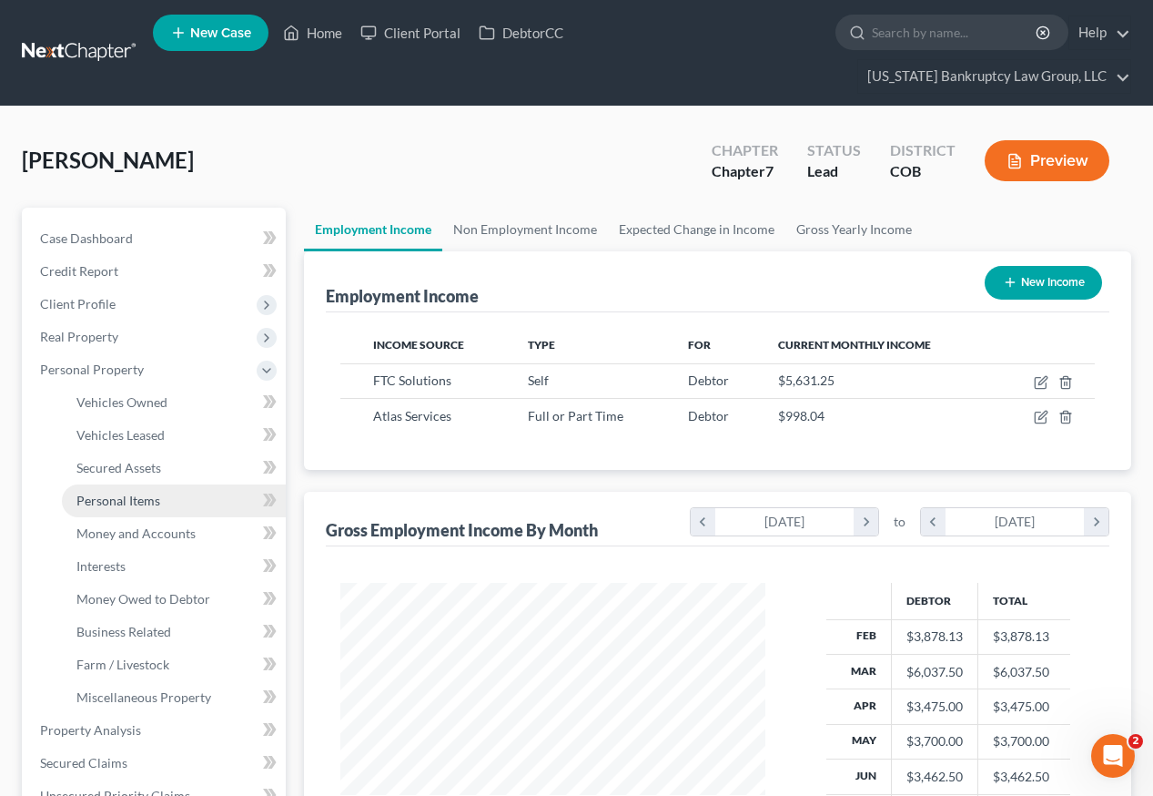
click at [141, 492] on span "Personal Items" at bounding box center [118, 499] width 84 height 15
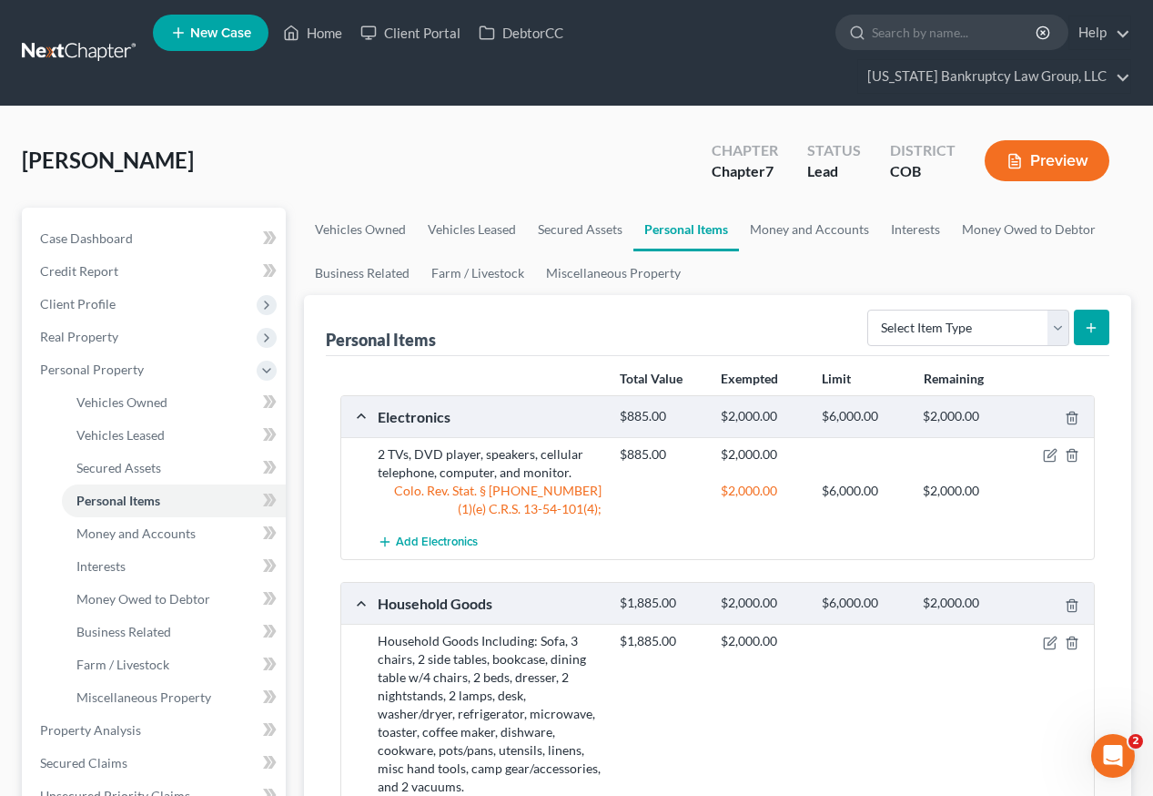
scroll to position [182, 0]
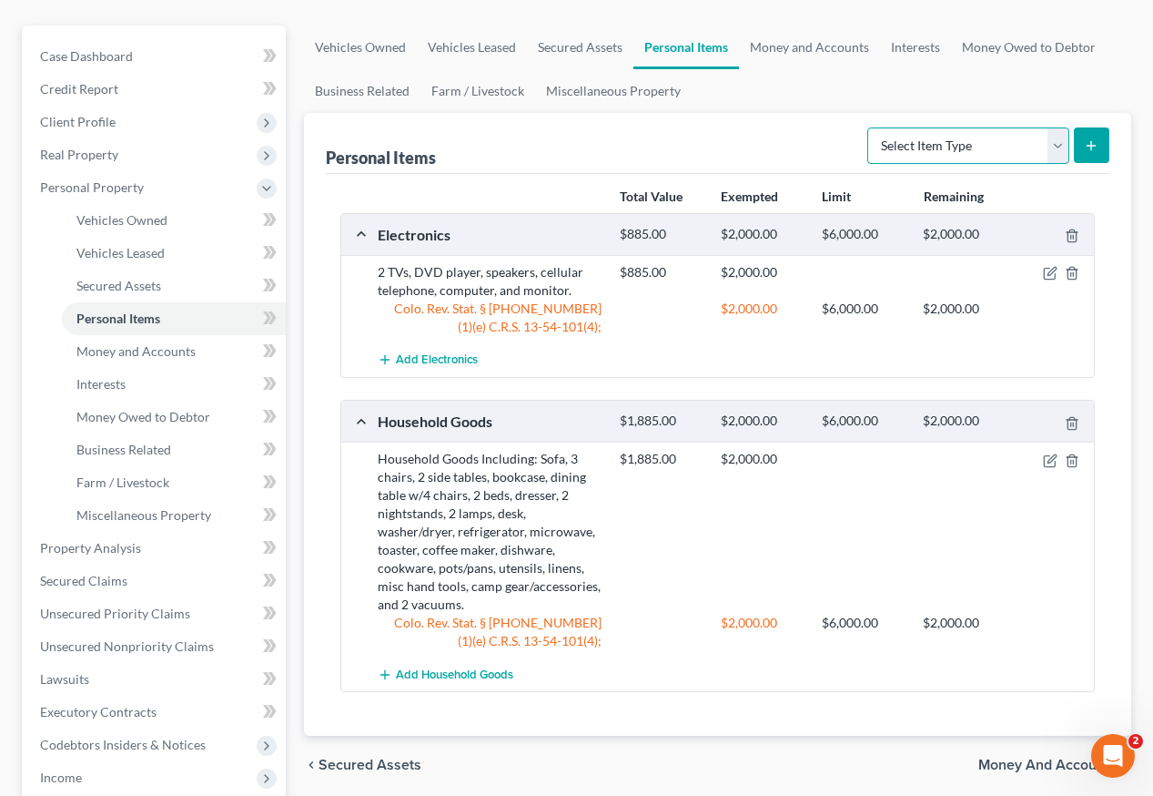
click at [938, 127] on select "Select Item Type Clothing Collectibles Of Value Electronics Firearms Household …" at bounding box center [969, 145] width 202 height 36
click at [869, 127] on select "Select Item Type Clothing Collectibles Of Value Electronics Firearms Household …" at bounding box center [969, 145] width 202 height 36
click at [1094, 138] on icon "submit" at bounding box center [1091, 145] width 15 height 15
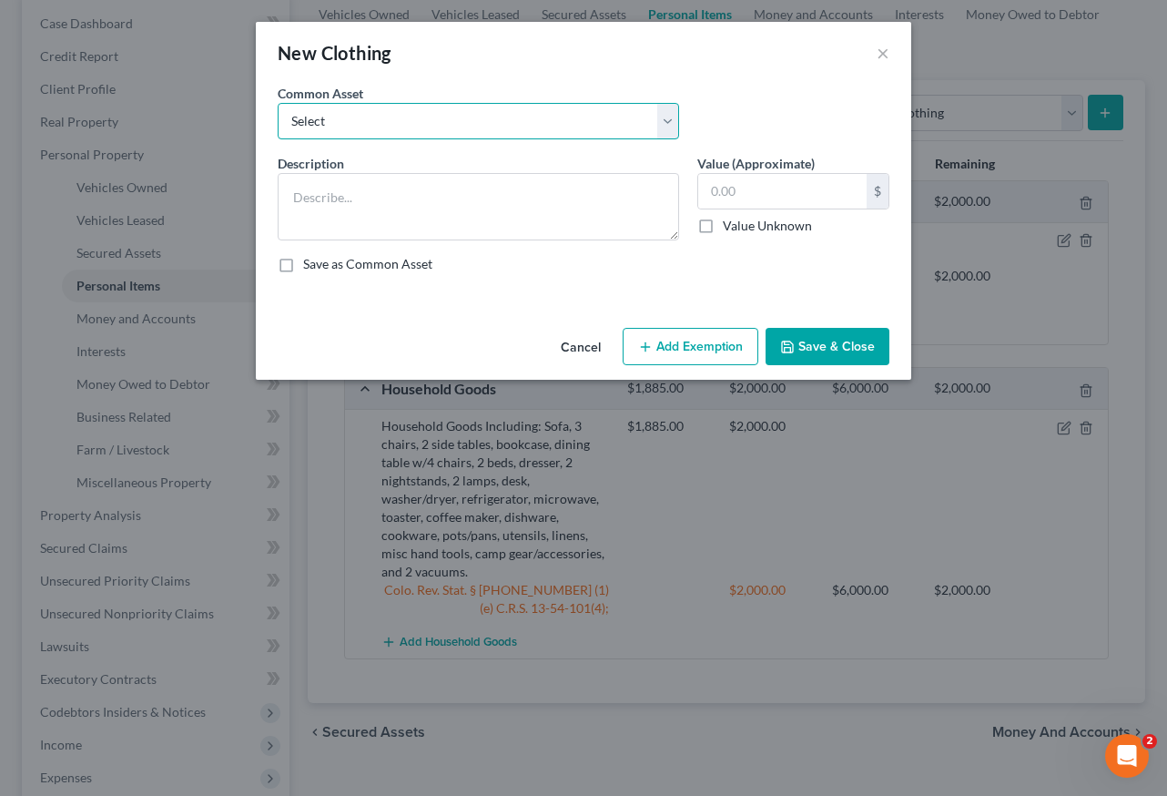
click at [412, 117] on select "Select Clothing and Outerwear" at bounding box center [478, 121] width 401 height 36
click at [278, 103] on select "Select Clothing and Outerwear" at bounding box center [478, 121] width 401 height 36
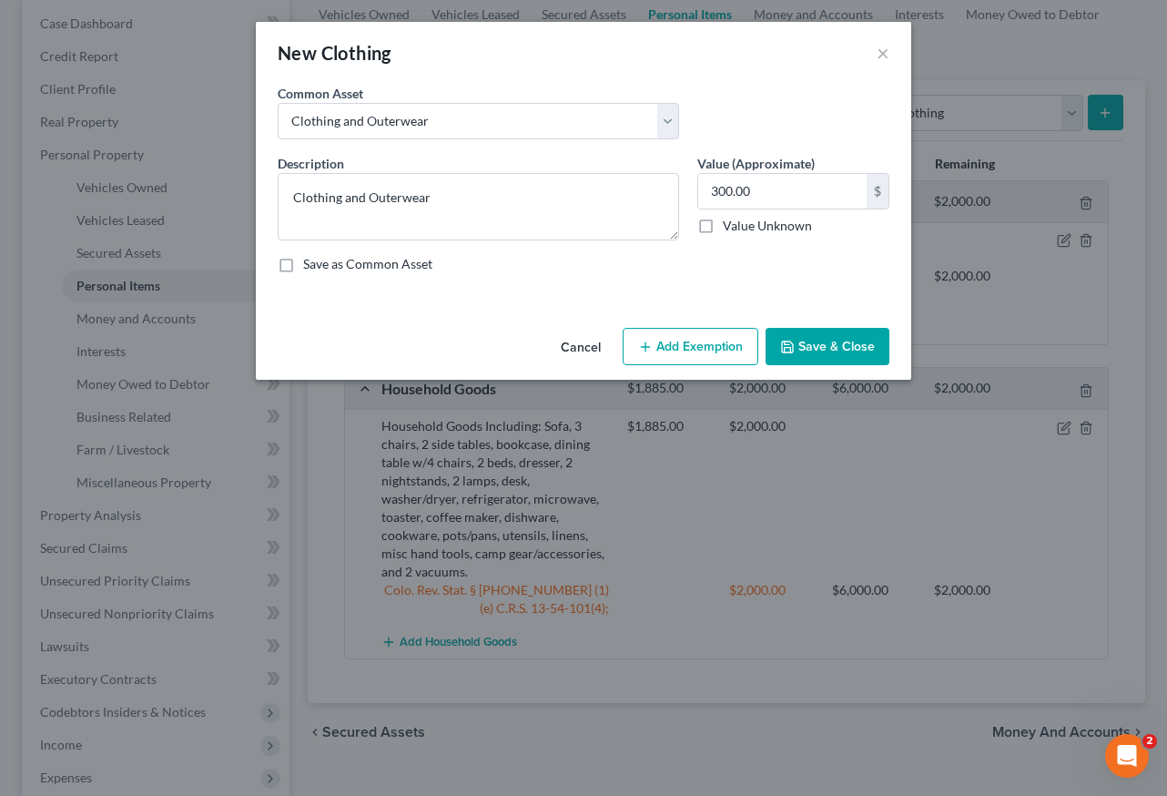
click at [704, 347] on button "Add Exemption" at bounding box center [691, 347] width 136 height 38
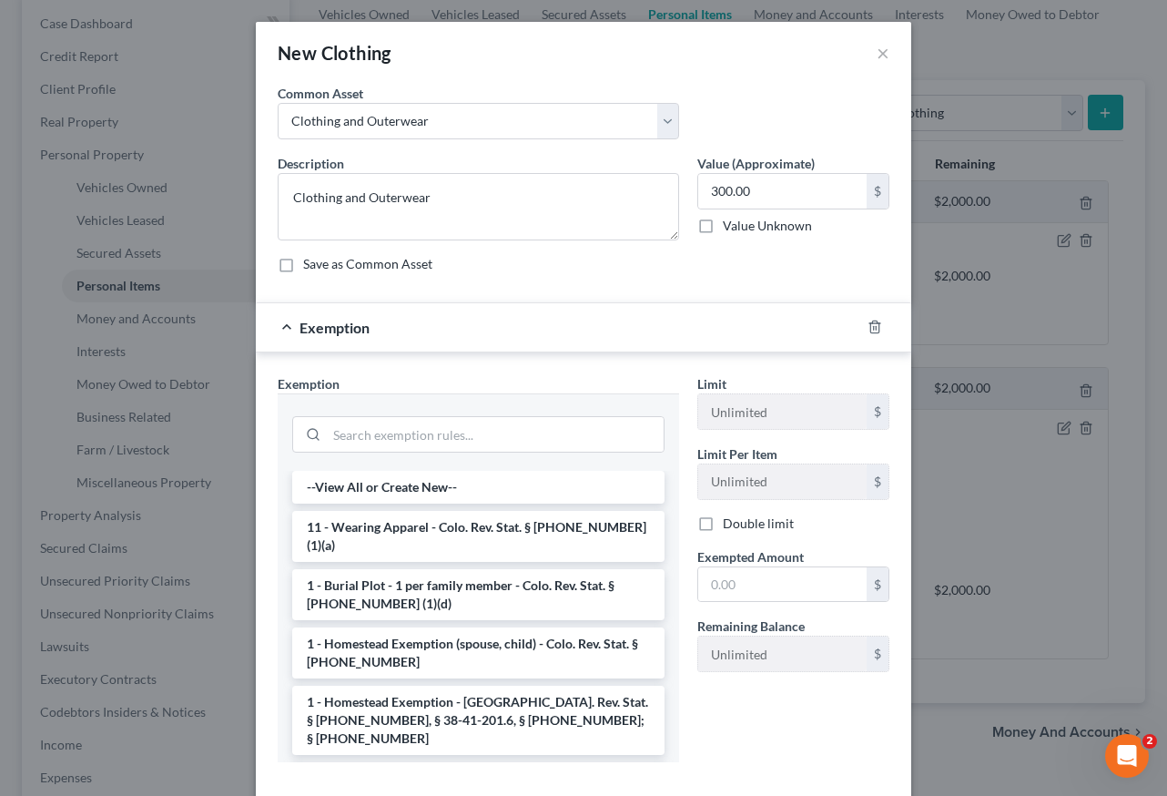
drag, startPoint x: 468, startPoint y: 528, endPoint x: 527, endPoint y: 533, distance: 59.4
click at [468, 527] on li "11 - Wearing Apparel - Colo. Rev. Stat. § 13-54-102 (1)(a)" at bounding box center [478, 536] width 372 height 51
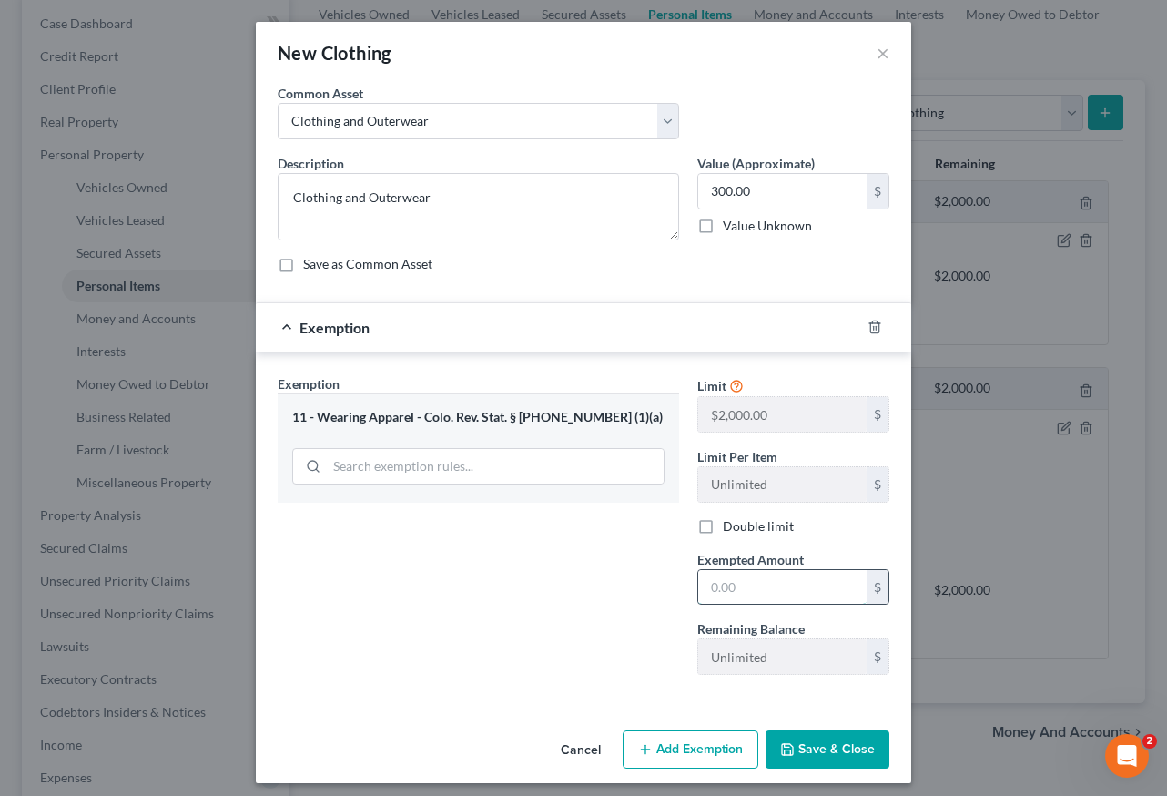
click at [778, 598] on input "text" at bounding box center [782, 587] width 168 height 35
click at [806, 740] on button "Save & Close" at bounding box center [828, 749] width 124 height 38
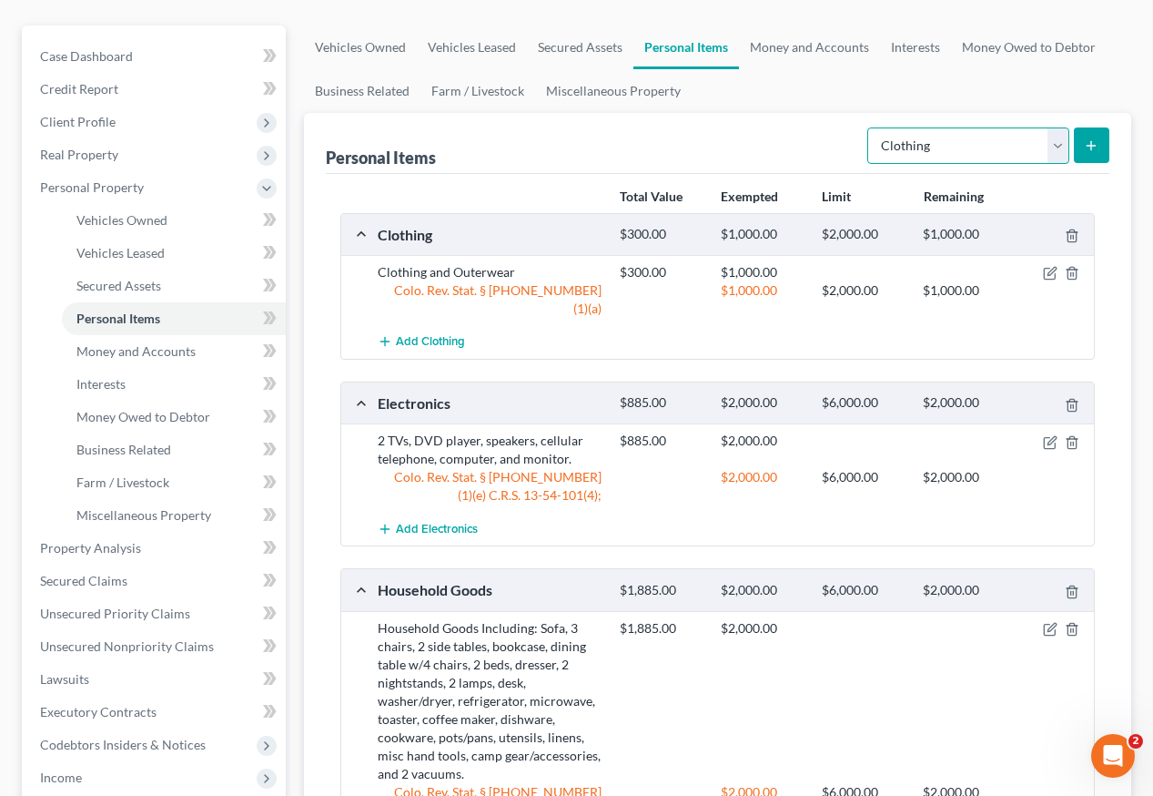
click at [977, 127] on select "Select Item Type Clothing Collectibles Of Value Electronics Firearms Household …" at bounding box center [969, 145] width 202 height 36
click at [869, 127] on select "Select Item Type Clothing Collectibles Of Value Electronics Firearms Household …" at bounding box center [969, 145] width 202 height 36
click at [1097, 127] on button "submit" at bounding box center [1092, 145] width 36 height 36
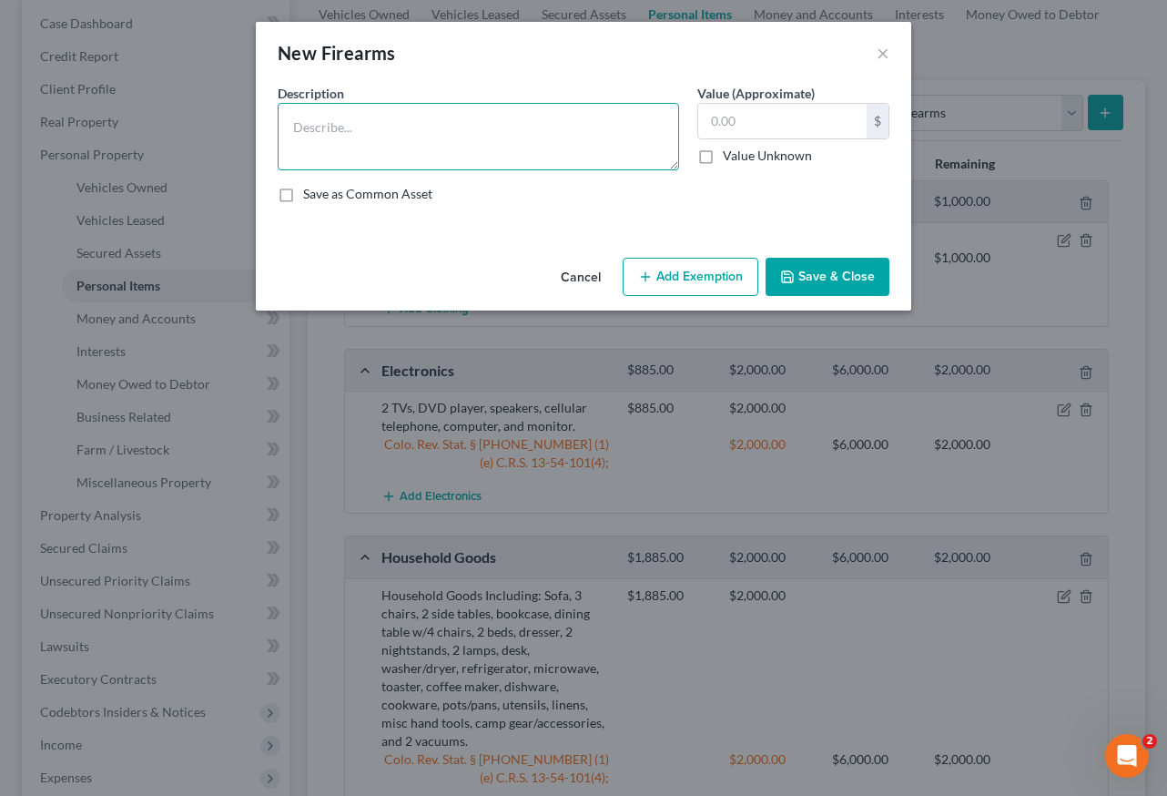
click at [453, 117] on textarea at bounding box center [478, 136] width 401 height 67
click at [624, 127] on textarea "Sig Sauer P365 9mm pistol, youth rifle .22 and shotgun" at bounding box center [478, 136] width 401 height 67
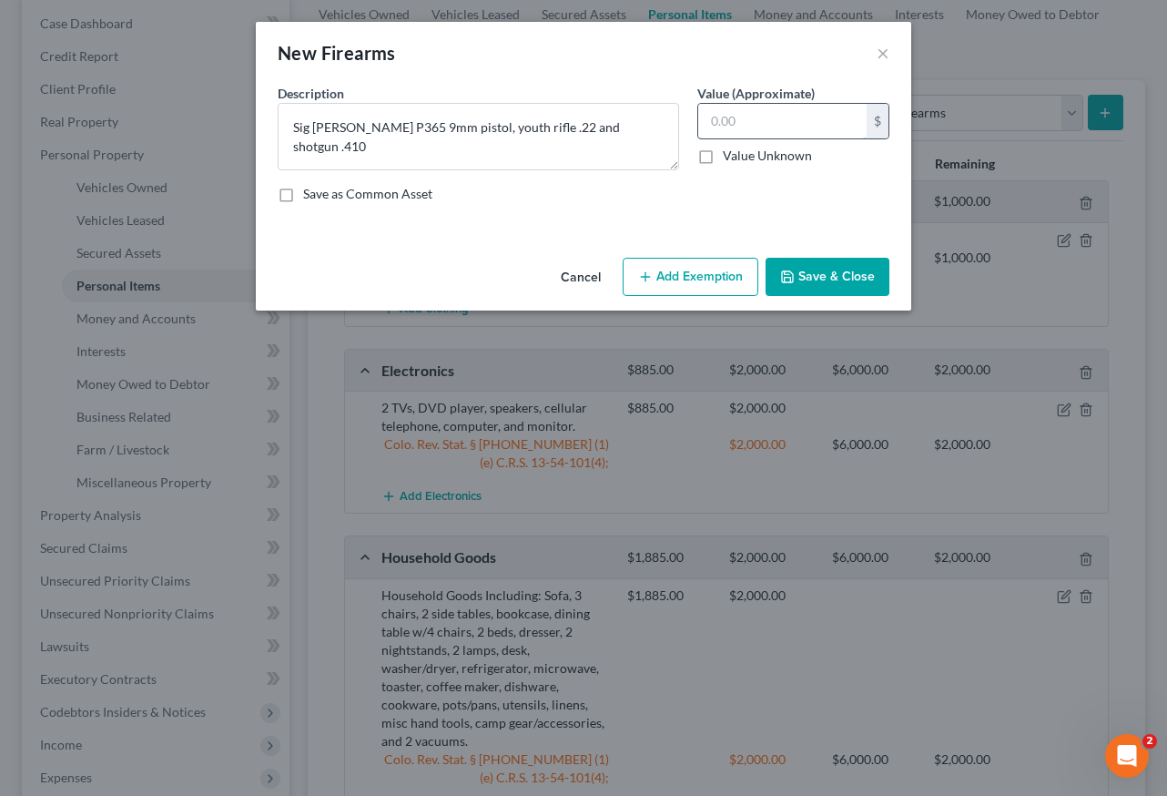
click at [744, 116] on input "text" at bounding box center [782, 121] width 168 height 35
click at [760, 117] on input "text" at bounding box center [782, 121] width 168 height 35
click at [701, 279] on button "Add Exemption" at bounding box center [691, 277] width 136 height 38
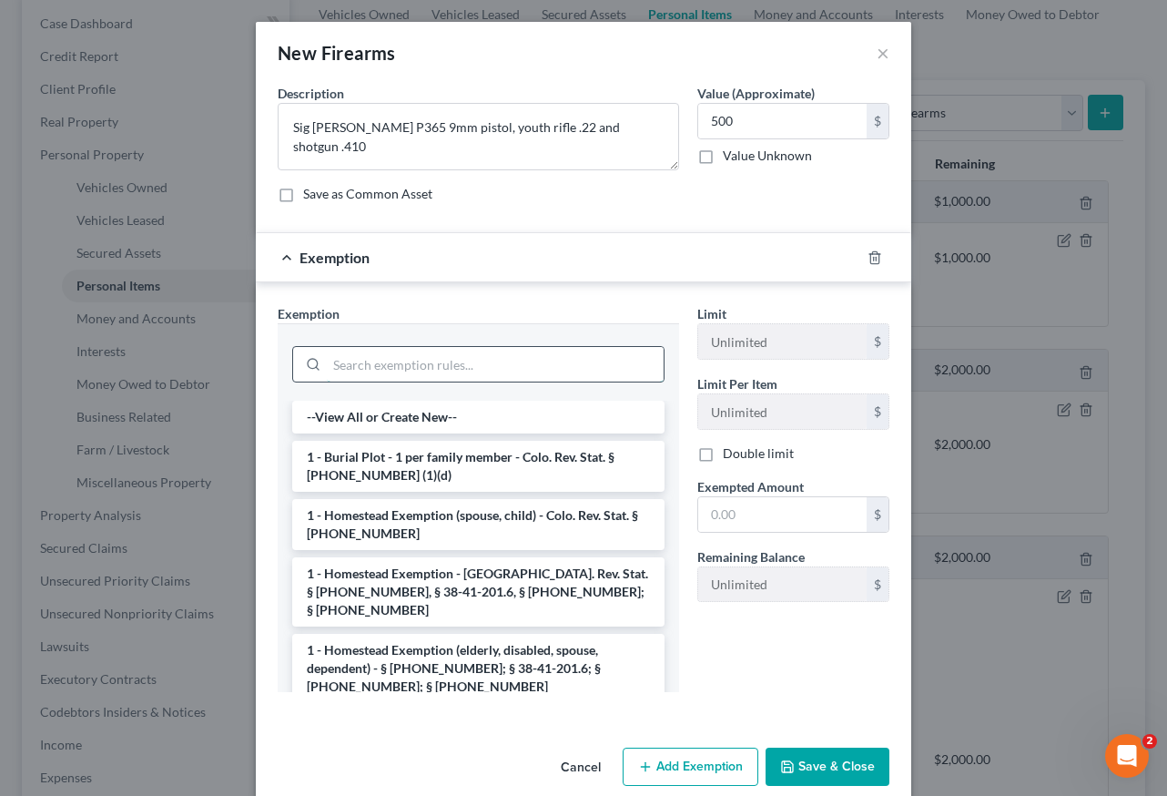
click at [508, 369] on input "search" at bounding box center [495, 364] width 337 height 35
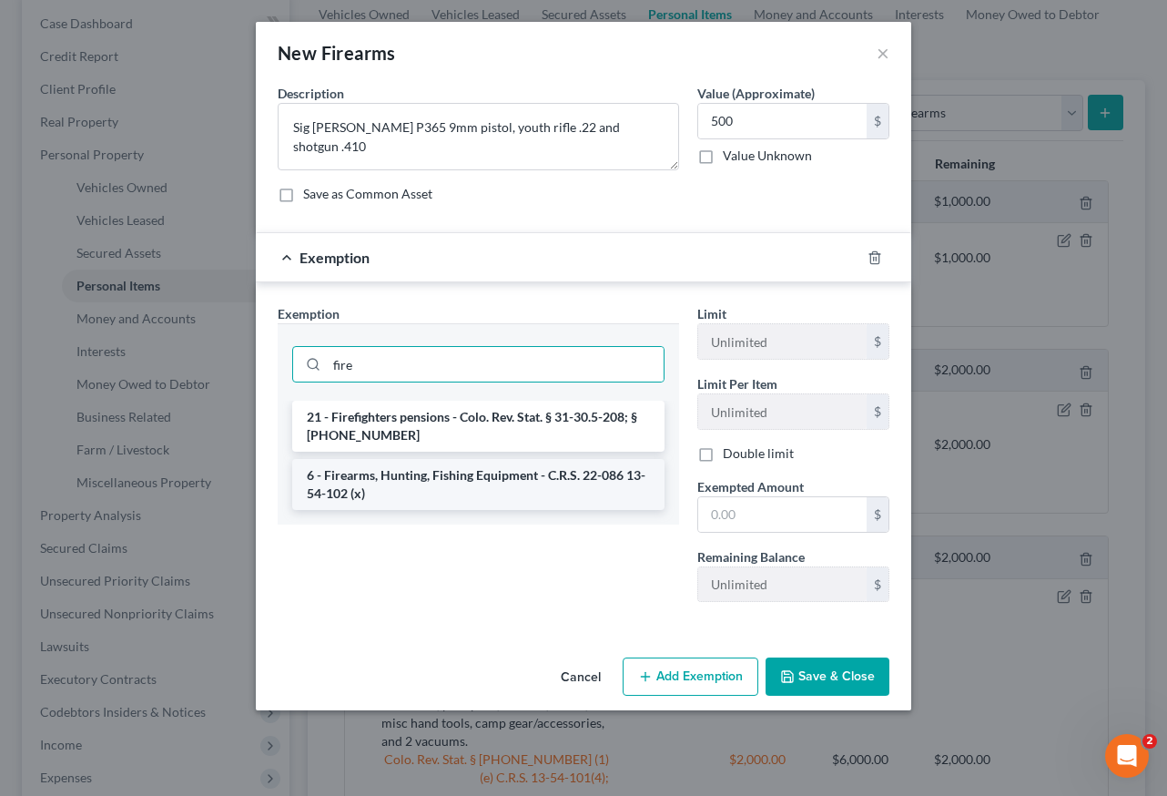
click at [456, 488] on li "6 - Firearms, Hunting, Fishing Equipment - C.R.S. 22-086 13-54-102 (x)" at bounding box center [478, 484] width 372 height 51
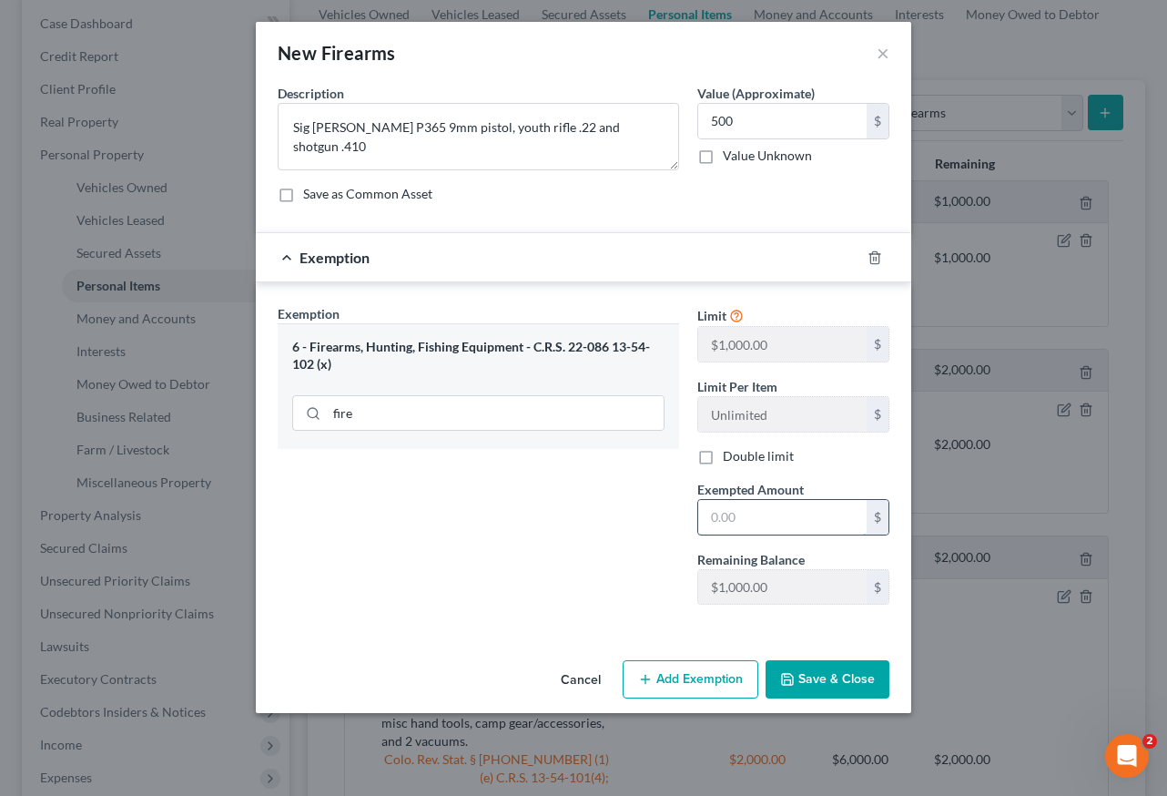
click at [828, 517] on input "text" at bounding box center [782, 517] width 168 height 35
click at [838, 687] on button "Save & Close" at bounding box center [828, 679] width 124 height 38
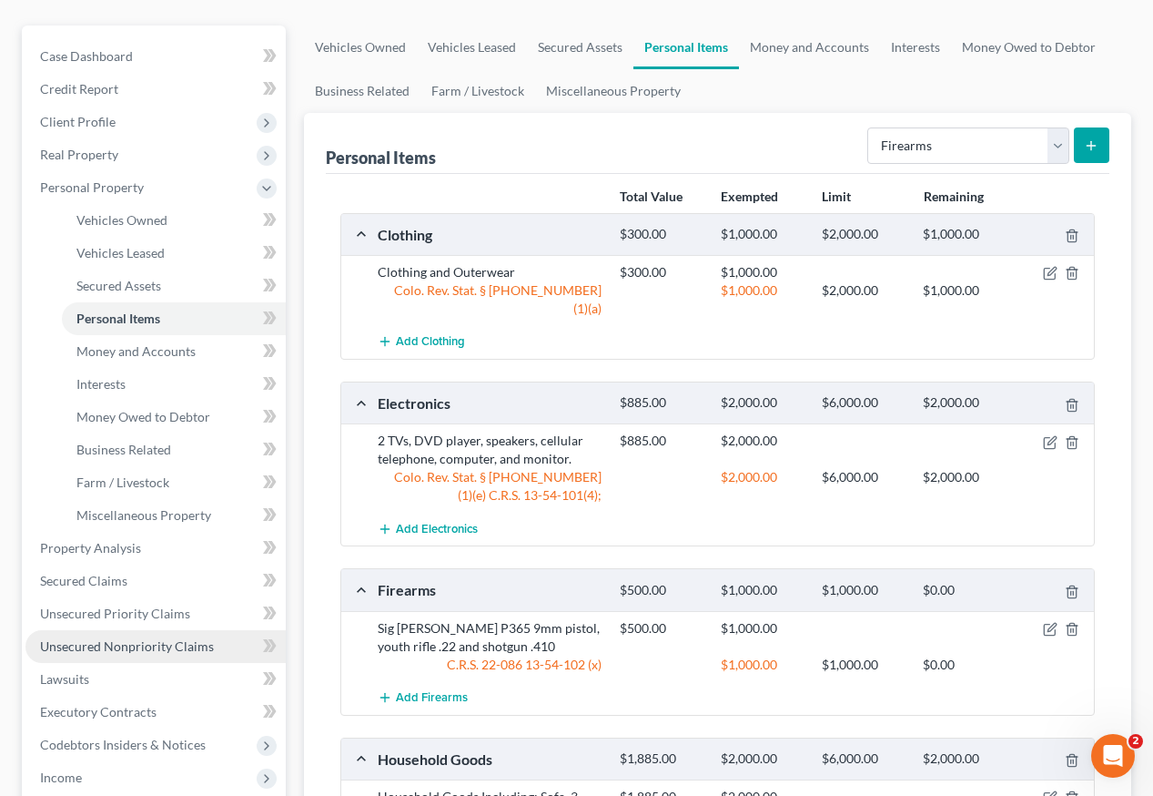
click at [172, 638] on span "Unsecured Nonpriority Claims" at bounding box center [127, 645] width 174 height 15
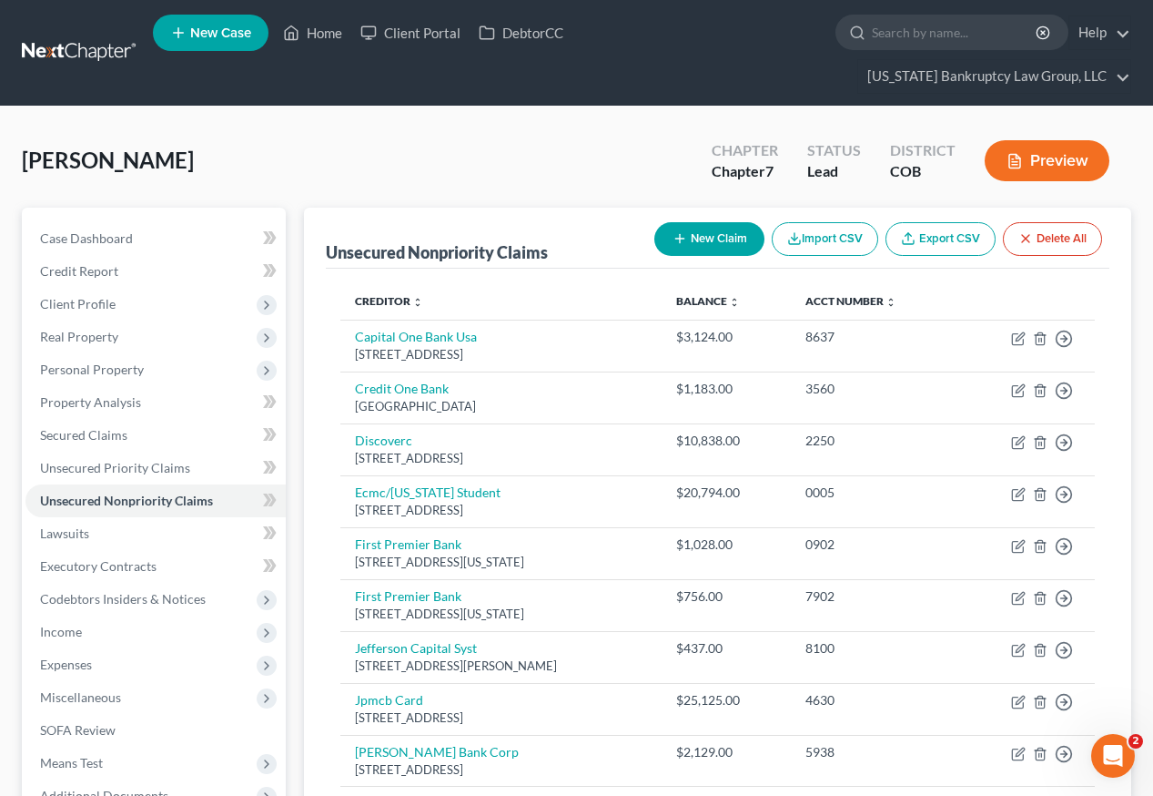
click at [707, 222] on button "New Claim" at bounding box center [710, 239] width 110 height 34
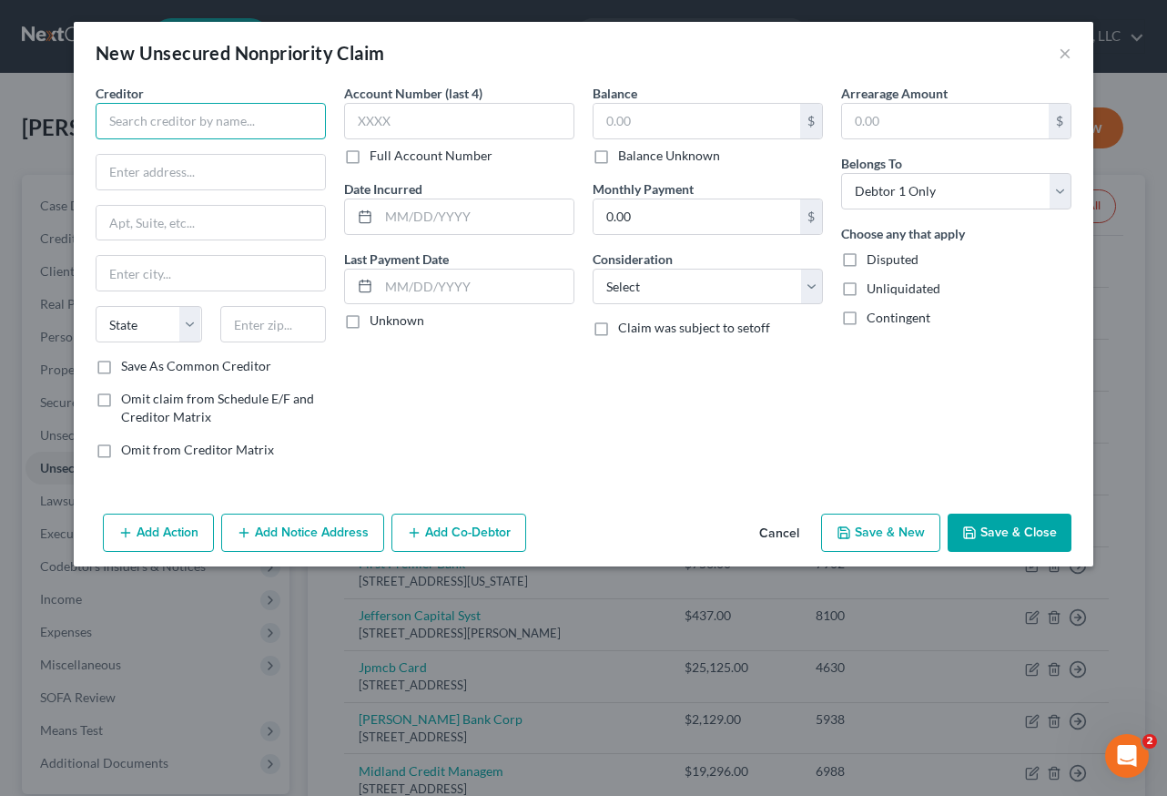
click at [210, 125] on input "text" at bounding box center [211, 121] width 230 height 36
click at [128, 357] on input "Save As Common Creditor" at bounding box center [134, 363] width 12 height 12
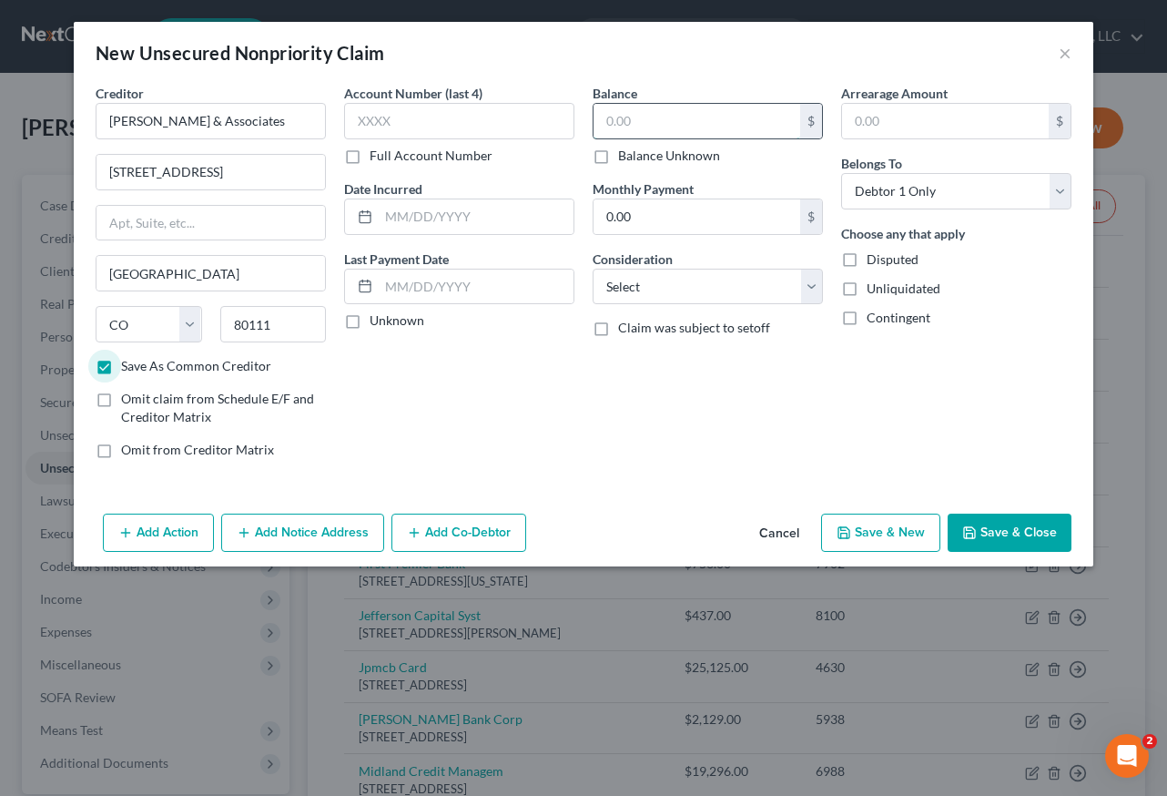
click at [740, 125] on input "text" at bounding box center [697, 121] width 207 height 35
click at [629, 120] on input "text" at bounding box center [697, 121] width 207 height 35
click at [659, 279] on select "Select Cable / Satellite Services Collection Agency Credit Card Debt Debt Couns…" at bounding box center [708, 287] width 230 height 36
click at [593, 269] on select "Select Cable / Satellite Services Collection Agency Credit Card Debt Debt Couns…" at bounding box center [708, 287] width 230 height 36
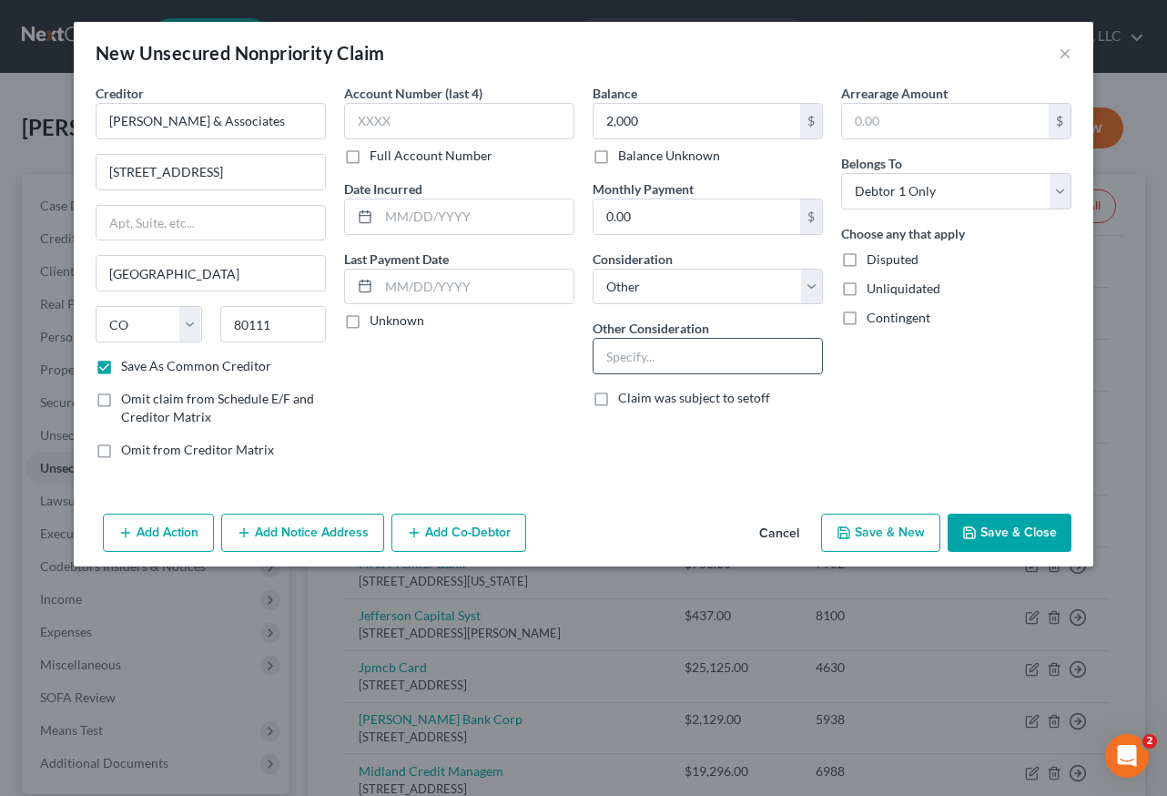
click at [660, 360] on input "text" at bounding box center [708, 356] width 228 height 35
click at [1036, 533] on button "Save & Close" at bounding box center [1010, 532] width 124 height 38
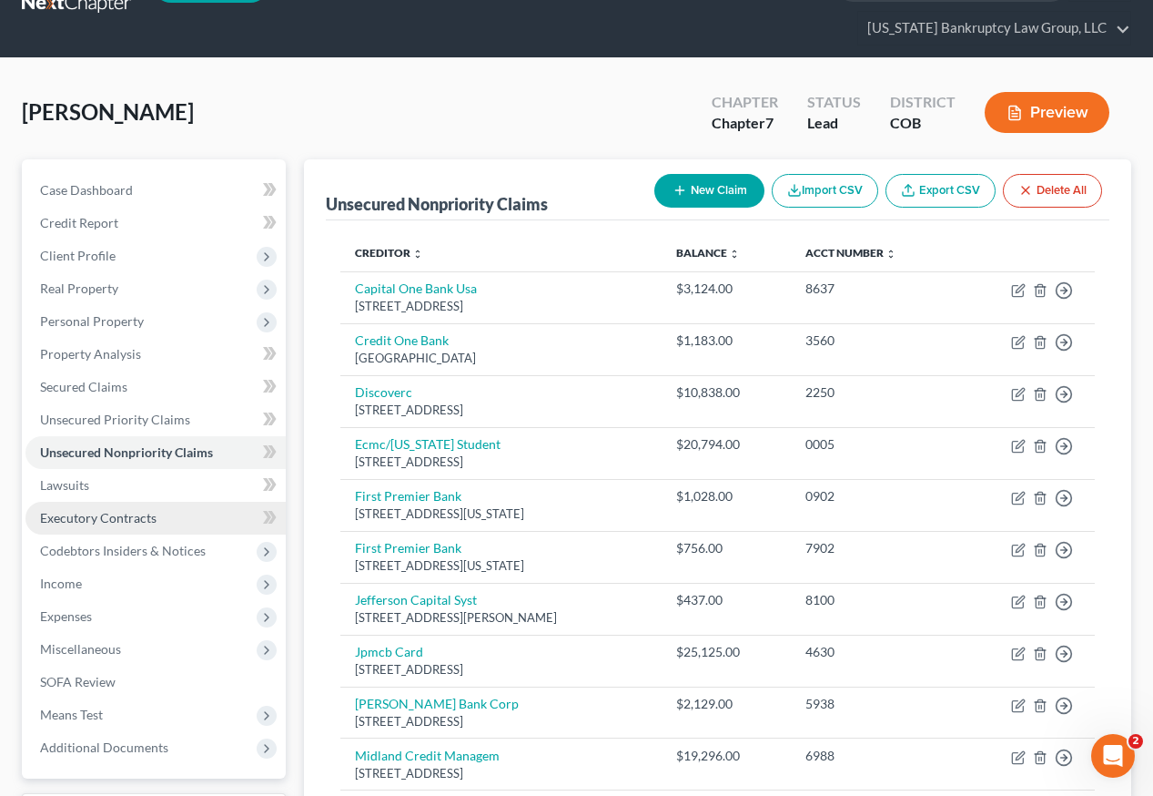
scroll to position [91, 0]
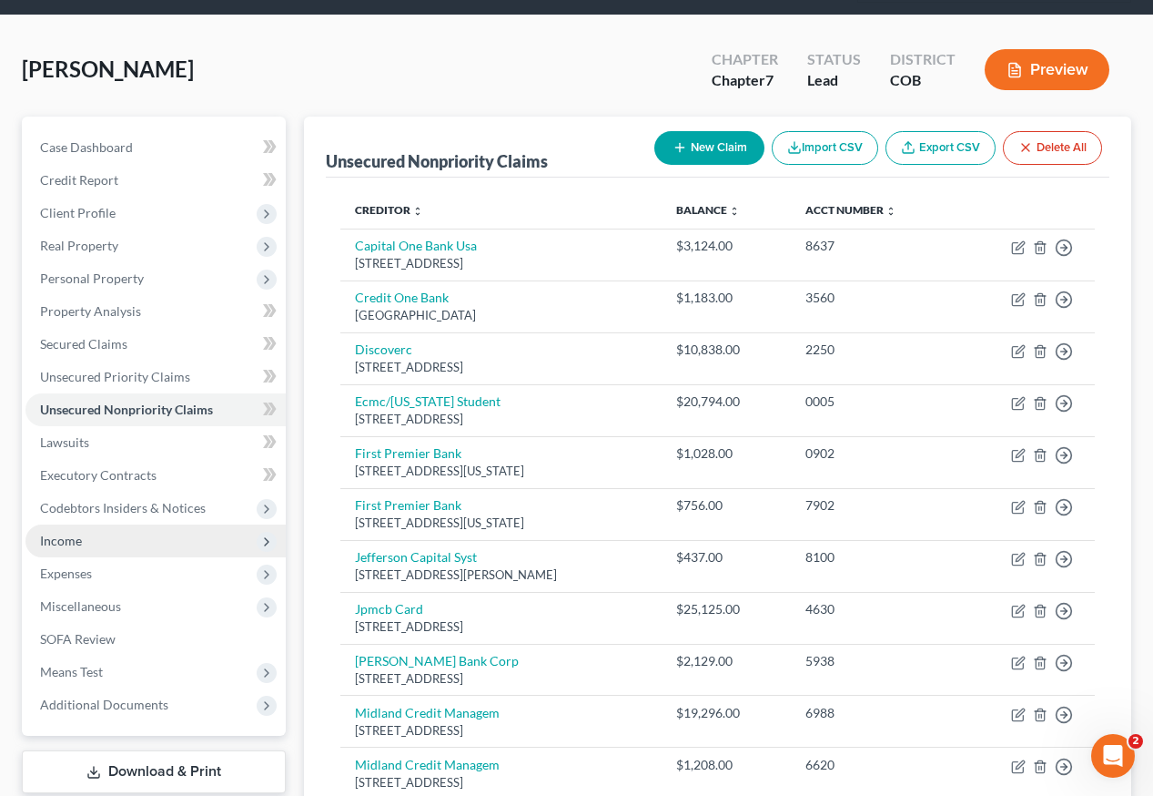
click at [66, 533] on span "Income" at bounding box center [61, 540] width 42 height 15
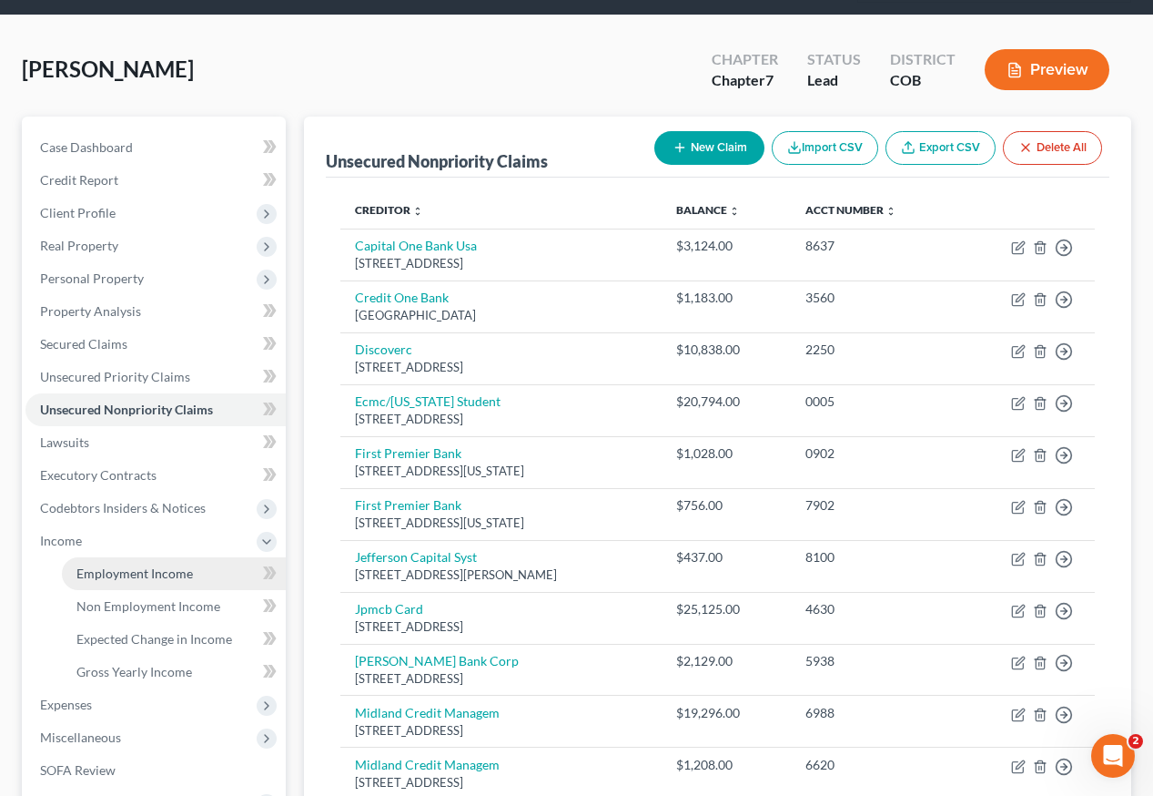
click at [111, 565] on span "Employment Income" at bounding box center [134, 572] width 117 height 15
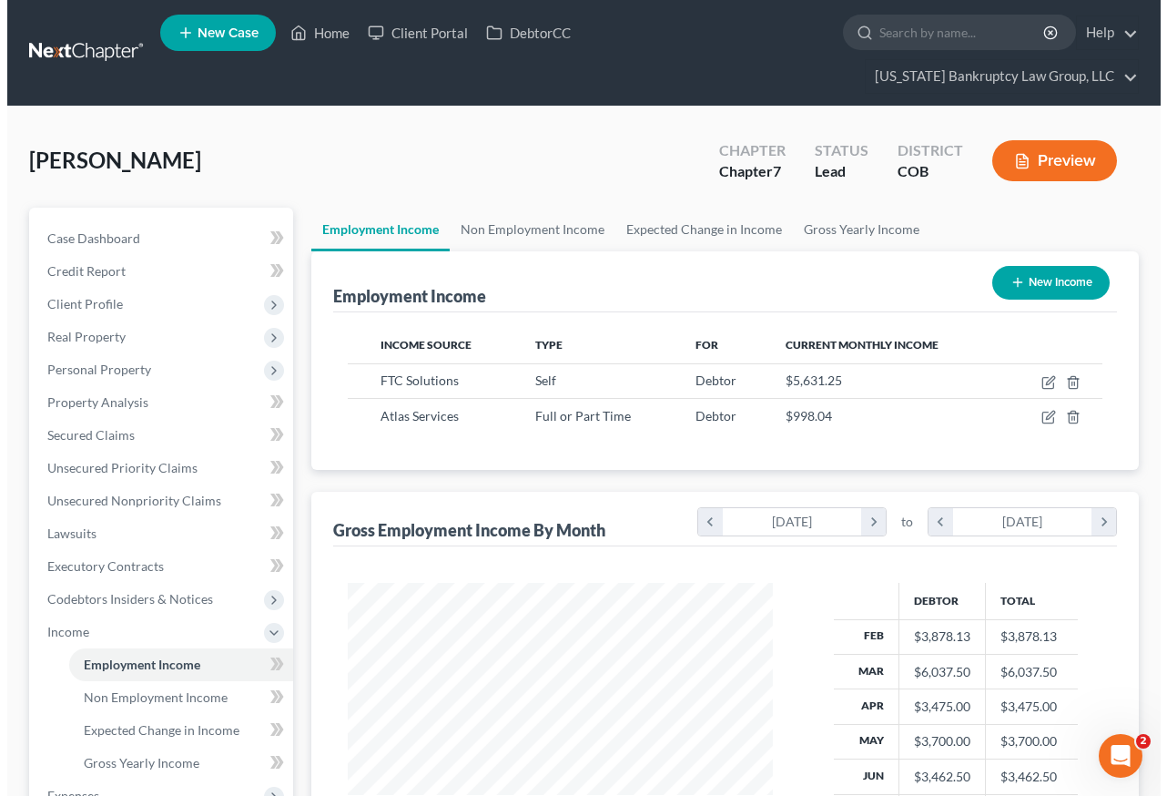
scroll to position [327, 462]
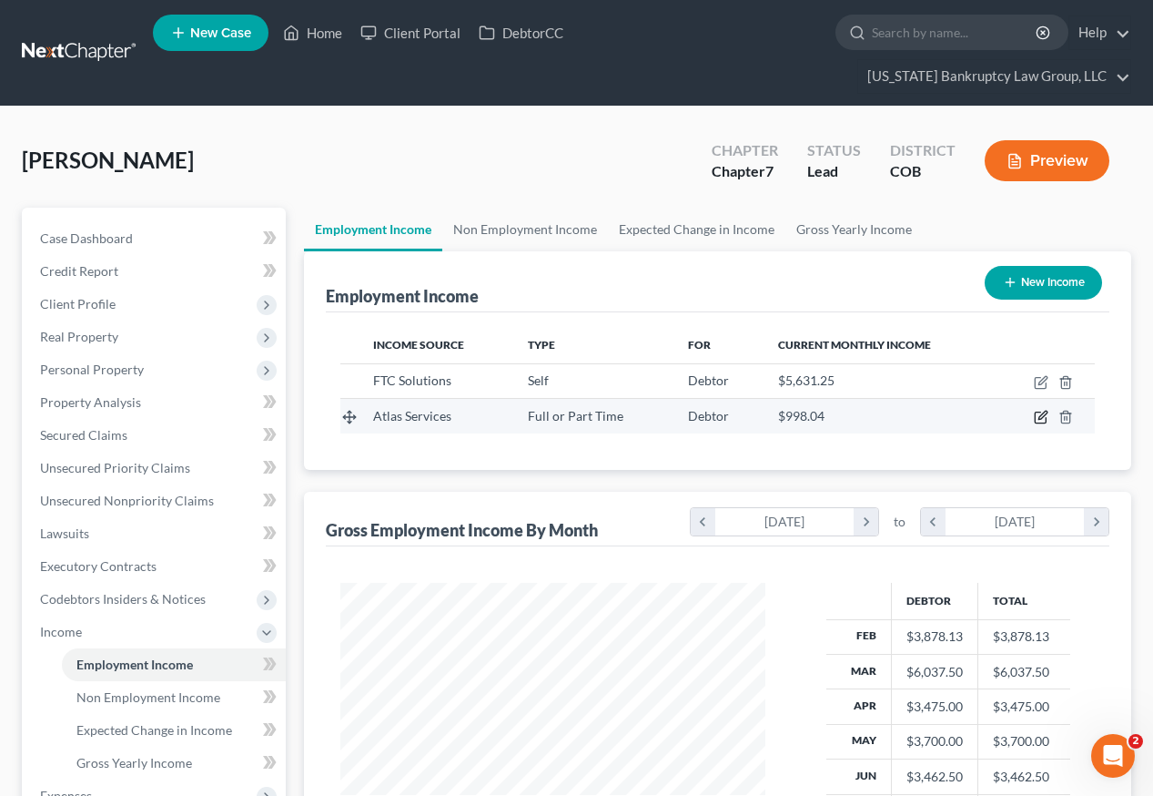
click at [1046, 412] on icon "button" at bounding box center [1040, 417] width 11 height 11
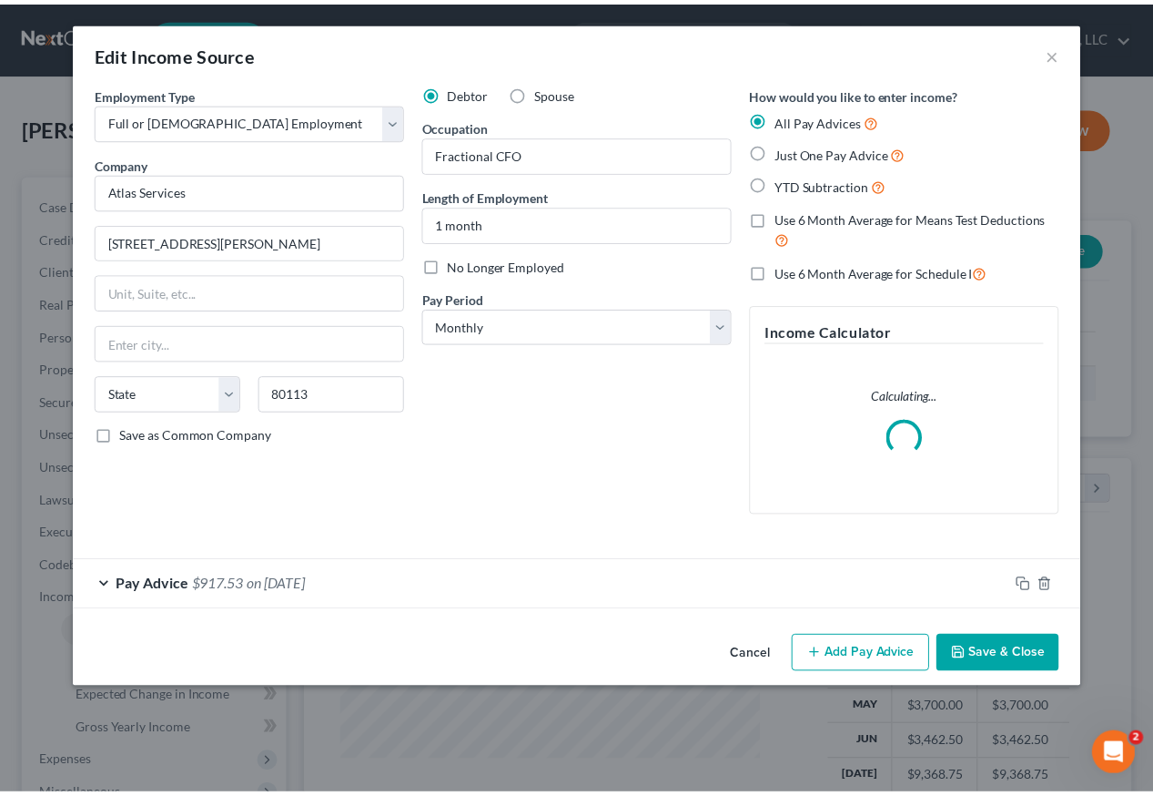
scroll to position [327, 467]
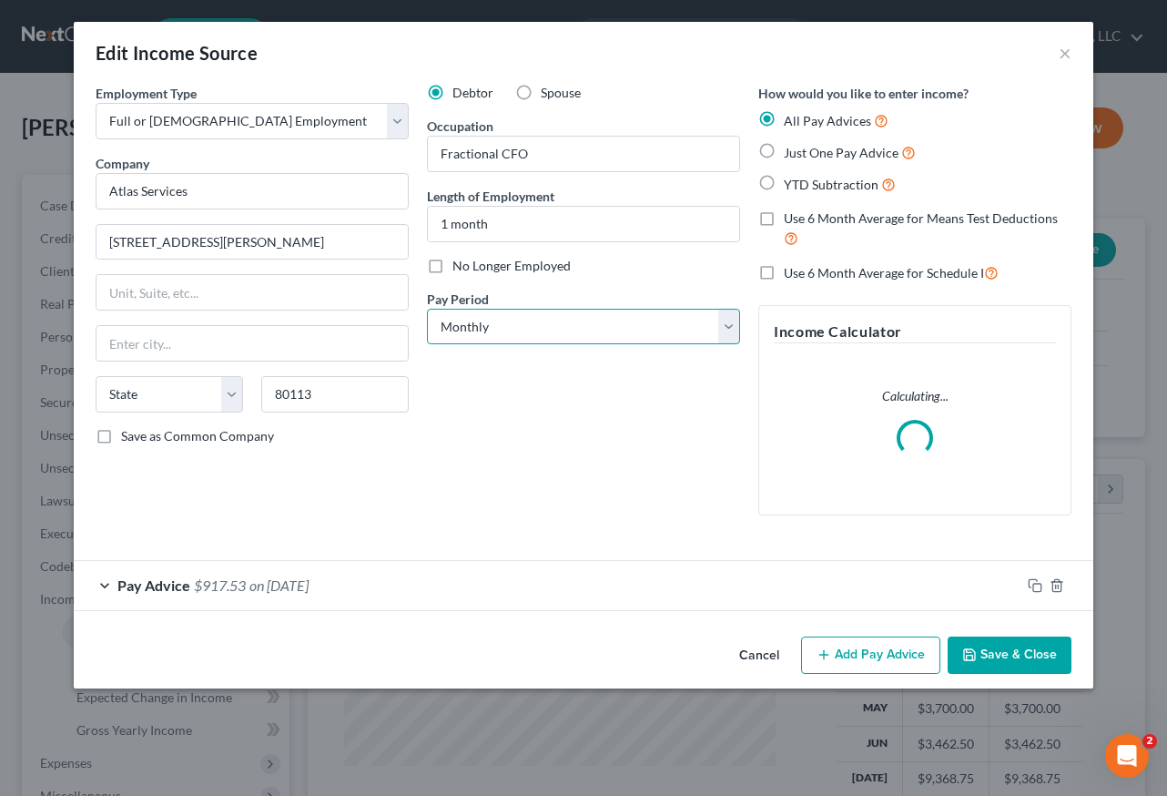
click at [560, 328] on select "Select Monthly Twice Monthly Every Other Week Weekly" at bounding box center [583, 327] width 313 height 36
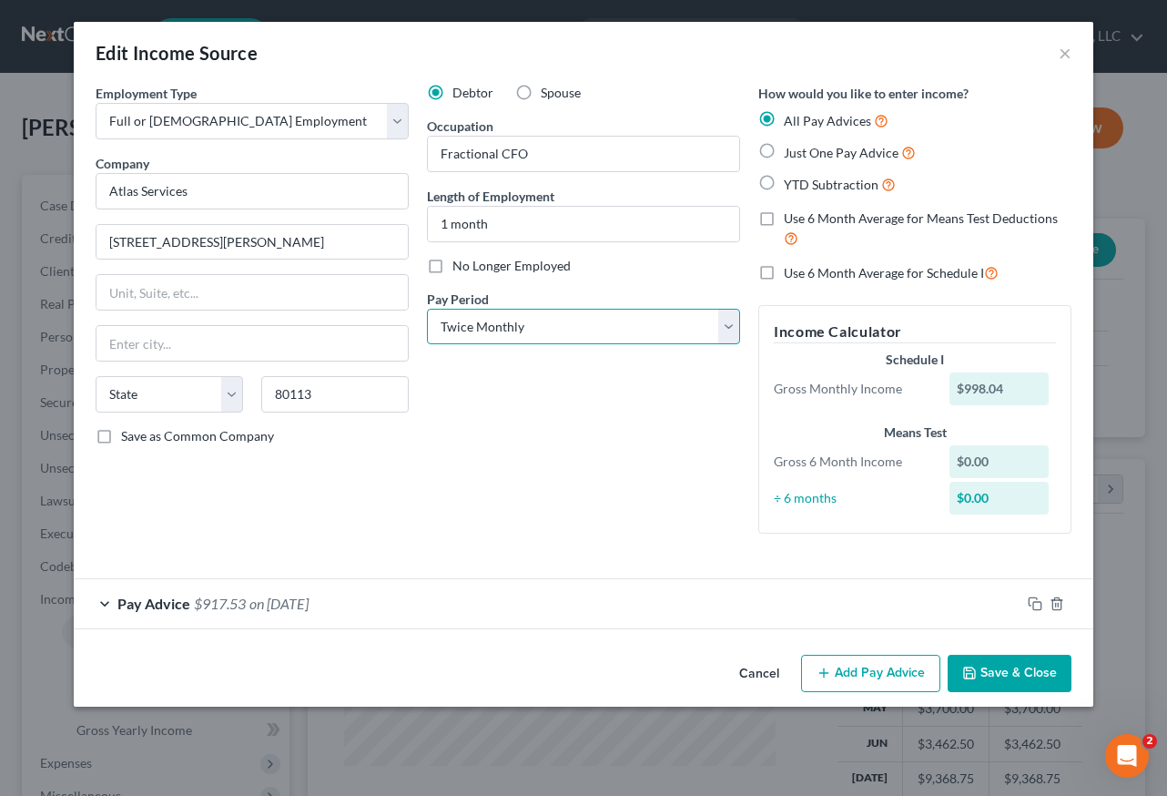
click at [427, 309] on select "Select Monthly Twice Monthly Every Other Week Weekly" at bounding box center [583, 327] width 313 height 36
click at [1005, 680] on button "Save & Close" at bounding box center [1010, 674] width 124 height 38
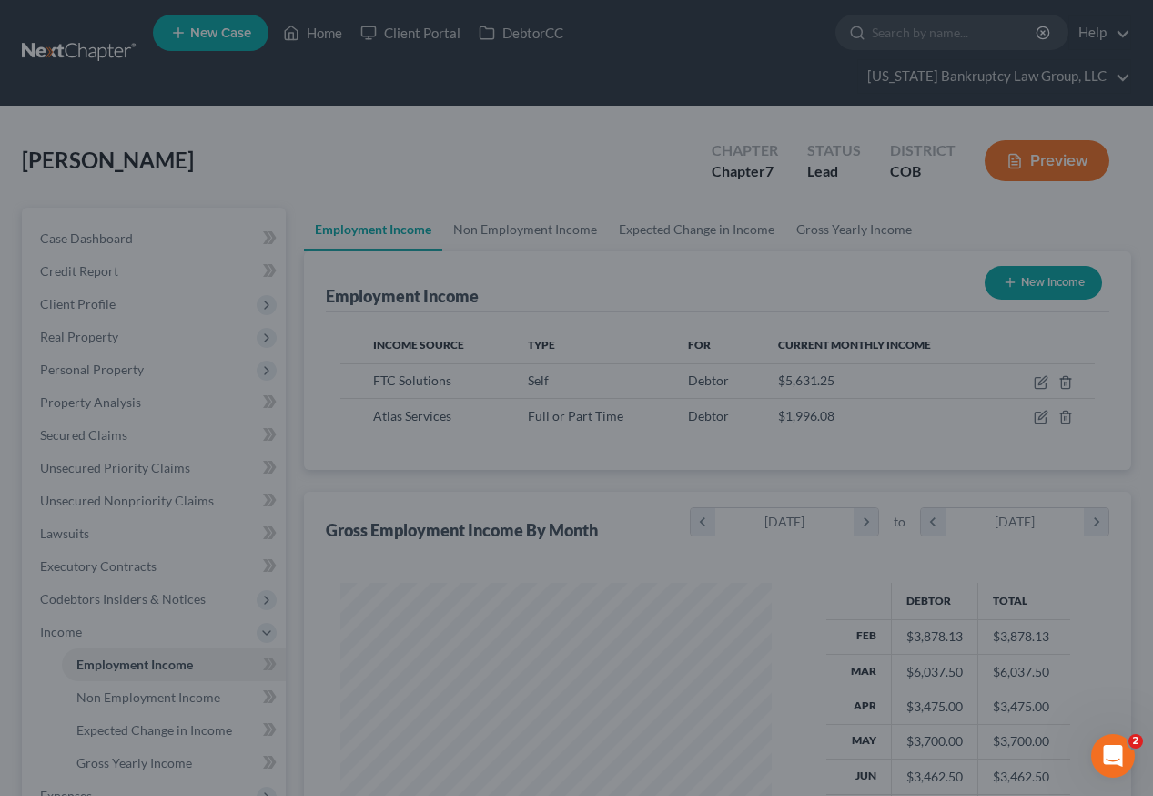
scroll to position [910023, 909888]
